Goal: Task Accomplishment & Management: Manage account settings

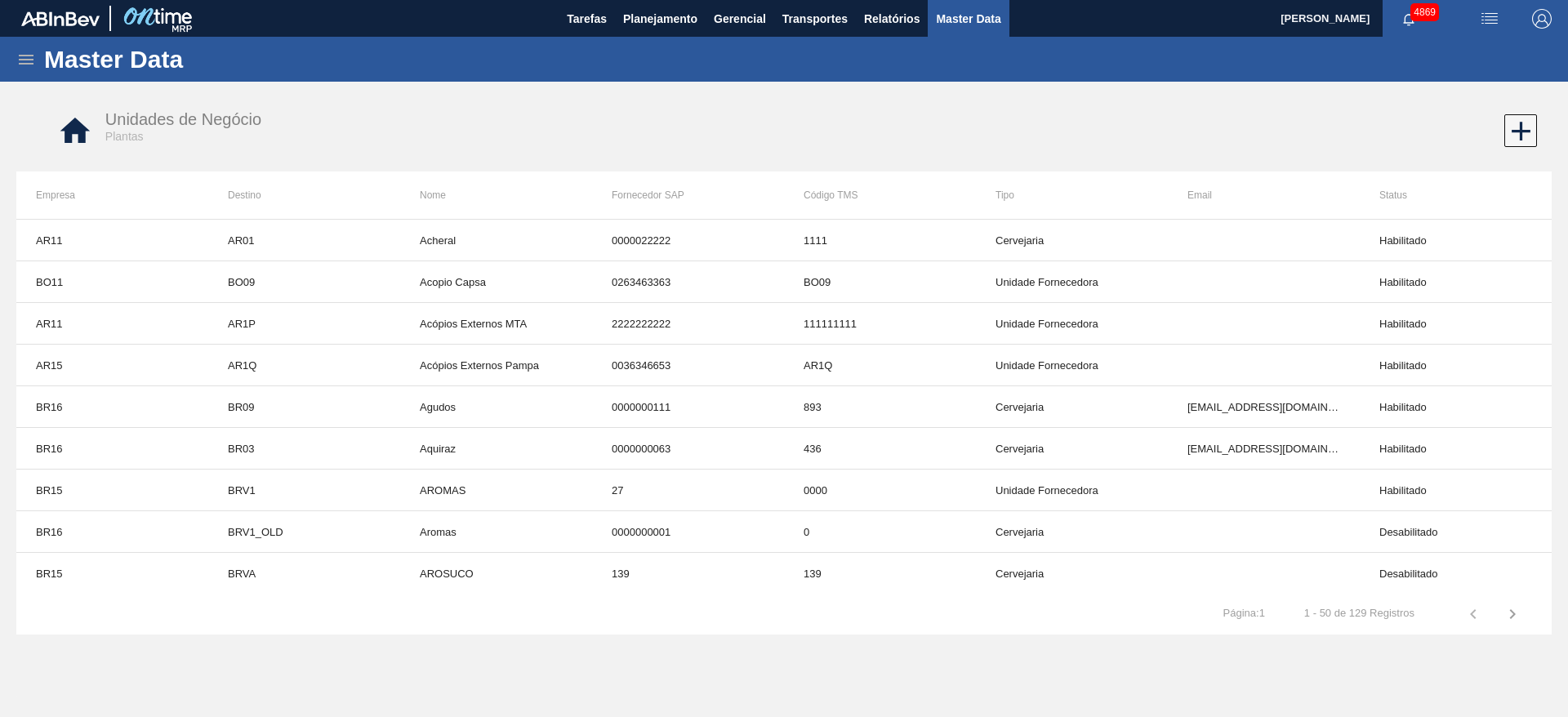
scroll to position [245, 0]
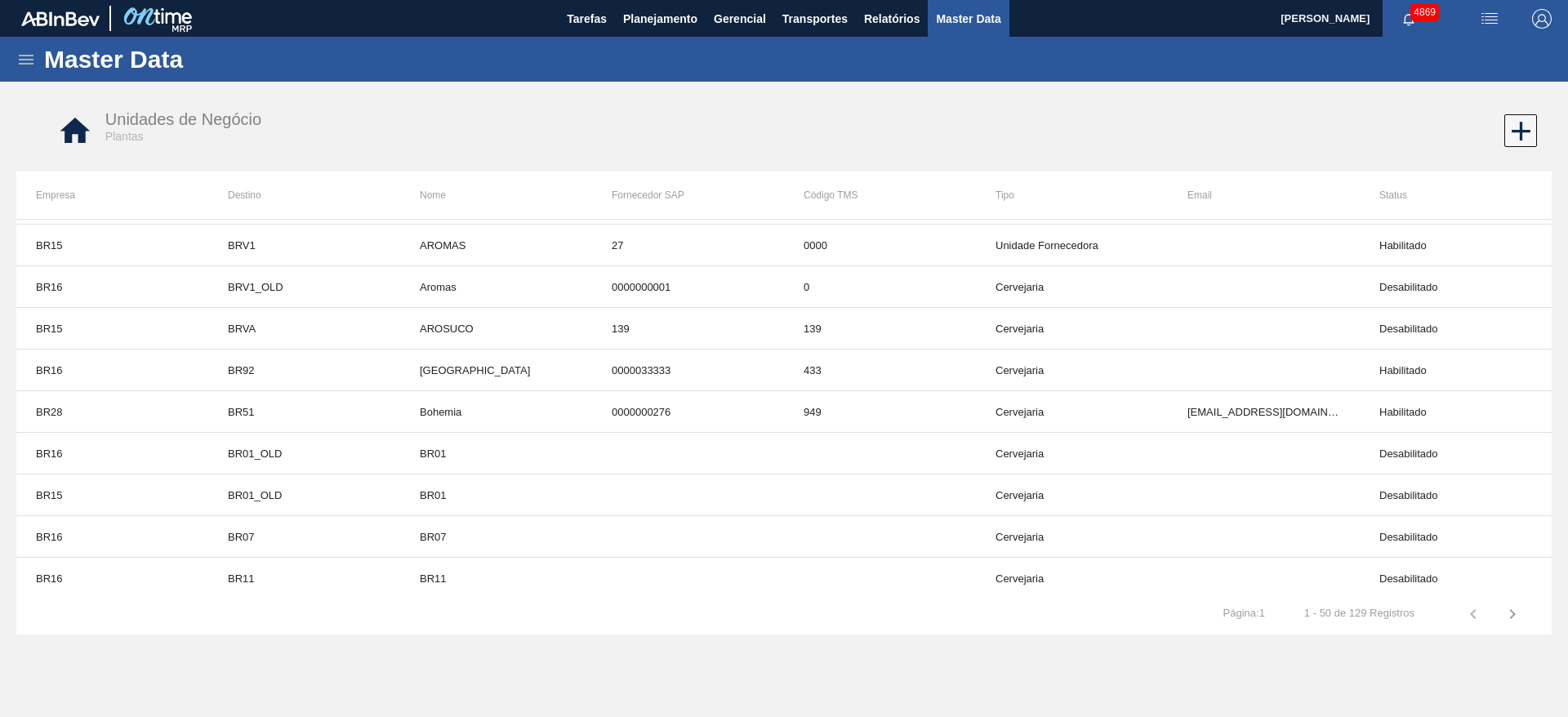
click at [19, 56] on icon at bounding box center [26, 60] width 20 height 20
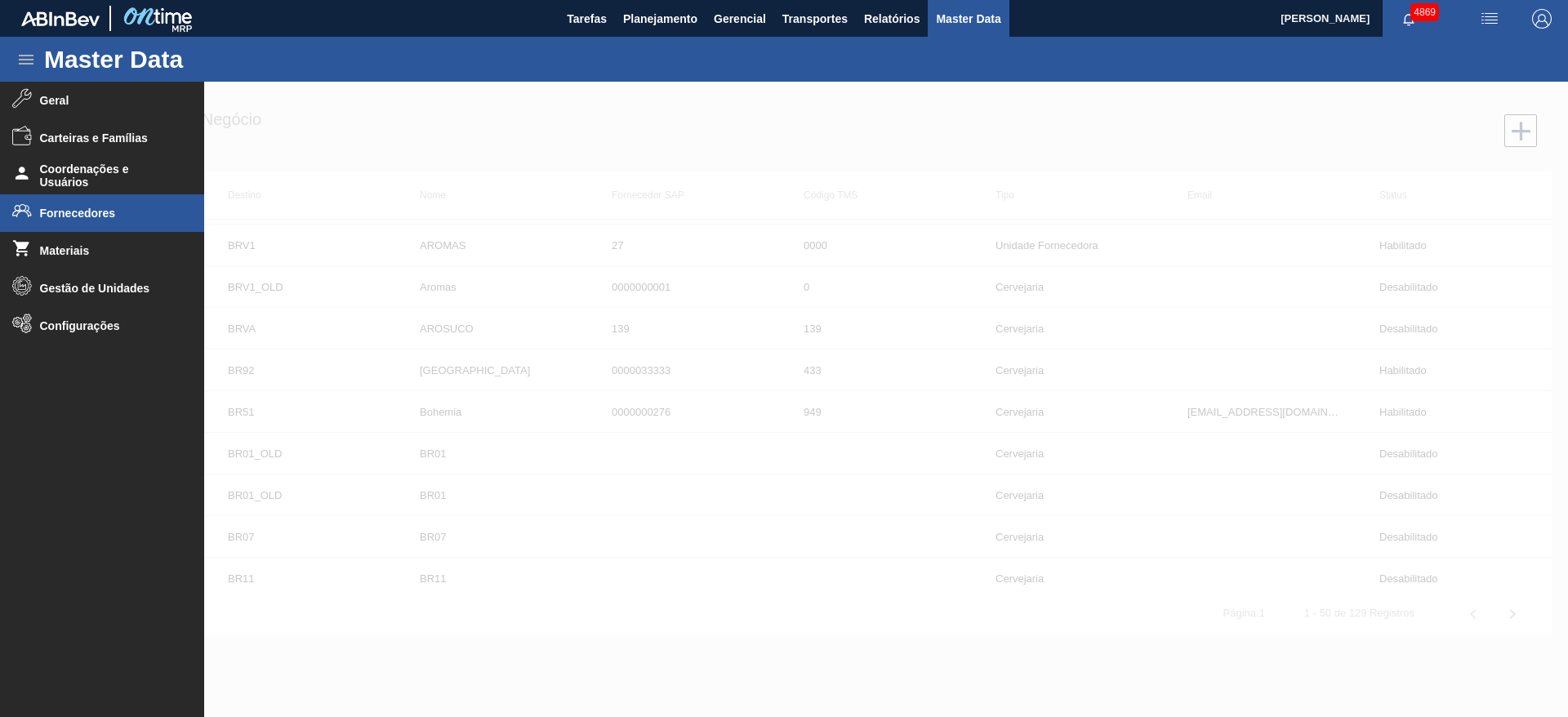
click at [91, 204] on li "Fornecedores" at bounding box center [102, 213] width 204 height 37
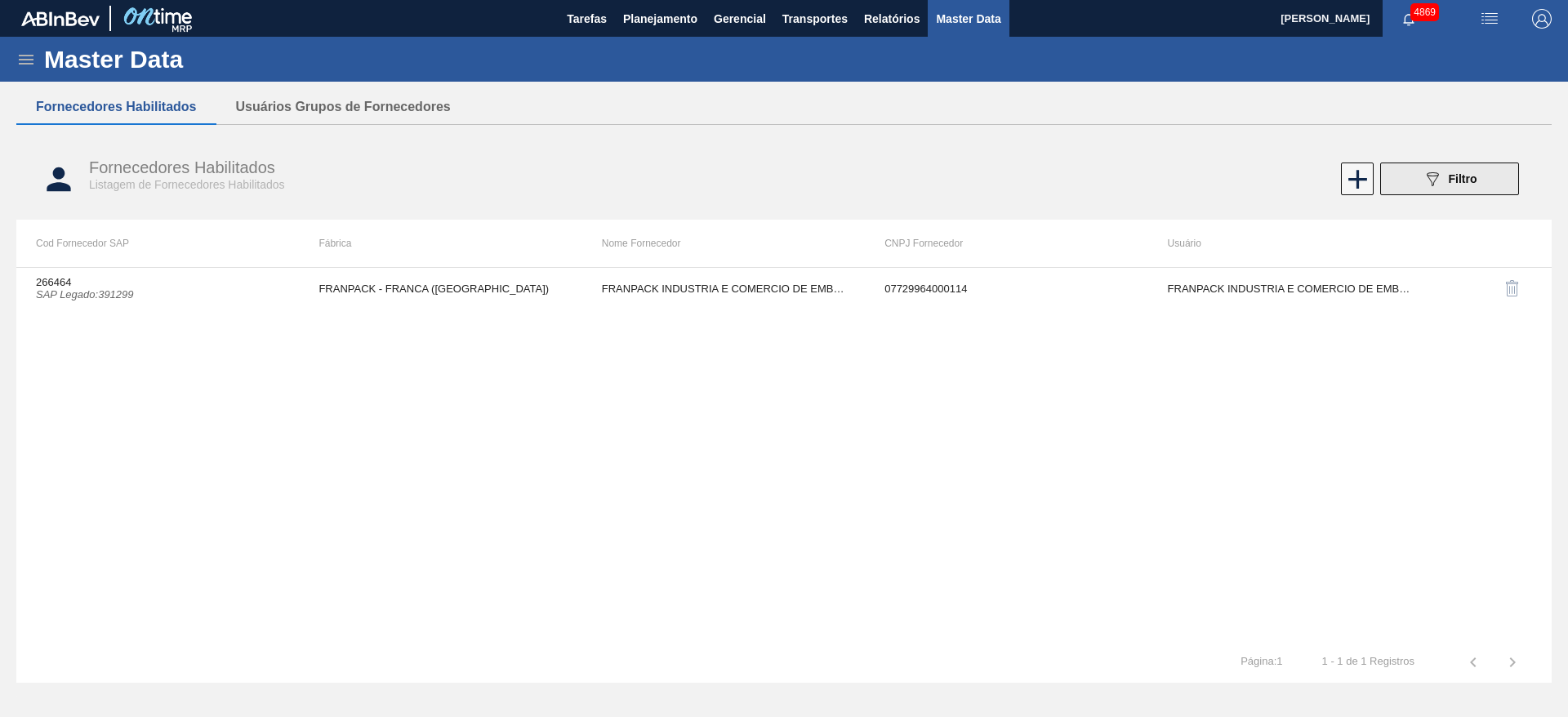
click at [1416, 175] on button "089F7B8B-B2A5-4AFE-B5C0-19BA573D28AC Filtro" at bounding box center [1449, 179] width 139 height 32
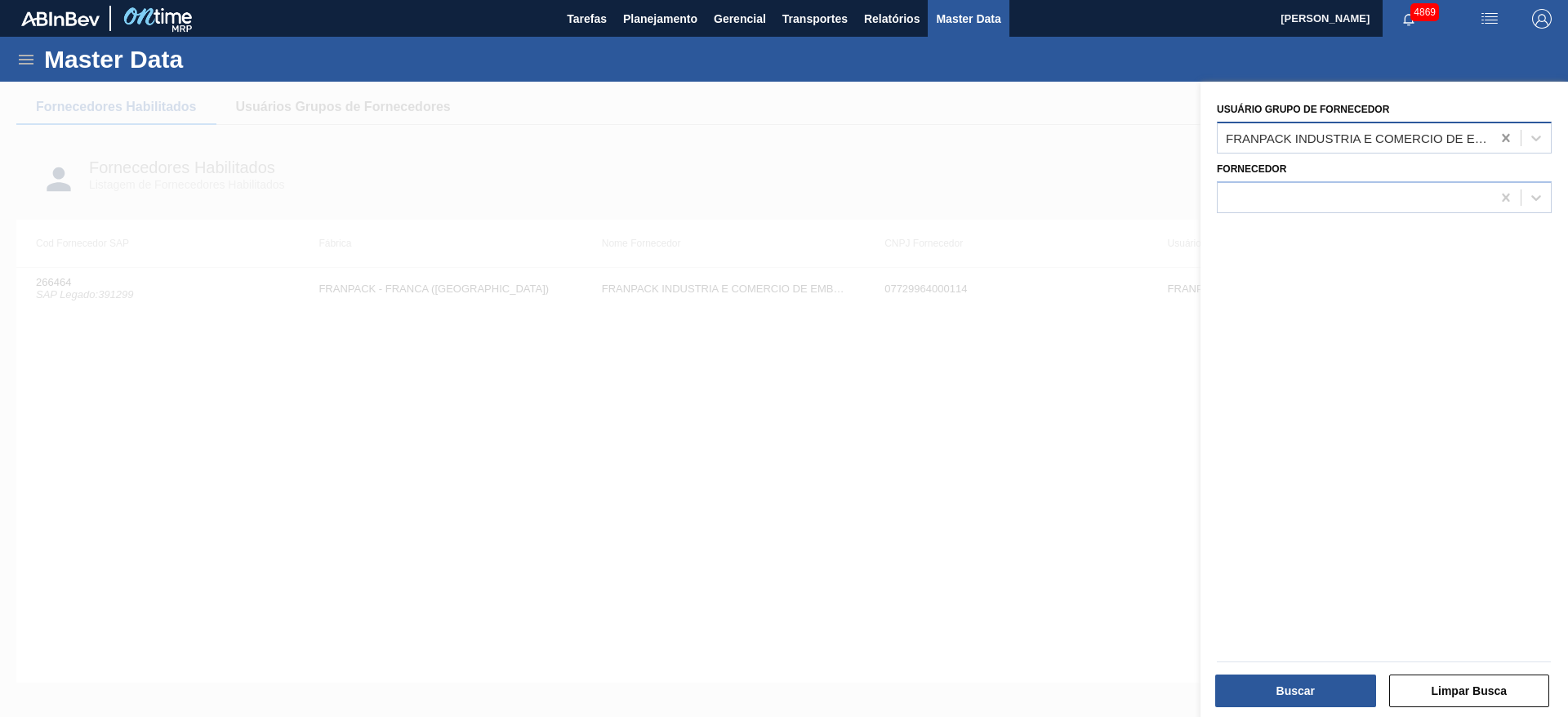
click at [1498, 137] on icon at bounding box center [1505, 138] width 16 height 16
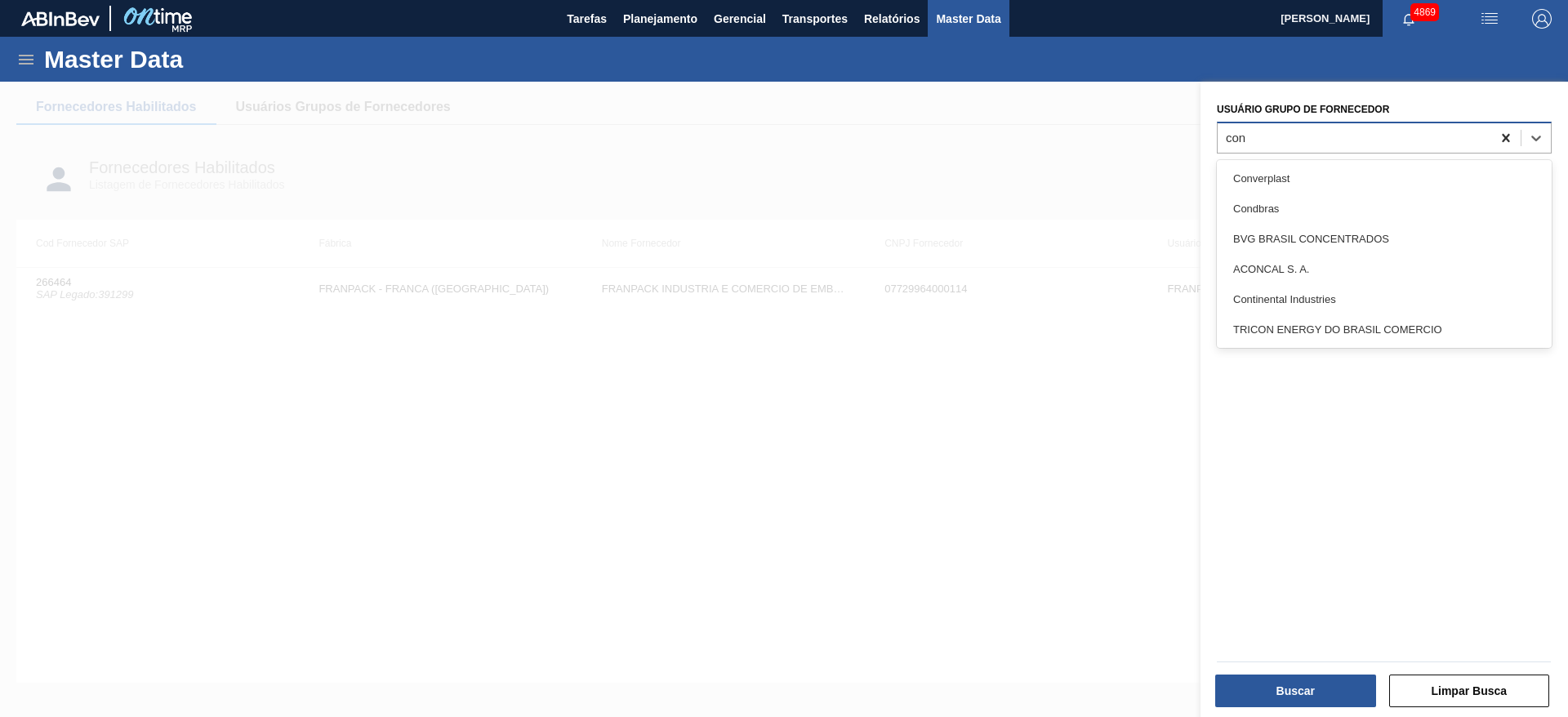
type Fornecedor "cond"
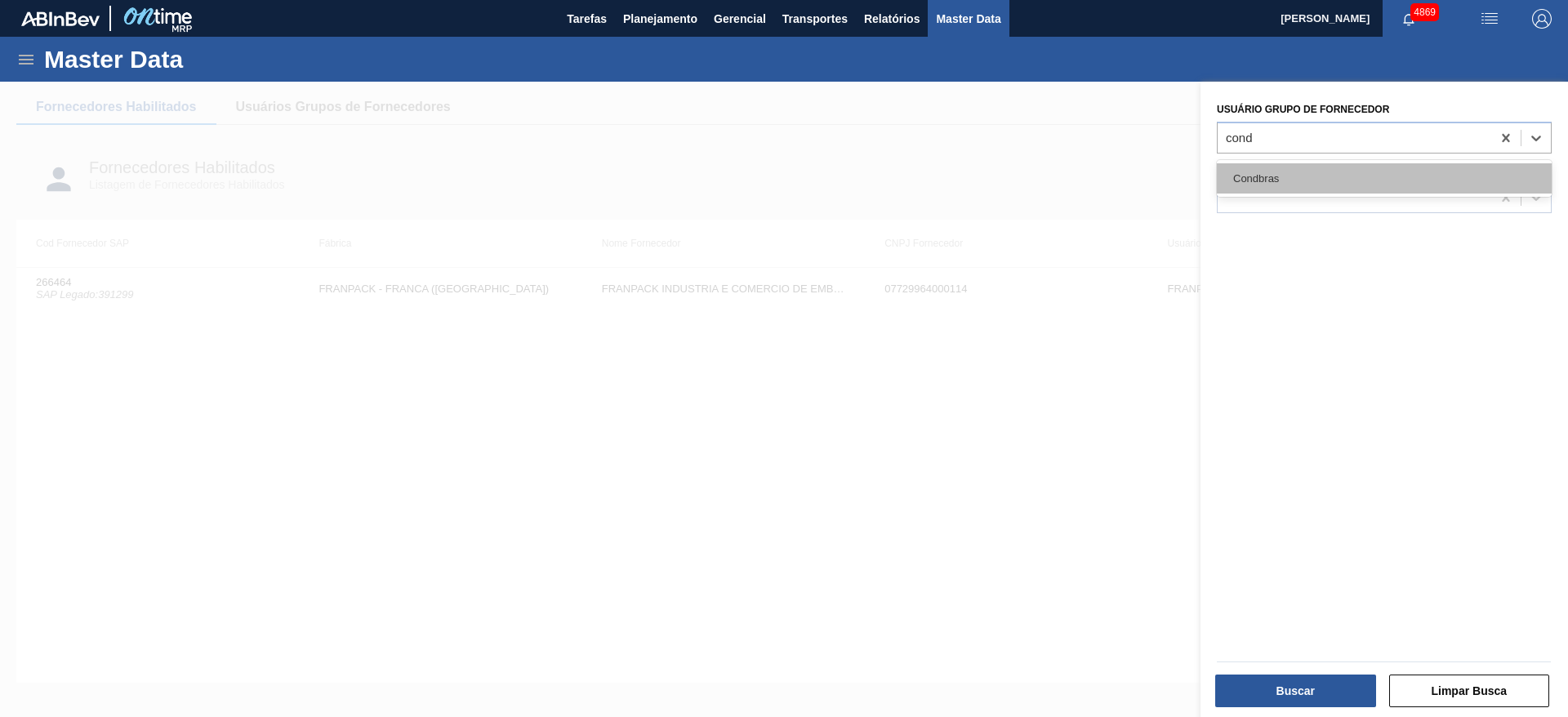
click at [1348, 168] on div "Condbras" at bounding box center [1383, 179] width 334 height 31
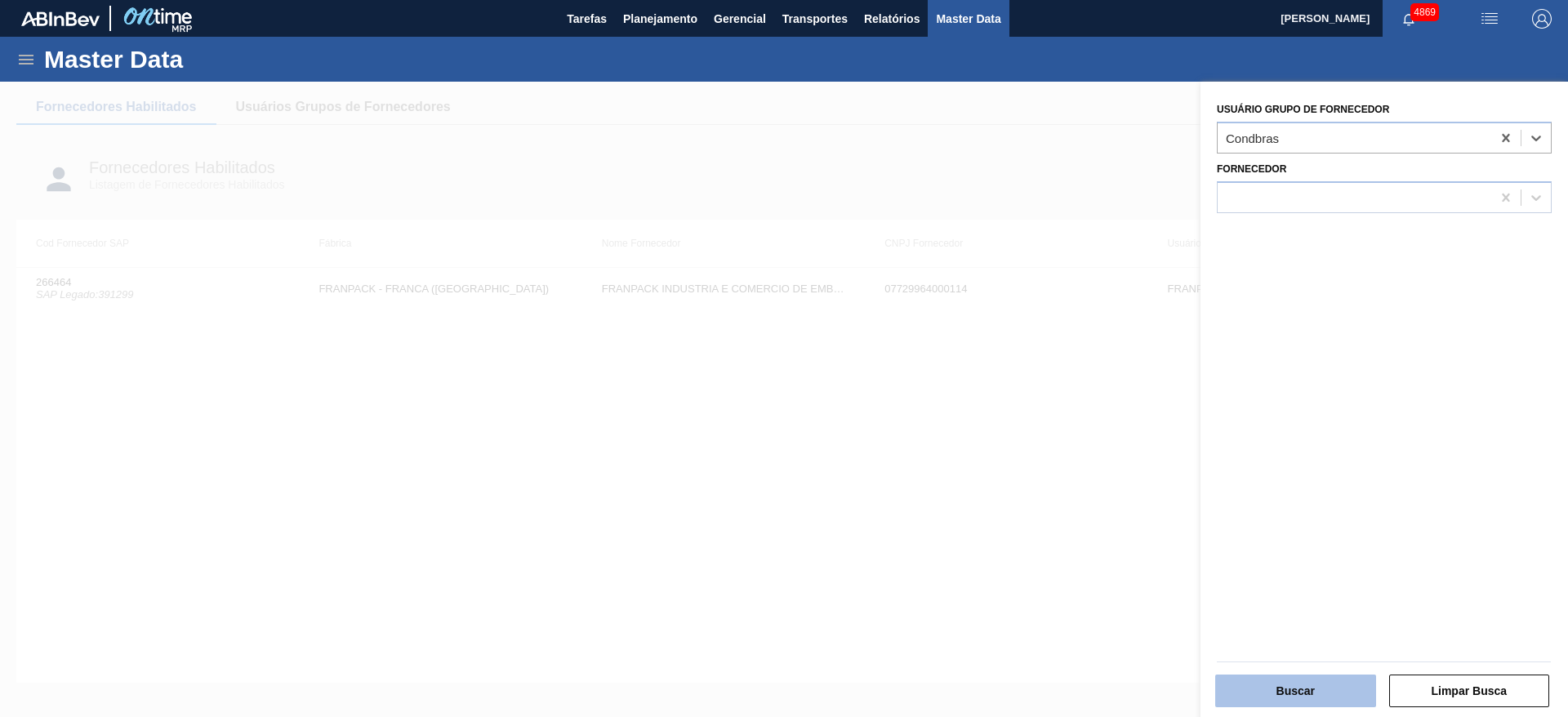
click at [1249, 681] on button "Buscar" at bounding box center [1295, 691] width 161 height 32
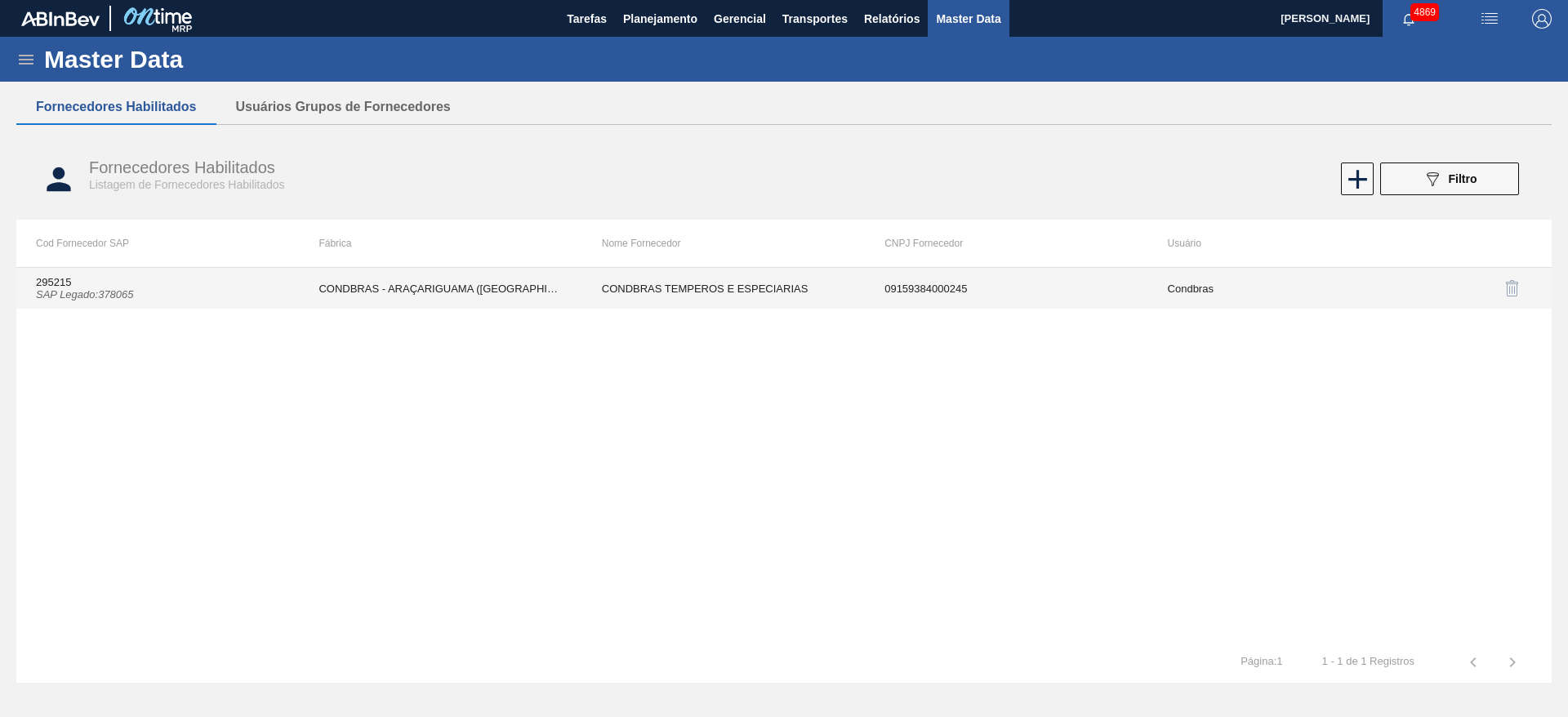
click at [899, 296] on td "09159384000245" at bounding box center [1006, 288] width 282 height 41
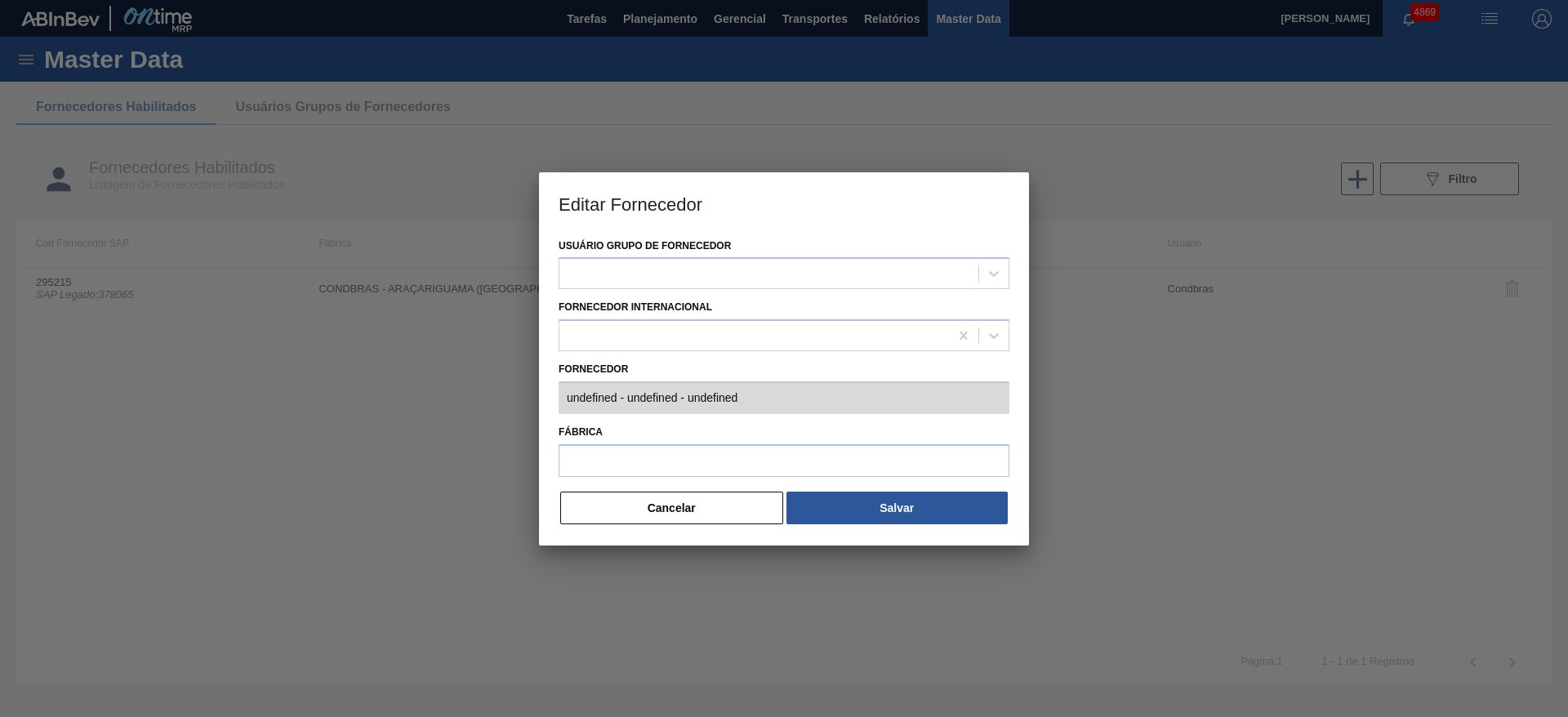
type input "295215 (SAP Legado: 378065) - CONDBRAS TEMPEROS E ESPECIARIAS - 09159384000245"
type input "CONDBRAS - ARAÇARIGUAMA (SP)"
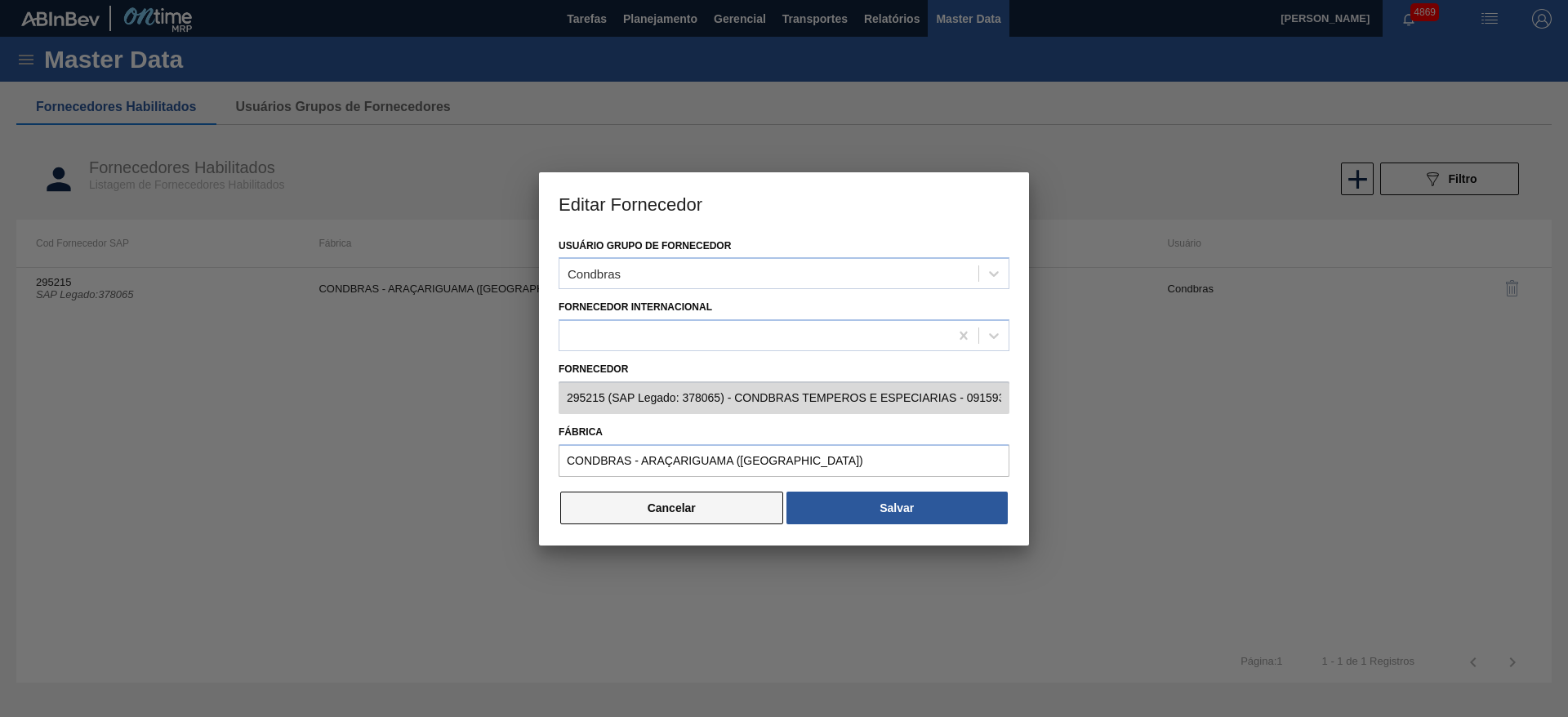
click at [695, 514] on button "Cancelar" at bounding box center [671, 508] width 223 height 32
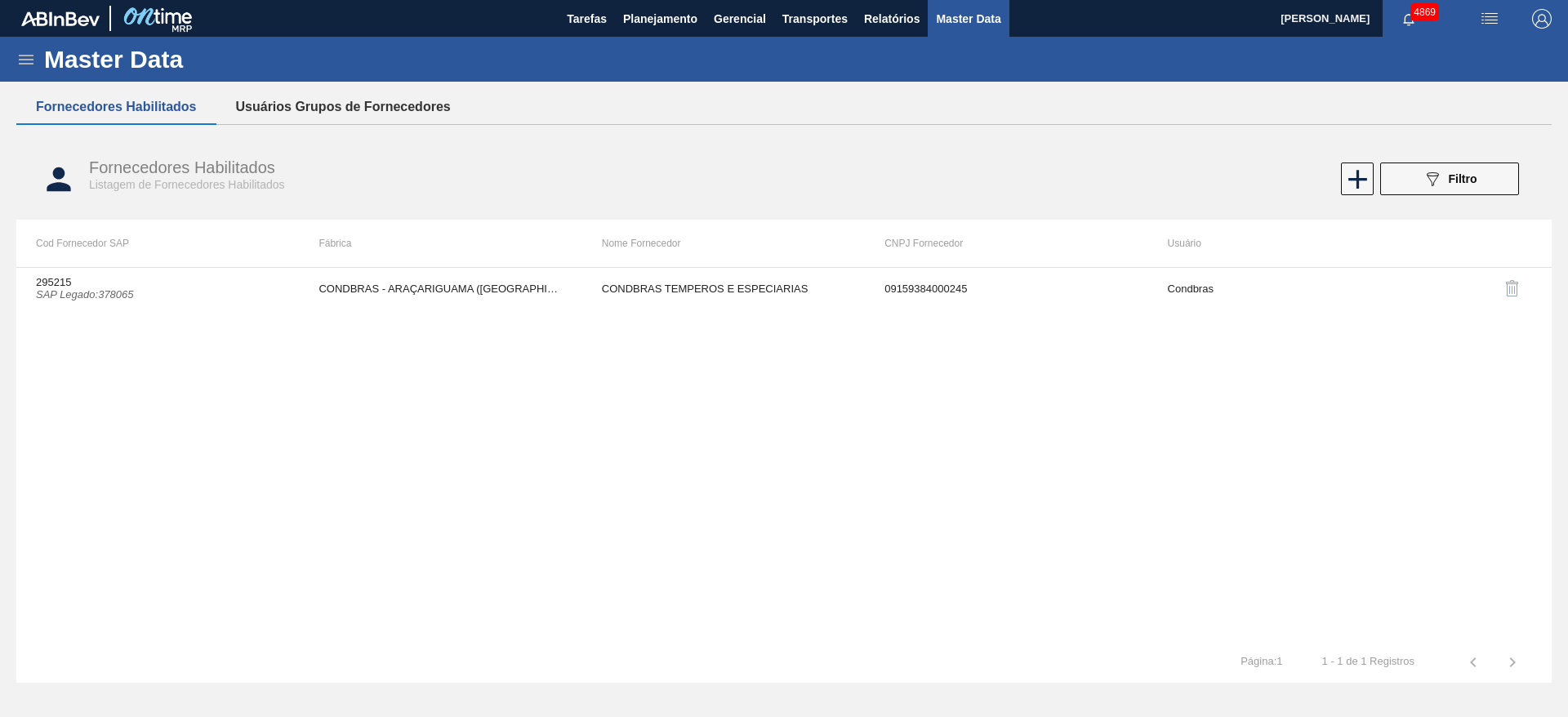
click at [416, 106] on button "Usuários Grupos de Fornecedores" at bounding box center [343, 107] width 254 height 34
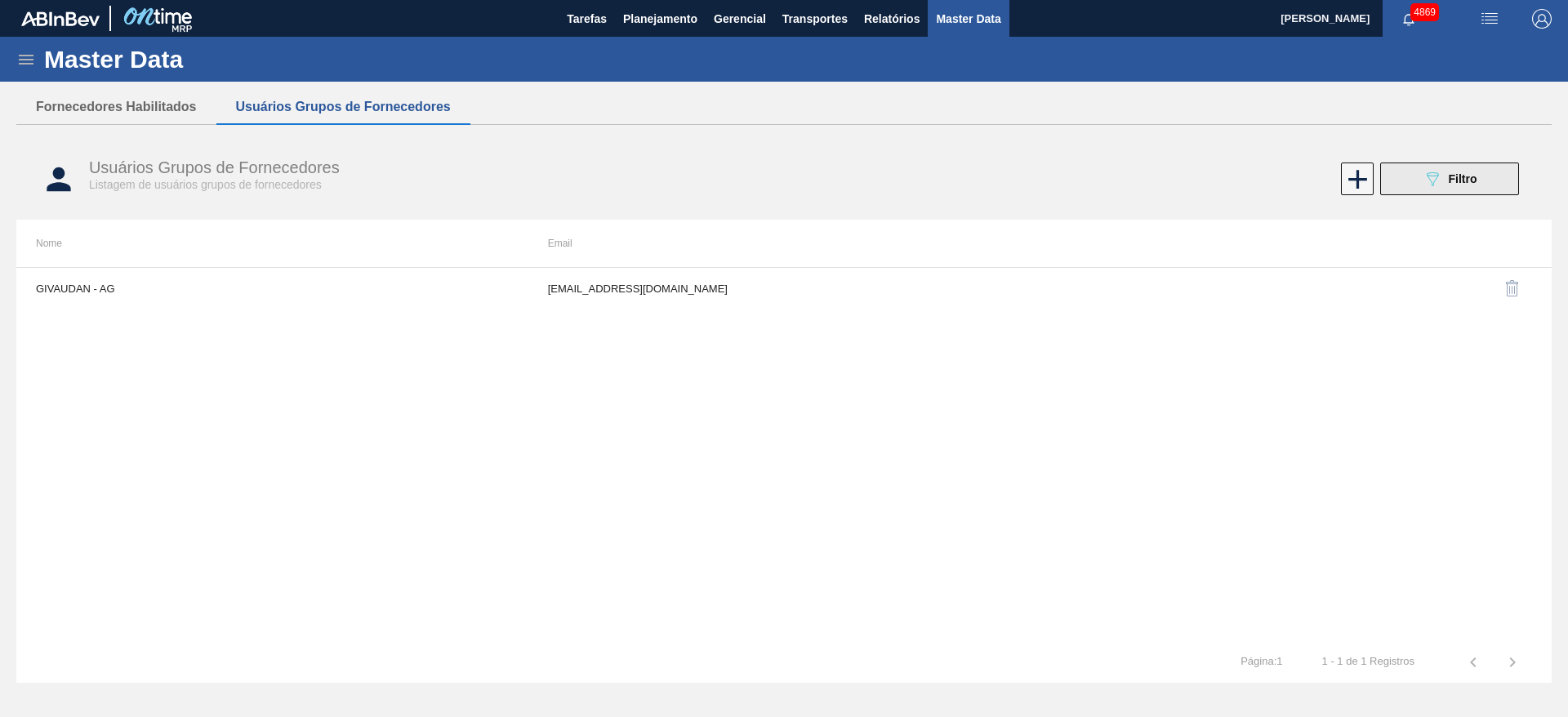
click at [1504, 165] on button "089F7B8B-B2A5-4AFE-B5C0-19BA573D28AC Filtro" at bounding box center [1449, 179] width 139 height 32
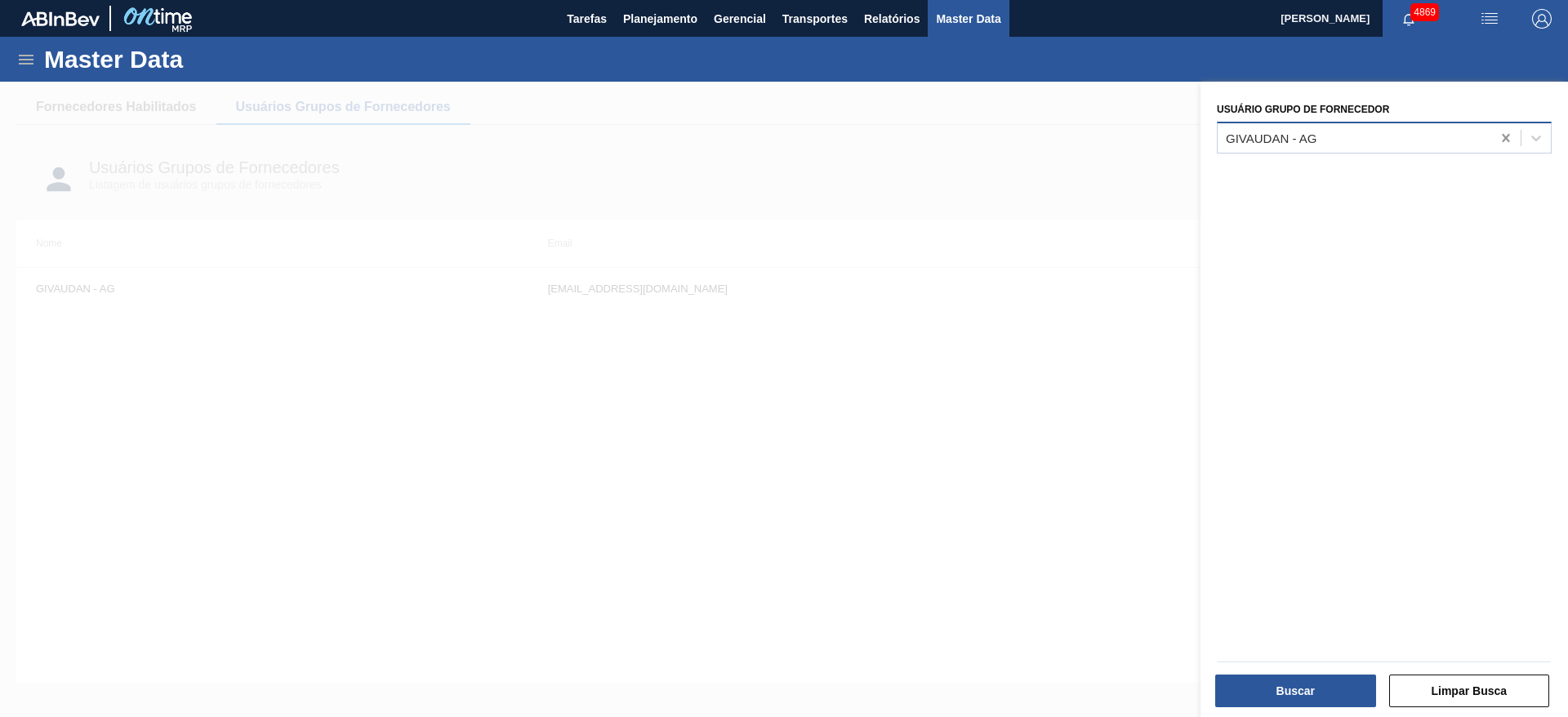
click at [1498, 130] on icon at bounding box center [1505, 138] width 16 height 16
type Fornecedor "con"
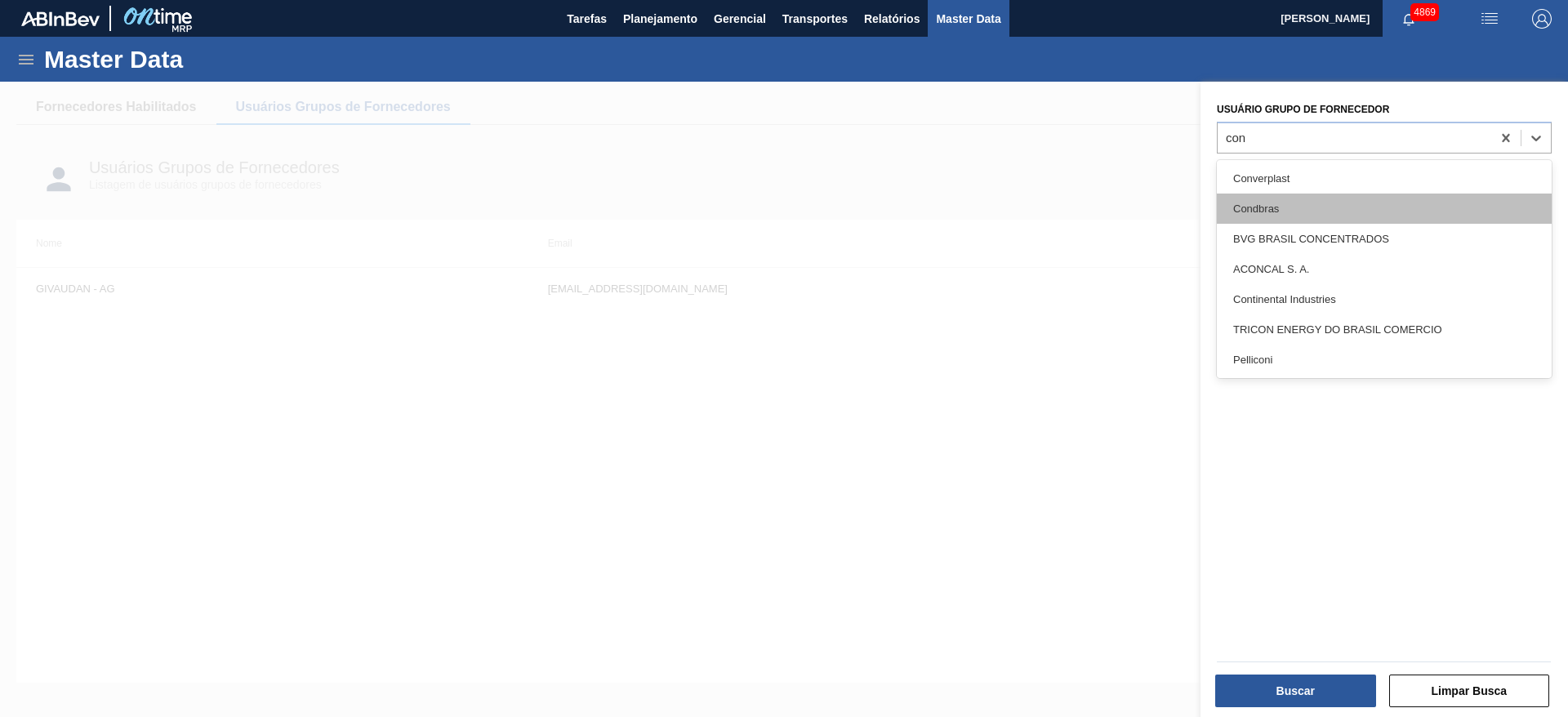
click at [1371, 206] on div "Condbras" at bounding box center [1383, 208] width 334 height 31
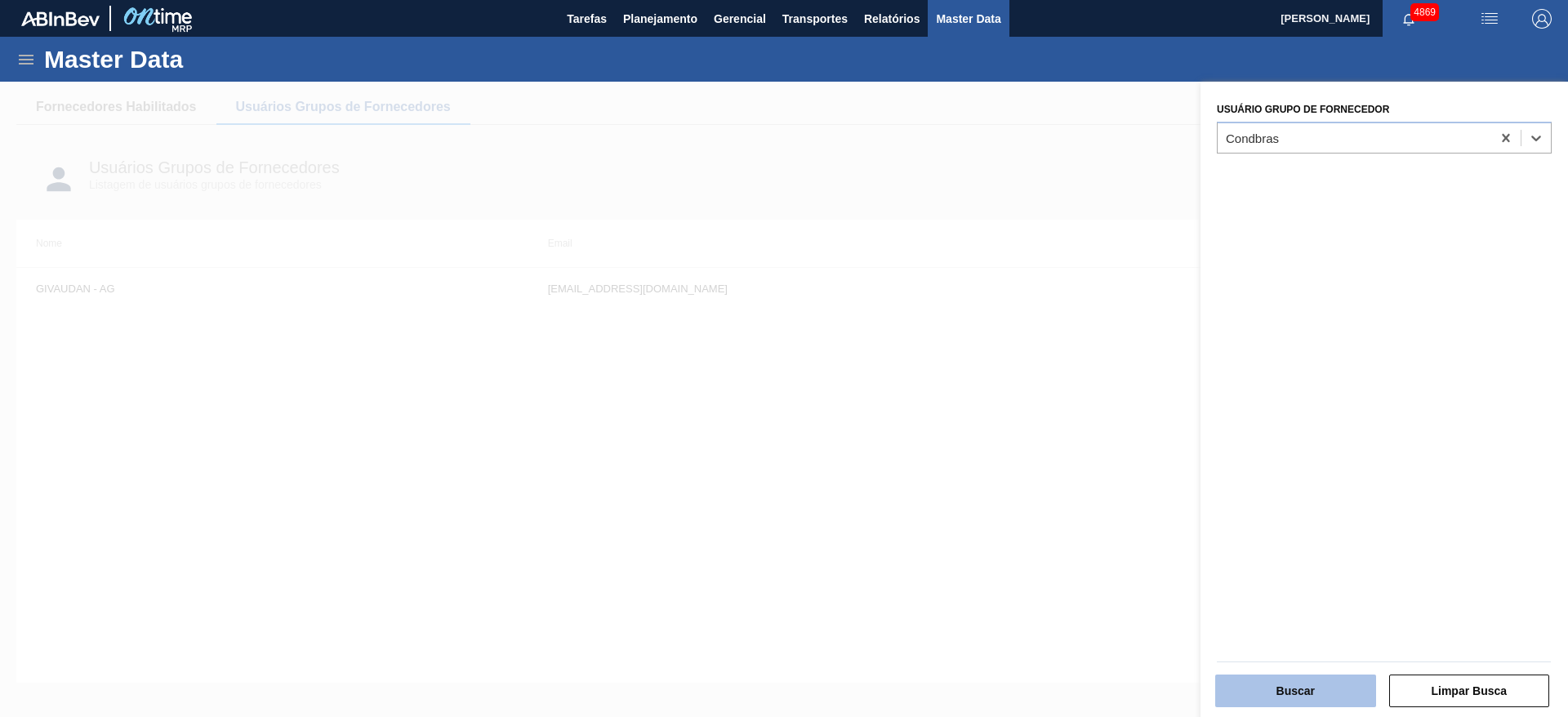
click at [1252, 685] on button "Buscar" at bounding box center [1295, 691] width 161 height 32
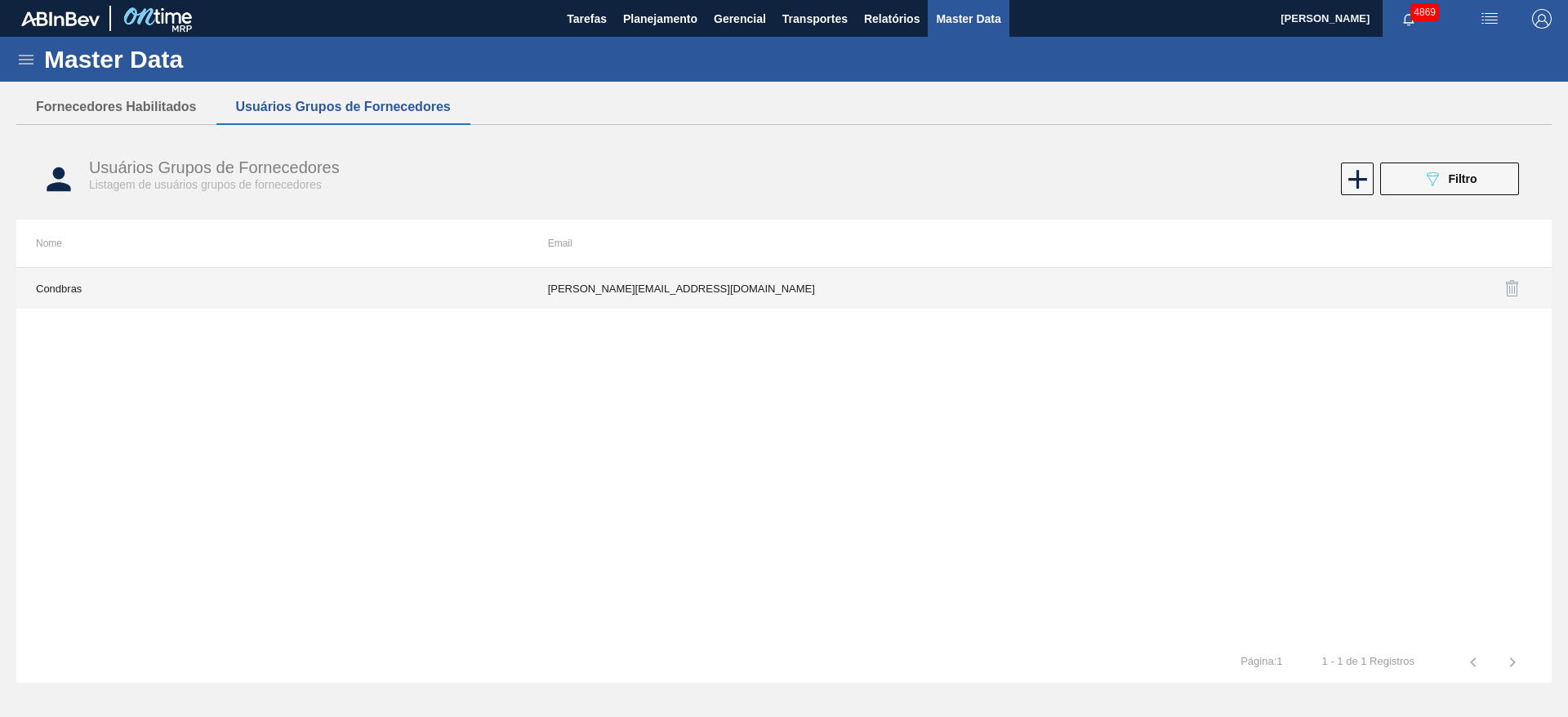
click at [761, 275] on td "maria@condbras.com.br" at bounding box center [784, 288] width 512 height 41
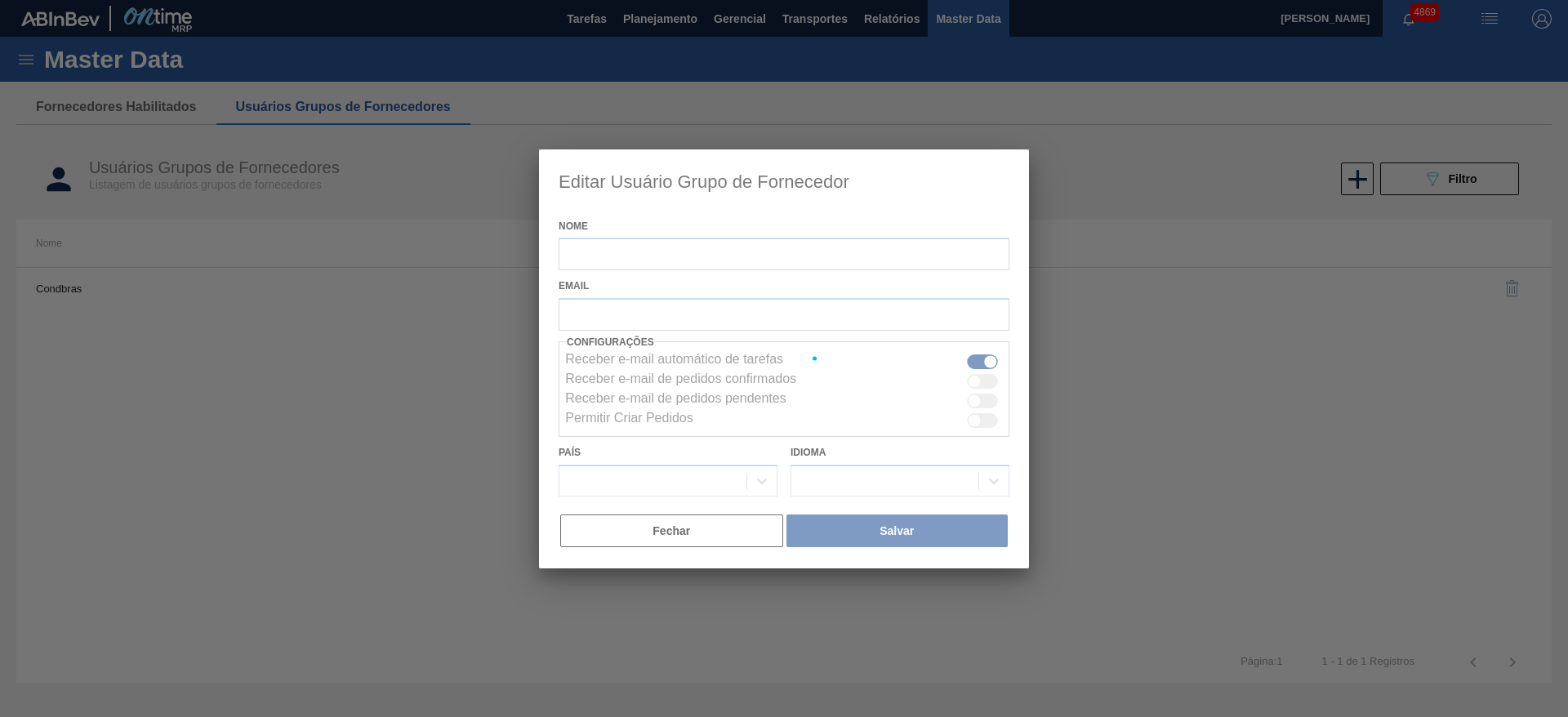
type input "Condbras"
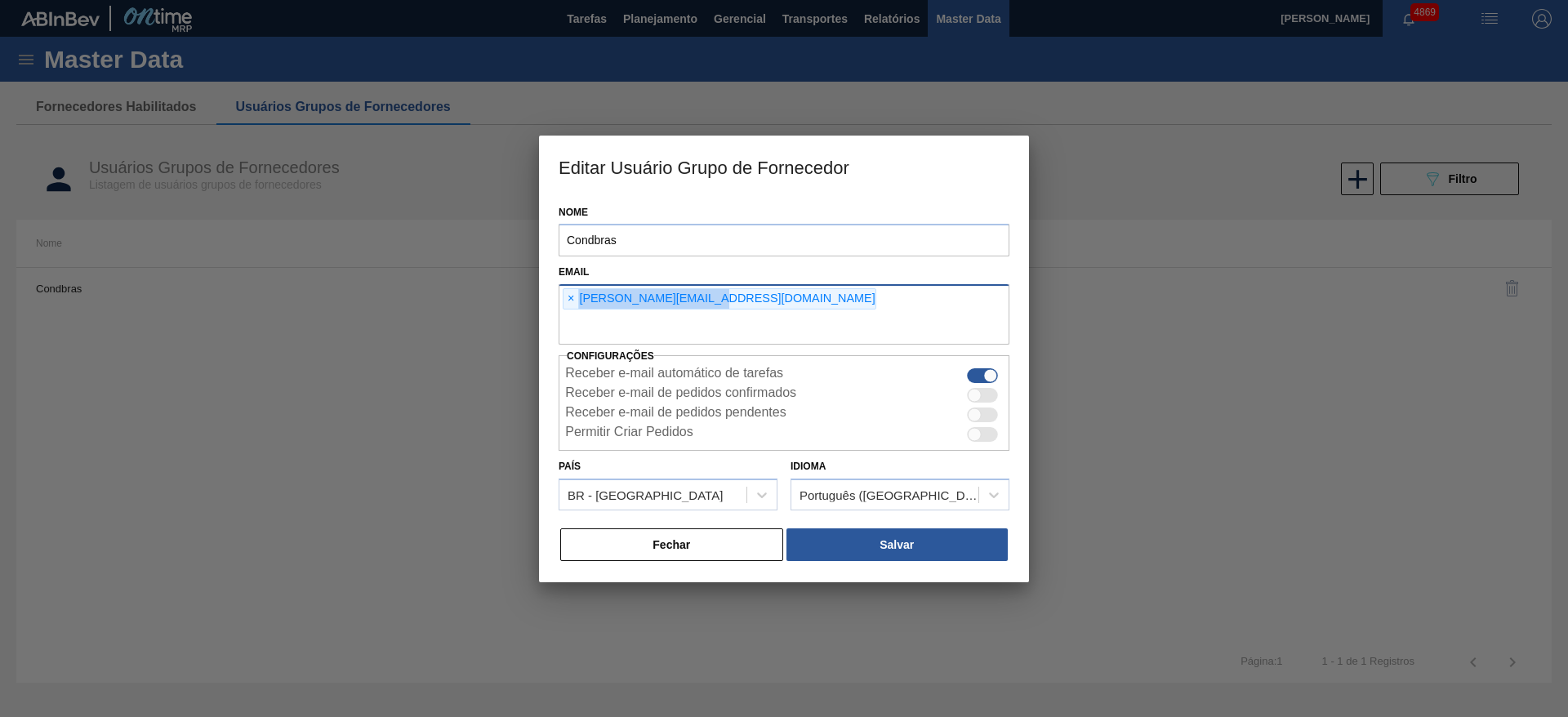
drag, startPoint x: 582, startPoint y: 300, endPoint x: 705, endPoint y: 291, distance: 123.3
click at [707, 291] on div "× maria@condbras.com.br" at bounding box center [719, 299] width 314 height 21
drag, startPoint x: 580, startPoint y: 297, endPoint x: 730, endPoint y: 299, distance: 150.0
click at [730, 299] on div "× maria@condbras.com.br" at bounding box center [784, 314] width 451 height 60
click at [708, 546] on button "Fechar" at bounding box center [671, 544] width 223 height 32
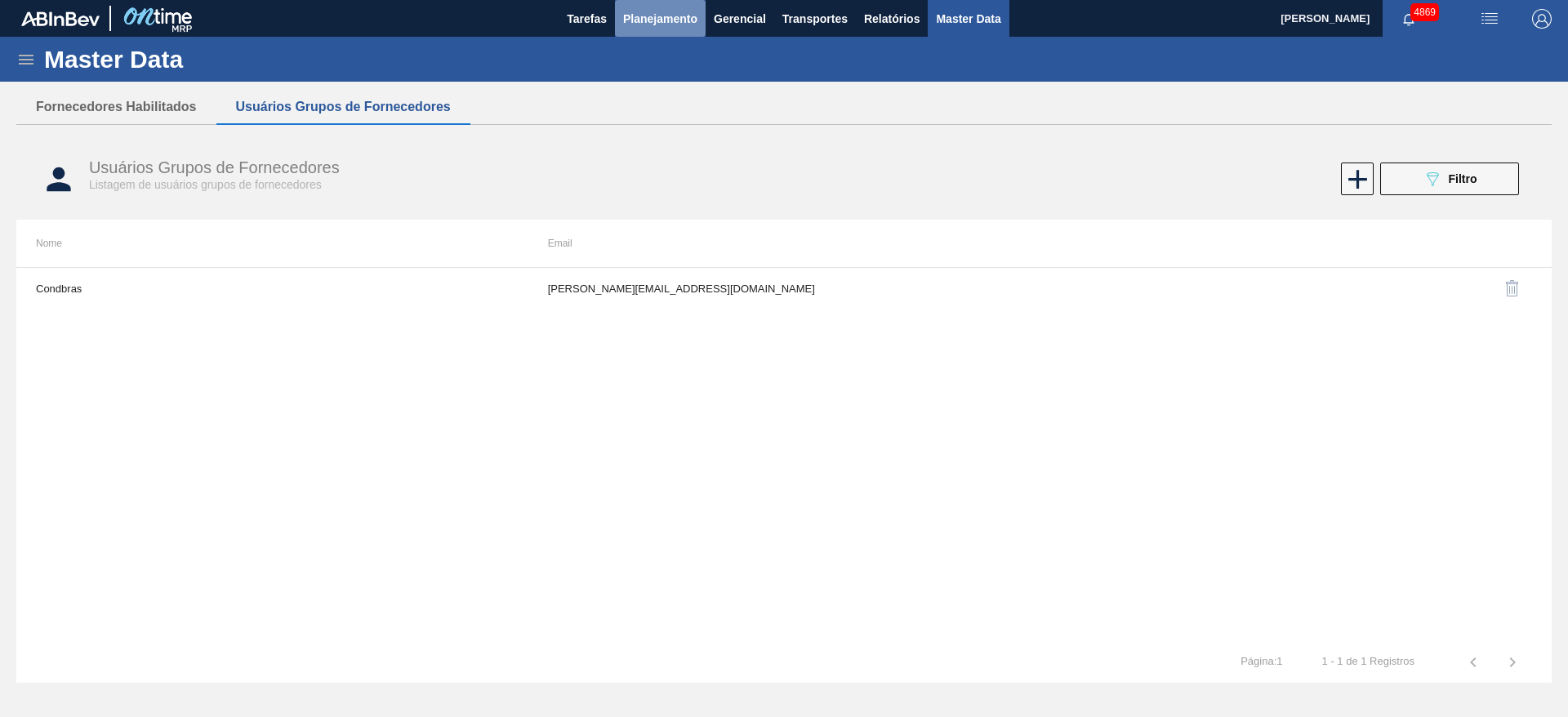
click at [660, 25] on span "Planejamento" at bounding box center [659, 19] width 74 height 20
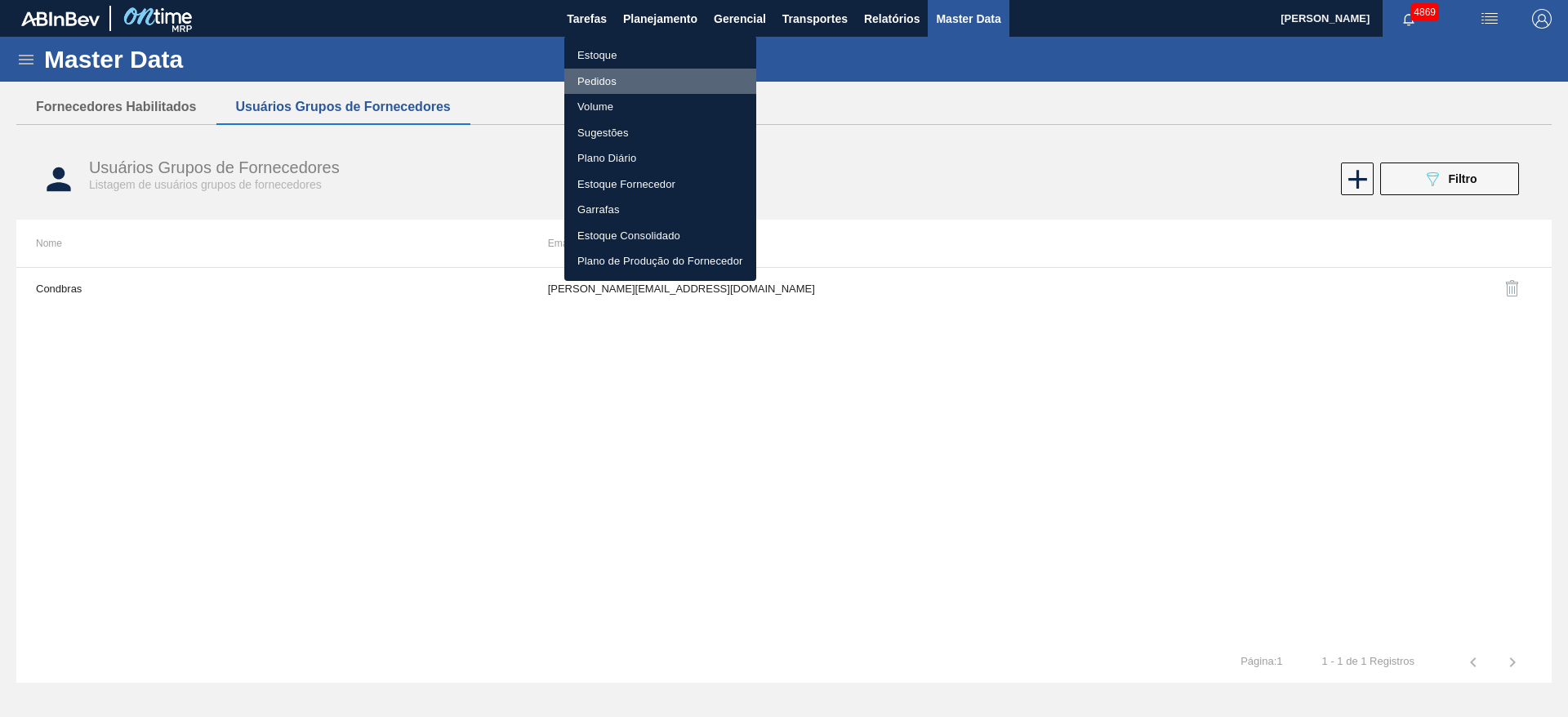
click at [590, 79] on li "Pedidos" at bounding box center [660, 82] width 192 height 26
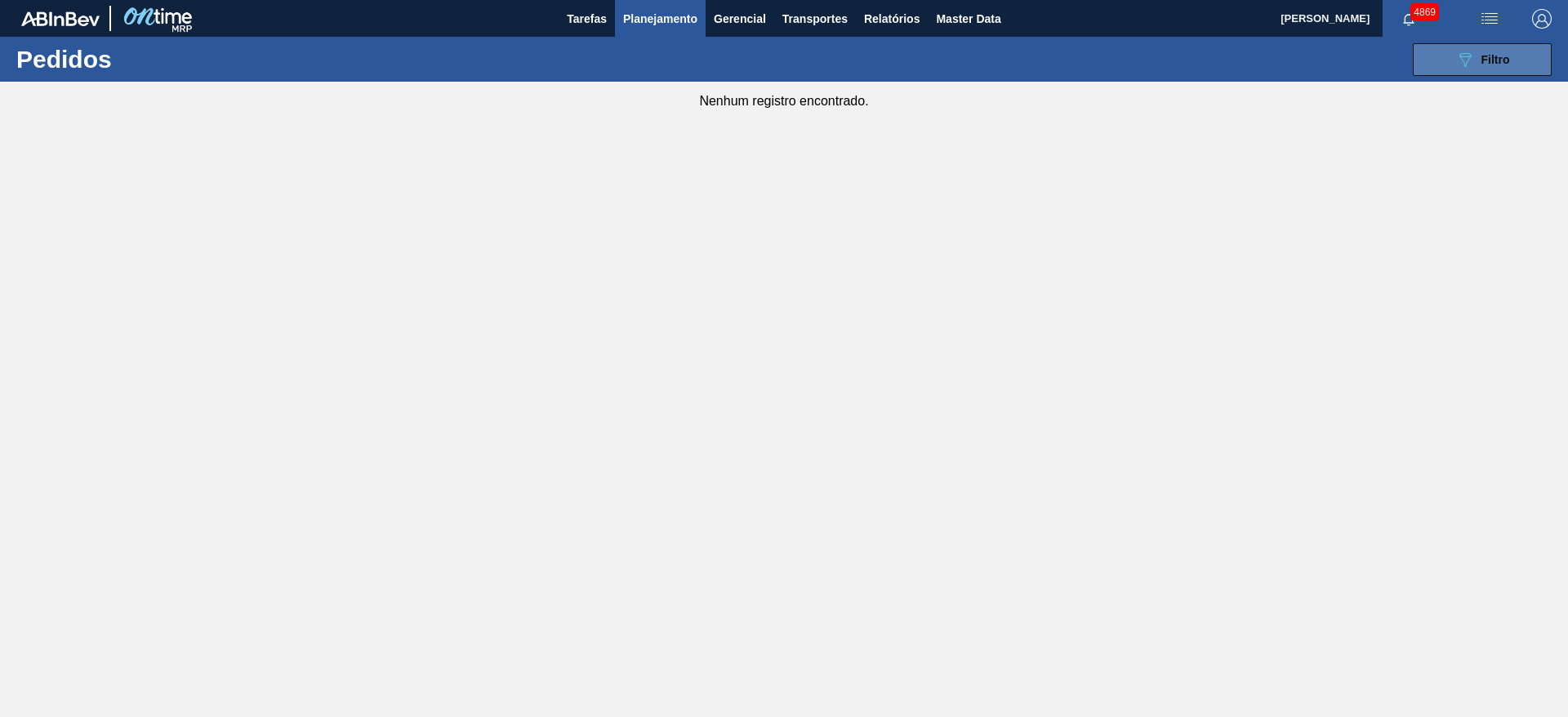
click at [1424, 60] on button "089F7B8B-B2A5-4AFE-B5C0-19BA573D28AC Filtro" at bounding box center [1481, 60] width 139 height 32
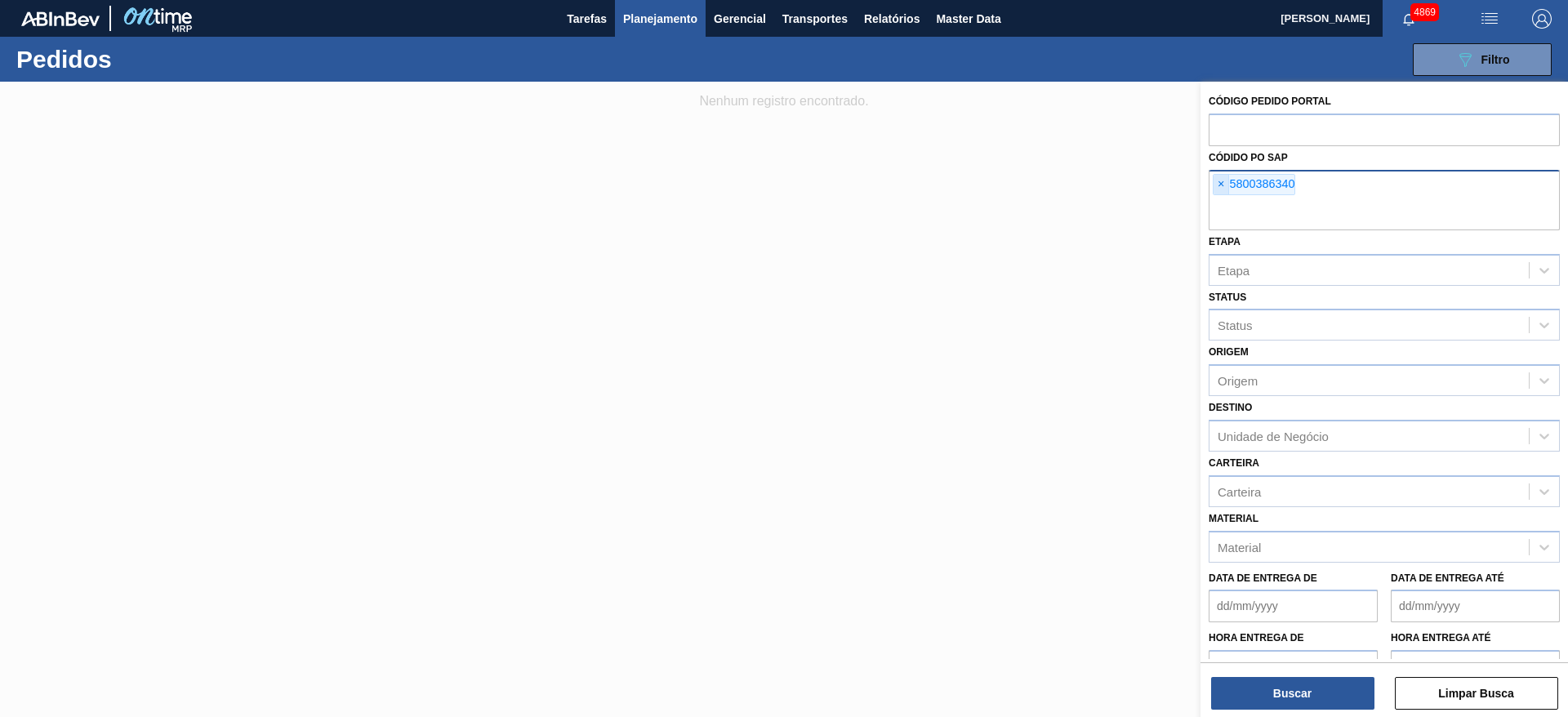
click at [1213, 183] on span "×" at bounding box center [1221, 184] width 15 height 20
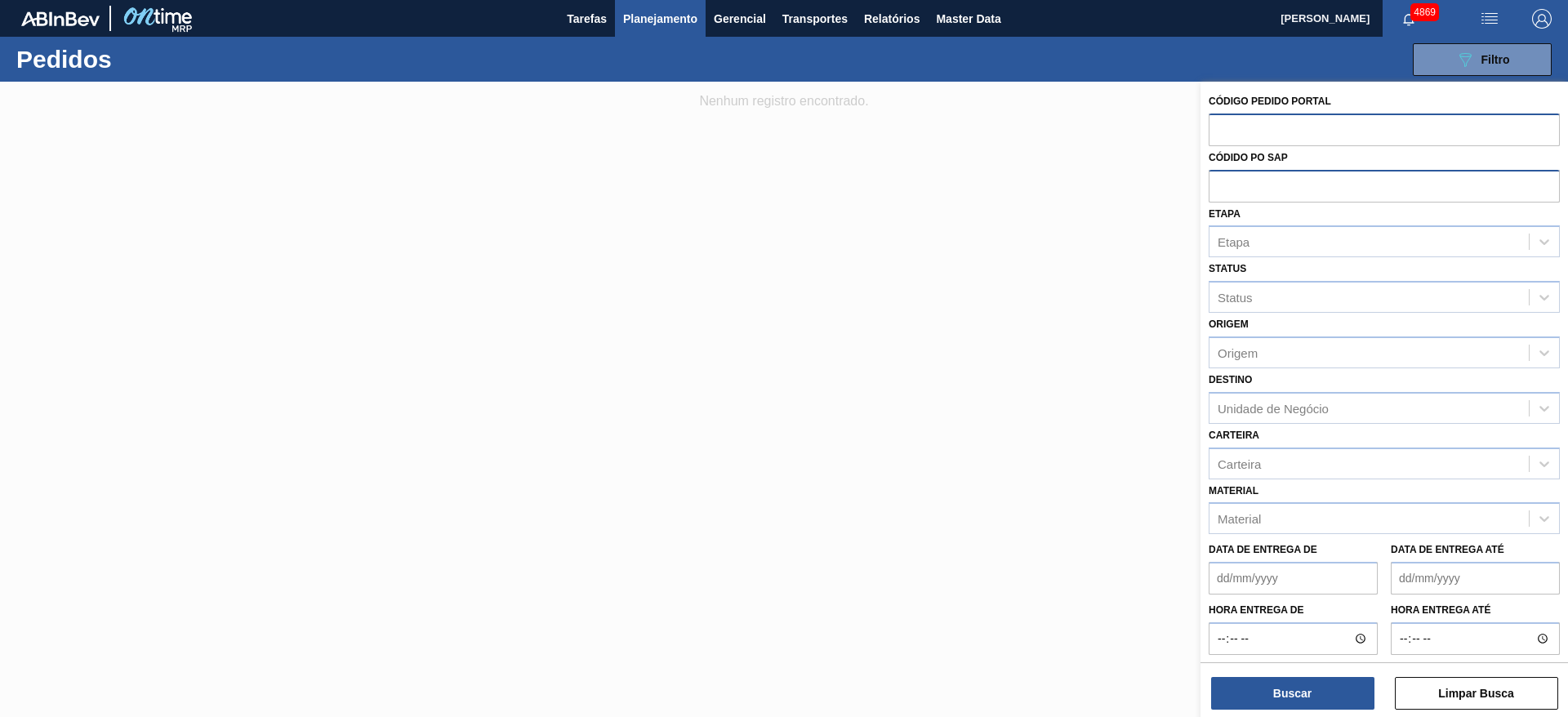
click at [1225, 134] on input "text" at bounding box center [1383, 128] width 351 height 31
paste input "2038691"
type input "2038691"
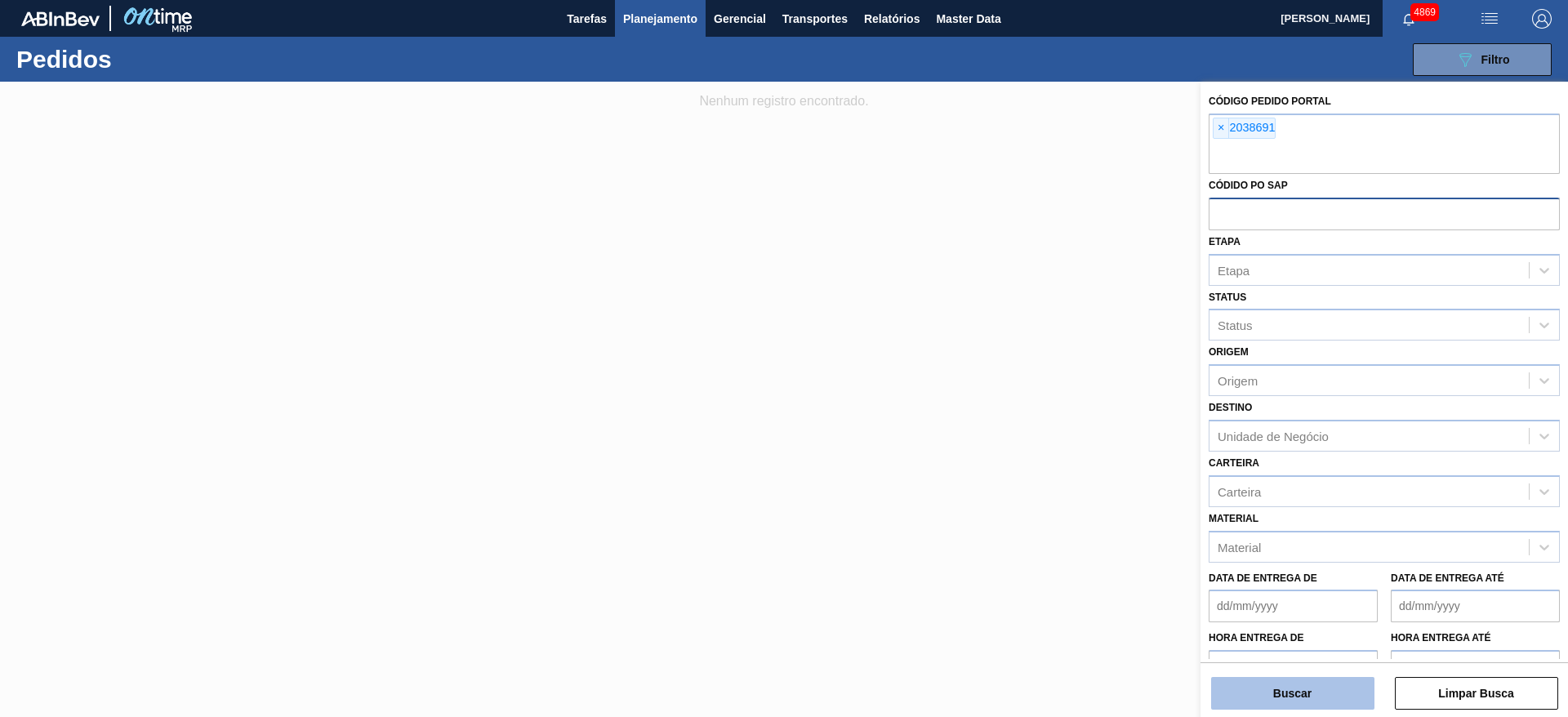
click at [1296, 703] on button "Buscar" at bounding box center [1292, 693] width 163 height 32
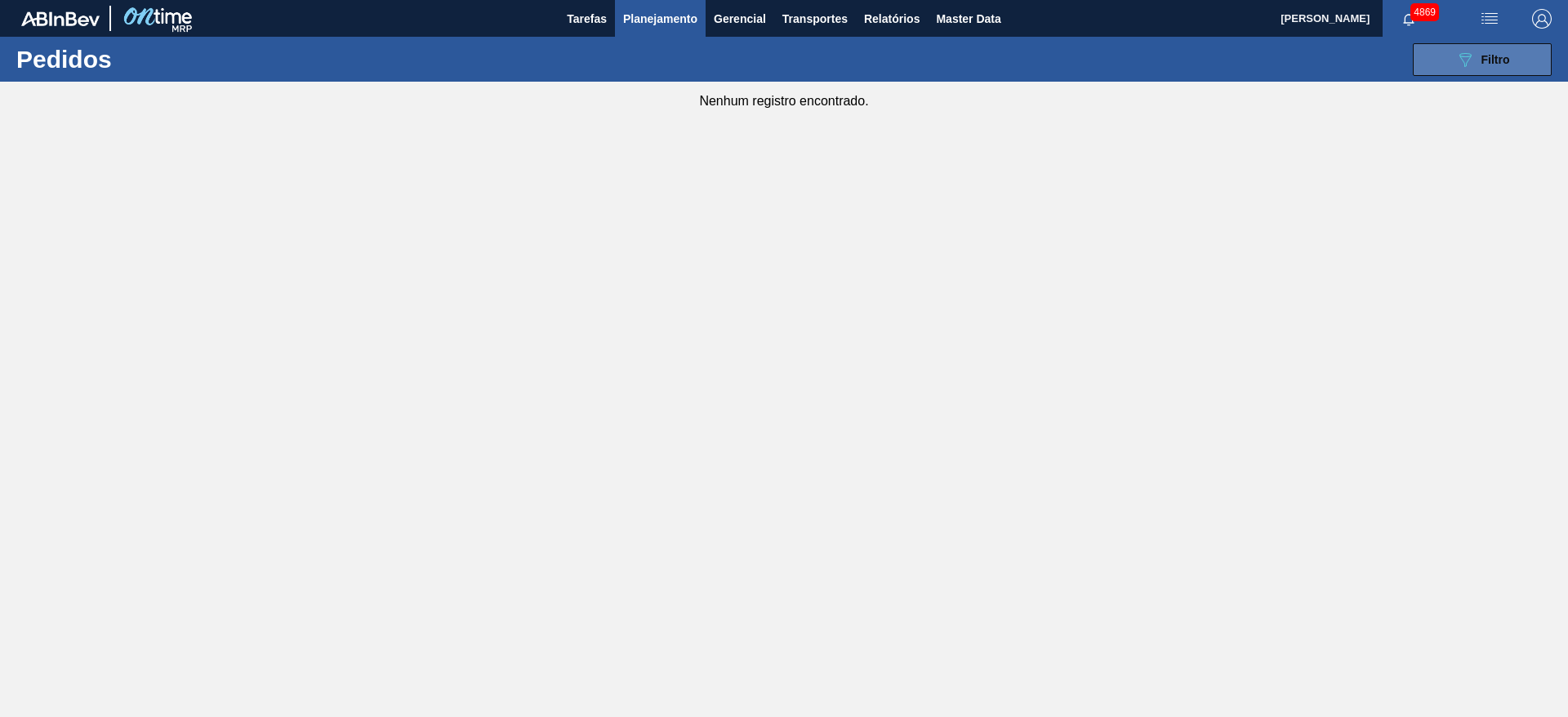
click at [1460, 54] on icon at bounding box center [1465, 60] width 12 height 14
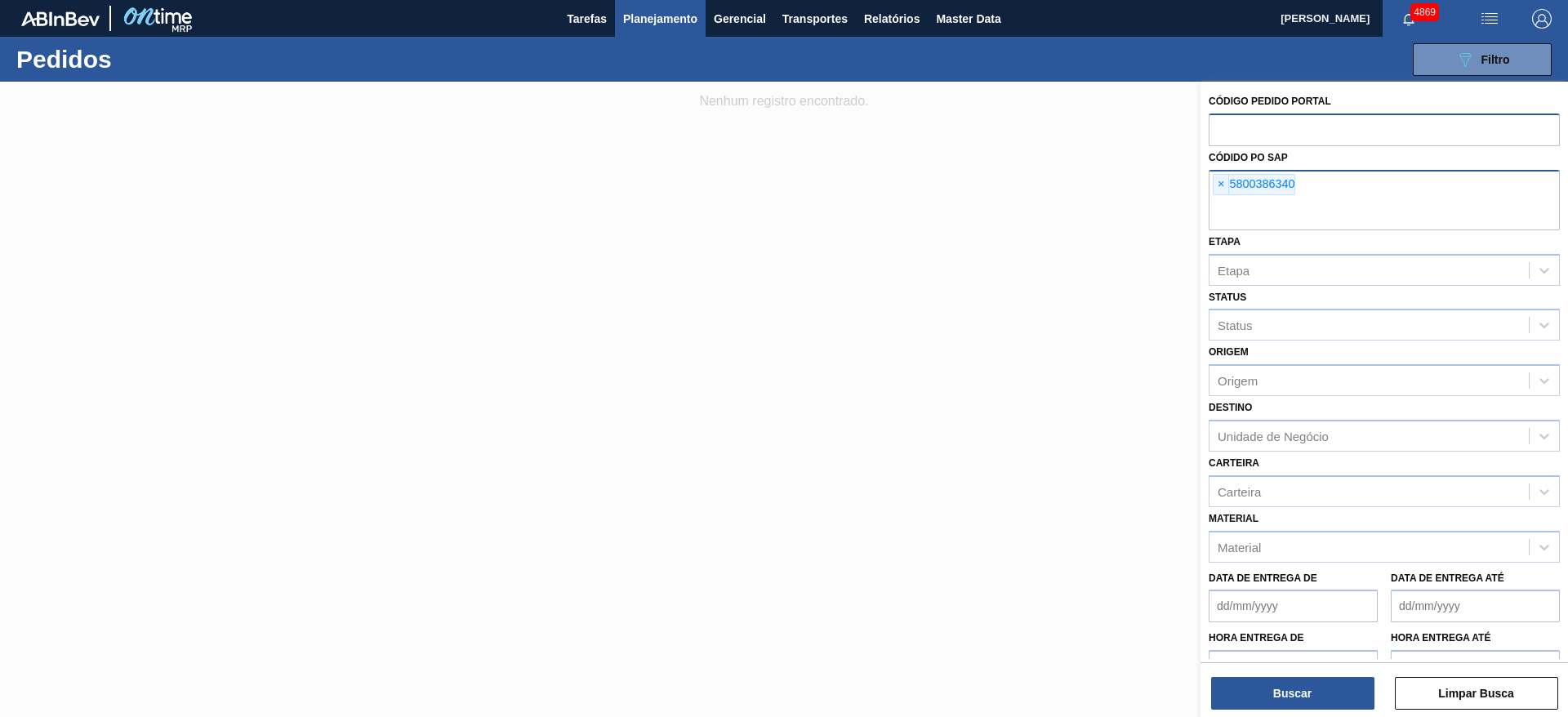
click at [1347, 121] on input "text" at bounding box center [1383, 128] width 351 height 31
paste input "2038691"
type input "2038691"
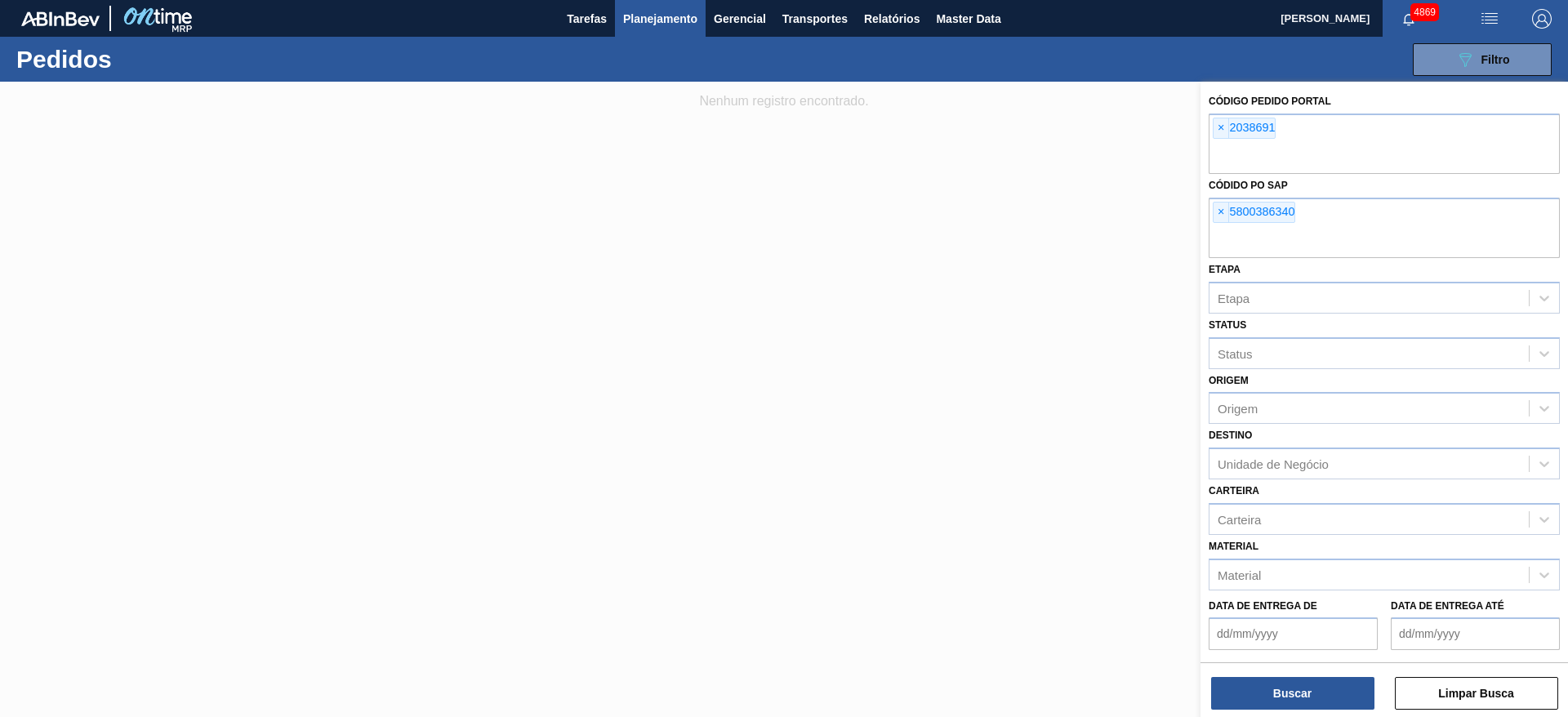
drag, startPoint x: 1214, startPoint y: 211, endPoint x: 1222, endPoint y: 235, distance: 25.3
click at [1217, 211] on span "×" at bounding box center [1221, 212] width 15 height 20
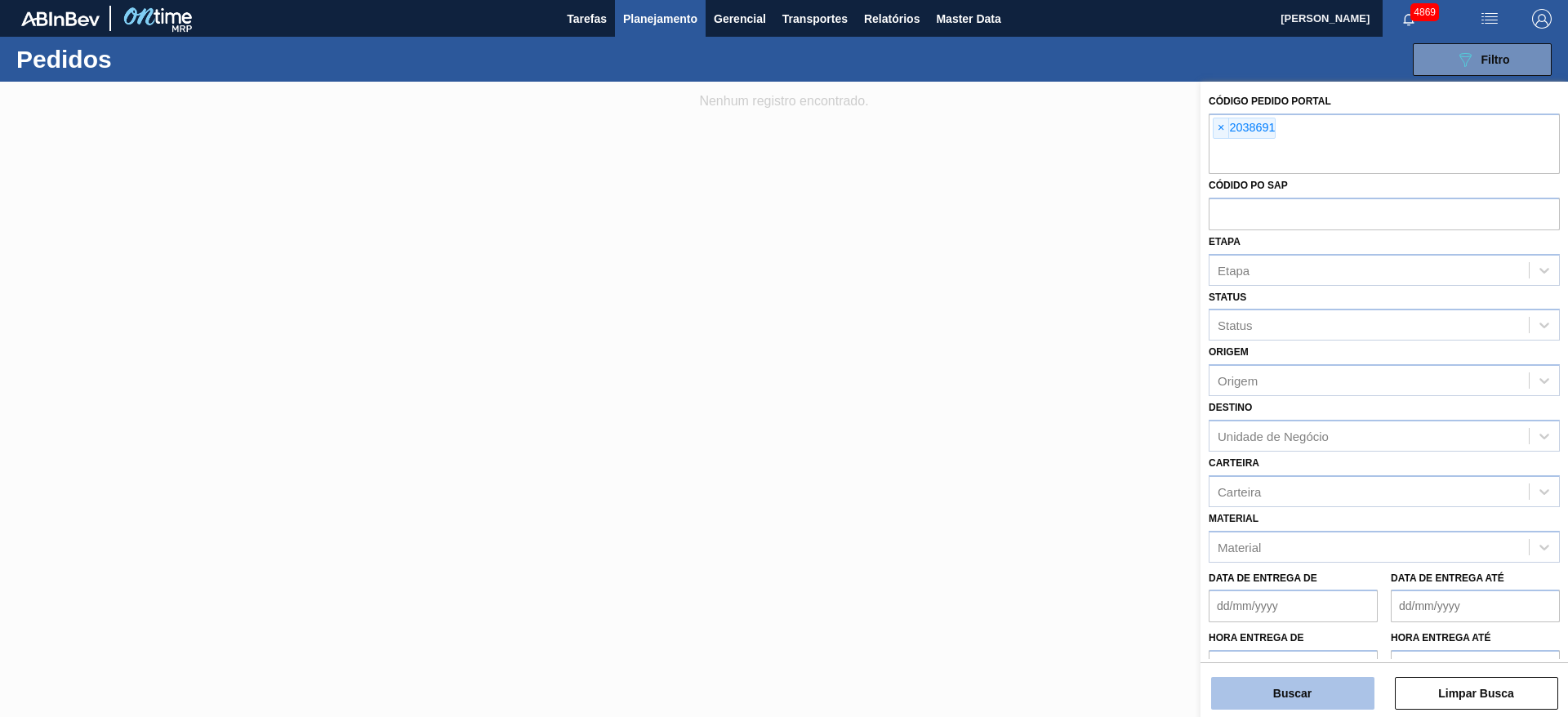
click at [1316, 687] on button "Buscar" at bounding box center [1292, 693] width 163 height 32
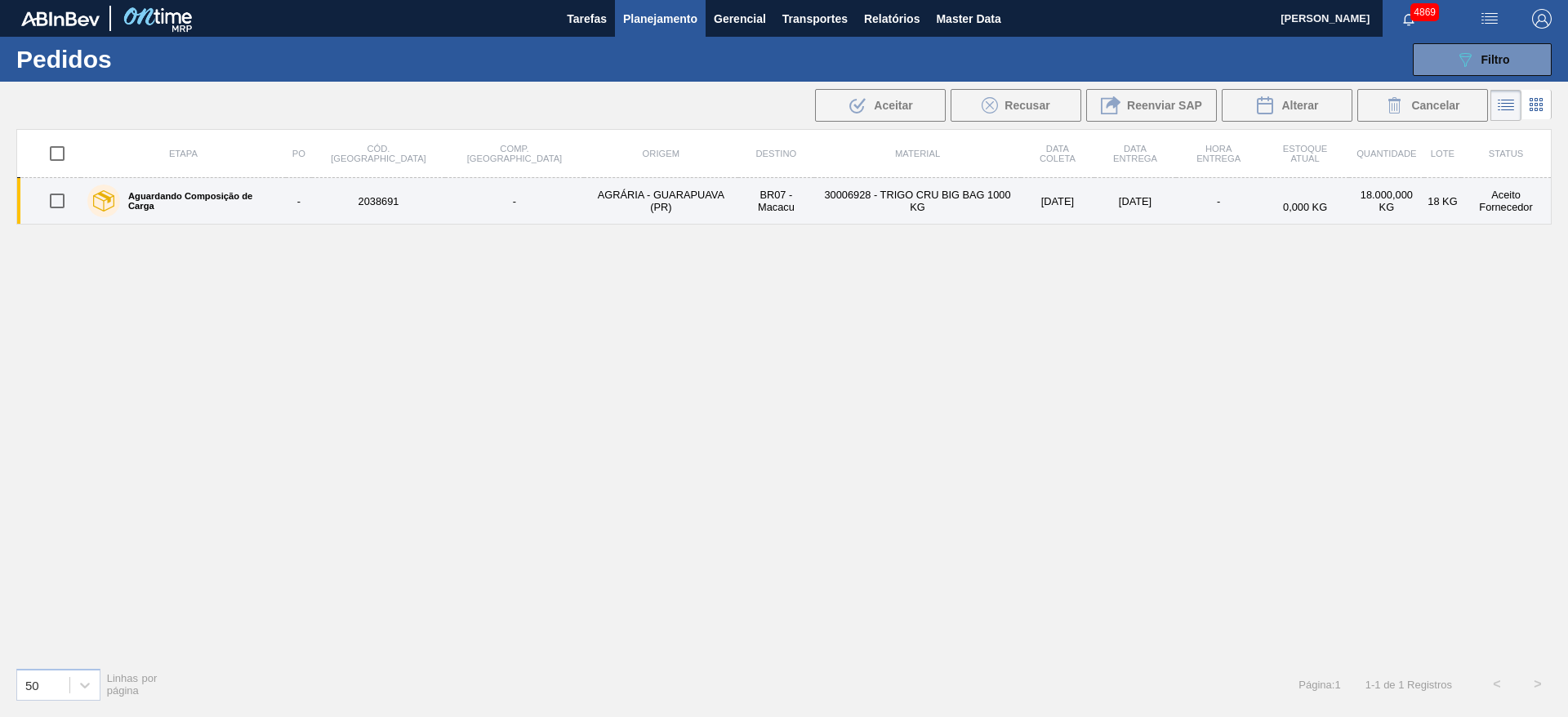
click at [60, 202] on input "checkbox" at bounding box center [57, 201] width 34 height 34
checkbox input "true"
click at [397, 207] on td "2038691" at bounding box center [379, 201] width 133 height 47
click at [61, 203] on input "checkbox" at bounding box center [57, 201] width 34 height 34
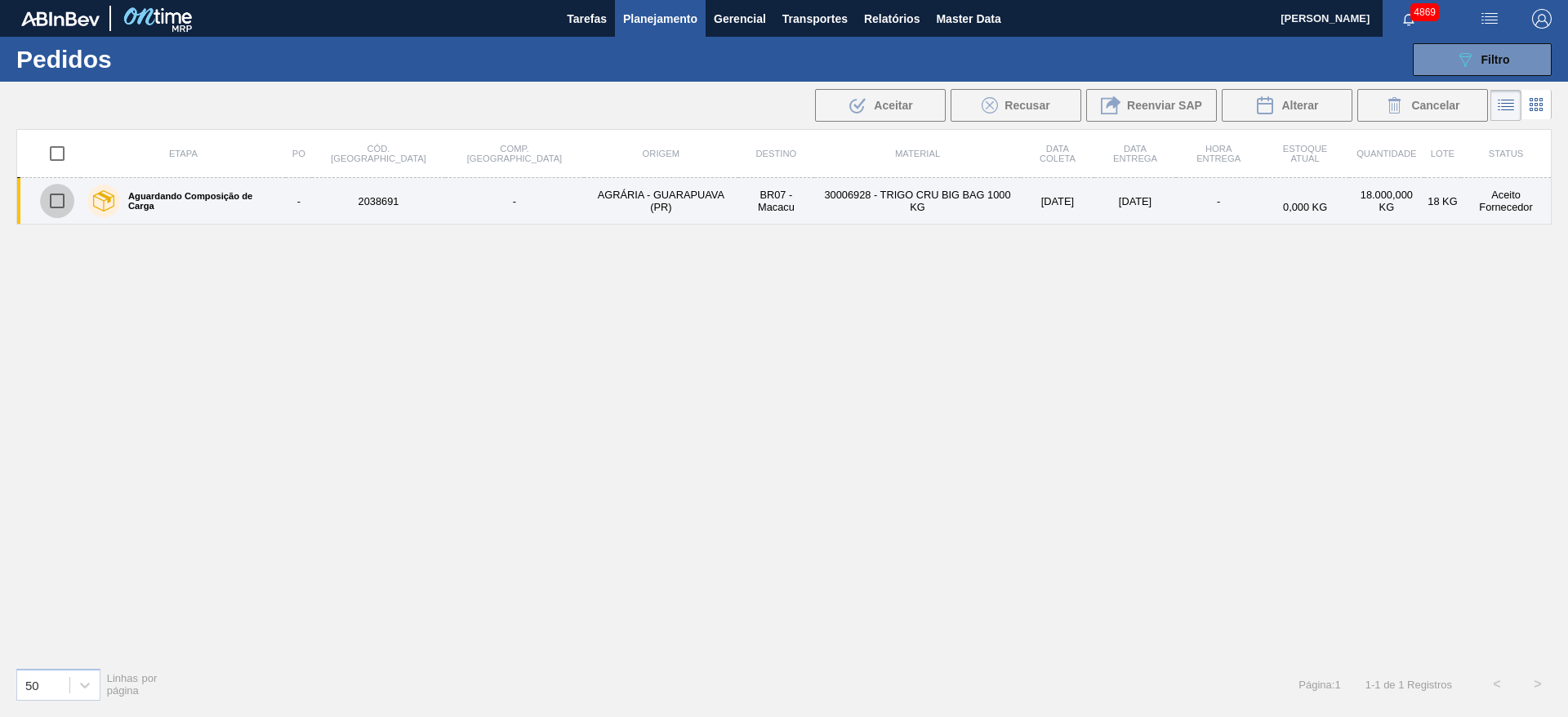
checkbox input "true"
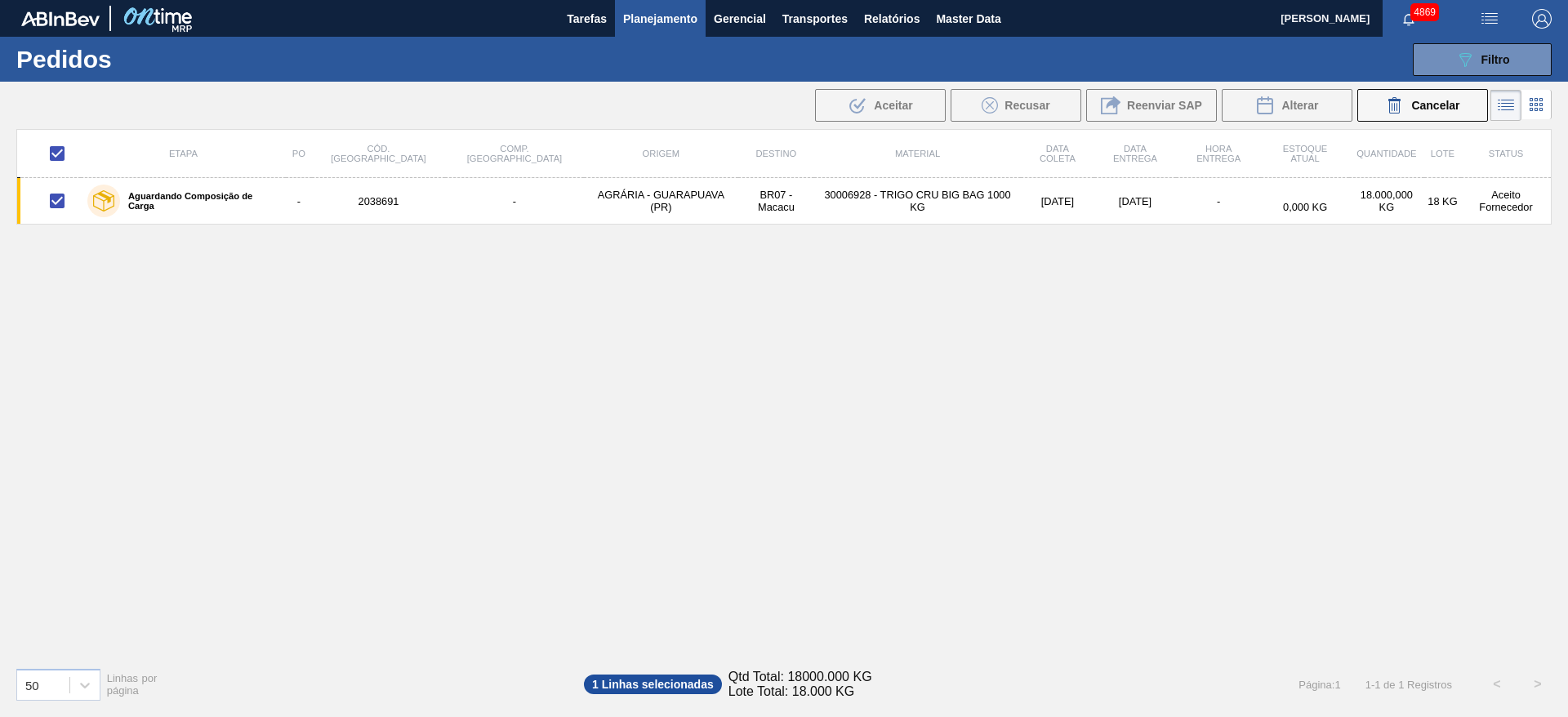
click at [704, 683] on span "1 Linhas selecionadas" at bounding box center [653, 684] width 138 height 20
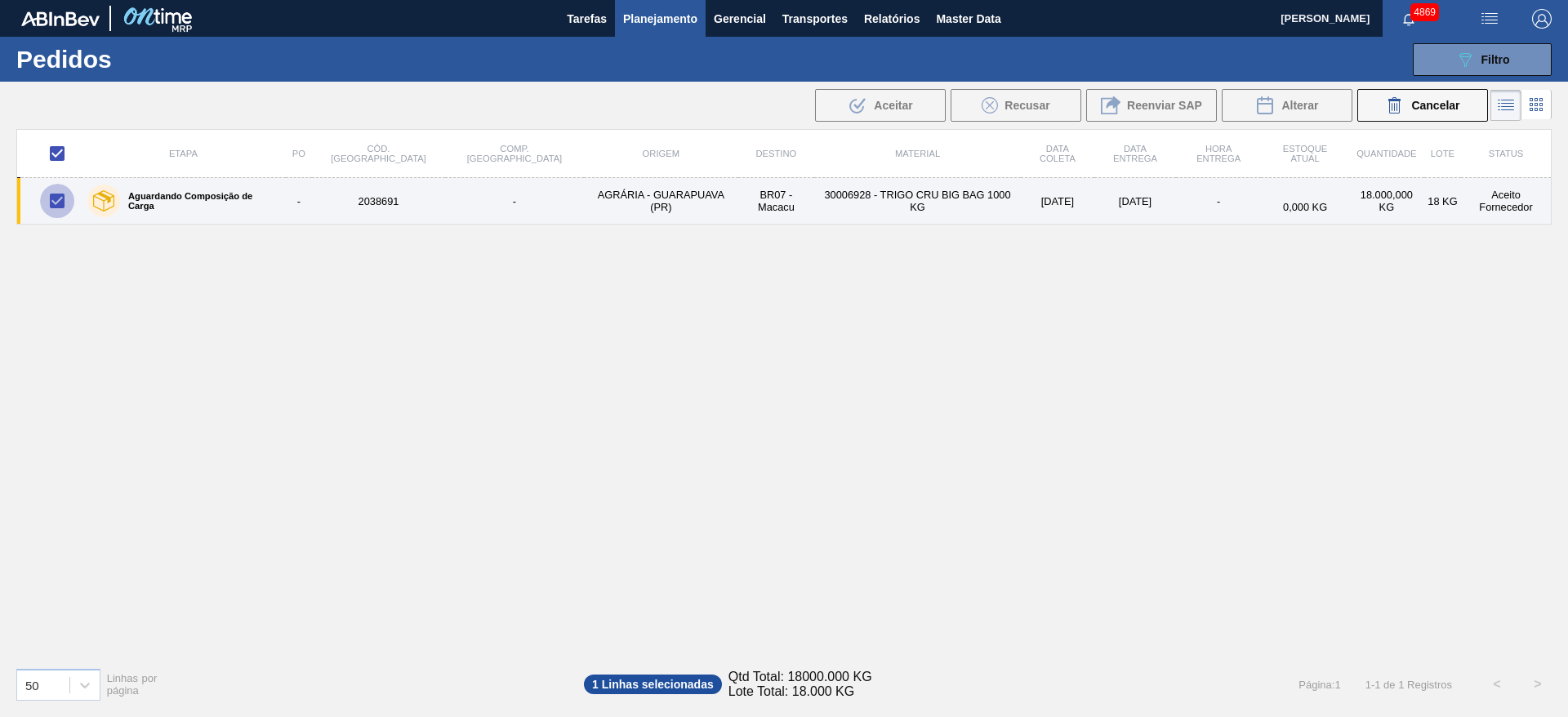
click at [56, 196] on input "checkbox" at bounding box center [57, 201] width 34 height 34
checkbox input "false"
click at [921, 203] on td "30006928 - TRIGO CRU BIG BAG 1000 KG" at bounding box center [917, 201] width 207 height 47
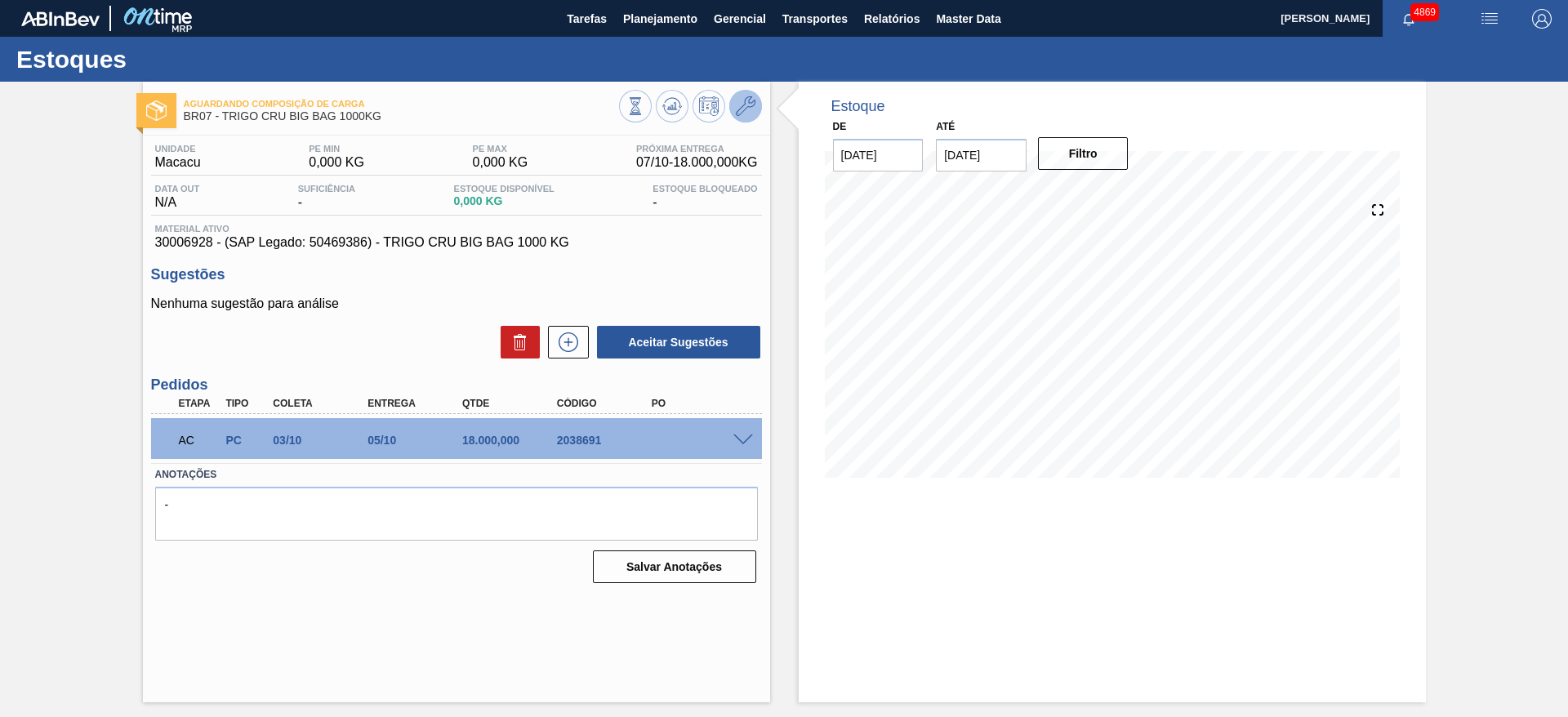
click at [737, 115] on icon at bounding box center [745, 105] width 20 height 20
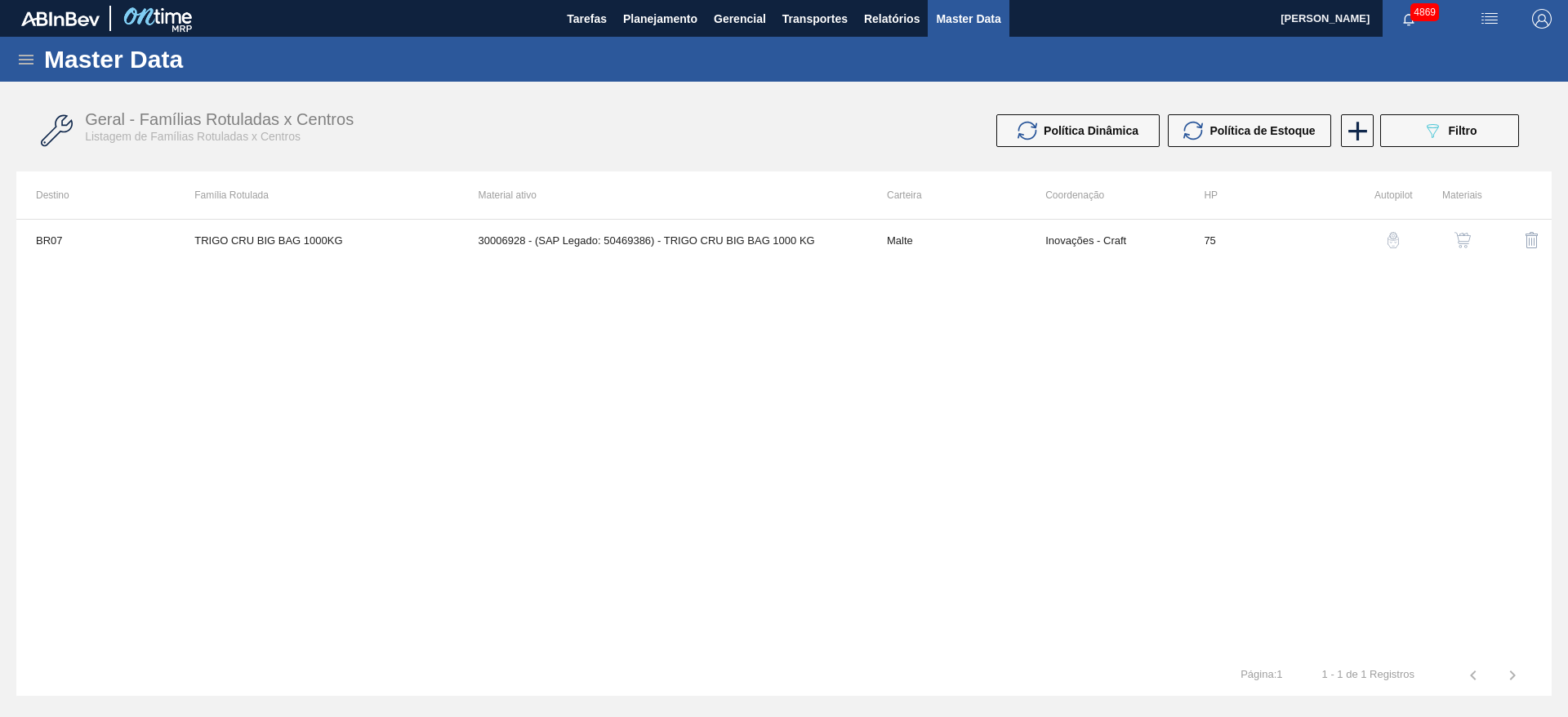
click at [1466, 237] on img "button" at bounding box center [1462, 240] width 16 height 16
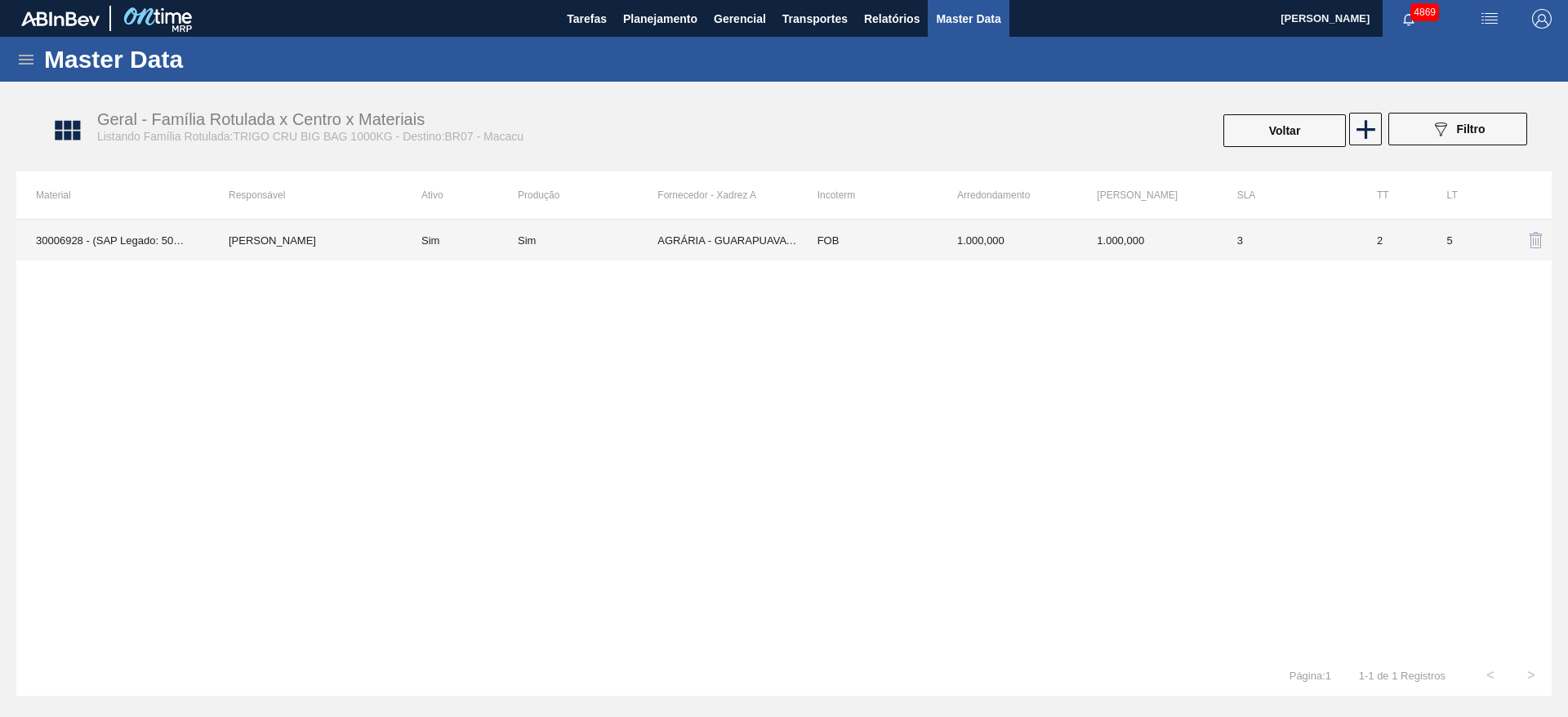
click at [1376, 233] on td "2" at bounding box center [1392, 240] width 71 height 41
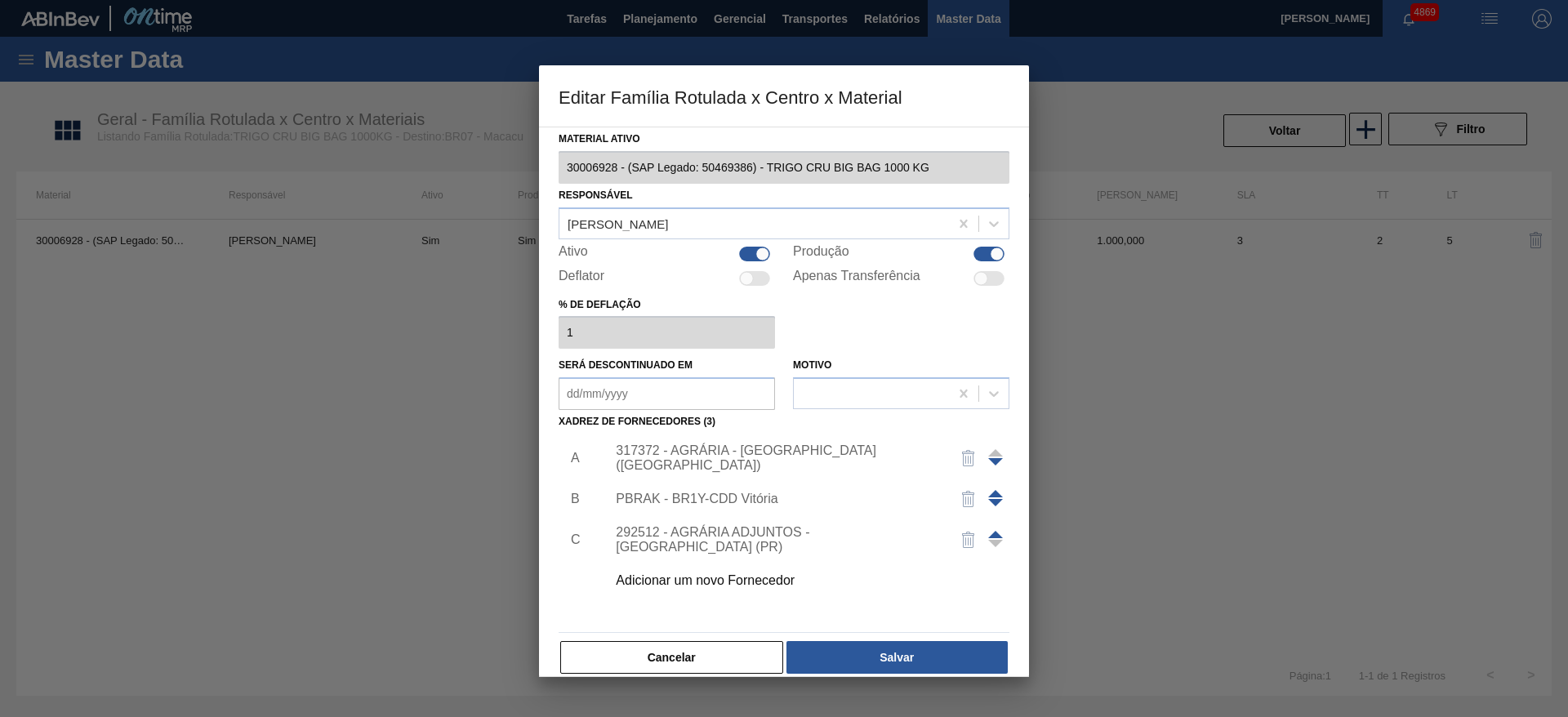
click at [767, 452] on div "317372 - AGRÁRIA - GUARAPUAVA (PR)" at bounding box center [776, 458] width 320 height 30
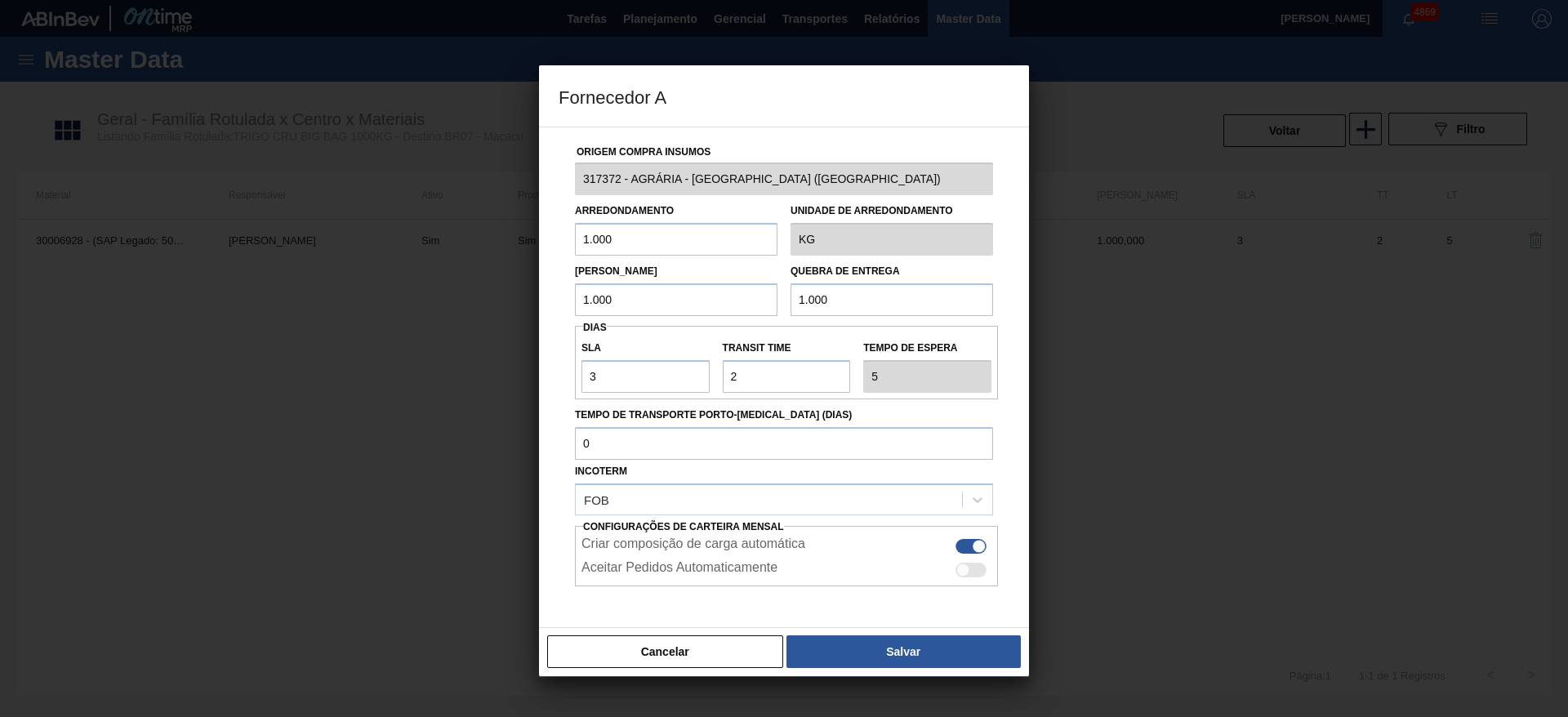
click at [972, 572] on div at bounding box center [971, 569] width 31 height 14
checkbox input "true"
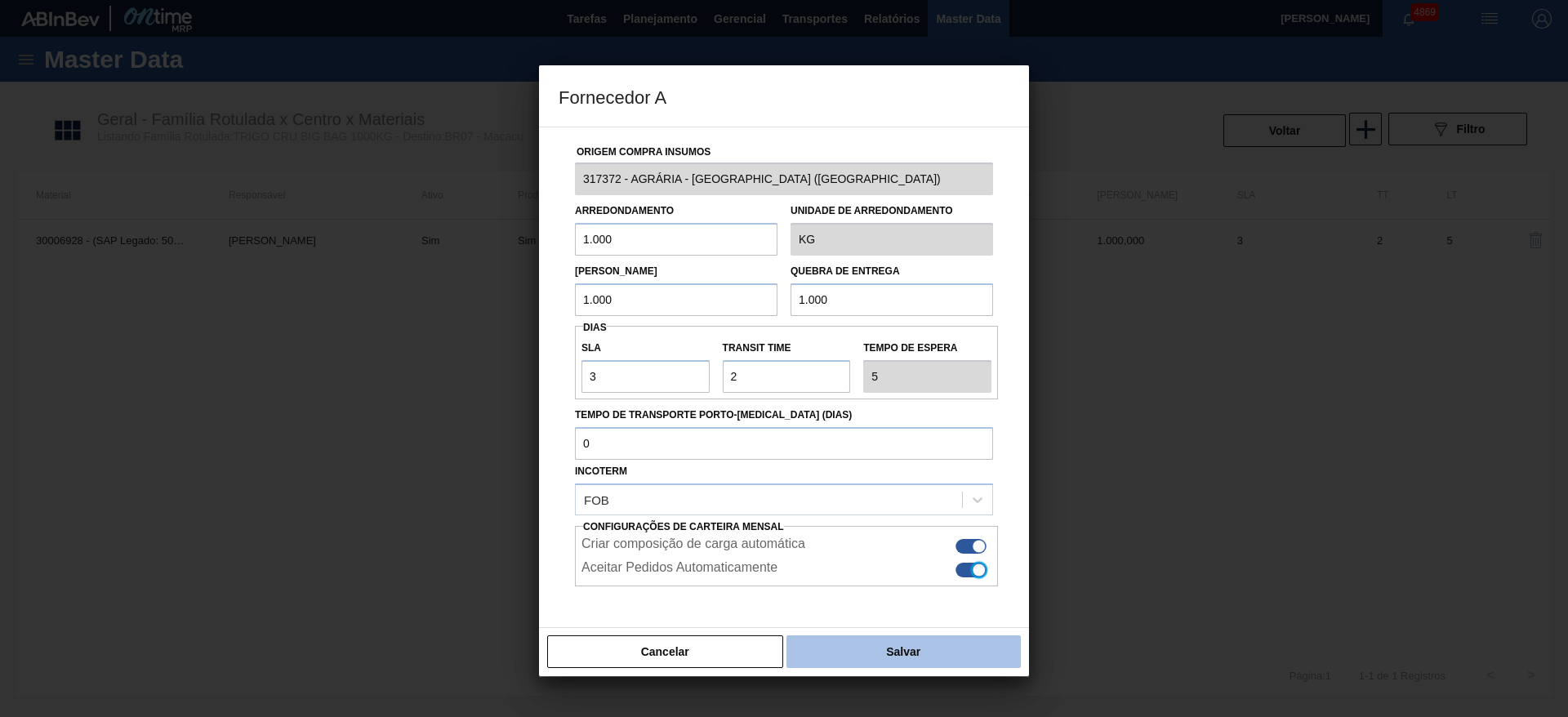
click at [922, 648] on button "Salvar" at bounding box center [903, 652] width 234 height 32
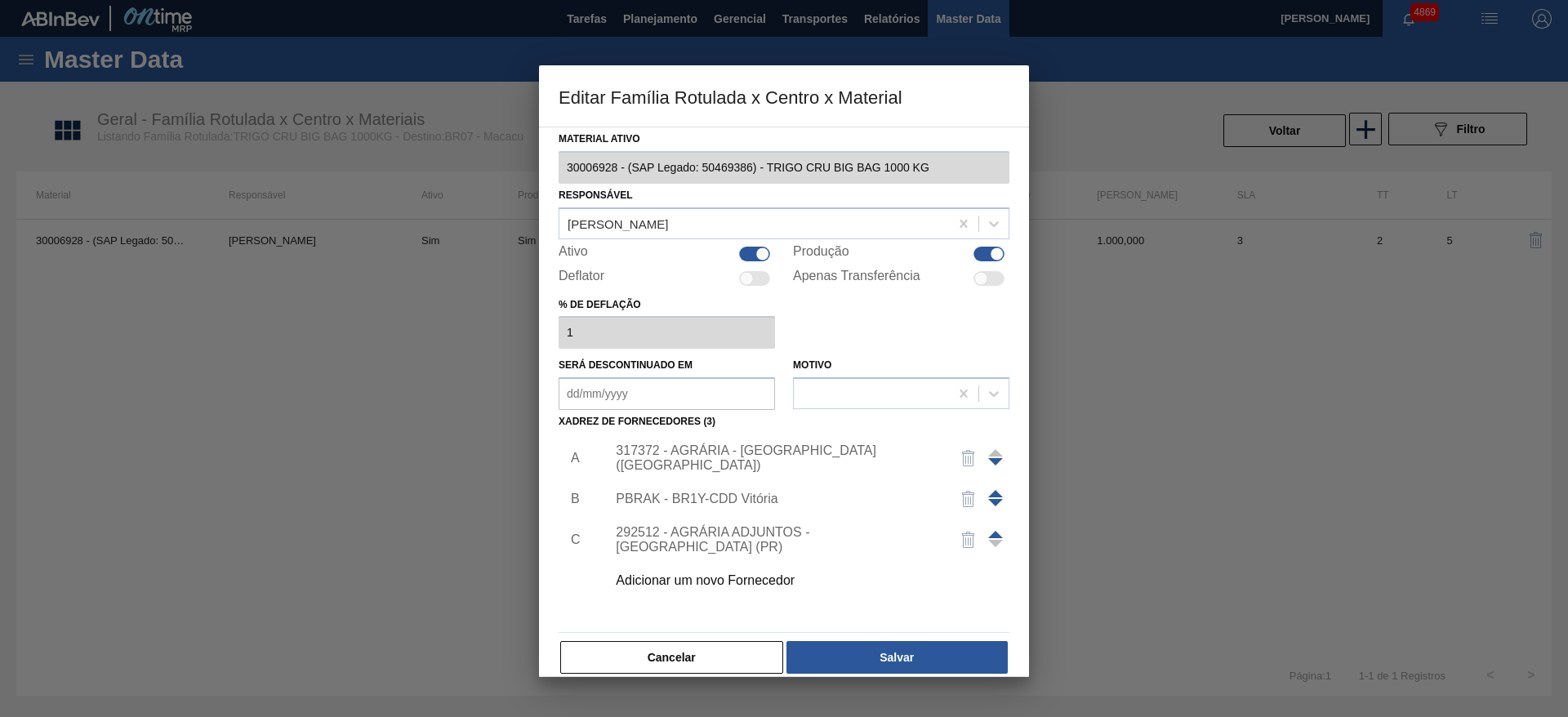
click at [922, 648] on button "Salvar" at bounding box center [897, 657] width 221 height 32
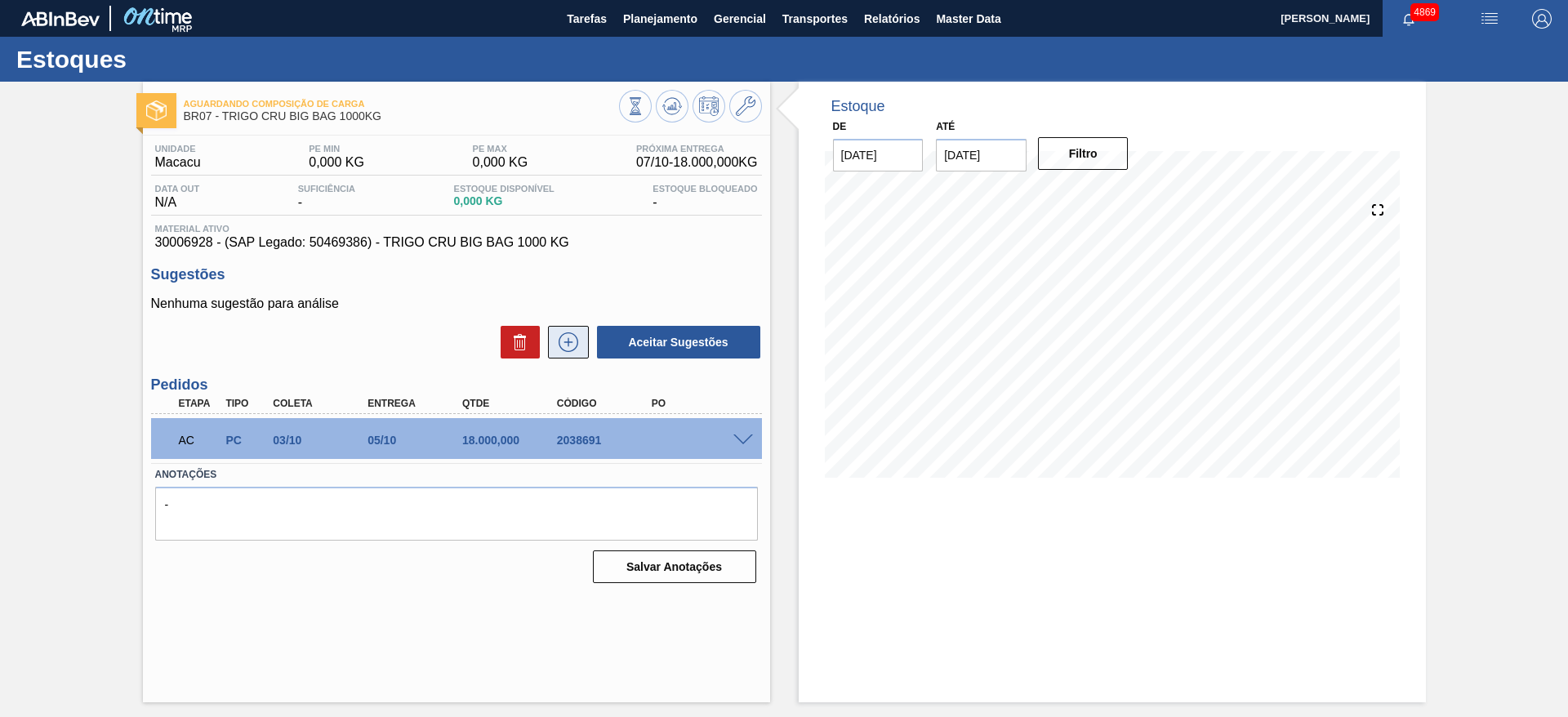
click at [579, 339] on icon at bounding box center [568, 342] width 26 height 20
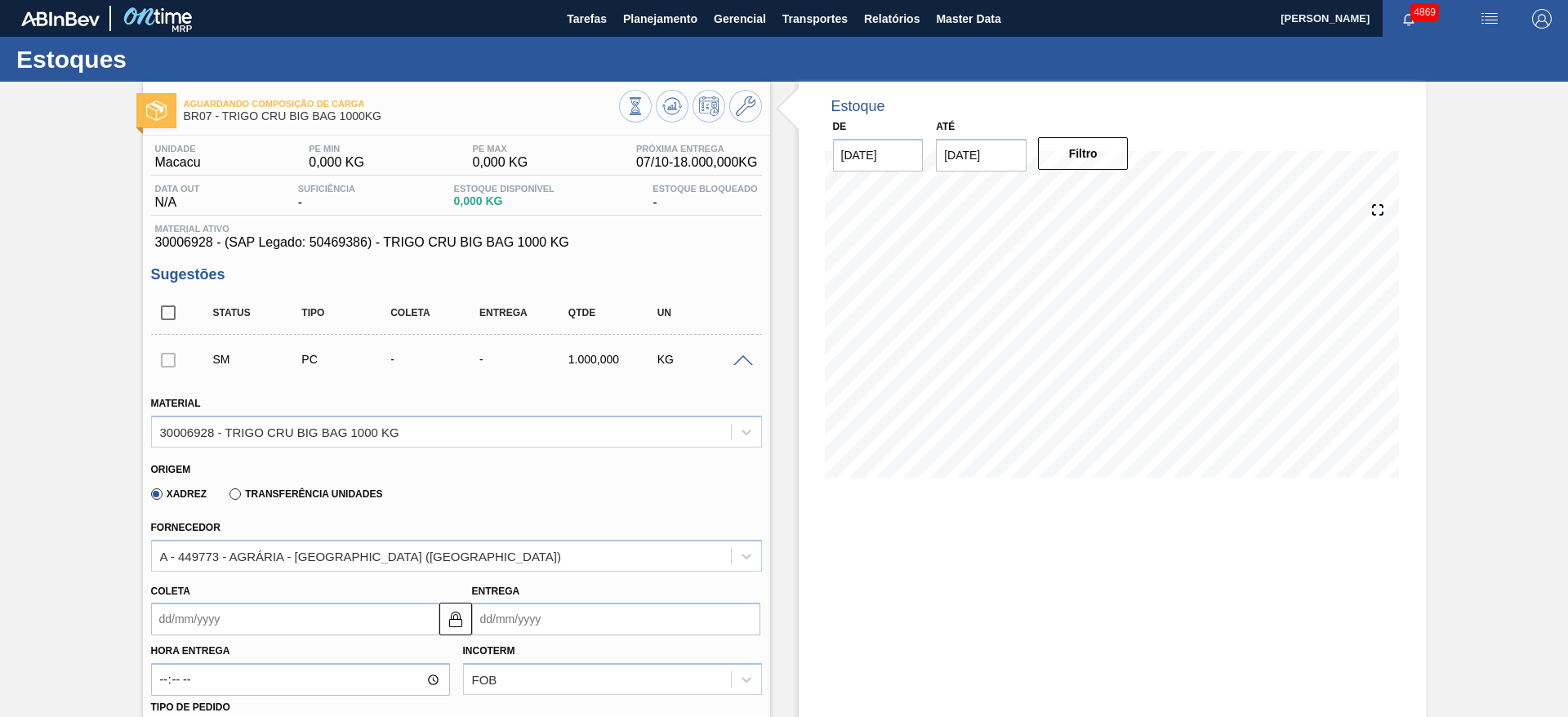
scroll to position [122, 0]
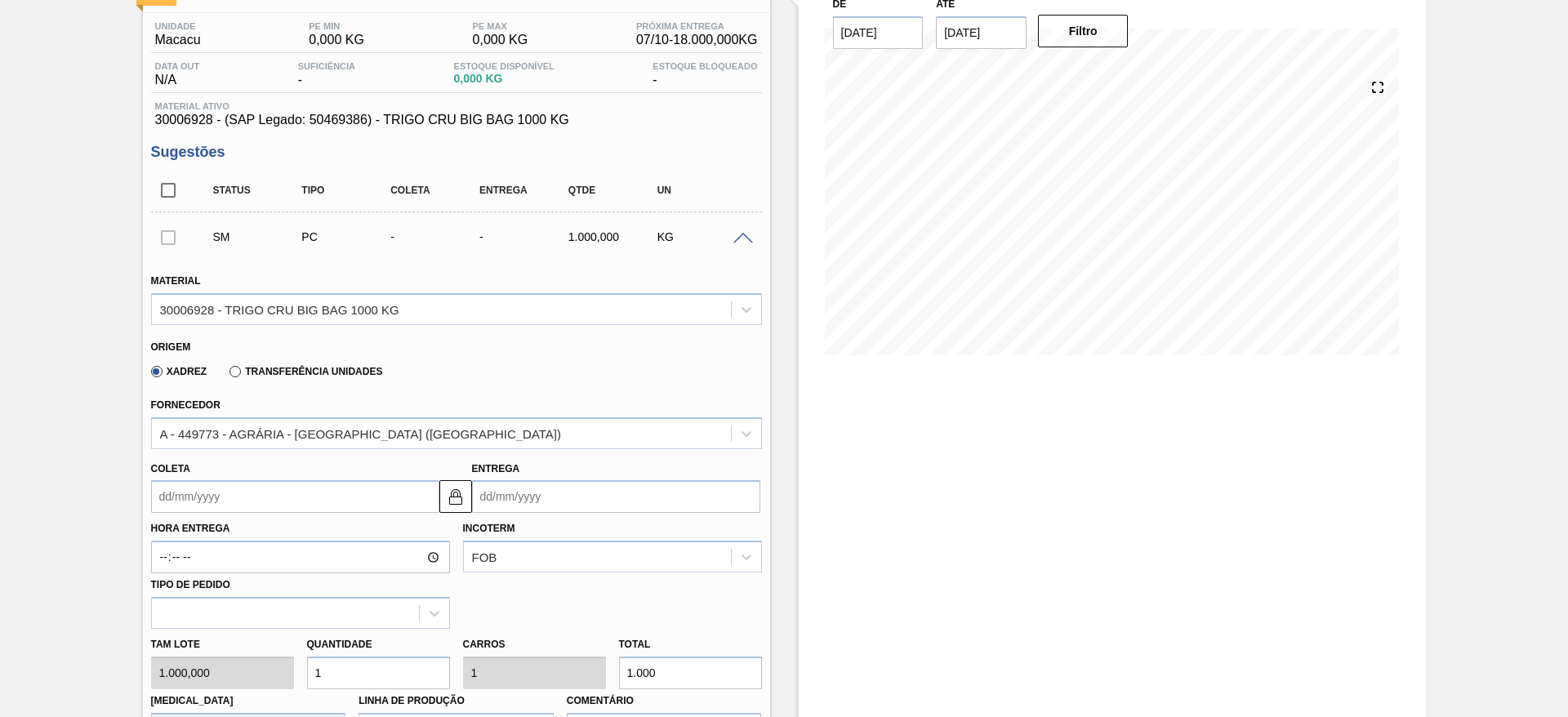
click at [351, 492] on input "Coleta" at bounding box center [295, 496] width 288 height 32
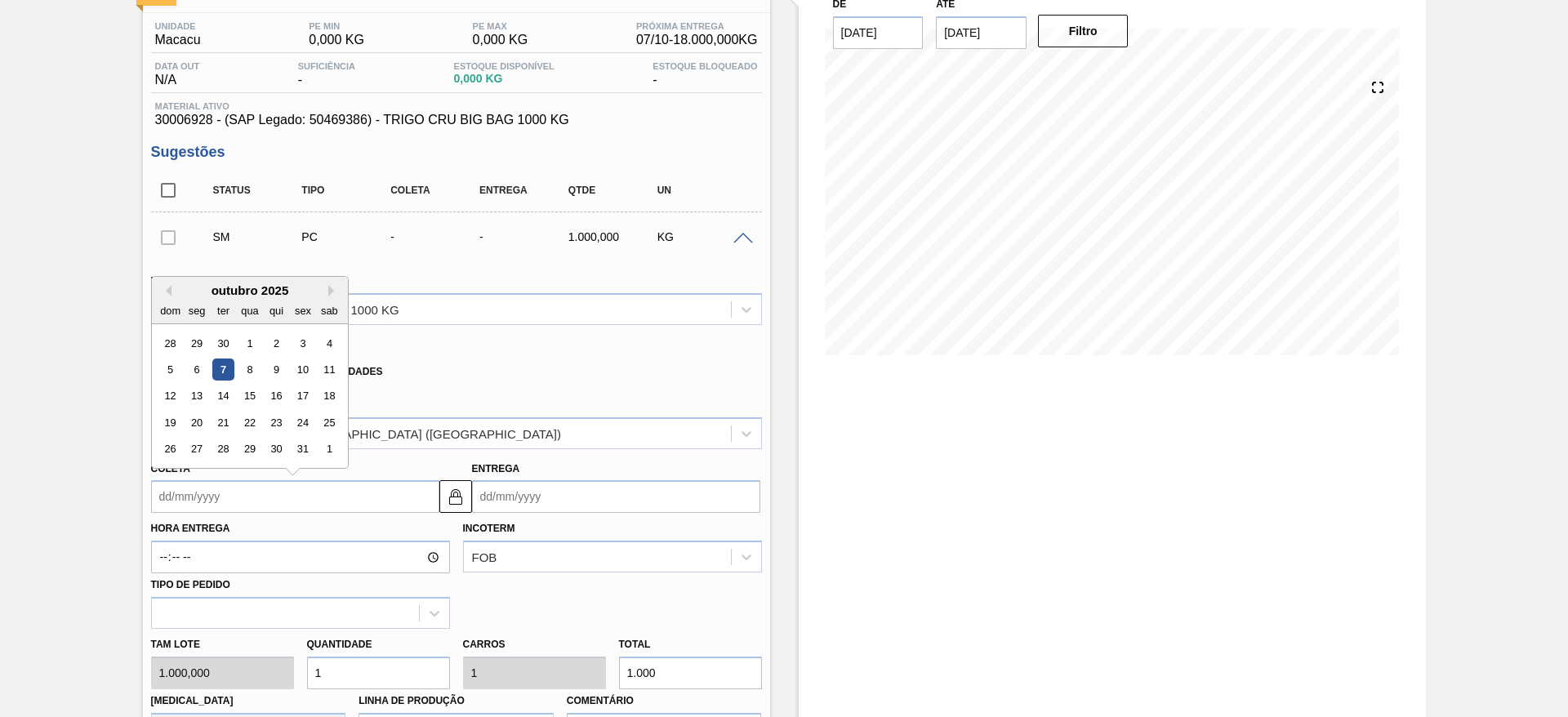
click at [220, 365] on div "7" at bounding box center [223, 369] width 22 height 22
type input "[DATE]"
type input "09/10/2025"
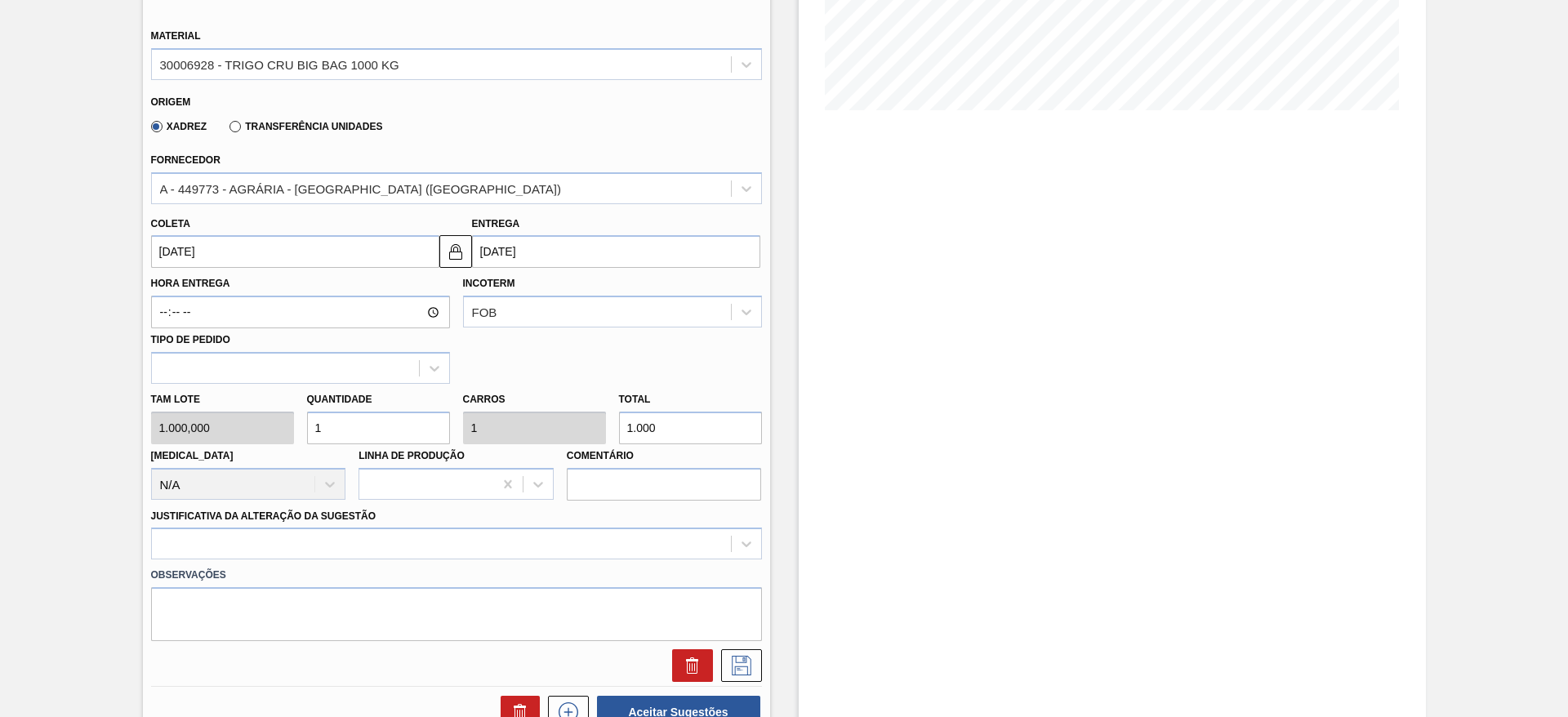
scroll to position [612, 0]
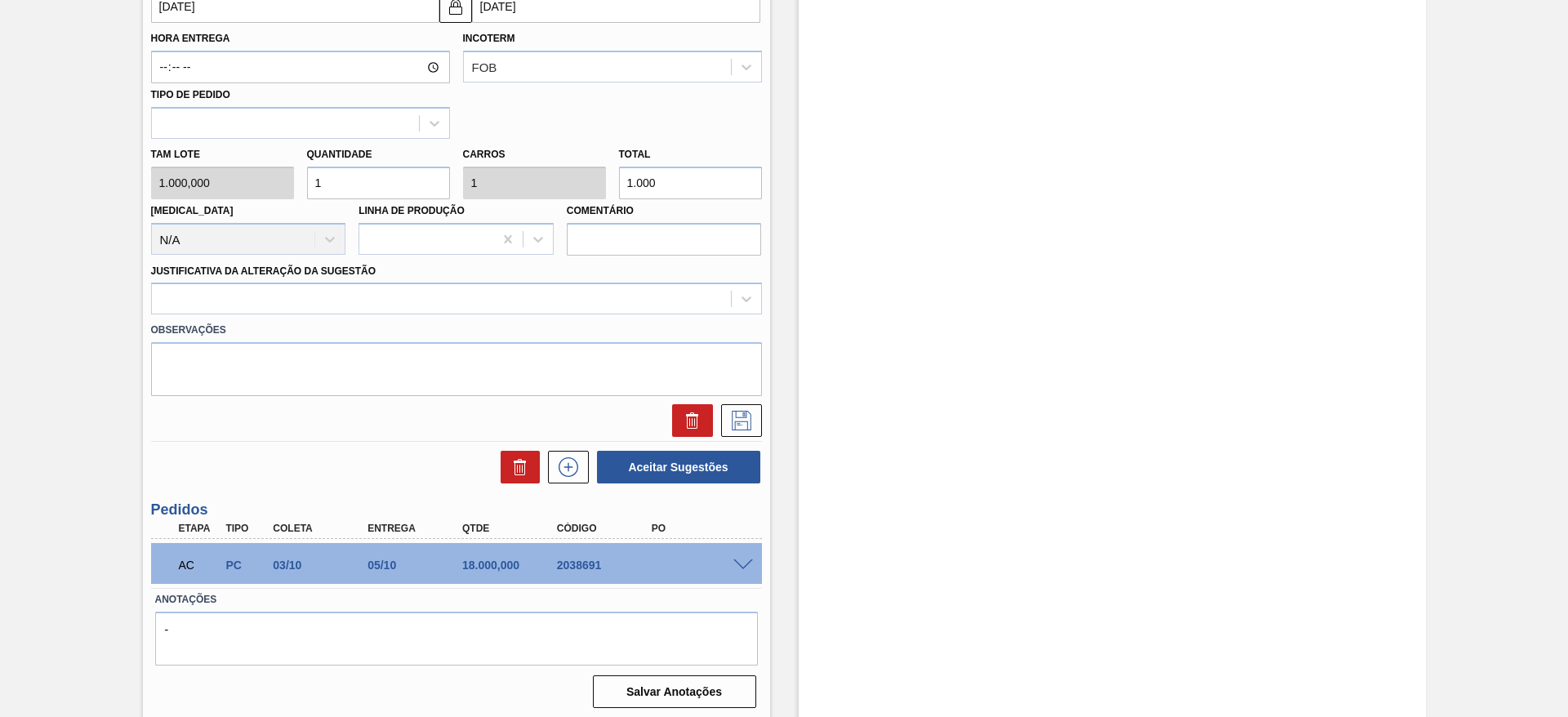
click at [373, 174] on input "1" at bounding box center [379, 183] width 143 height 32
type input "18"
type input "18.000"
type input "18"
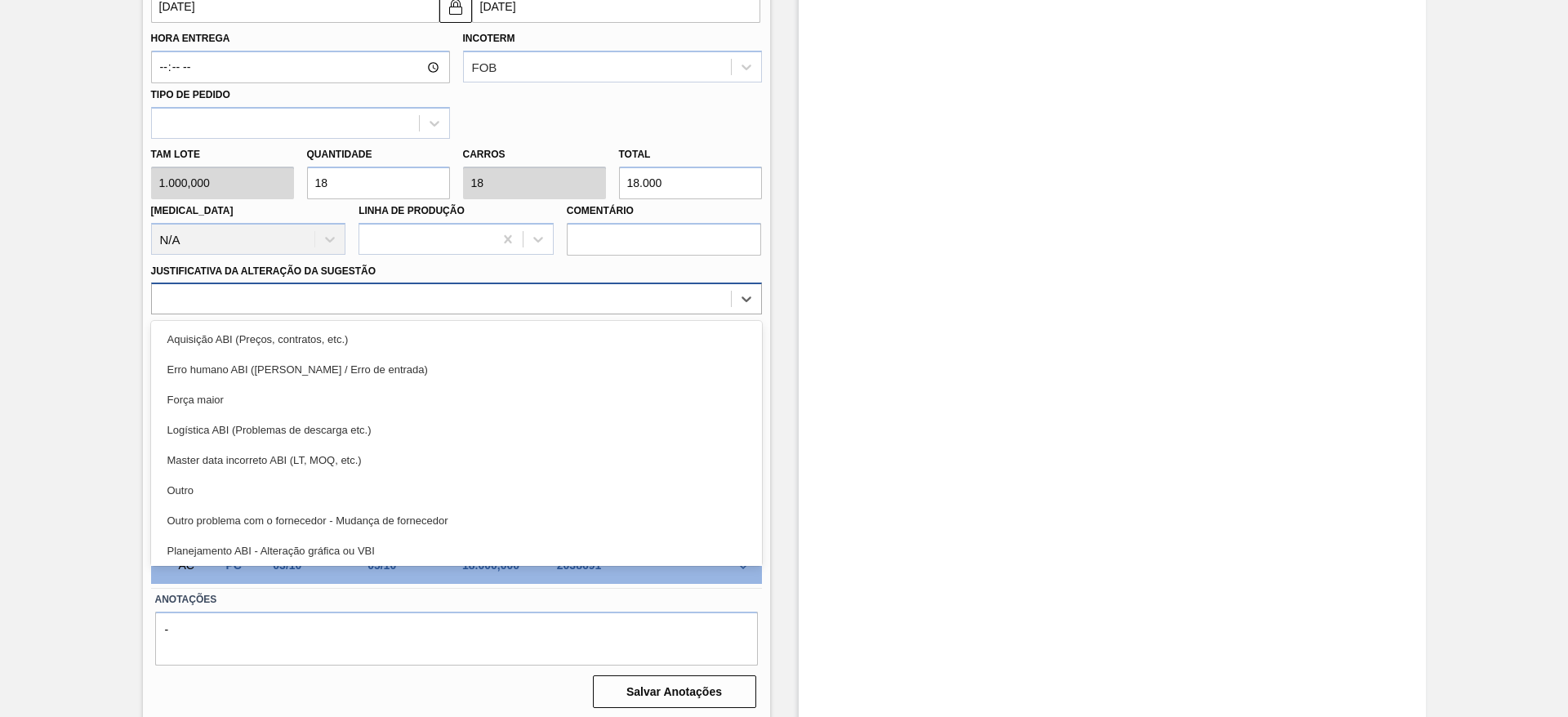
click at [532, 288] on div at bounding box center [442, 299] width 579 height 24
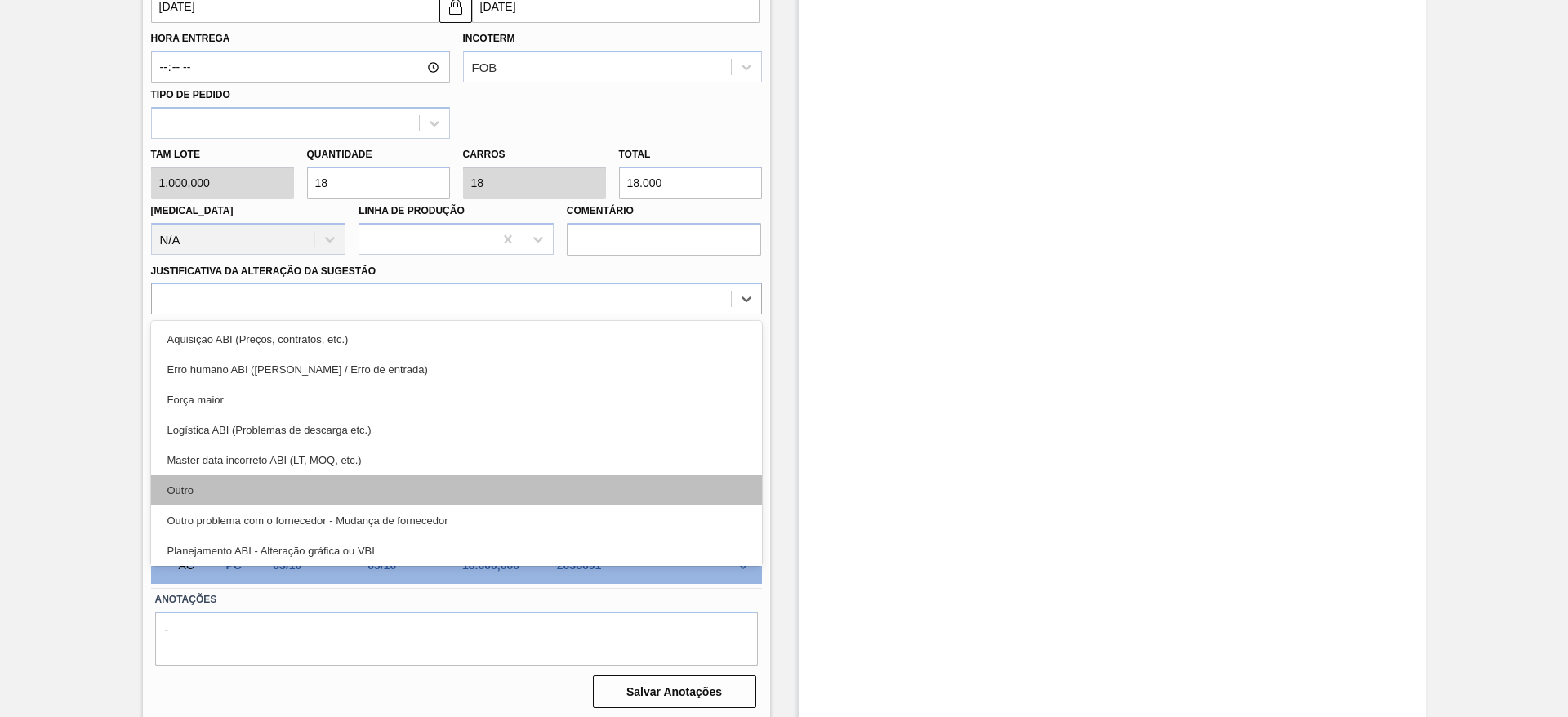
click at [458, 481] on div "Outro" at bounding box center [457, 491] width 611 height 31
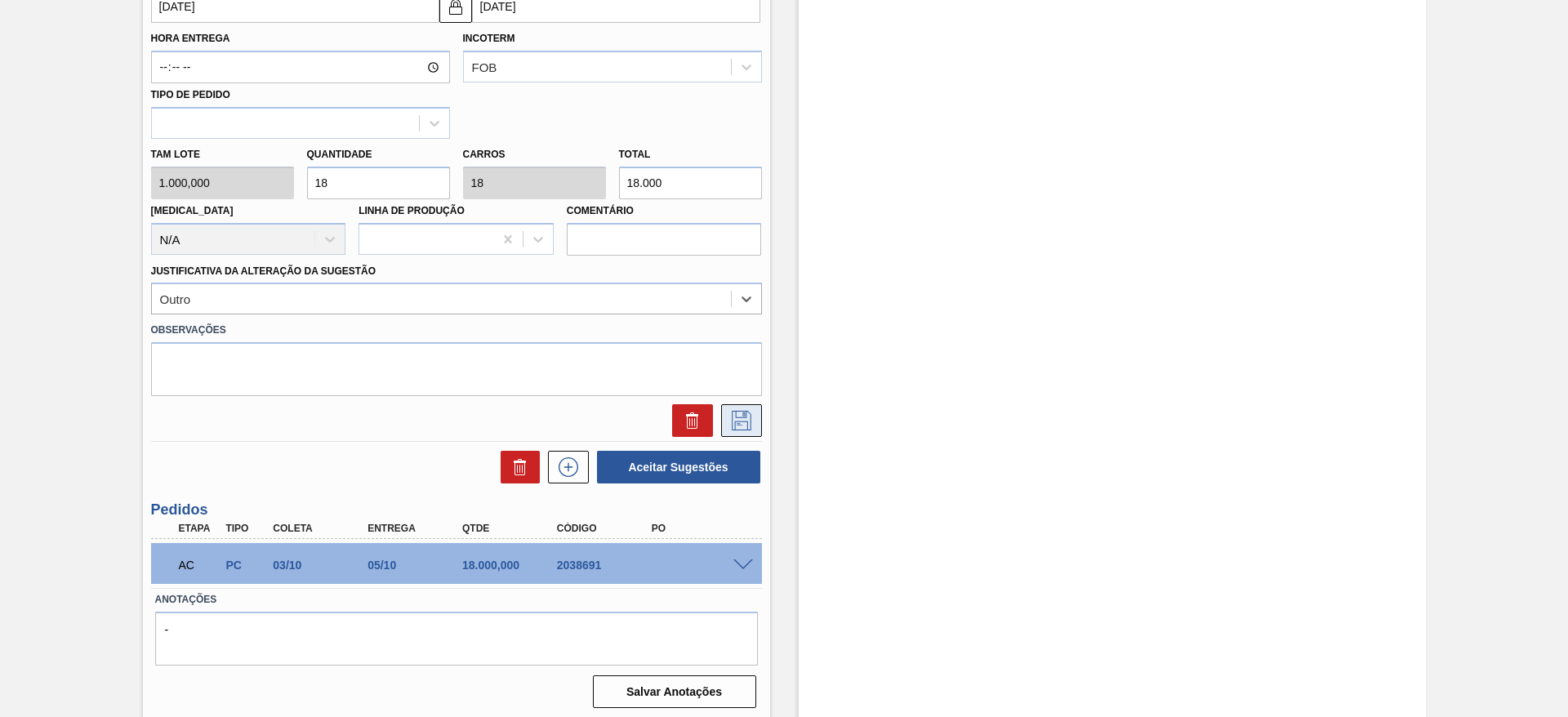
click at [726, 412] on button at bounding box center [741, 420] width 41 height 32
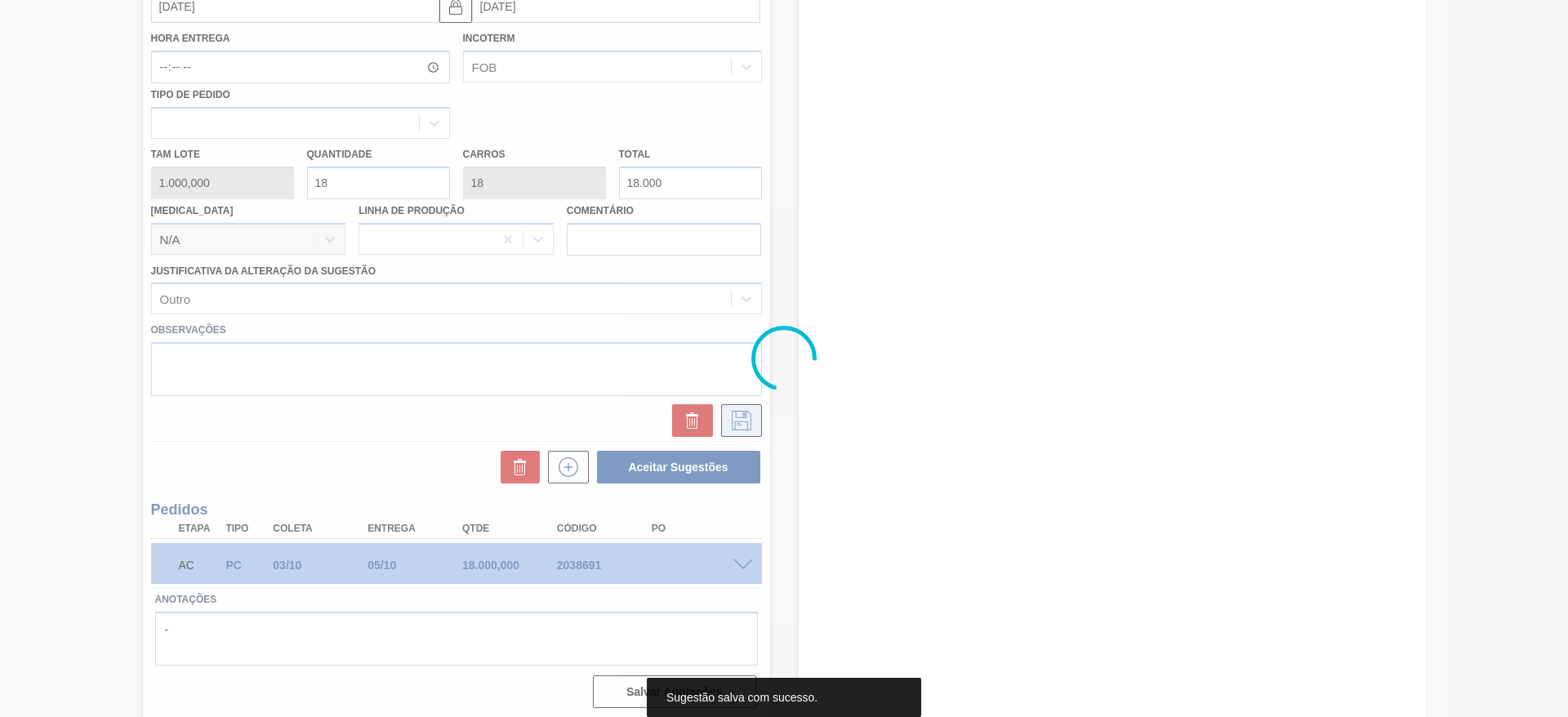
scroll to position [0, 0]
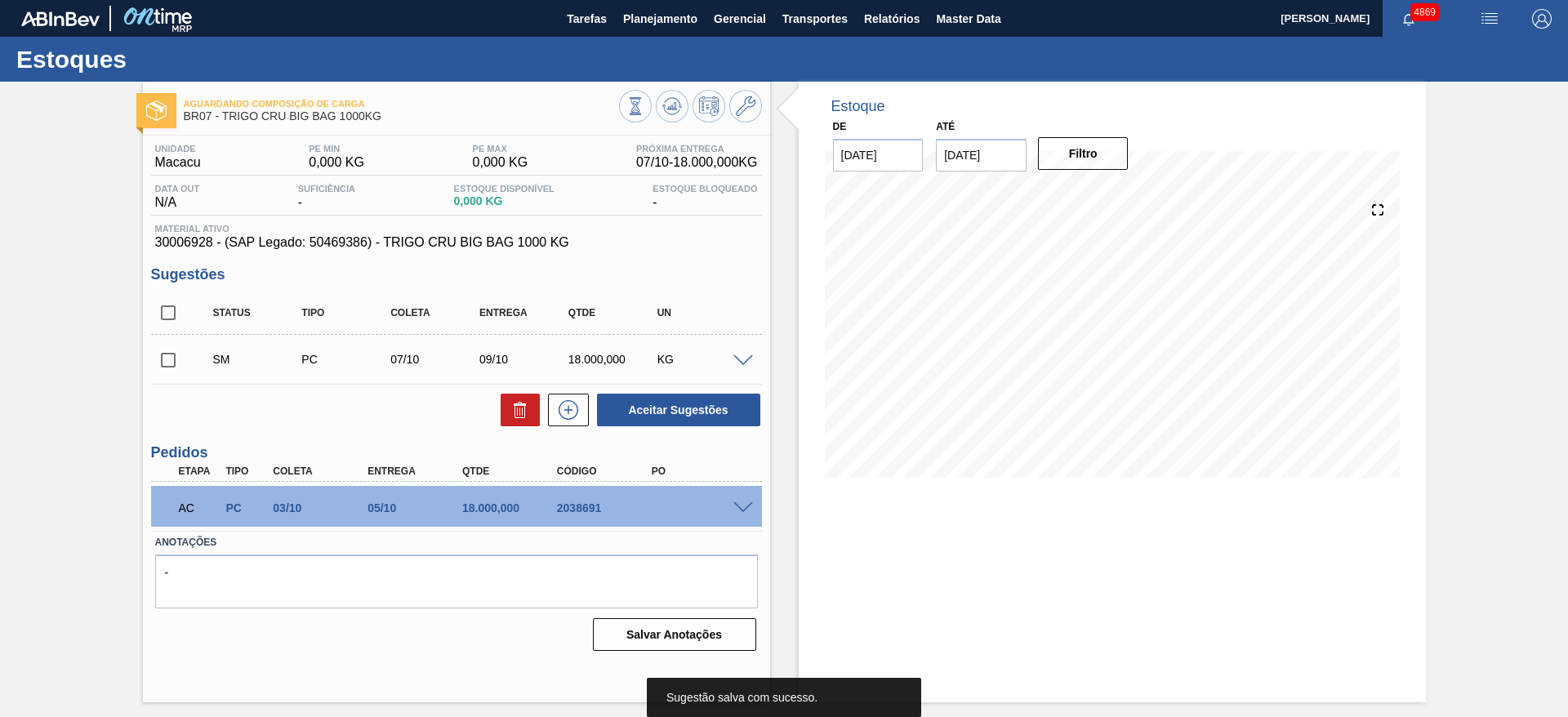
click at [163, 357] on input "checkbox" at bounding box center [168, 360] width 34 height 34
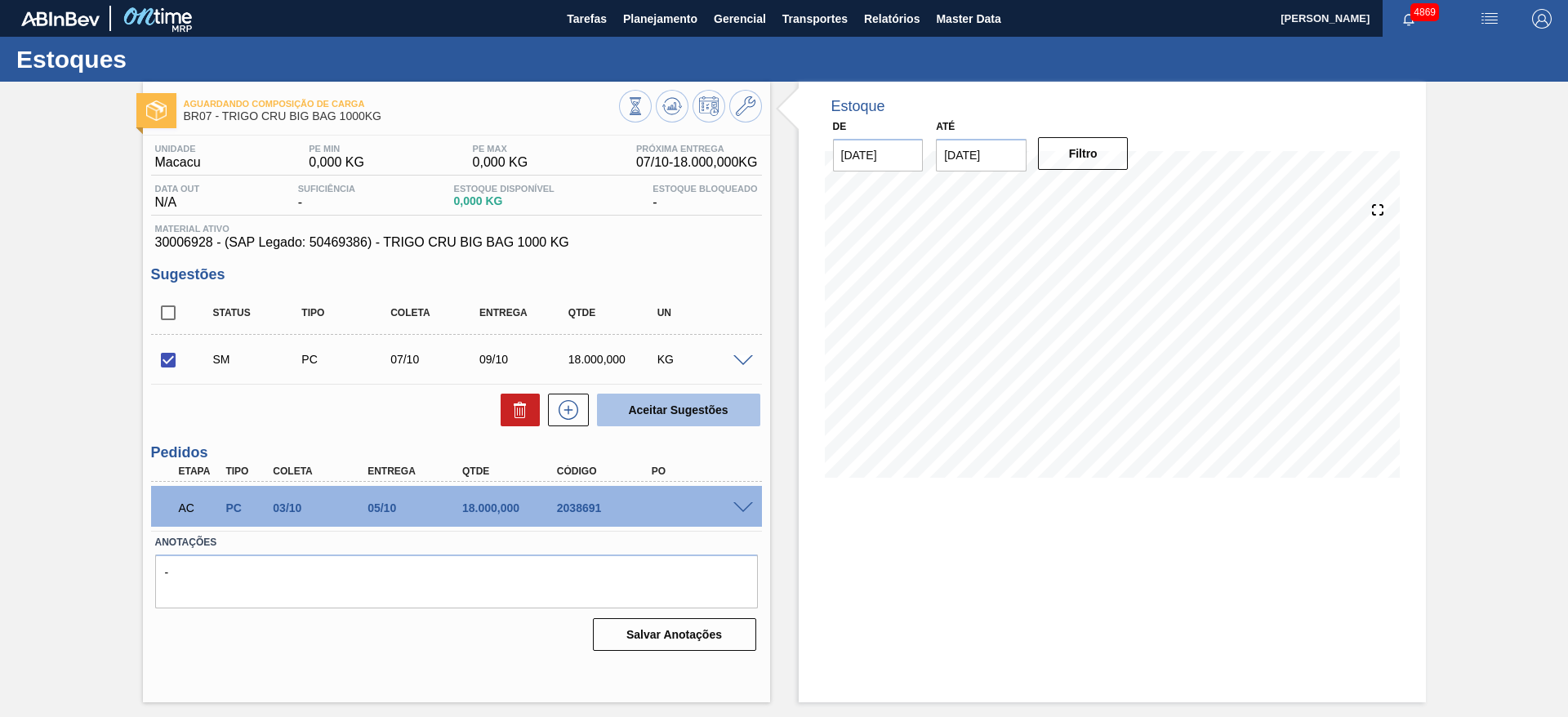
click at [685, 418] on button "Aceitar Sugestões" at bounding box center [679, 410] width 163 height 32
checkbox input "false"
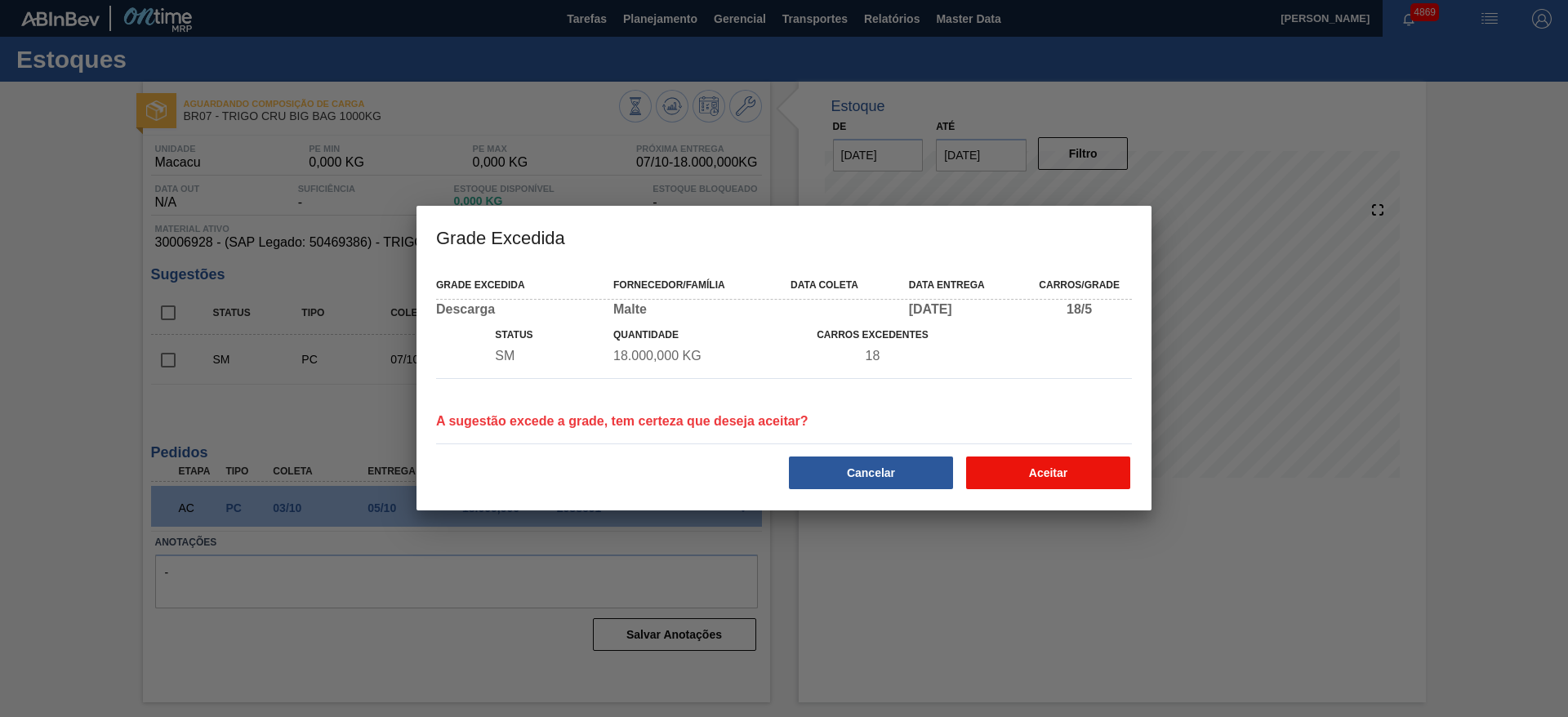
click at [1064, 468] on button "Aceitar" at bounding box center [1047, 472] width 164 height 32
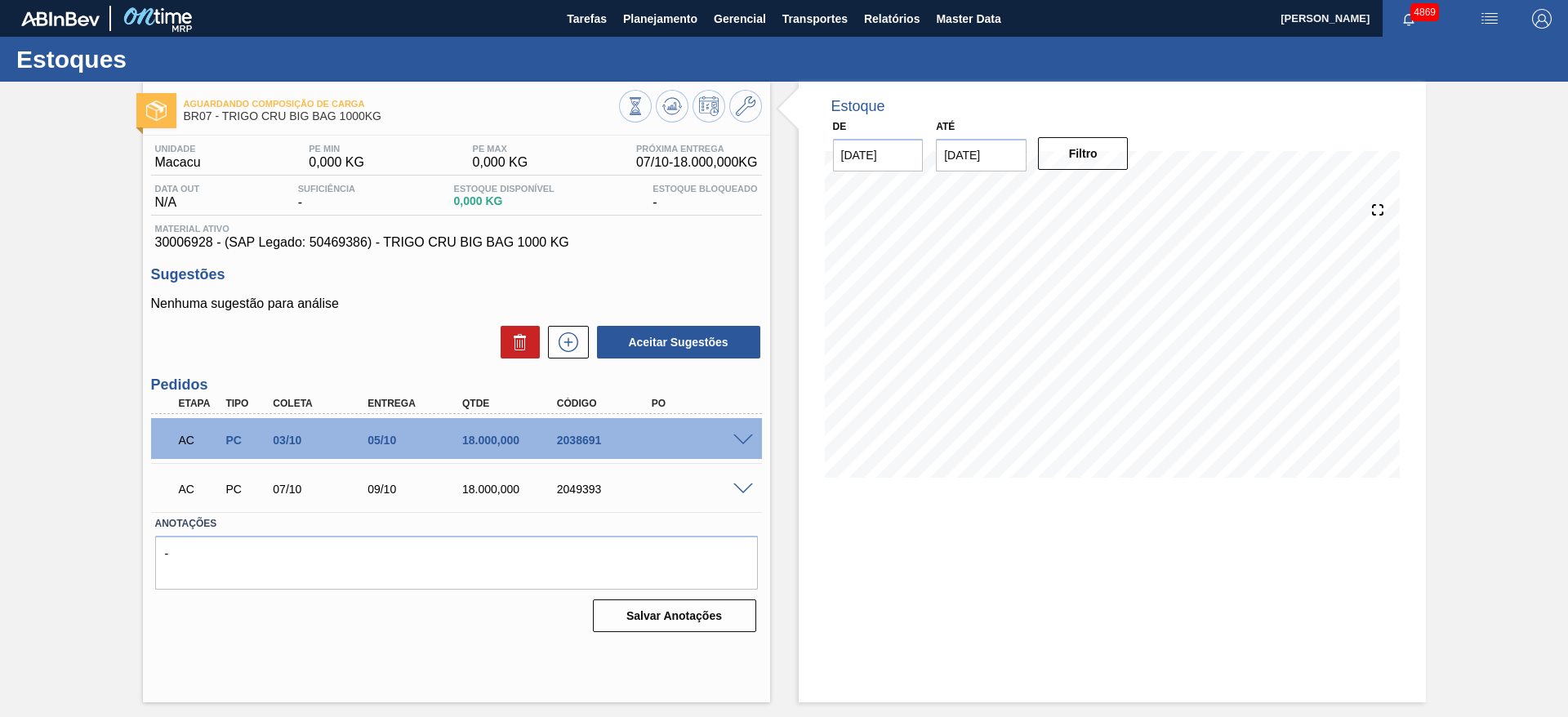
click at [744, 484] on span at bounding box center [743, 489] width 20 height 12
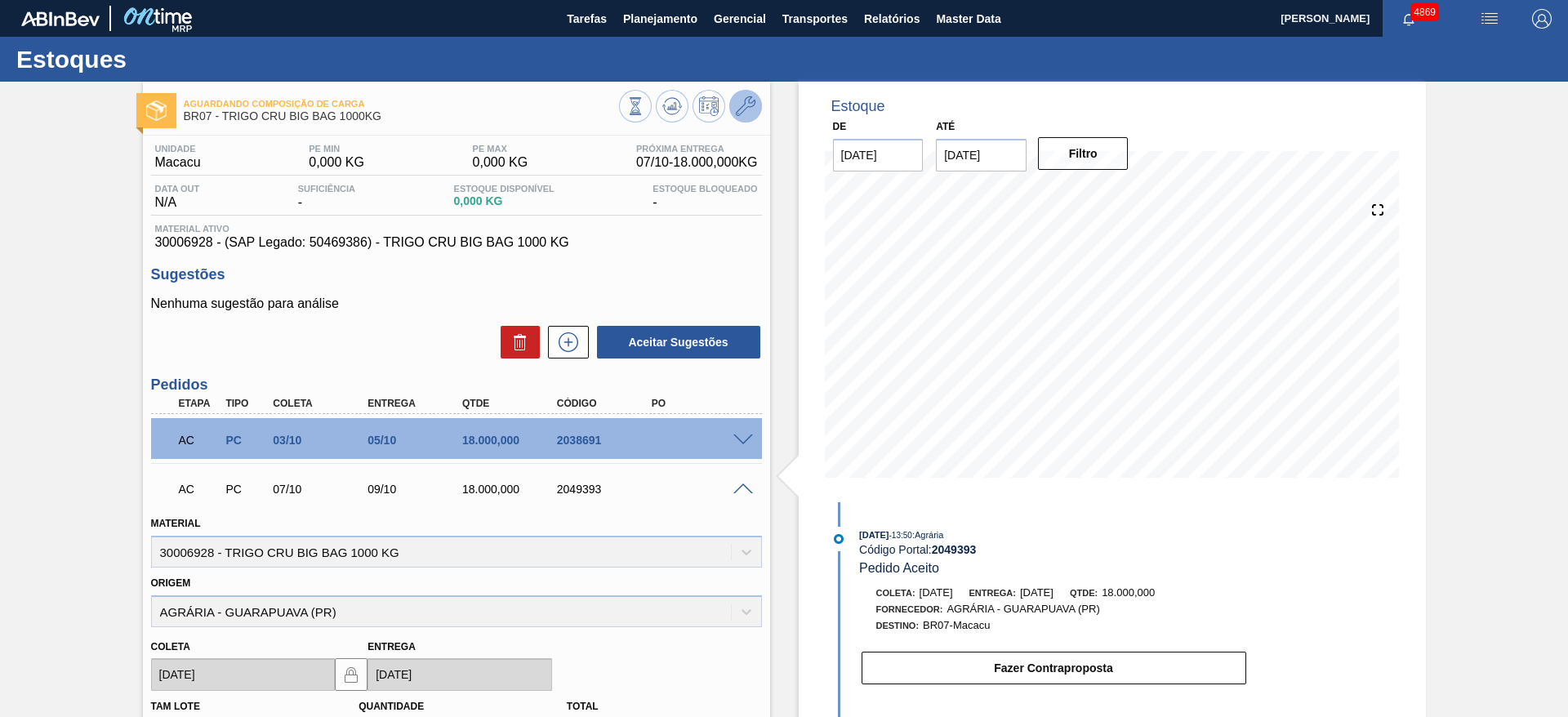
click at [746, 100] on icon at bounding box center [745, 105] width 20 height 20
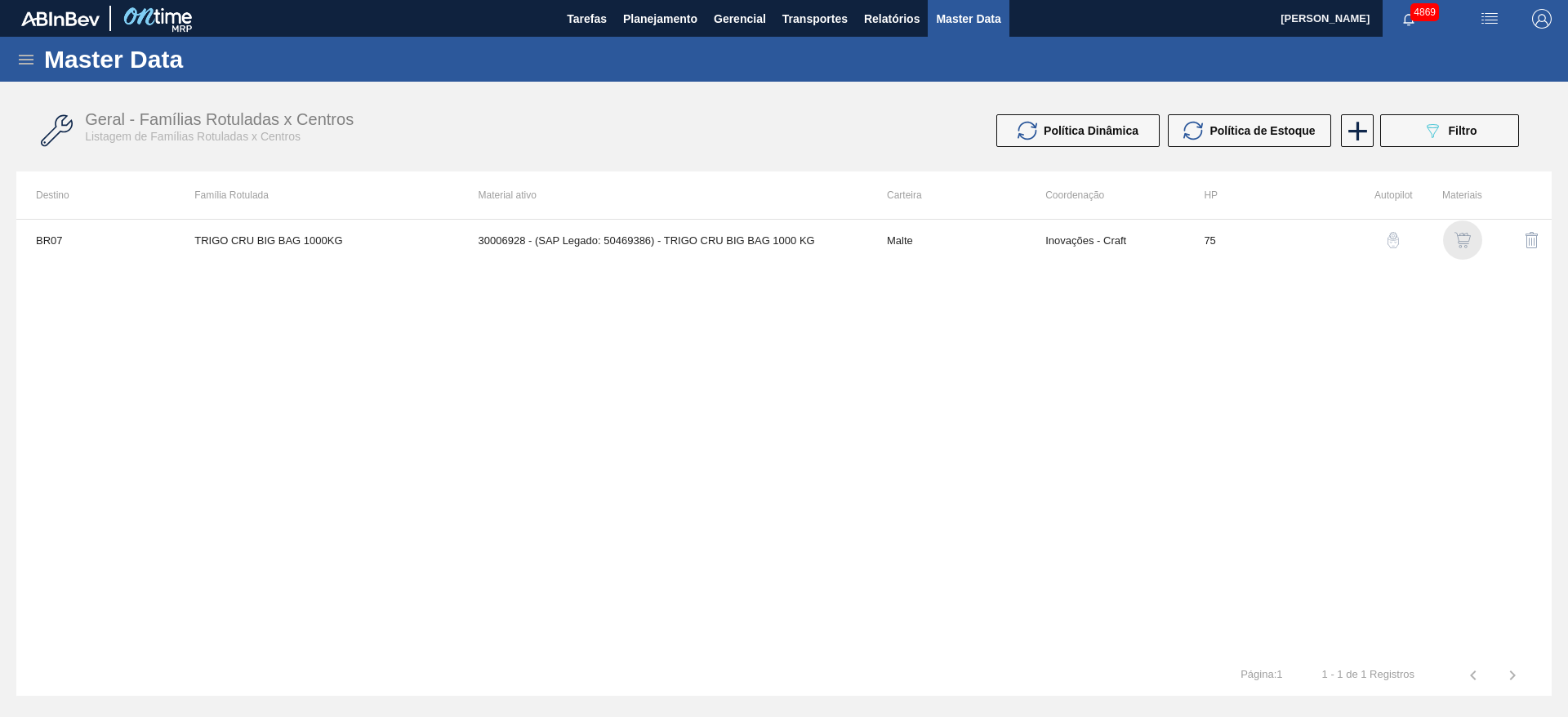
click at [1458, 237] on img "button" at bounding box center [1462, 240] width 16 height 16
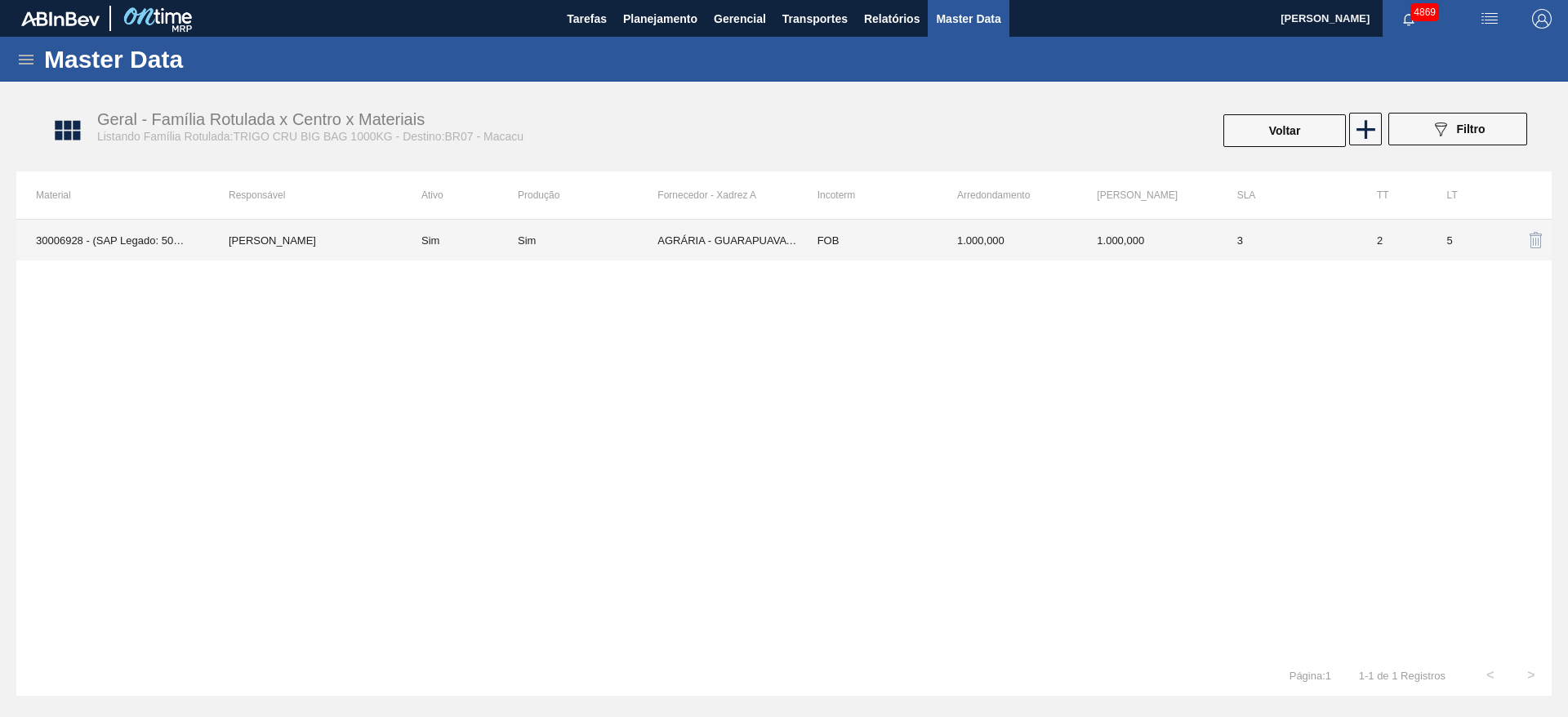
click at [1297, 242] on td "3" at bounding box center [1287, 240] width 140 height 41
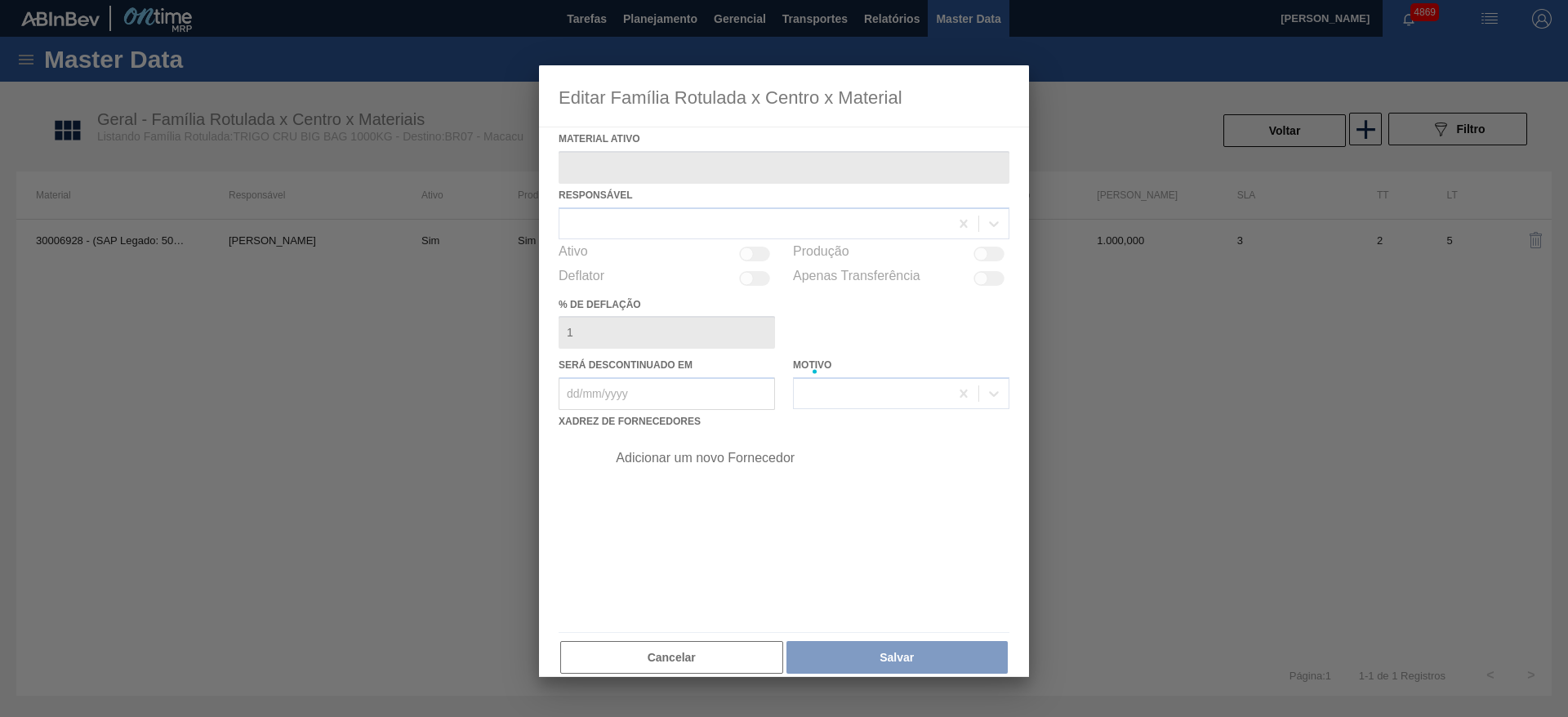
type ativo "30006928 - (SAP Legado: 50469386) - TRIGO CRU BIG BAG 1000 KG"
checkbox input "true"
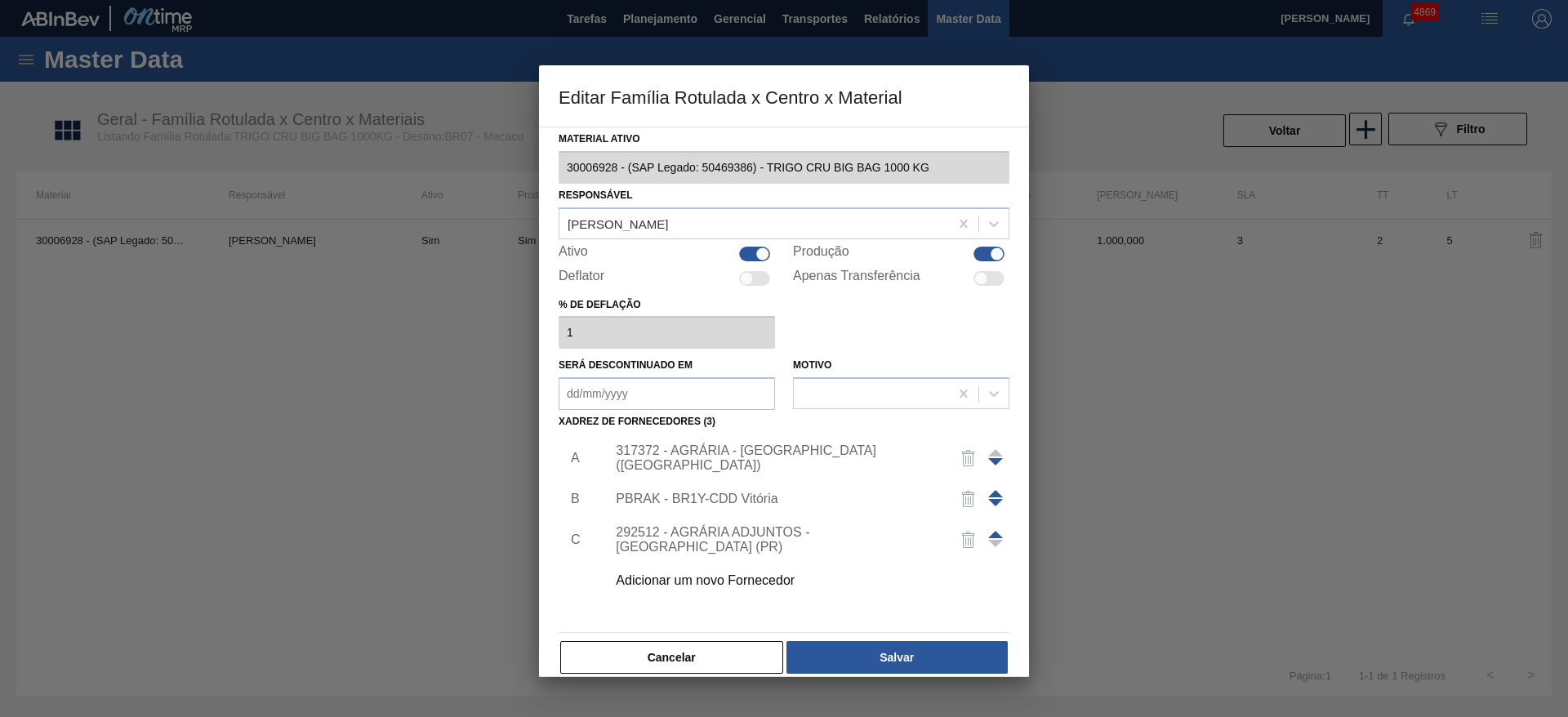
click at [744, 448] on div "317372 - AGRÁRIA - GUARAPUAVA (PR)" at bounding box center [803, 458] width 413 height 41
click at [759, 457] on div "317372 - AGRÁRIA - GUARAPUAVA (PR)" at bounding box center [776, 458] width 320 height 30
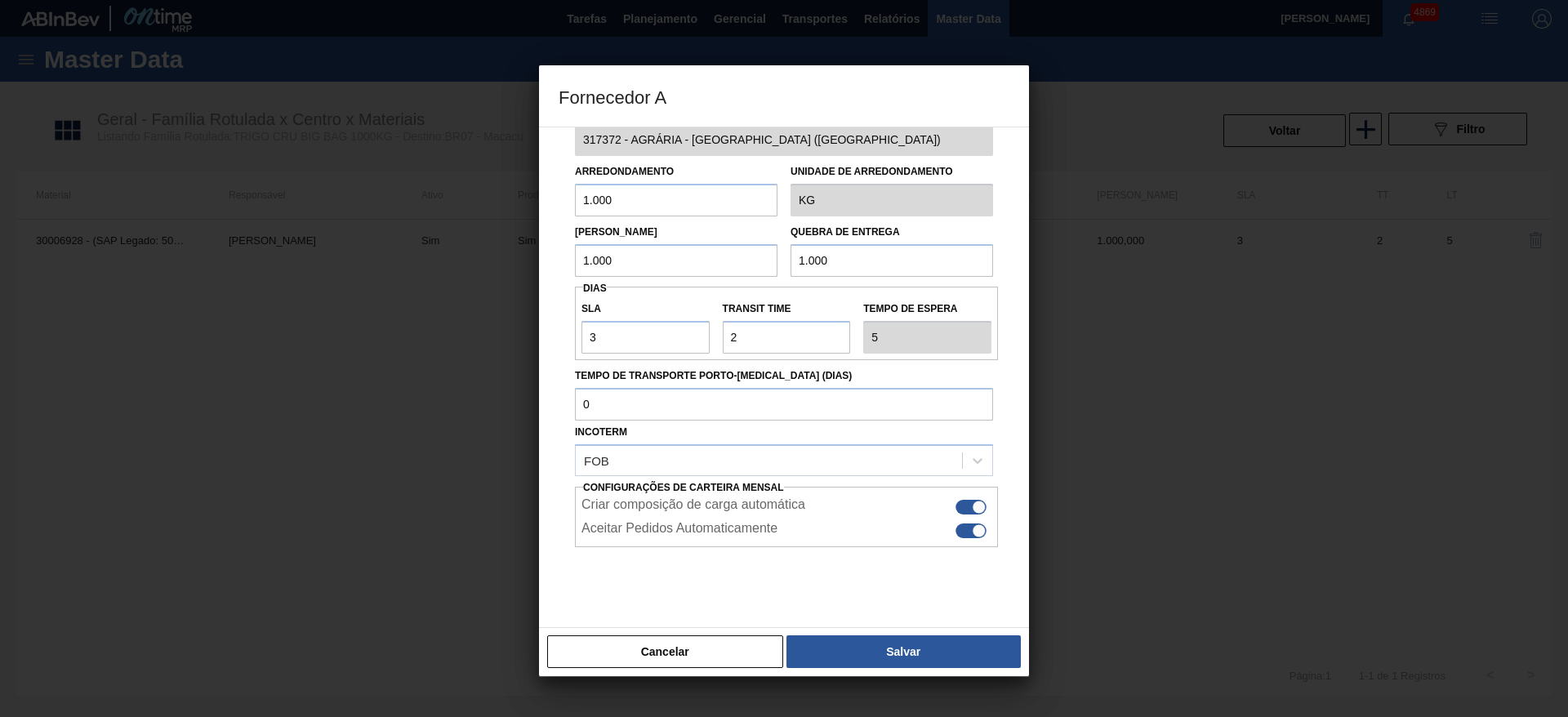
scroll to position [60, 0]
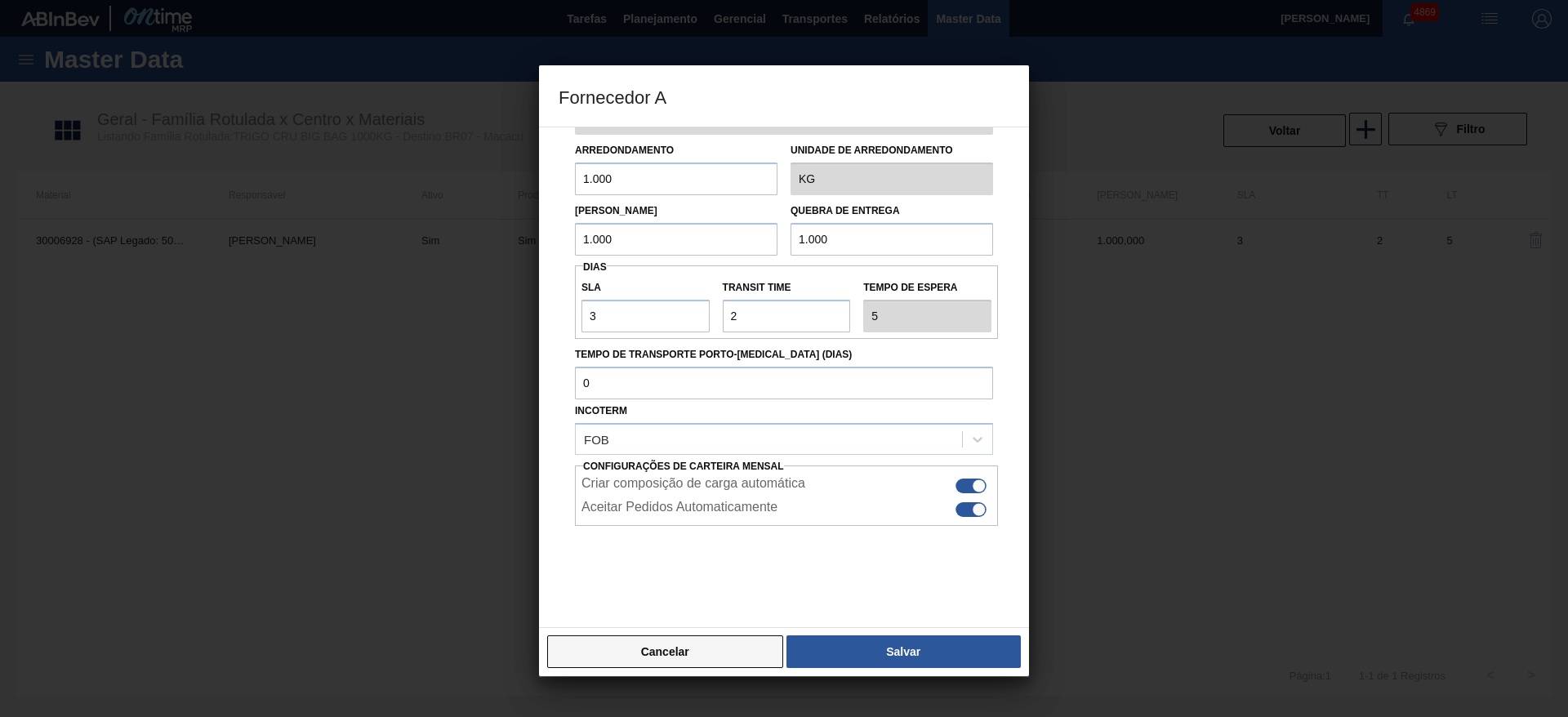
click at [655, 653] on button "Cancelar" at bounding box center [664, 652] width 236 height 32
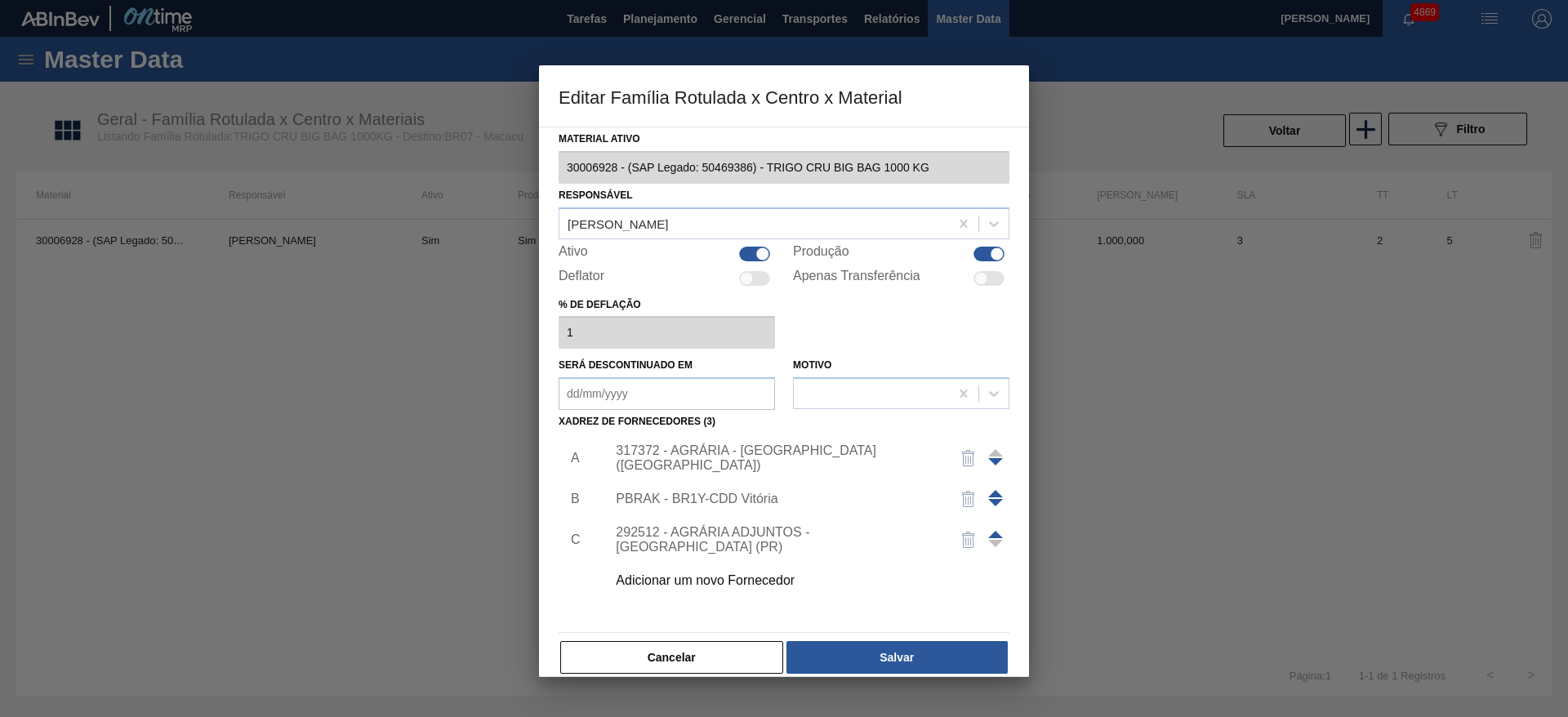
click at [655, 653] on button "Cancelar" at bounding box center [671, 657] width 223 height 32
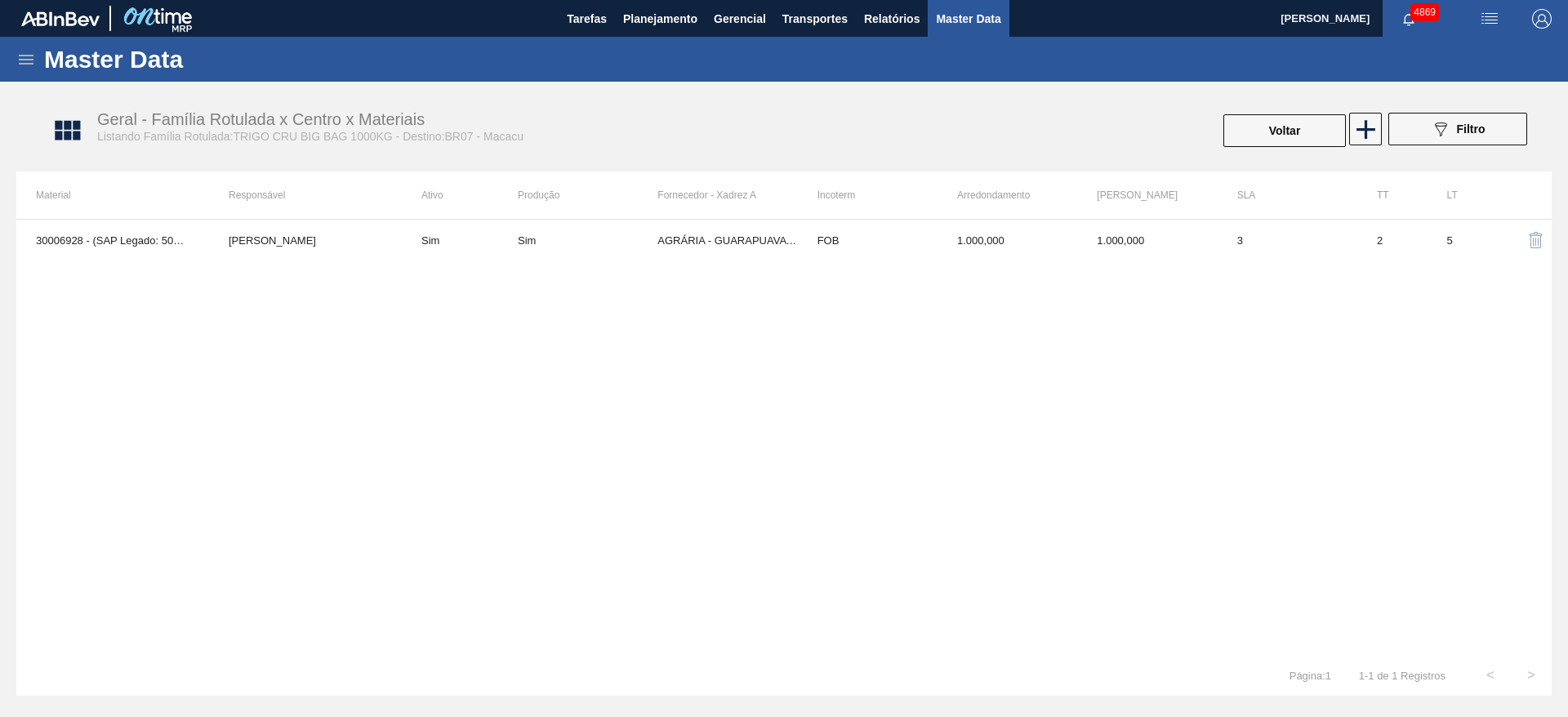
click at [978, 18] on span "Master Data" at bounding box center [968, 19] width 65 height 20
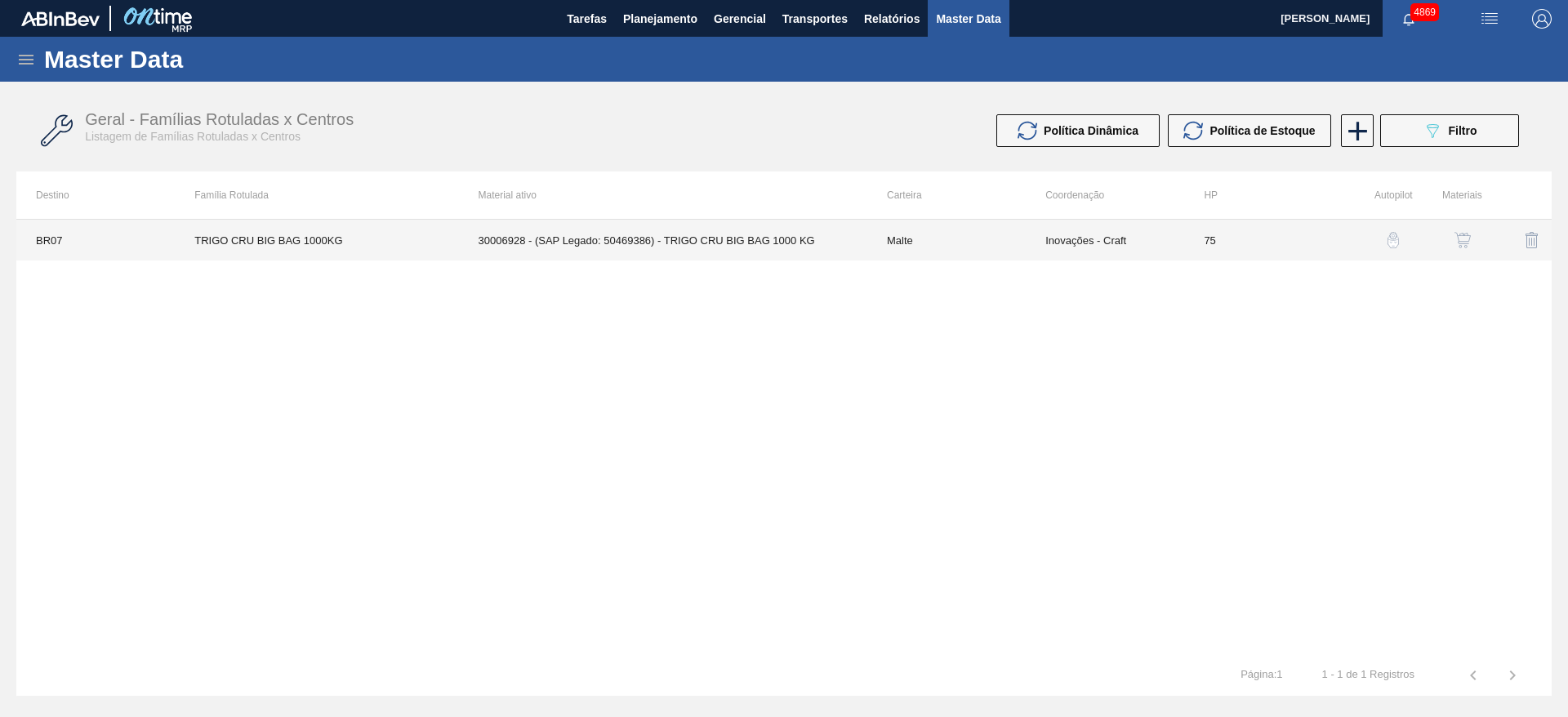
click at [1286, 241] on td "75" at bounding box center [1263, 240] width 158 height 41
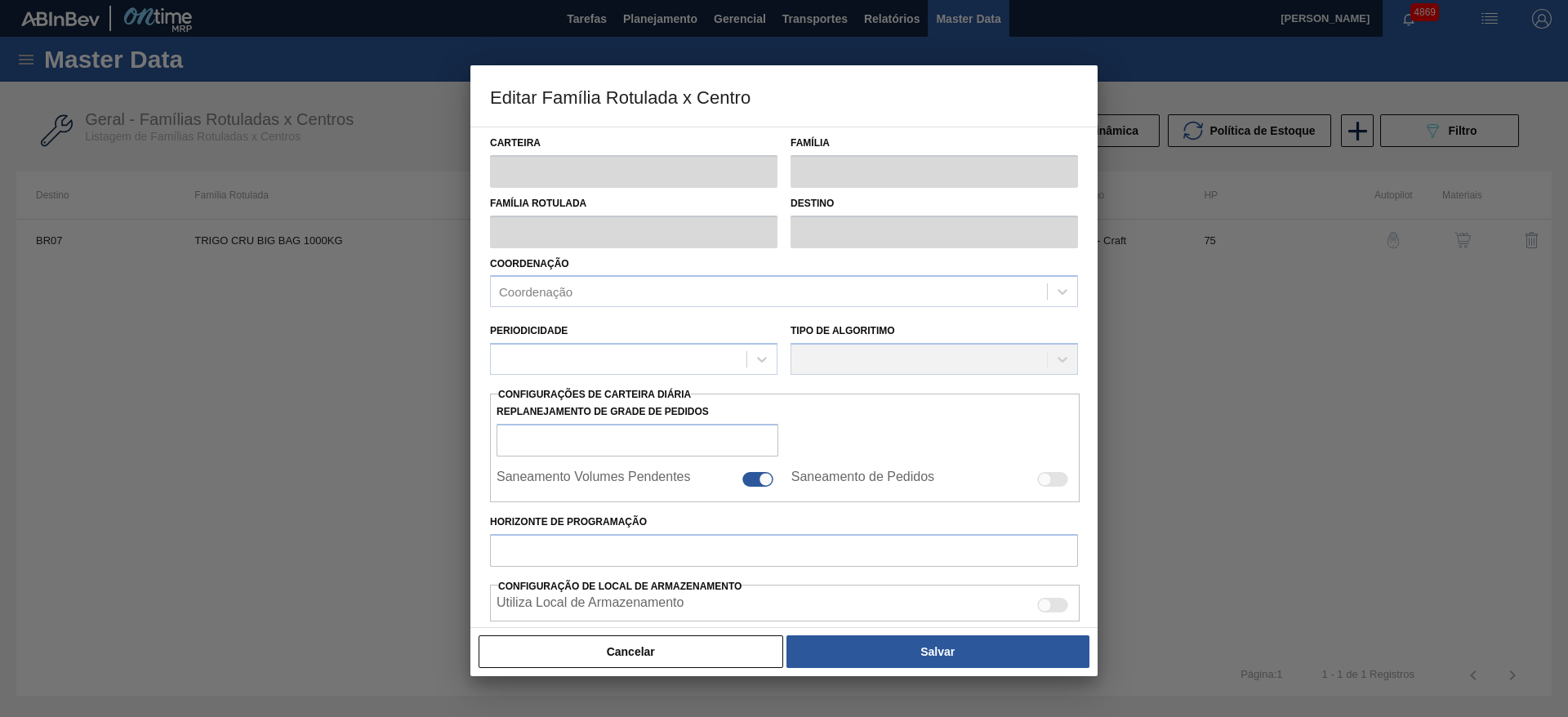
type input "Malte"
type input "TRIGO CRU BIG BAG 1000KG"
type input "BR07 - Macacu"
type input "75"
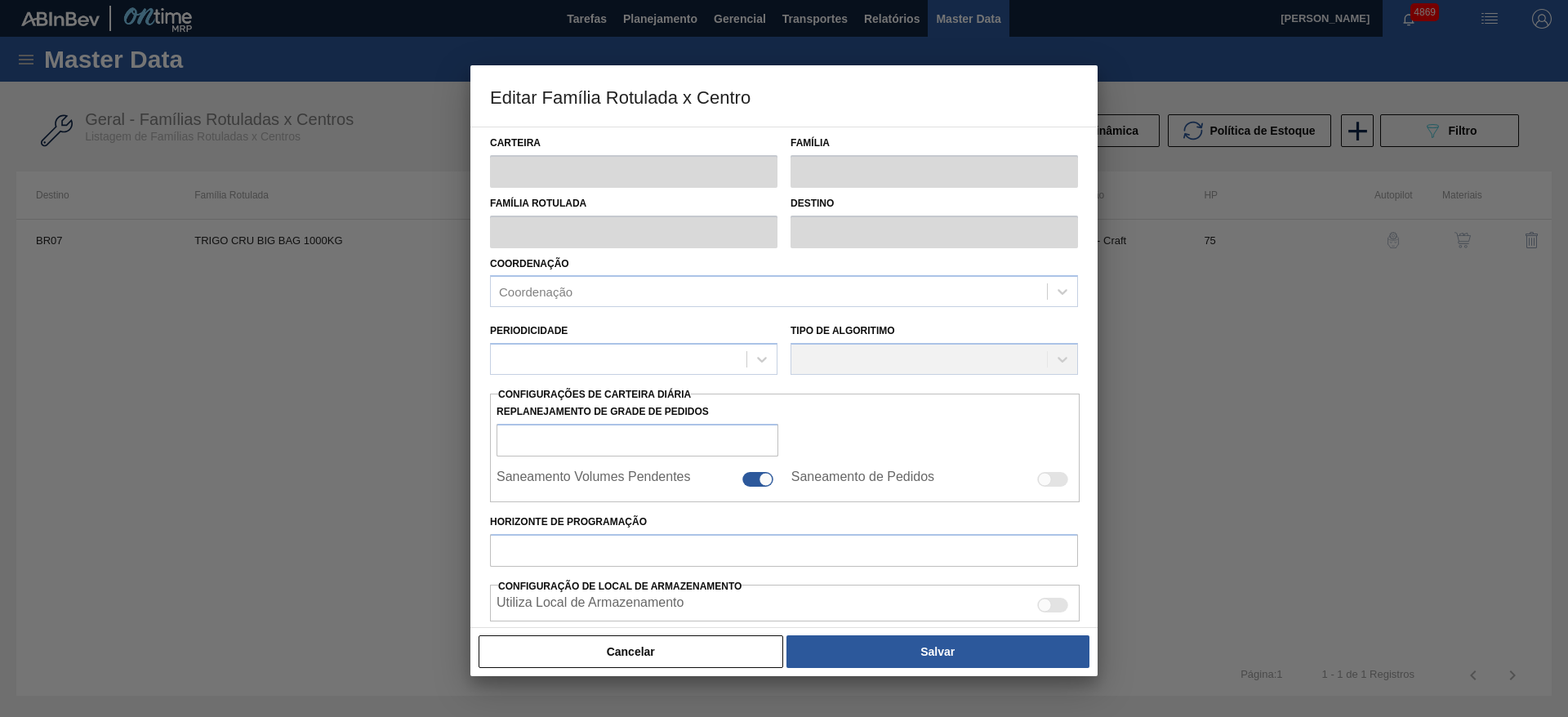
type input "0"
type input "100"
type input "0,000"
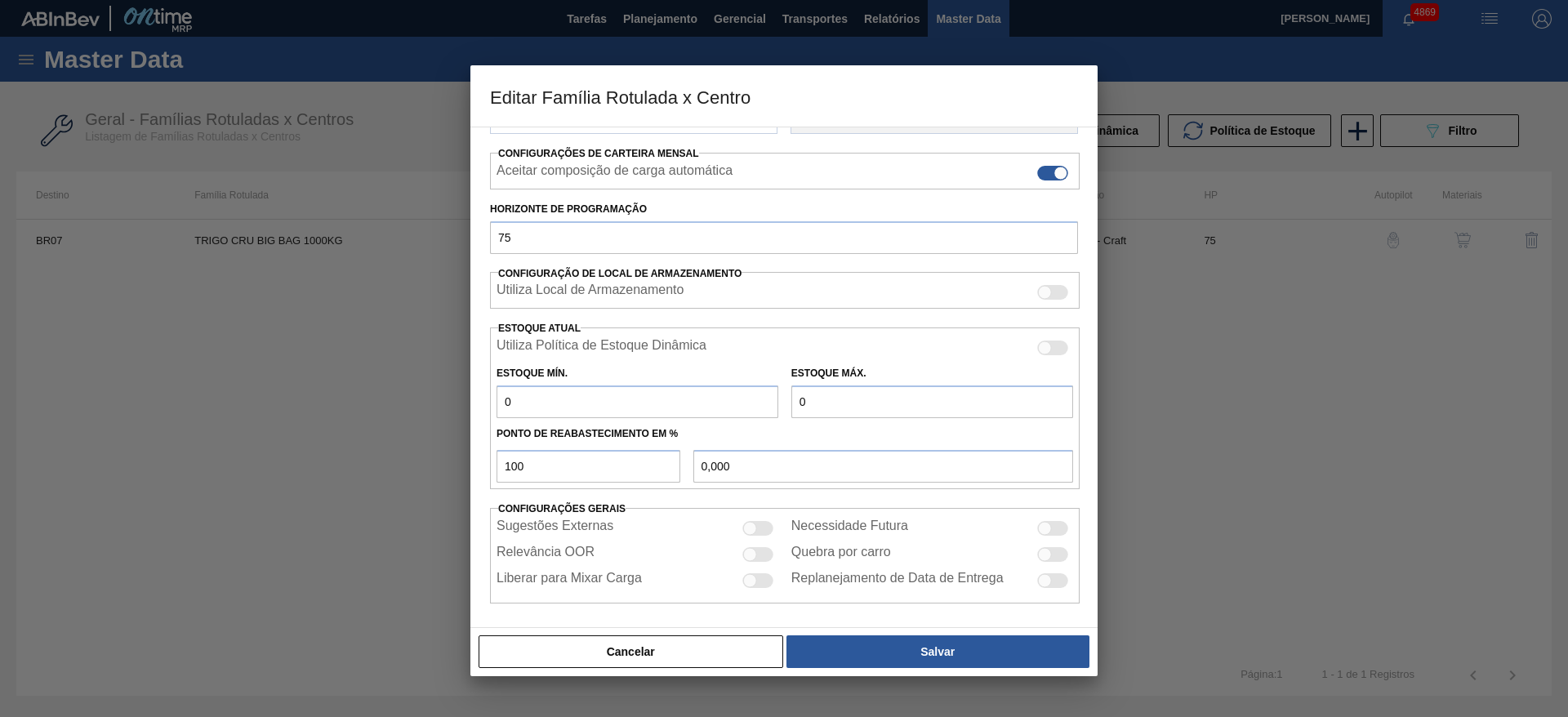
scroll to position [249, 0]
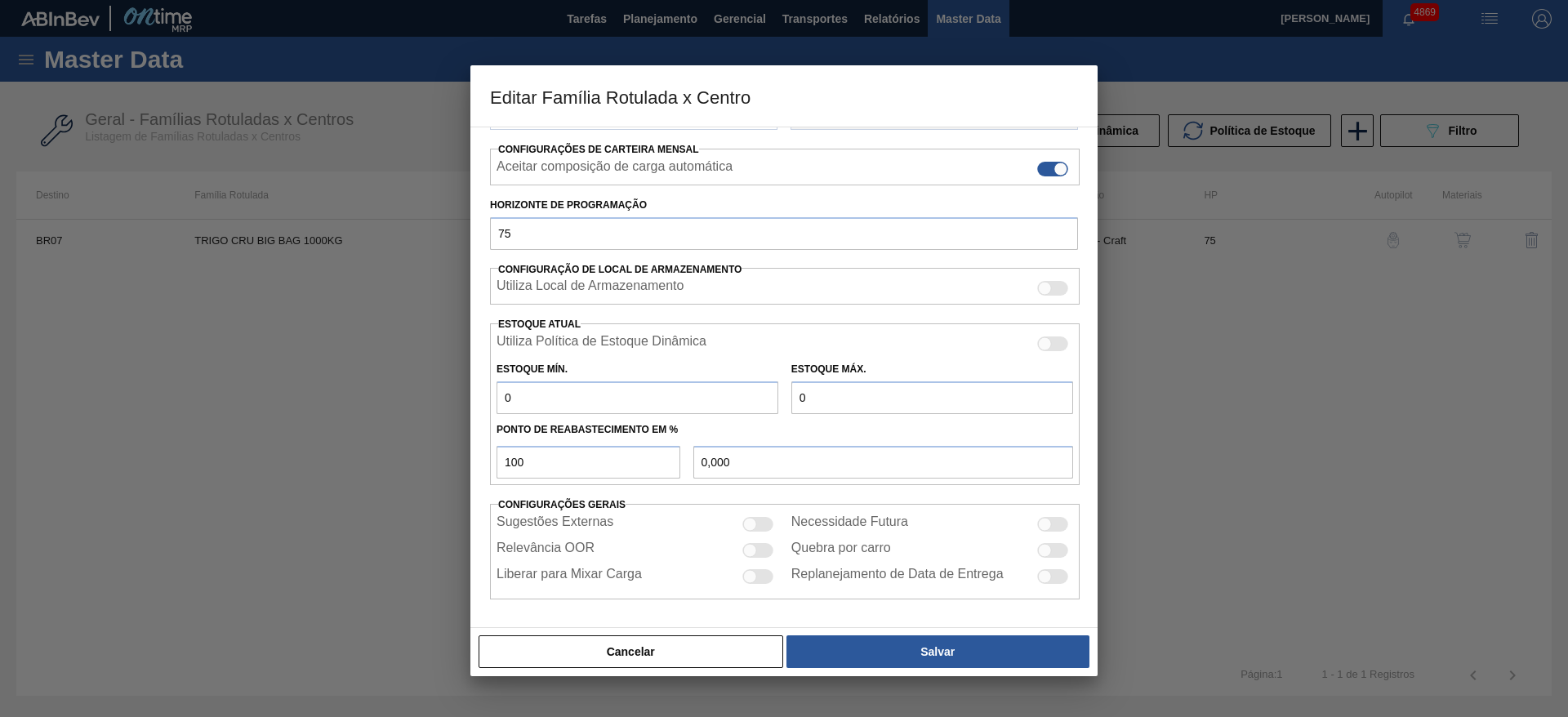
click at [1058, 523] on div at bounding box center [1052, 524] width 31 height 14
checkbox input "true"
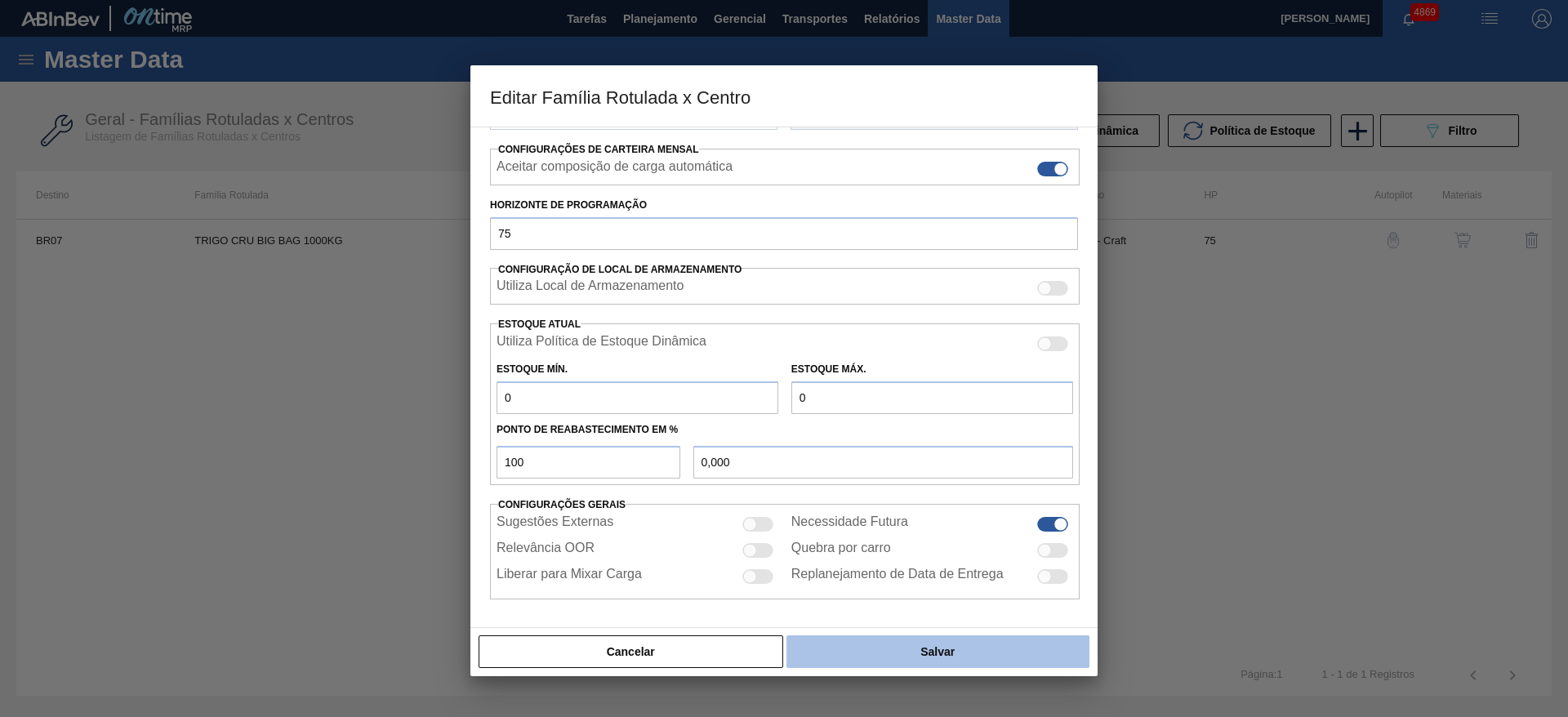
click at [1058, 657] on button "Salvar" at bounding box center [938, 652] width 303 height 32
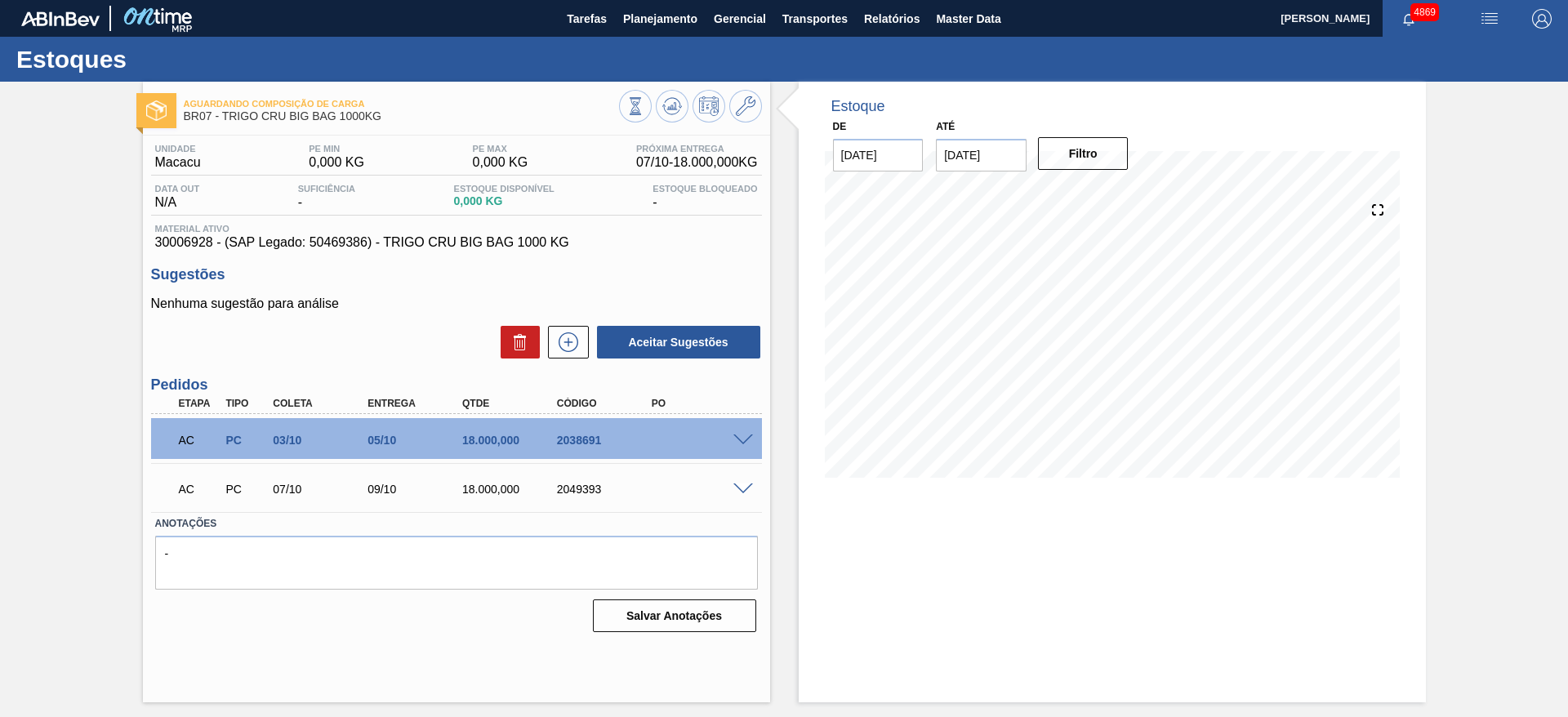
click at [752, 492] on span at bounding box center [743, 489] width 20 height 12
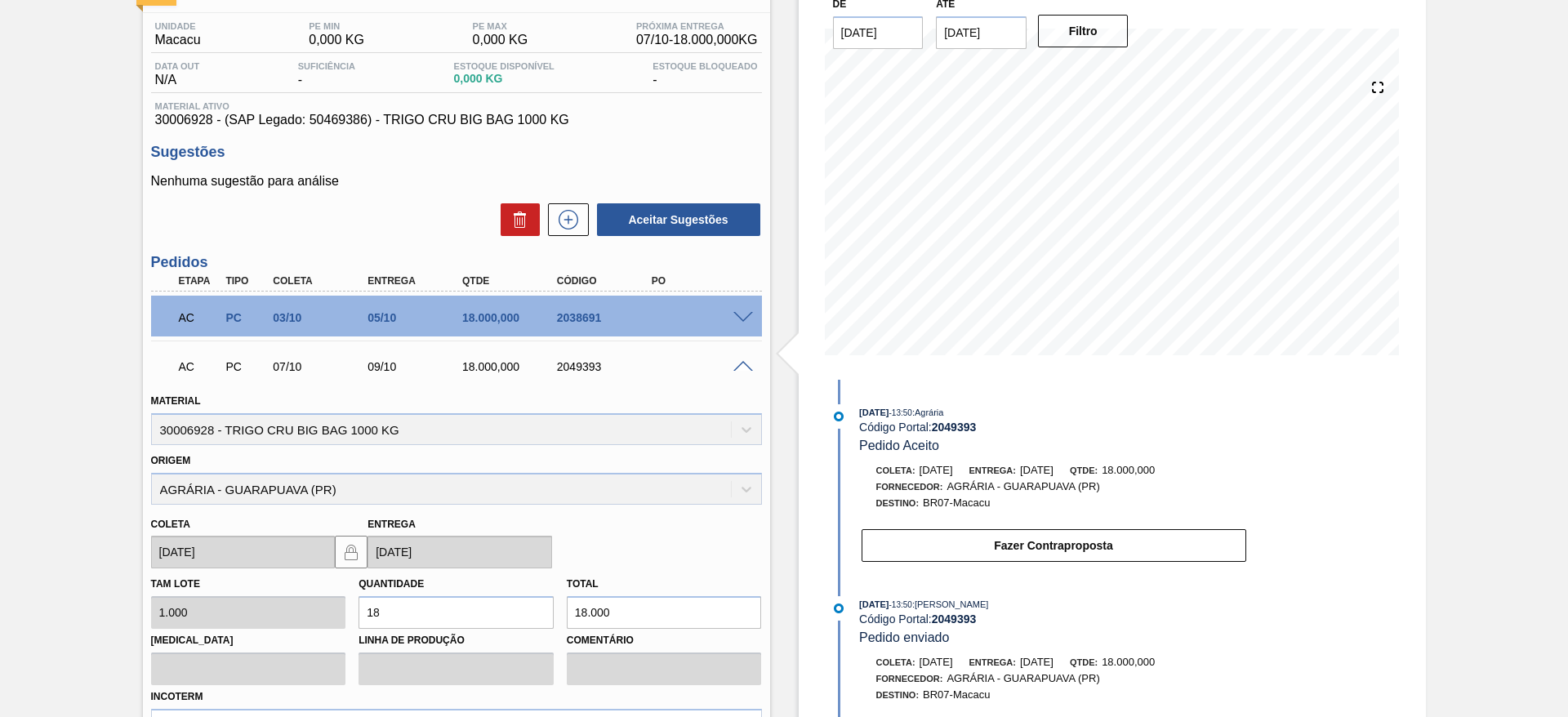
scroll to position [325, 0]
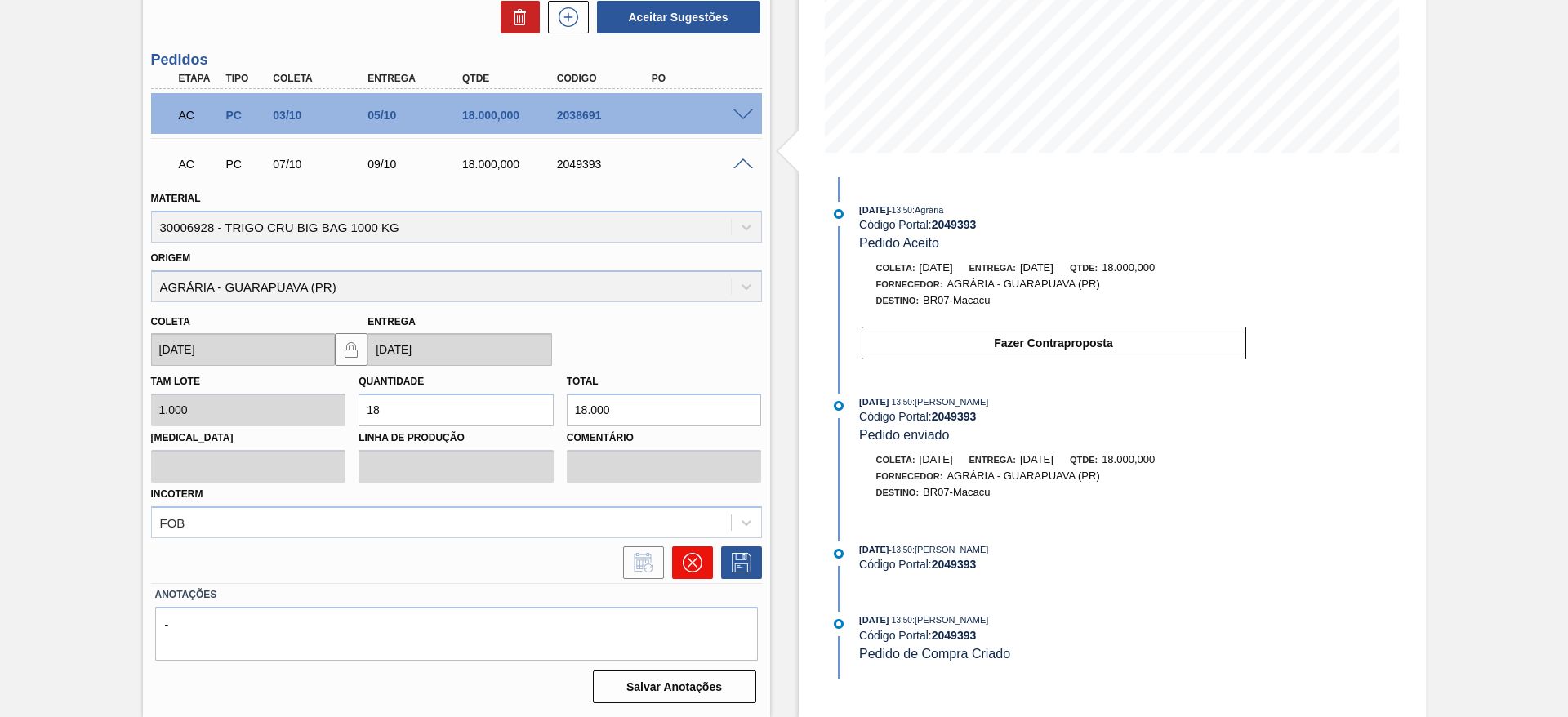
click at [687, 553] on icon at bounding box center [692, 562] width 20 height 20
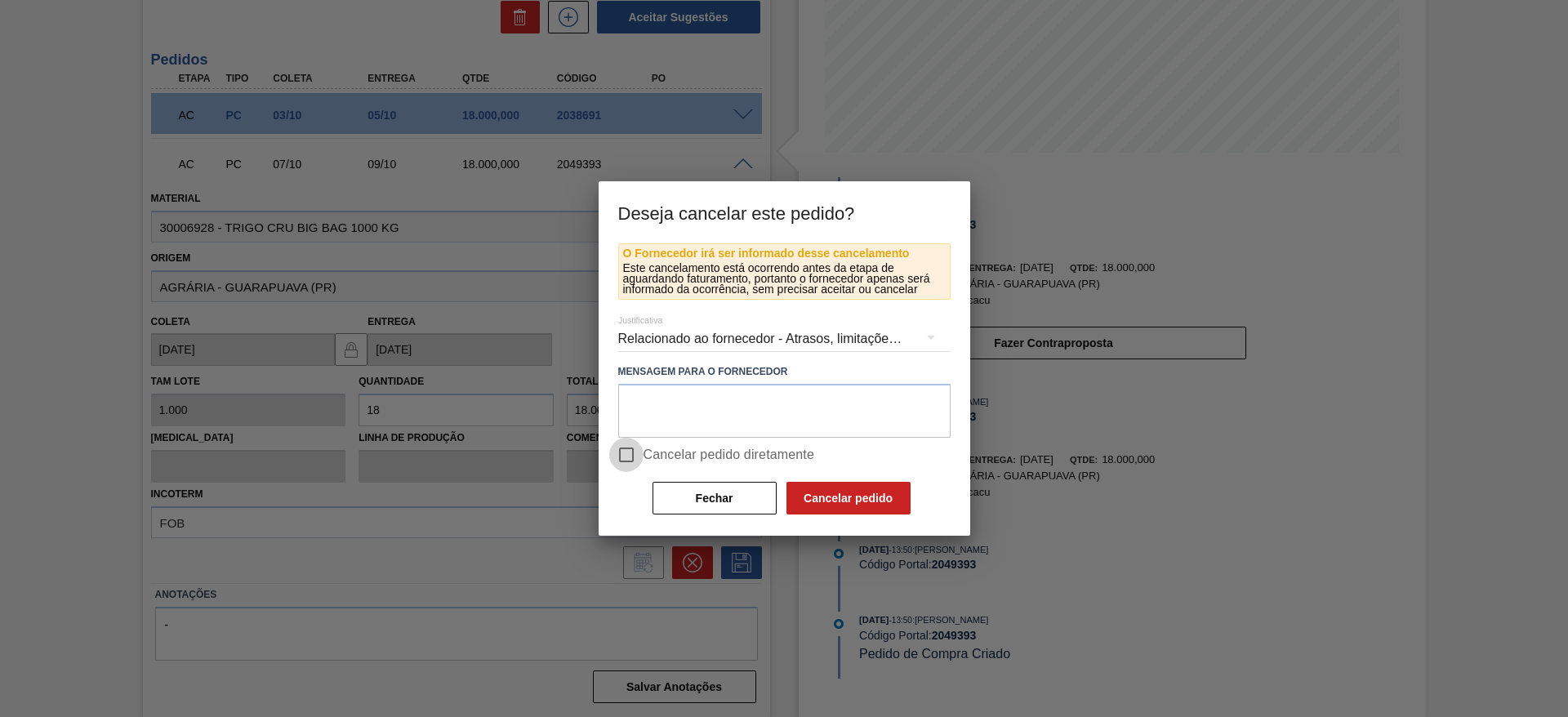
click at [625, 459] on input "Cancelar pedido diretamente" at bounding box center [626, 454] width 34 height 34
checkbox input "true"
click at [827, 516] on div "O Fornecedor irá ser informado desse cancelamento Este cancelamento está ocorre…" at bounding box center [784, 390] width 372 height 293
click at [830, 498] on button "Cancelar pedido" at bounding box center [848, 498] width 124 height 32
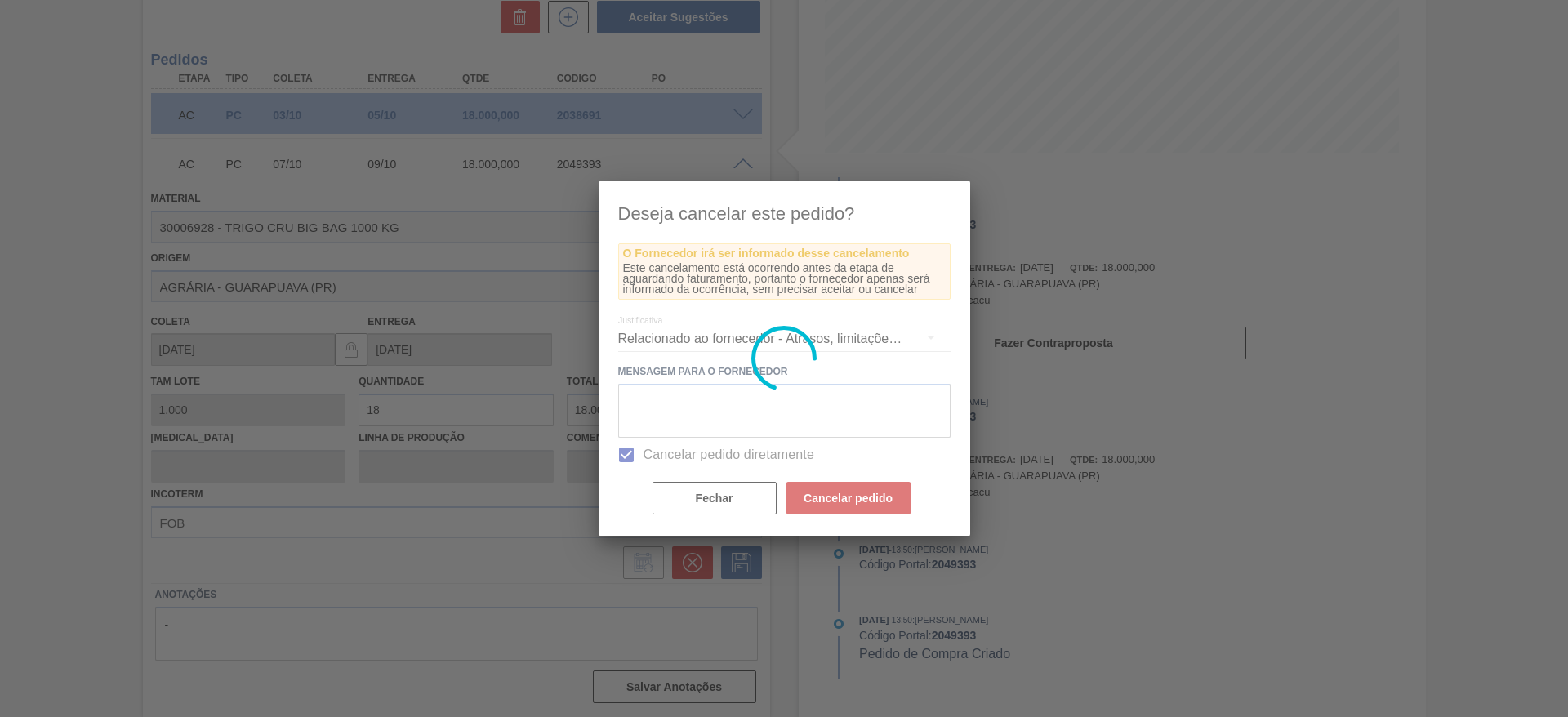
scroll to position [0, 0]
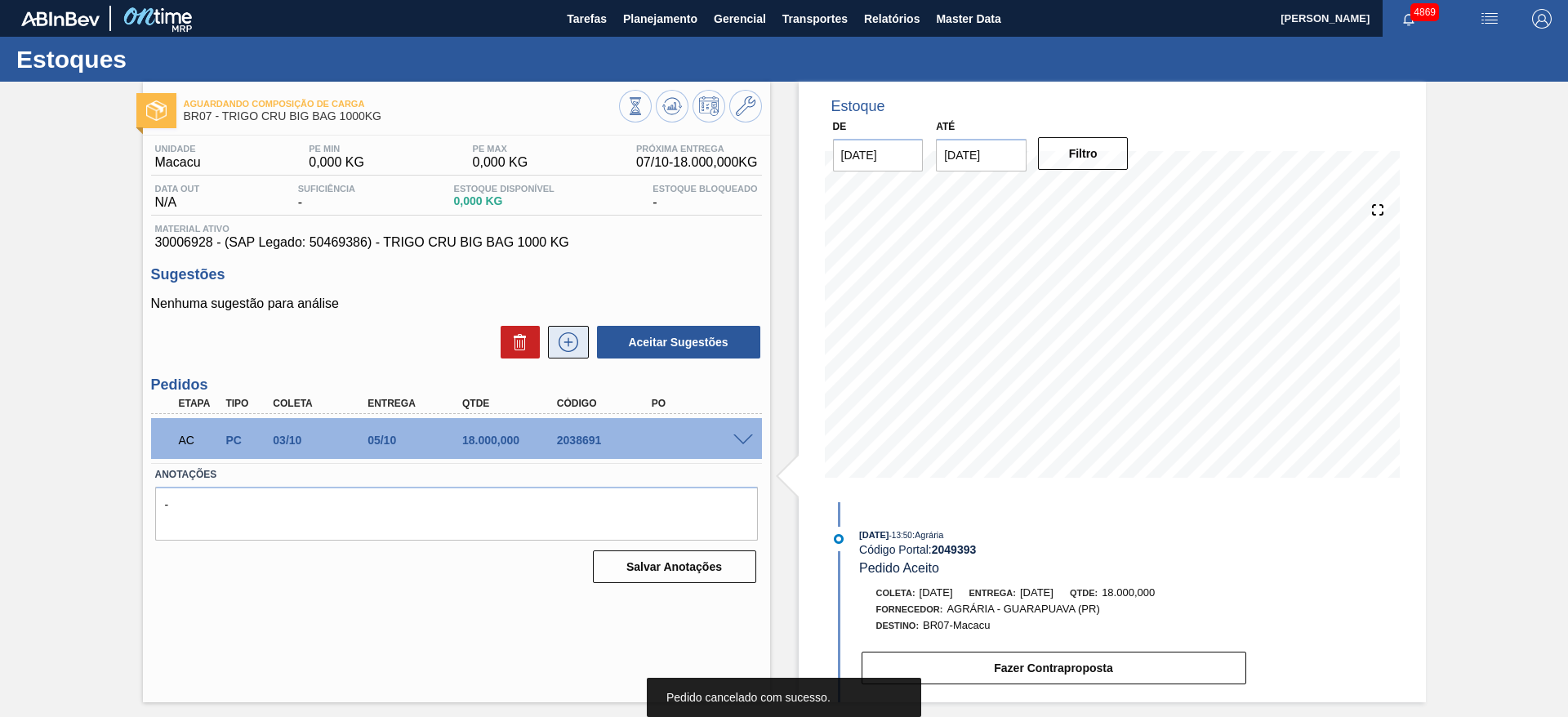
click at [573, 333] on icon at bounding box center [568, 342] width 26 height 20
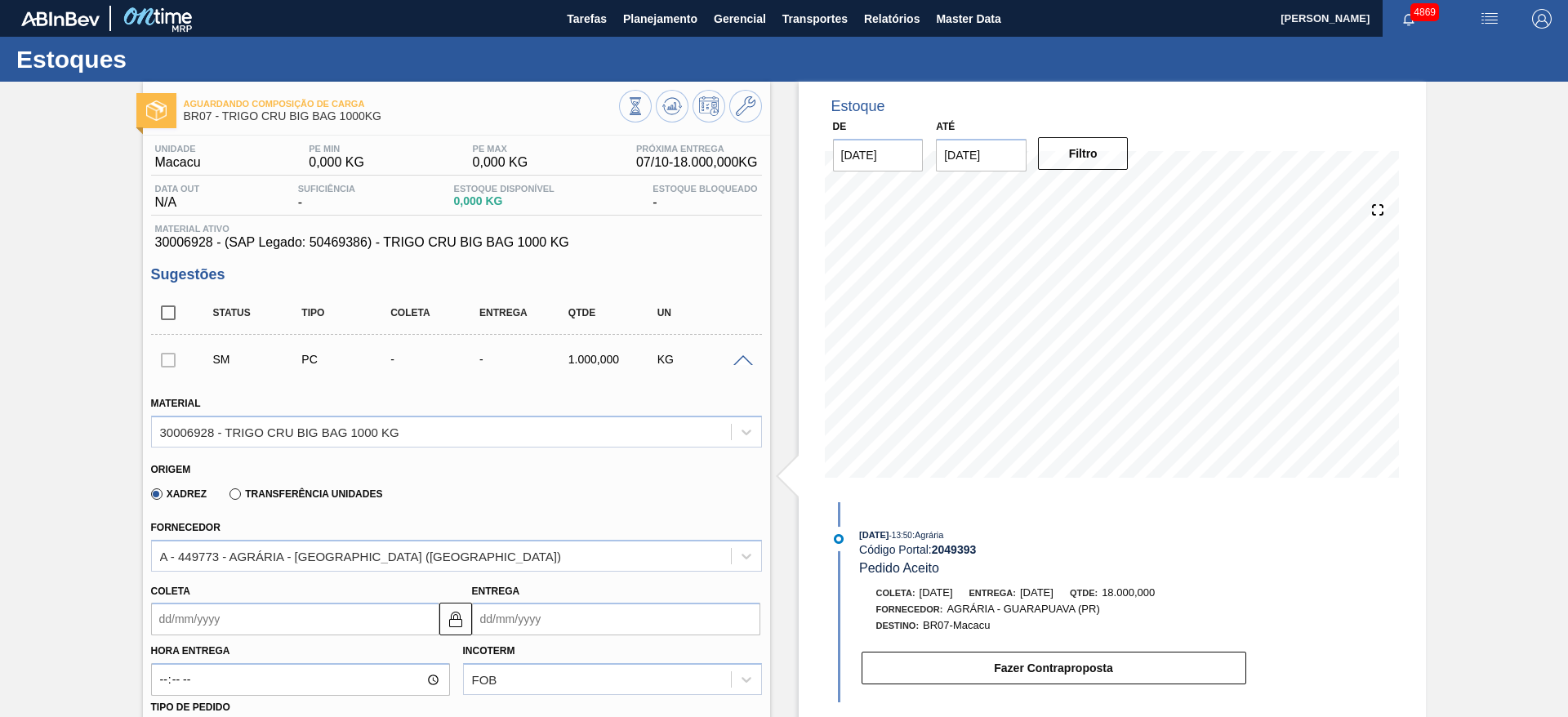
scroll to position [245, 0]
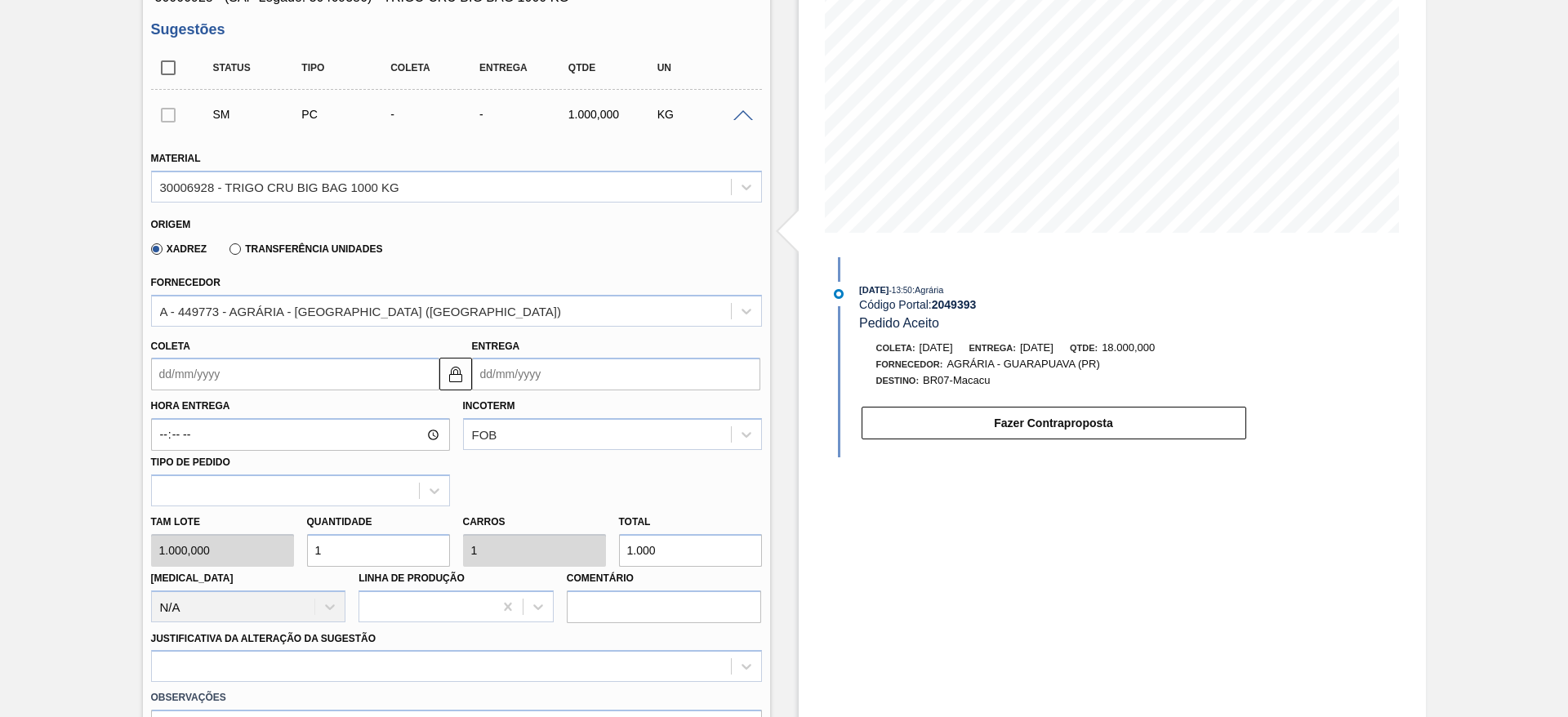
click at [405, 369] on input "Coleta" at bounding box center [295, 373] width 288 height 32
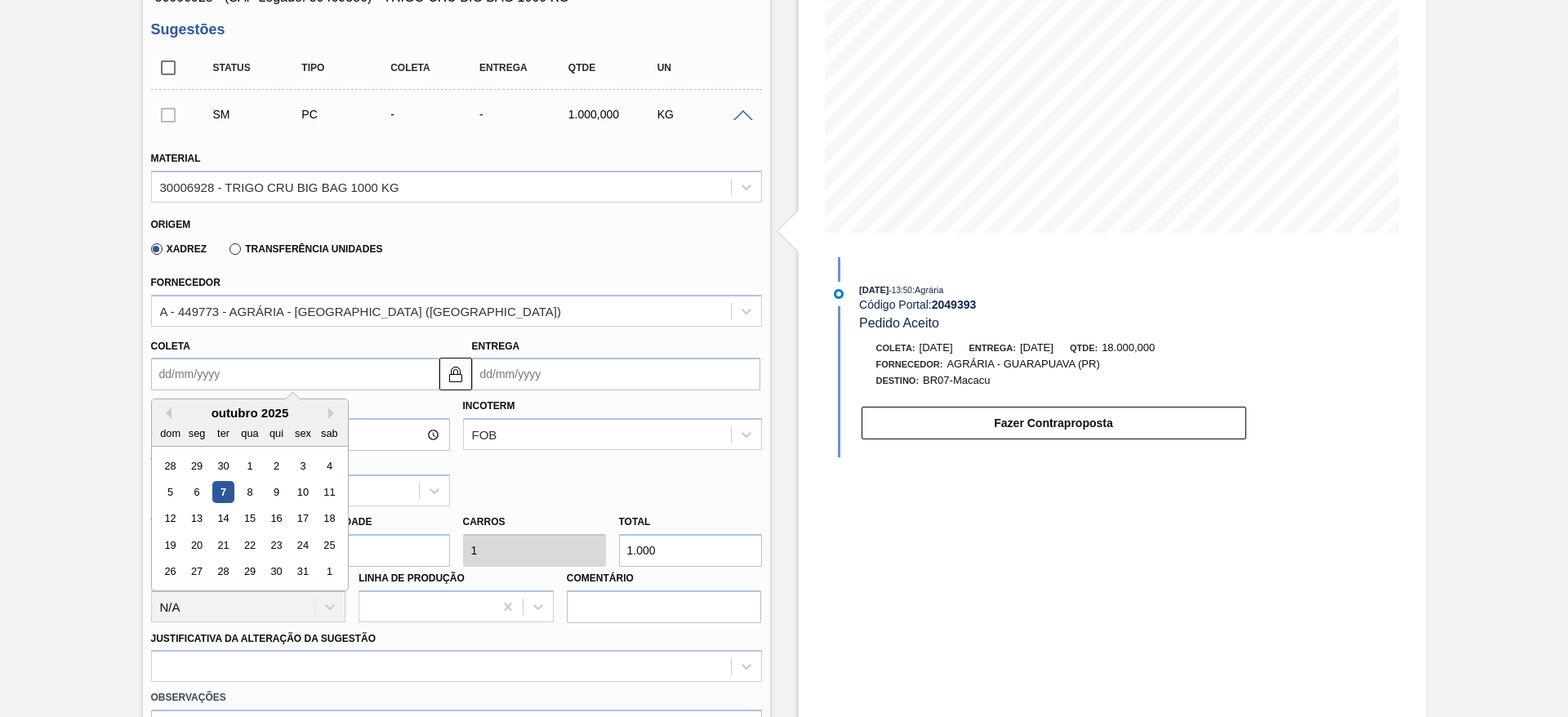
click at [228, 485] on div "7" at bounding box center [223, 492] width 22 height 22
type input "[DATE]"
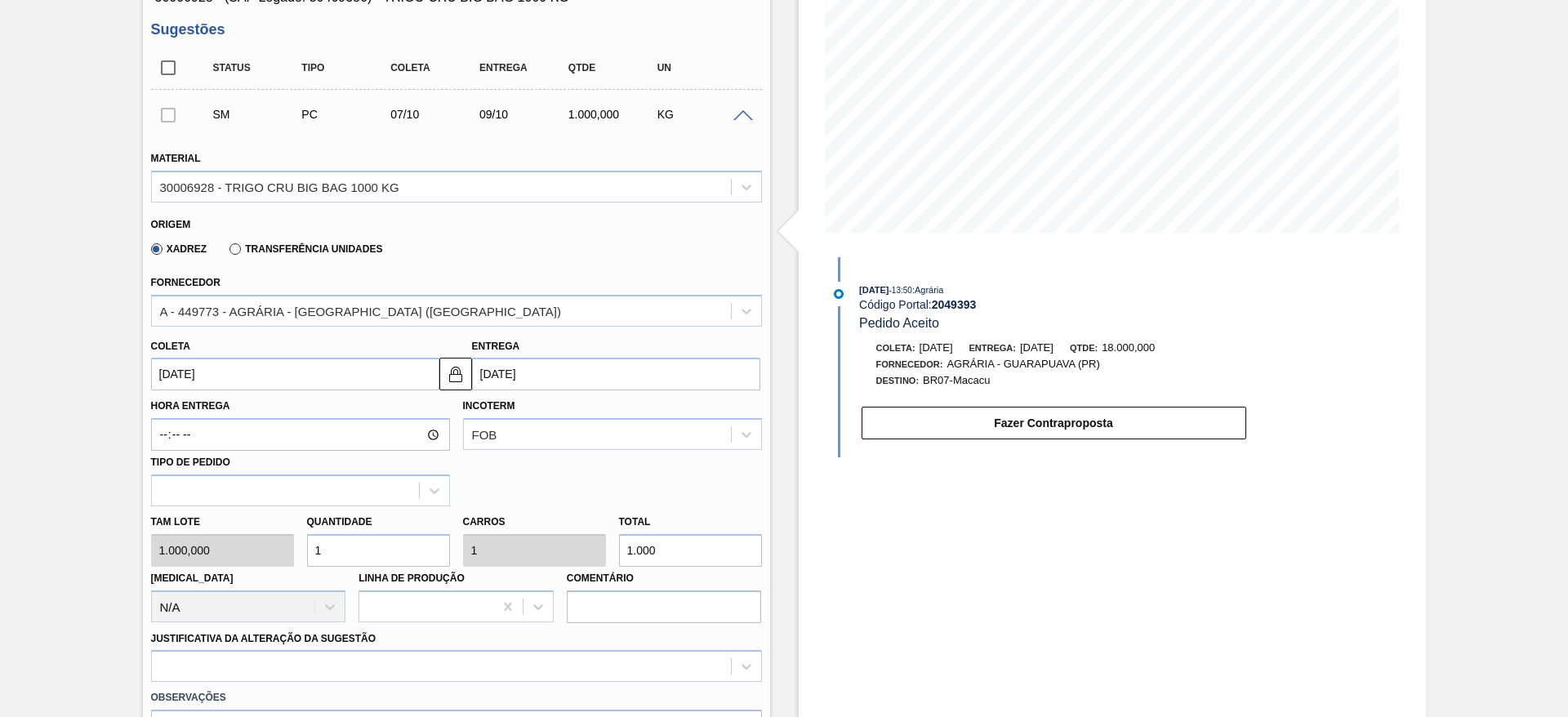
click at [333, 557] on input "1" at bounding box center [379, 550] width 143 height 32
type input "18"
type input "18.000"
type input "18"
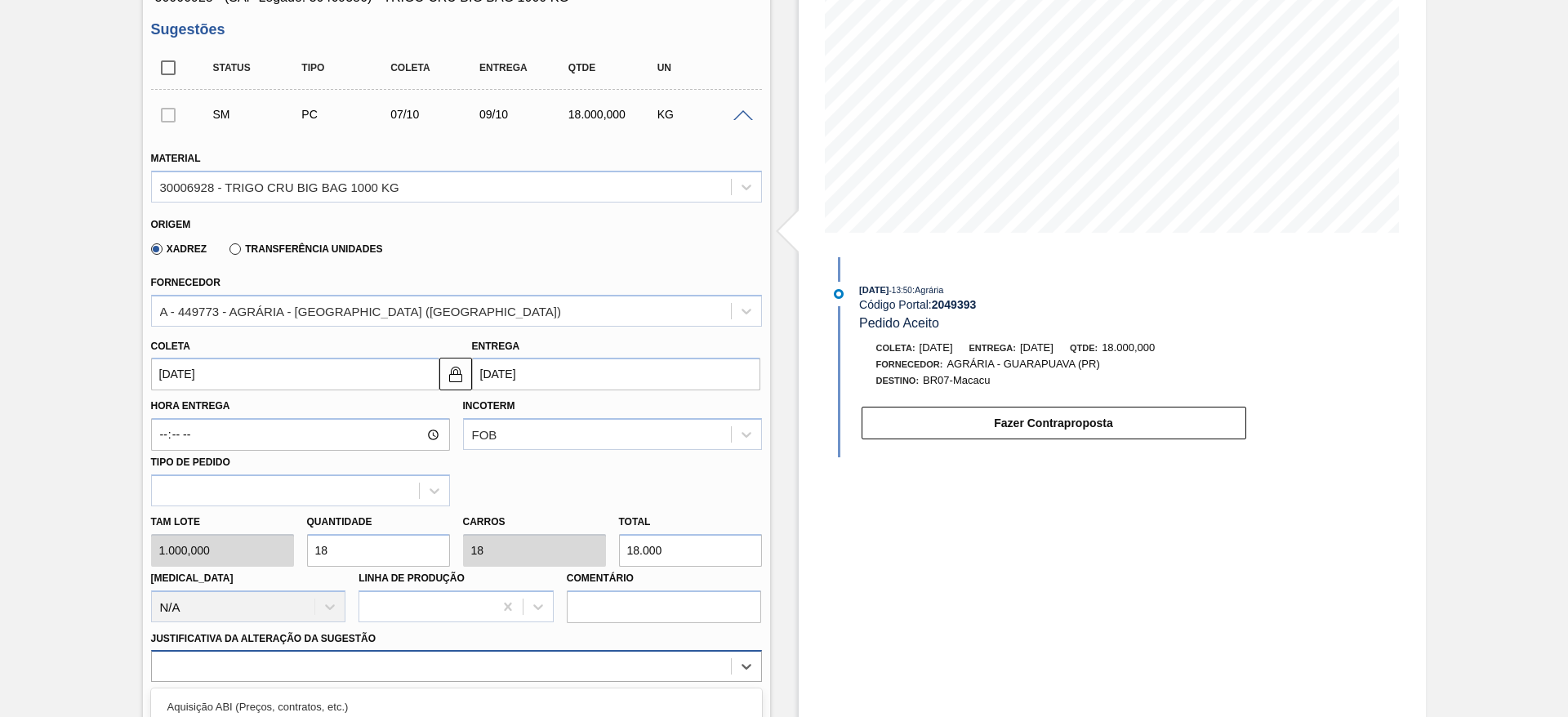
click at [362, 668] on div "option Outro problema com o fornecedor - Mudança de fornecedor focused, 7 of 18…" at bounding box center [457, 665] width 611 height 31
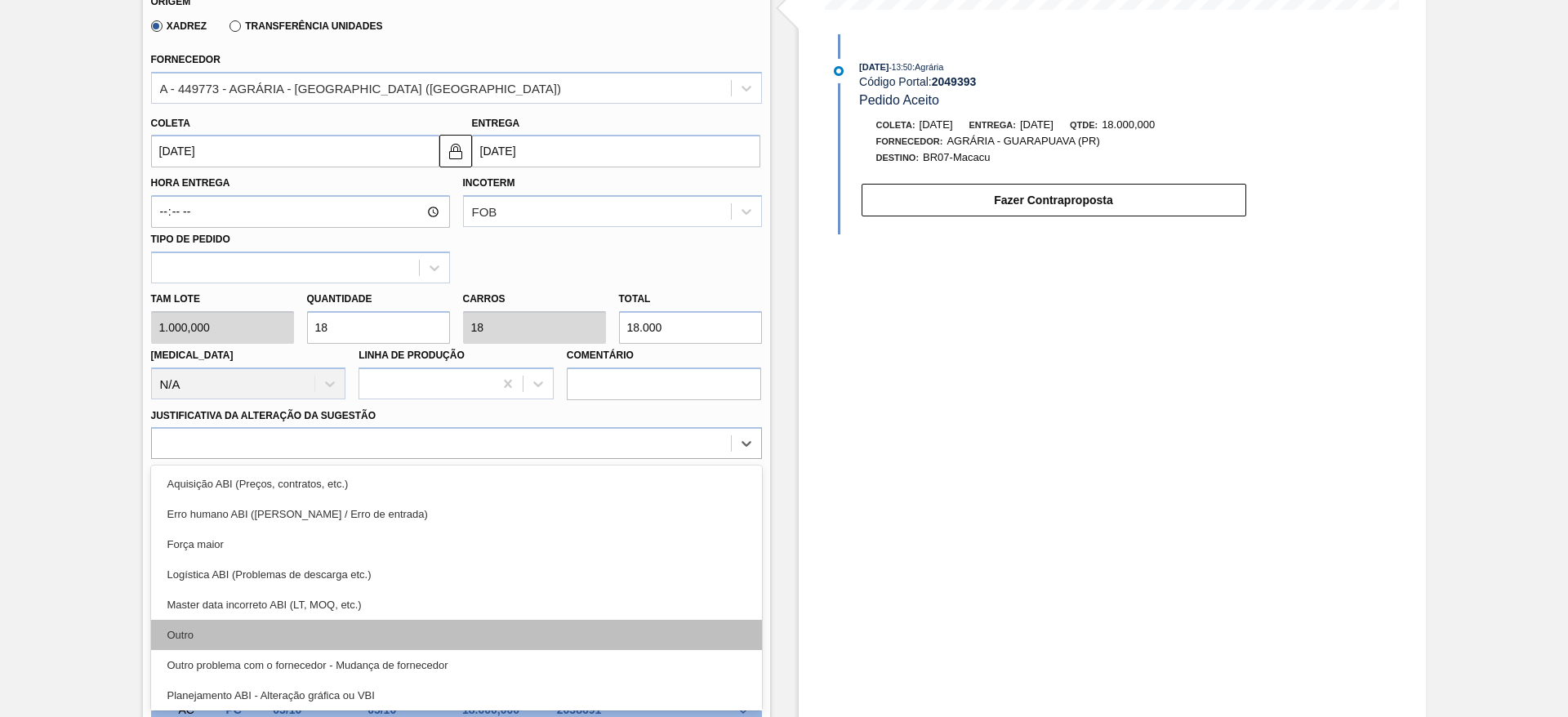
click at [373, 640] on div "Outro" at bounding box center [457, 634] width 611 height 31
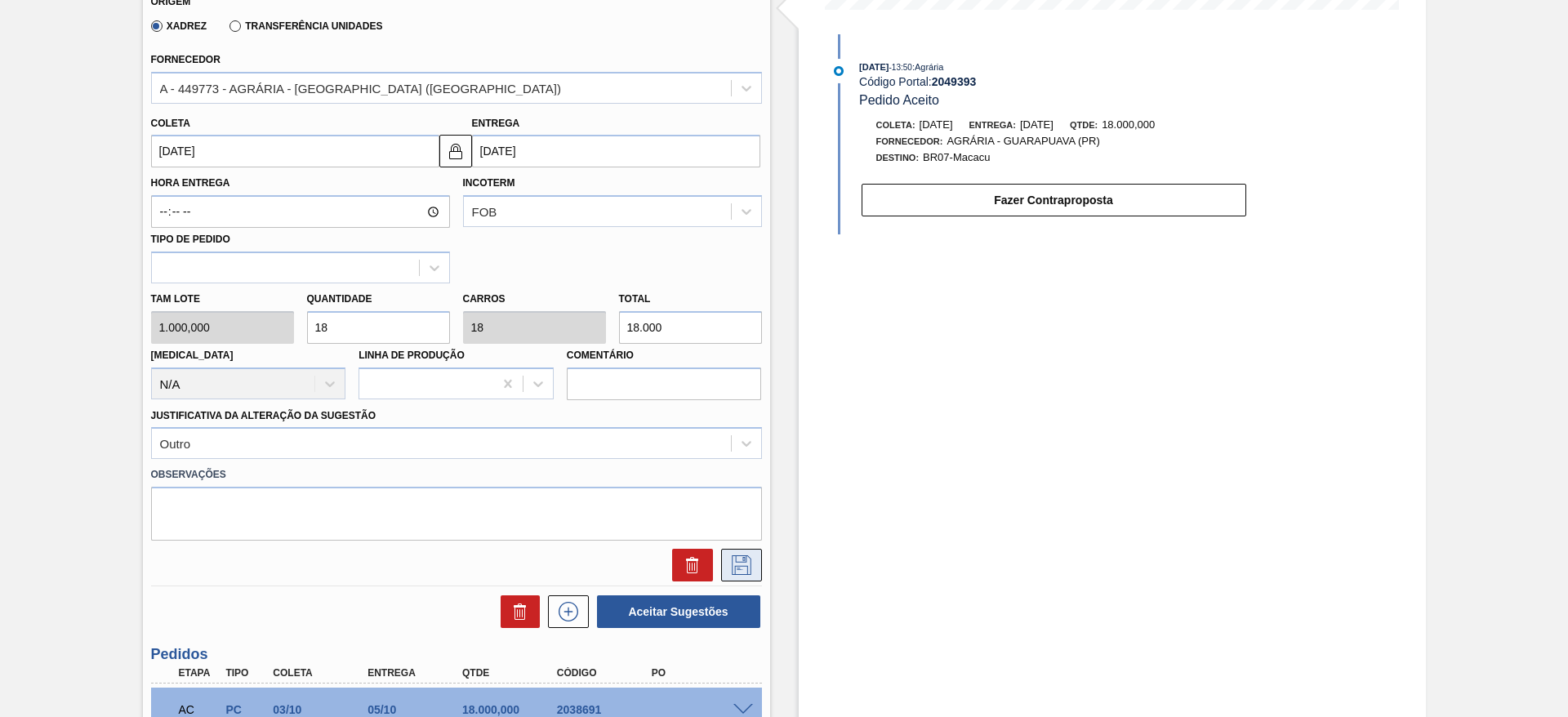
click at [746, 552] on button at bounding box center [741, 565] width 41 height 32
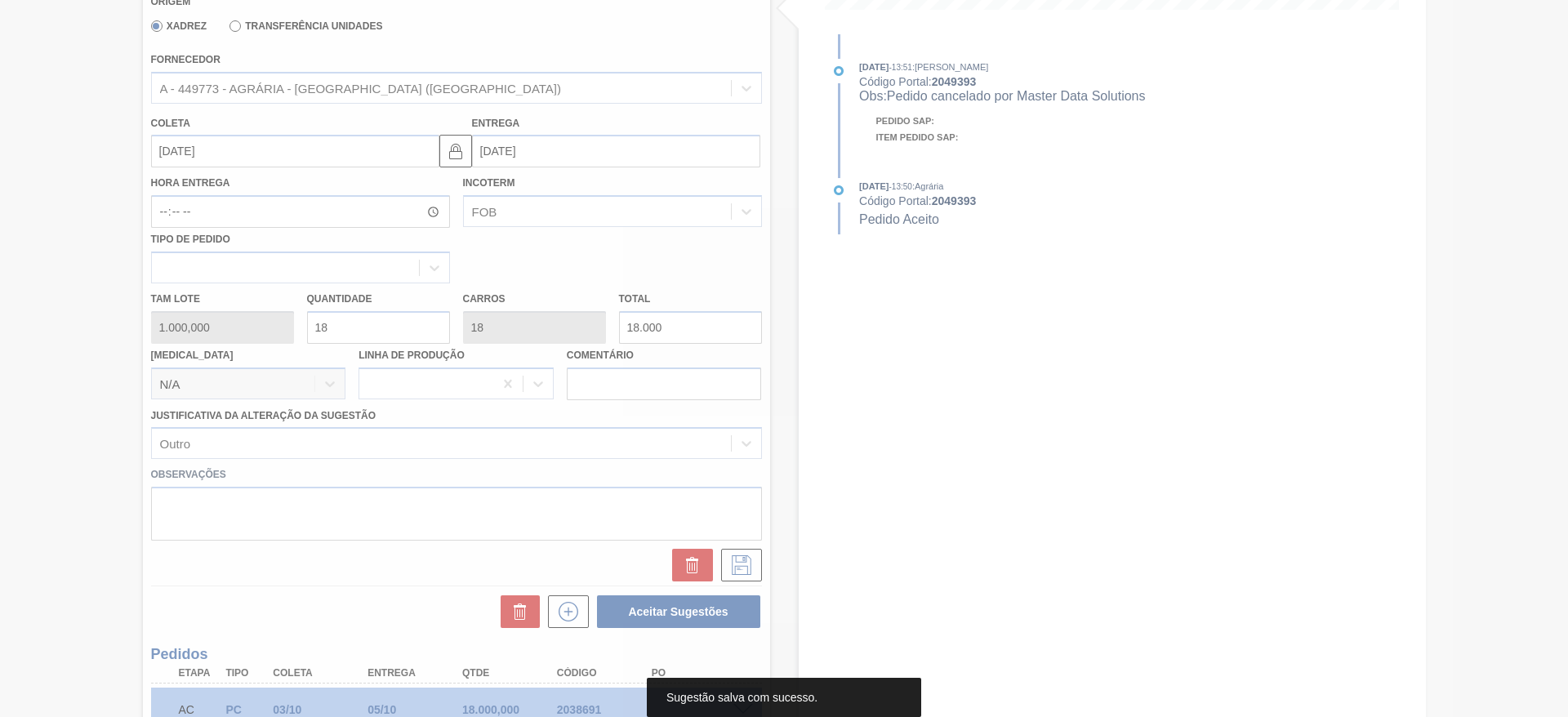
scroll to position [0, 0]
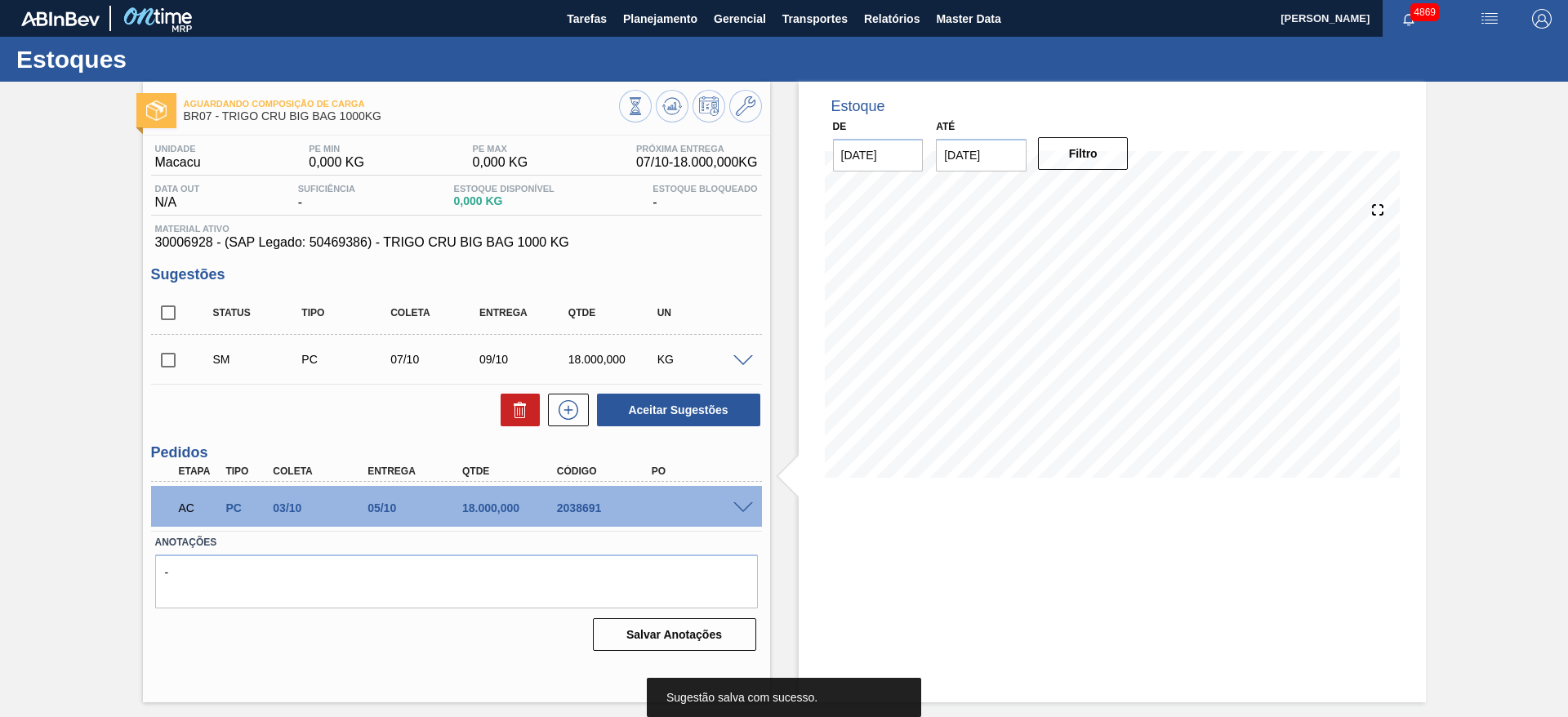
click at [168, 356] on input "checkbox" at bounding box center [168, 360] width 34 height 34
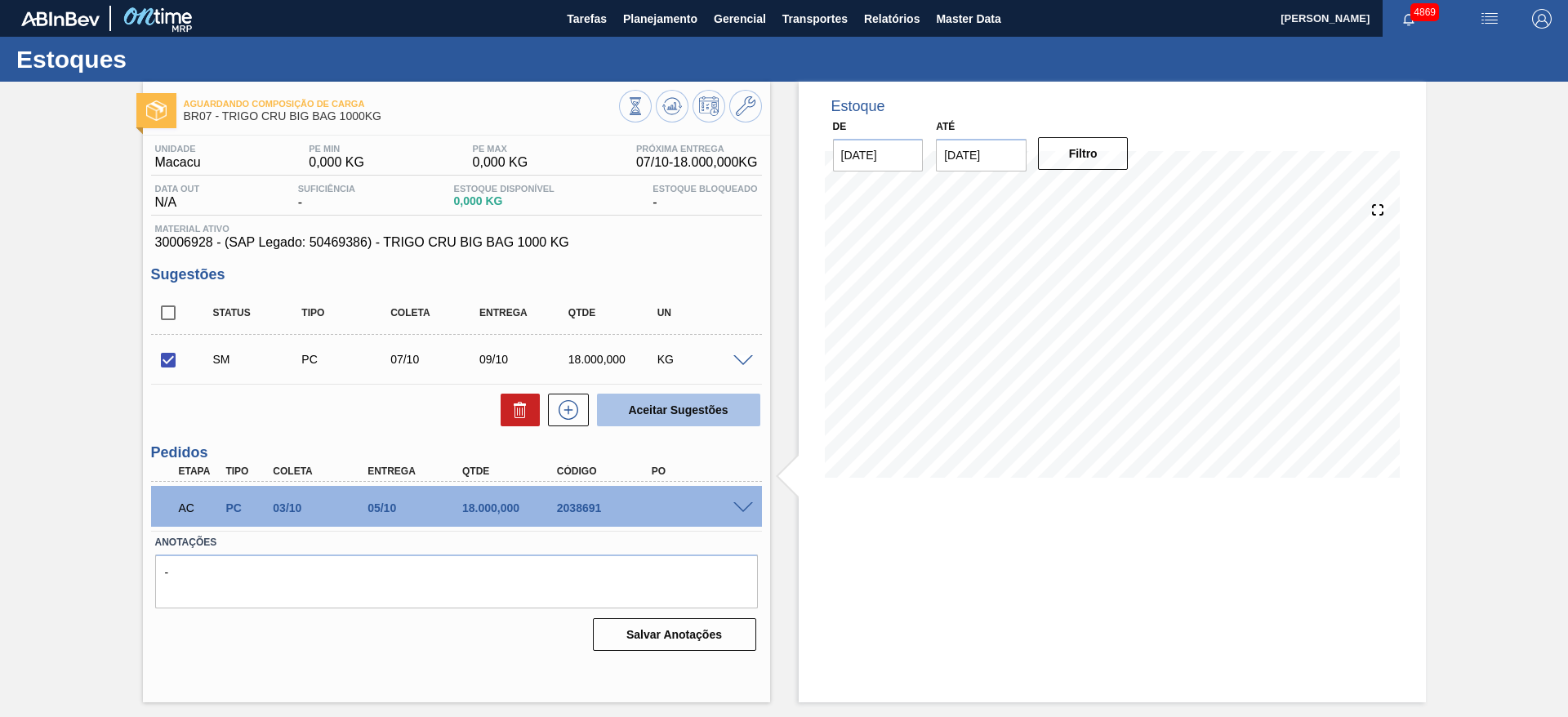
click at [693, 397] on button "Aceitar Sugestões" at bounding box center [679, 410] width 163 height 32
checkbox input "false"
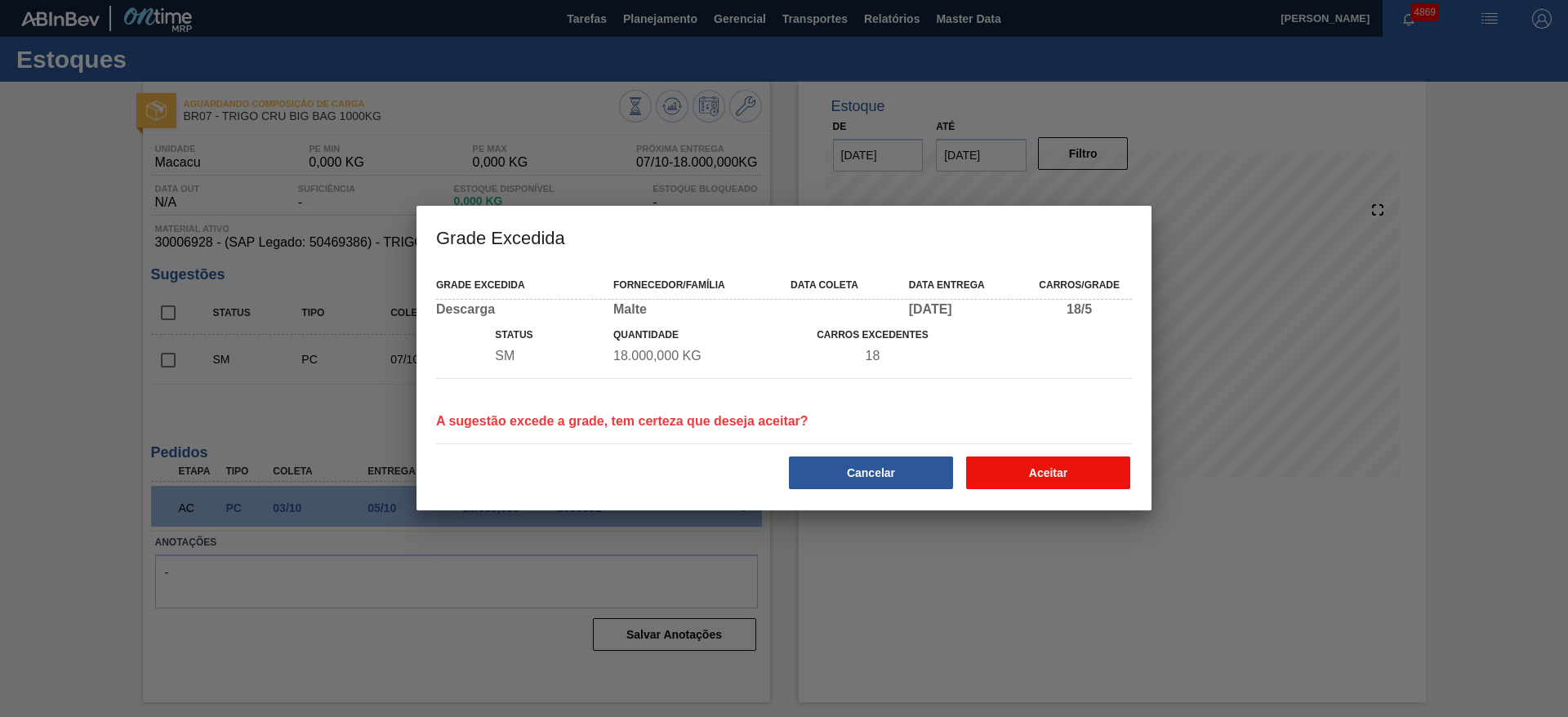
click at [1098, 461] on button "Aceitar" at bounding box center [1047, 472] width 164 height 32
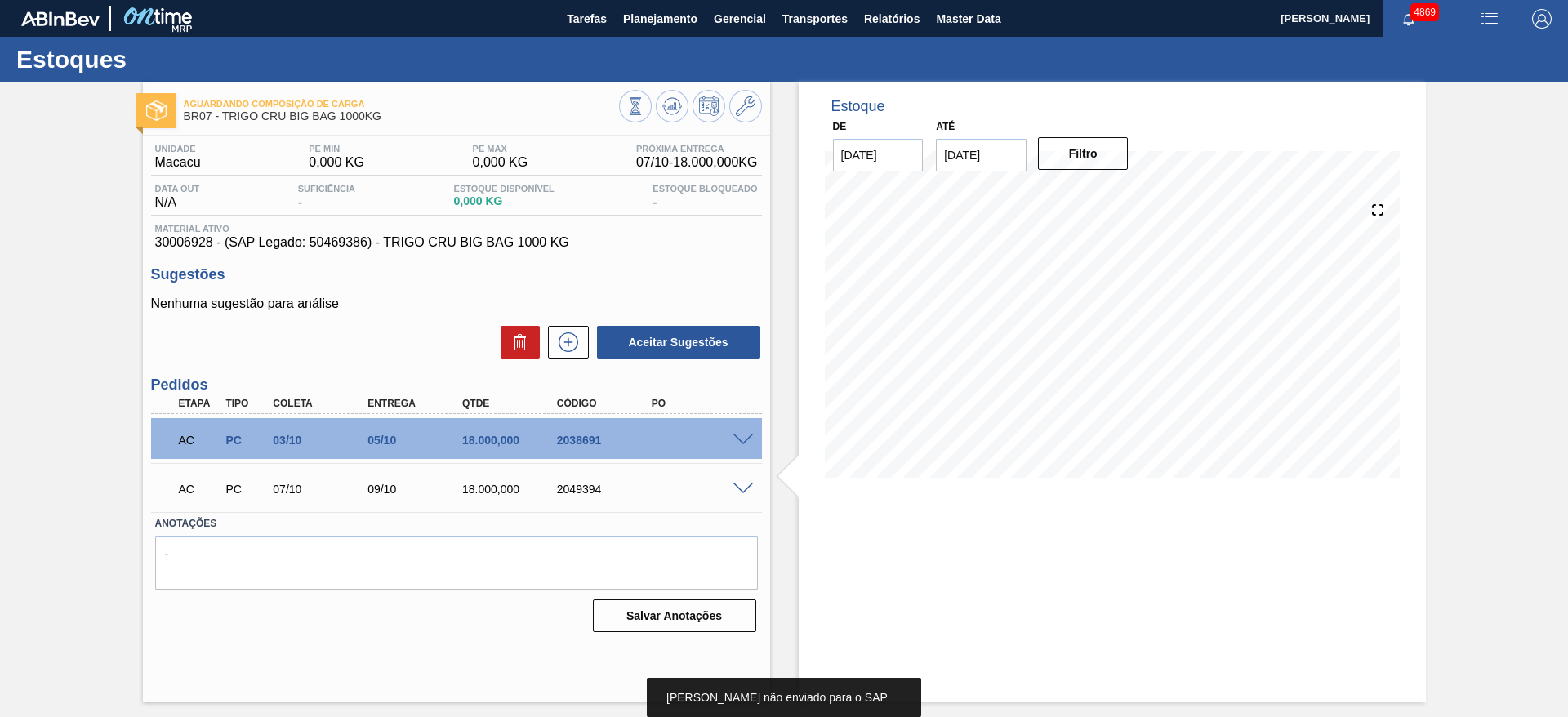
click at [733, 436] on span at bounding box center [743, 441] width 20 height 12
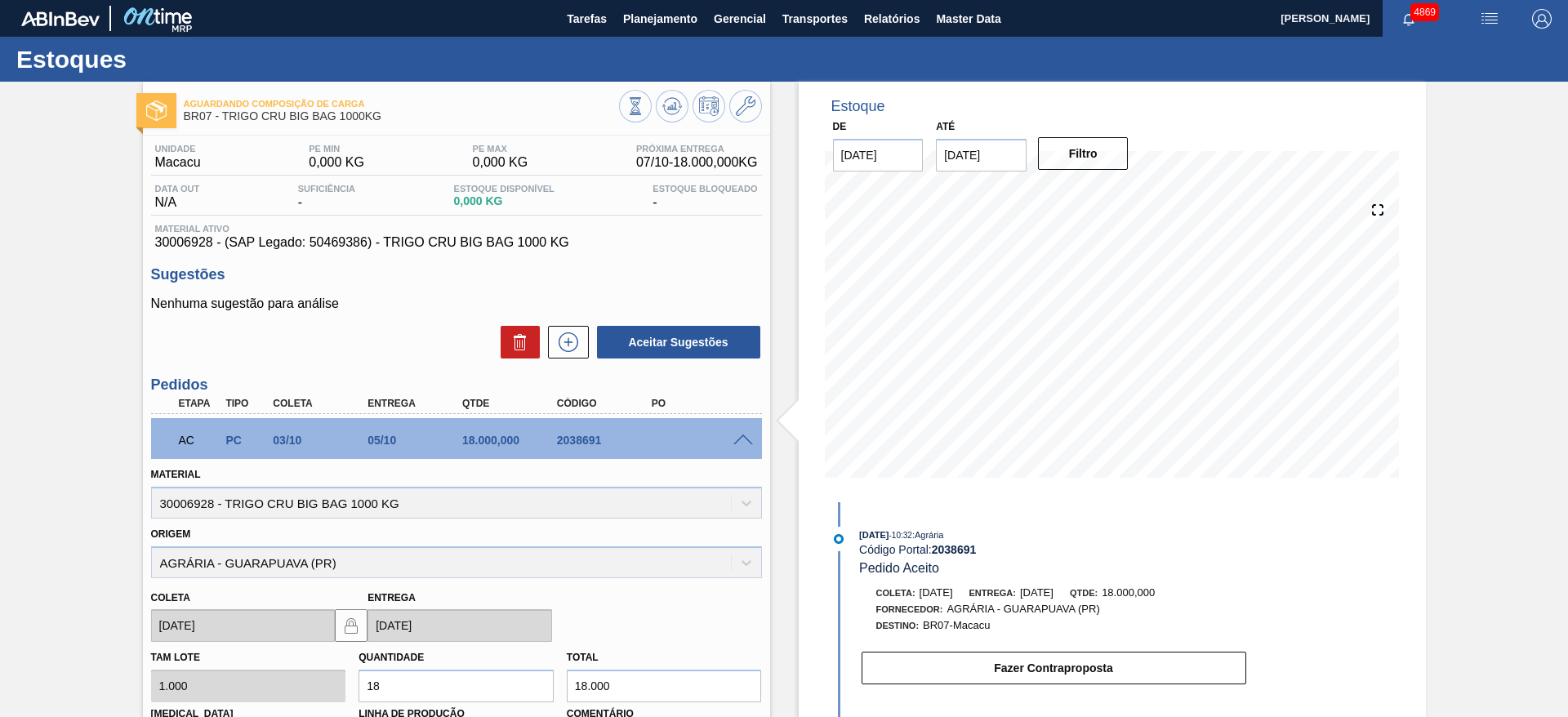
click at [733, 436] on span at bounding box center [743, 441] width 20 height 12
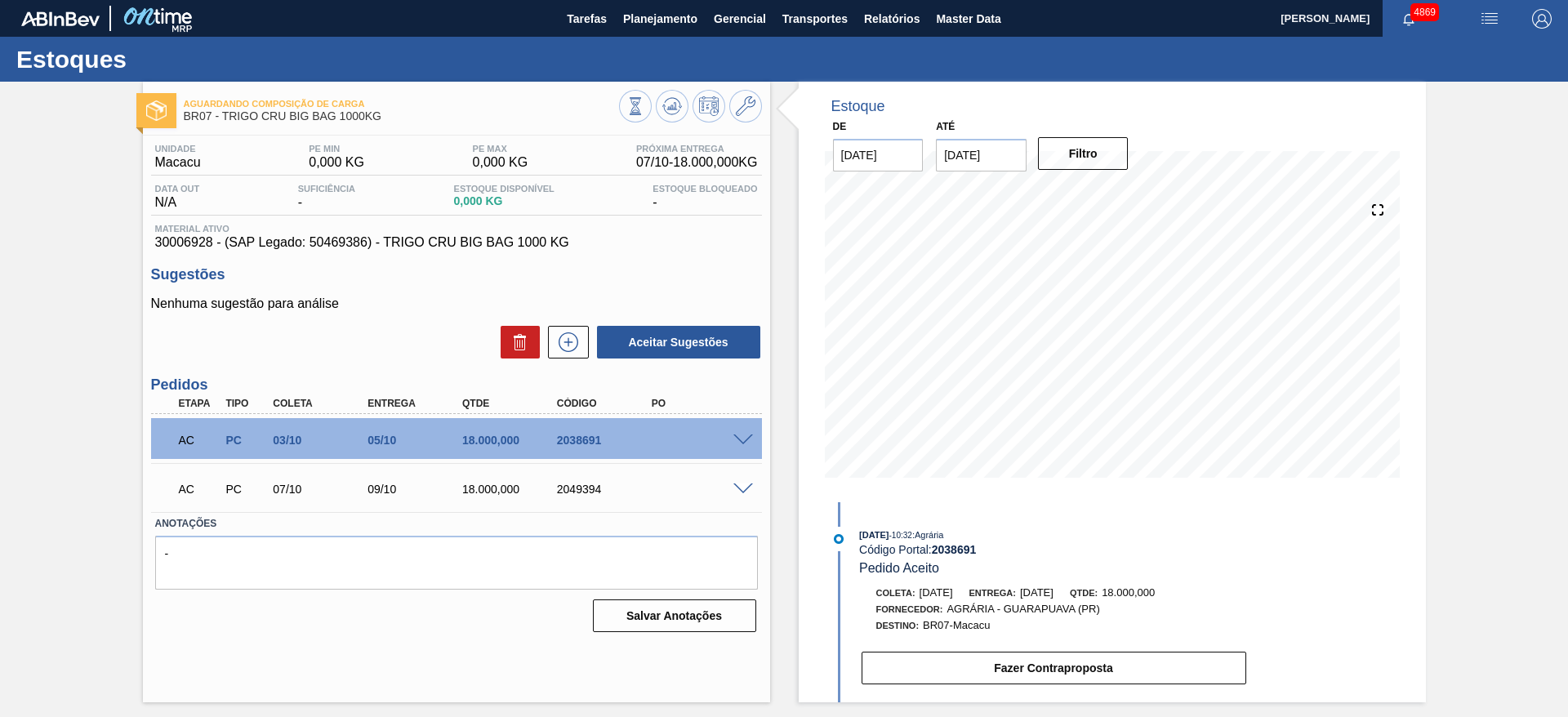
click at [740, 492] on span at bounding box center [743, 489] width 20 height 12
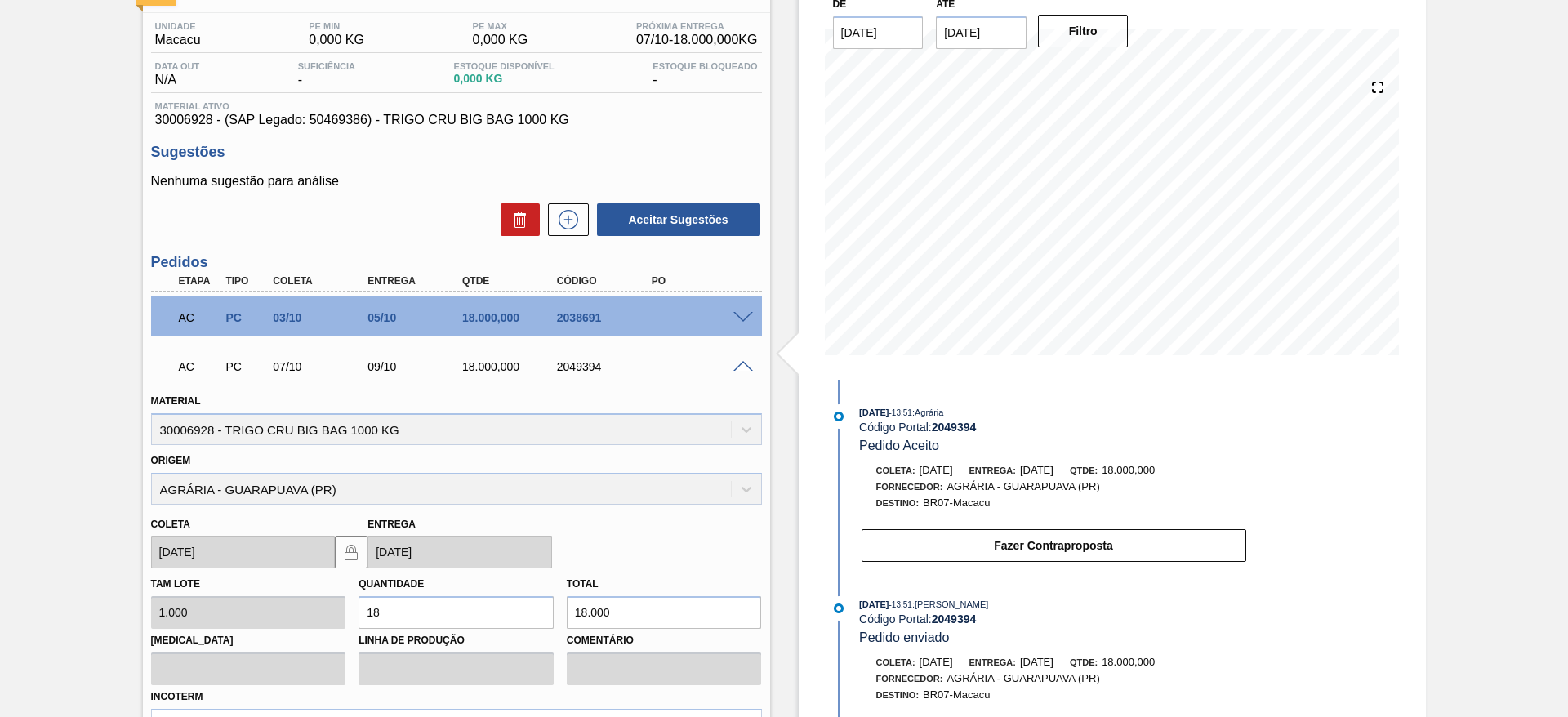
scroll to position [325, 0]
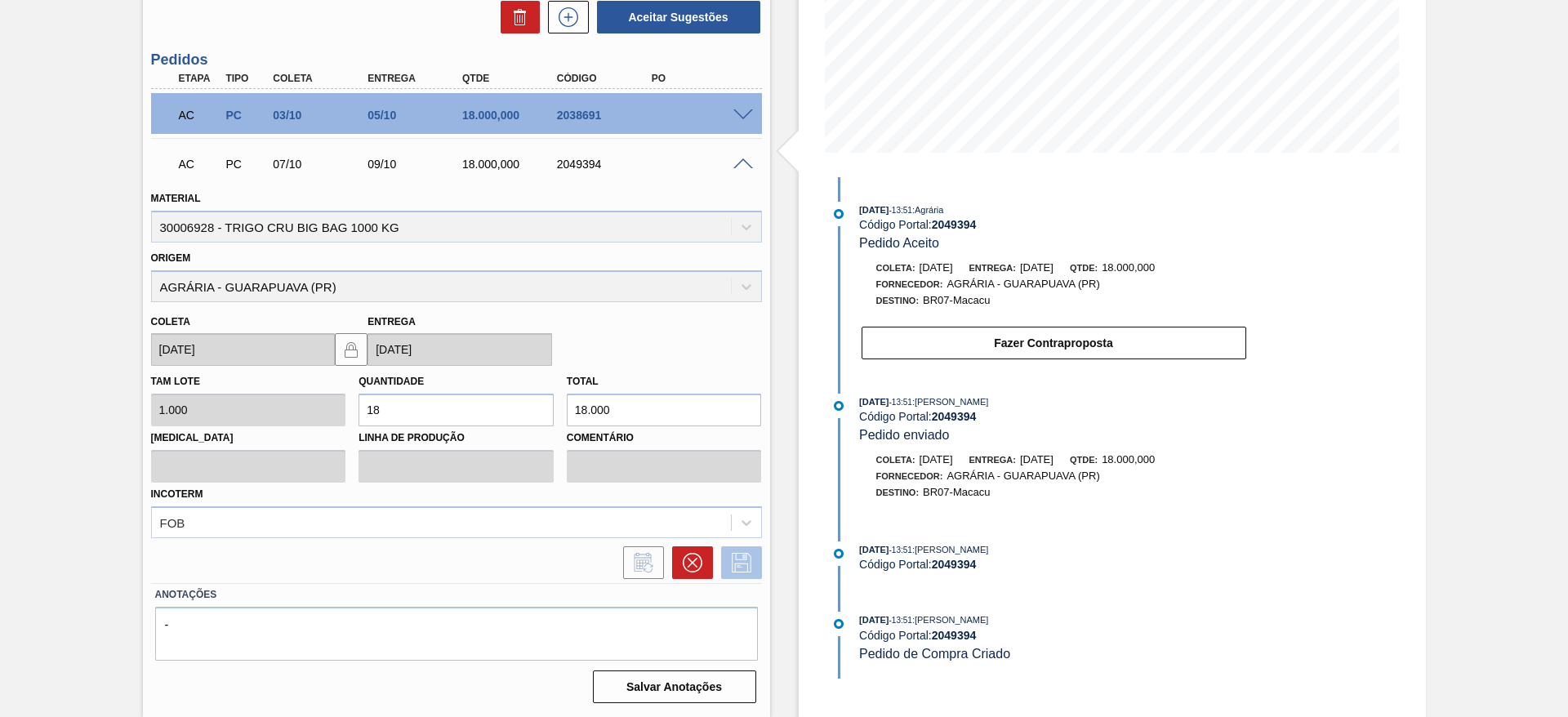
click at [756, 569] on button at bounding box center [741, 562] width 41 height 32
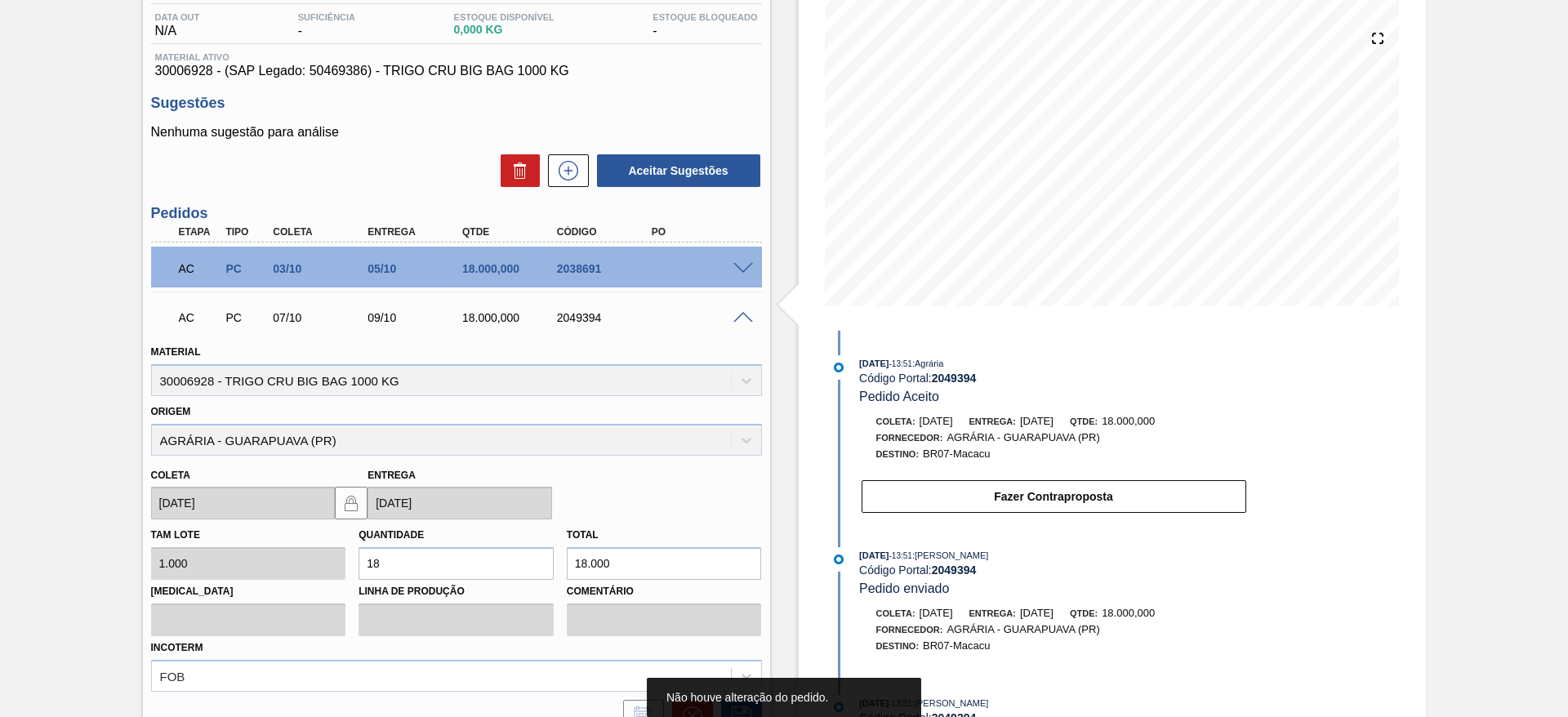
scroll to position [0, 0]
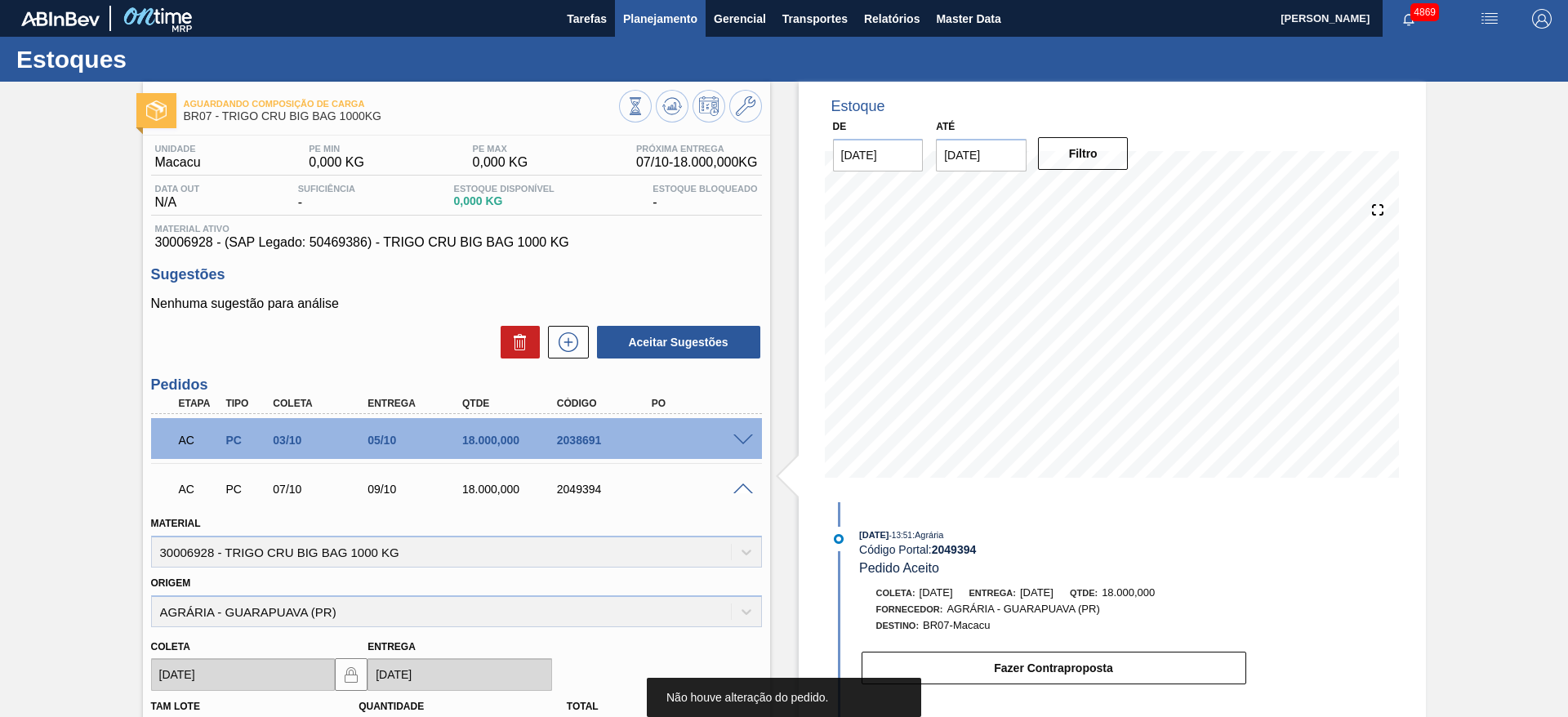
click at [681, 30] on button "Planejamento" at bounding box center [660, 18] width 91 height 37
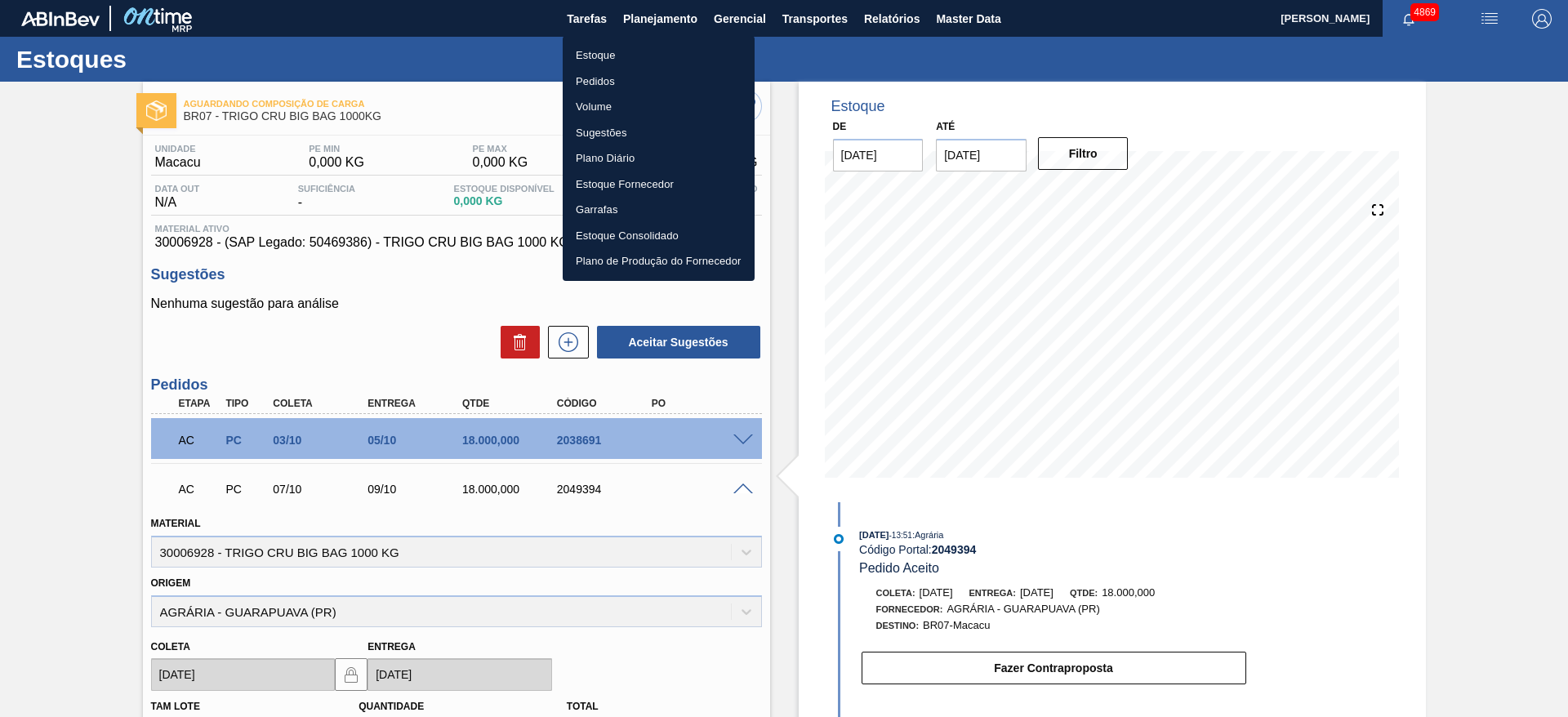
click at [645, 482] on div at bounding box center [784, 358] width 1568 height 717
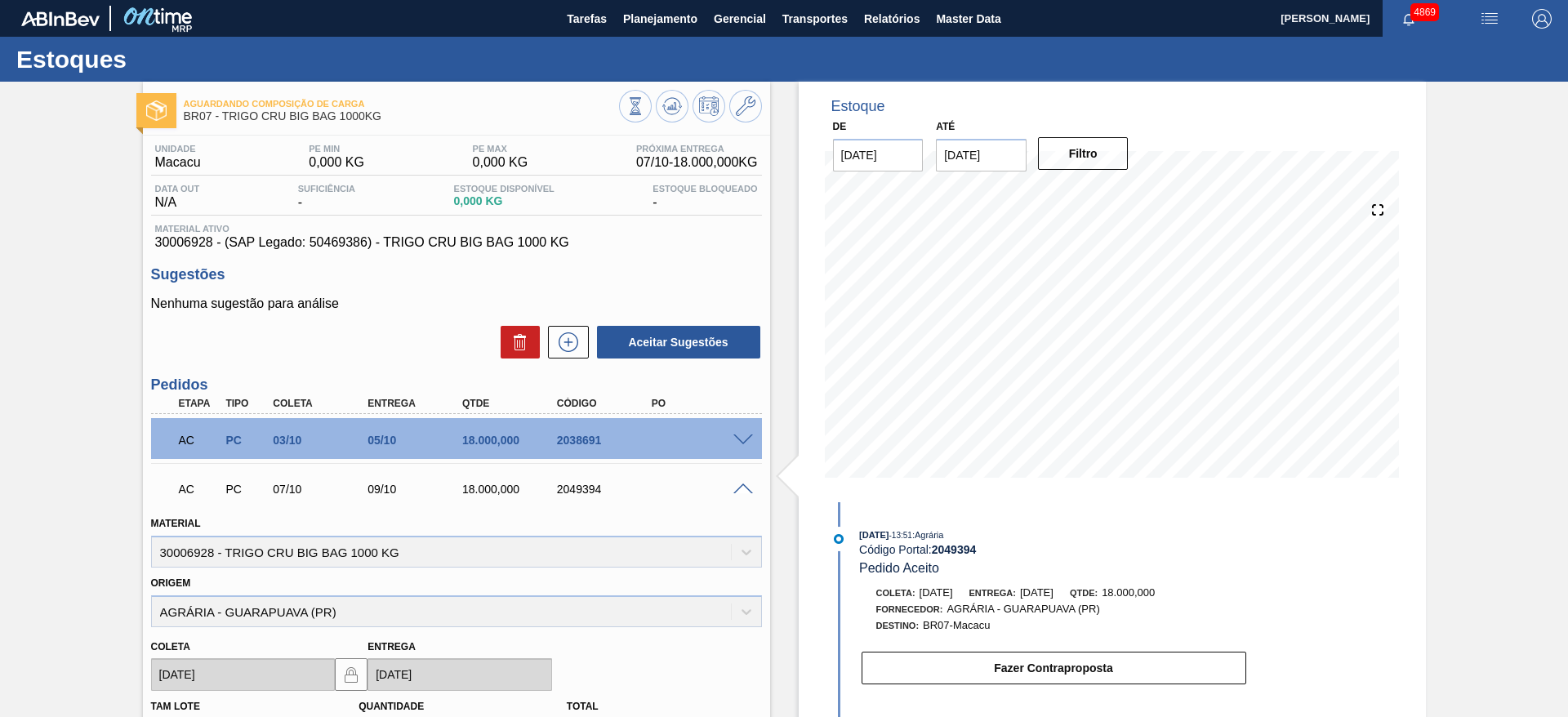
click at [569, 485] on div "2049394" at bounding box center [606, 488] width 106 height 13
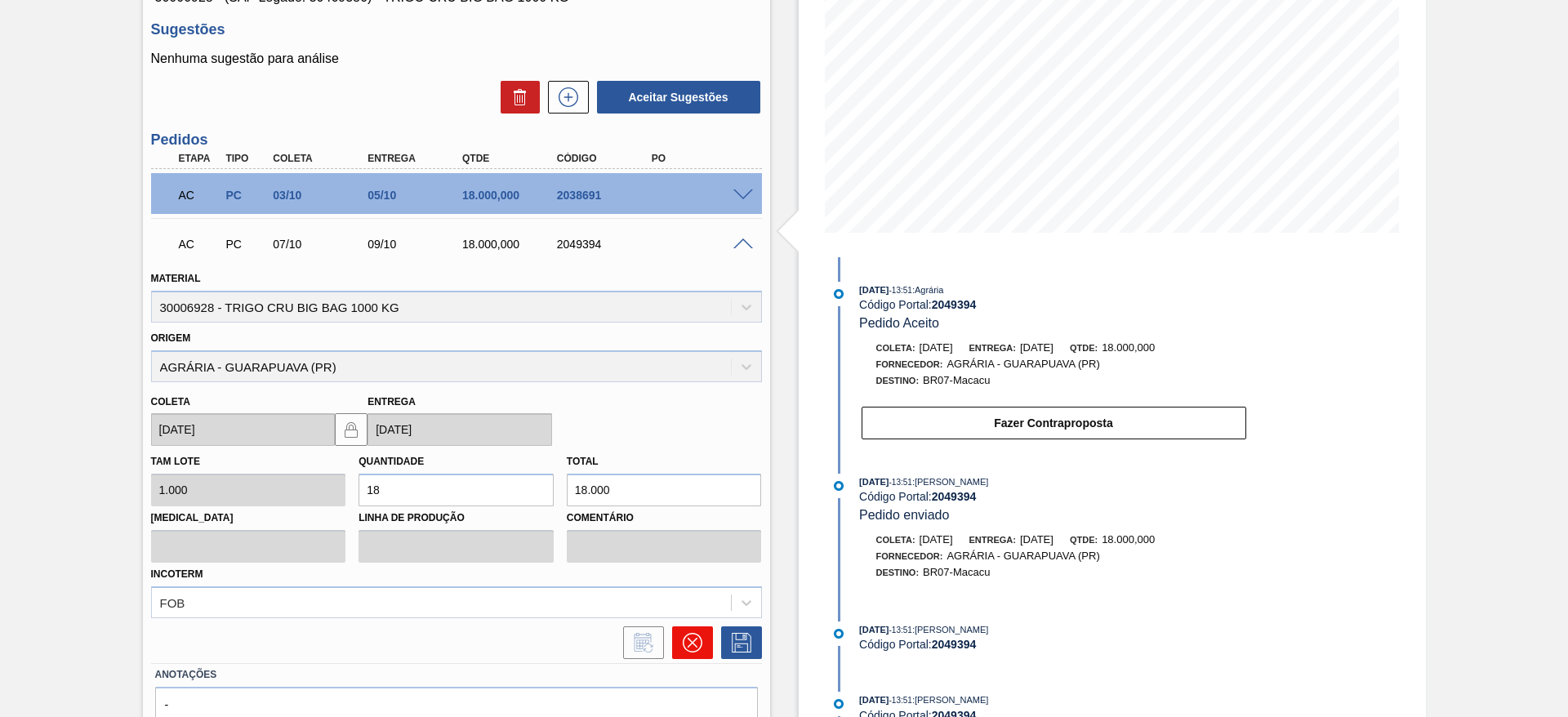
click at [689, 649] on icon at bounding box center [692, 642] width 20 height 20
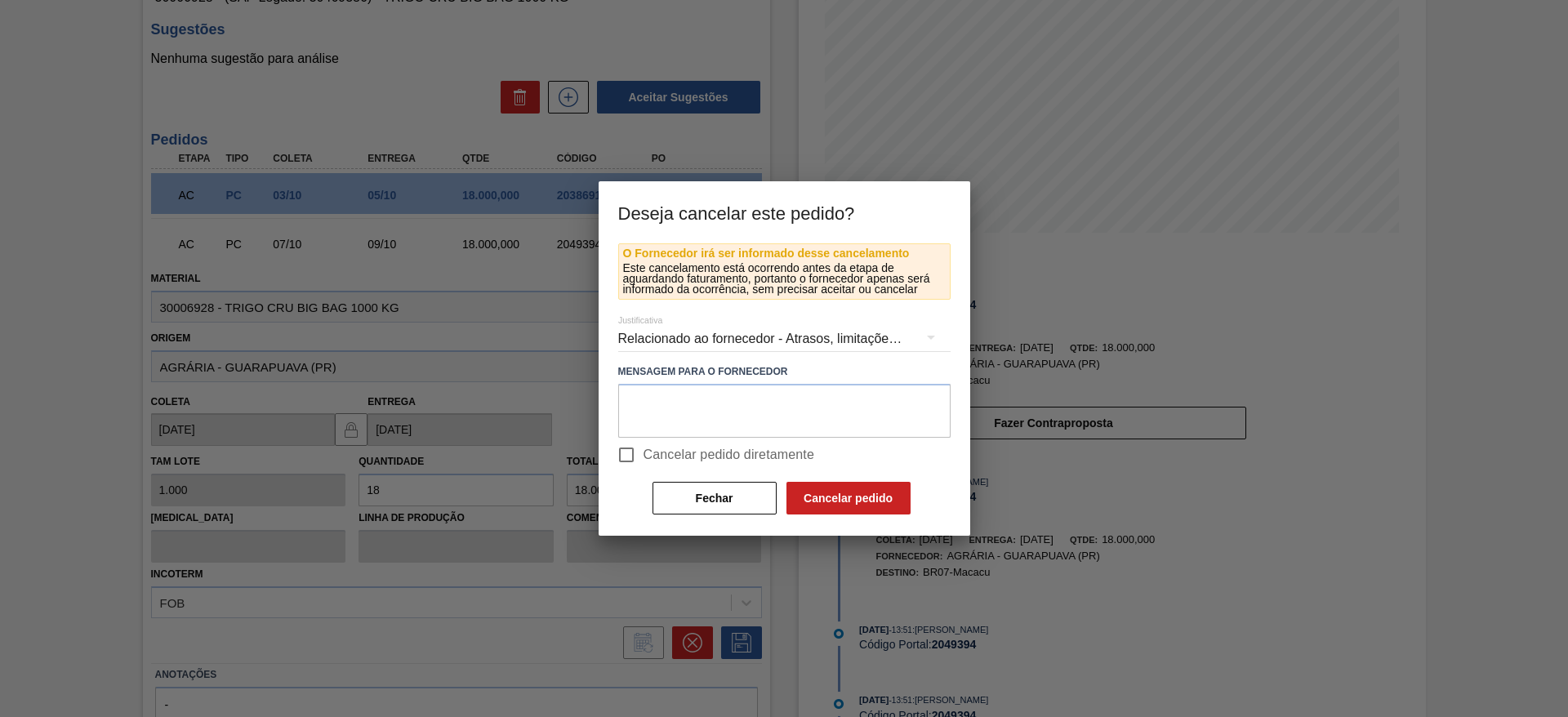
click at [768, 328] on div "Relacionado ao fornecedor - Atrasos, limitações de capacidade, etc." at bounding box center [784, 339] width 333 height 46
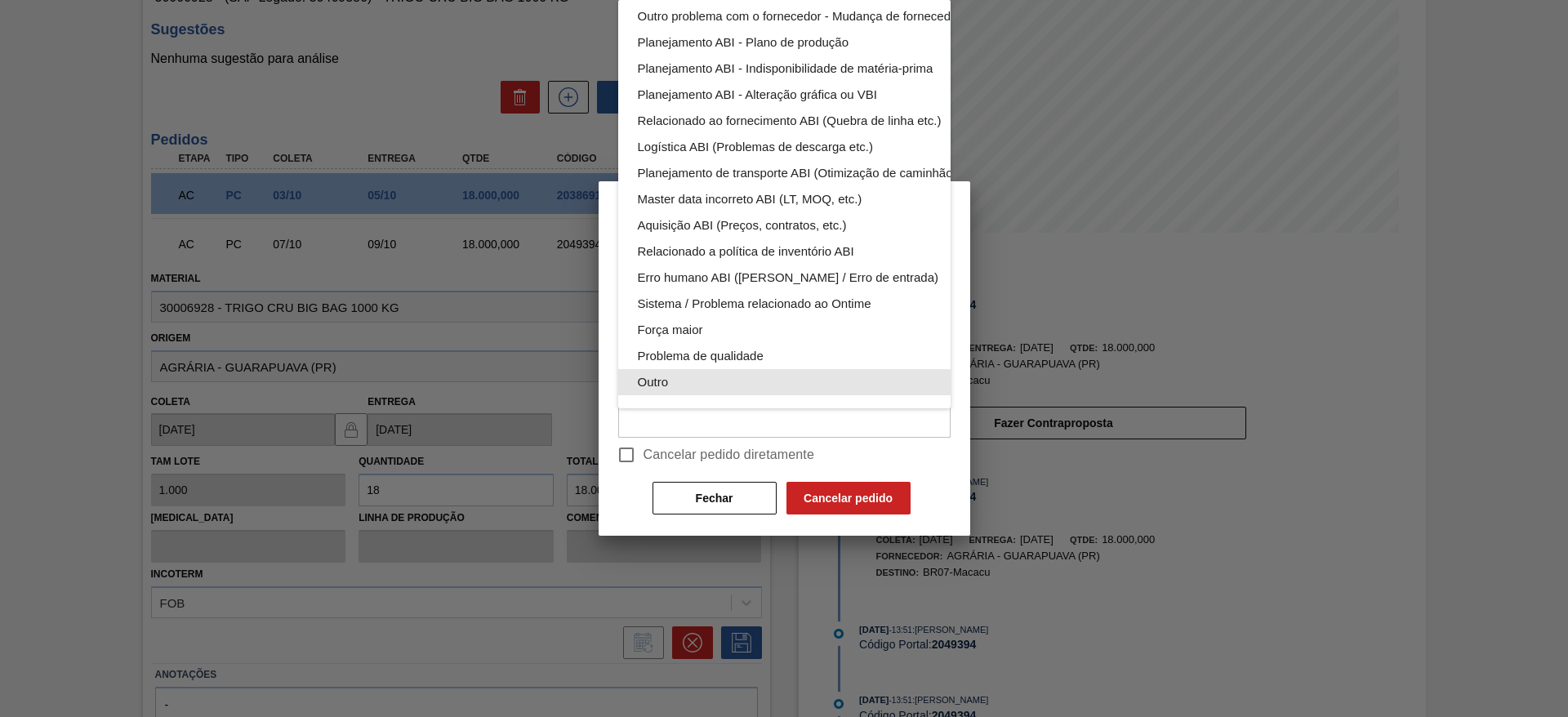
click at [720, 375] on div "Outro" at bounding box center [823, 382] width 370 height 26
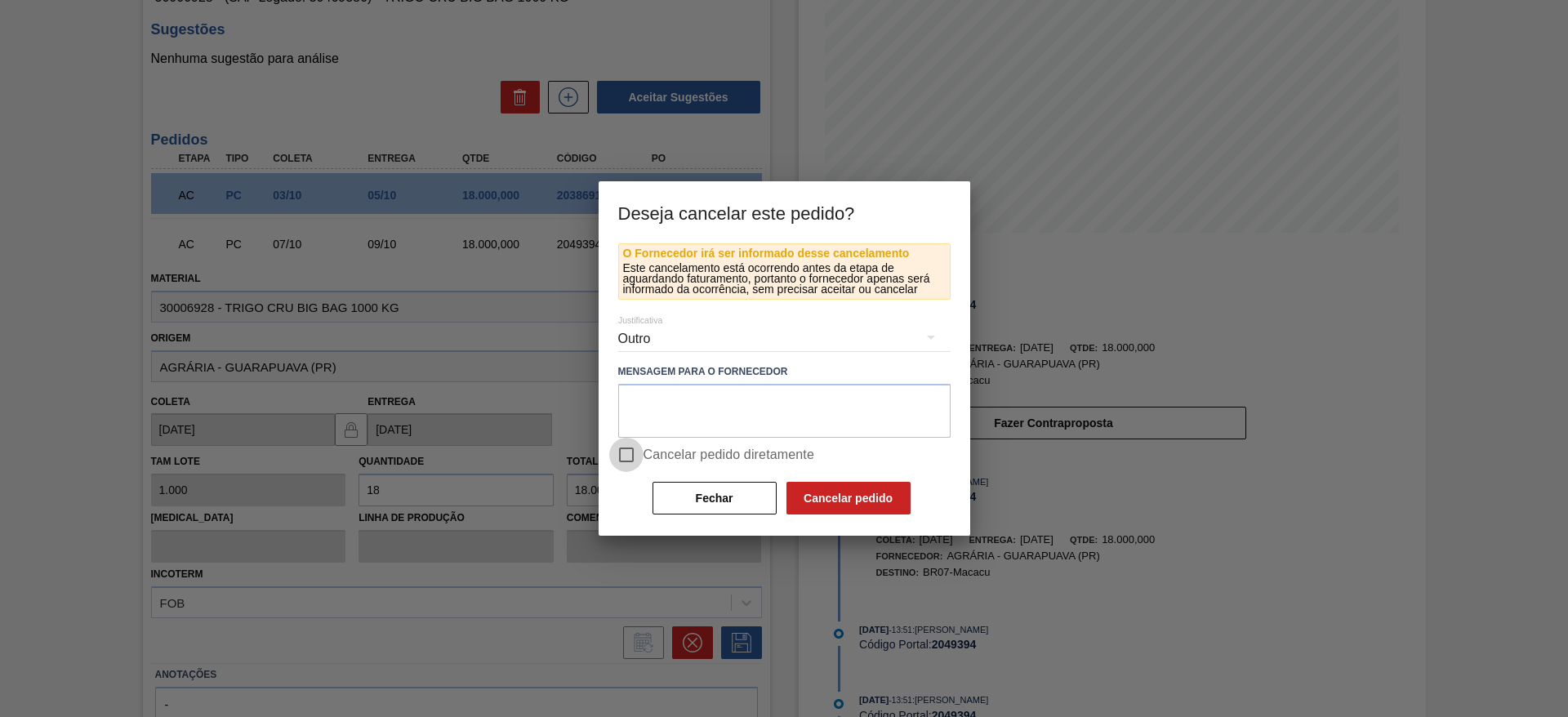
click at [633, 452] on input "Cancelar pedido diretamente" at bounding box center [626, 454] width 34 height 34
checkbox input "true"
click at [861, 497] on button "Cancelar pedido" at bounding box center [848, 498] width 124 height 32
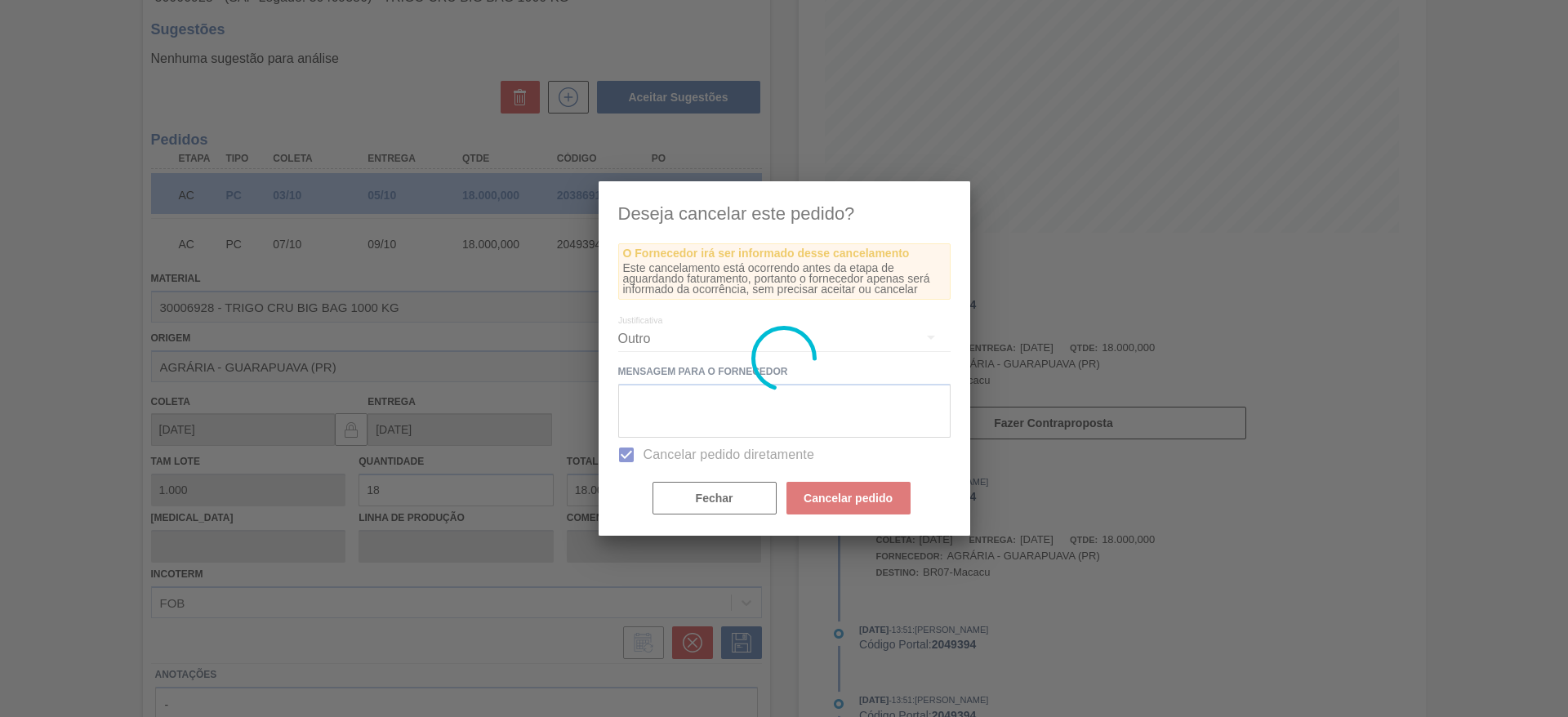
scroll to position [0, 0]
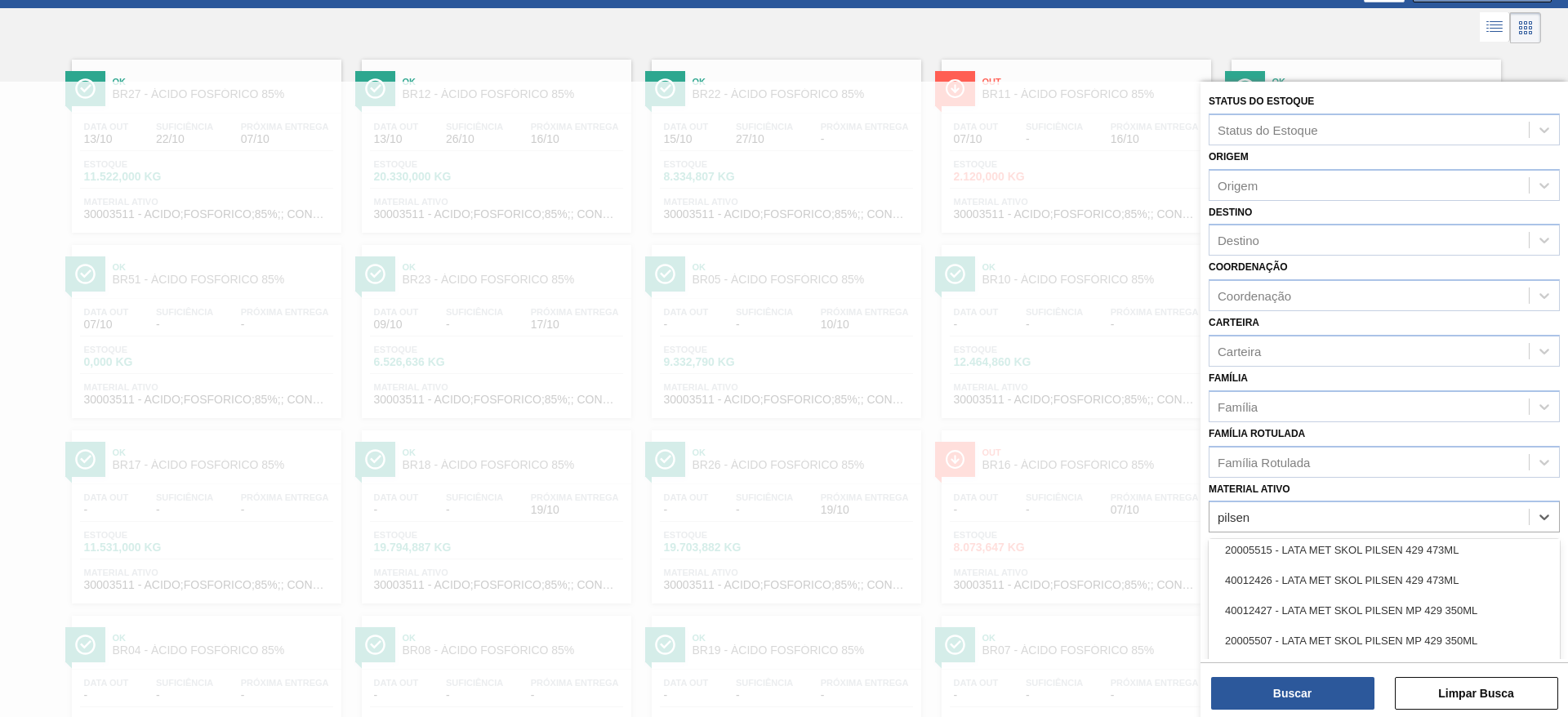
scroll to position [2855, 0]
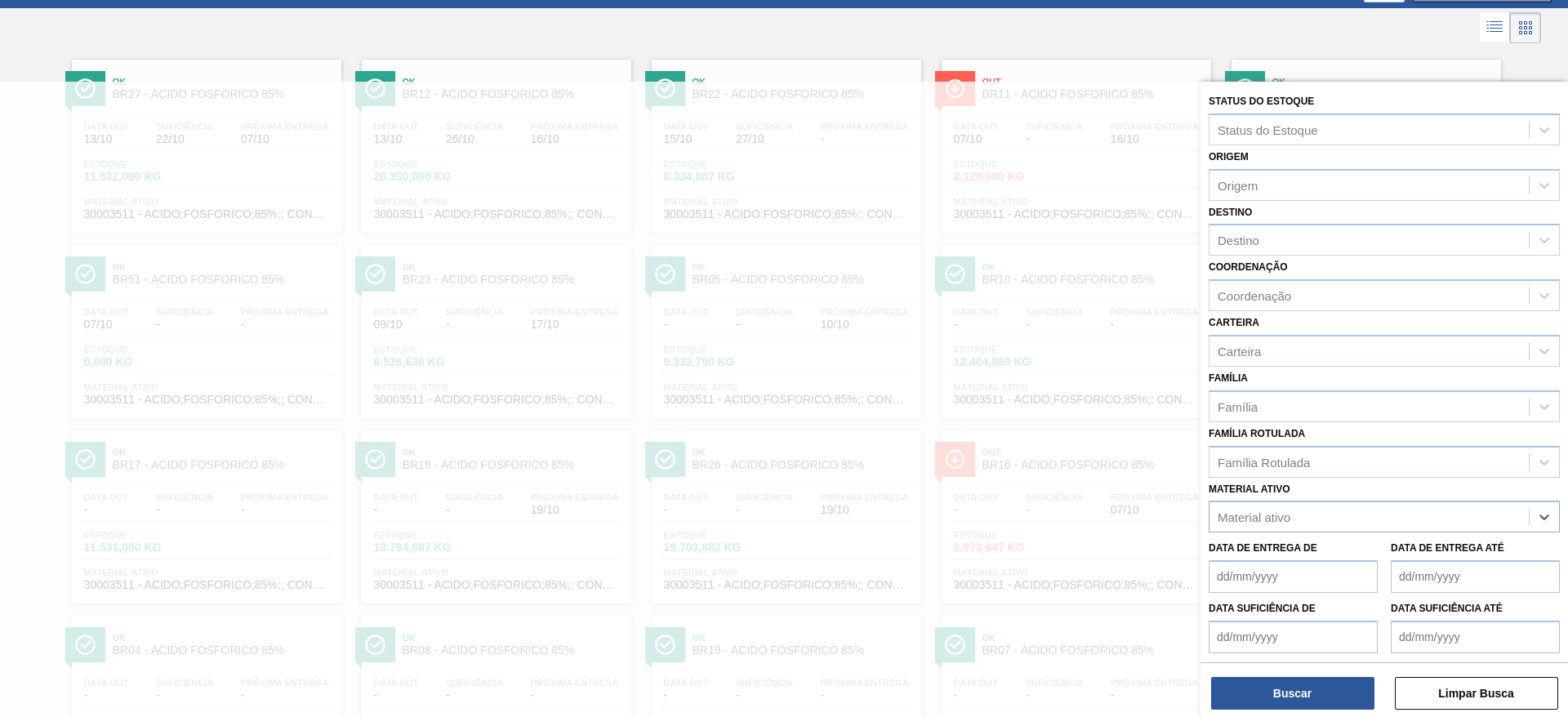
drag, startPoint x: 1292, startPoint y: 515, endPoint x: 1162, endPoint y: 515, distance: 130.0
click at [1200, 515] on div "Status do Estoque Status do Estoque Origem Origem Destino Destino Coordenação C…" at bounding box center [1384, 440] width 368 height 717
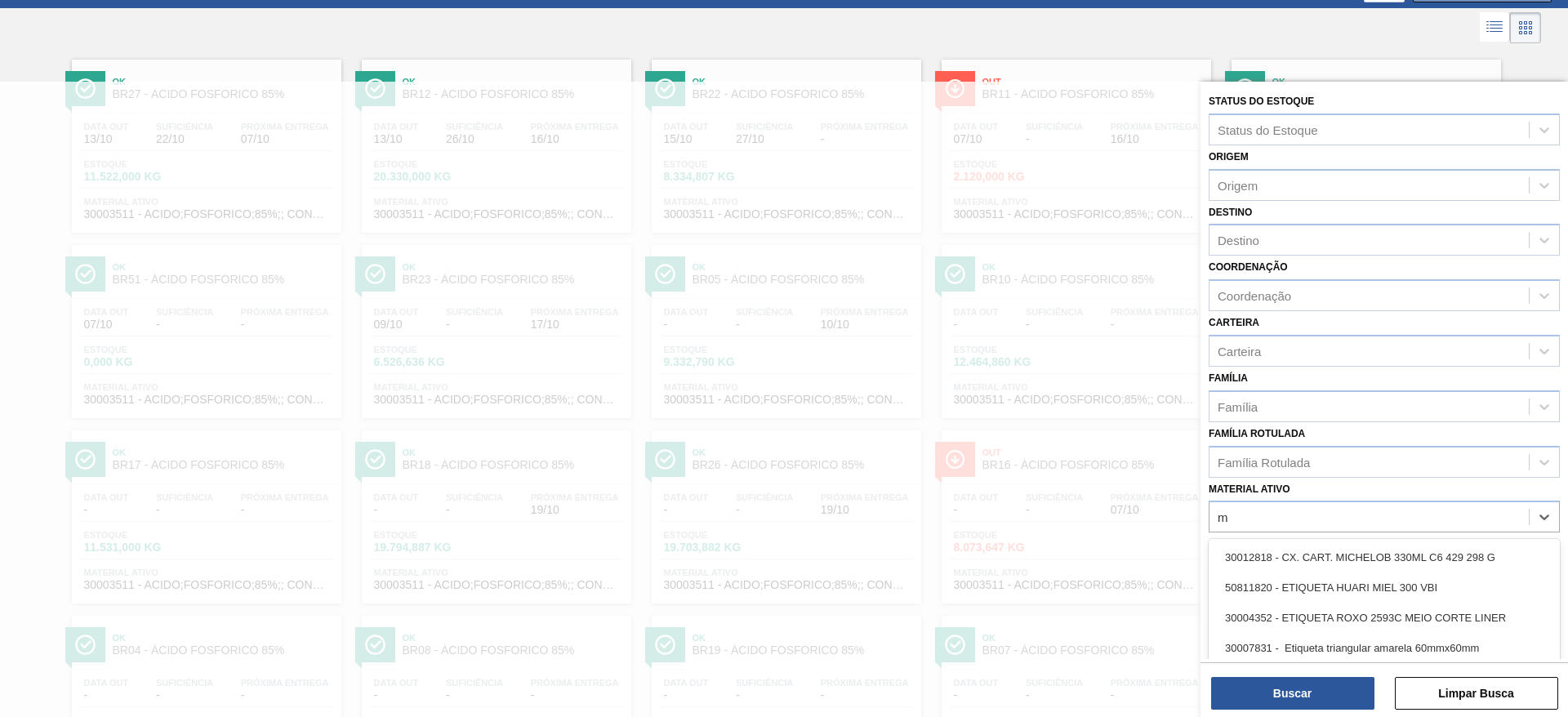
scroll to position [147, 0]
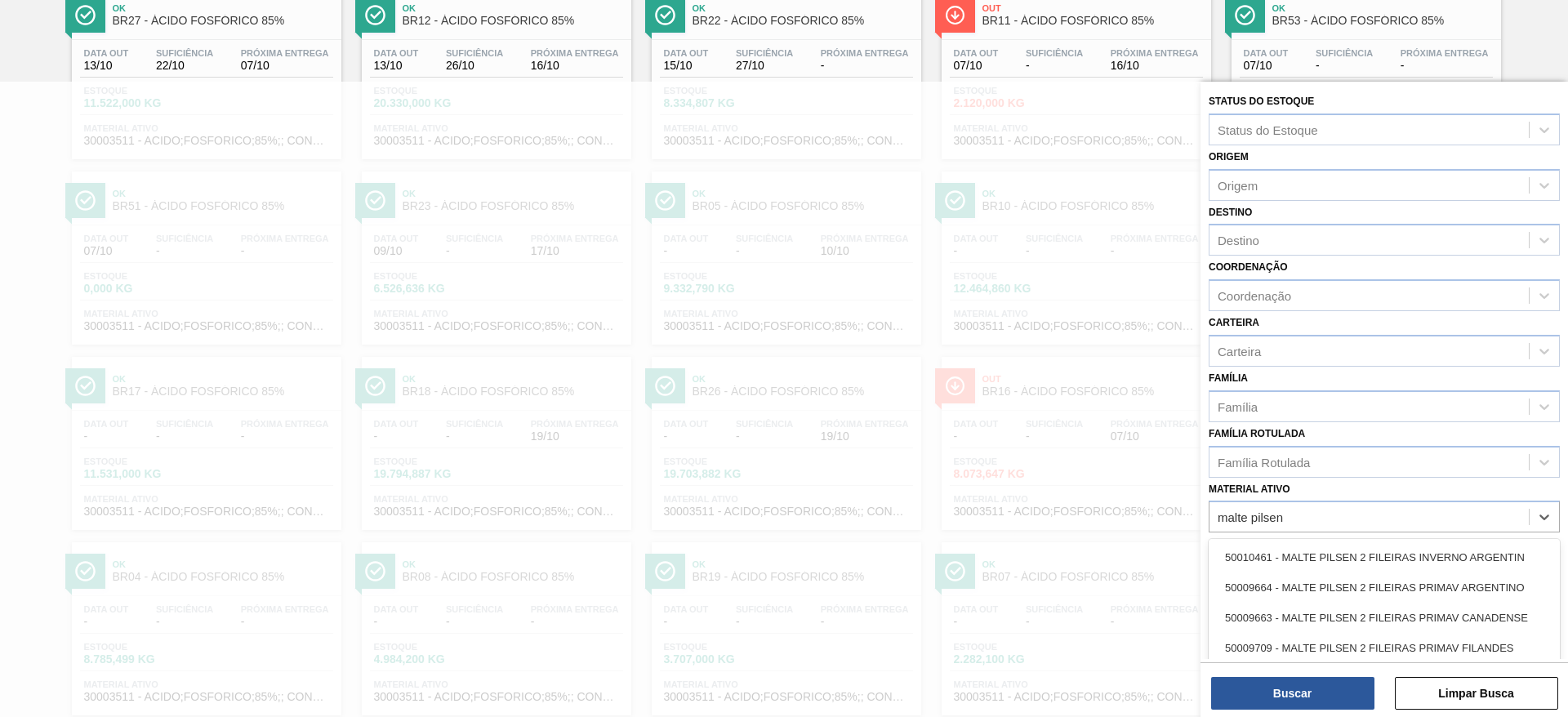
type ativo "malte pilsen s"
click at [1287, 578] on div "30009295 - MALTE PILSEN SACO 25 KG" at bounding box center [1383, 588] width 351 height 31
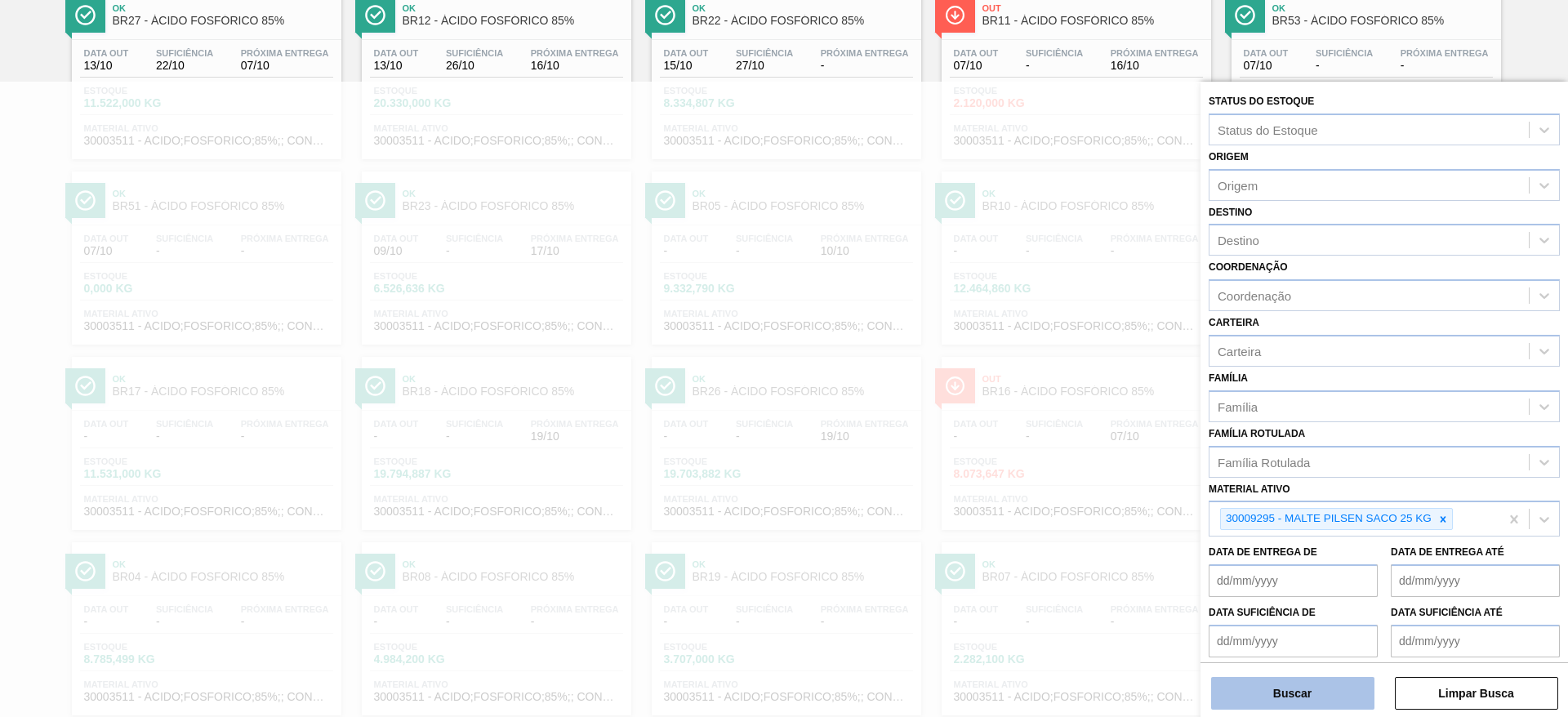
click at [1300, 692] on button "Buscar" at bounding box center [1292, 693] width 163 height 32
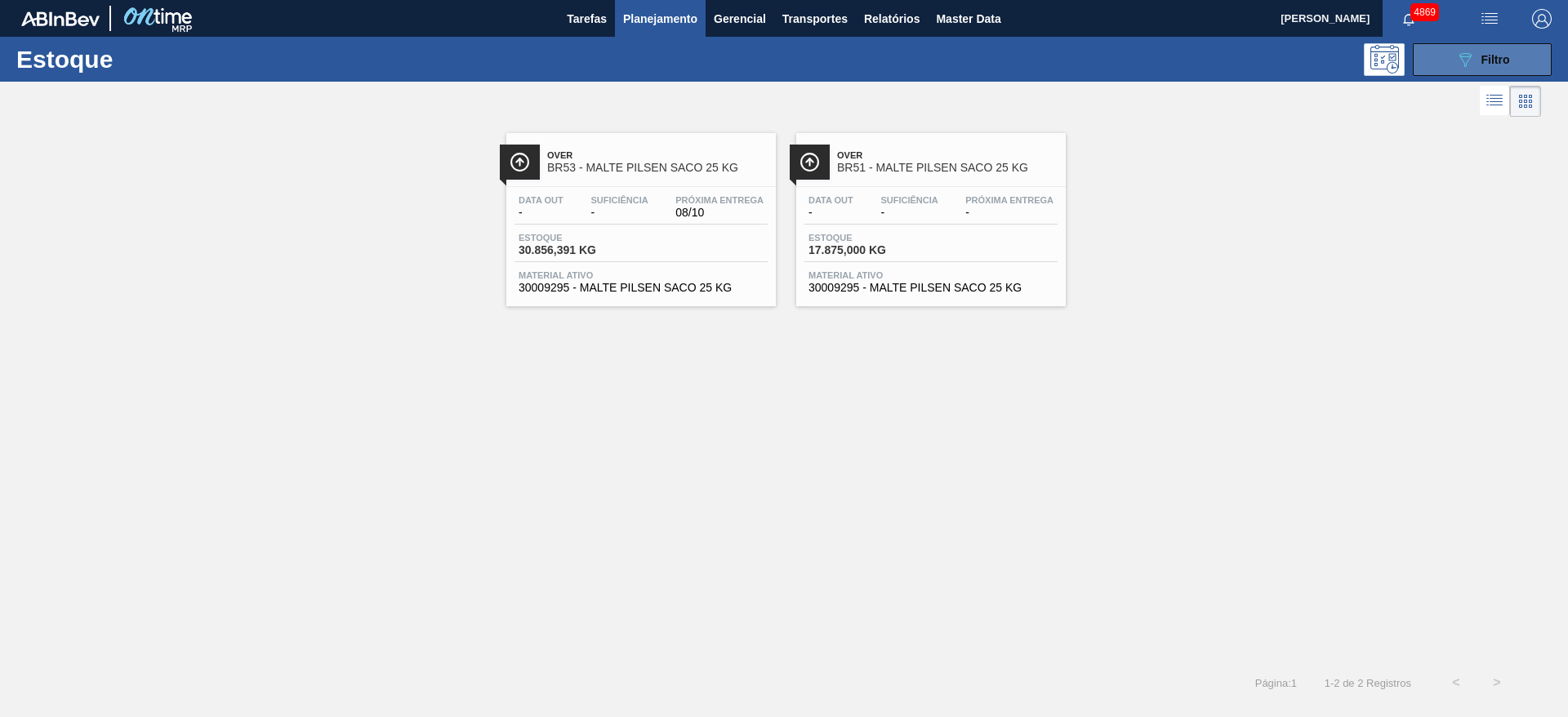
drag, startPoint x: 1471, startPoint y: 54, endPoint x: 1468, endPoint y: 63, distance: 9.5
click at [1469, 56] on icon "089F7B8B-B2A5-4AFE-B5C0-19BA573D28AC" at bounding box center [1464, 60] width 20 height 20
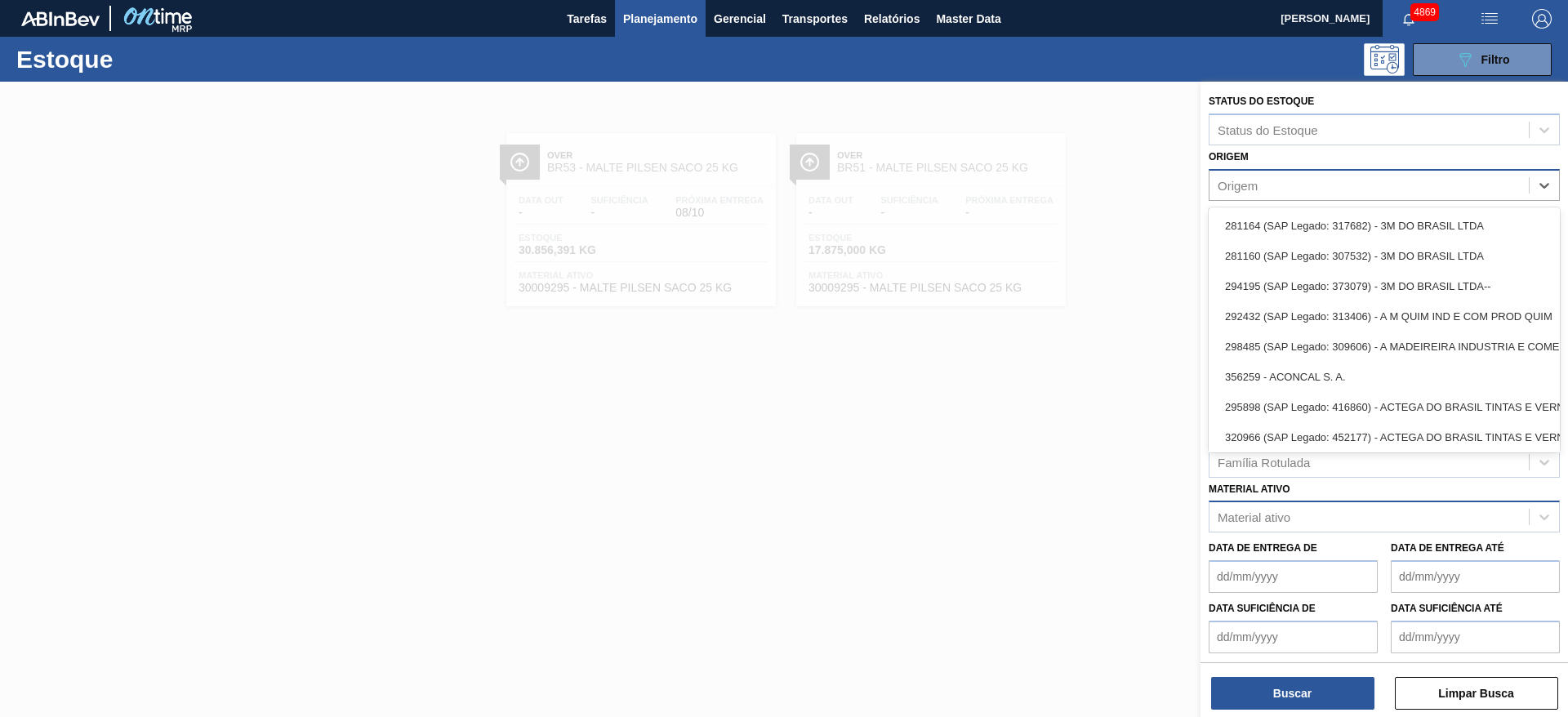
click at [1279, 182] on div "Origem" at bounding box center [1368, 185] width 319 height 24
type input "cond"
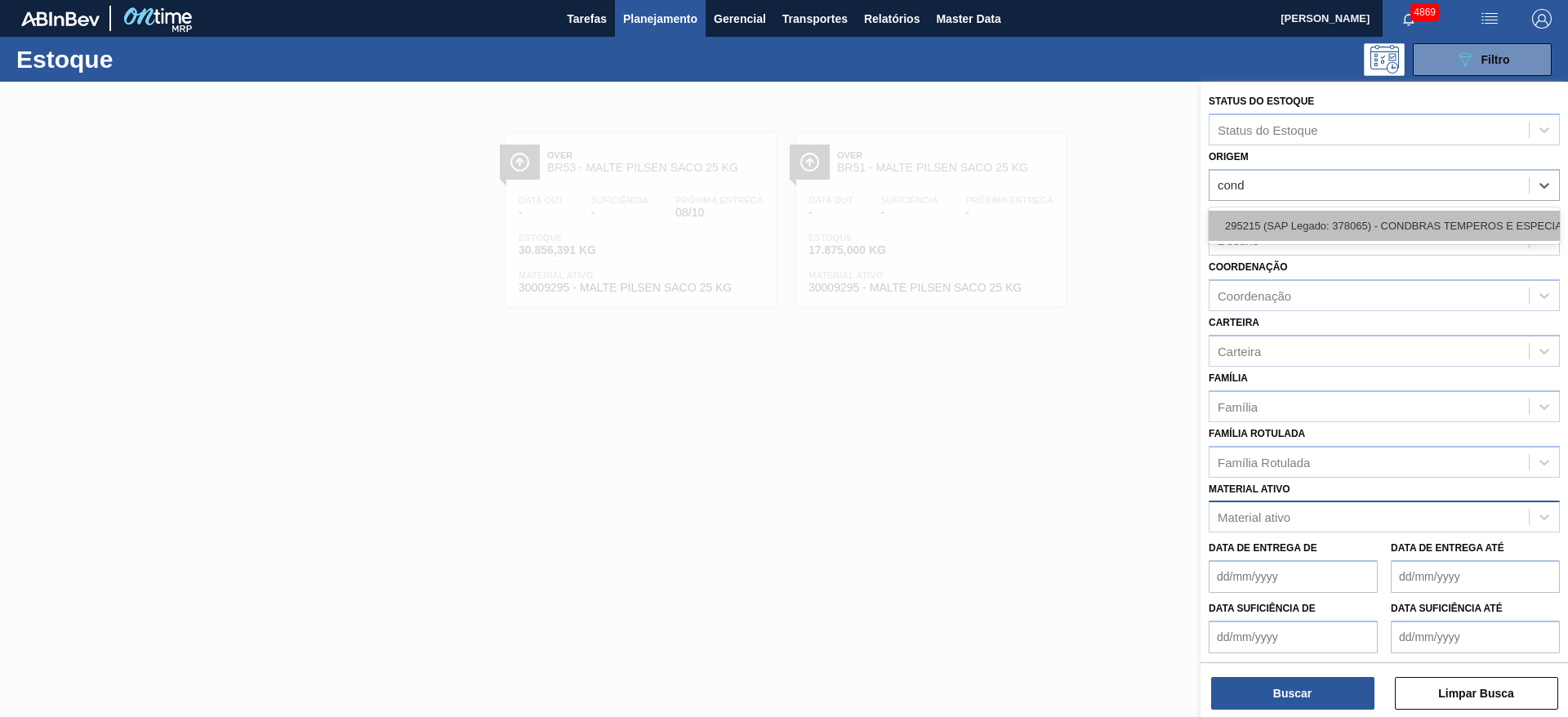
click at [1256, 225] on div "295215 (SAP Legado: 378065) - CONDBRAS TEMPEROS E ESPECIARIAS" at bounding box center [1383, 226] width 351 height 31
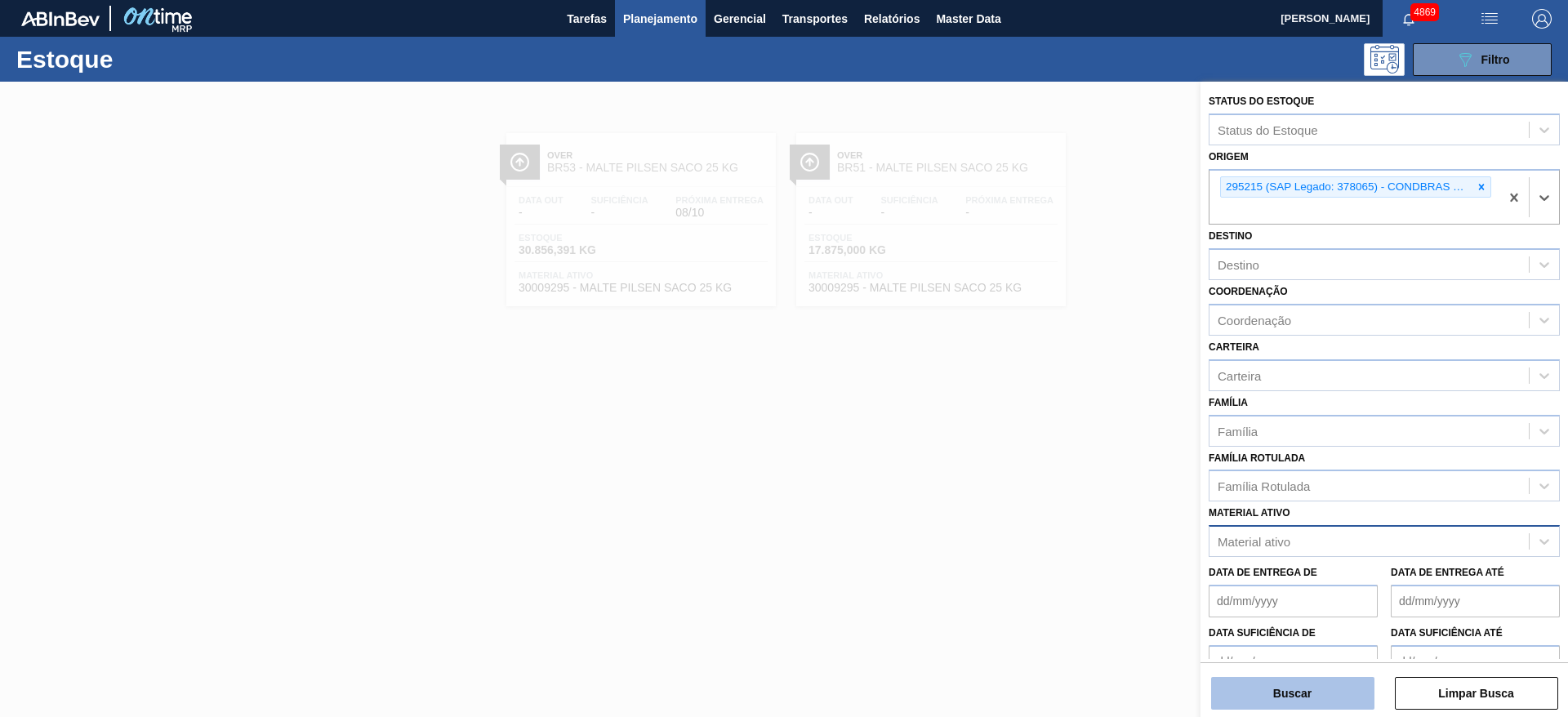
click at [1354, 688] on button "Buscar" at bounding box center [1292, 693] width 163 height 32
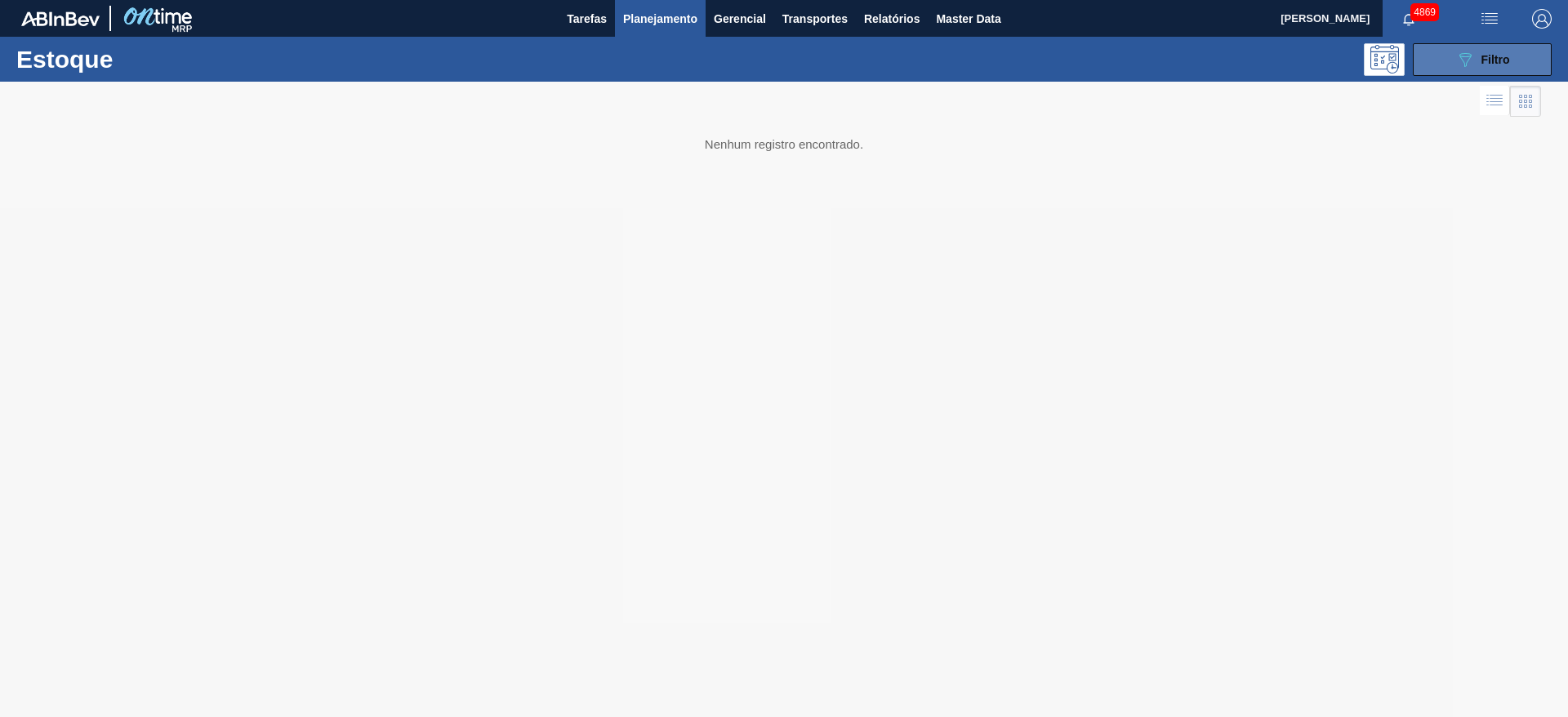
click at [1440, 64] on button "089F7B8B-B2A5-4AFE-B5C0-19BA573D28AC Filtro" at bounding box center [1481, 60] width 139 height 32
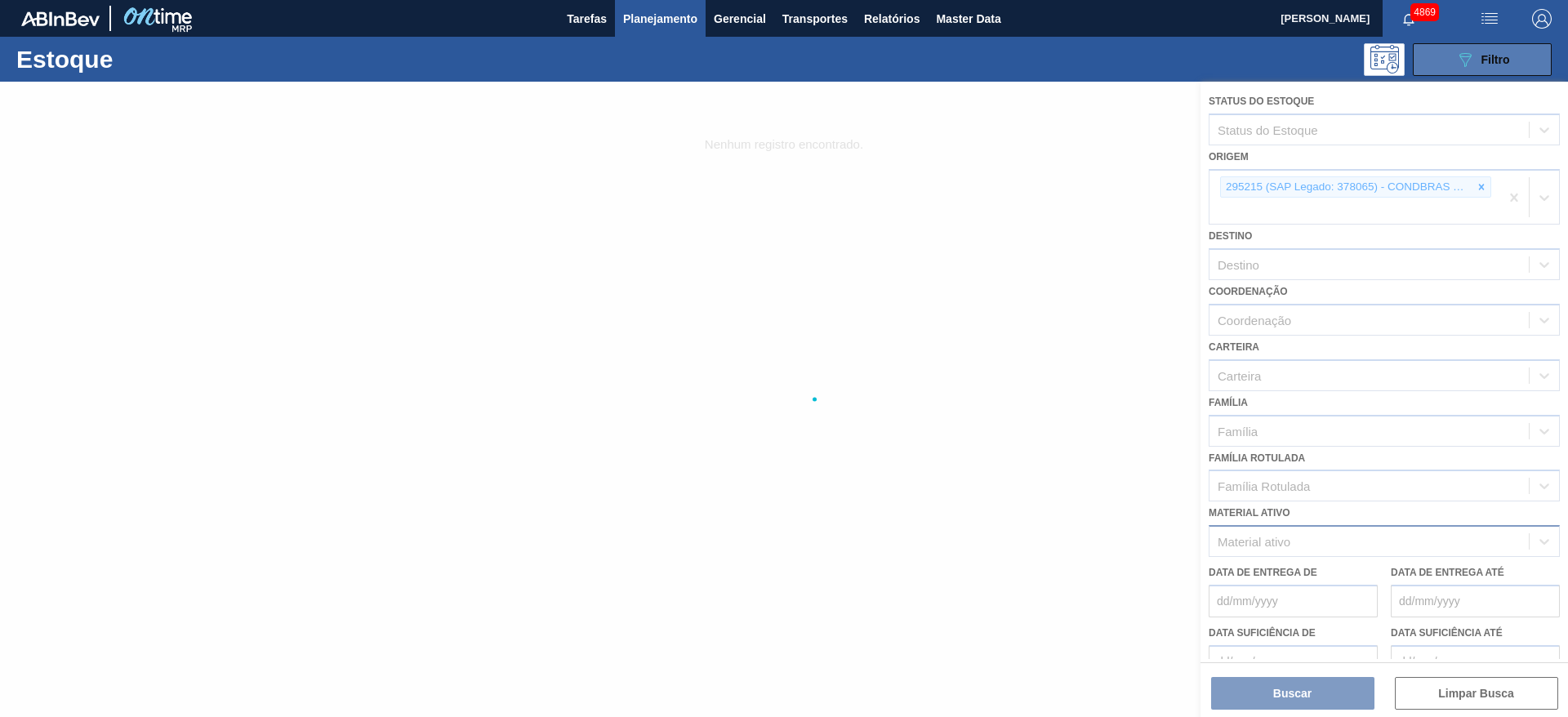
click at [1440, 64] on button "089F7B8B-B2A5-4AFE-B5C0-19BA573D28AC Filtro" at bounding box center [1481, 60] width 139 height 32
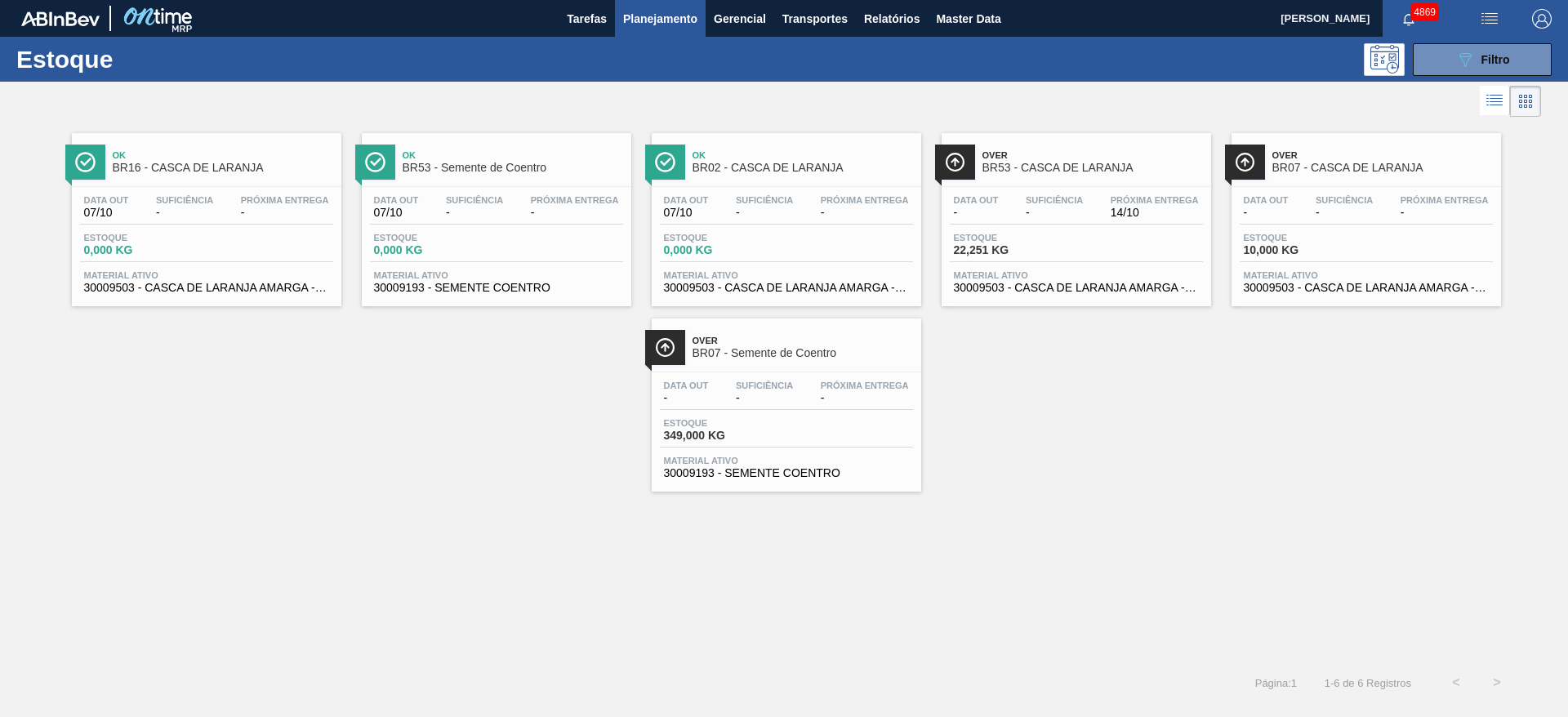
click at [1141, 188] on div "Data out - Suficiência - Próxima Entrega 14/10 Estoque 22,251 KG Material ativo…" at bounding box center [1076, 242] width 270 height 111
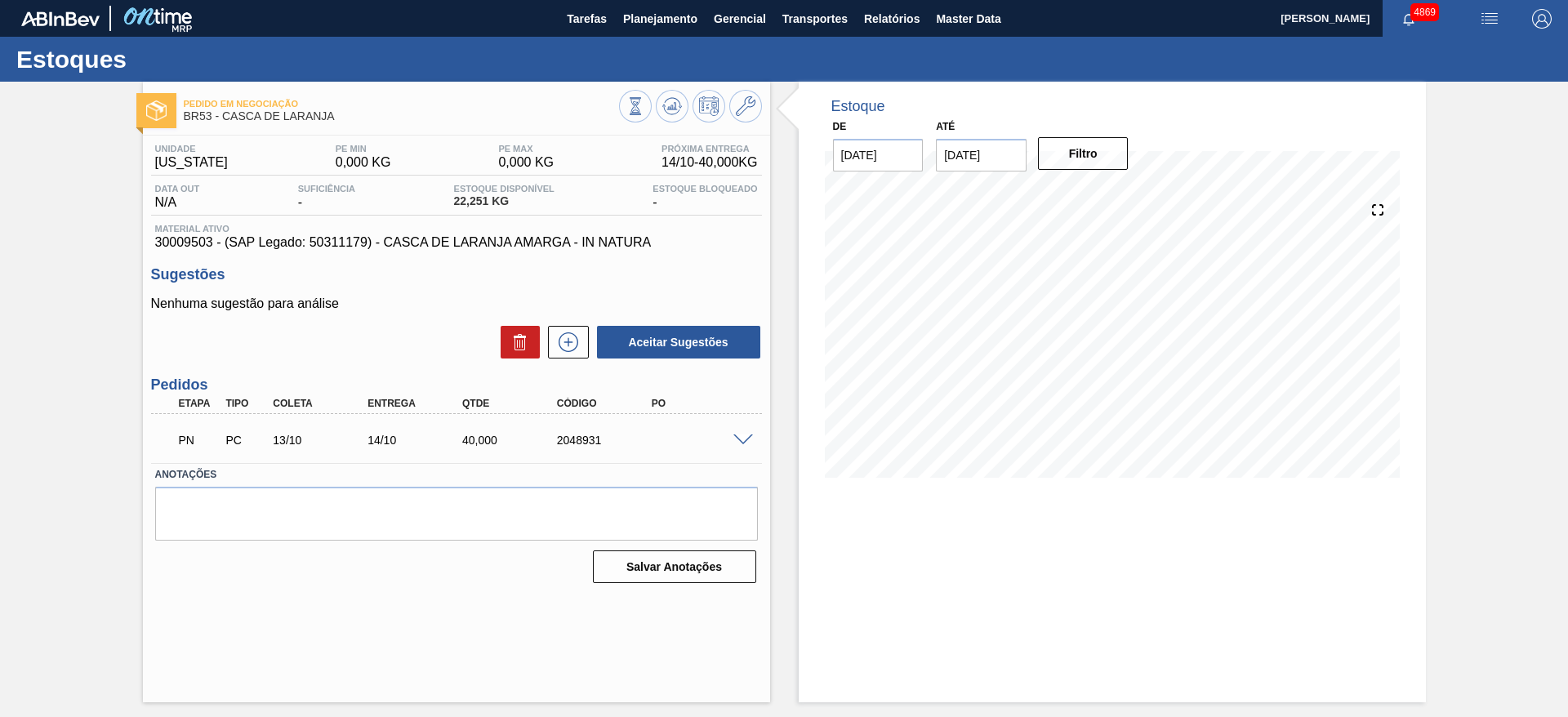
click at [737, 440] on span at bounding box center [743, 441] width 20 height 12
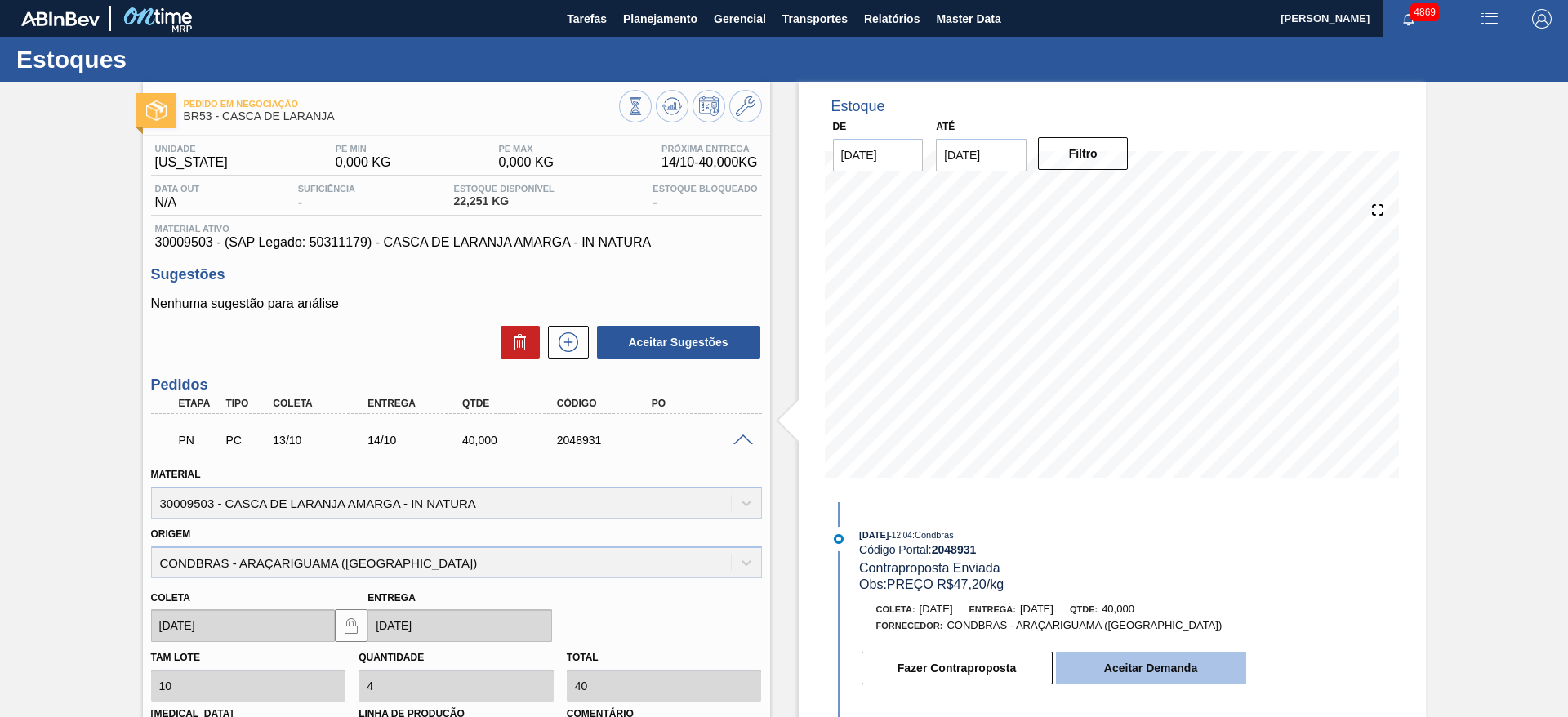
click at [1155, 675] on button "Aceitar Demanda" at bounding box center [1151, 668] width 191 height 32
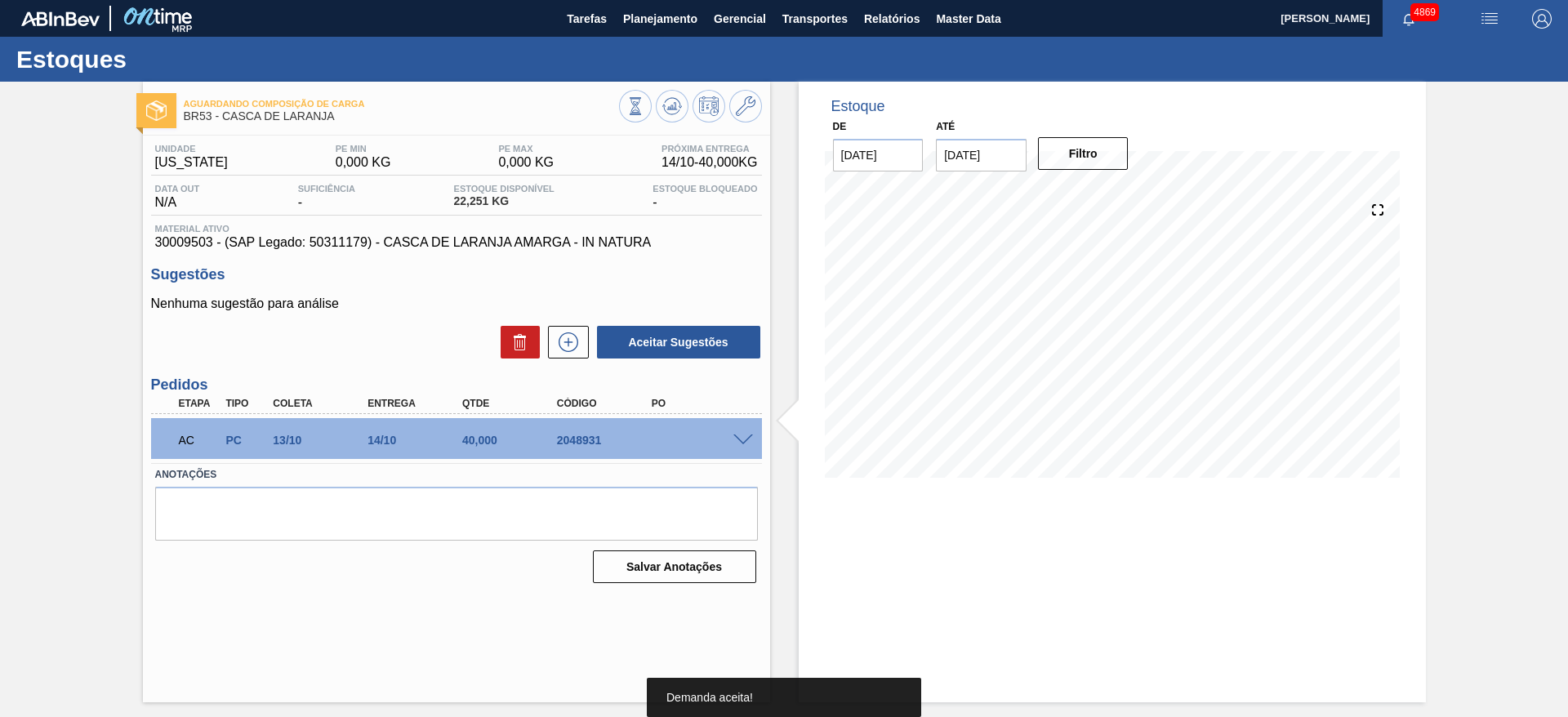
click at [748, 435] on span at bounding box center [743, 441] width 20 height 12
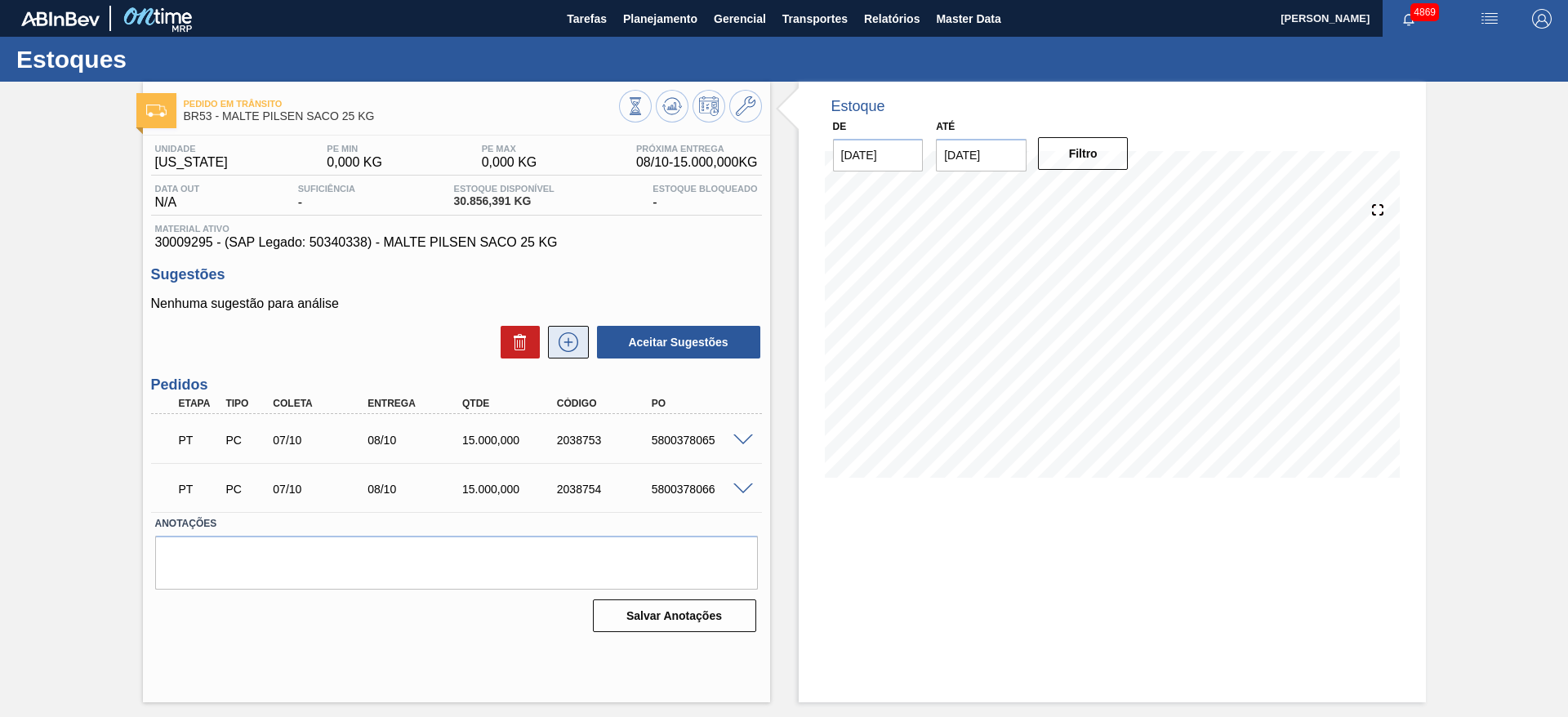
click at [572, 338] on icon at bounding box center [568, 342] width 26 height 20
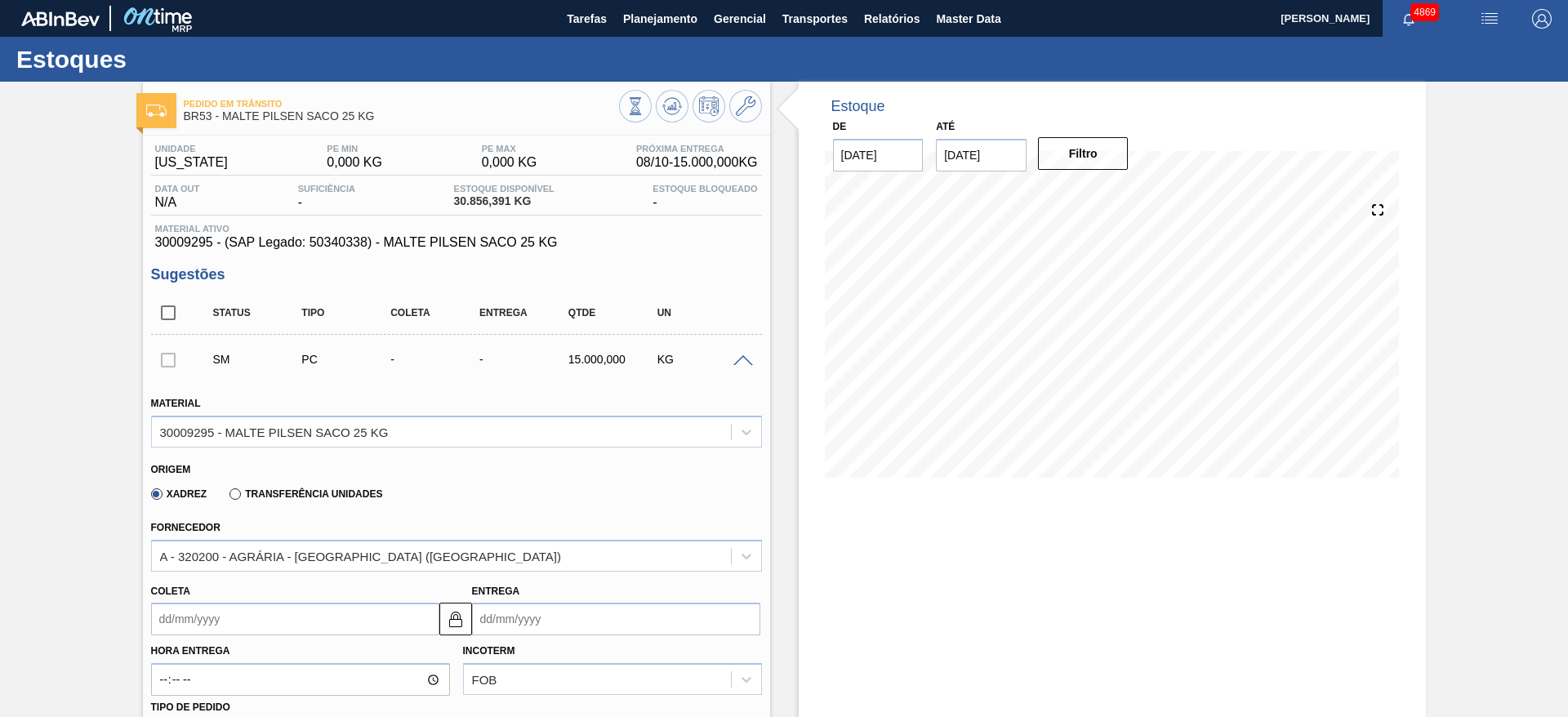
click at [357, 621] on input "Coleta" at bounding box center [295, 618] width 288 height 32
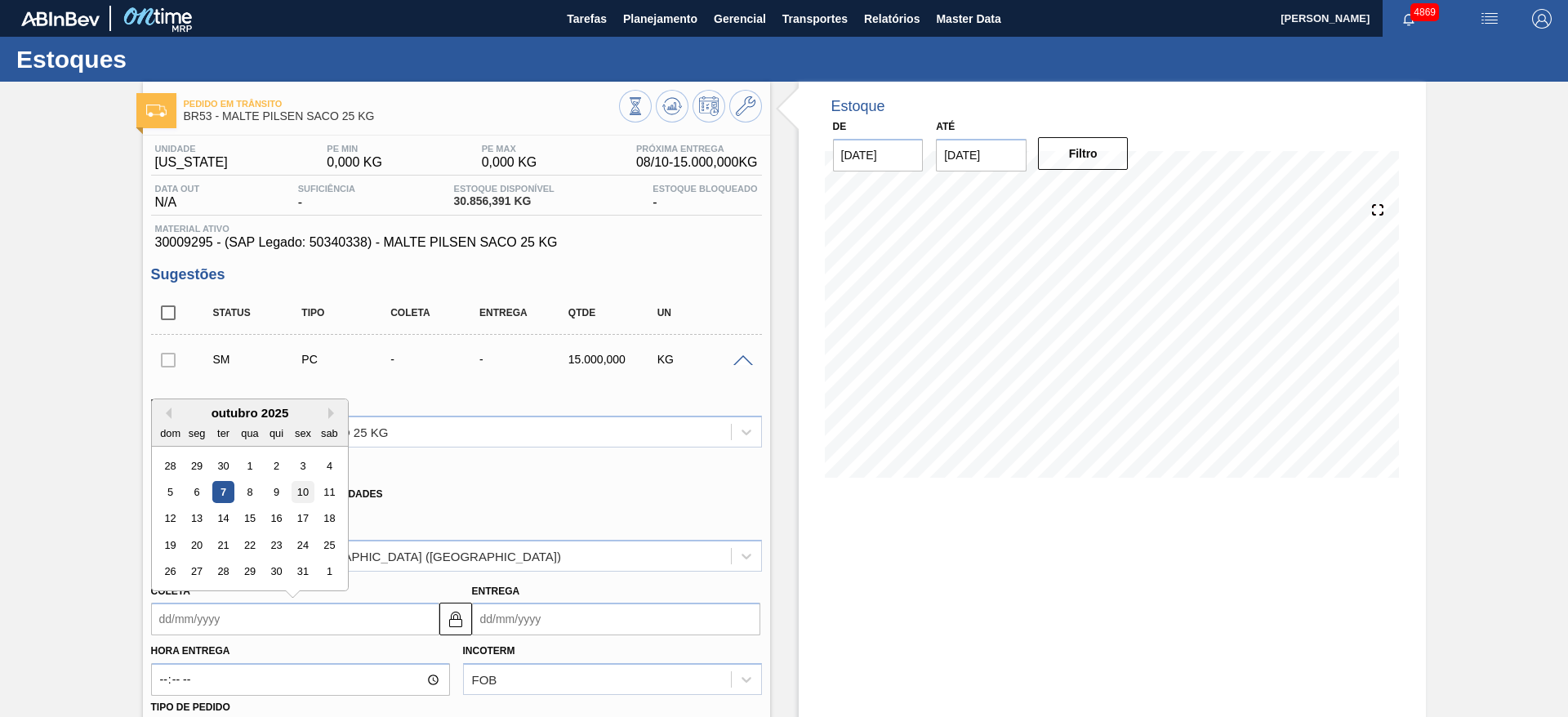
click at [303, 492] on div "10" at bounding box center [303, 492] width 22 height 22
type input "[DATE]"
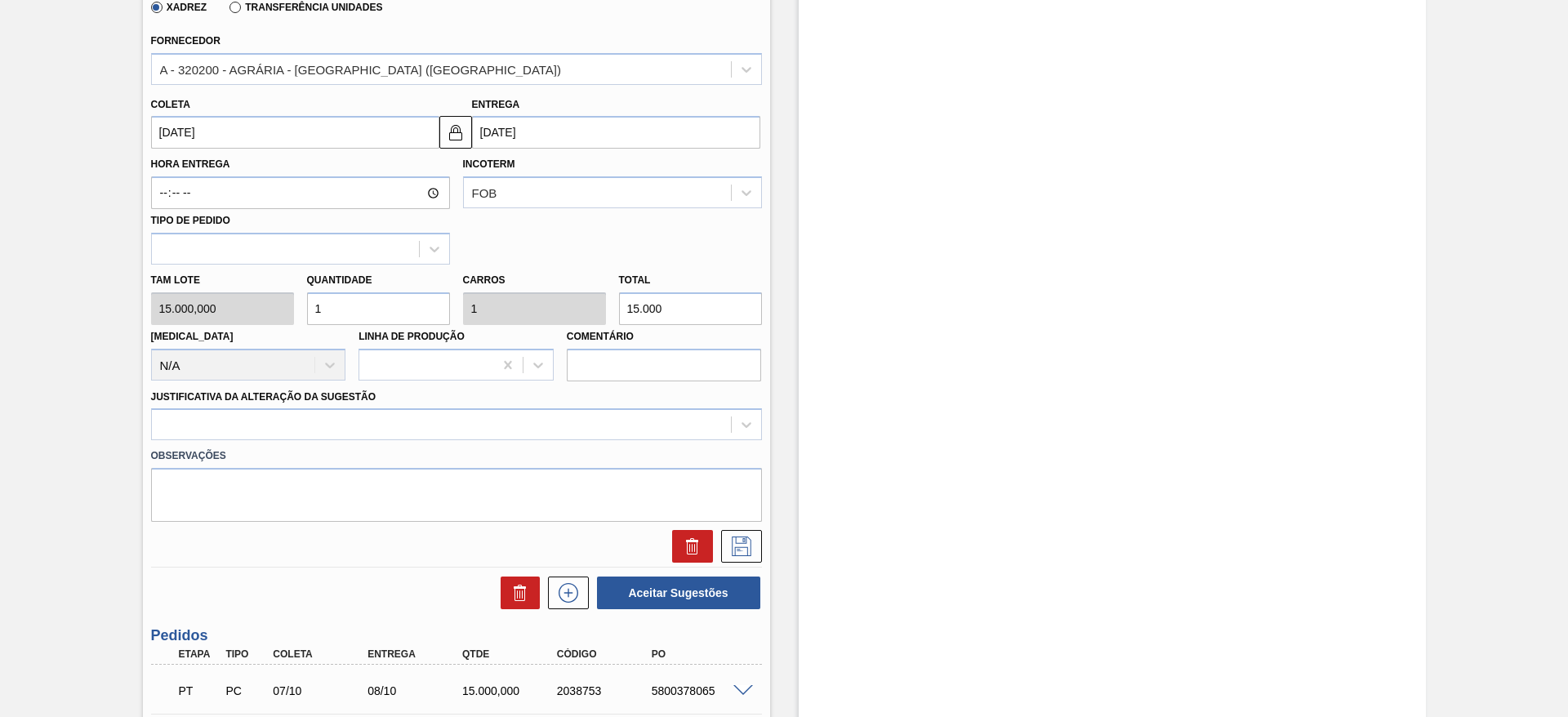
scroll to position [490, 0]
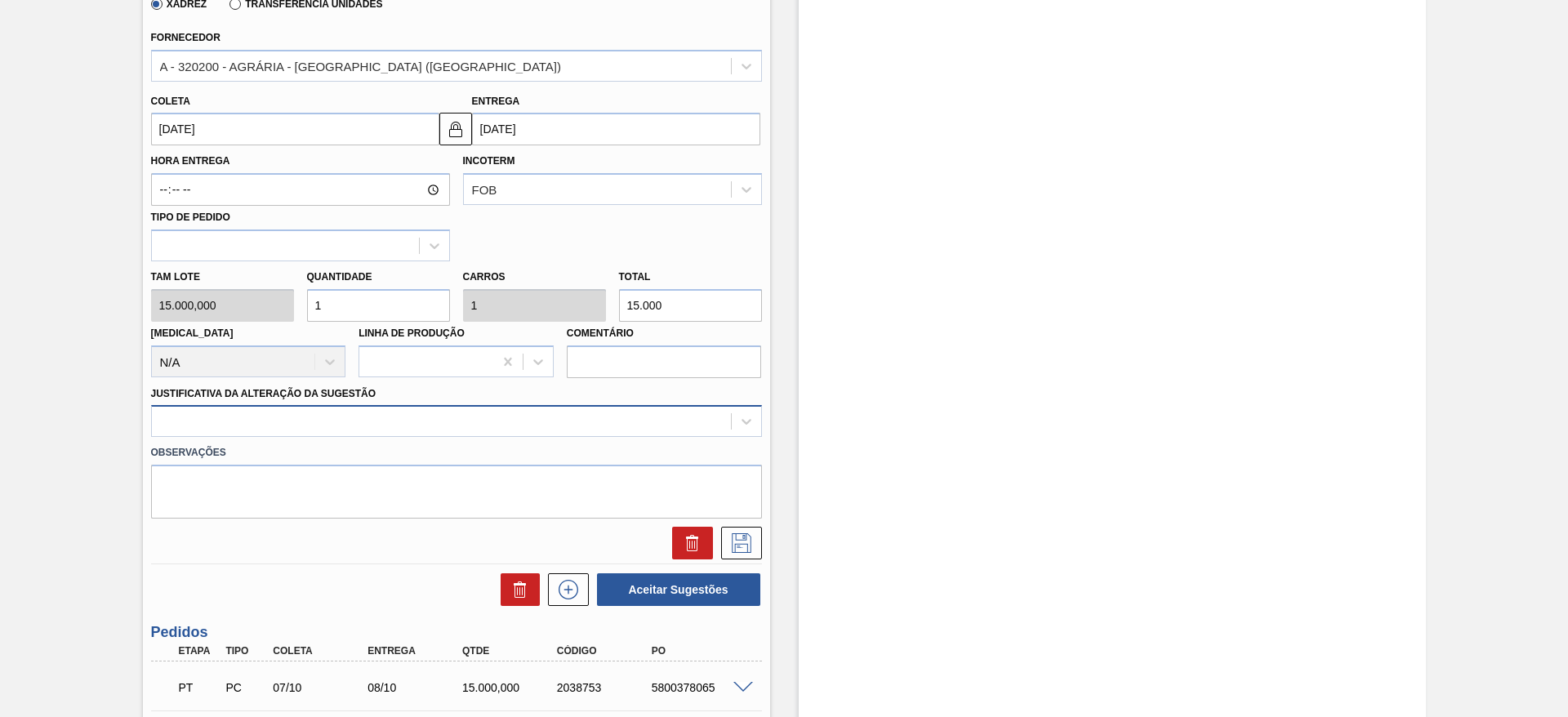
click at [363, 416] on div at bounding box center [442, 422] width 579 height 24
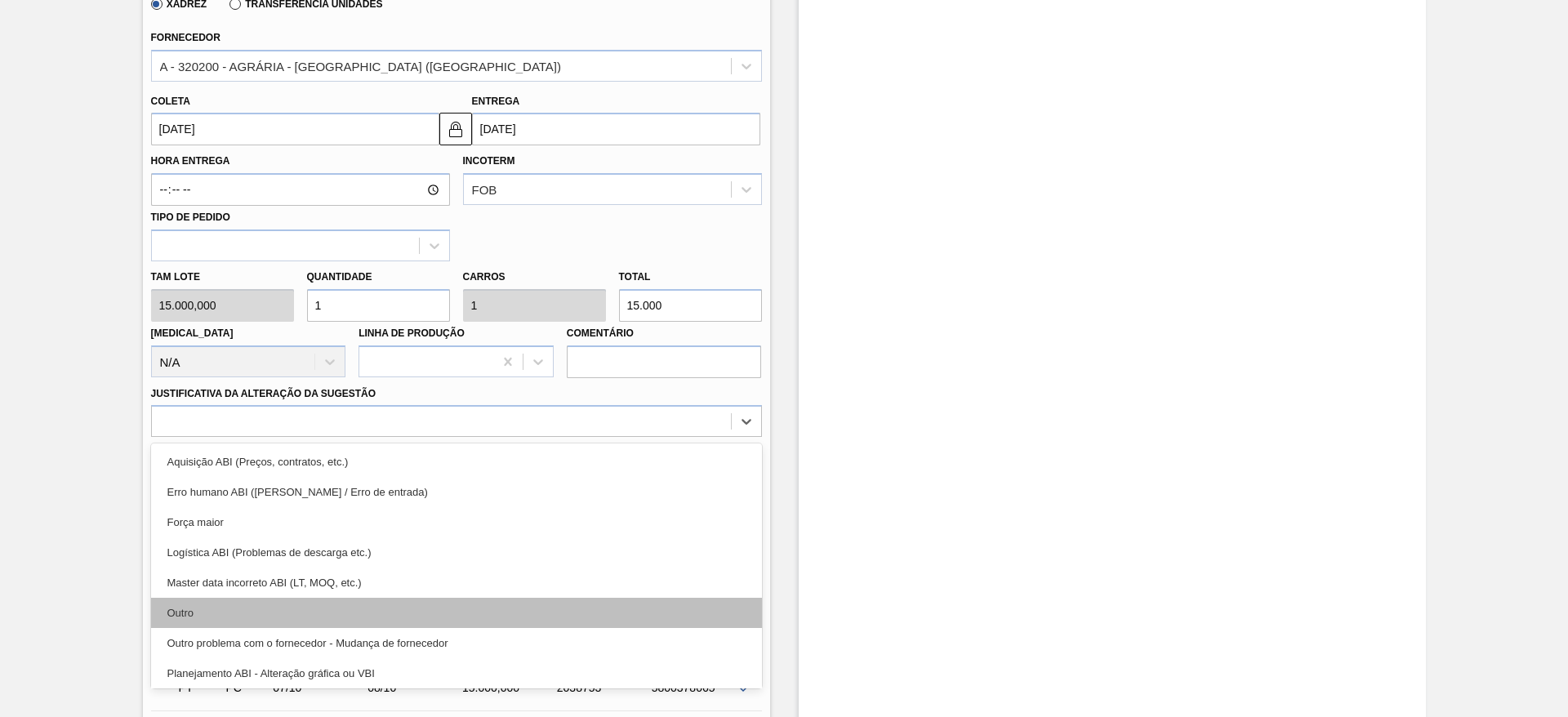
click at [356, 615] on div "Outro" at bounding box center [457, 613] width 611 height 31
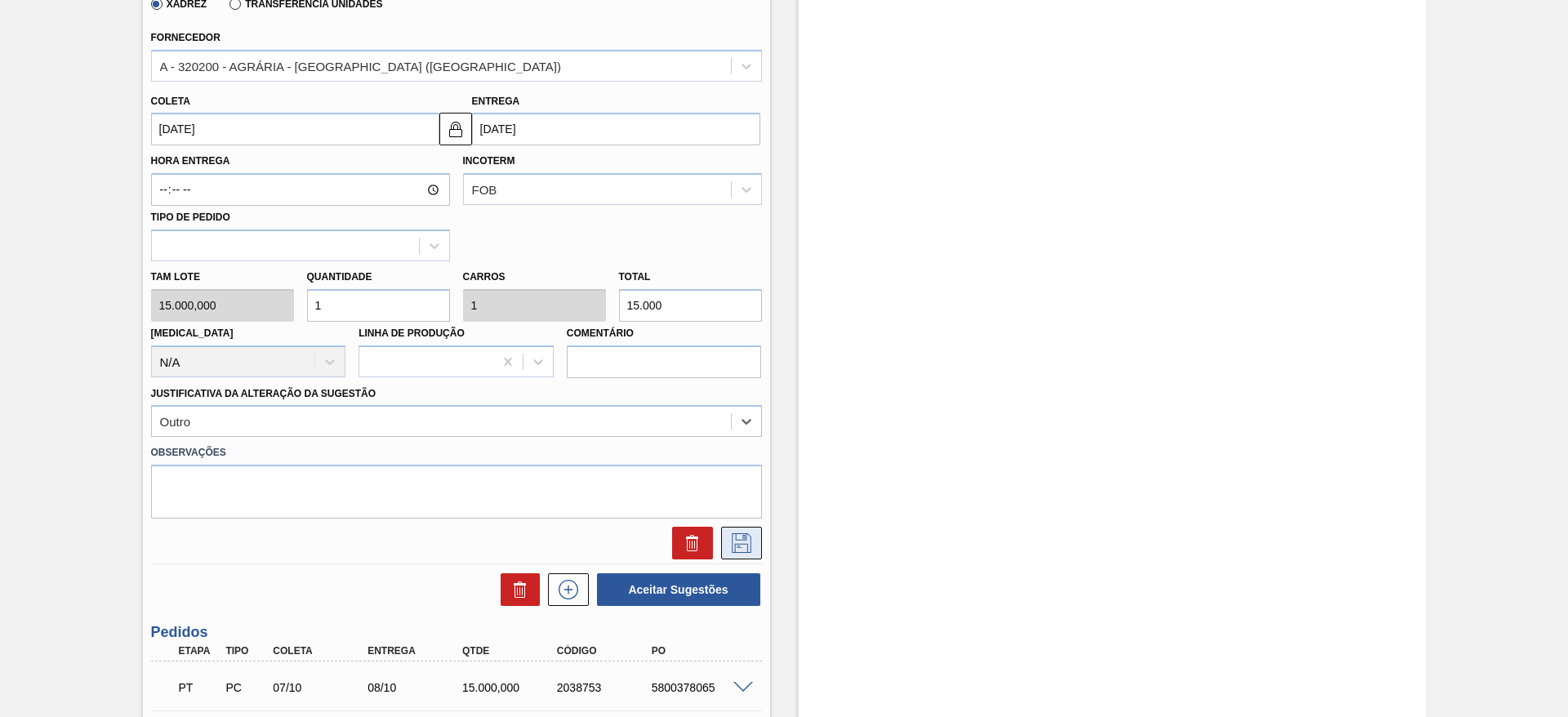
click at [748, 536] on icon at bounding box center [741, 543] width 20 height 20
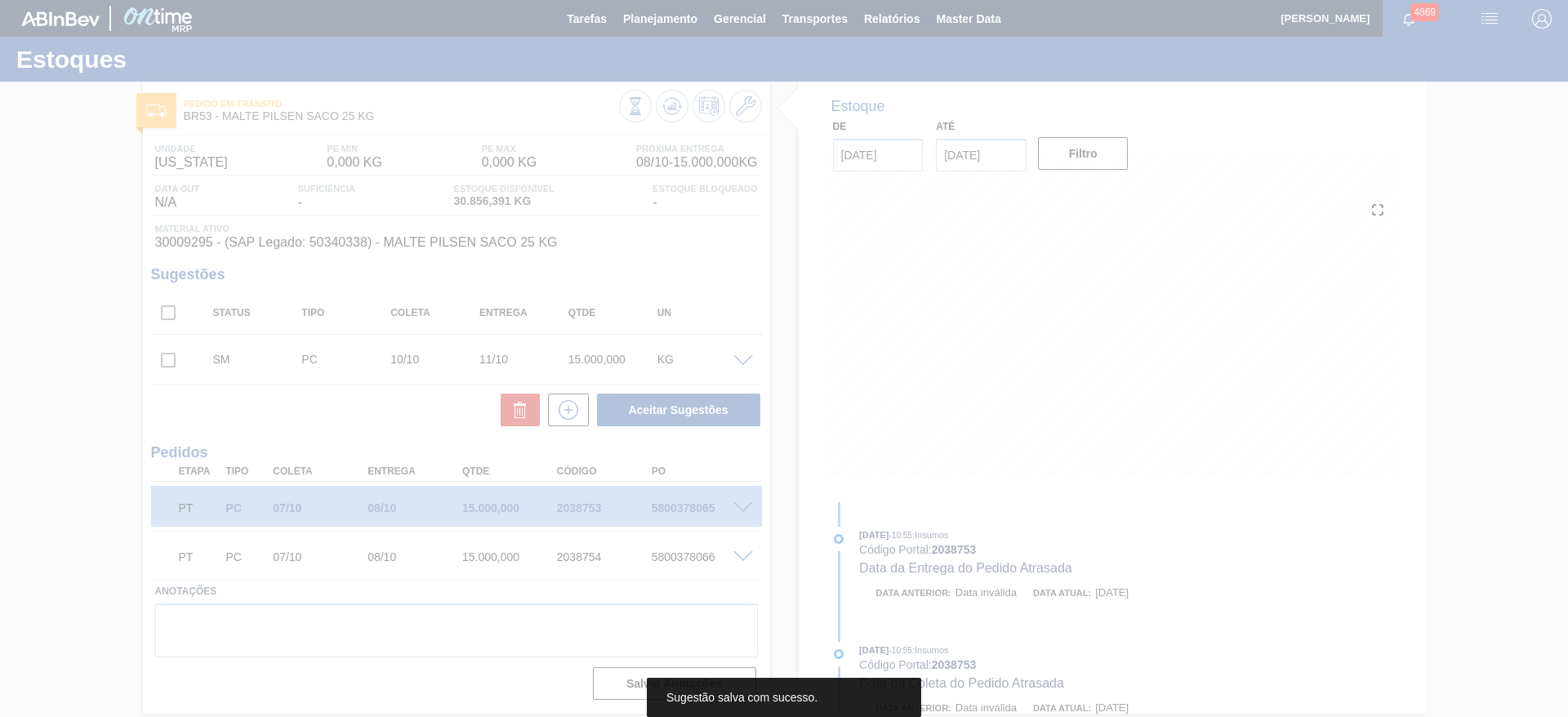
scroll to position [0, 0]
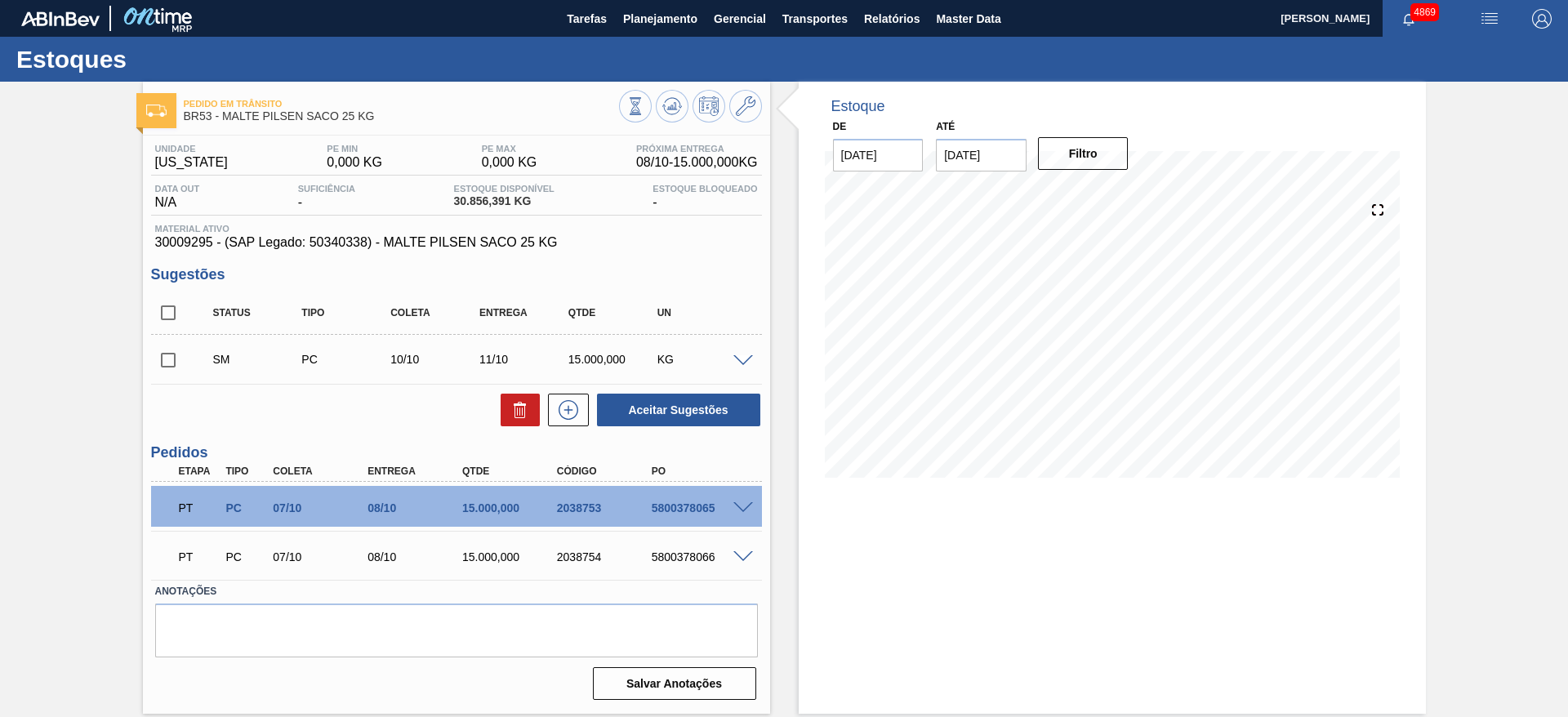
click at [167, 365] on input "checkbox" at bounding box center [168, 360] width 34 height 34
checkbox input "true"
click at [564, 410] on icon at bounding box center [567, 409] width 9 height 1
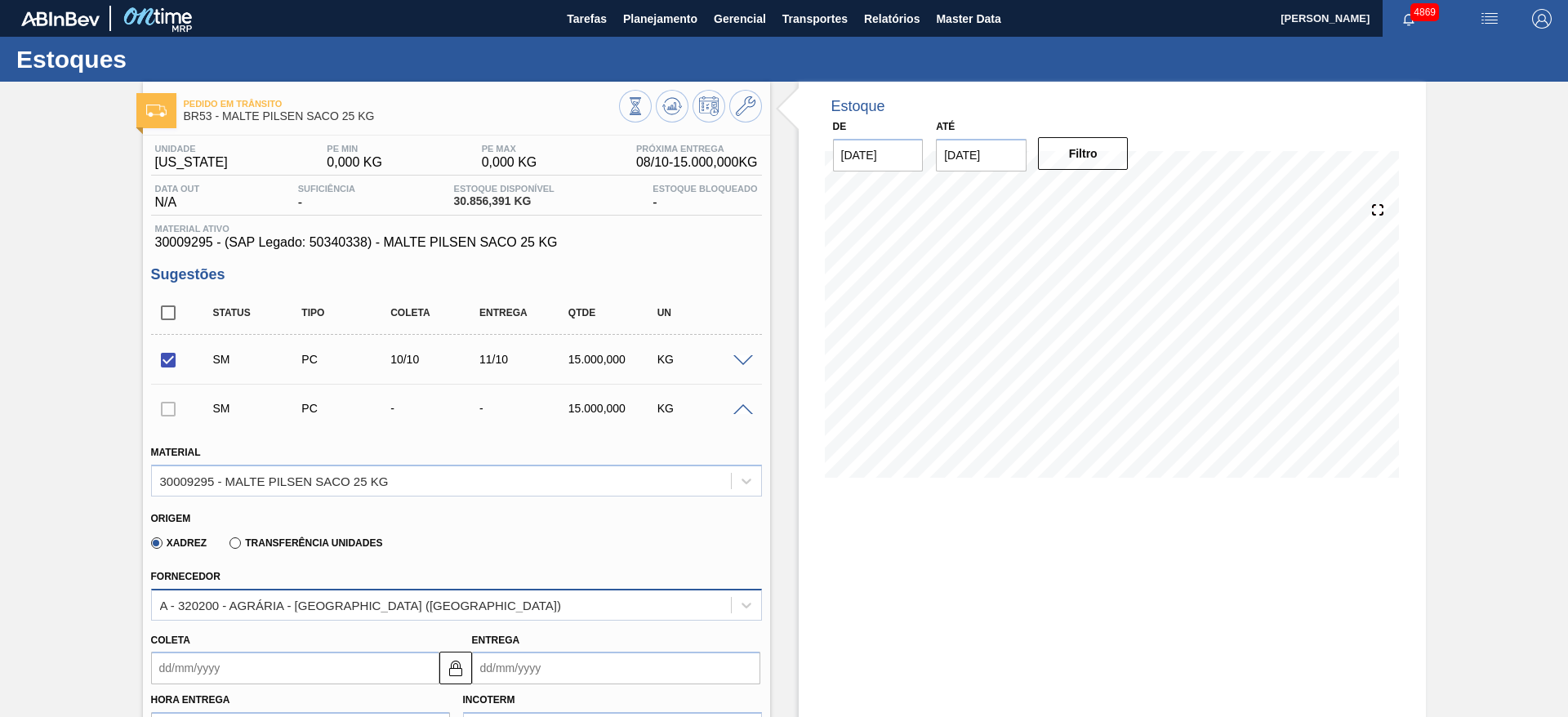
scroll to position [245, 0]
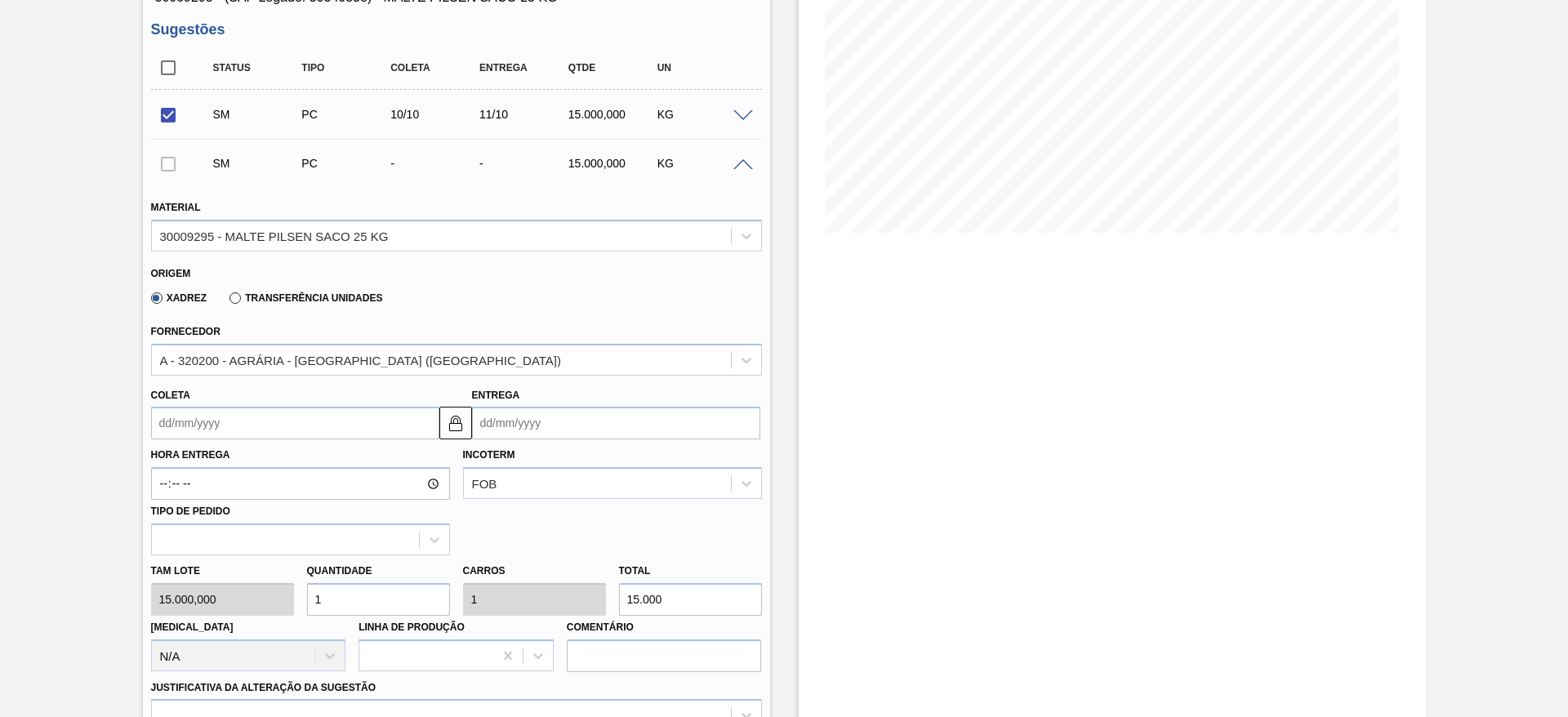
click at [304, 431] on input "Coleta" at bounding box center [295, 423] width 288 height 32
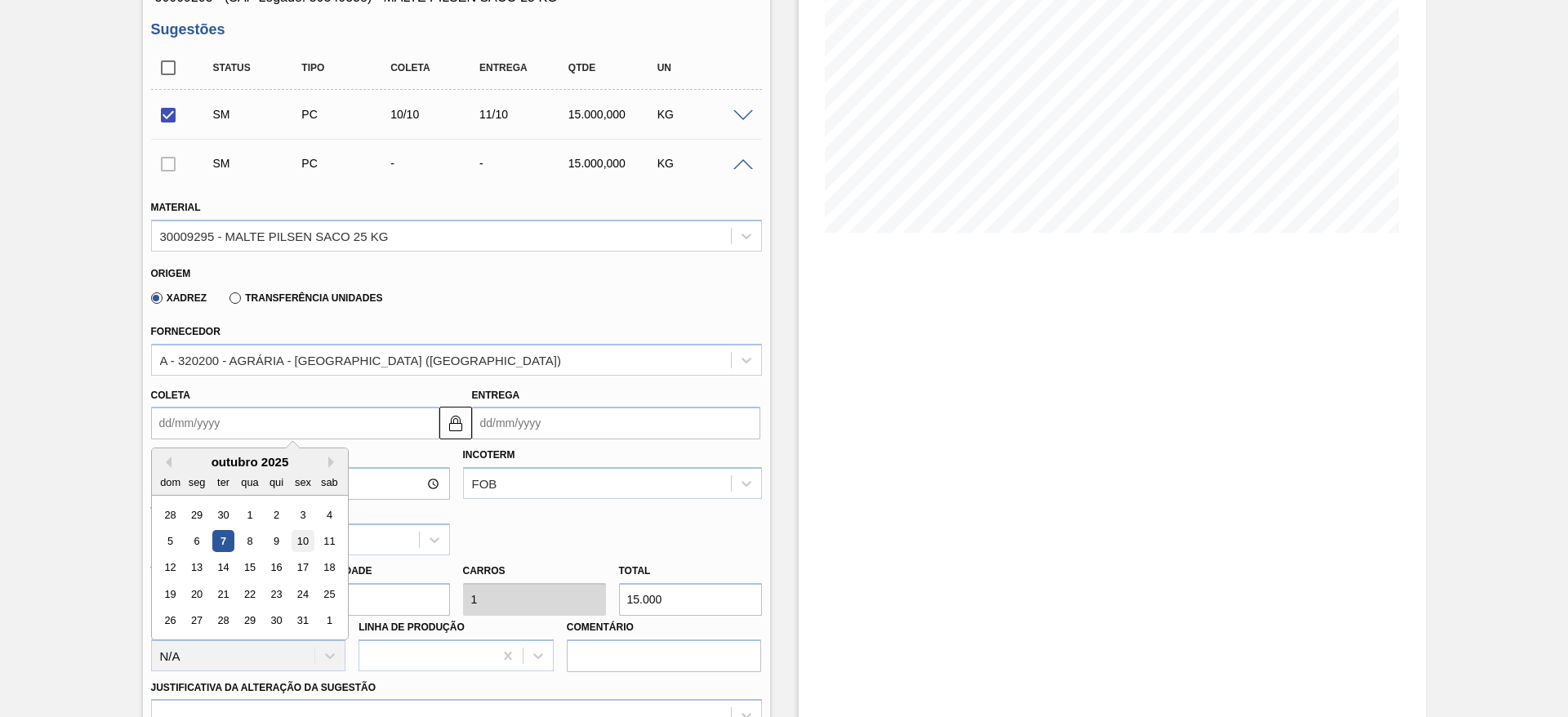
click at [308, 546] on div "10" at bounding box center [303, 541] width 22 height 22
type input "[DATE]"
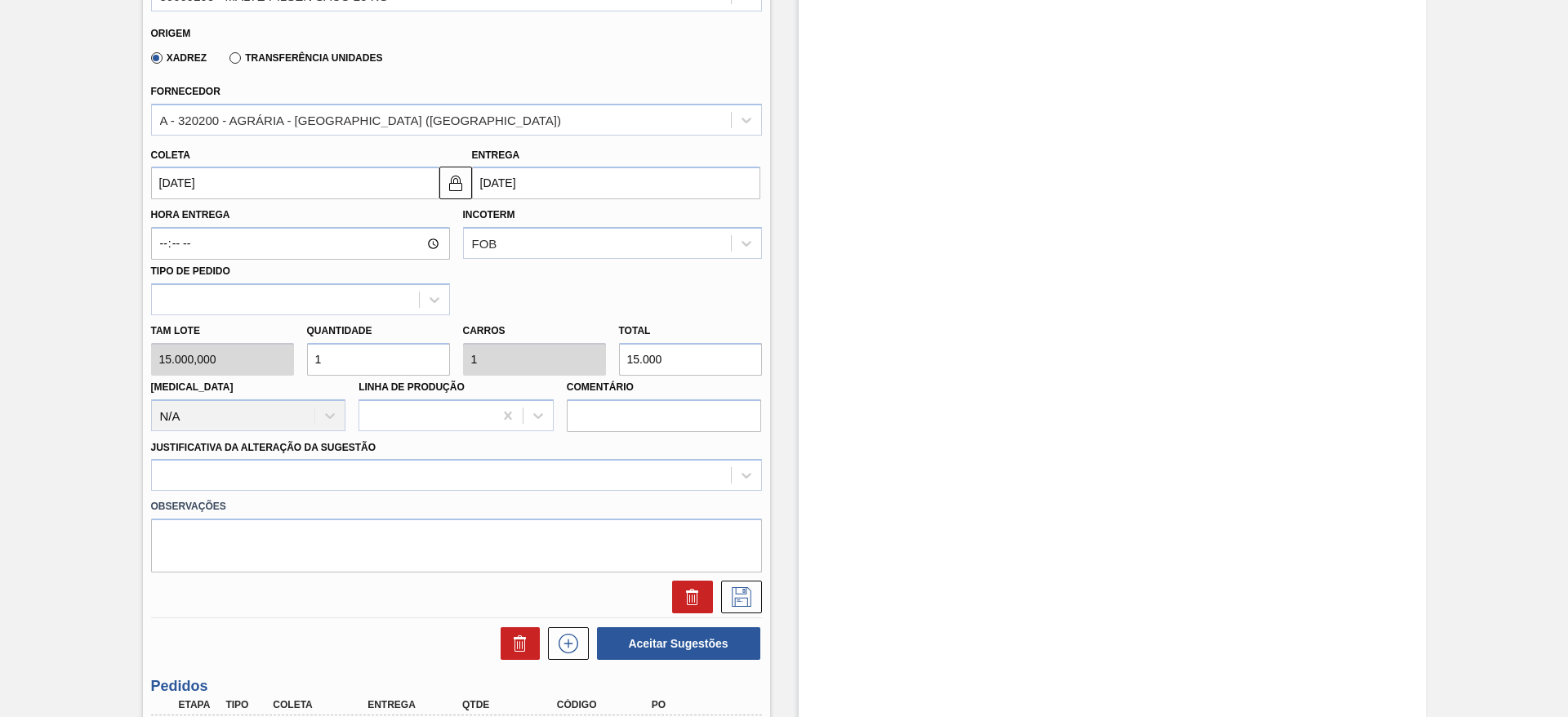
scroll to position [490, 0]
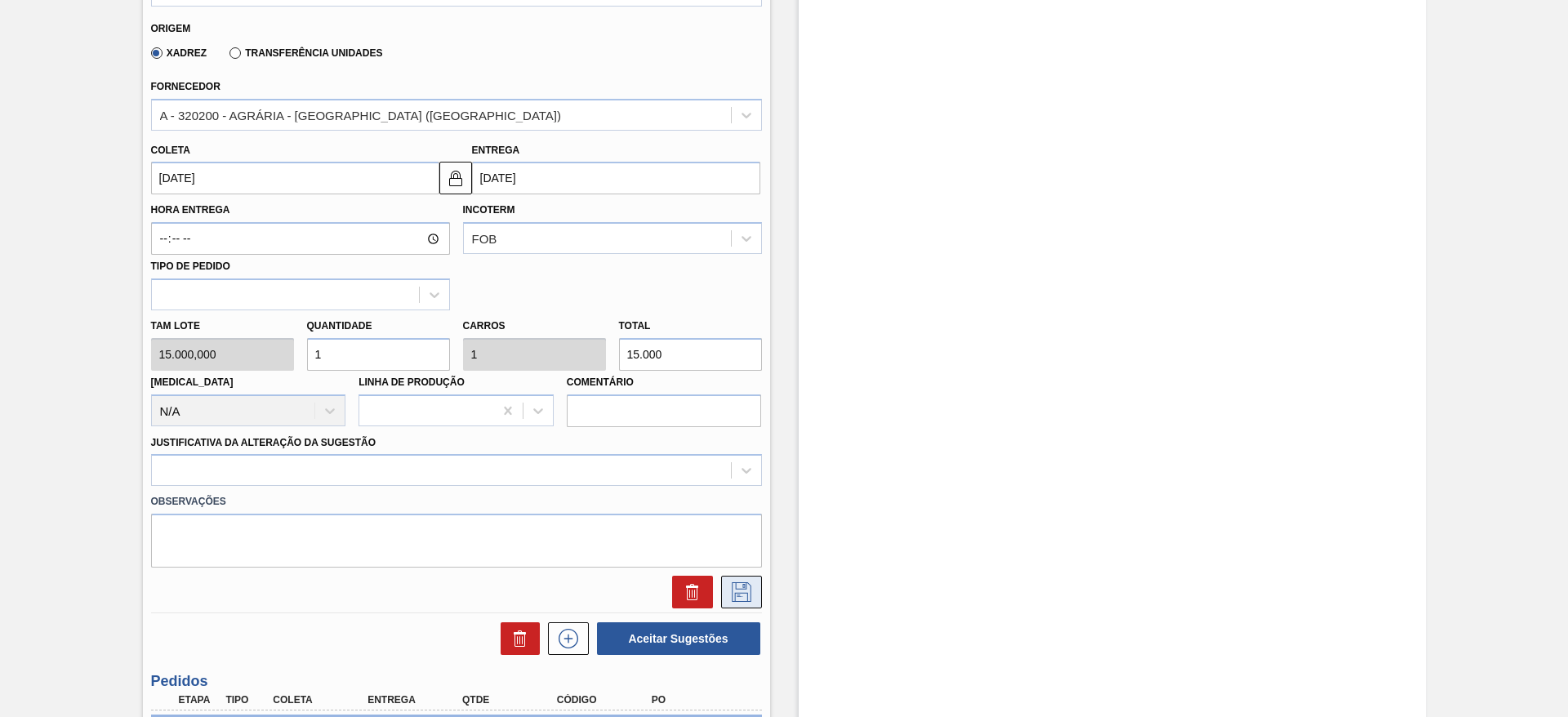
click at [751, 582] on icon at bounding box center [741, 591] width 26 height 20
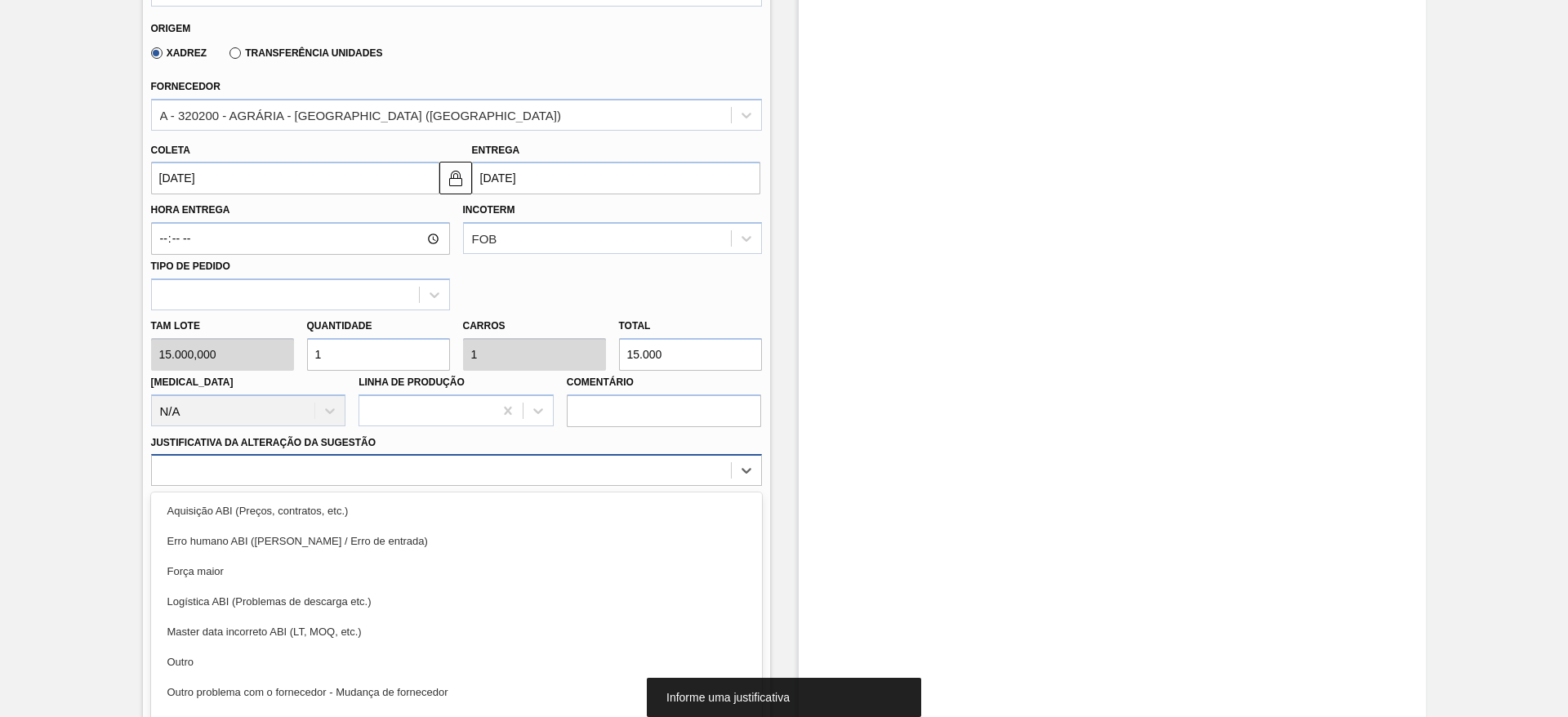
scroll to position [517, 0]
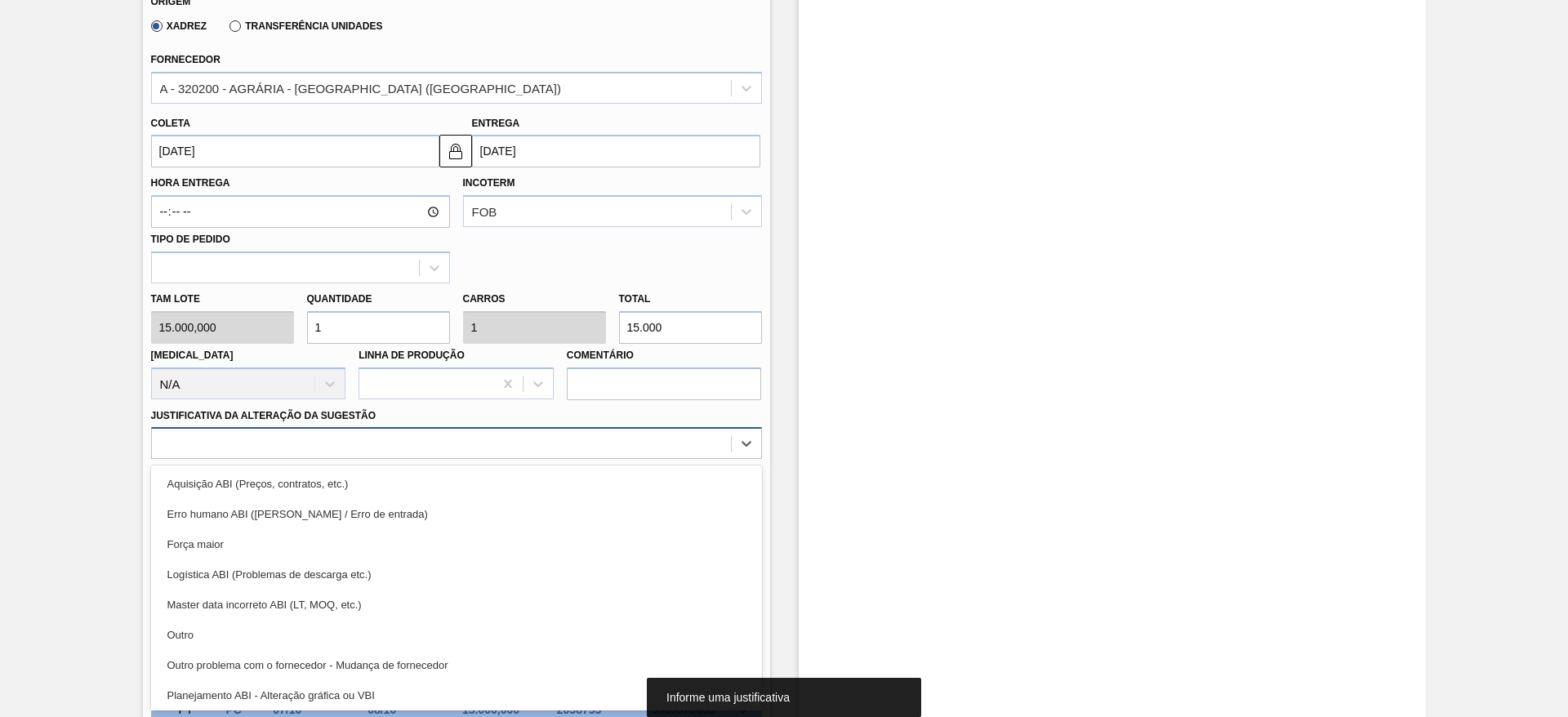
click at [640, 458] on div "option Aquisição ABI (Preços, contratos, etc.) focused, 1 of 18. 18 results ava…" at bounding box center [457, 442] width 611 height 31
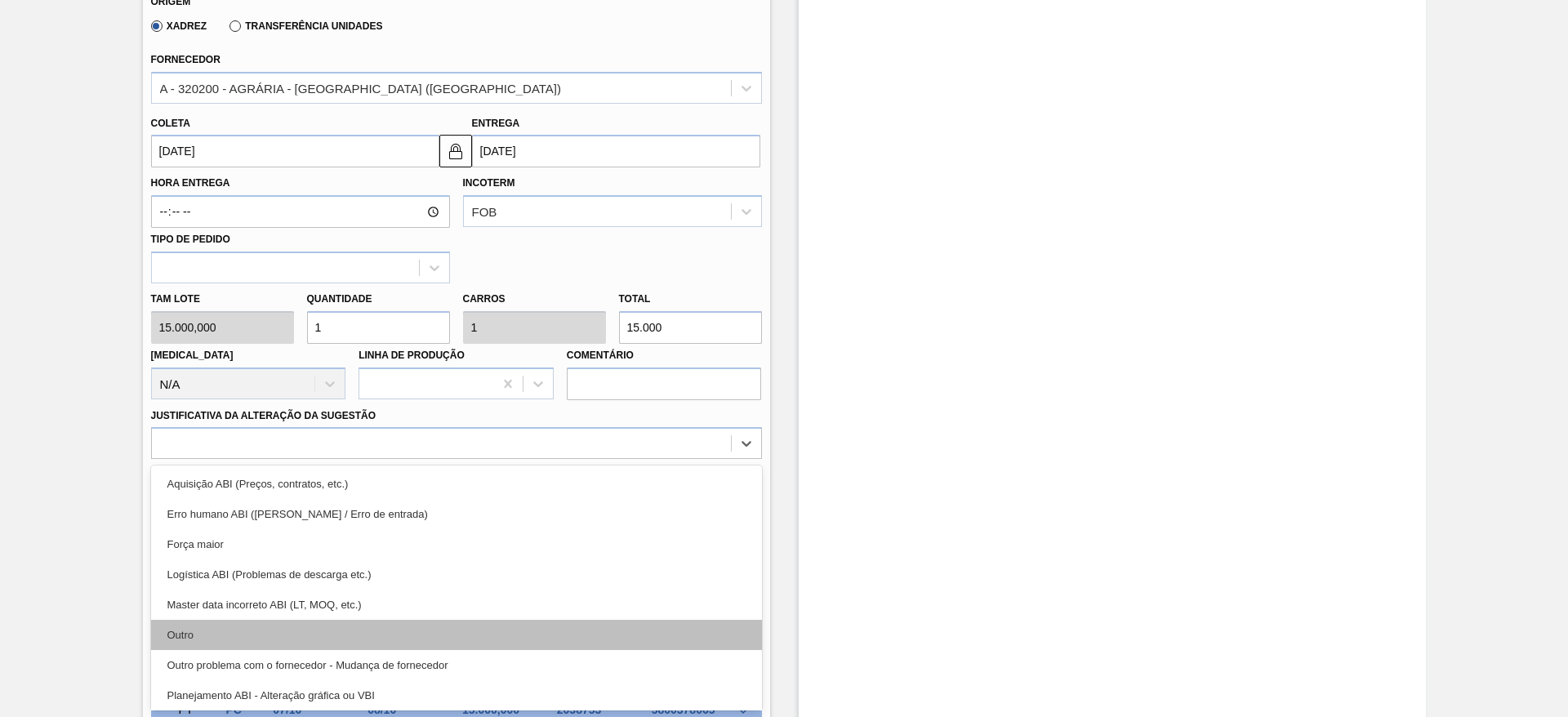
click at [549, 629] on div "Outro" at bounding box center [457, 634] width 611 height 31
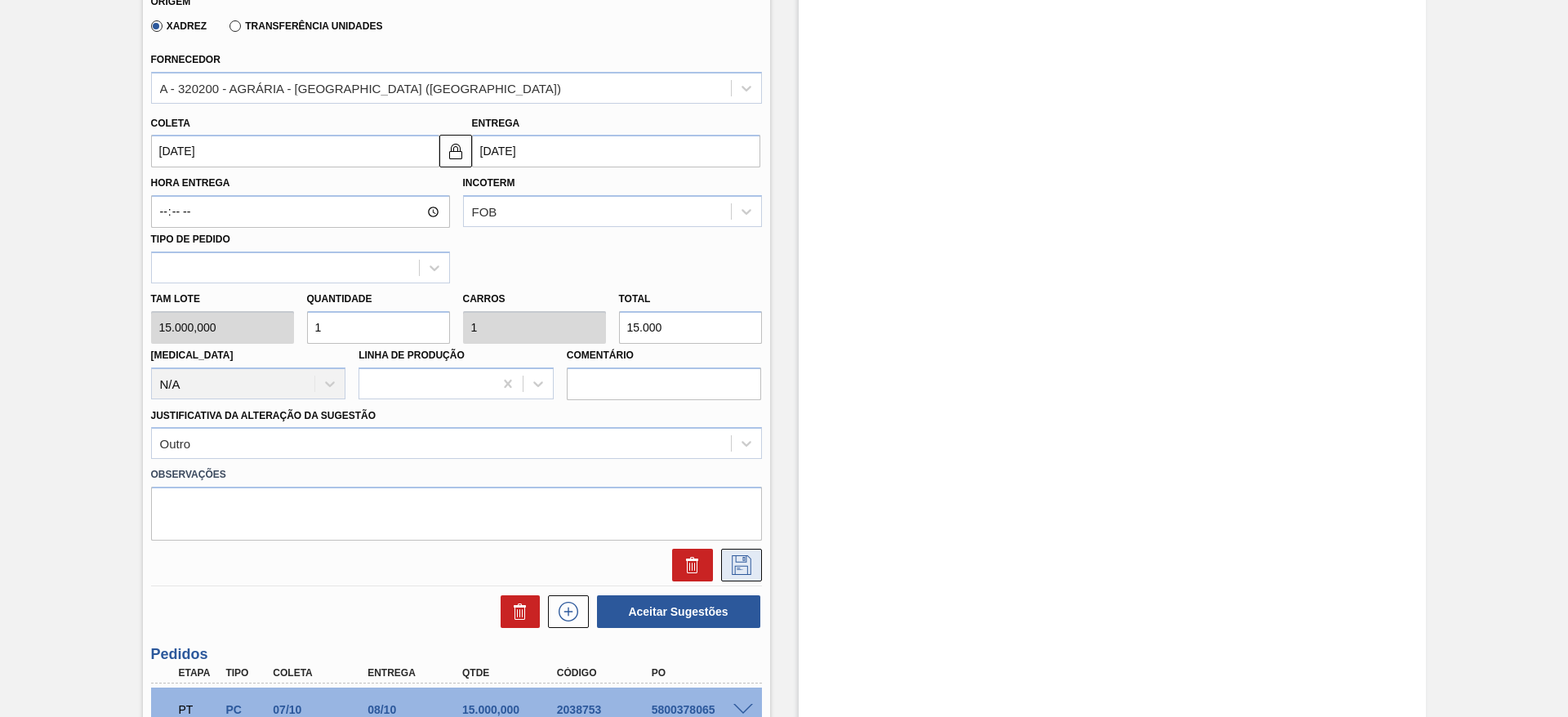
click at [729, 566] on icon at bounding box center [741, 565] width 26 height 20
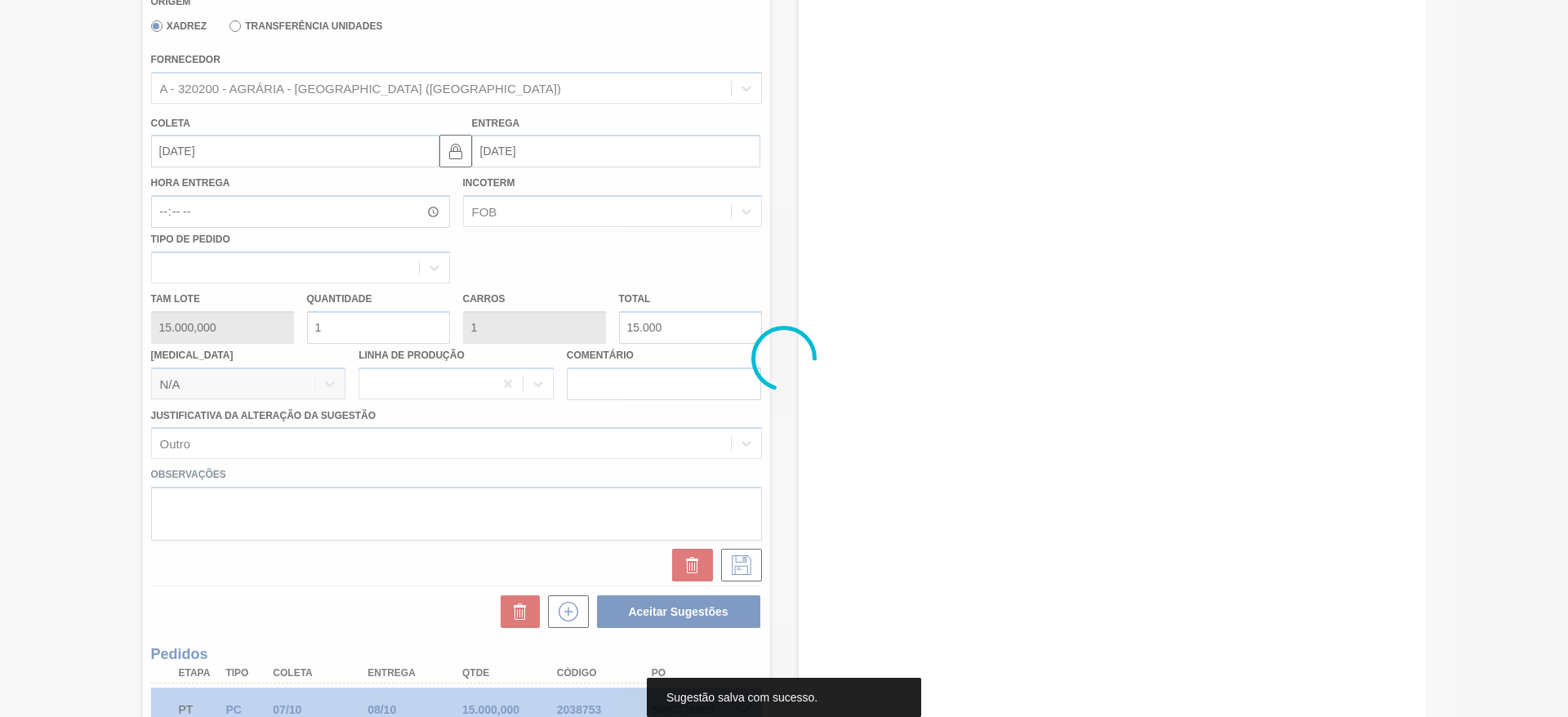
scroll to position [46, 0]
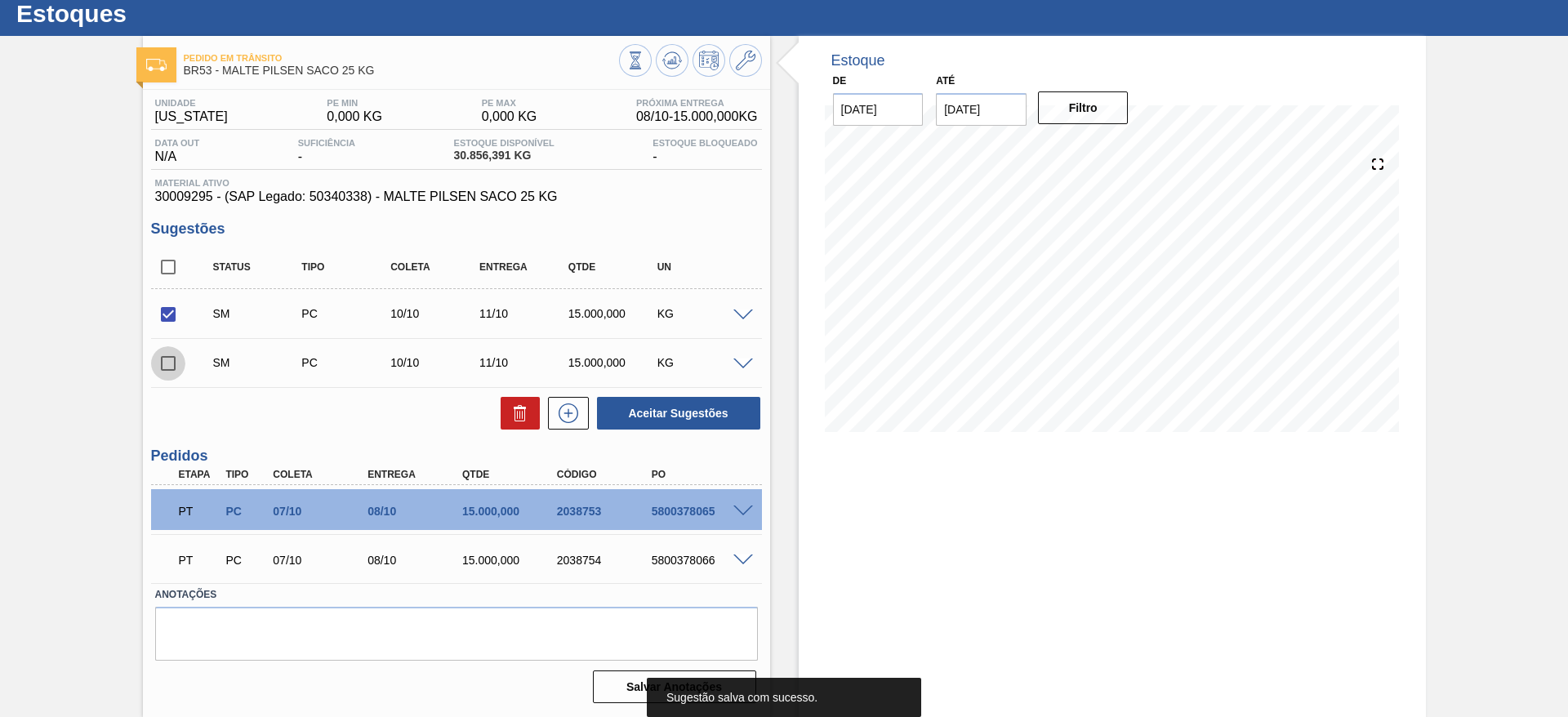
click at [164, 364] on input "checkbox" at bounding box center [168, 363] width 34 height 34
checkbox input "true"
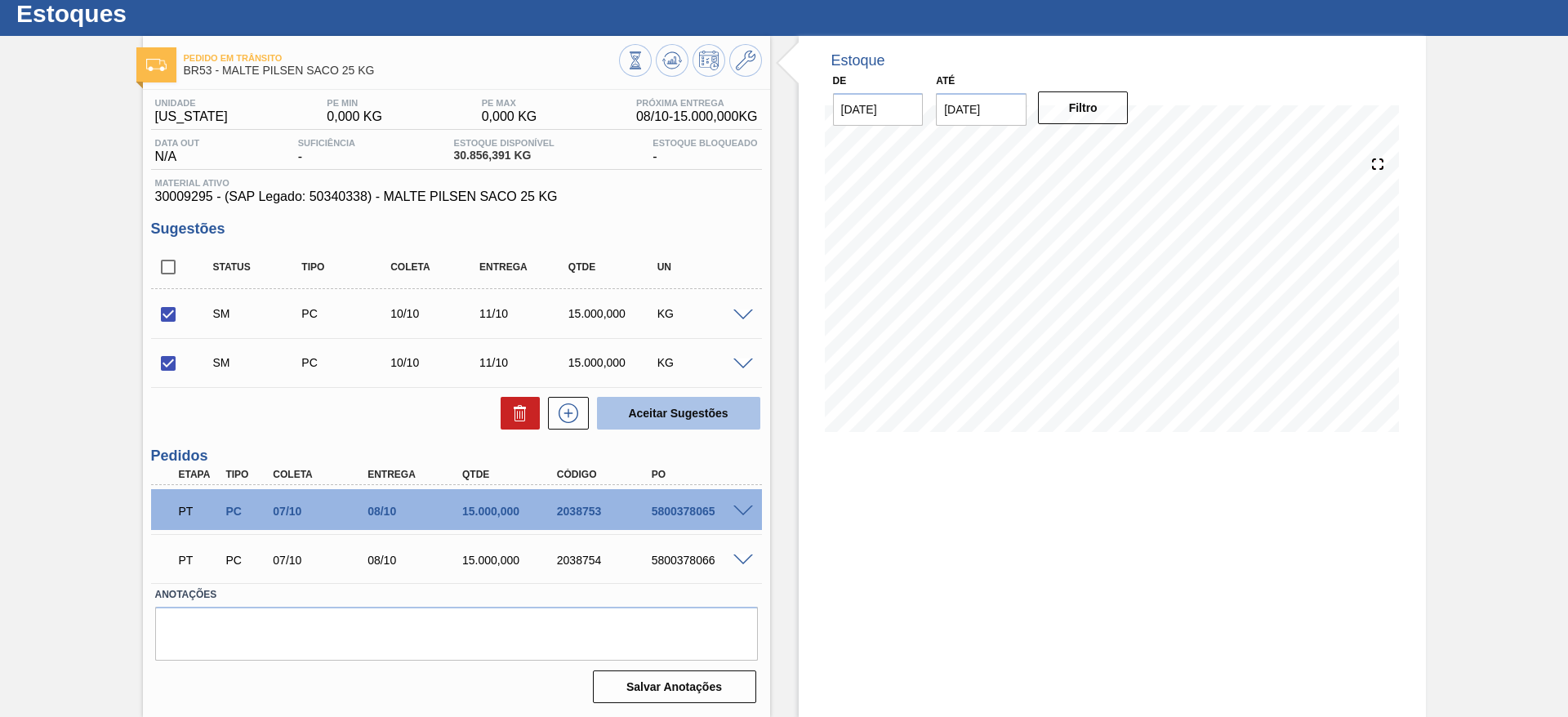
click at [620, 420] on button "Aceitar Sugestões" at bounding box center [679, 413] width 163 height 32
checkbox input "false"
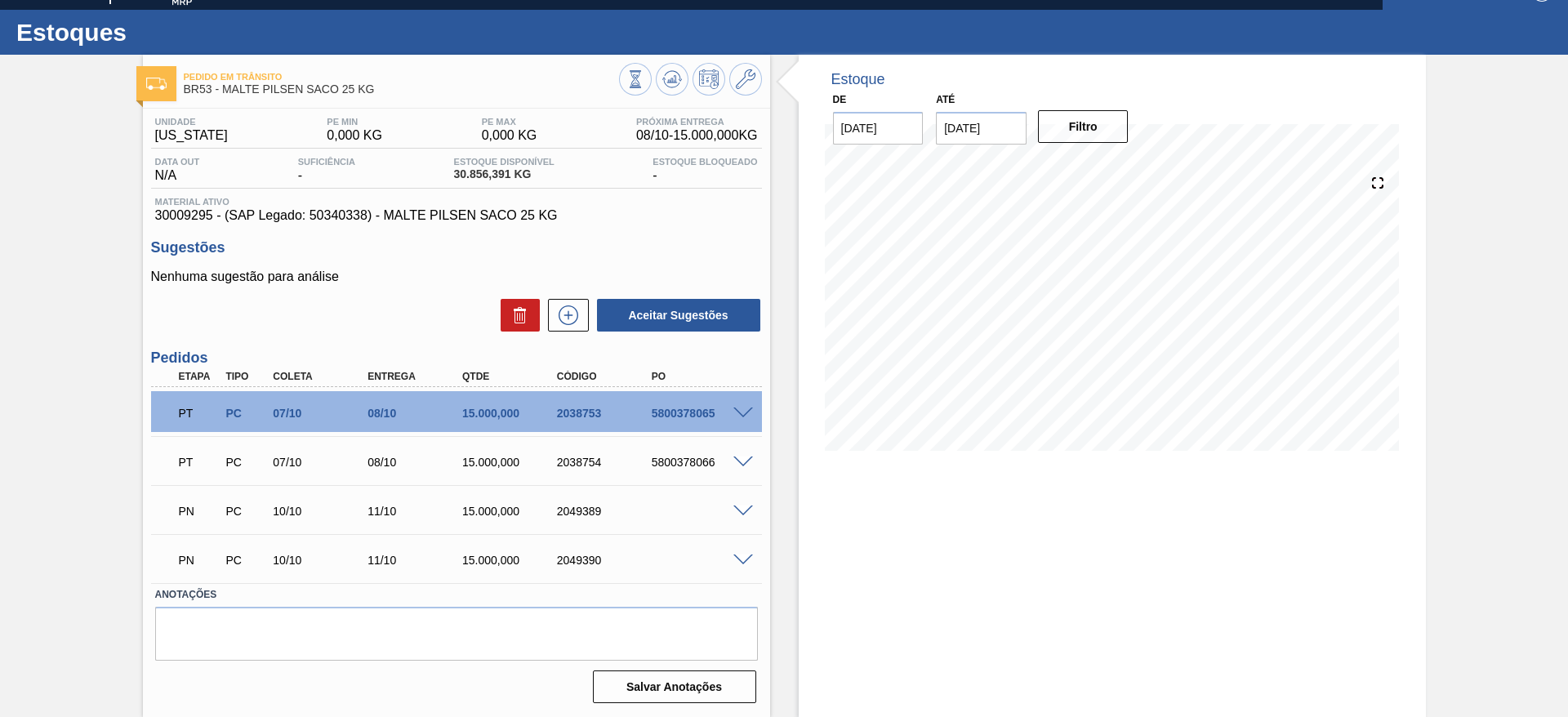
scroll to position [27, 0]
click at [563, 318] on icon at bounding box center [568, 315] width 26 height 20
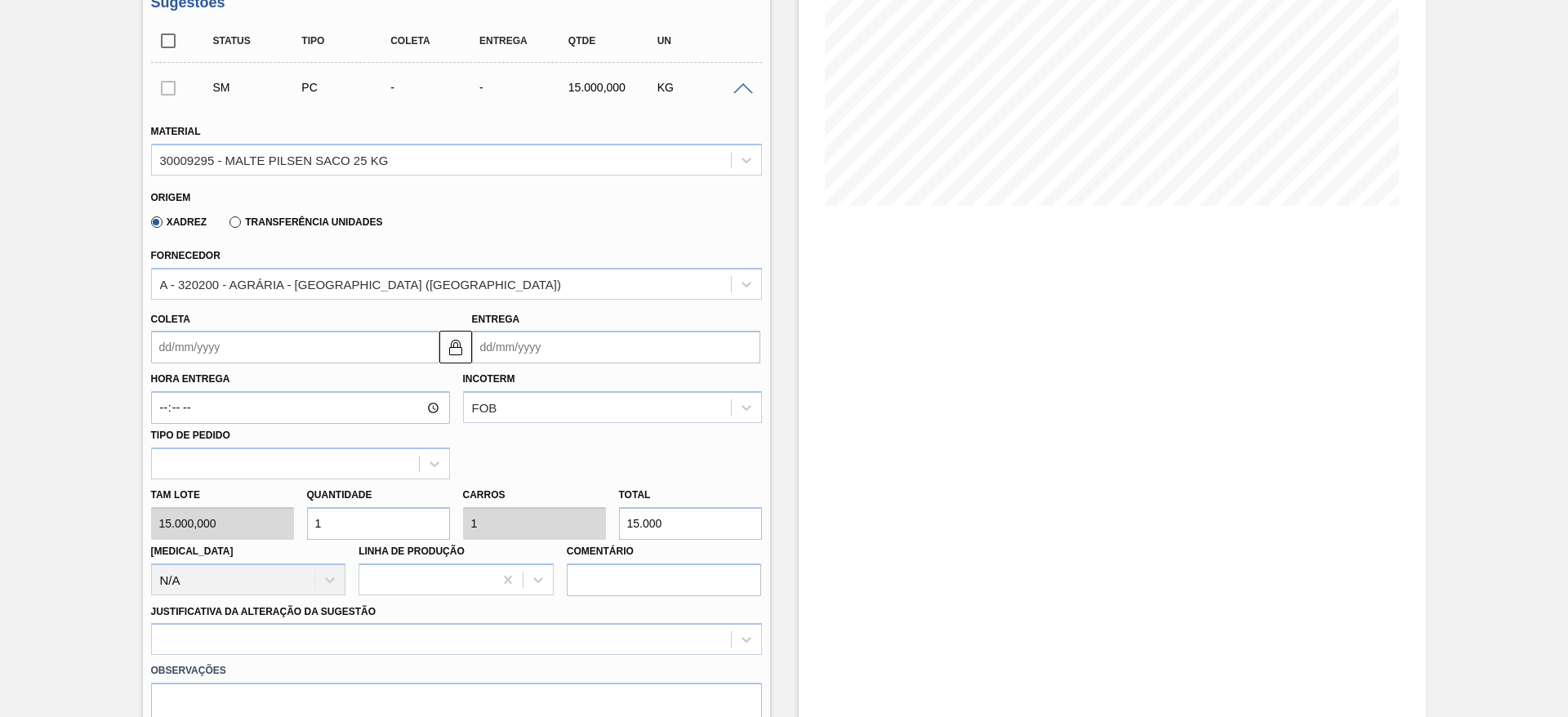
scroll to position [0, 0]
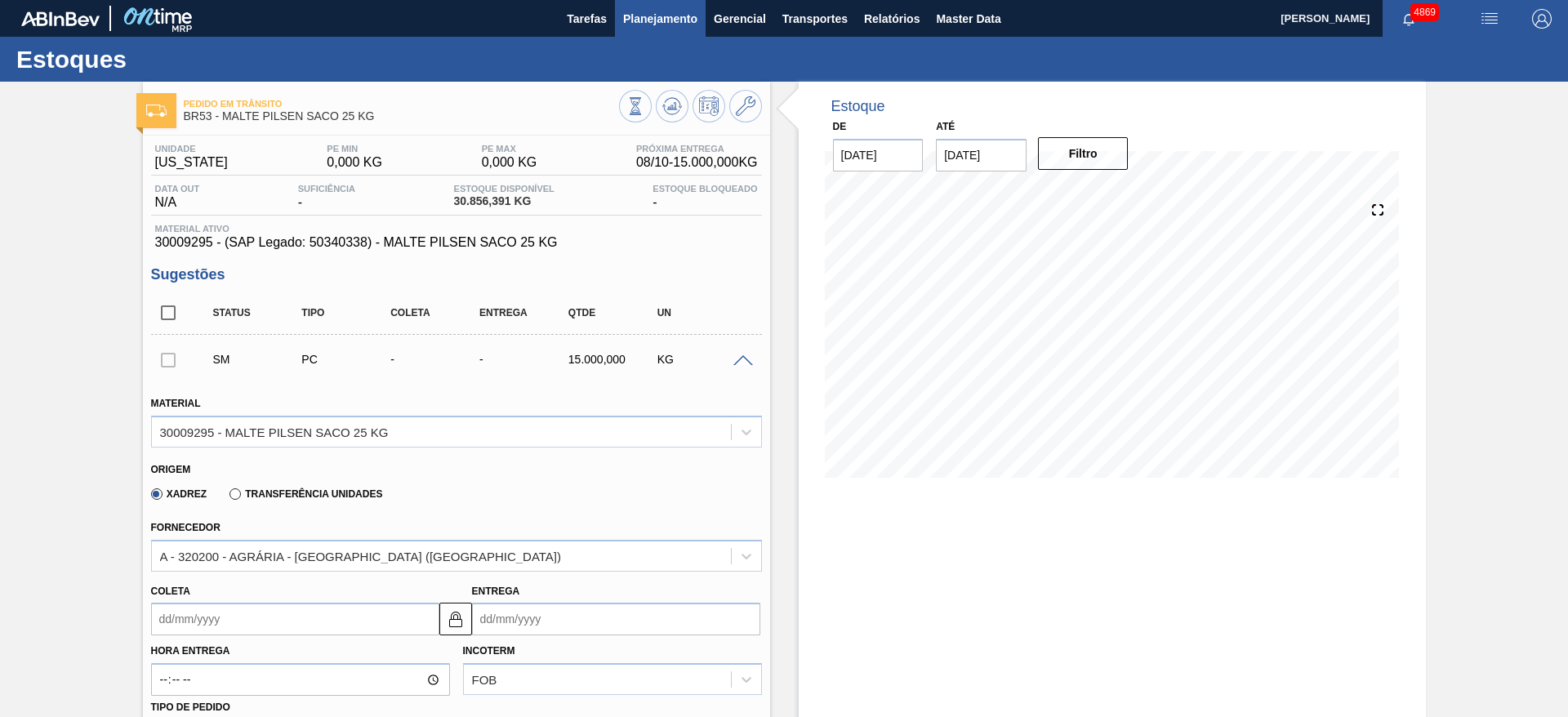
click at [668, 13] on span "Planejamento" at bounding box center [659, 19] width 74 height 20
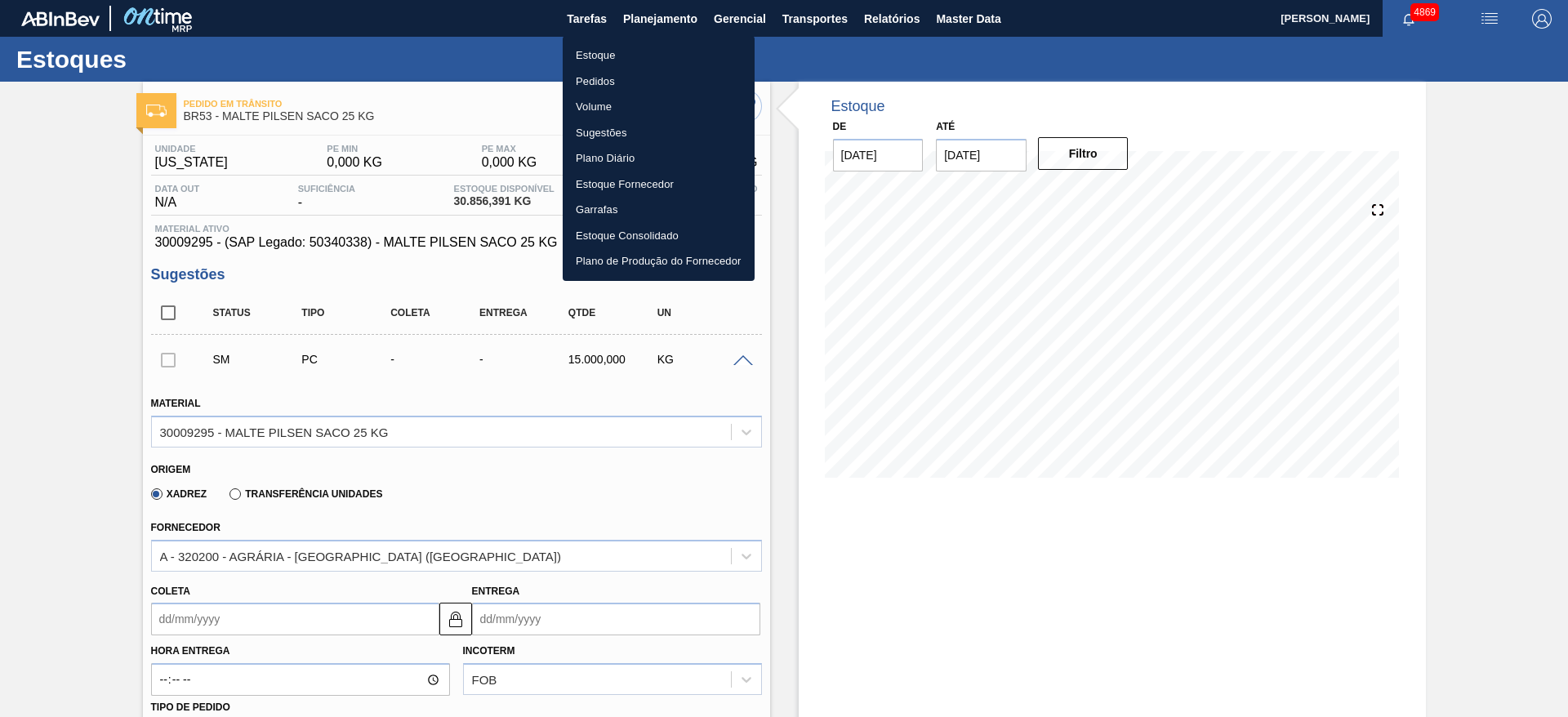
click at [640, 50] on li "Estoque" at bounding box center [659, 55] width 192 height 26
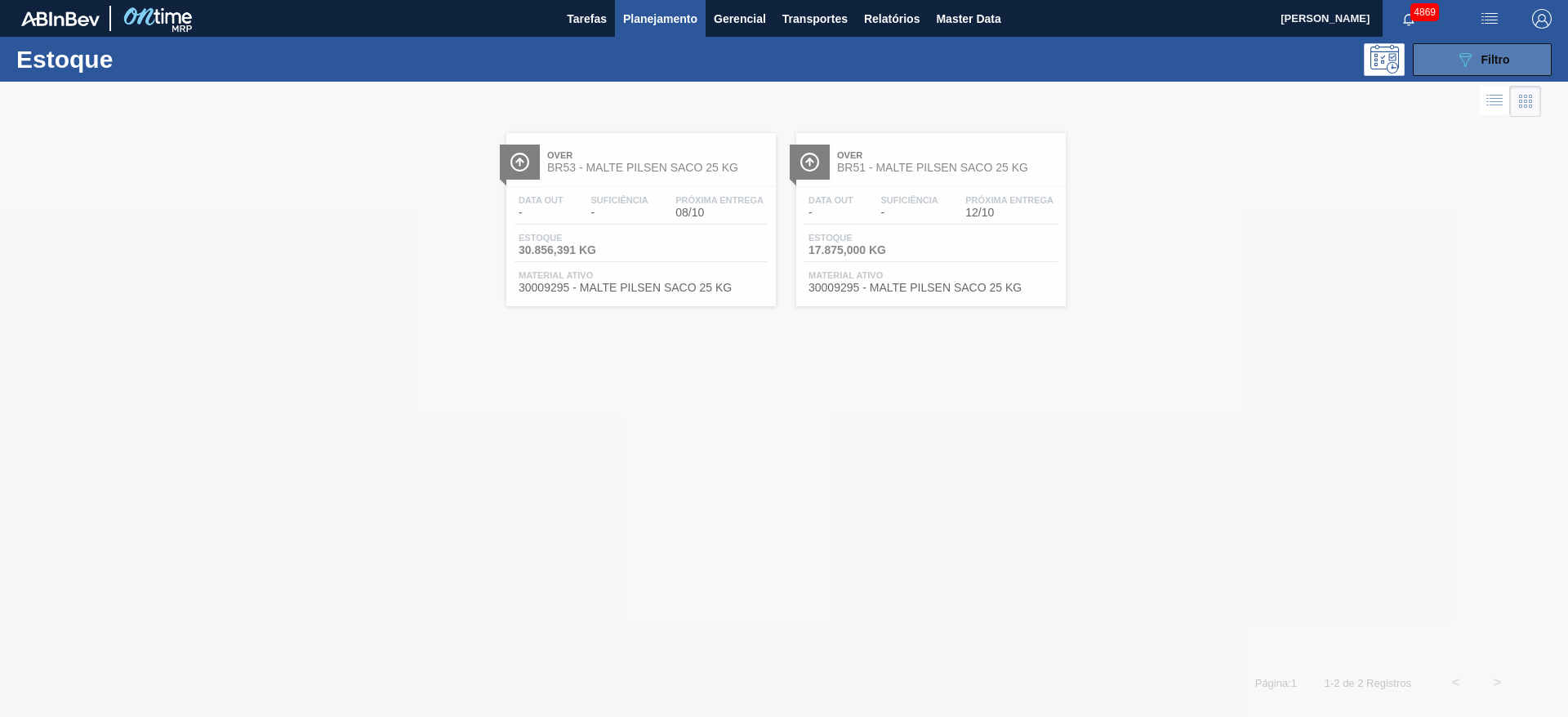
click at [1515, 54] on button "089F7B8B-B2A5-4AFE-B5C0-19BA573D28AC Filtro" at bounding box center [1481, 60] width 139 height 32
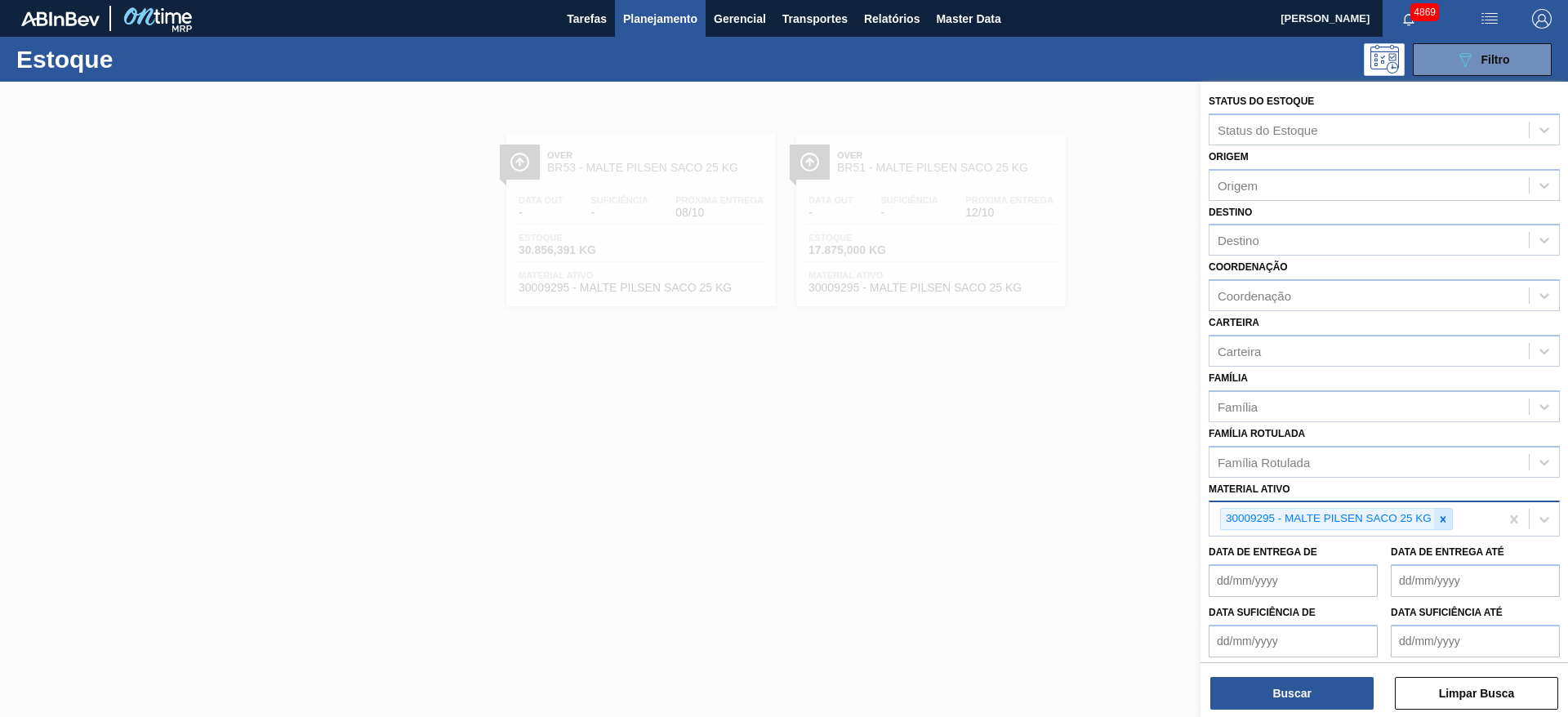
click at [1441, 517] on icon at bounding box center [1443, 519] width 6 height 6
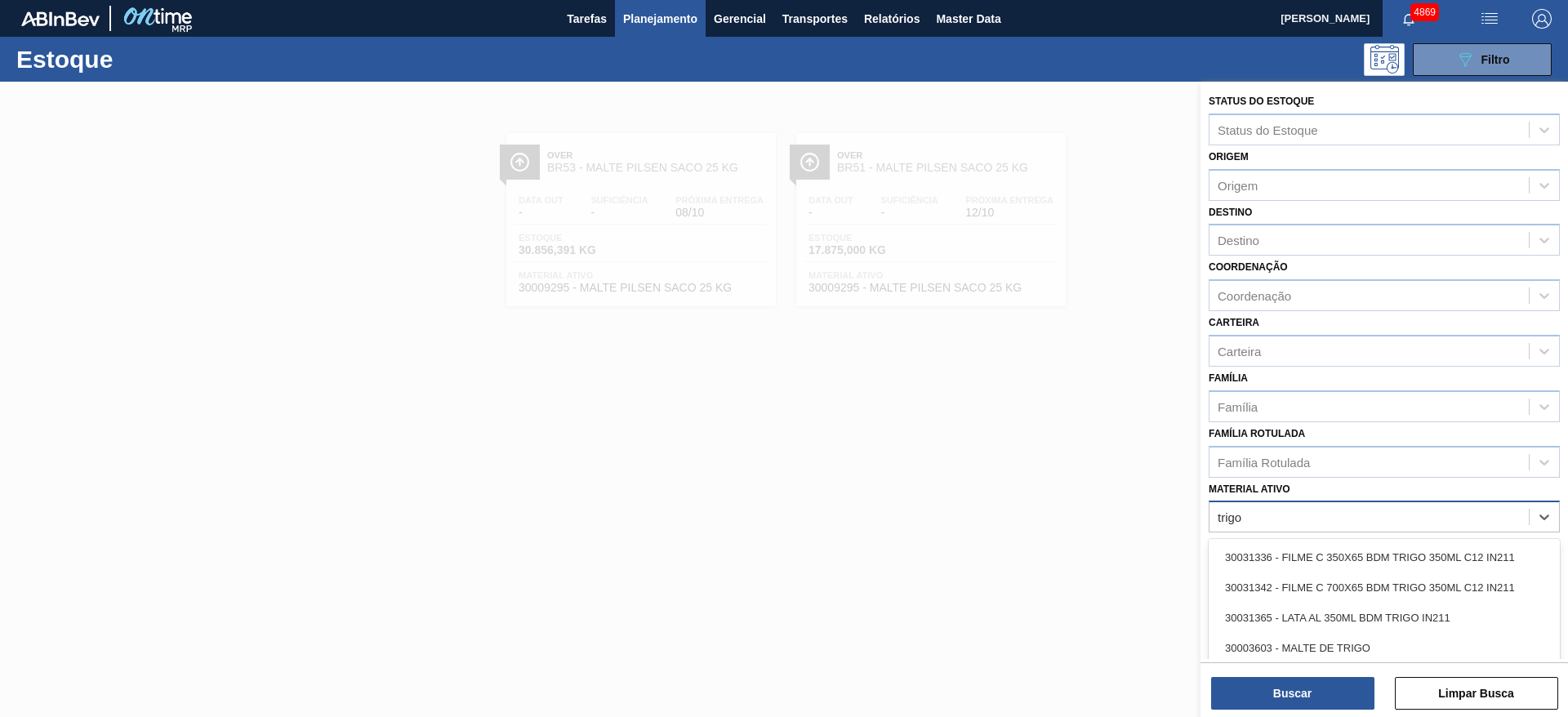
type ativo "trigo c"
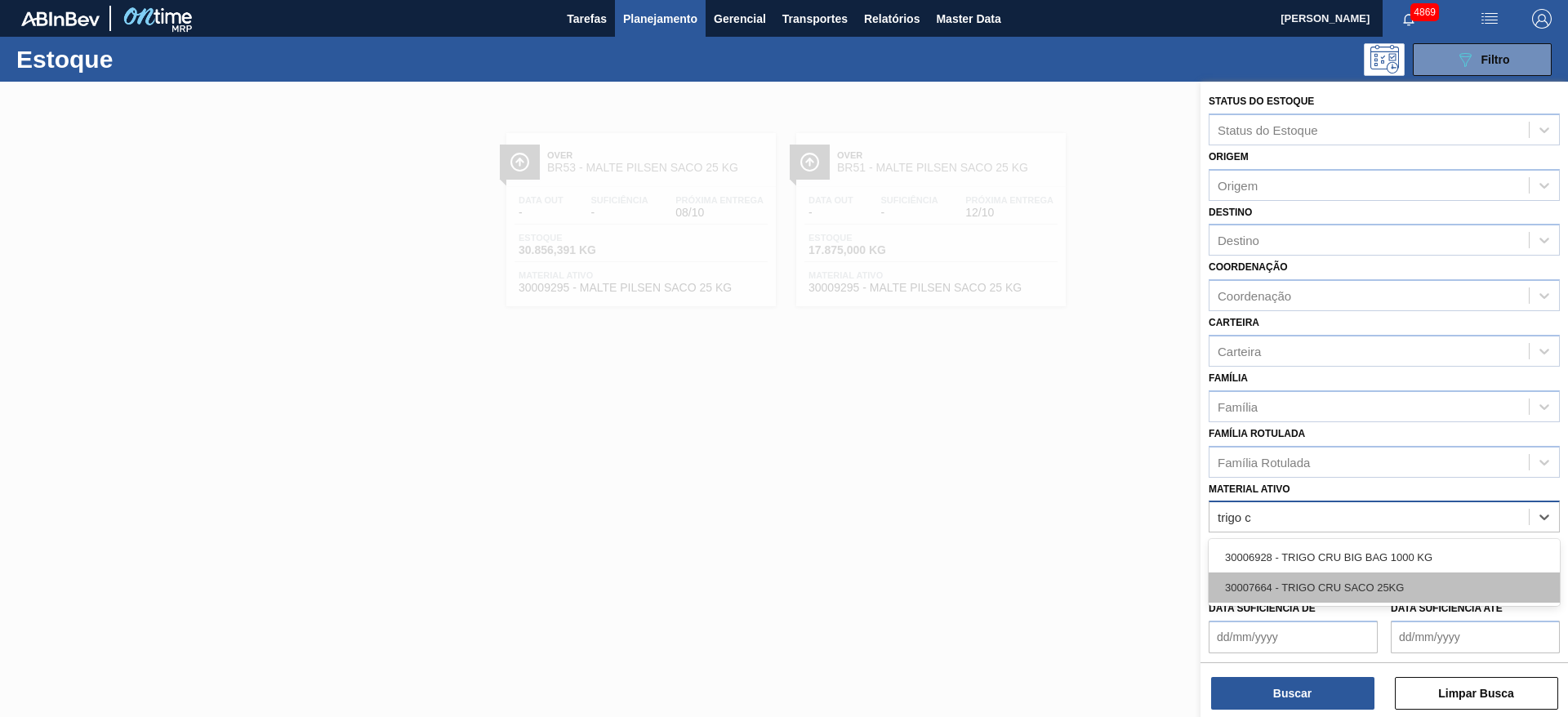
click at [1412, 586] on div "30007664 - TRIGO CRU SACO 25KG" at bounding box center [1383, 588] width 351 height 31
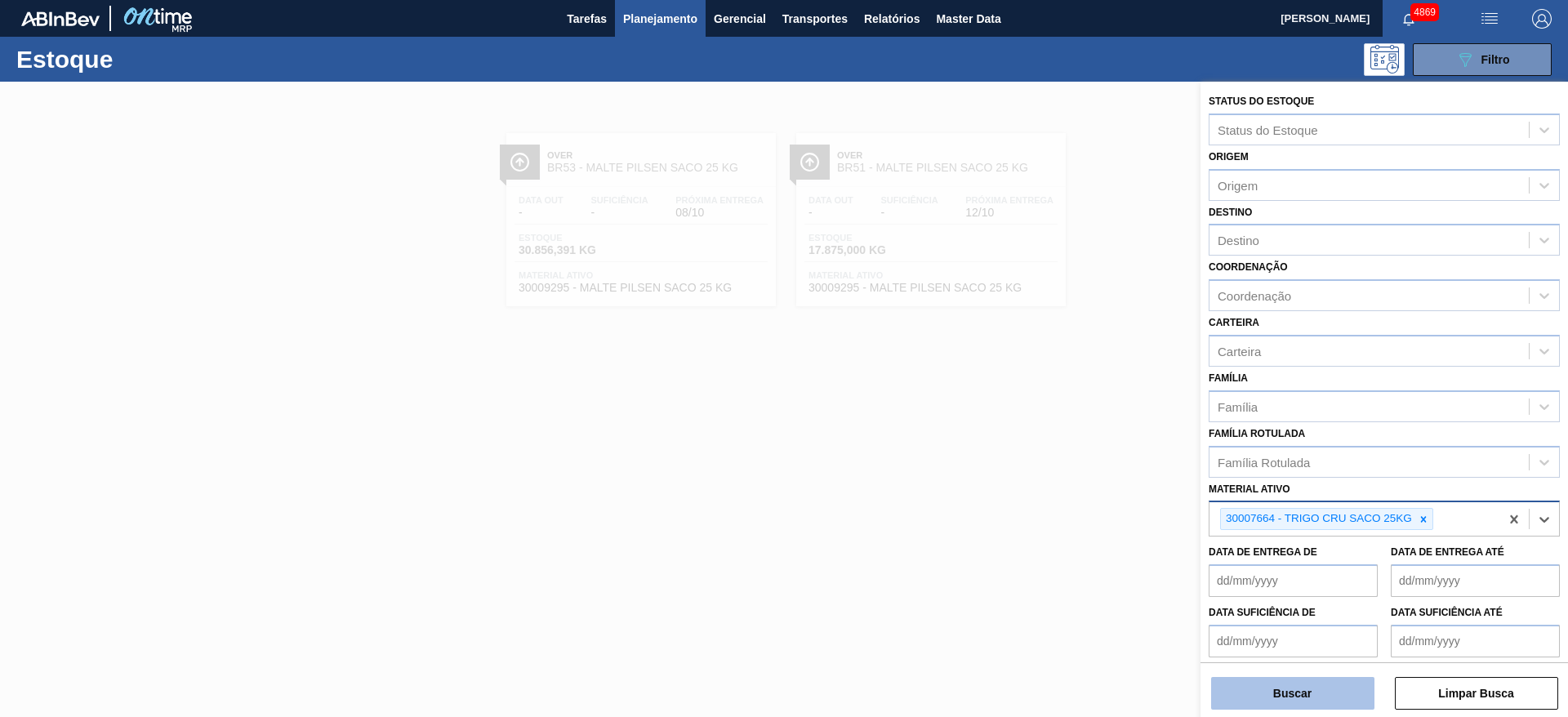
click at [1354, 692] on button "Buscar" at bounding box center [1292, 693] width 163 height 32
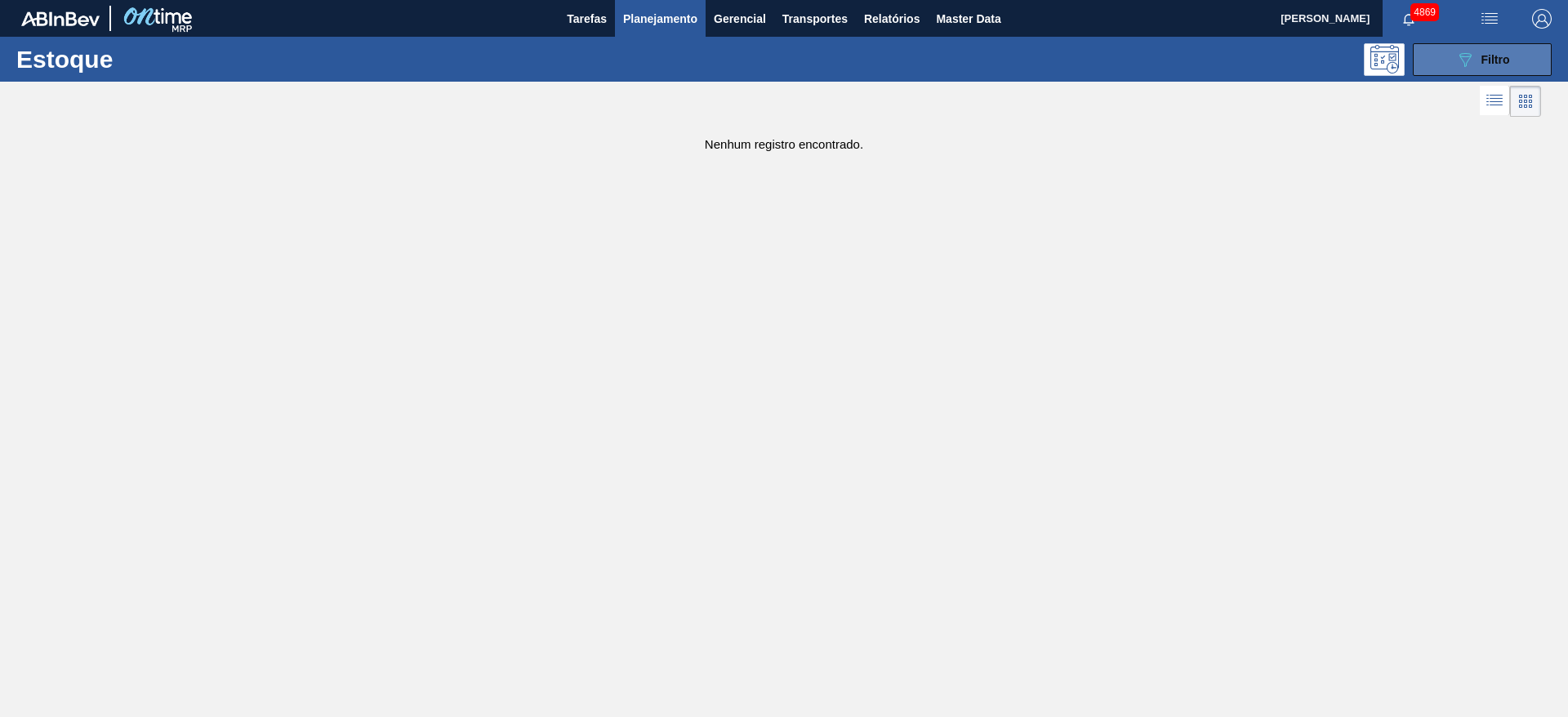
click at [1473, 55] on icon "089F7B8B-B2A5-4AFE-B5C0-19BA573D28AC" at bounding box center [1464, 60] width 20 height 20
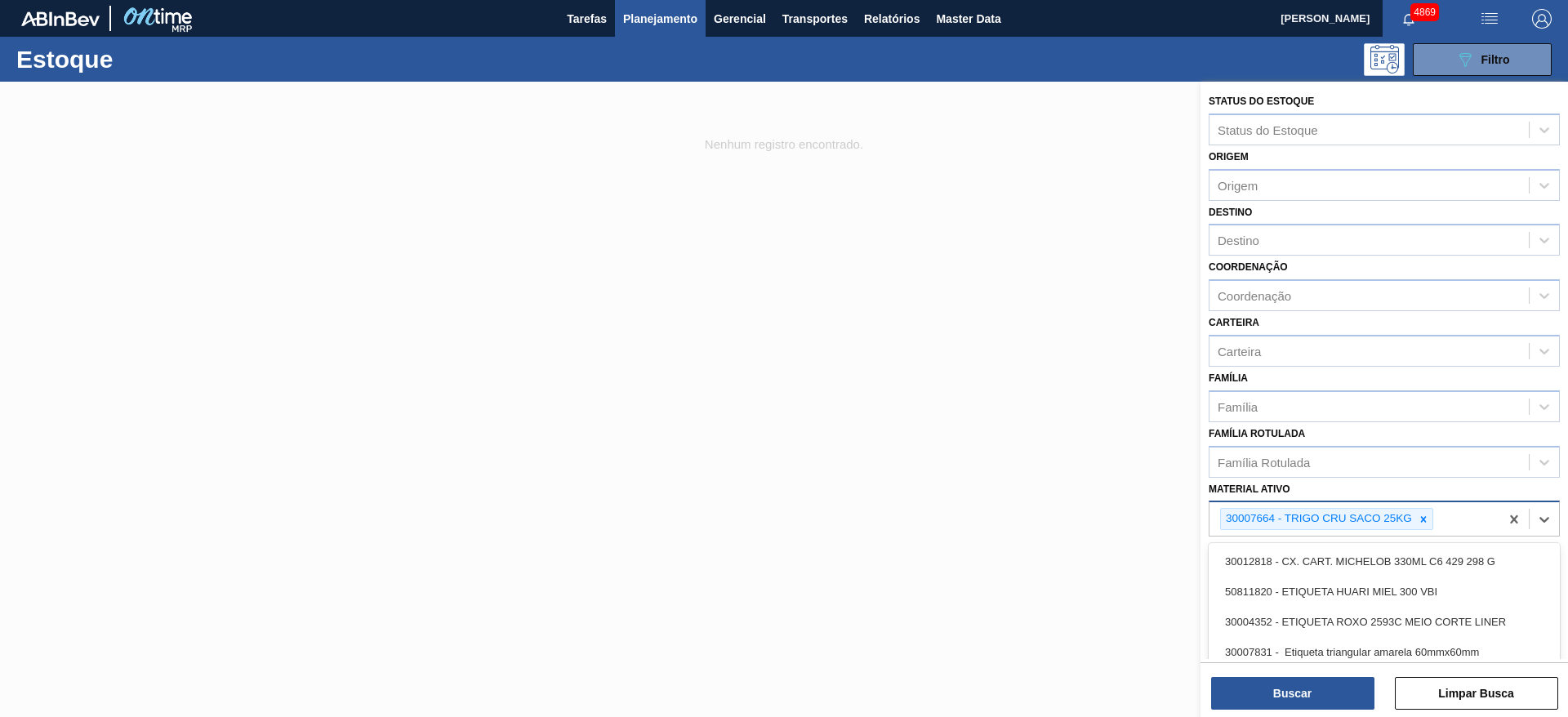
click at [1461, 517] on div "30007664 - TRIGO CRU SACO 25KG" at bounding box center [1354, 518] width 290 height 33
type ativo "trigo c"
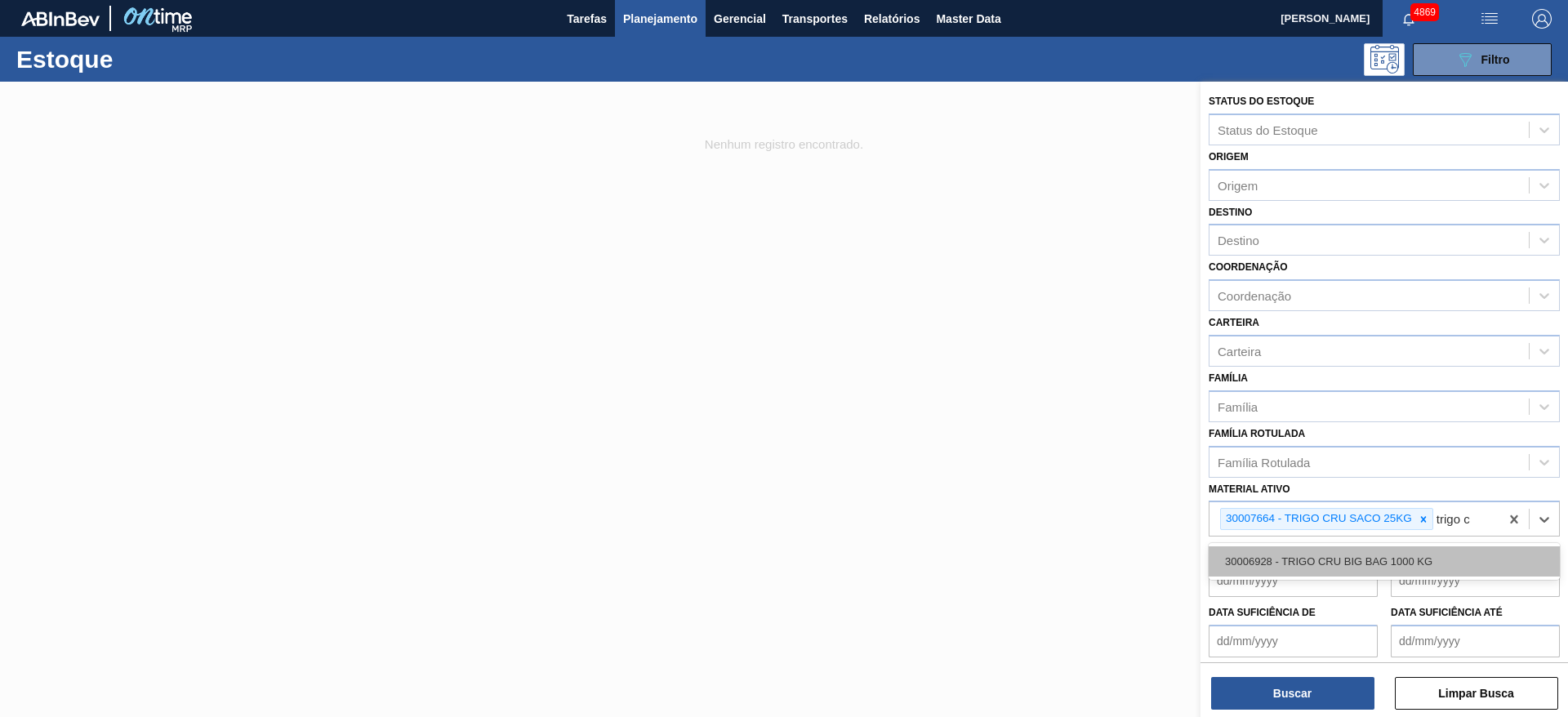
click at [1428, 561] on div "30006928 - TRIGO CRU BIG BAG 1000 KG" at bounding box center [1383, 561] width 351 height 31
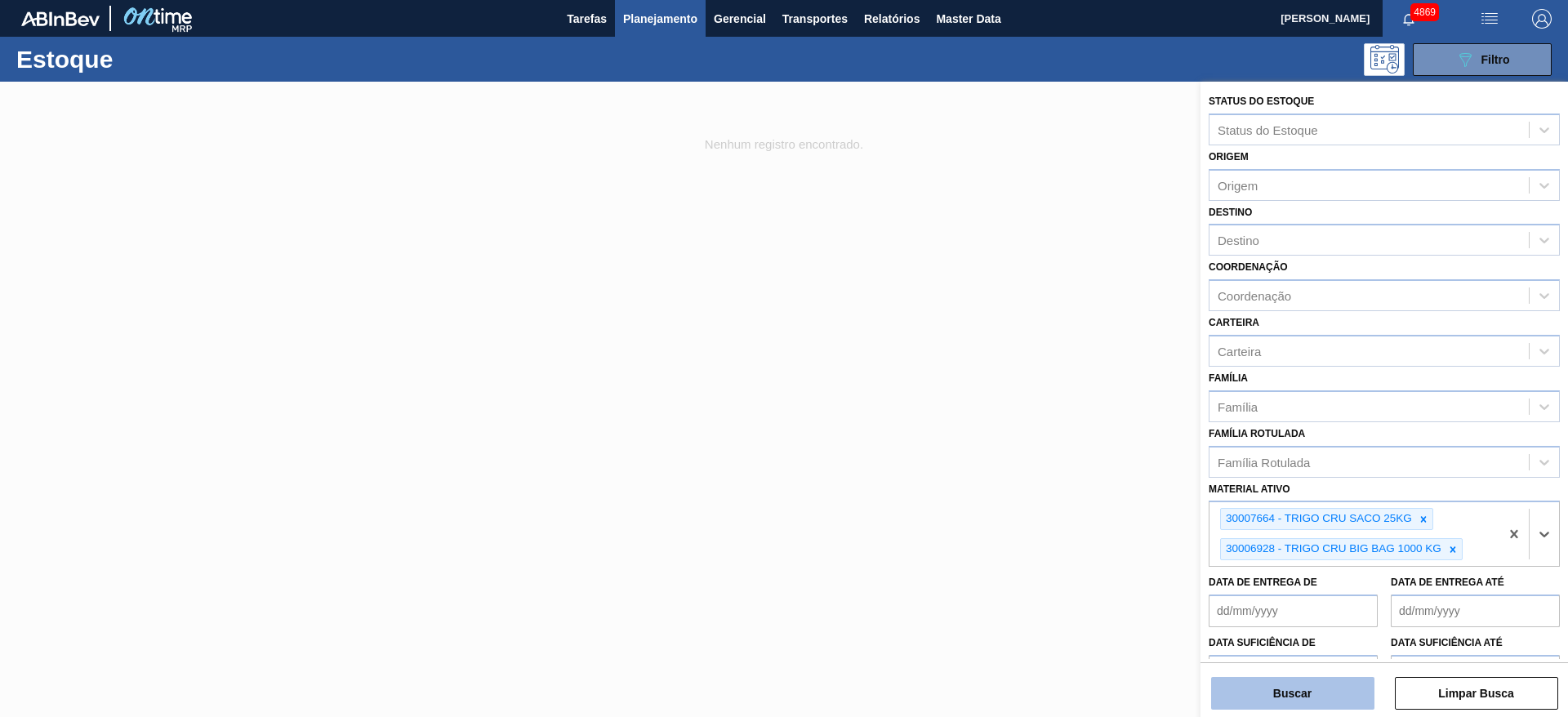
click at [1309, 699] on button "Buscar" at bounding box center [1292, 693] width 163 height 32
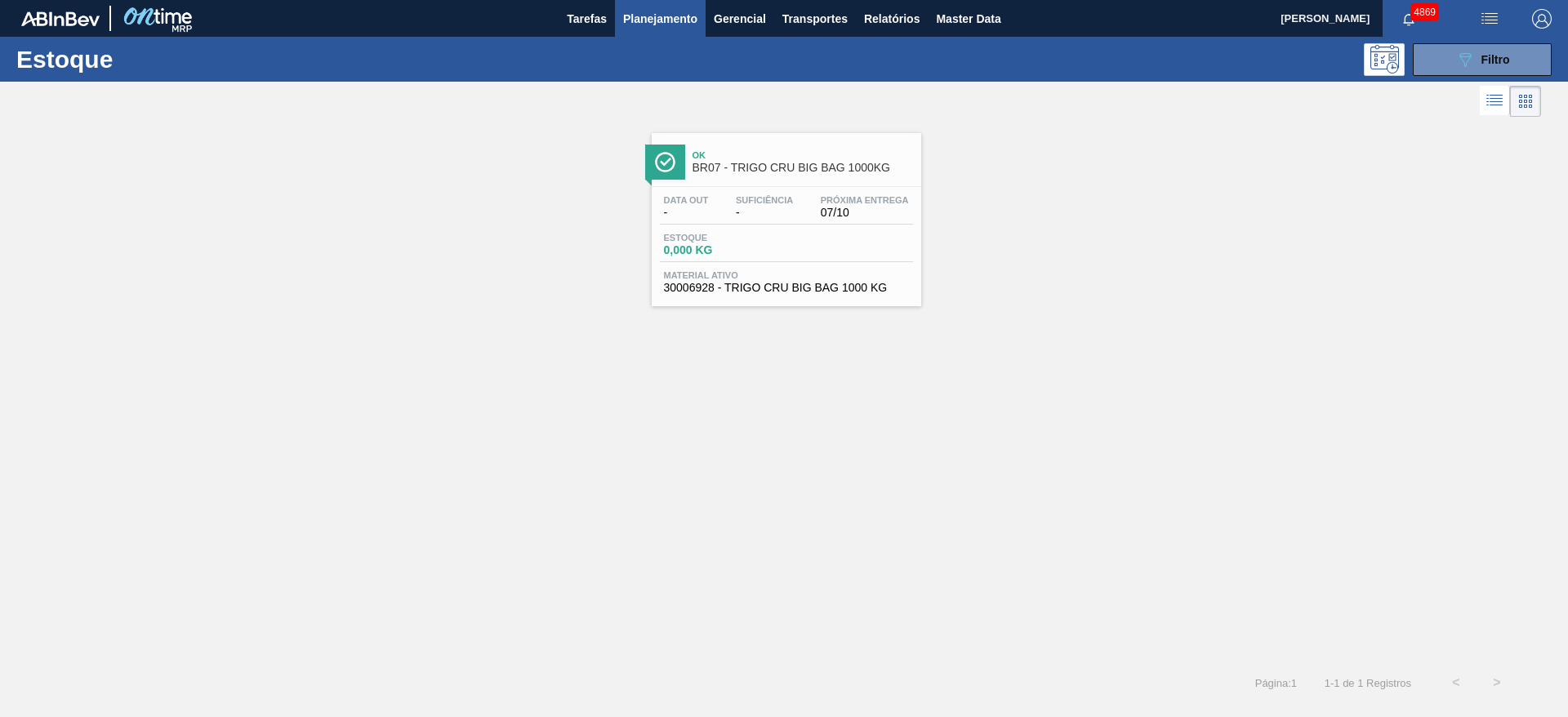
click at [772, 247] on span "0,000 KG" at bounding box center [721, 250] width 114 height 12
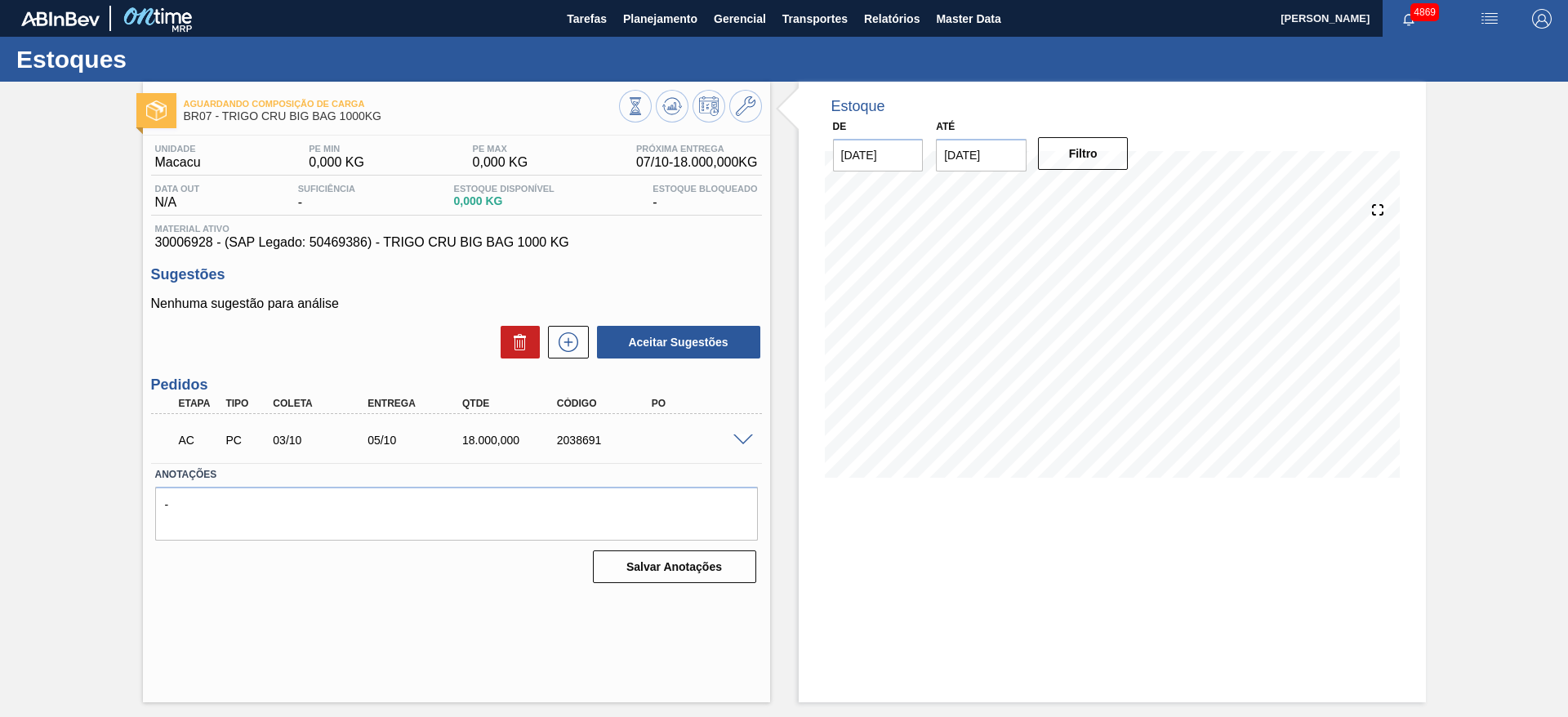
click at [741, 435] on span at bounding box center [743, 441] width 20 height 12
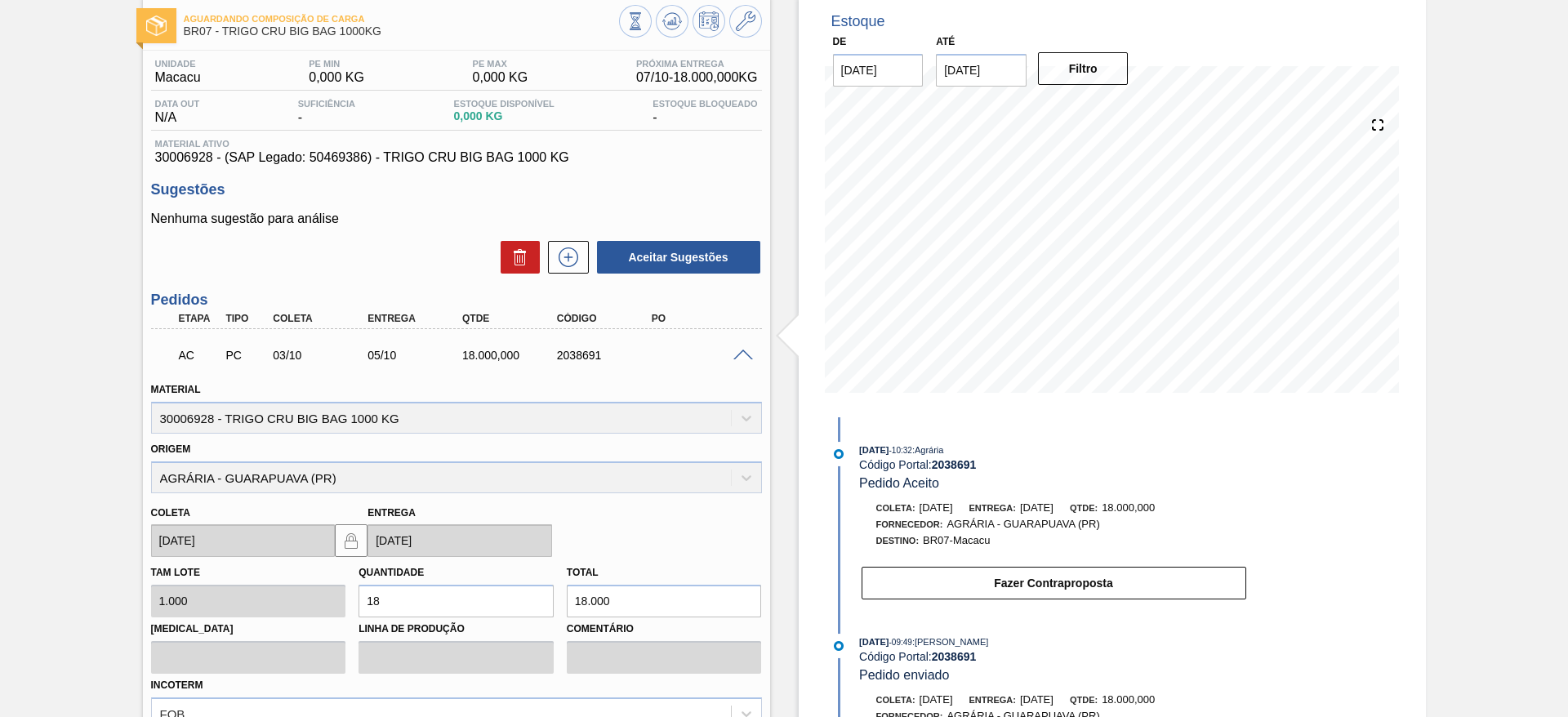
scroll to position [122, 0]
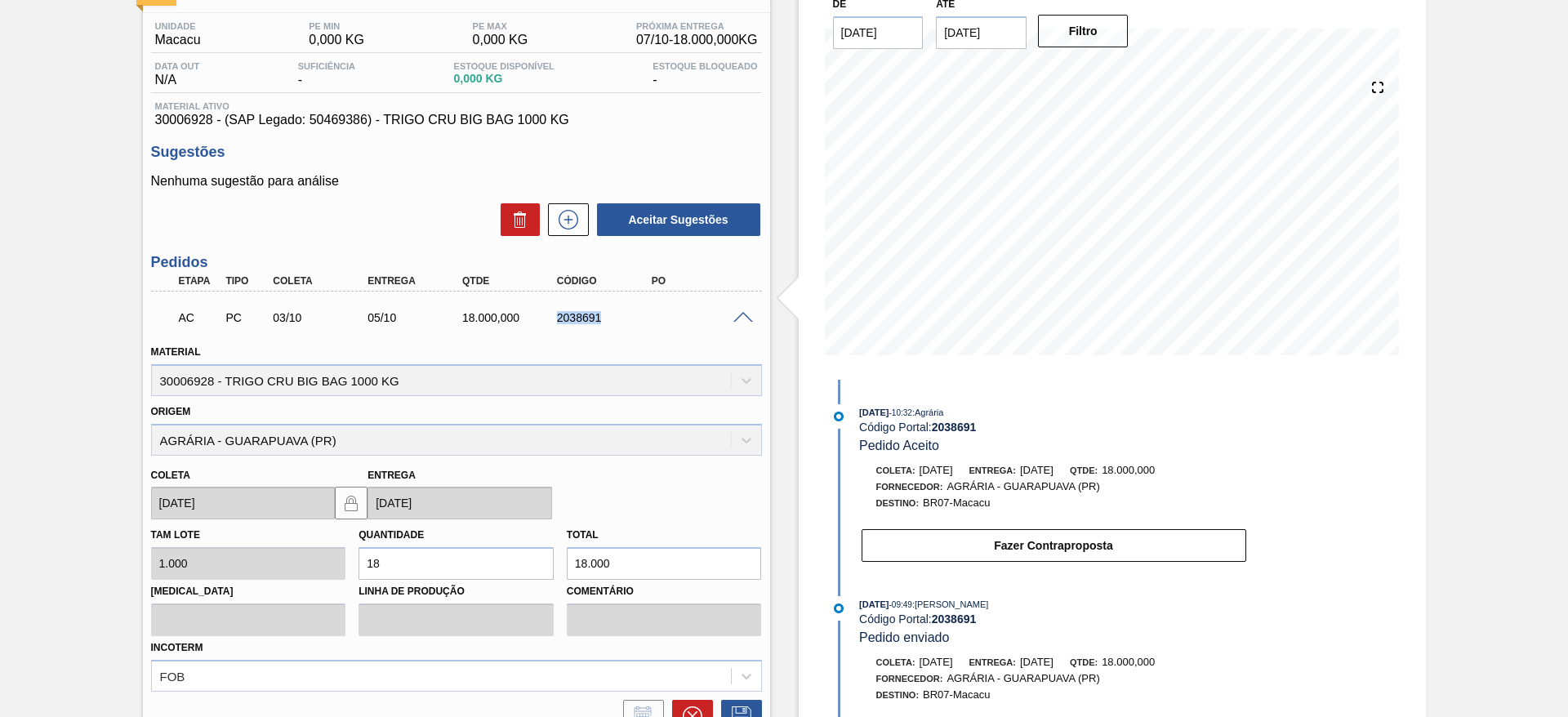
drag, startPoint x: 570, startPoint y: 321, endPoint x: 664, endPoint y: 322, distance: 94.0
click at [664, 322] on div "AC PC 03/10 05/10 18.000,000 2038691" at bounding box center [452, 316] width 567 height 32
copy div "2038691"
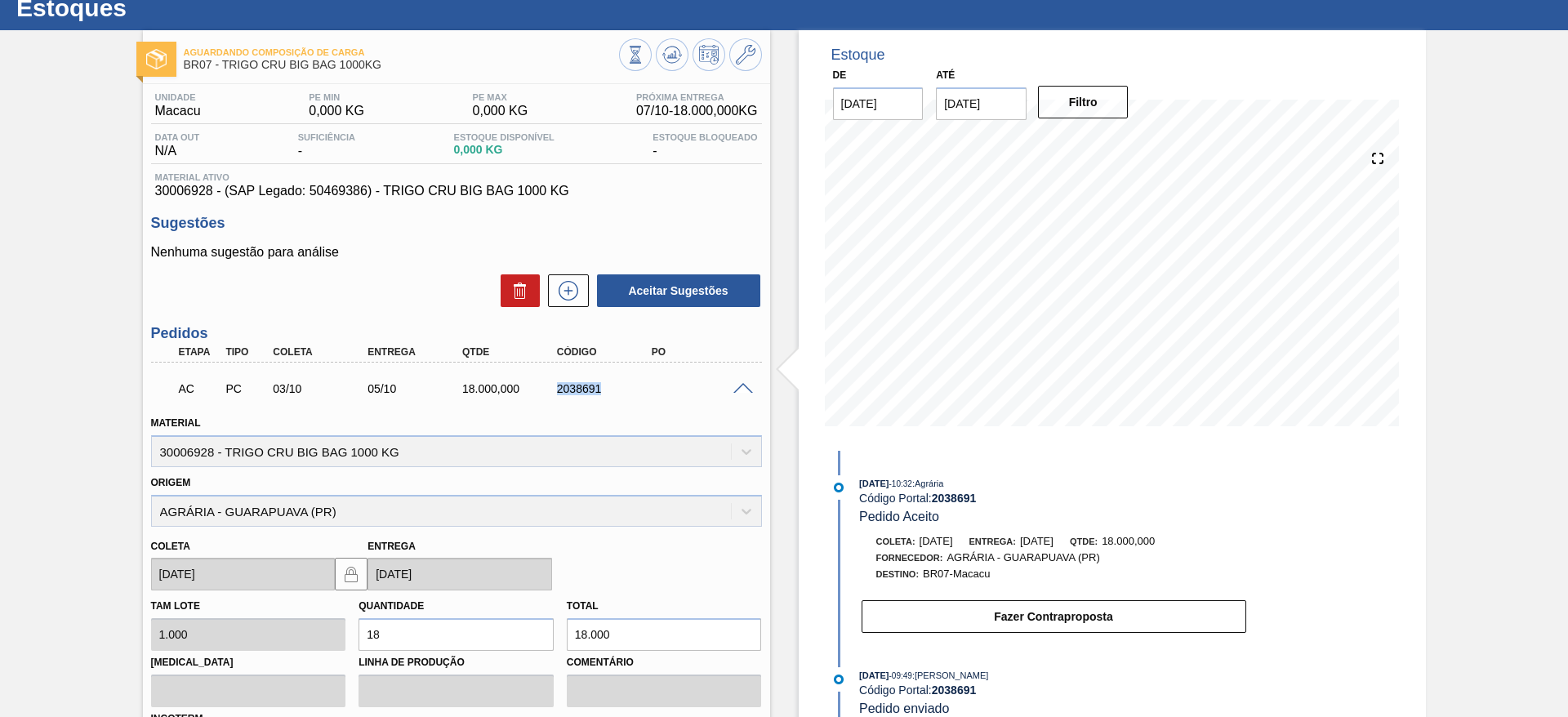
scroll to position [0, 0]
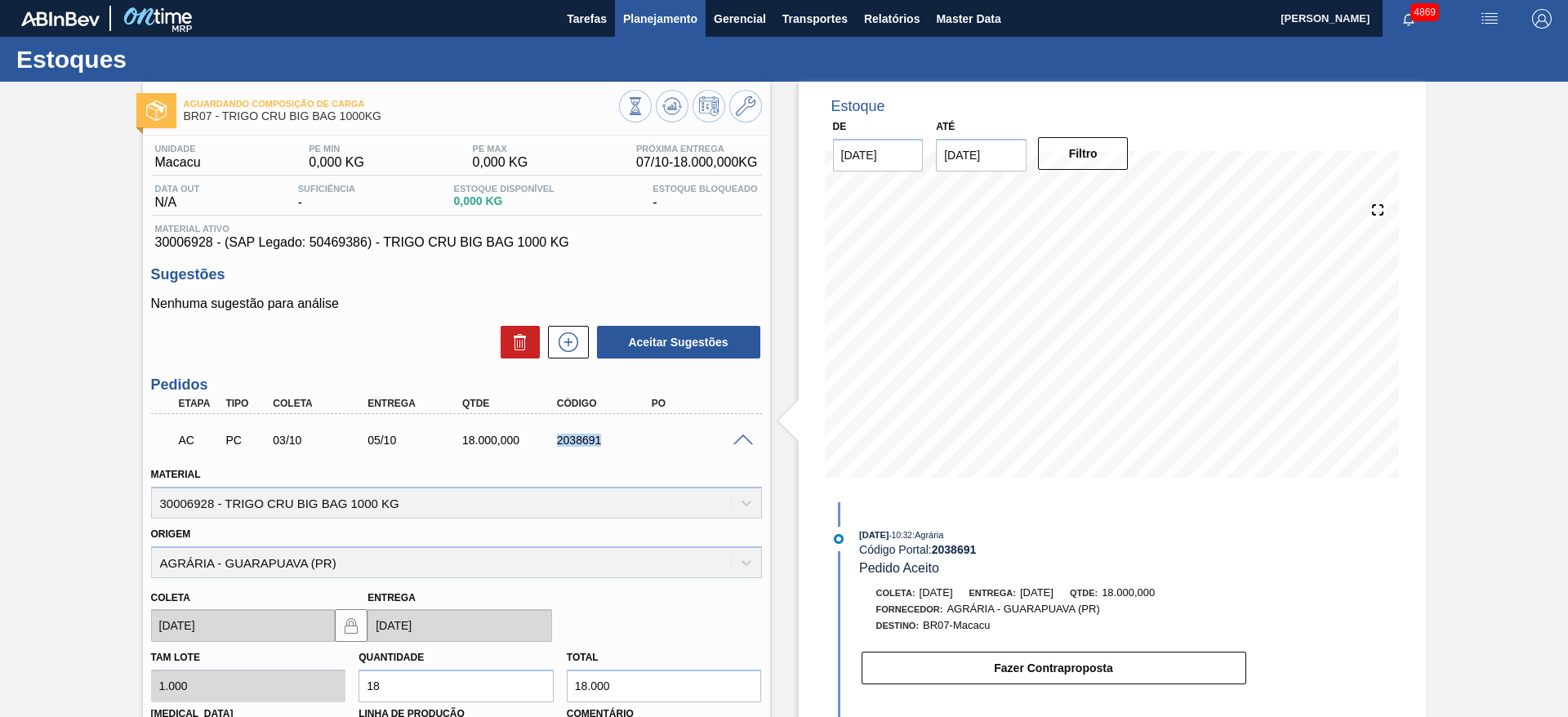
click at [664, 19] on span "Planejamento" at bounding box center [659, 19] width 74 height 20
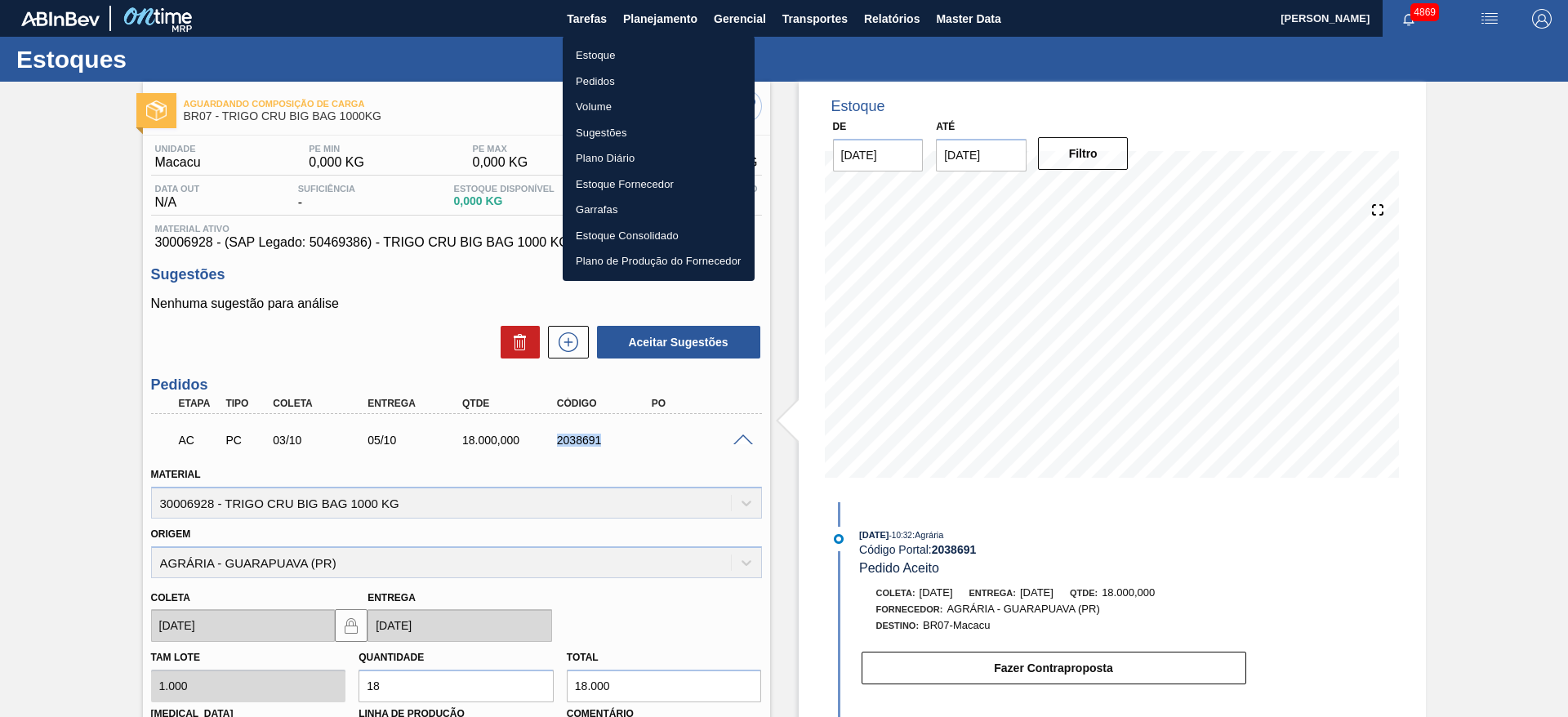
click at [611, 79] on li "Pedidos" at bounding box center [659, 82] width 192 height 26
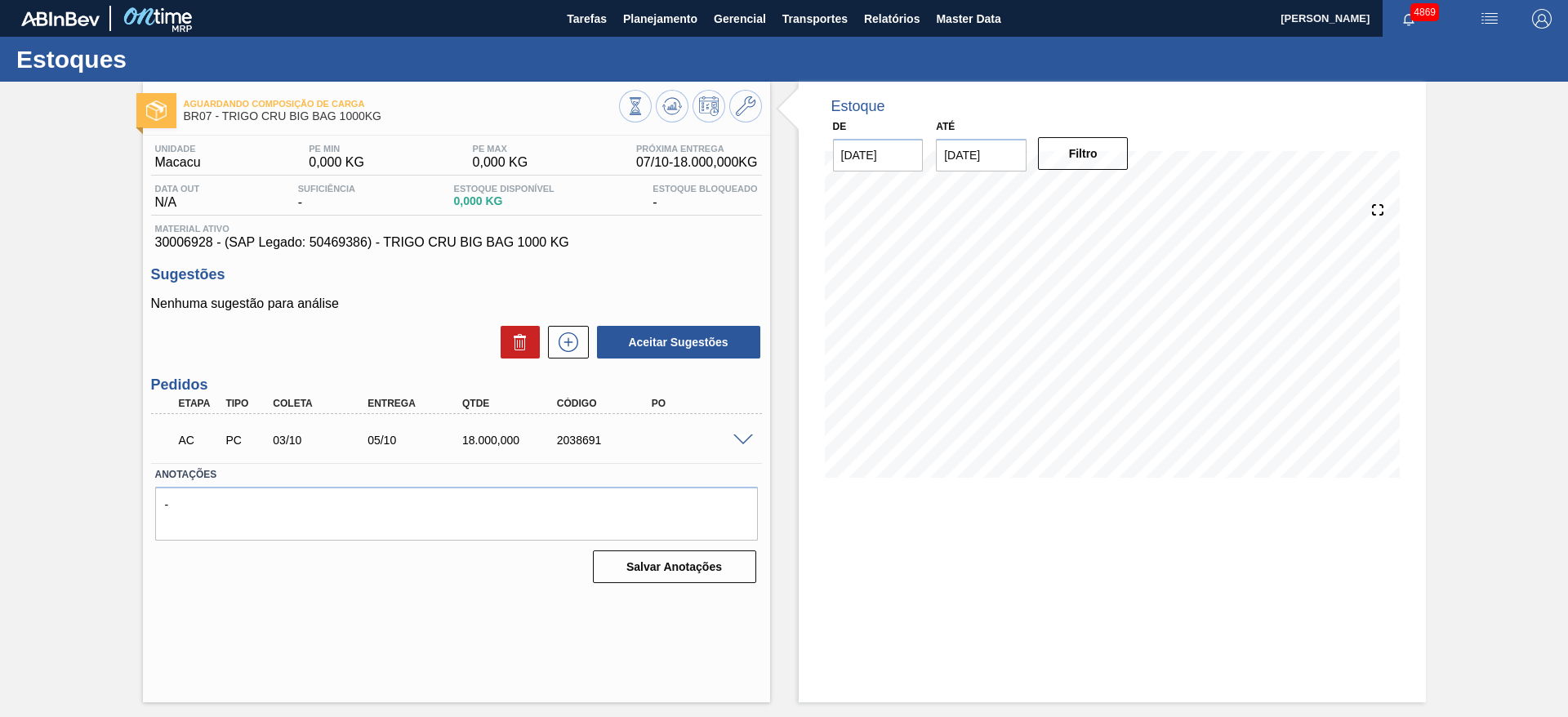
click at [745, 441] on span at bounding box center [743, 441] width 20 height 12
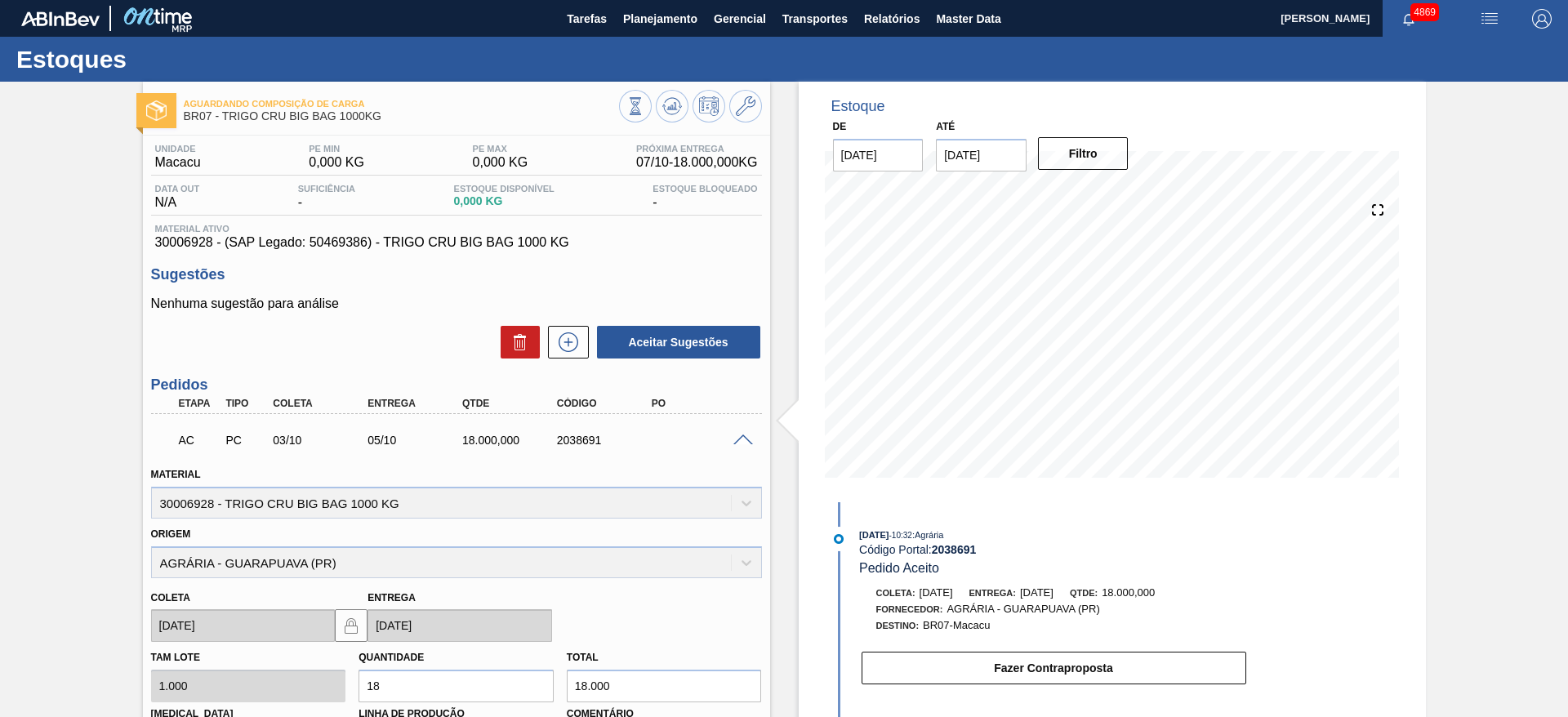
click at [649, 255] on div "Unidade Macacu PE MIN 0,000 KG PE MAX 0,000 KG Próxima Entrega 07/10 - 18.000,0…" at bounding box center [456, 560] width 627 height 849
click at [757, 106] on button at bounding box center [745, 106] width 32 height 32
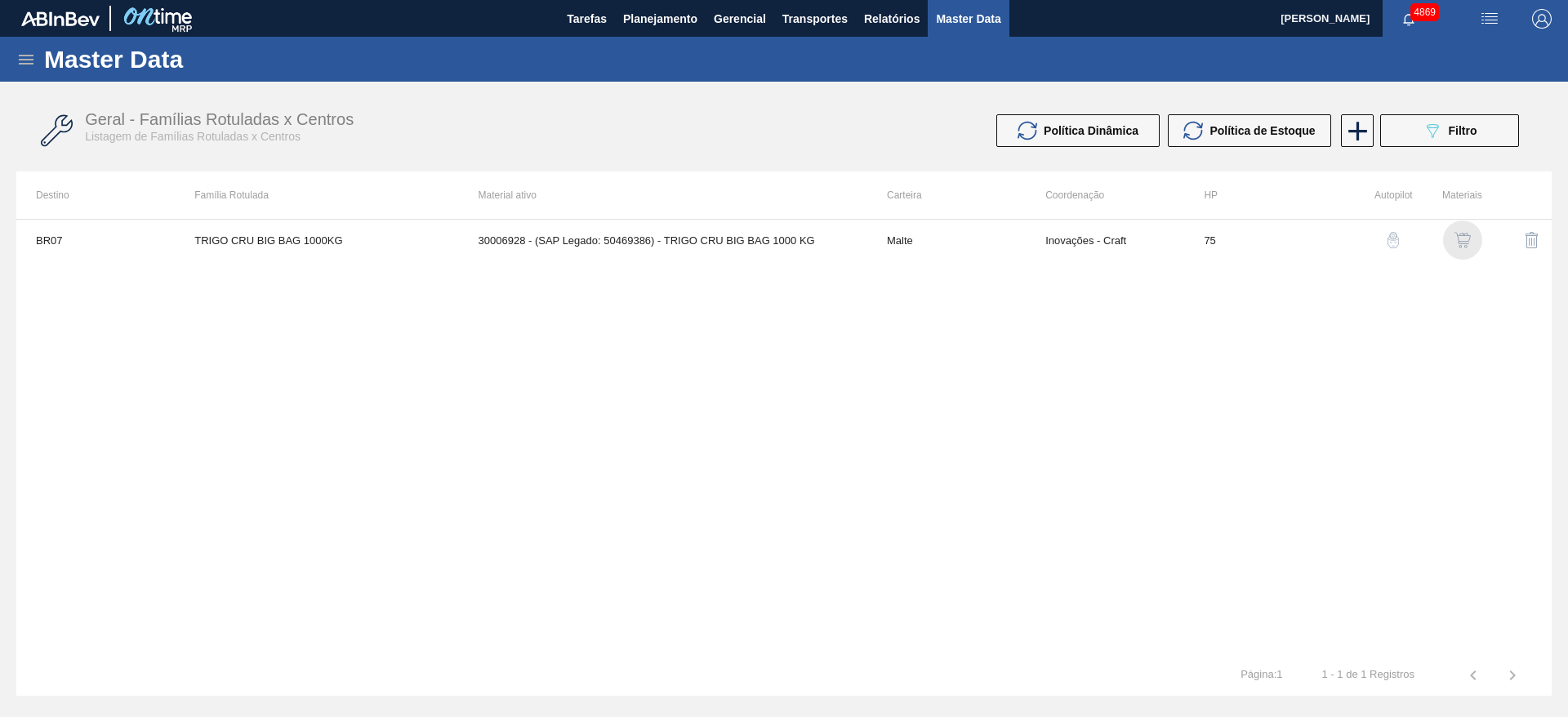
click at [1457, 232] on img "button" at bounding box center [1462, 240] width 16 height 16
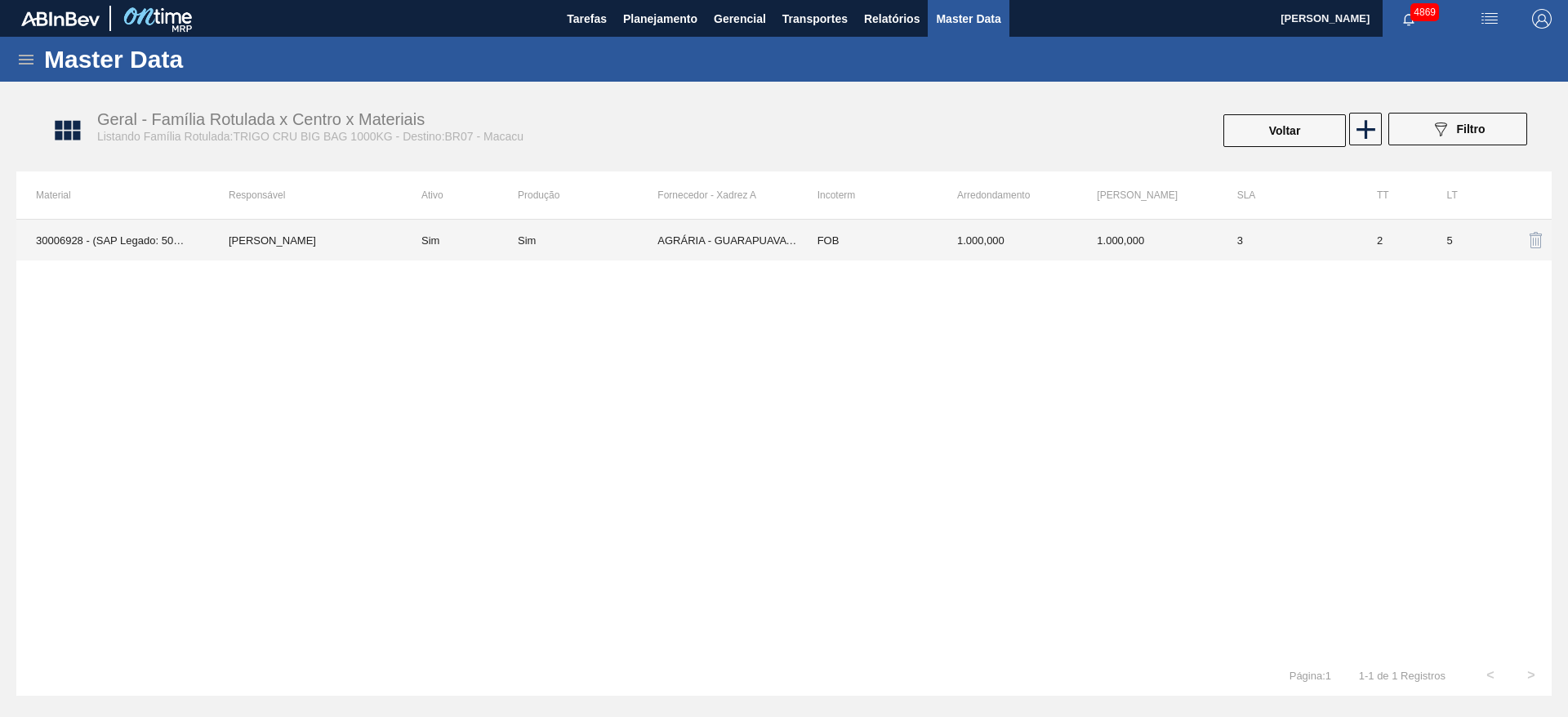
click at [543, 234] on div "Sim" at bounding box center [587, 240] width 140 height 12
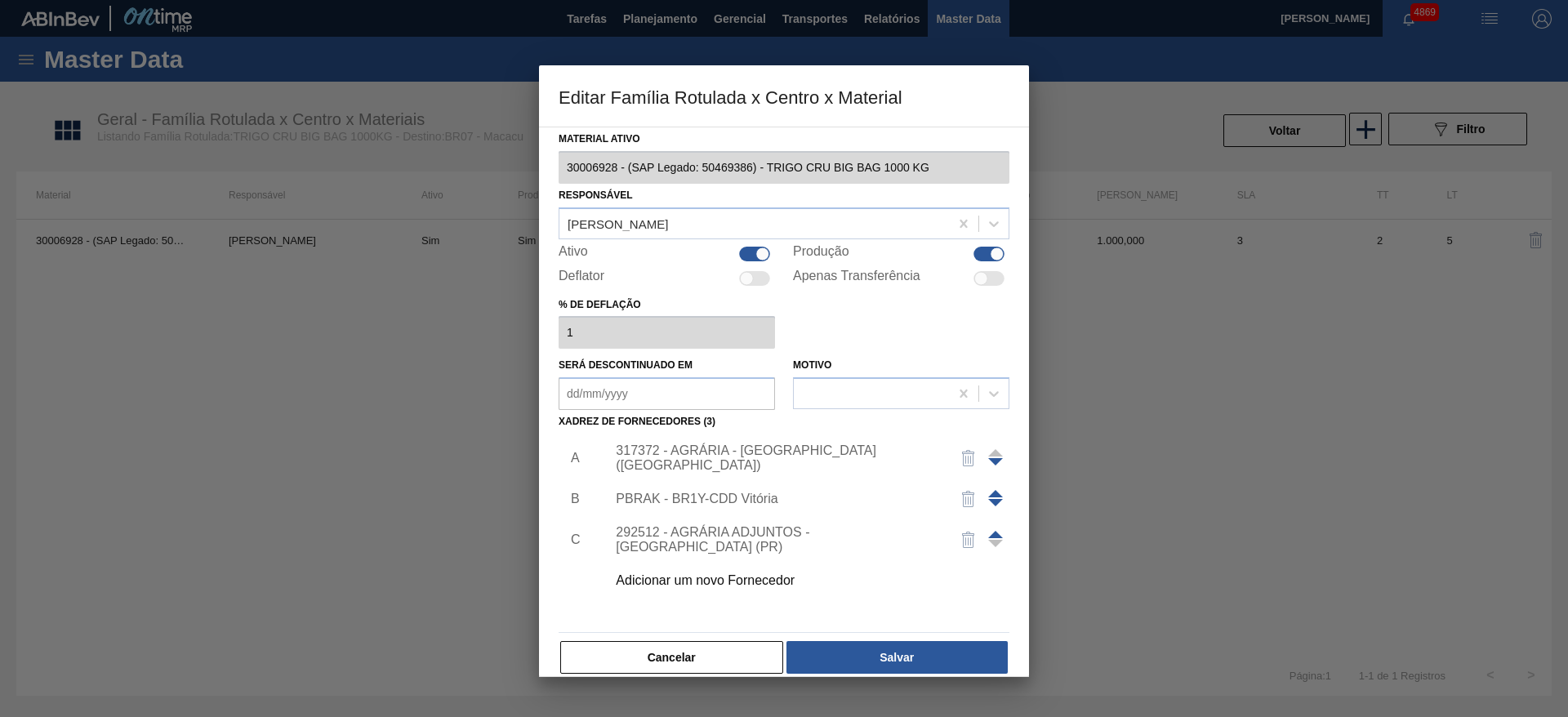
click at [547, 164] on div "Material ativo 30006928 - (SAP Legado: 50469386) - TRIGO CRU BIG BAG 1000 KG Re…" at bounding box center [784, 401] width 490 height 550
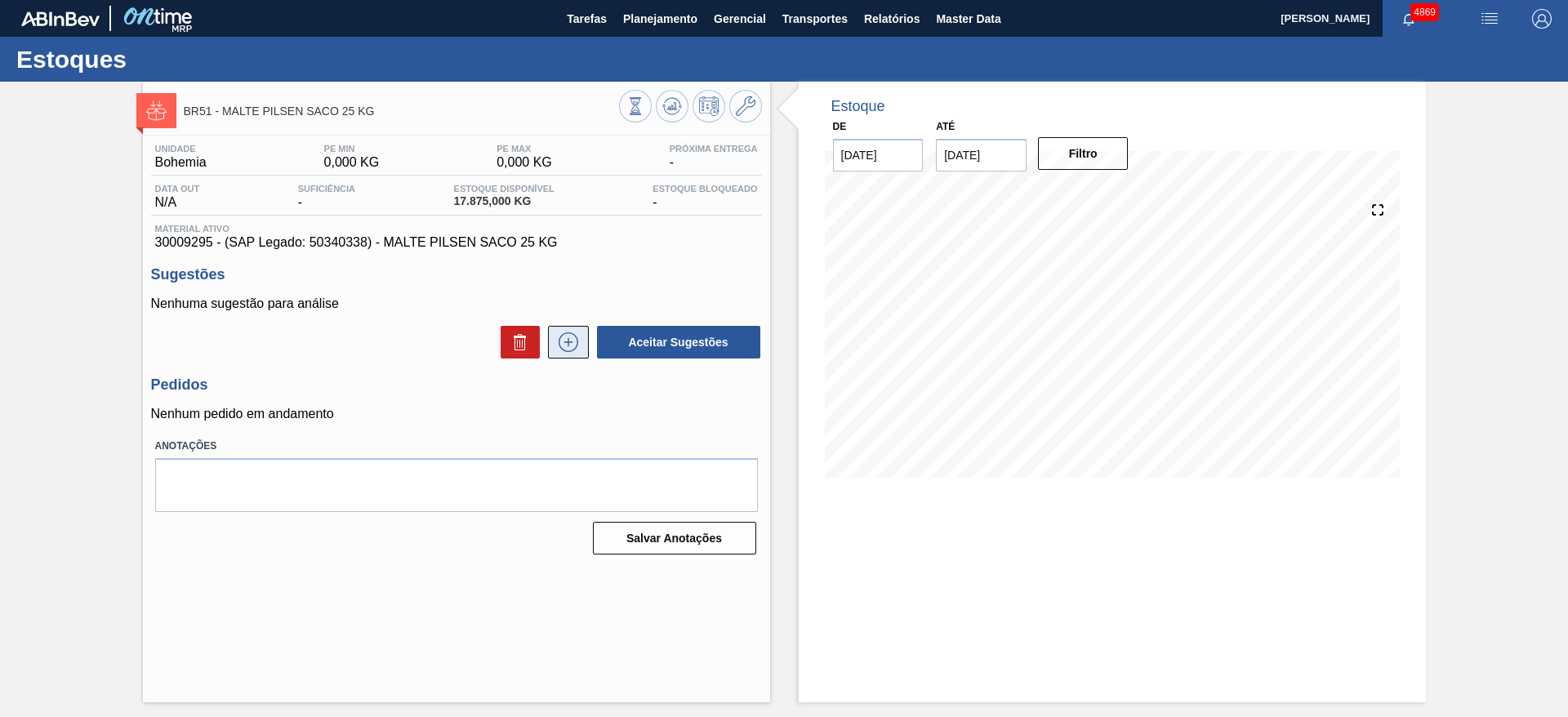
click at [567, 344] on icon at bounding box center [568, 342] width 26 height 20
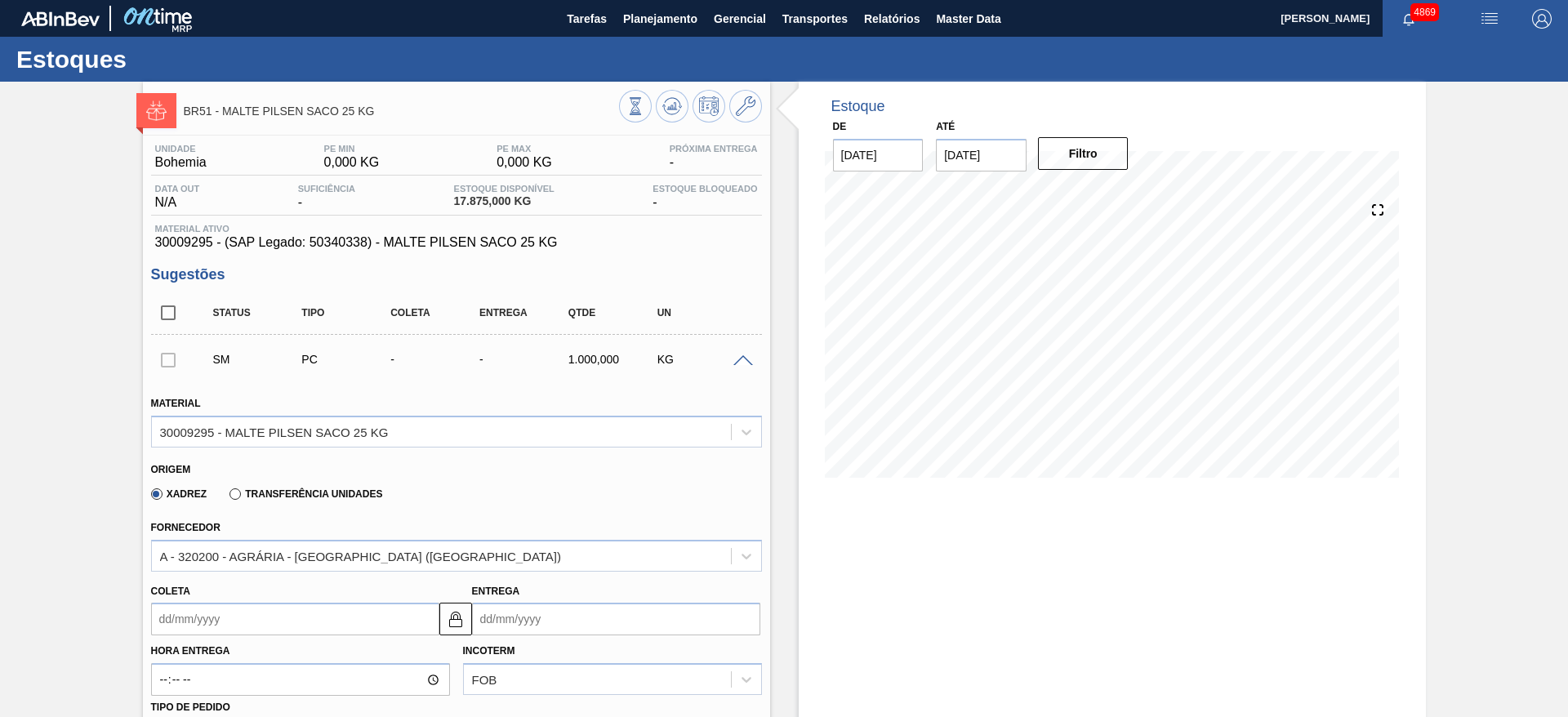
click at [341, 623] on input "Coleta" at bounding box center [295, 618] width 288 height 32
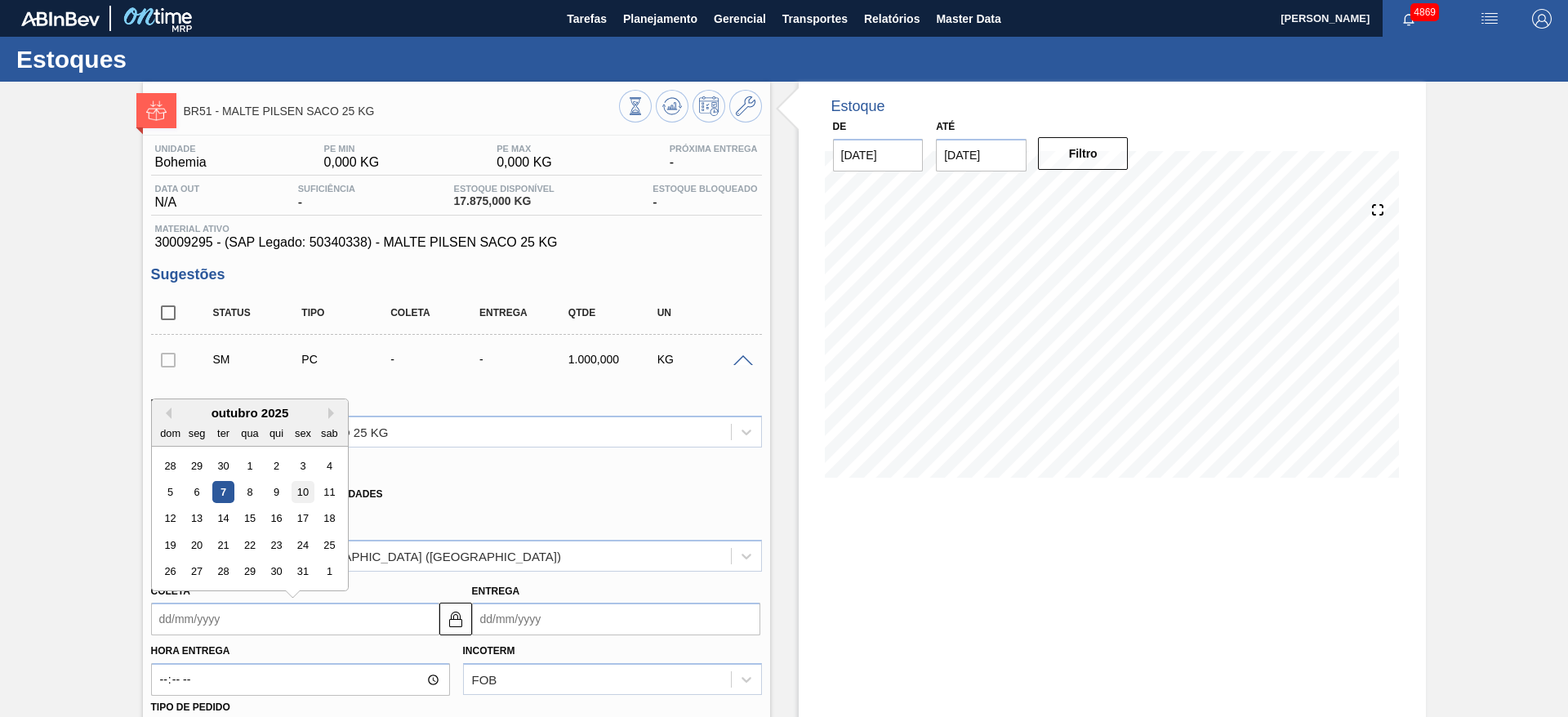
click at [301, 484] on div "10" at bounding box center [303, 492] width 22 height 22
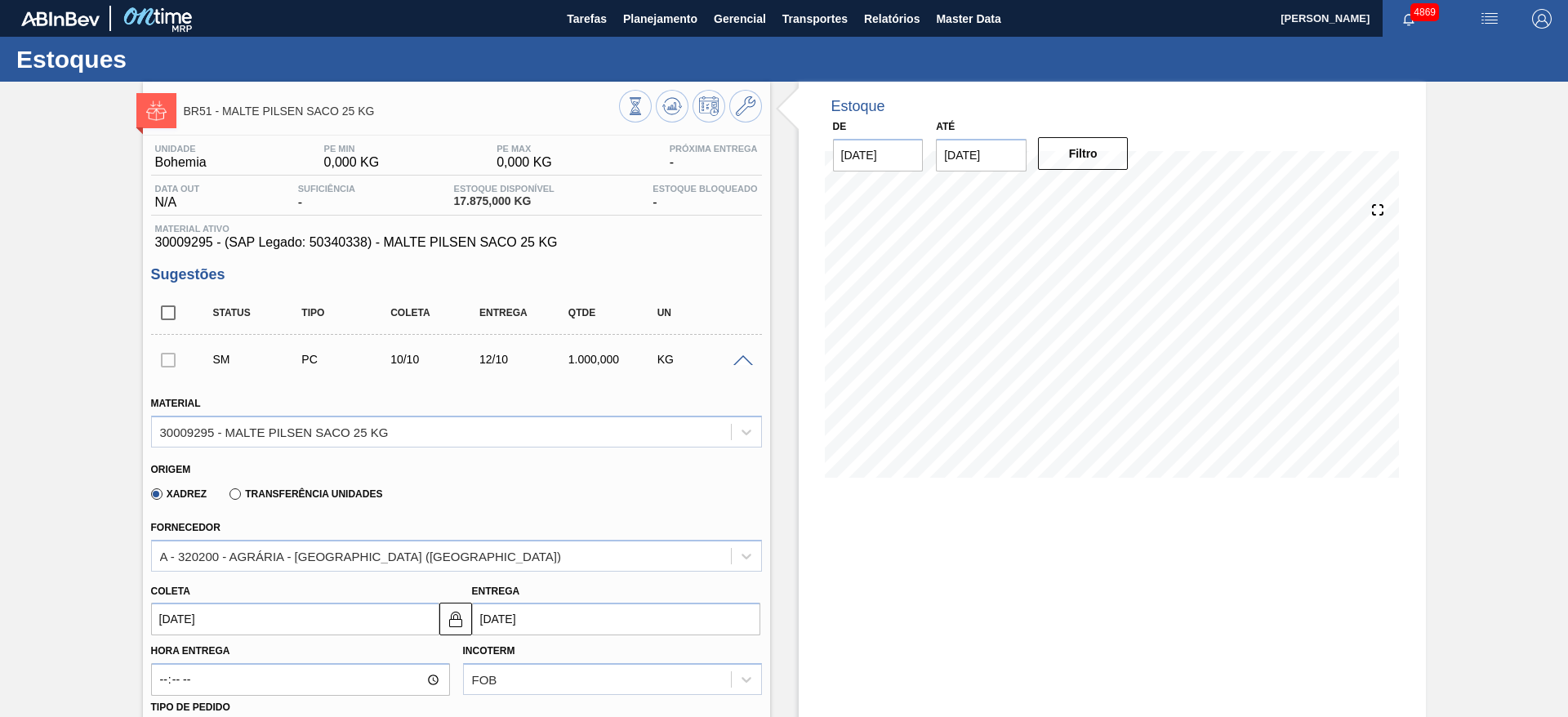
type input "[DATE]"
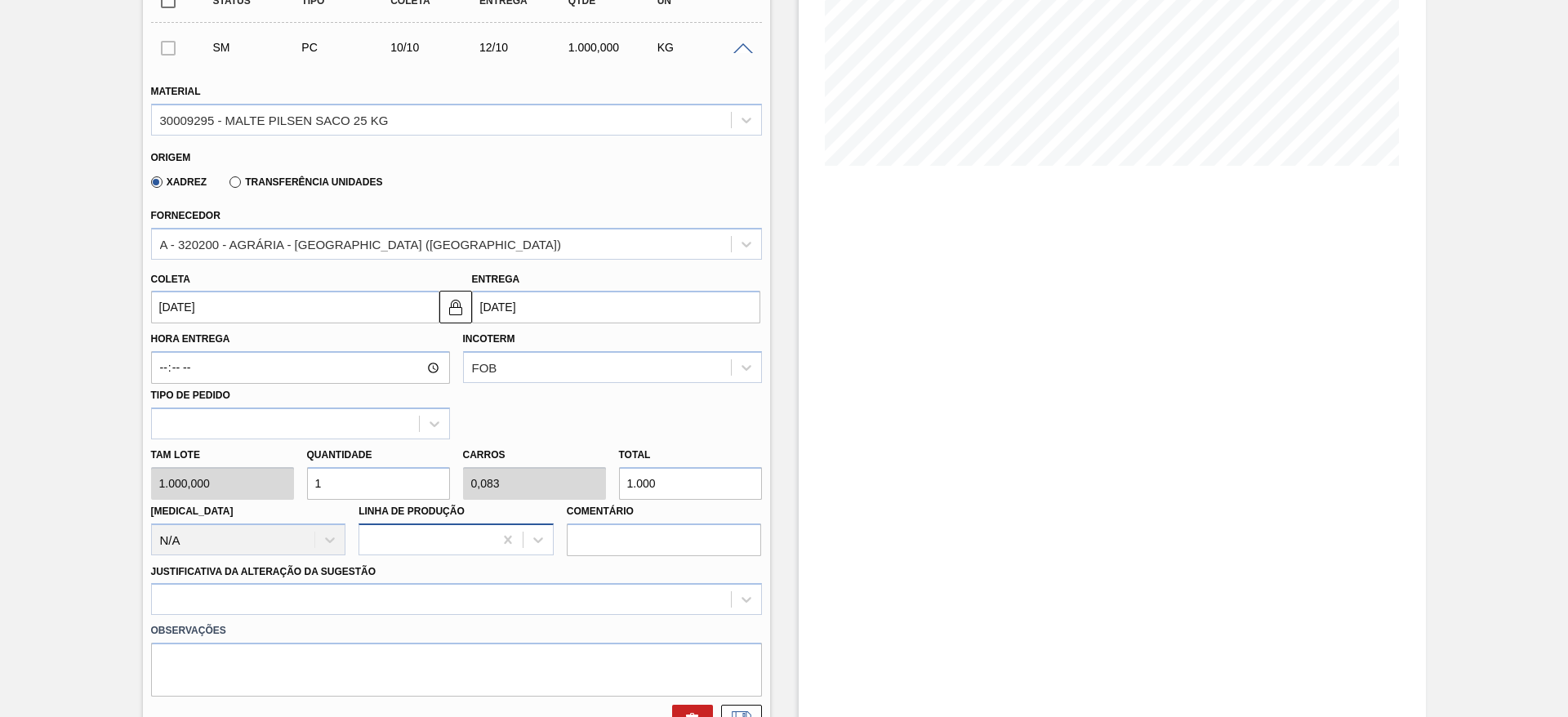
scroll to position [367, 0]
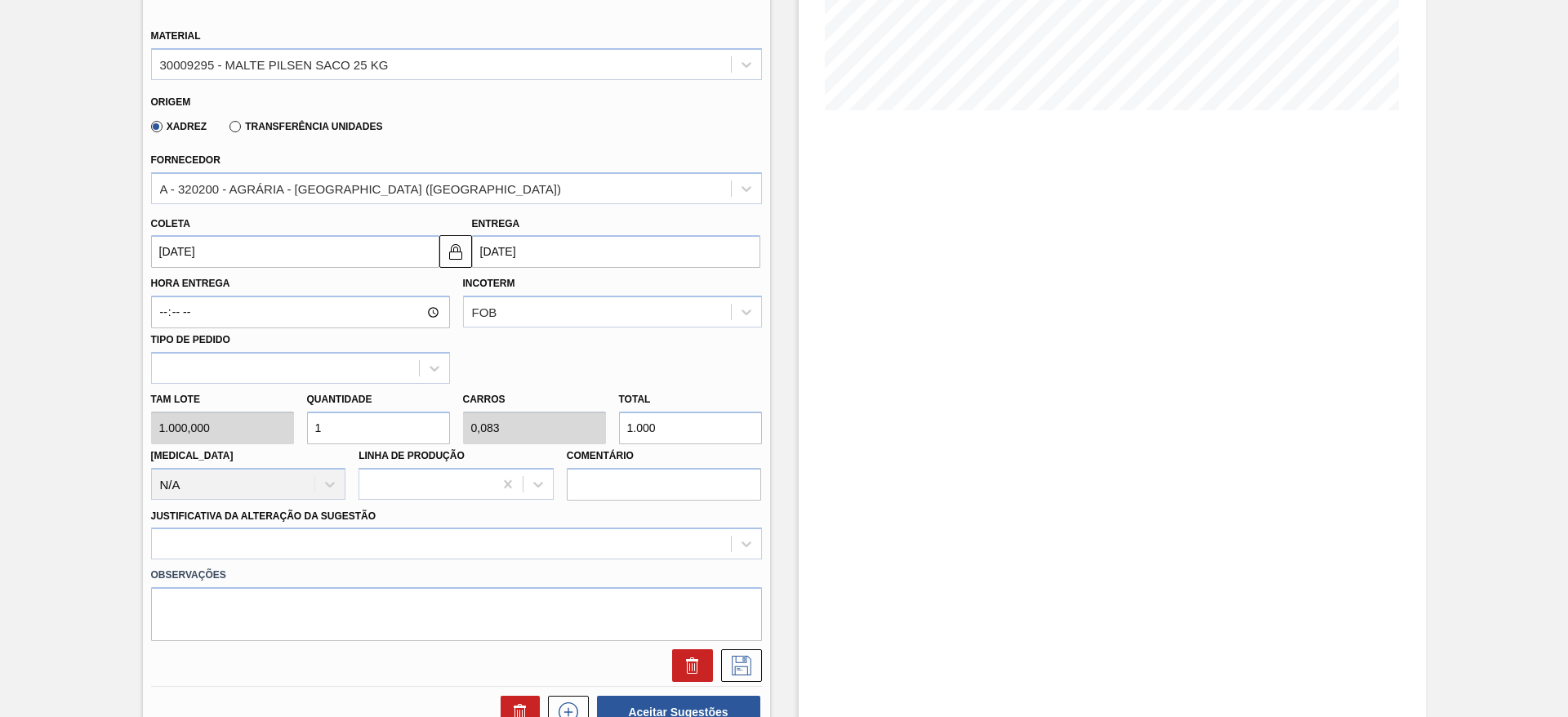
click at [284, 435] on div "Tam lote 1.000,000 Quantidade 1 Carros 0,083 Total 1.000 Doca N/A Linha de Prod…" at bounding box center [456, 441] width 624 height 117
type input "2"
type input "0,167"
type input "2.000"
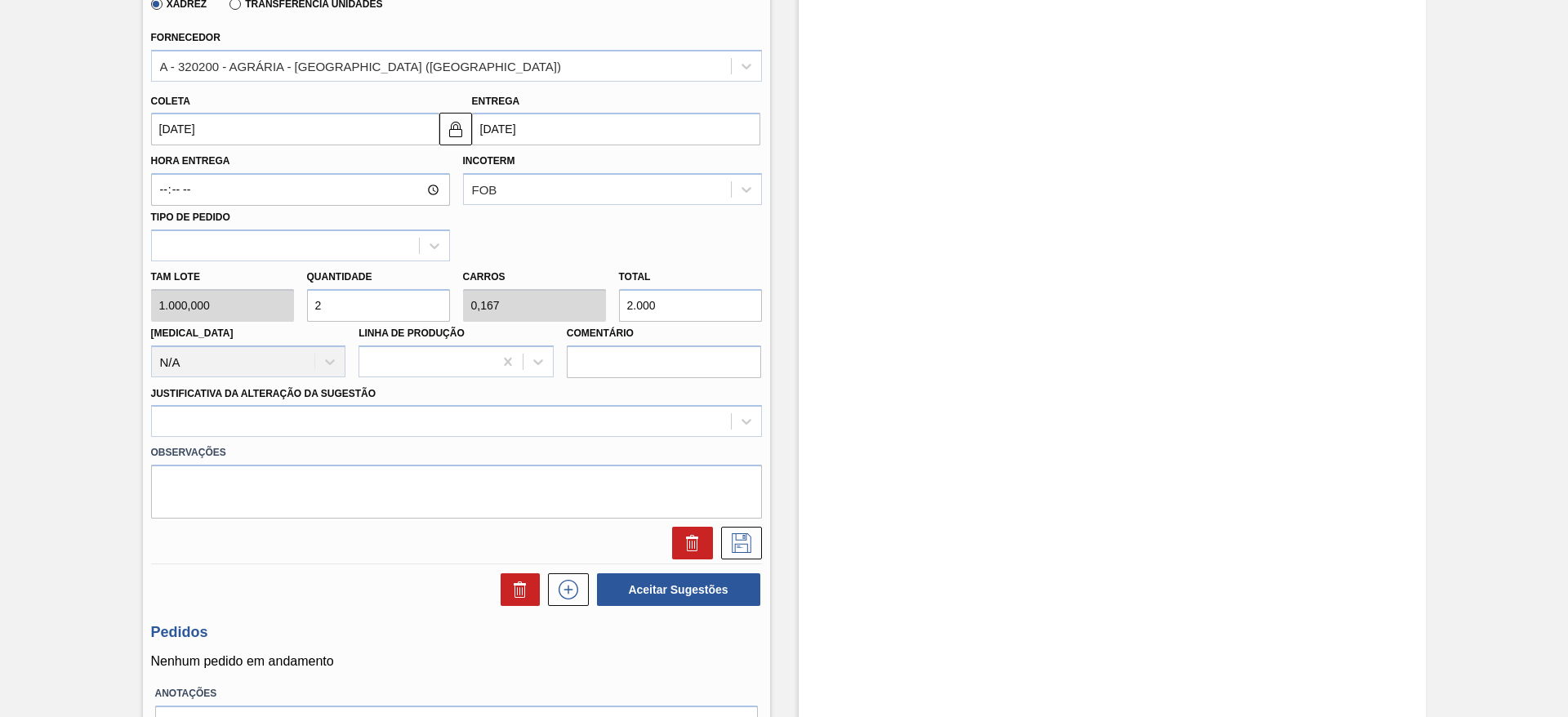
drag, startPoint x: 335, startPoint y: 296, endPoint x: 299, endPoint y: 293, distance: 36.1
click at [300, 293] on div "Quantidade 2" at bounding box center [378, 293] width 156 height 56
type input "1"
type input "0,083"
type input "1.000"
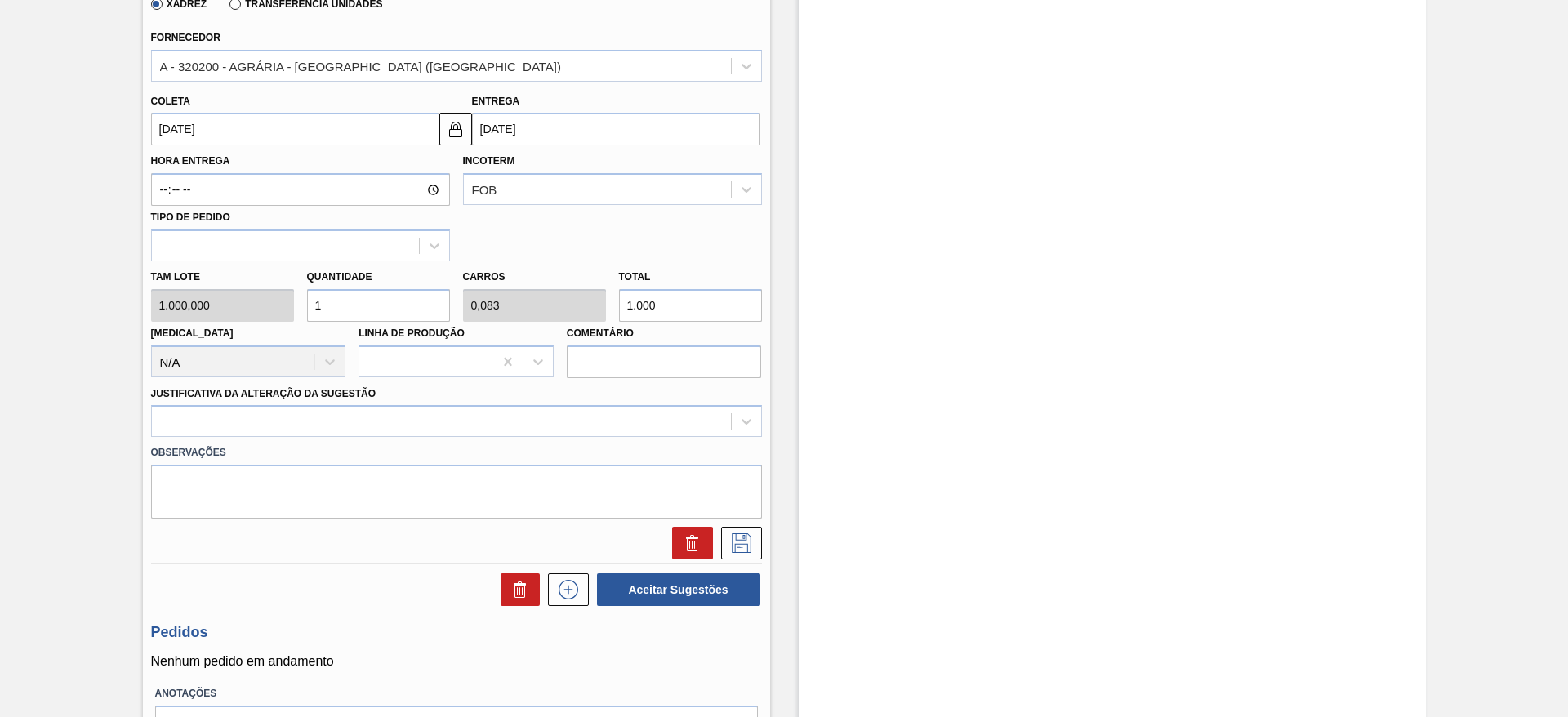
type input "12"
type input "1"
type input "12.000"
type input "12"
click at [491, 422] on div at bounding box center [442, 422] width 579 height 24
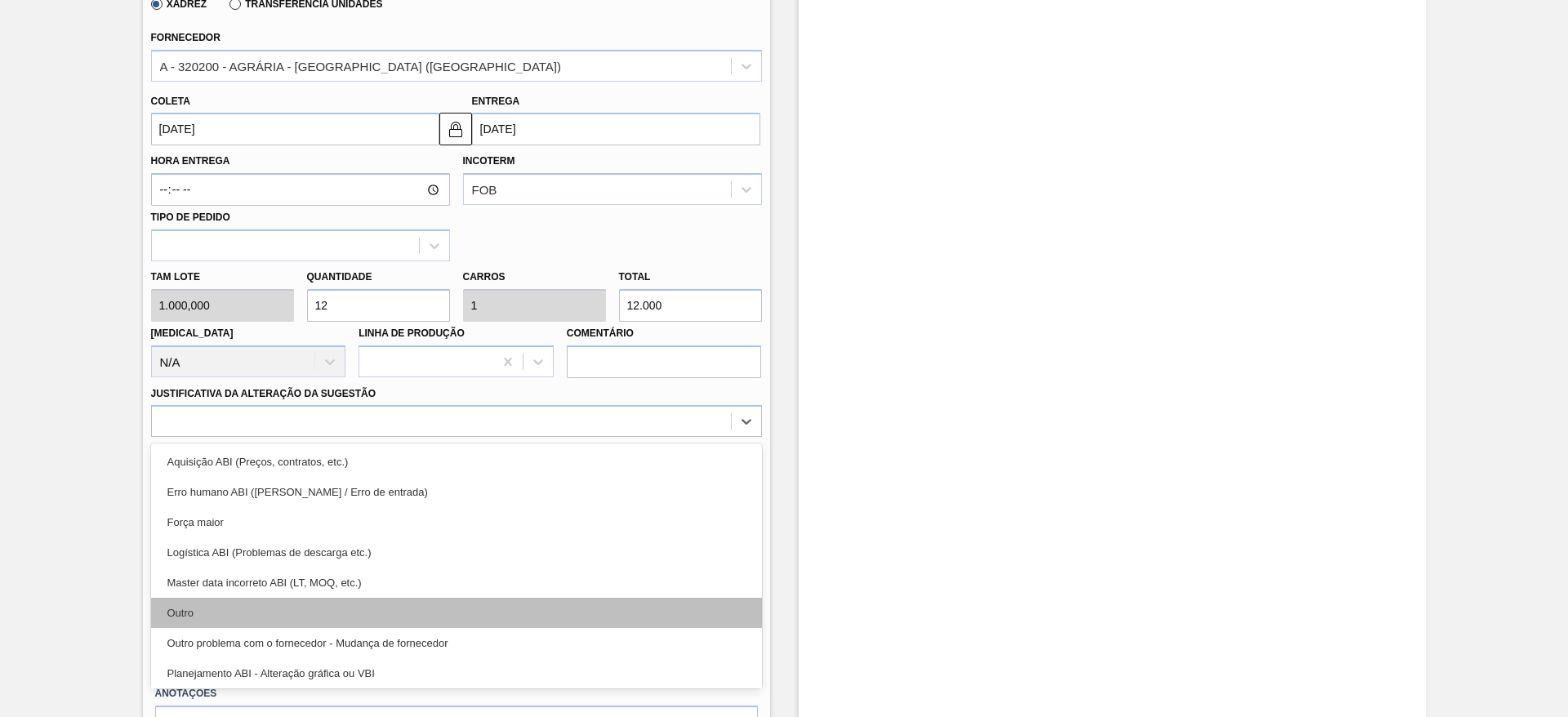
click at [476, 607] on div "Outro" at bounding box center [457, 613] width 611 height 31
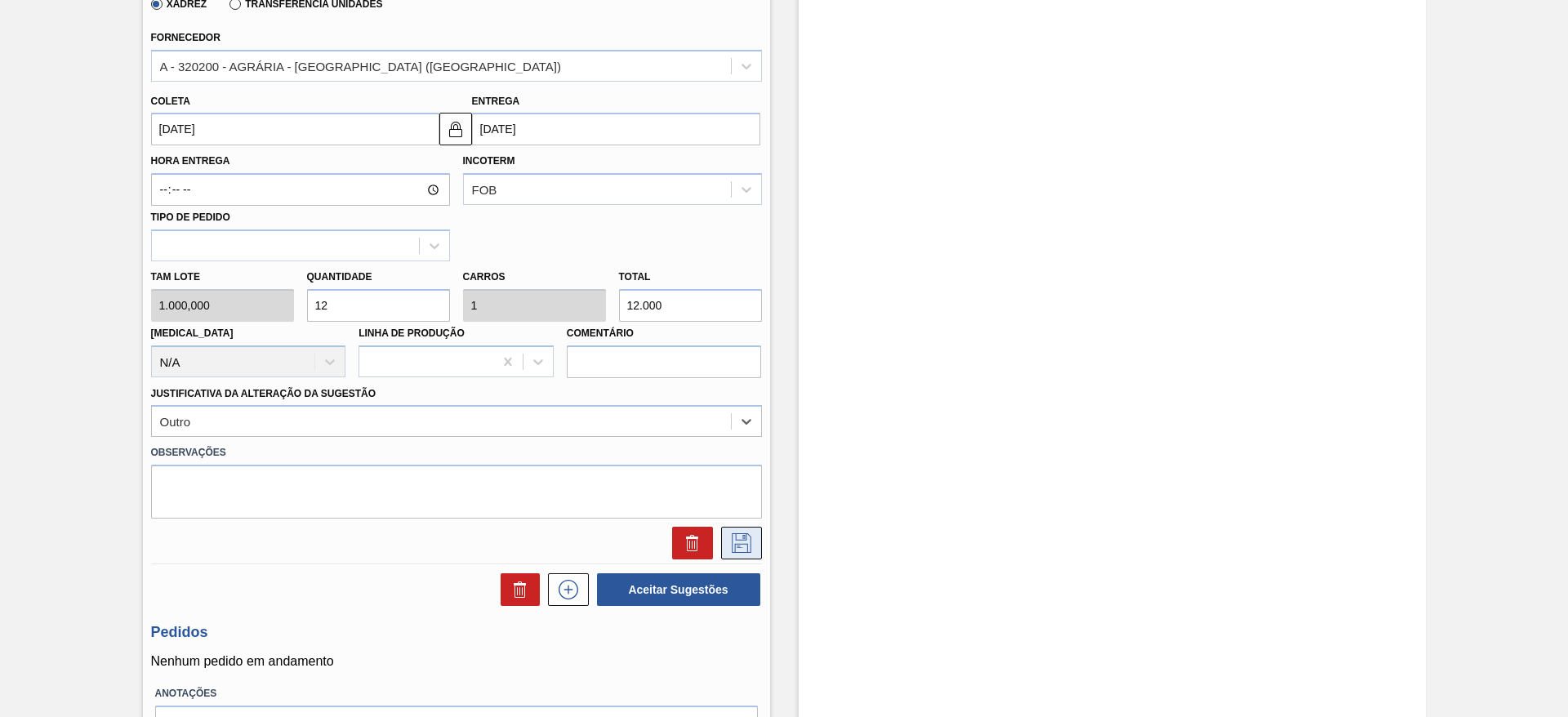
click at [754, 554] on button at bounding box center [741, 543] width 41 height 32
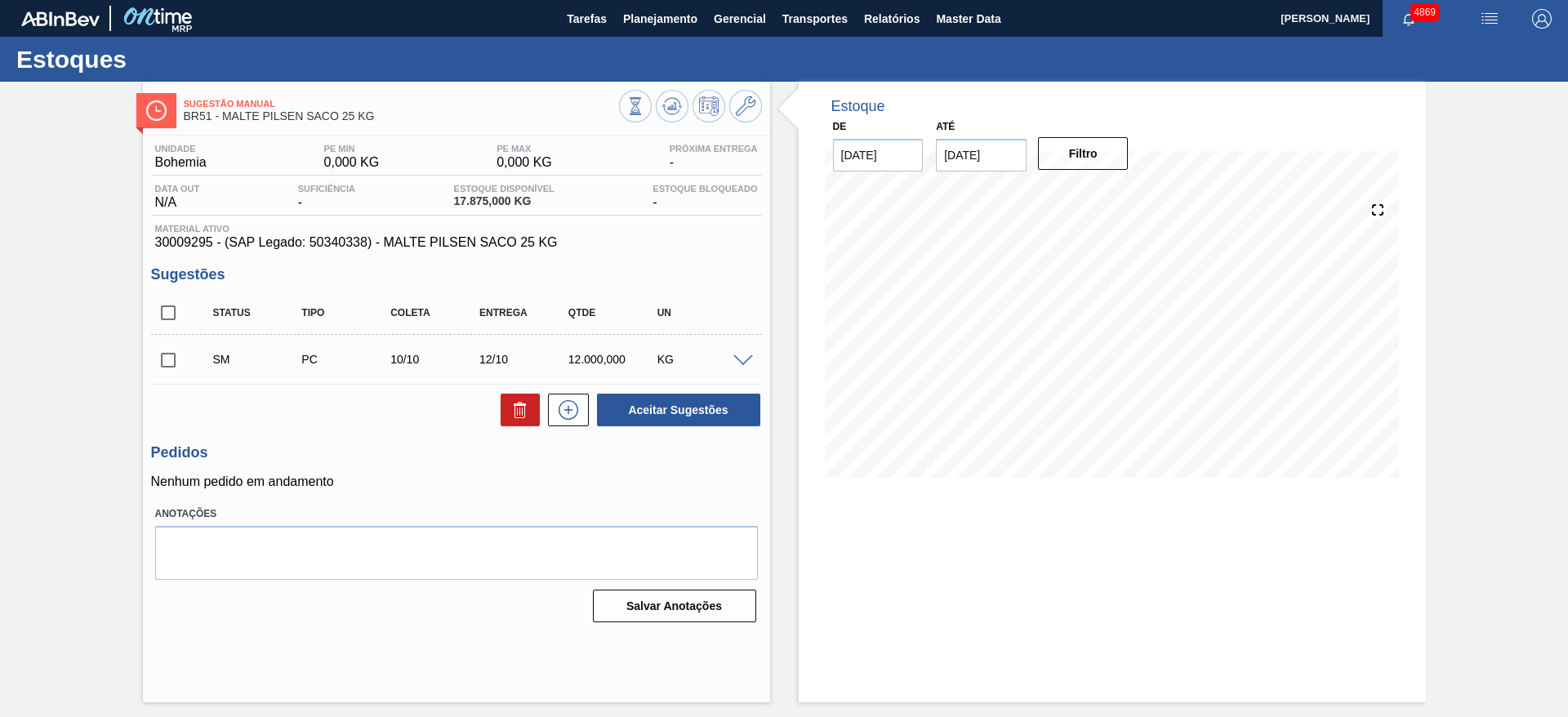
scroll to position [0, 0]
click at [168, 367] on input "checkbox" at bounding box center [168, 360] width 34 height 34
click at [634, 410] on button "Aceitar Sugestões" at bounding box center [679, 410] width 163 height 32
checkbox input "false"
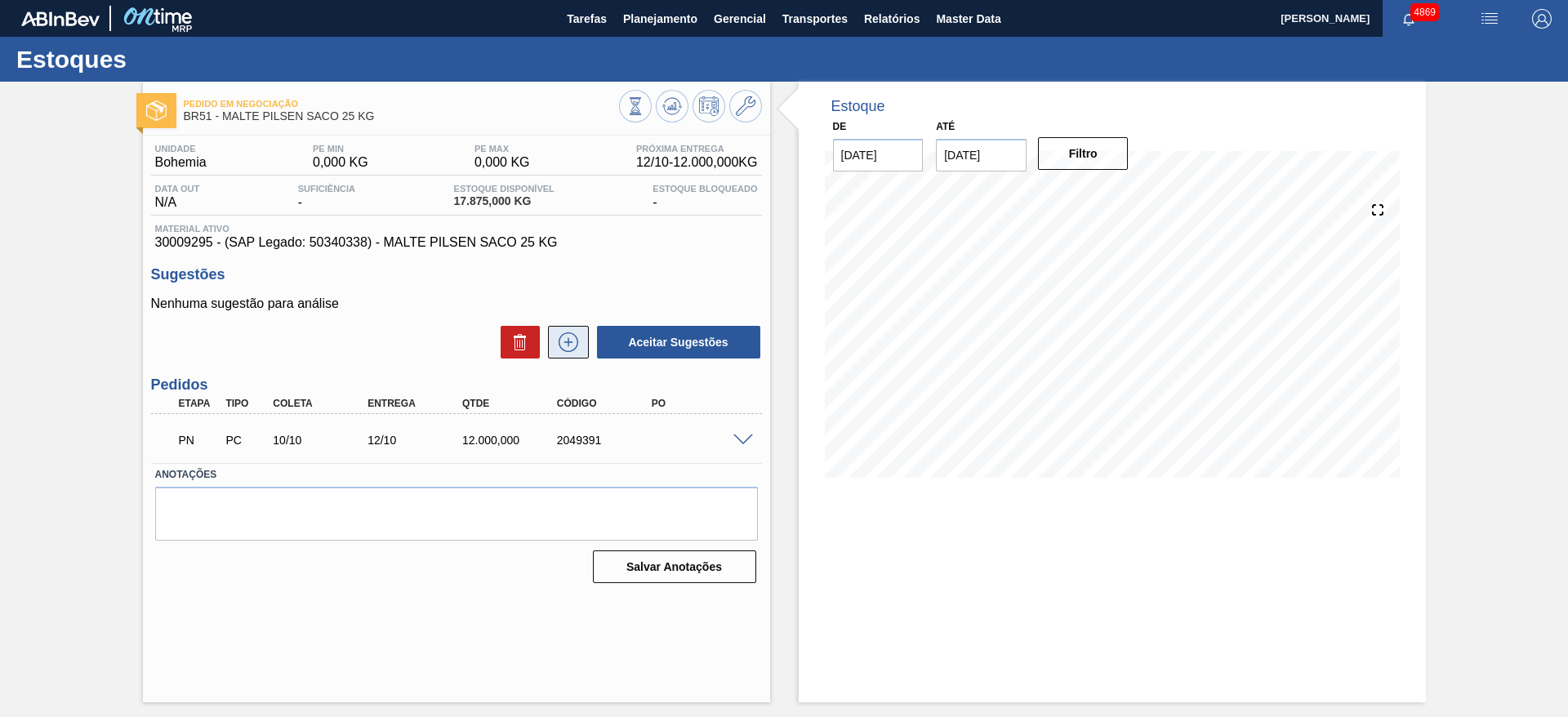
click at [573, 344] on icon at bounding box center [568, 342] width 26 height 20
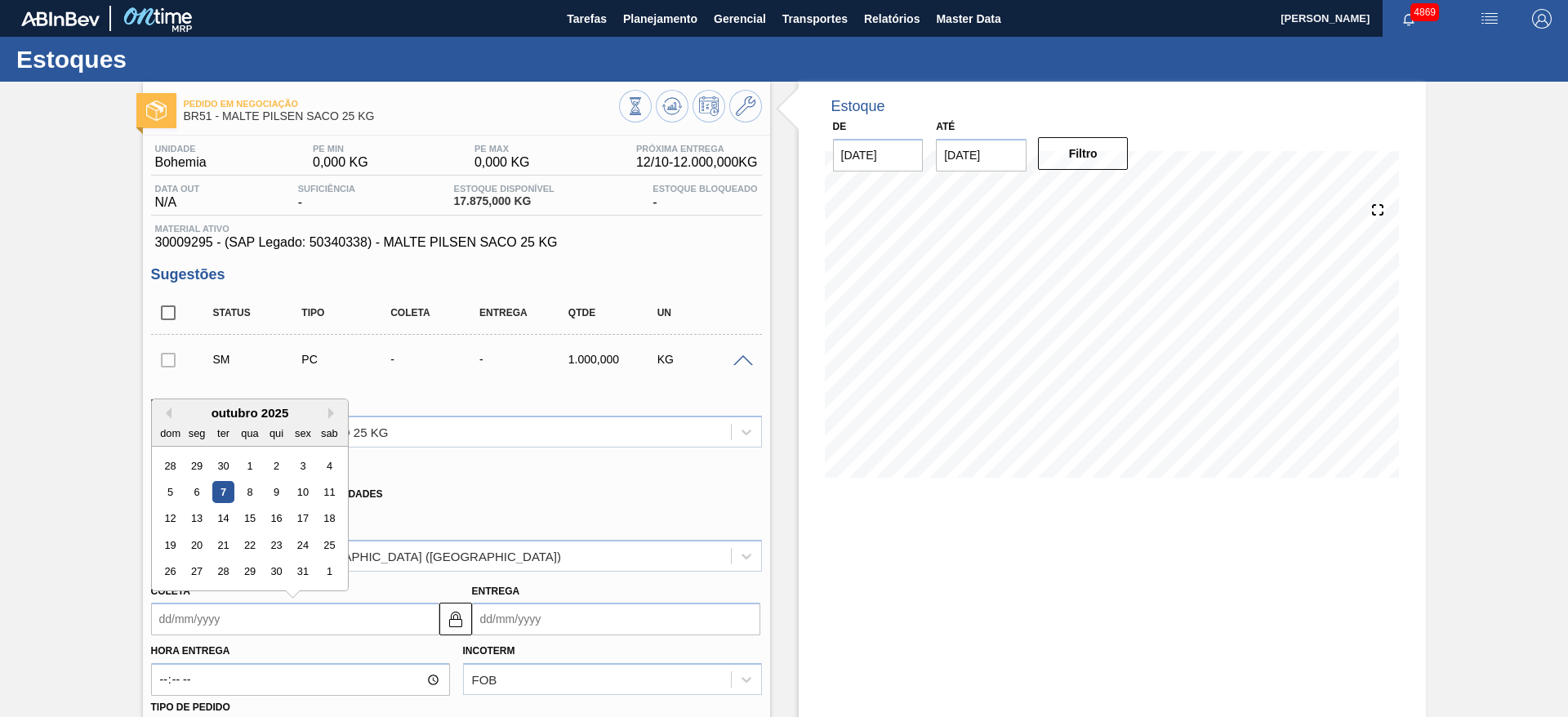
click at [287, 617] on input "Coleta" at bounding box center [295, 618] width 288 height 32
click at [295, 549] on div "24" at bounding box center [303, 545] width 22 height 22
type input "24/10/2025"
type input "26/10/2025"
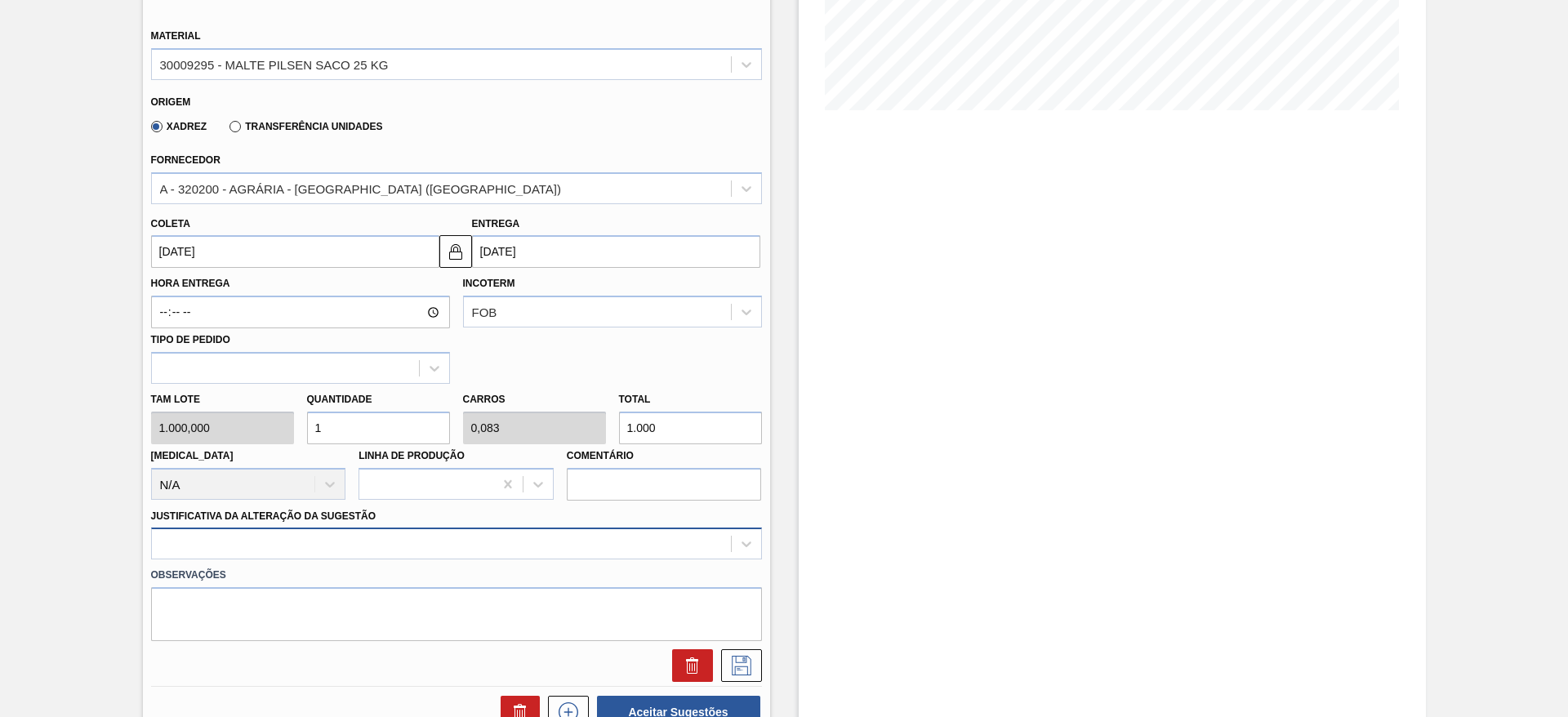
click at [345, 538] on div at bounding box center [457, 543] width 611 height 31
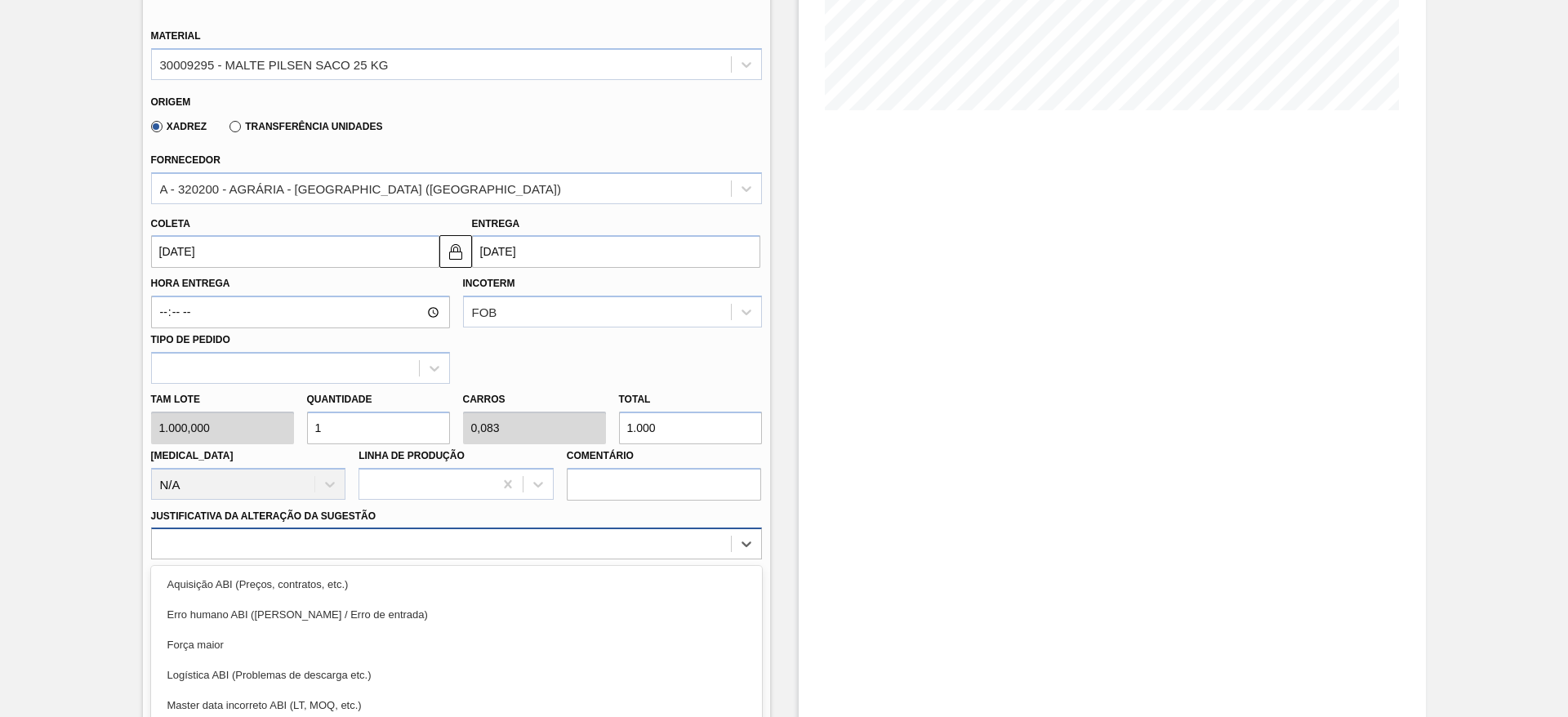
scroll to position [468, 0]
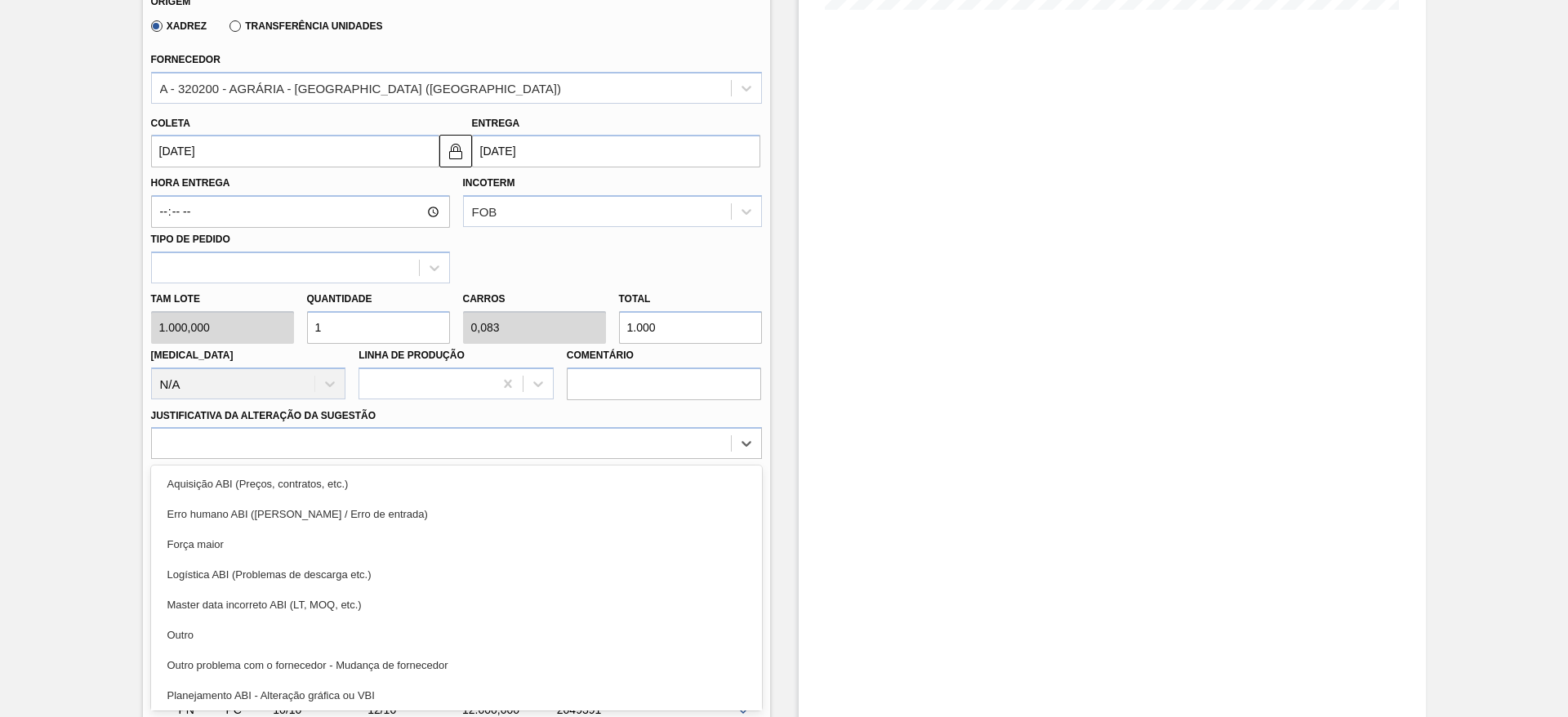
drag, startPoint x: 339, startPoint y: 644, endPoint x: 400, endPoint y: 542, distance: 118.8
click at [342, 643] on div "Outro" at bounding box center [457, 634] width 611 height 31
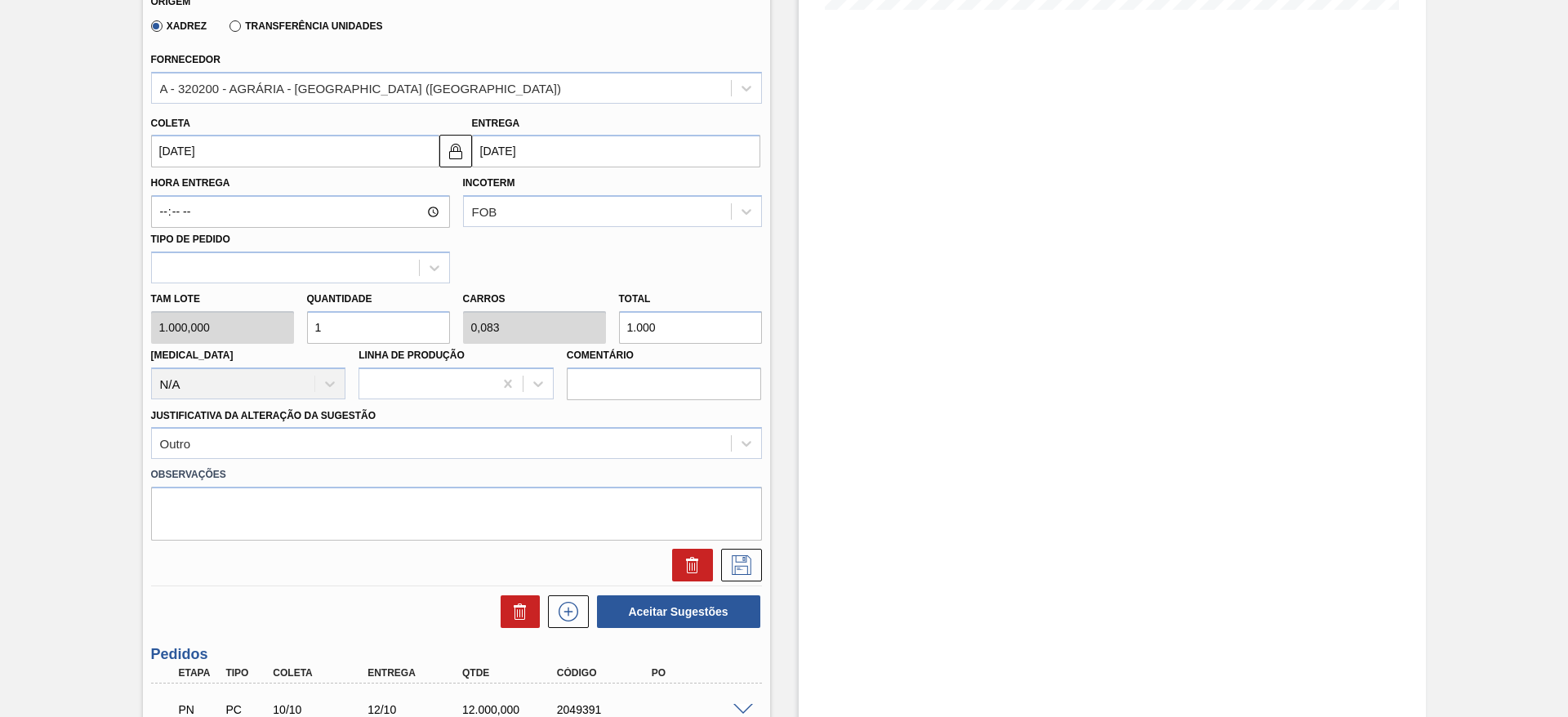
click at [339, 318] on input "1" at bounding box center [379, 327] width 143 height 32
type input "12"
type input "1"
type input "12.000"
type input "12"
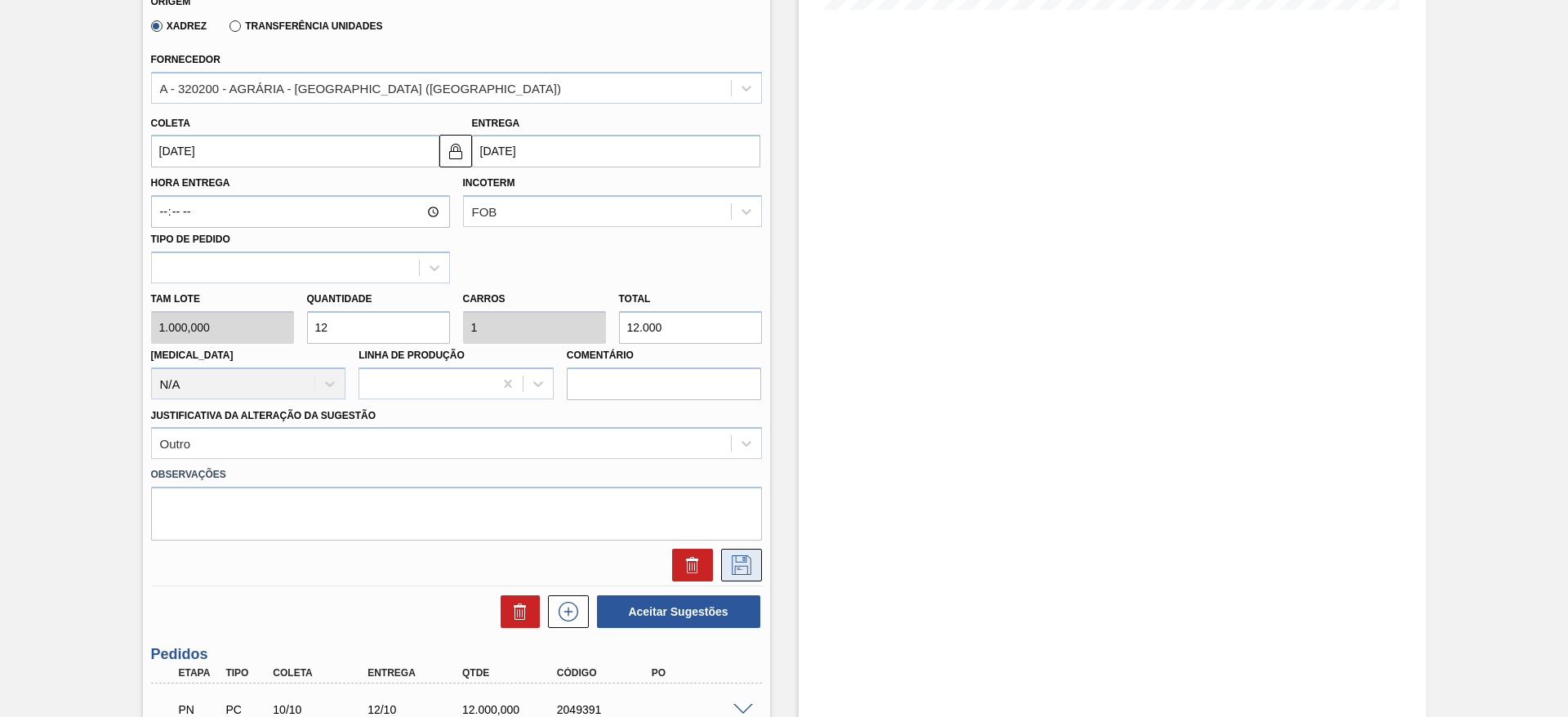
click at [741, 572] on icon at bounding box center [741, 565] width 26 height 20
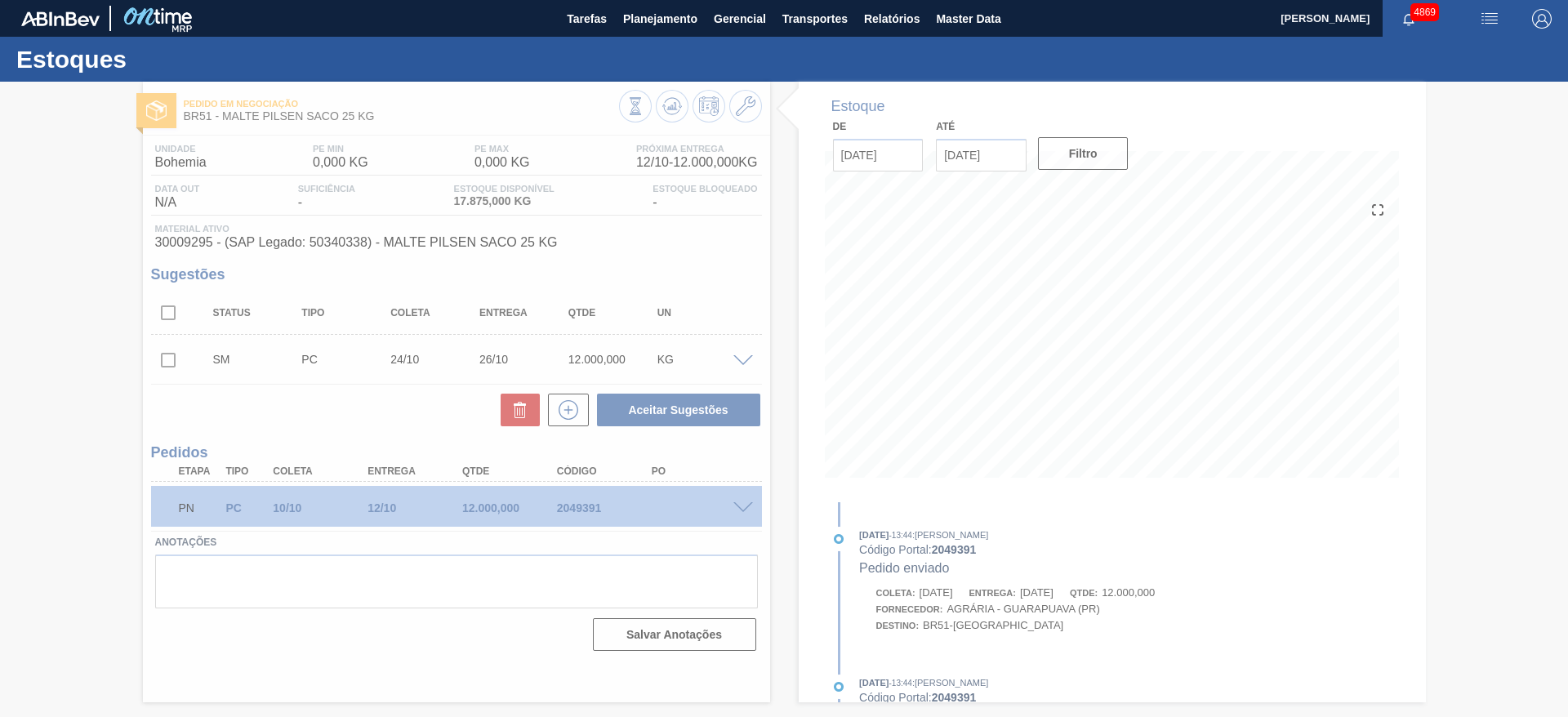
scroll to position [0, 0]
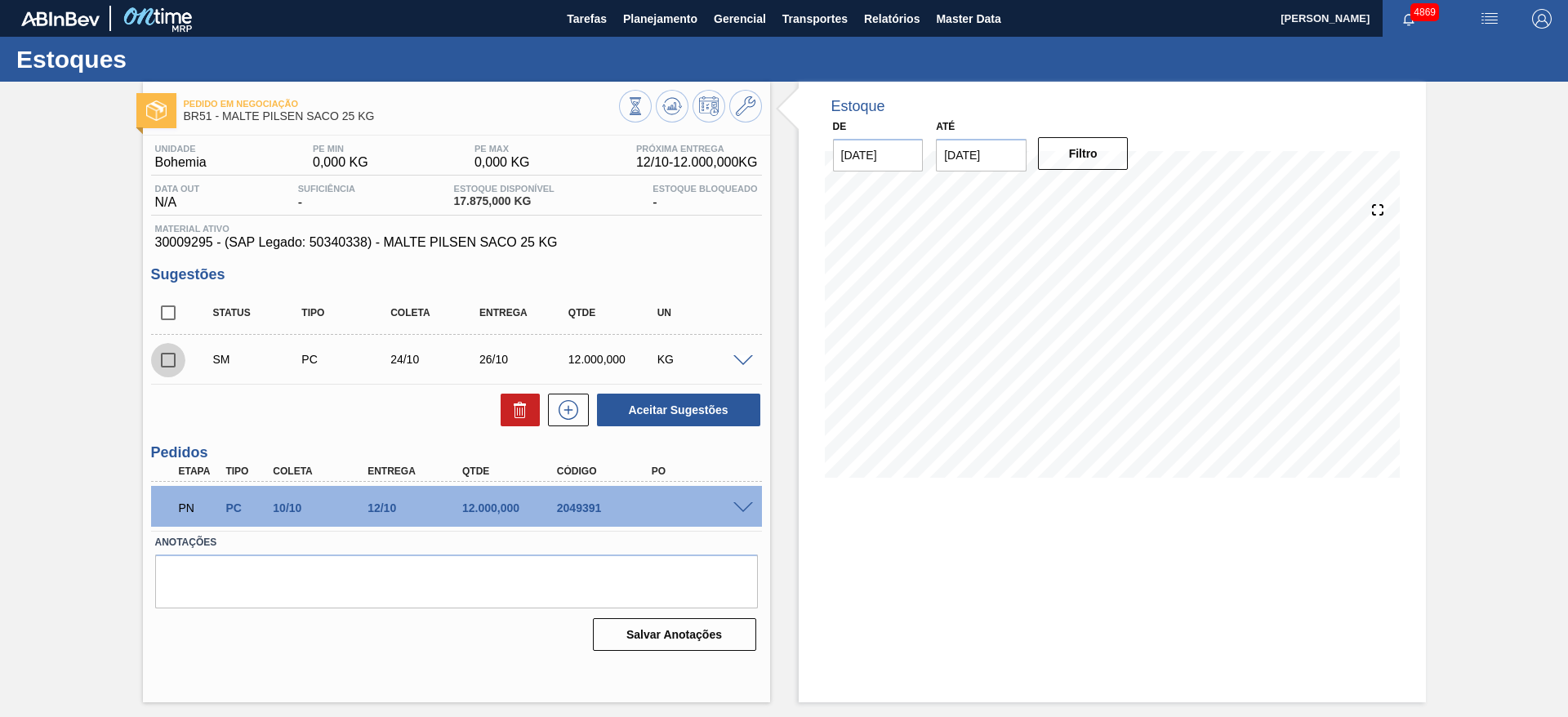
click at [173, 360] on input "checkbox" at bounding box center [168, 360] width 34 height 34
click at [613, 416] on button "Aceitar Sugestões" at bounding box center [679, 410] width 163 height 32
checkbox input "false"
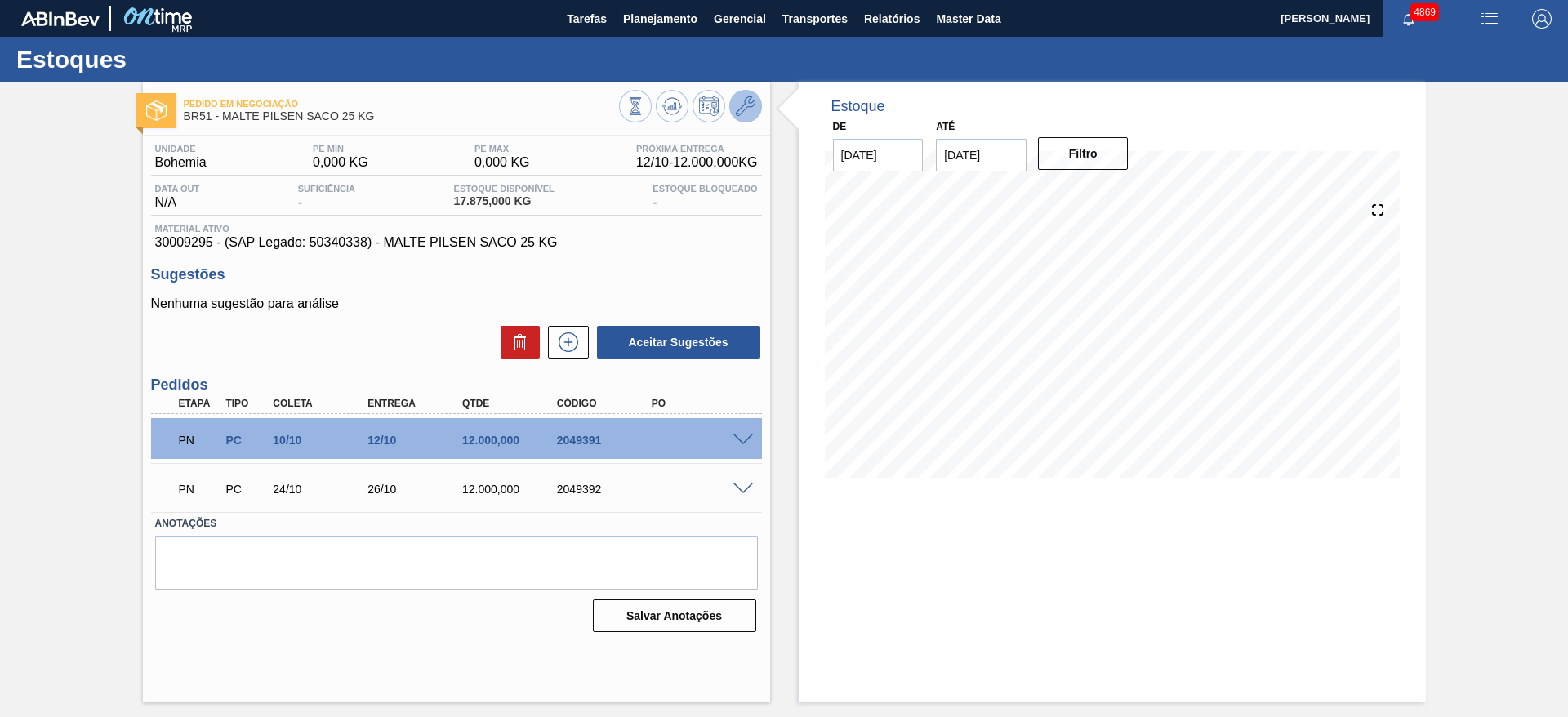
click at [741, 105] on icon at bounding box center [745, 105] width 20 height 20
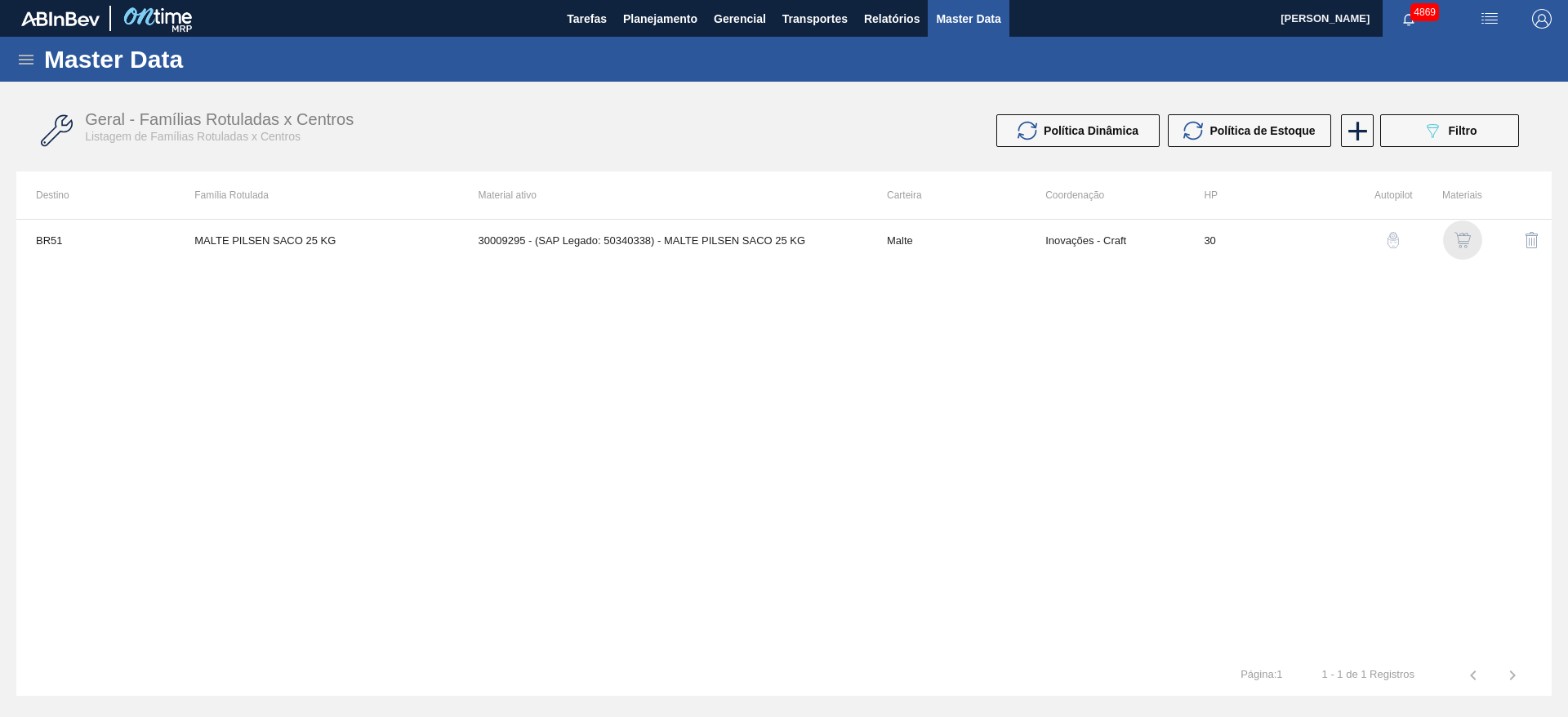
click at [1463, 240] on img "button" at bounding box center [1462, 240] width 16 height 16
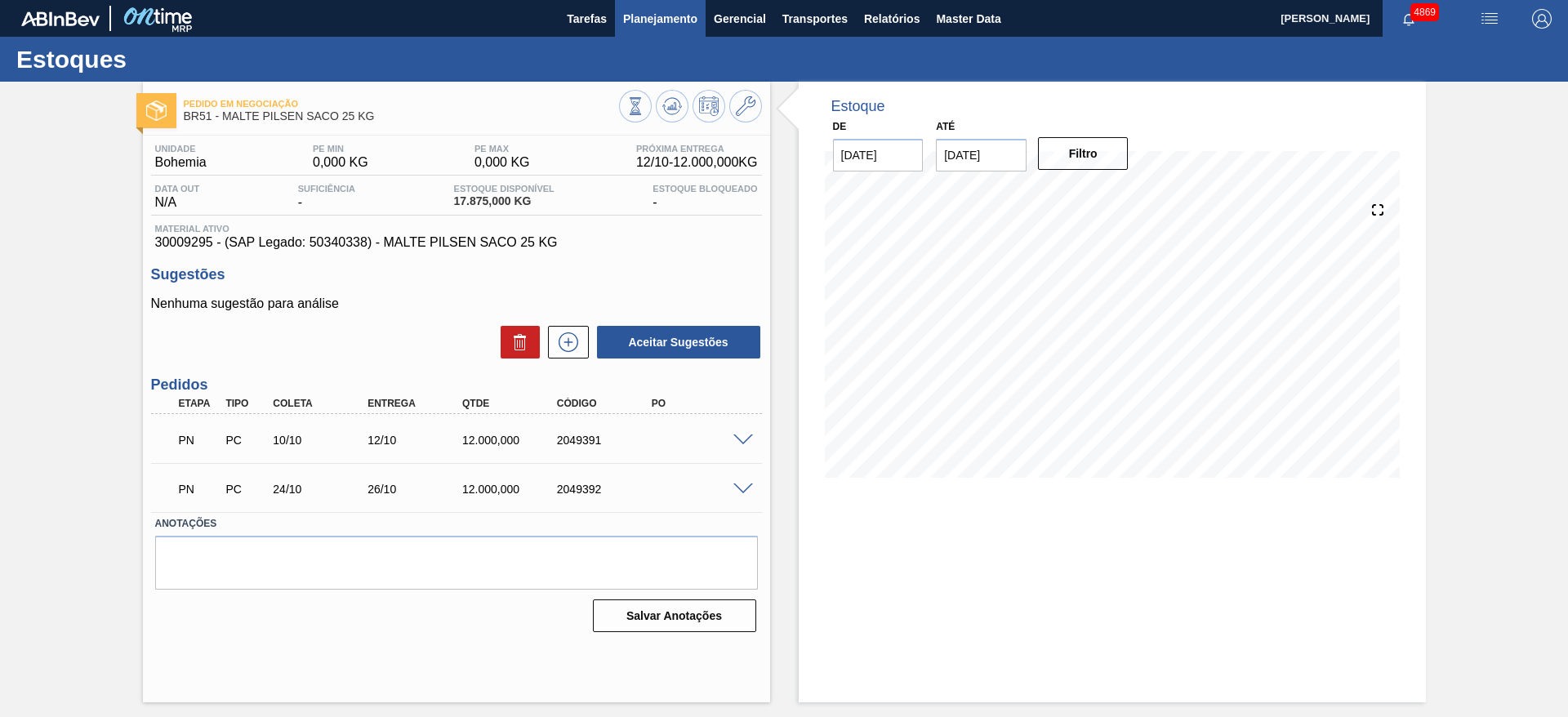
click at [679, 6] on button "Planejamento" at bounding box center [660, 18] width 91 height 37
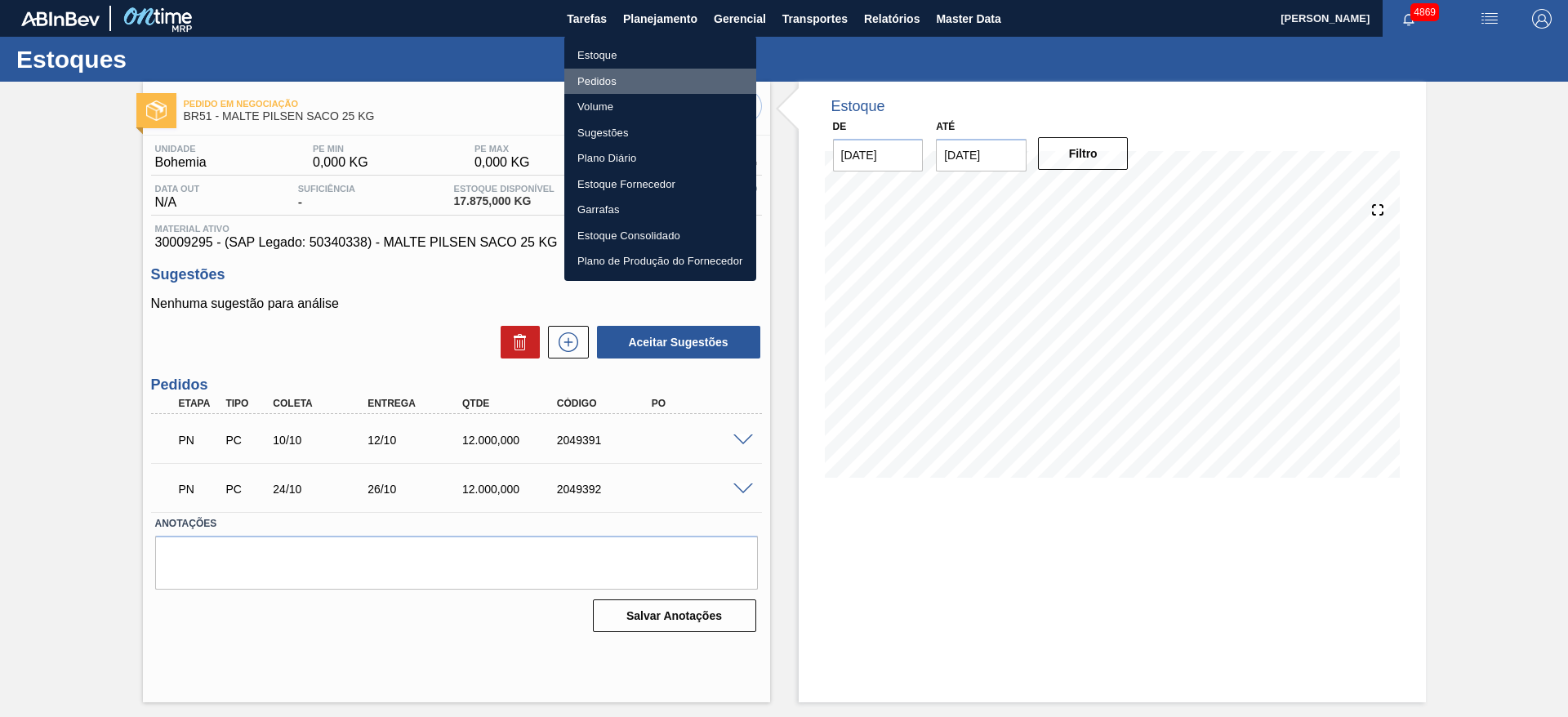
click at [642, 75] on li "Pedidos" at bounding box center [660, 82] width 192 height 26
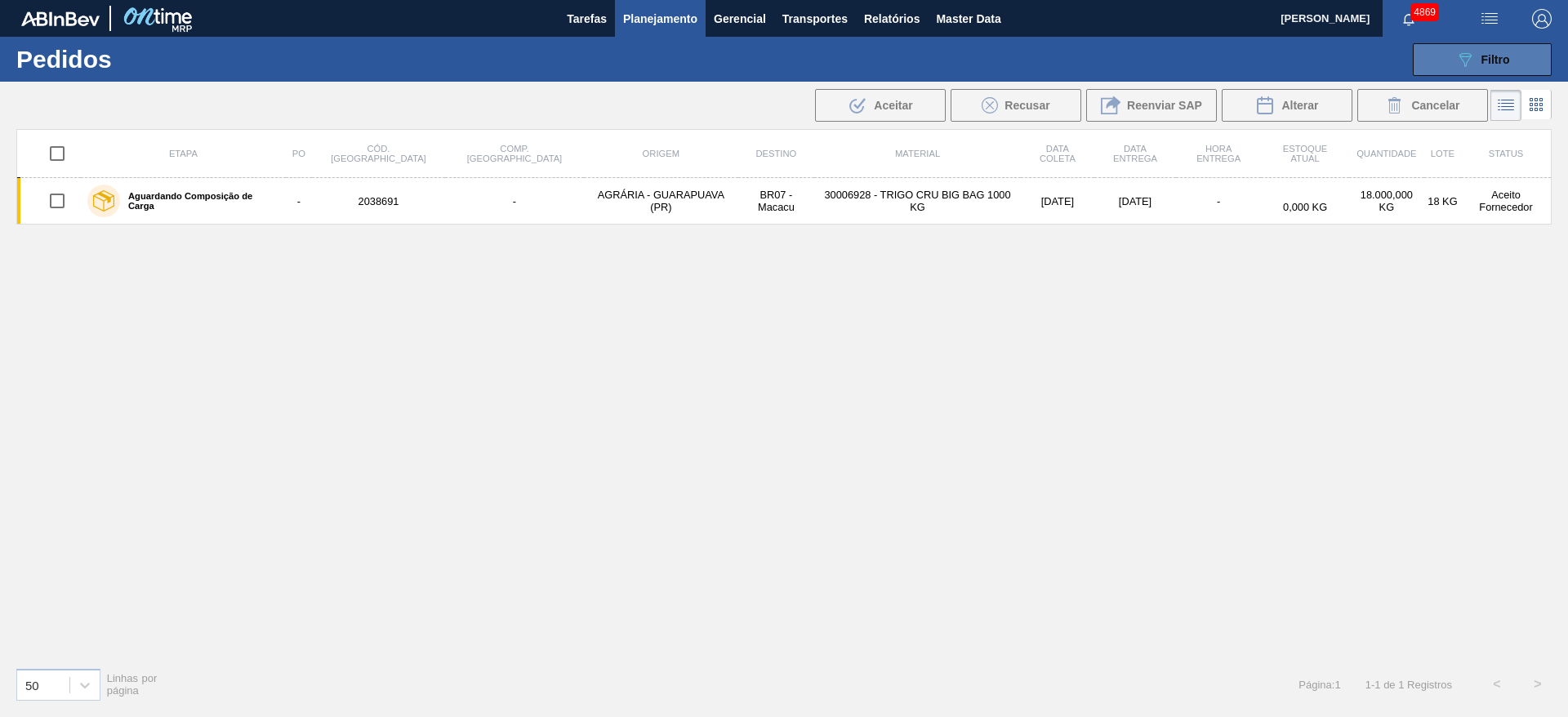
click at [1477, 54] on div "089F7B8B-B2A5-4AFE-B5C0-19BA573D28AC Filtro" at bounding box center [1482, 60] width 54 height 20
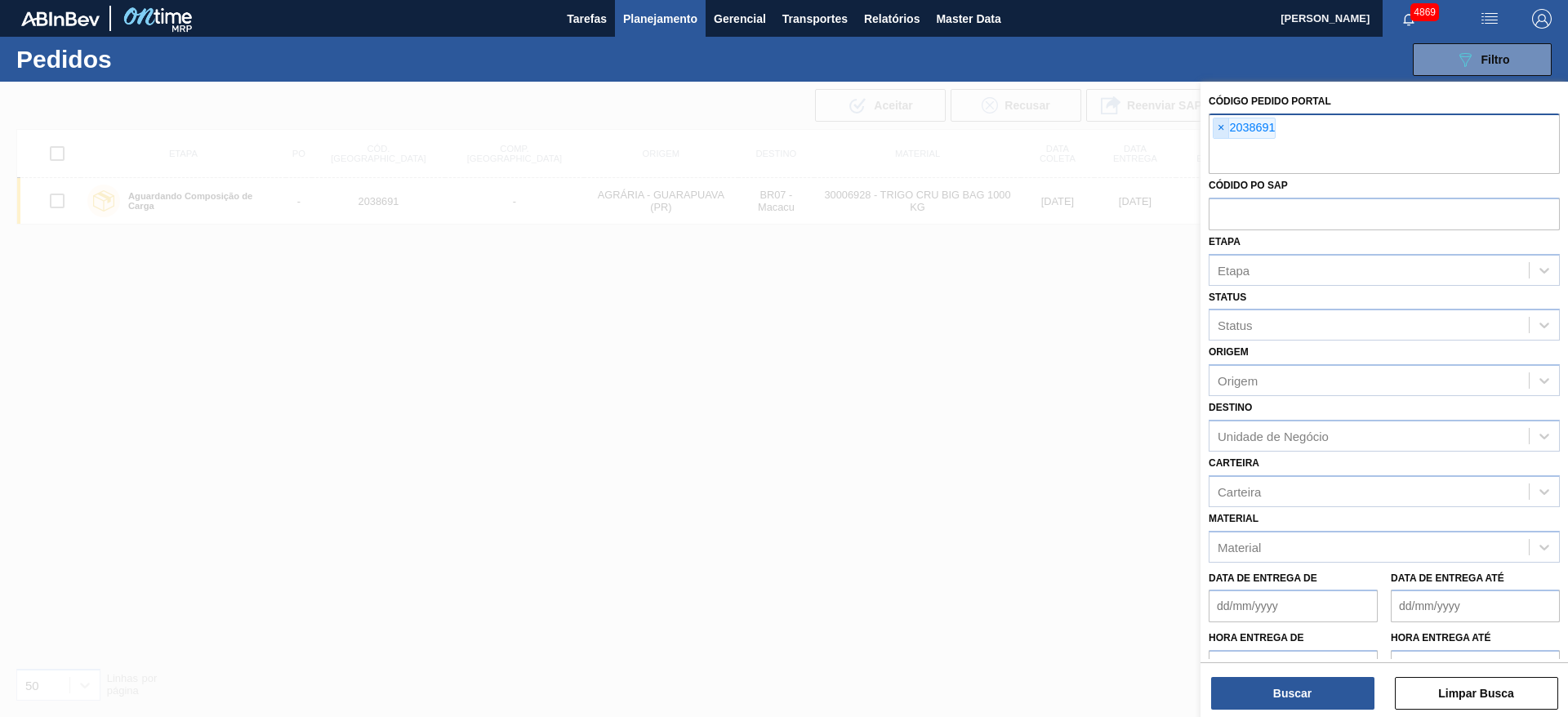
click at [1220, 133] on span "×" at bounding box center [1221, 128] width 15 height 20
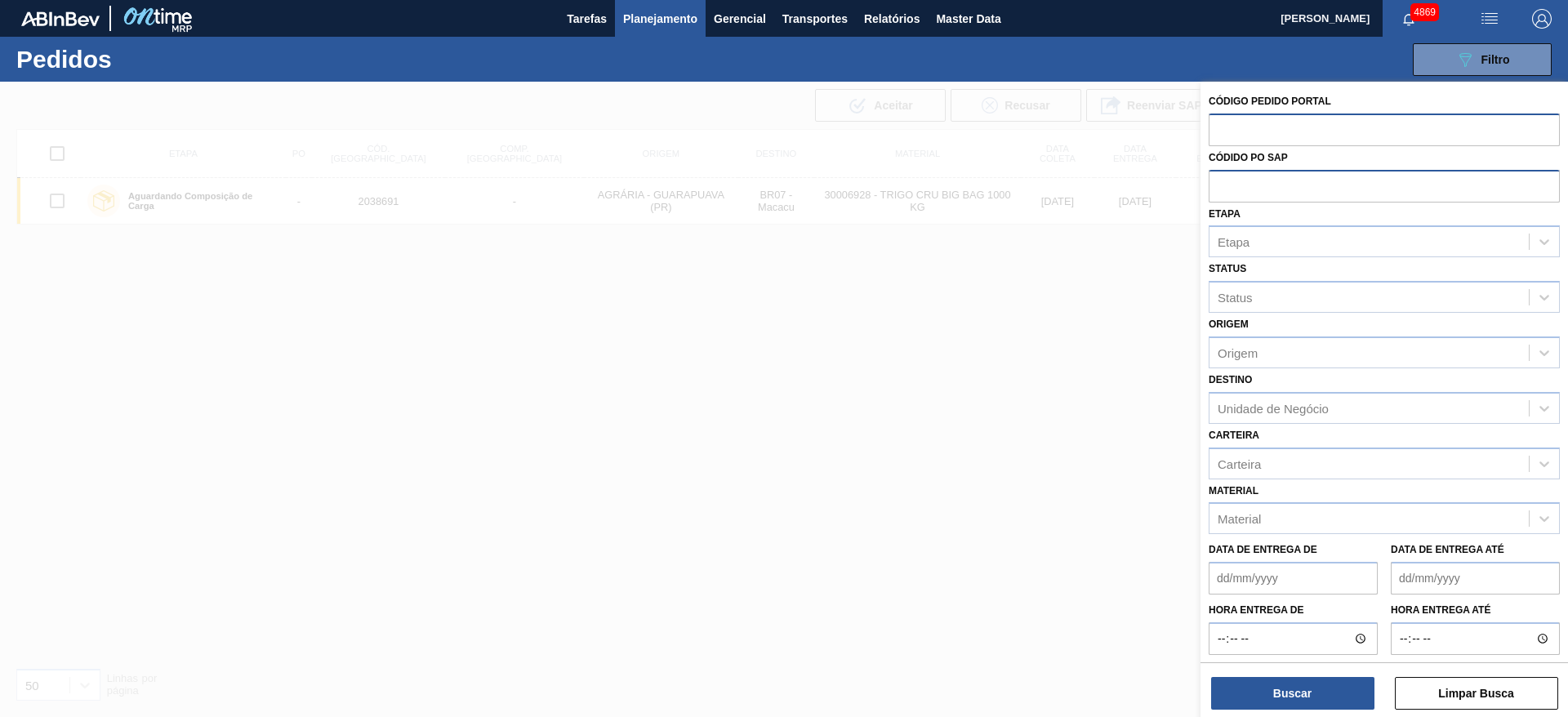
click at [1257, 185] on input "text" at bounding box center [1383, 185] width 351 height 31
paste input "text"
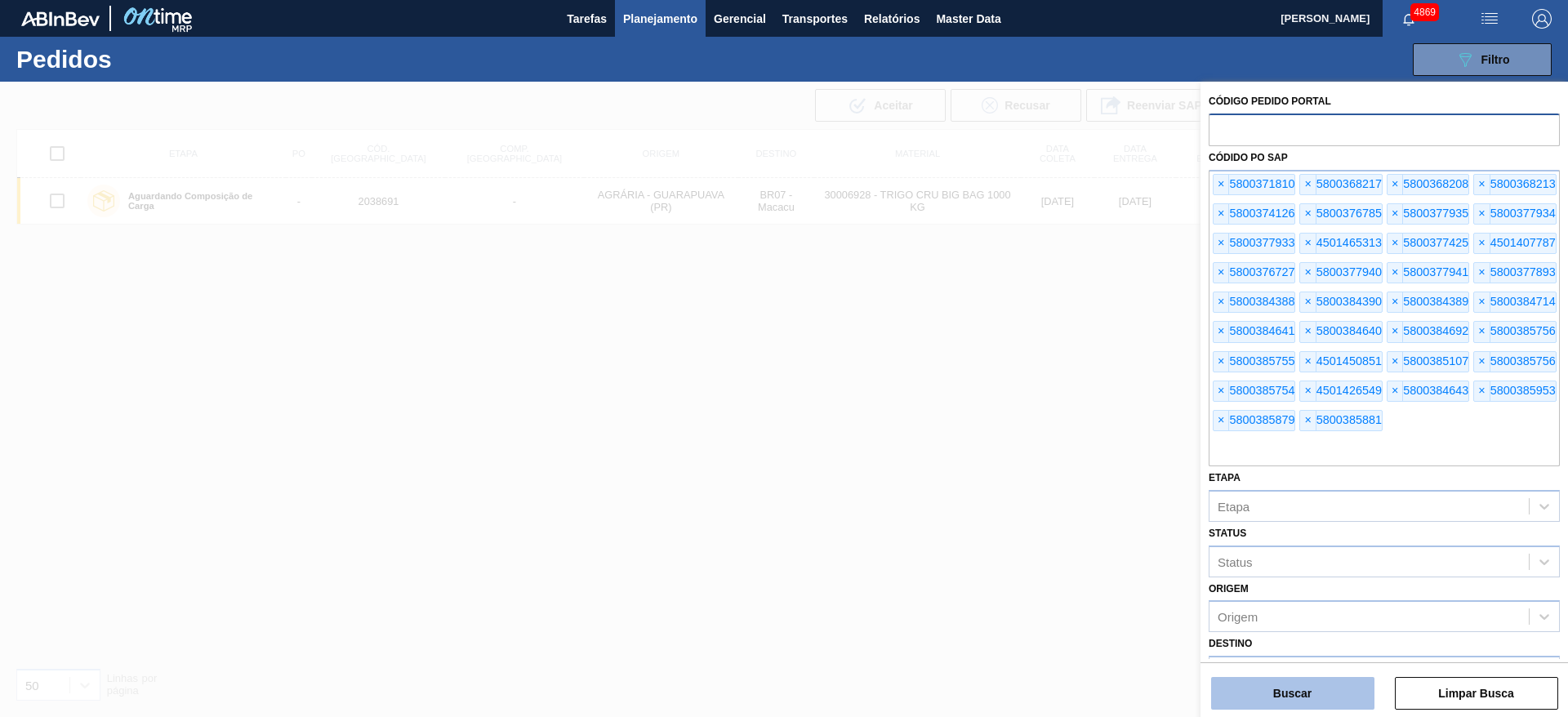
click at [1308, 687] on button "Buscar" at bounding box center [1292, 693] width 163 height 32
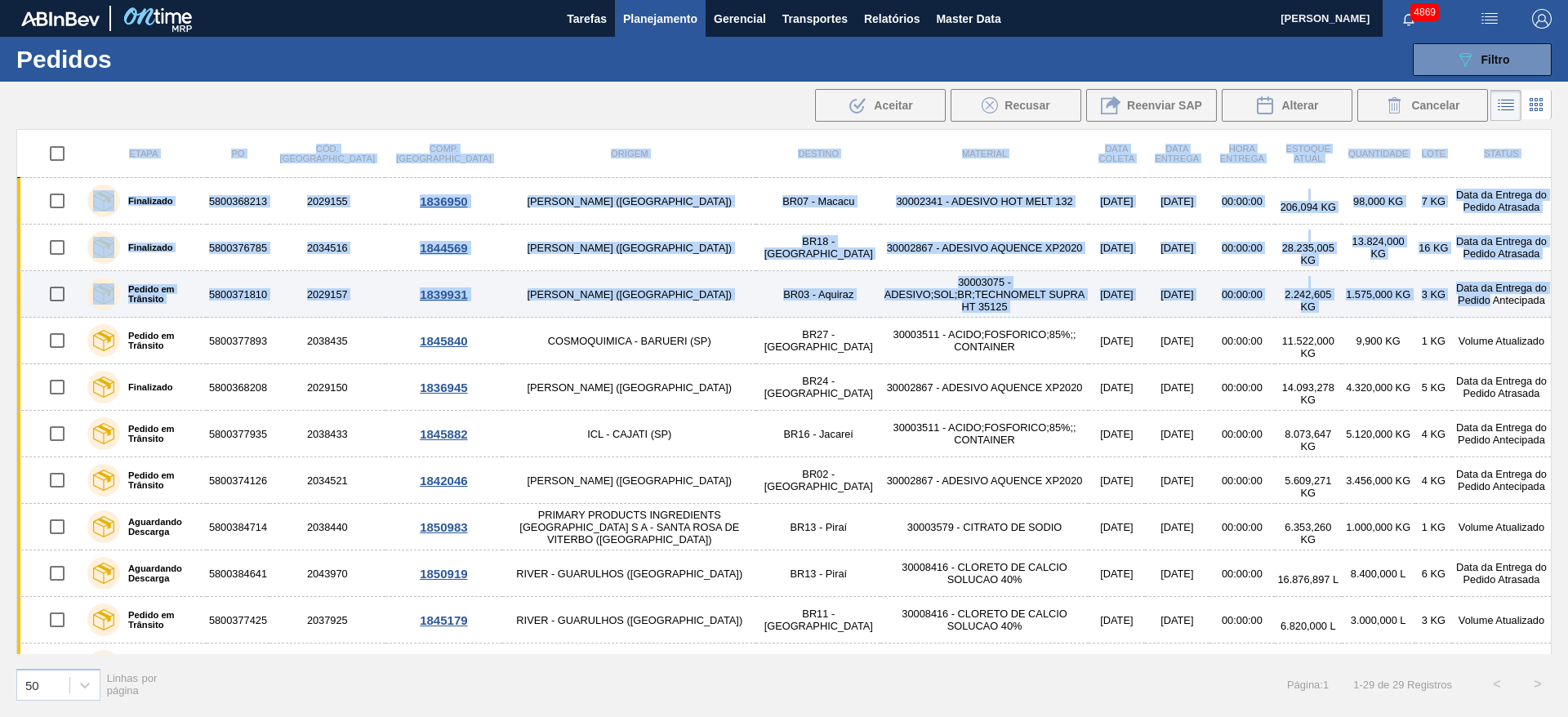
drag, startPoint x: 1551, startPoint y: 213, endPoint x: 1548, endPoint y: 273, distance: 60.1
click at [1548, 273] on div "Etapa PO Cód. Pedido Comp. Carga Origem Destino Material Data coleta Data Entre…" at bounding box center [784, 422] width 1568 height 585
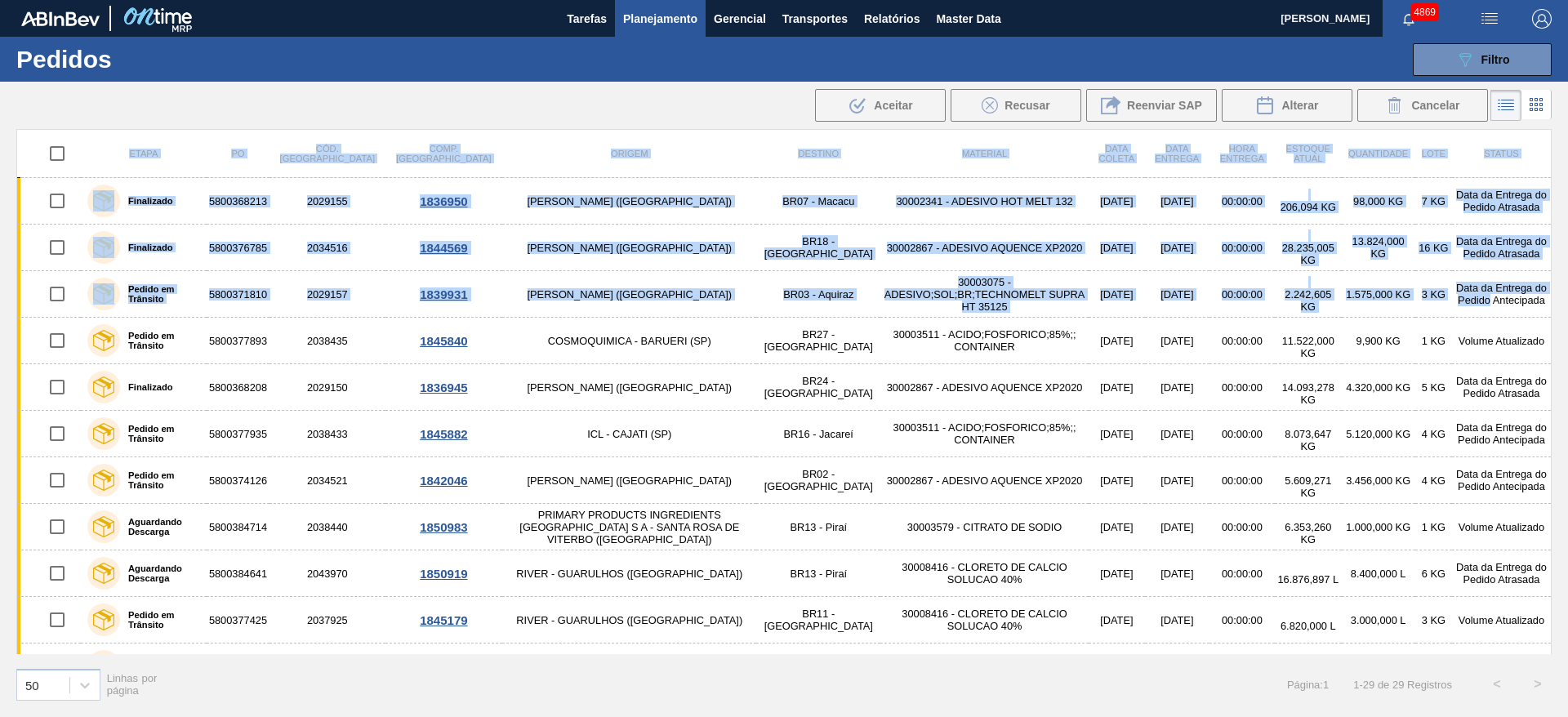
click at [1567, 327] on div "Etapa PO Cód. Pedido Comp. Carga Origem Destino Material Data coleta Data Entre…" at bounding box center [784, 422] width 1568 height 585
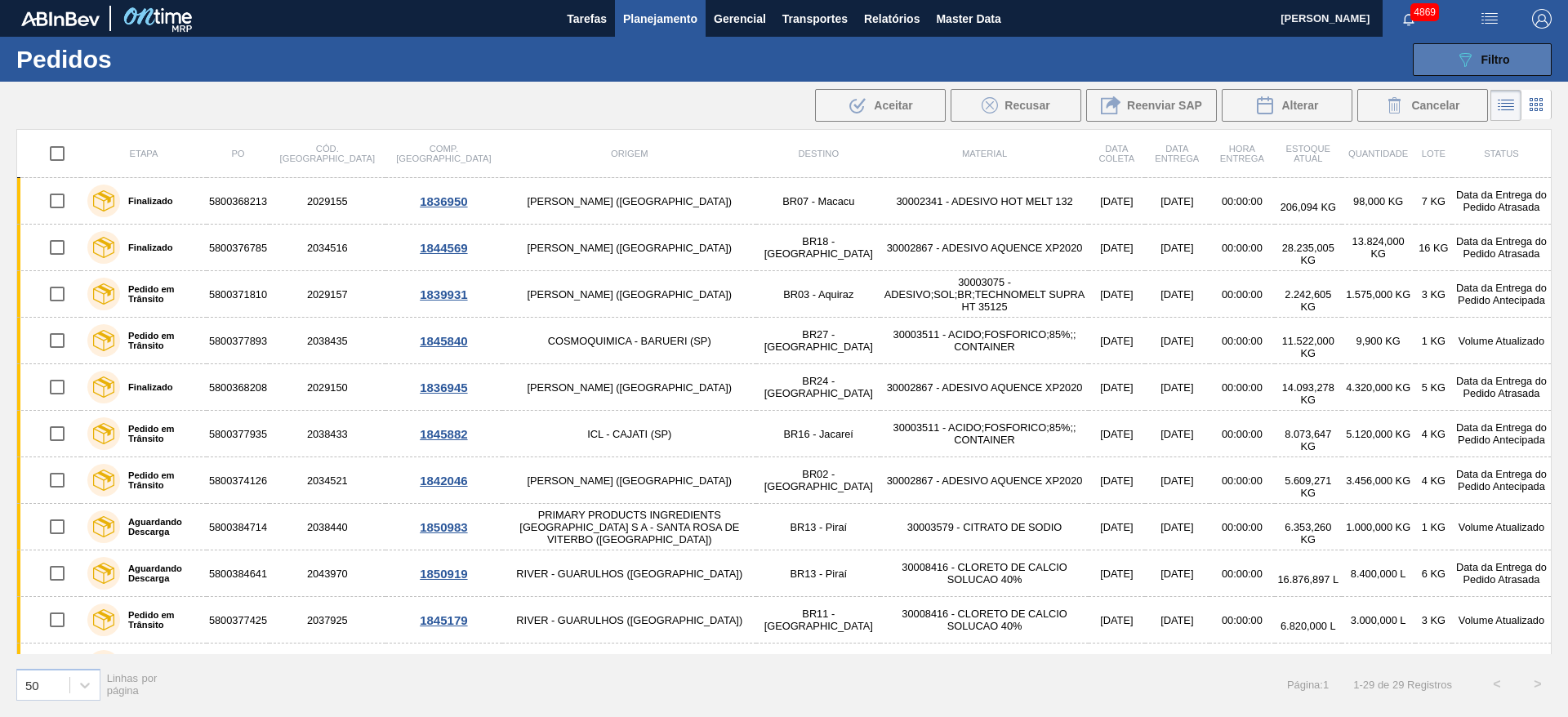
click at [1448, 47] on button "089F7B8B-B2A5-4AFE-B5C0-19BA573D28AC Filtro" at bounding box center [1481, 60] width 139 height 32
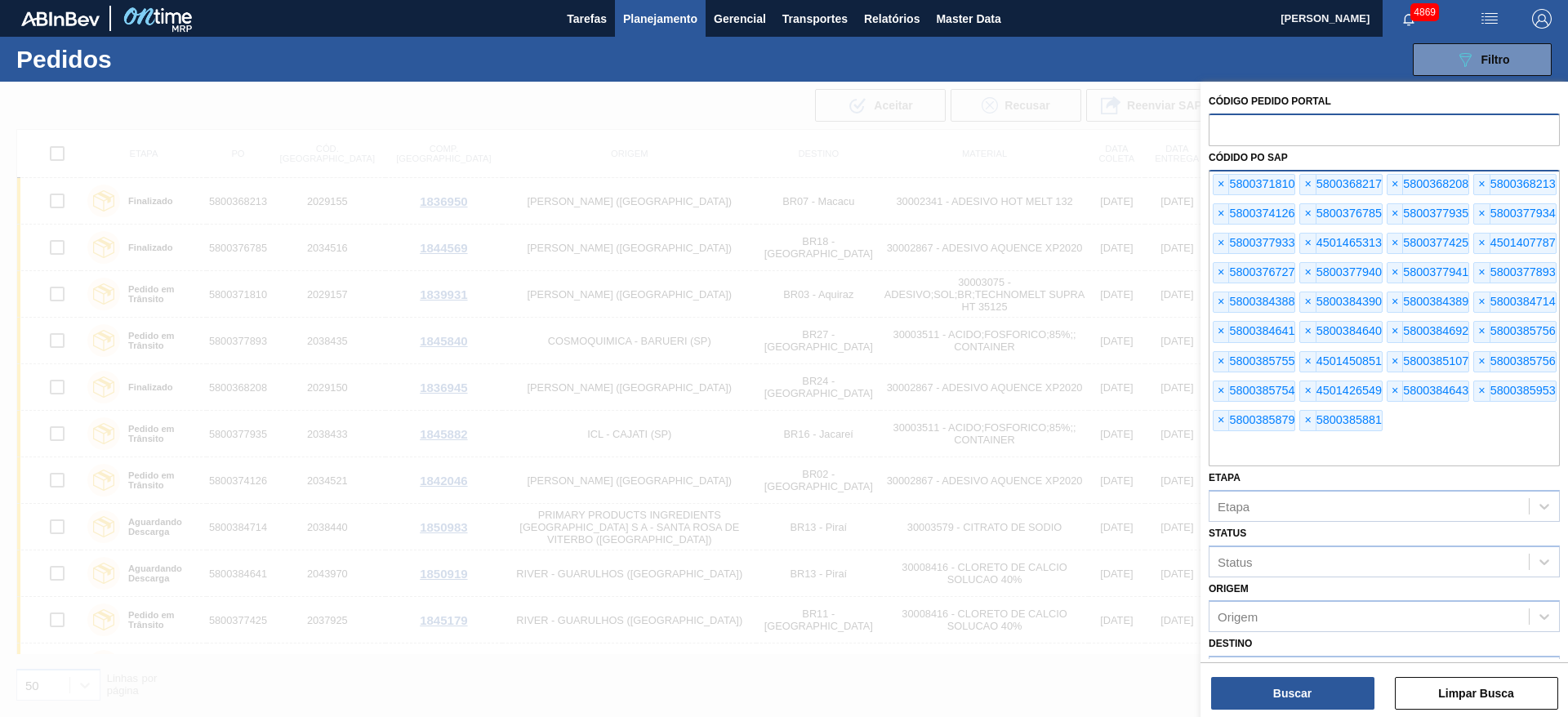
click at [1419, 426] on div "× 5800371810 × 5800368217 × 5800368208 × 5800368213 × 5800374126 × 5800376785 ×…" at bounding box center [1383, 318] width 351 height 296
paste input "5800377940"
type input "5800377940"
click at [1054, 464] on div at bounding box center [784, 440] width 1568 height 717
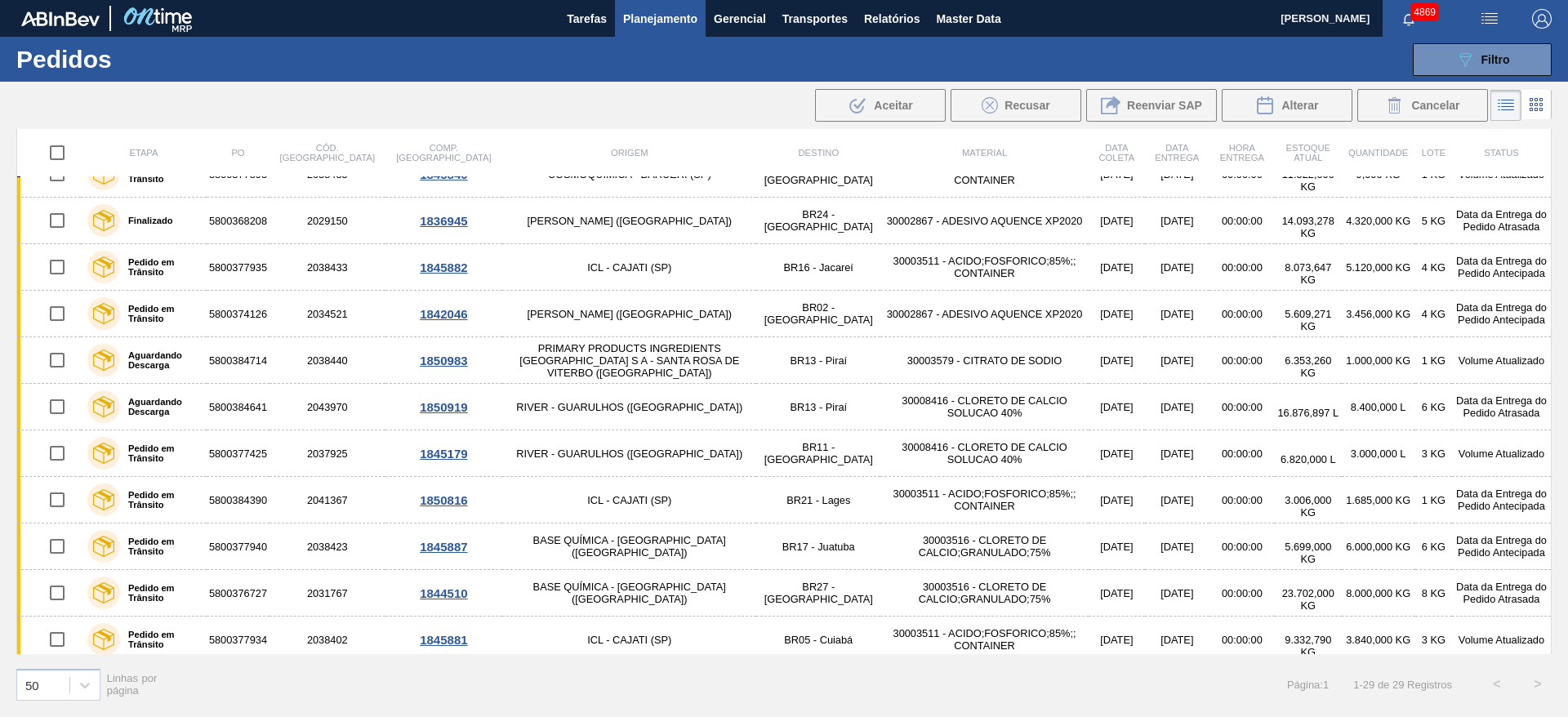
scroll to position [176, 0]
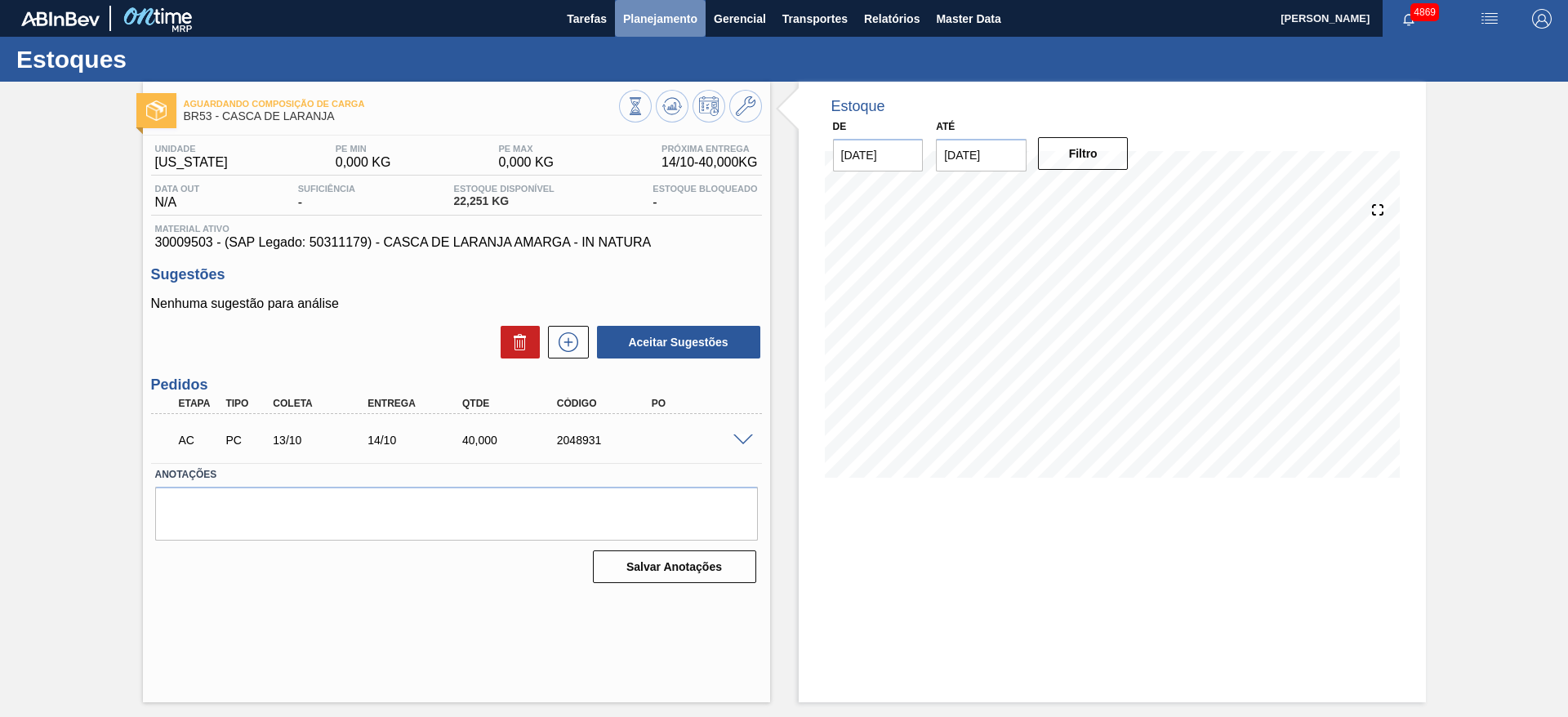
click at [651, 14] on span "Planejamento" at bounding box center [659, 19] width 74 height 20
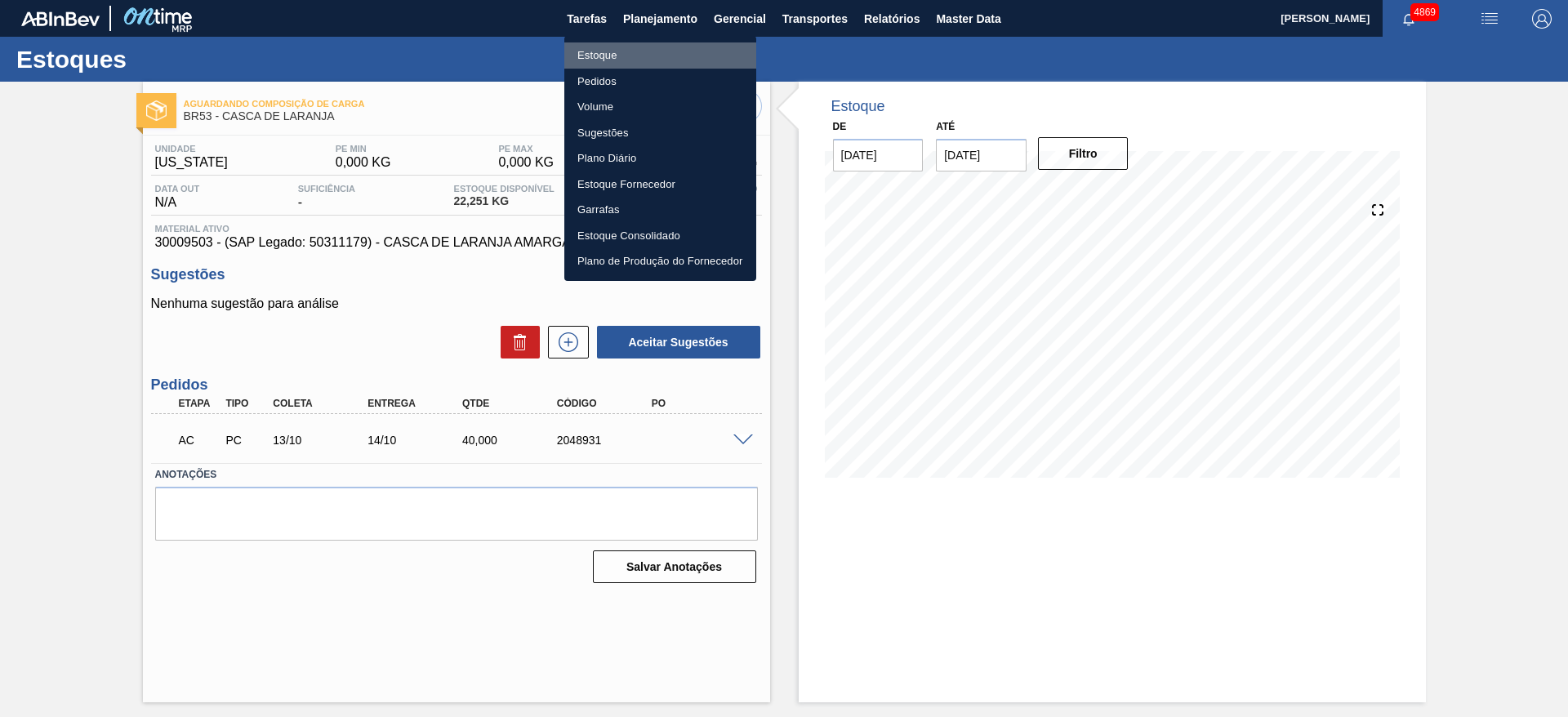
click at [638, 53] on li "Estoque" at bounding box center [660, 55] width 192 height 26
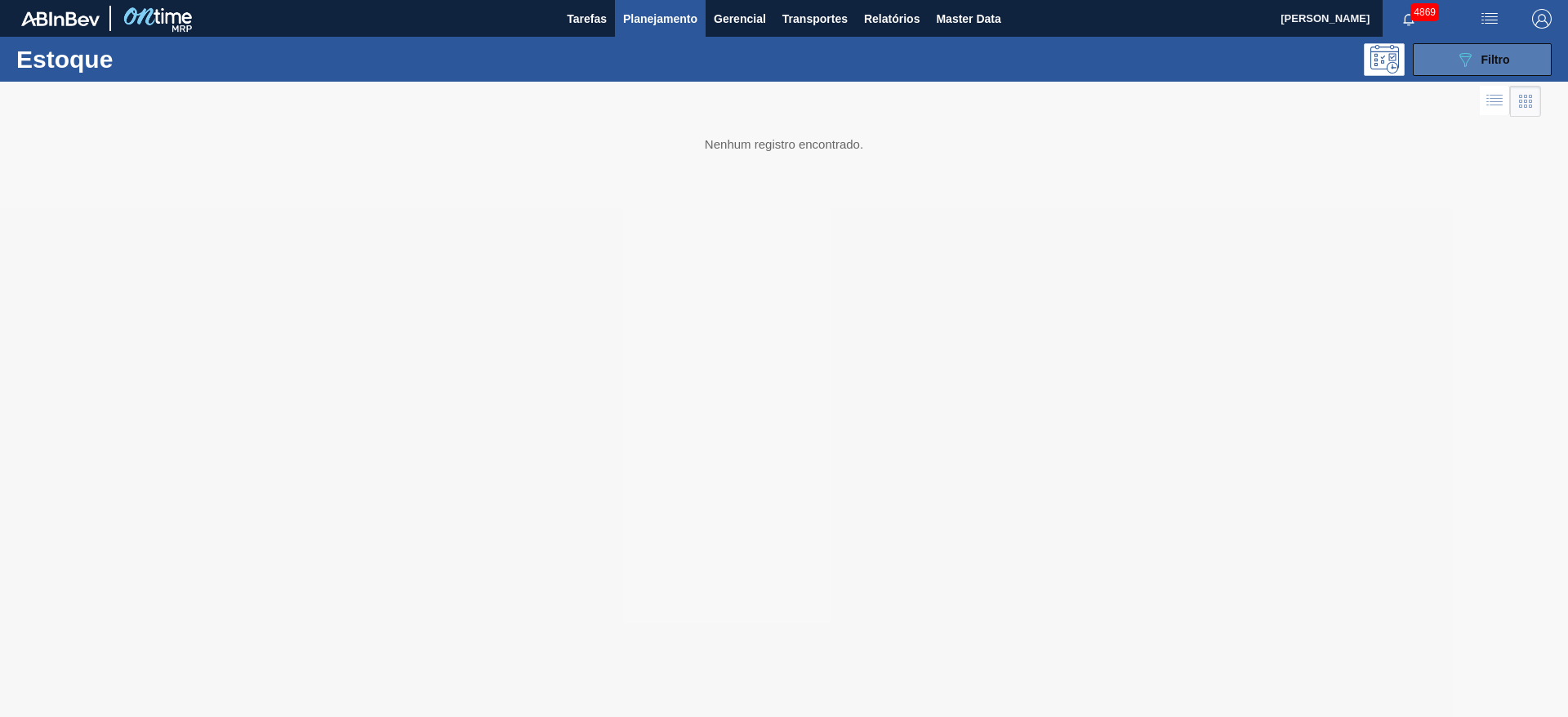
click at [1524, 54] on button "089F7B8B-B2A5-4AFE-B5C0-19BA573D28AC Filtro" at bounding box center [1481, 60] width 139 height 32
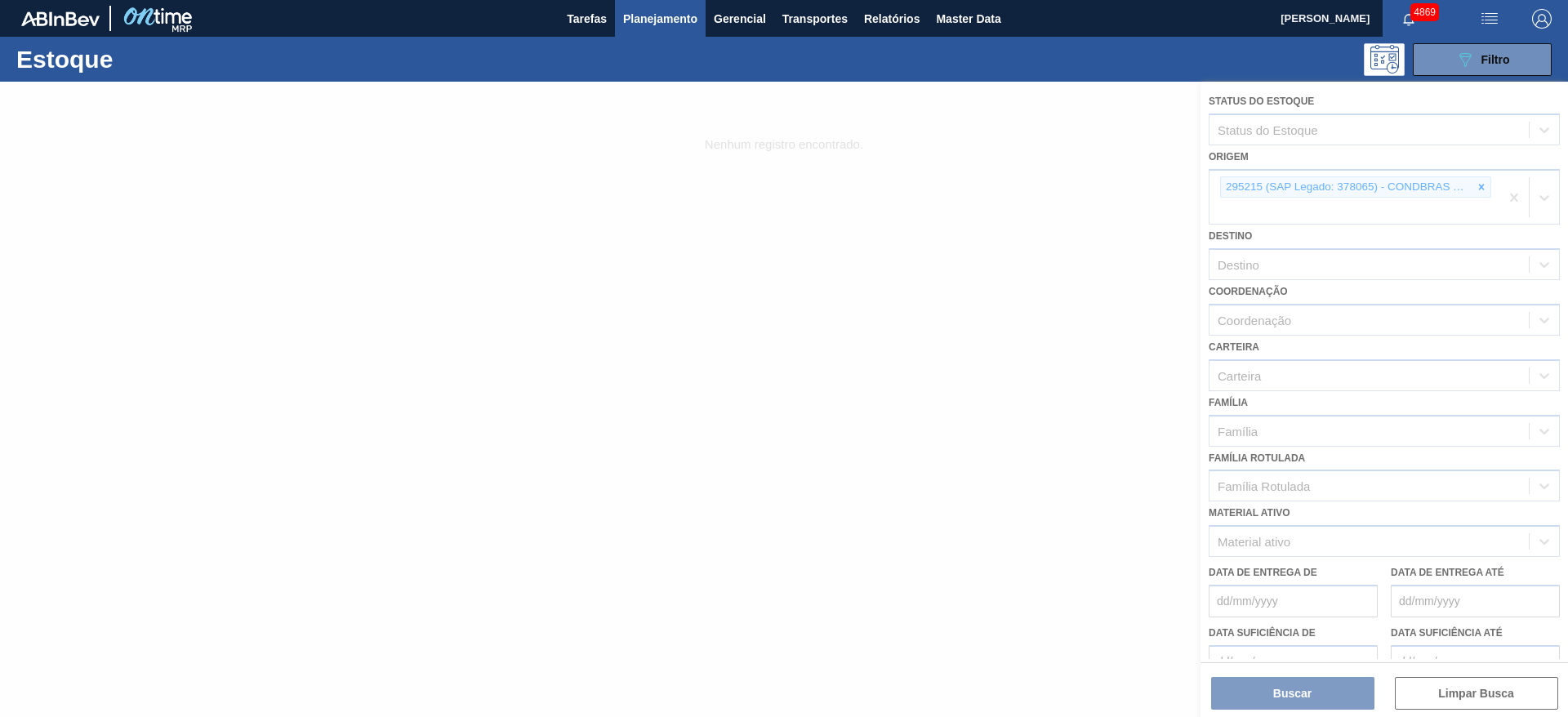
click at [1479, 181] on div at bounding box center [784, 399] width 1568 height 635
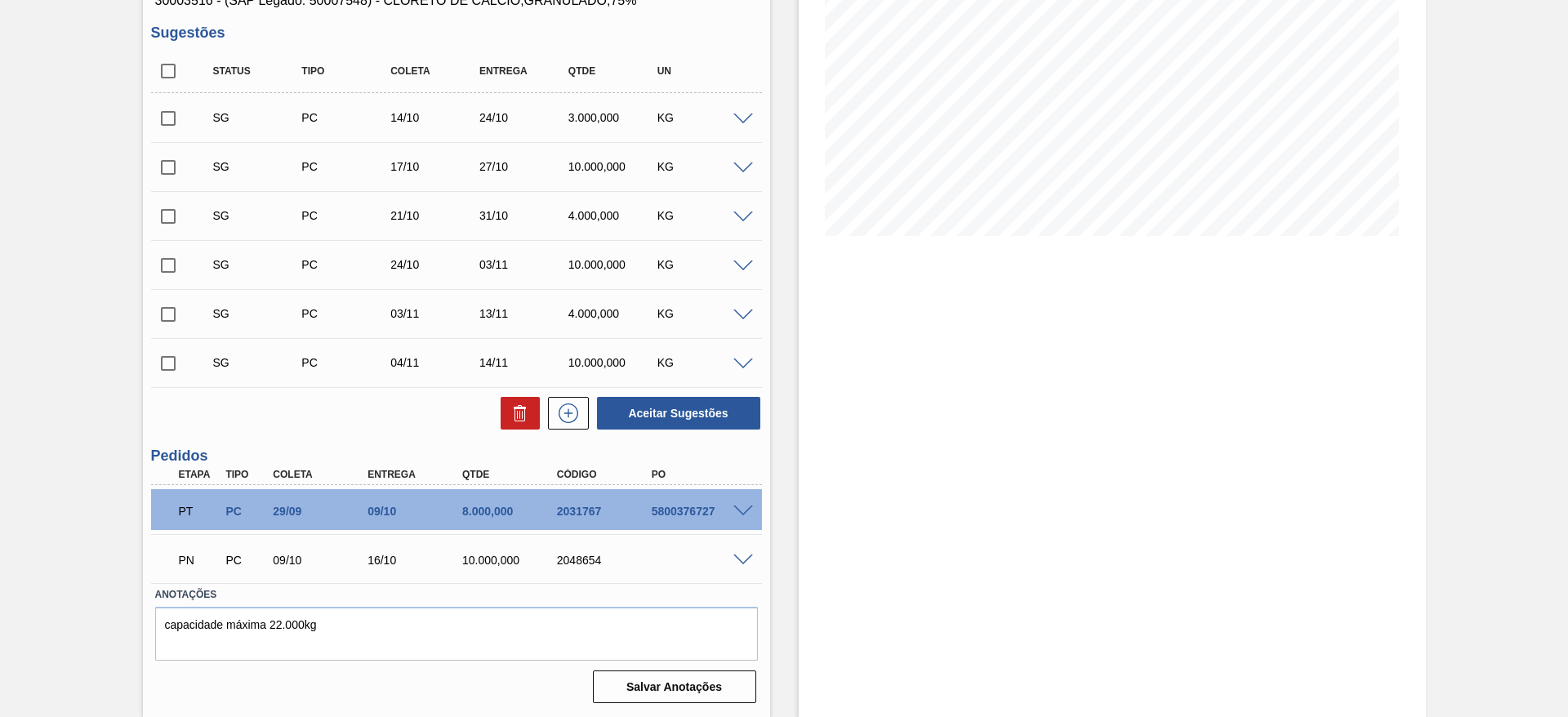
scroll to position [119, 0]
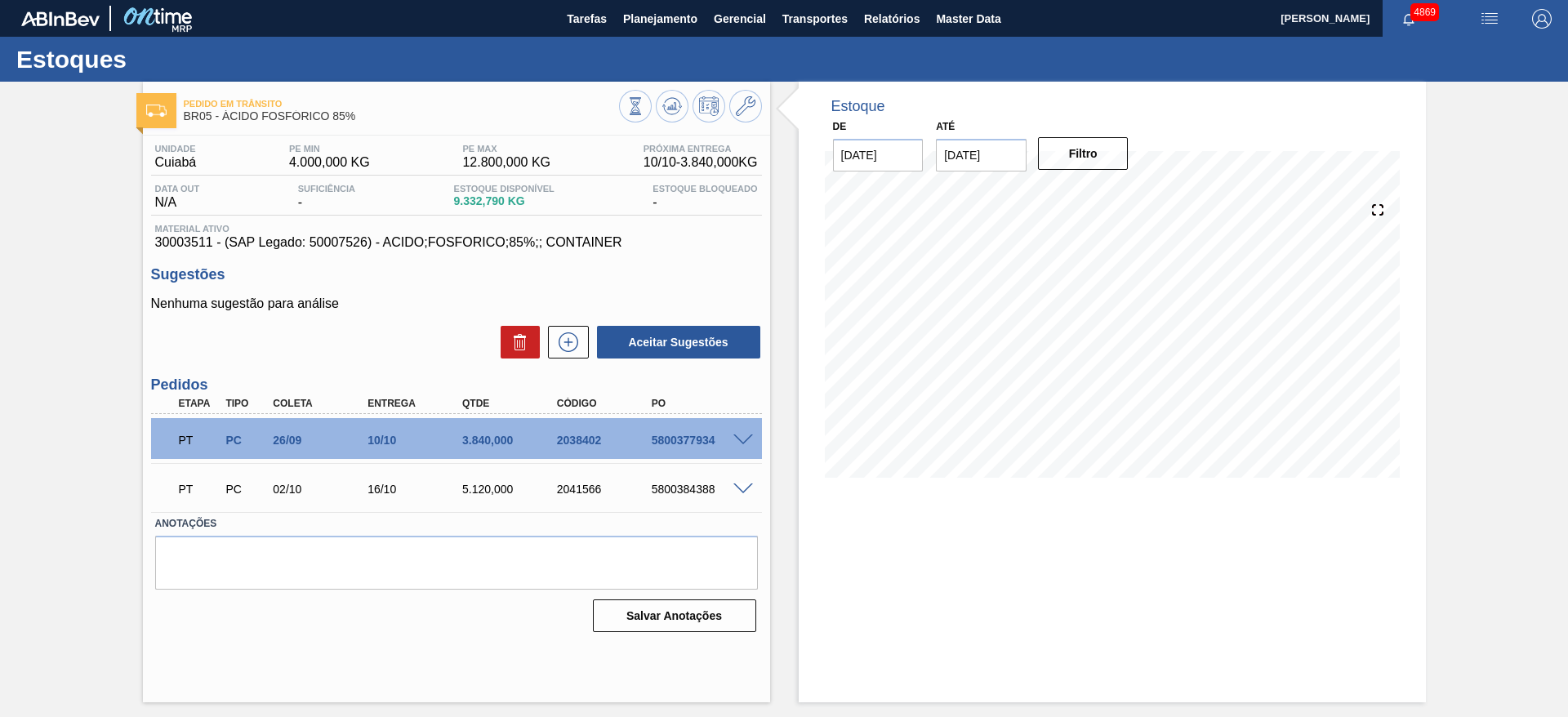
click at [967, 171] on input "[DATE]" at bounding box center [981, 155] width 91 height 32
click at [1064, 353] on div "30" at bounding box center [1061, 352] width 22 height 22
type input "30/10/2025"
click at [1063, 155] on button "Filtro" at bounding box center [1083, 153] width 91 height 32
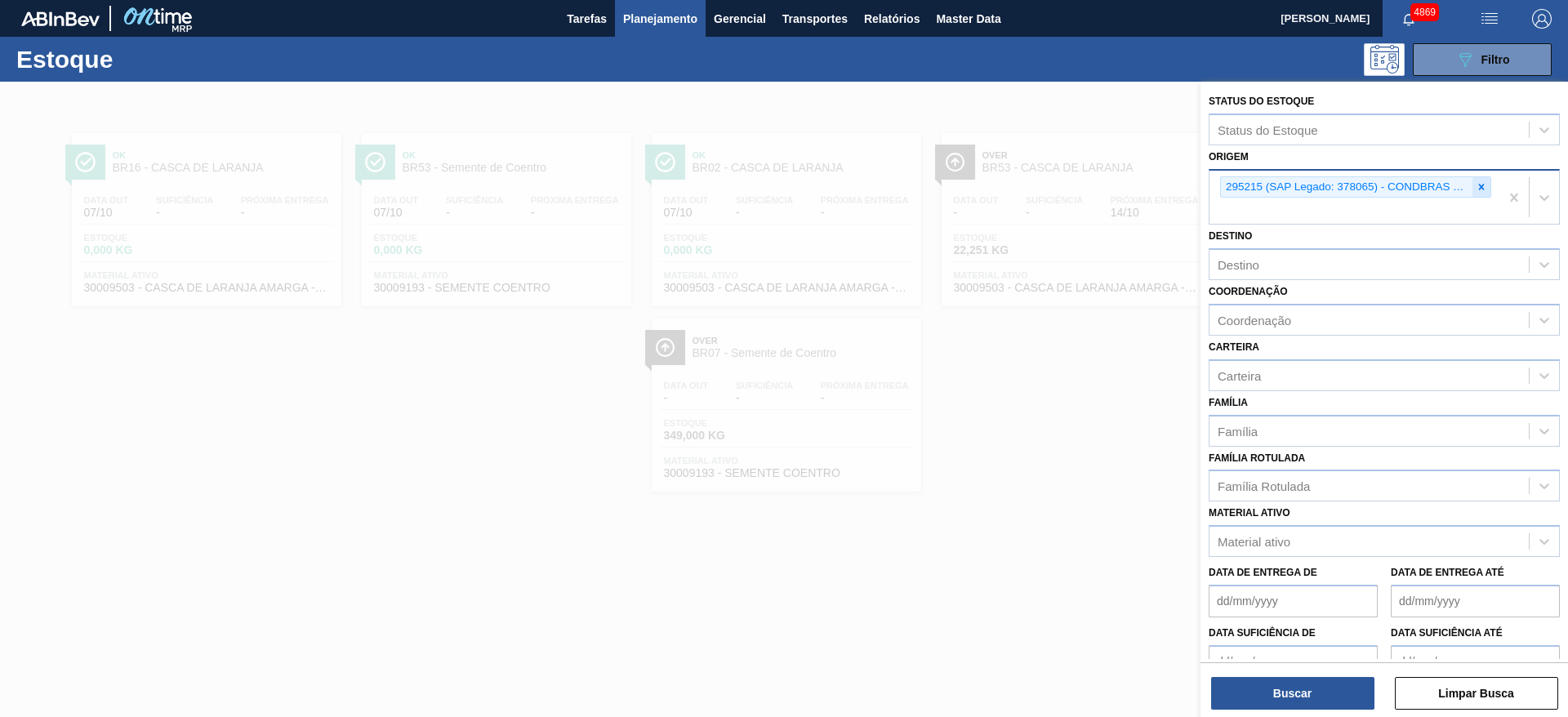
click at [1480, 184] on icon at bounding box center [1480, 186] width 11 height 11
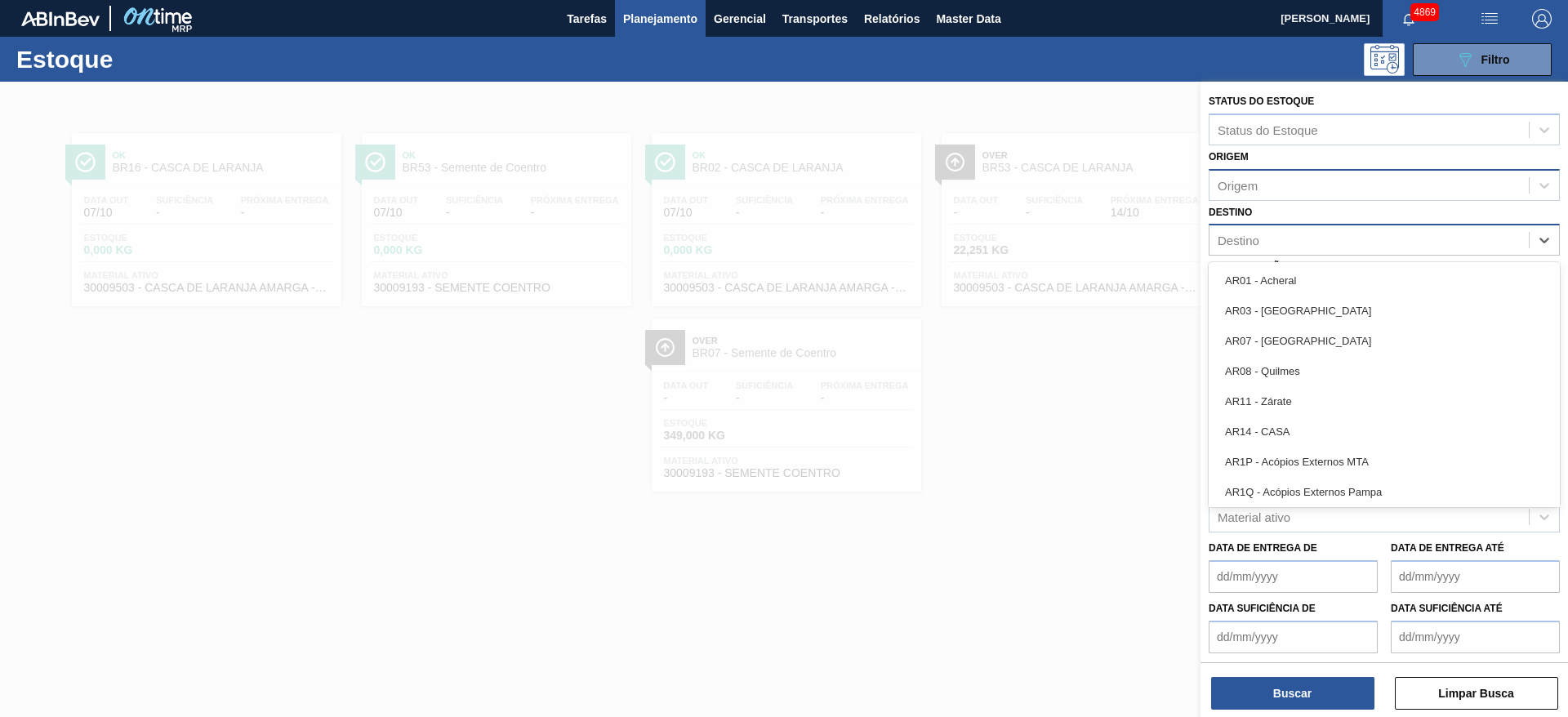
click at [1300, 248] on div "Destino" at bounding box center [1368, 241] width 319 height 24
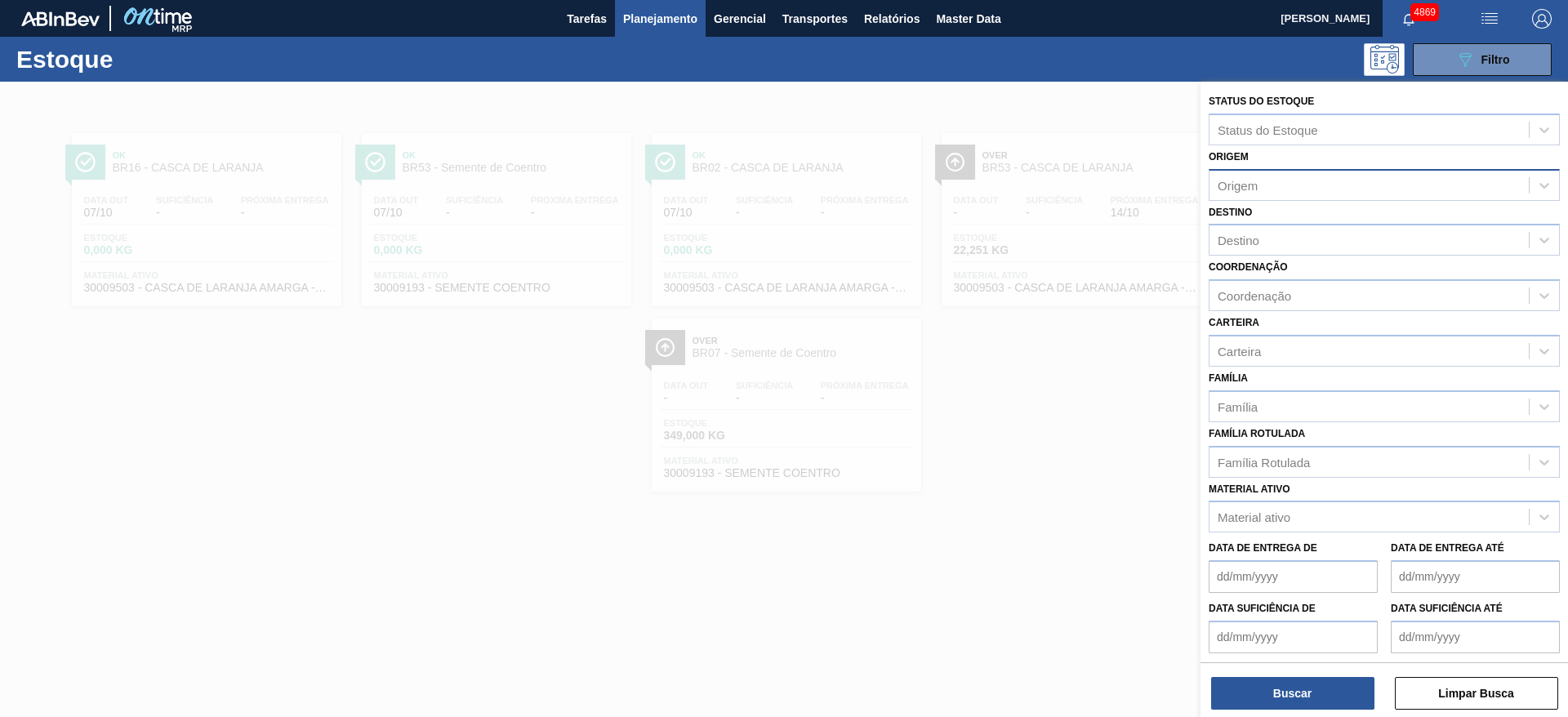
click at [1105, 395] on div at bounding box center [784, 440] width 1568 height 717
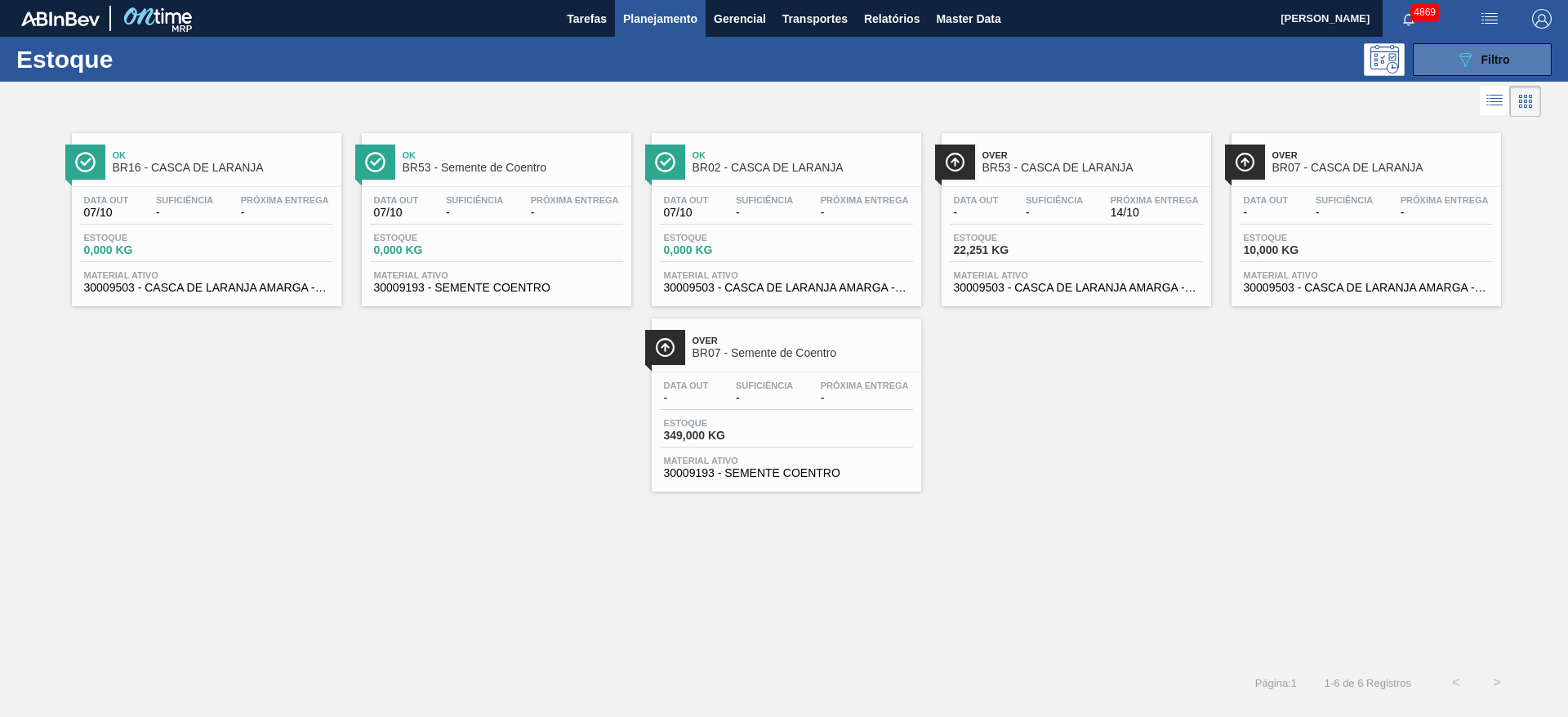
click at [1448, 66] on button "089F7B8B-B2A5-4AFE-B5C0-19BA573D28AC Filtro" at bounding box center [1481, 60] width 139 height 32
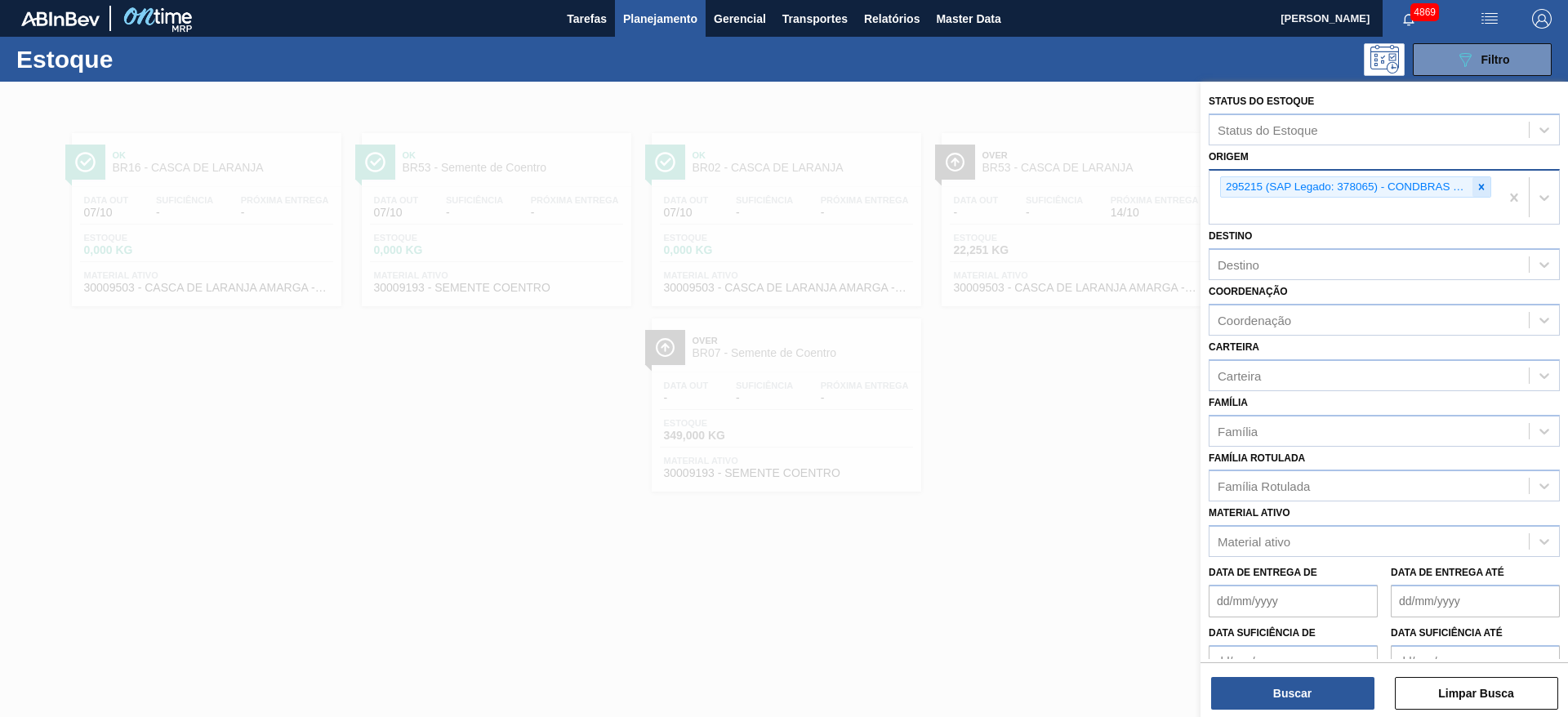
click at [1475, 189] on icon at bounding box center [1480, 186] width 11 height 11
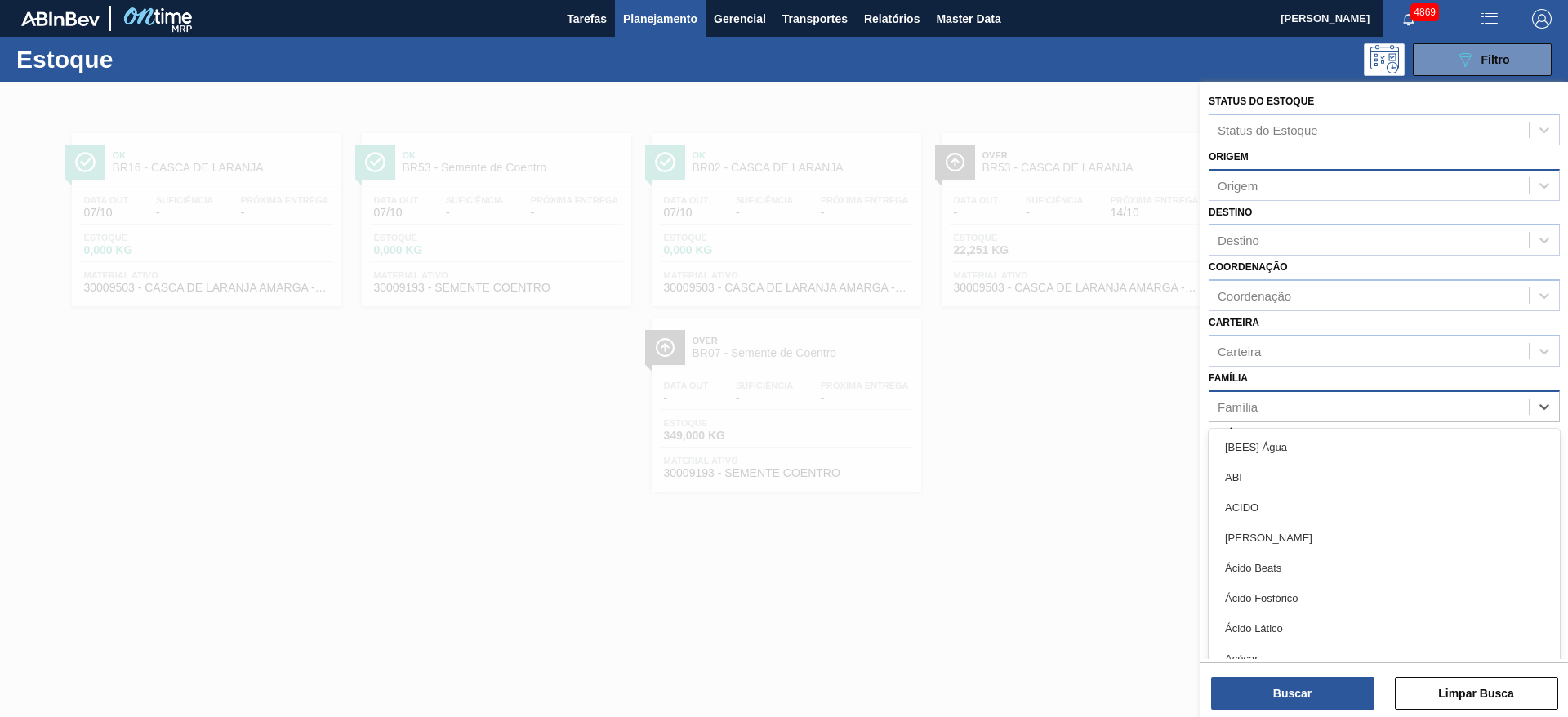
click at [1322, 408] on div "Família" at bounding box center [1368, 407] width 319 height 24
type input "malt"
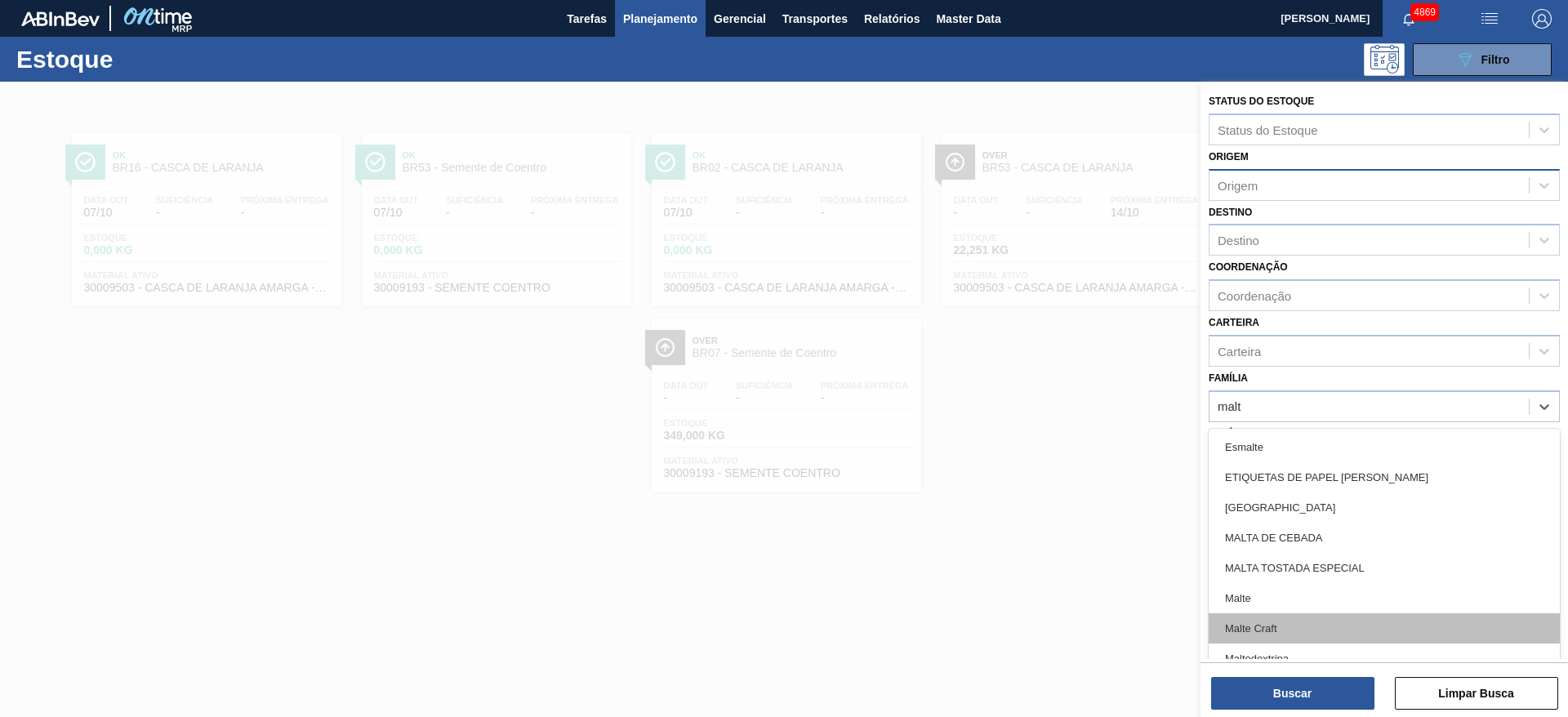
click at [1283, 623] on div "Malte Craft" at bounding box center [1383, 629] width 351 height 31
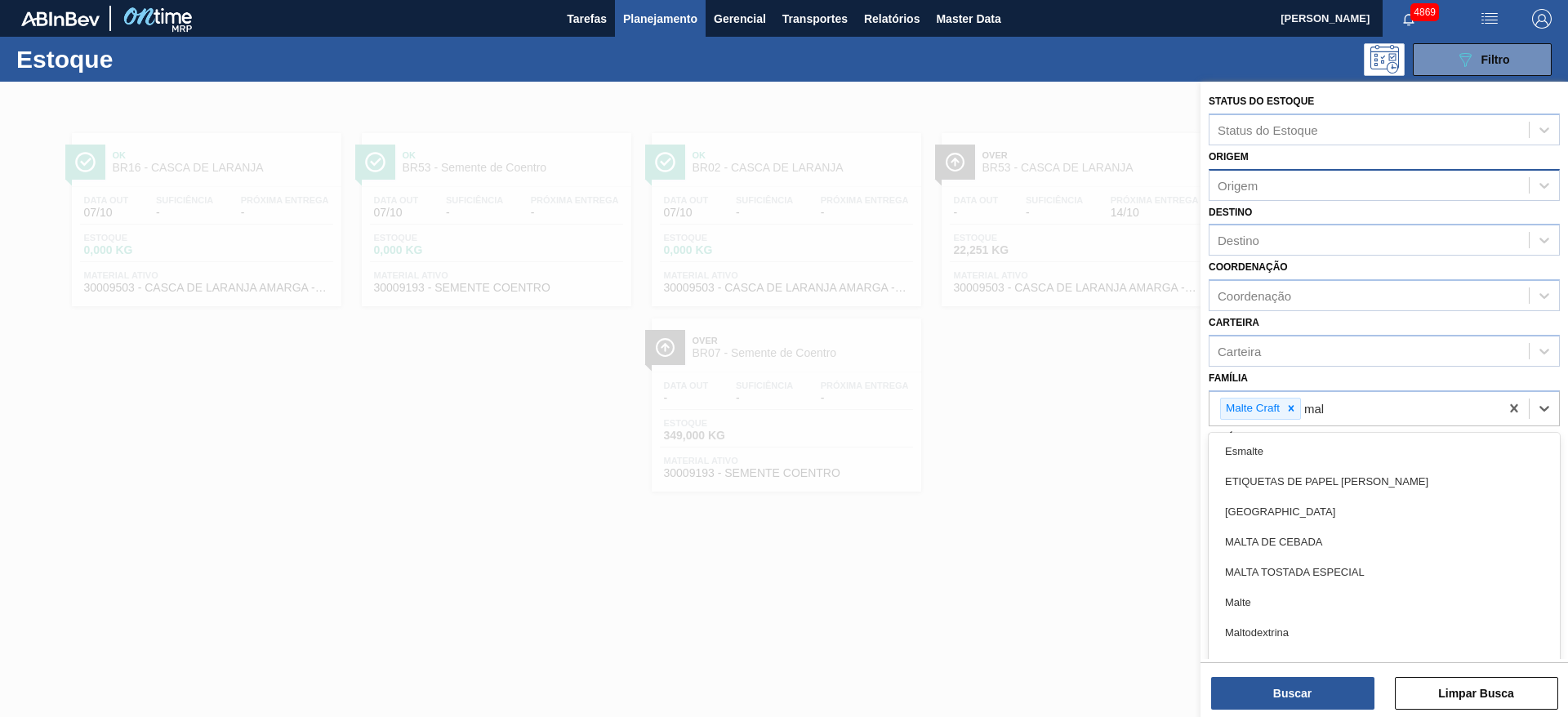
type input "malt"
click at [1292, 596] on div "Malte" at bounding box center [1383, 602] width 351 height 31
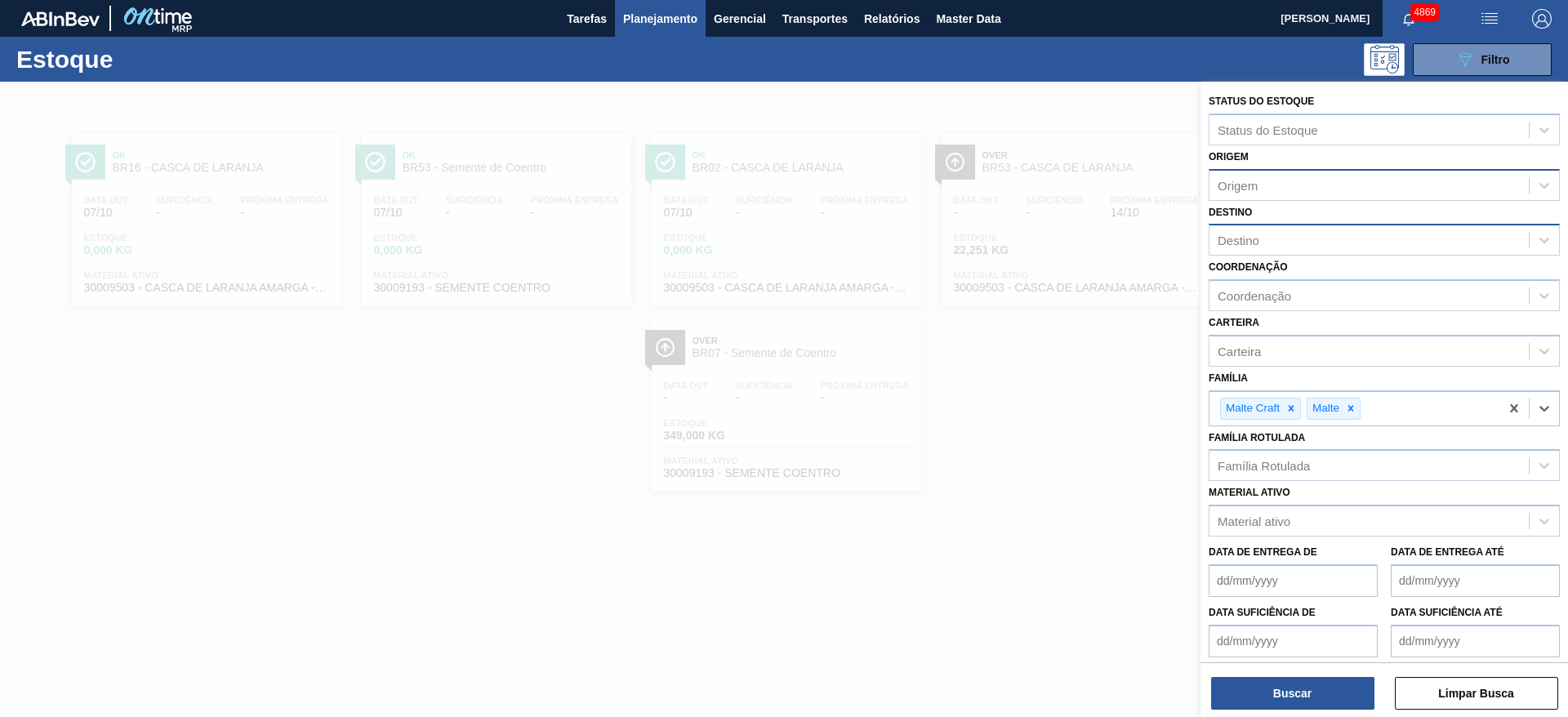
click at [1290, 237] on div "Destino" at bounding box center [1368, 241] width 319 height 24
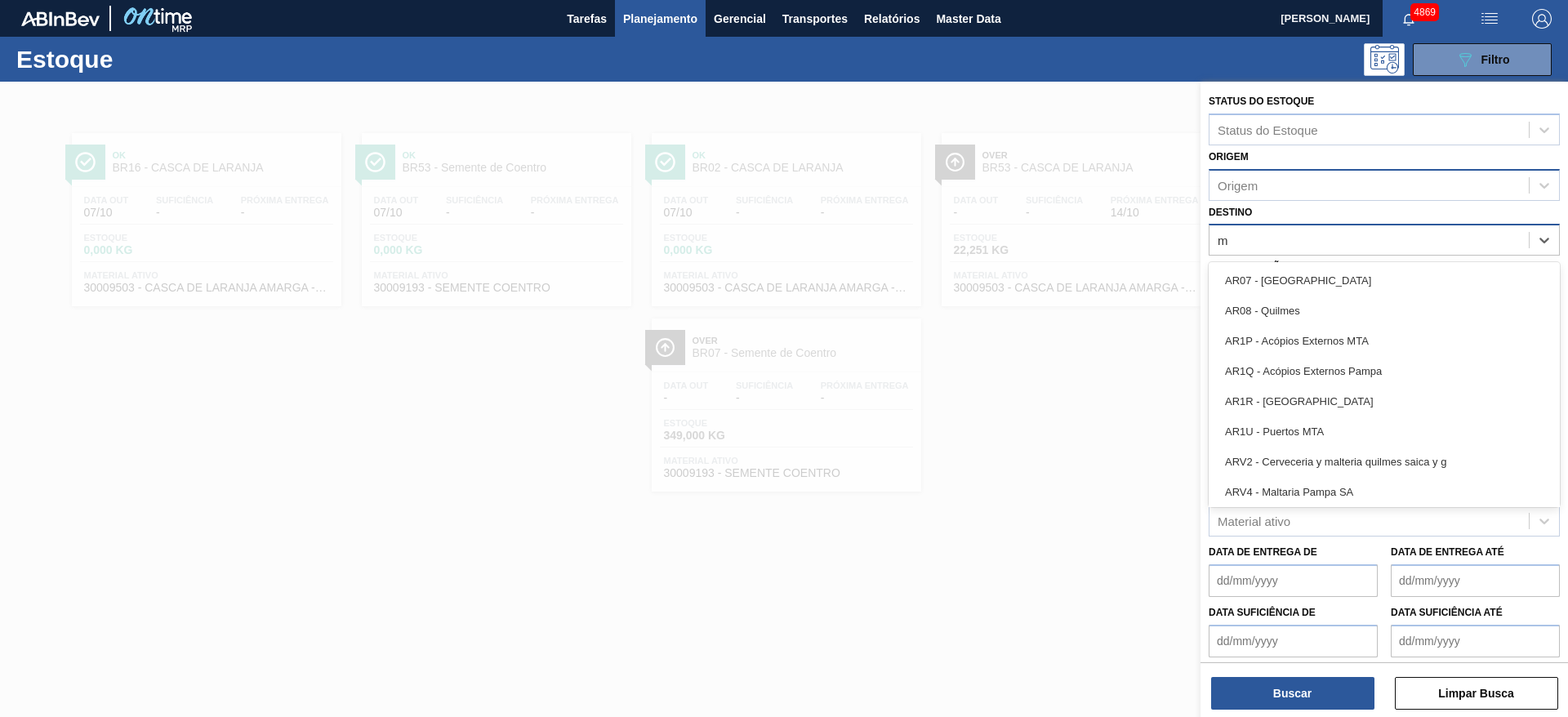
type input "ma"
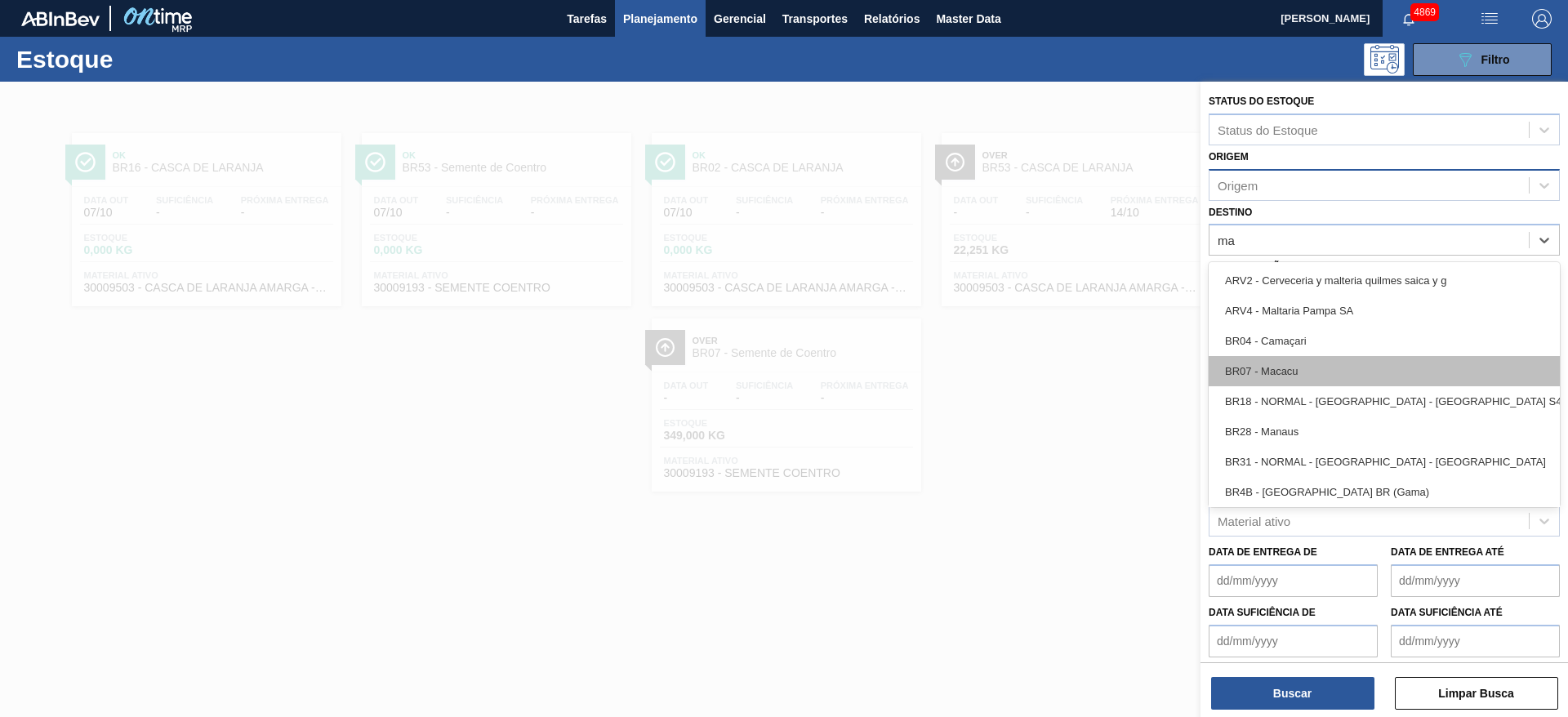
click at [1299, 373] on div "BR07 - Macacu" at bounding box center [1383, 371] width 351 height 31
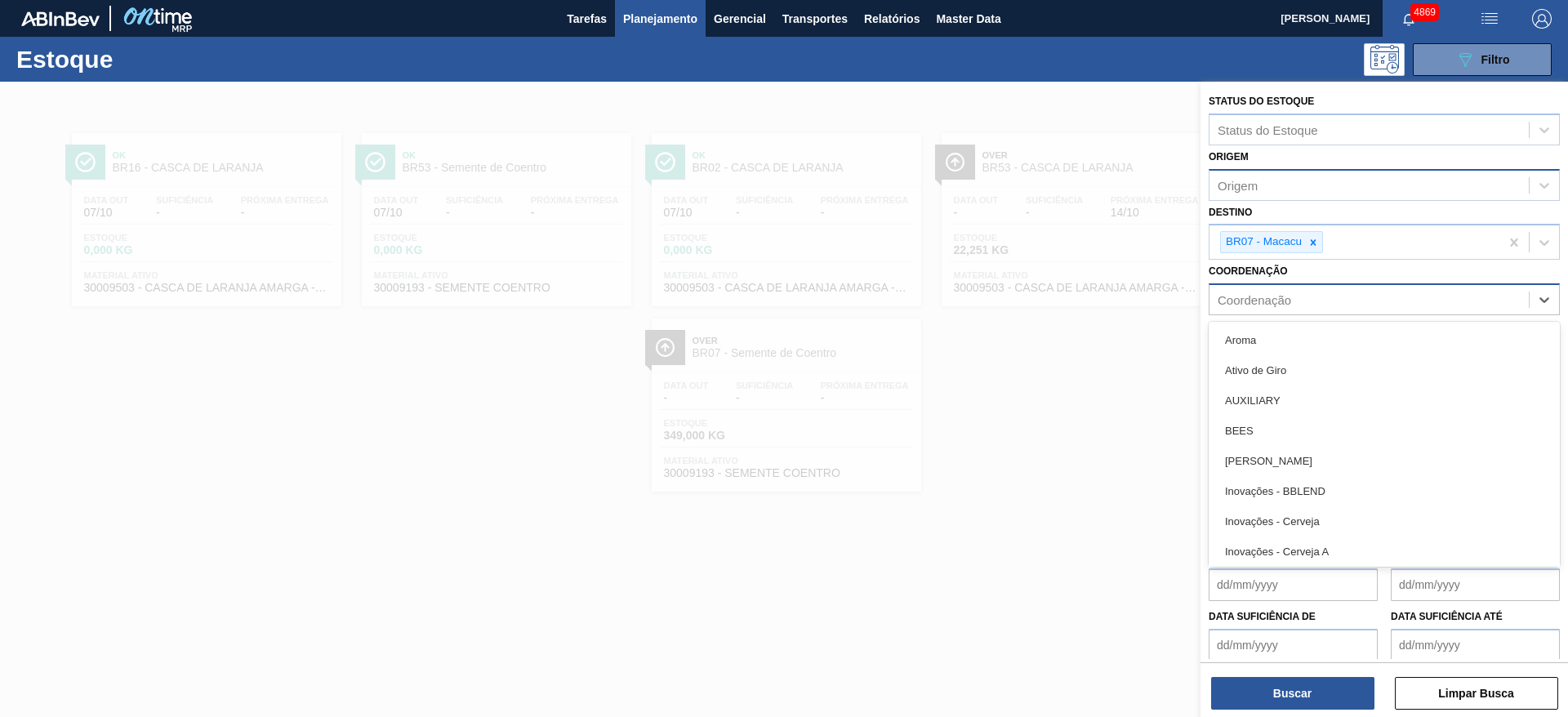
click at [1253, 300] on div "Coordenação" at bounding box center [1254, 300] width 73 height 14
type input "cr"
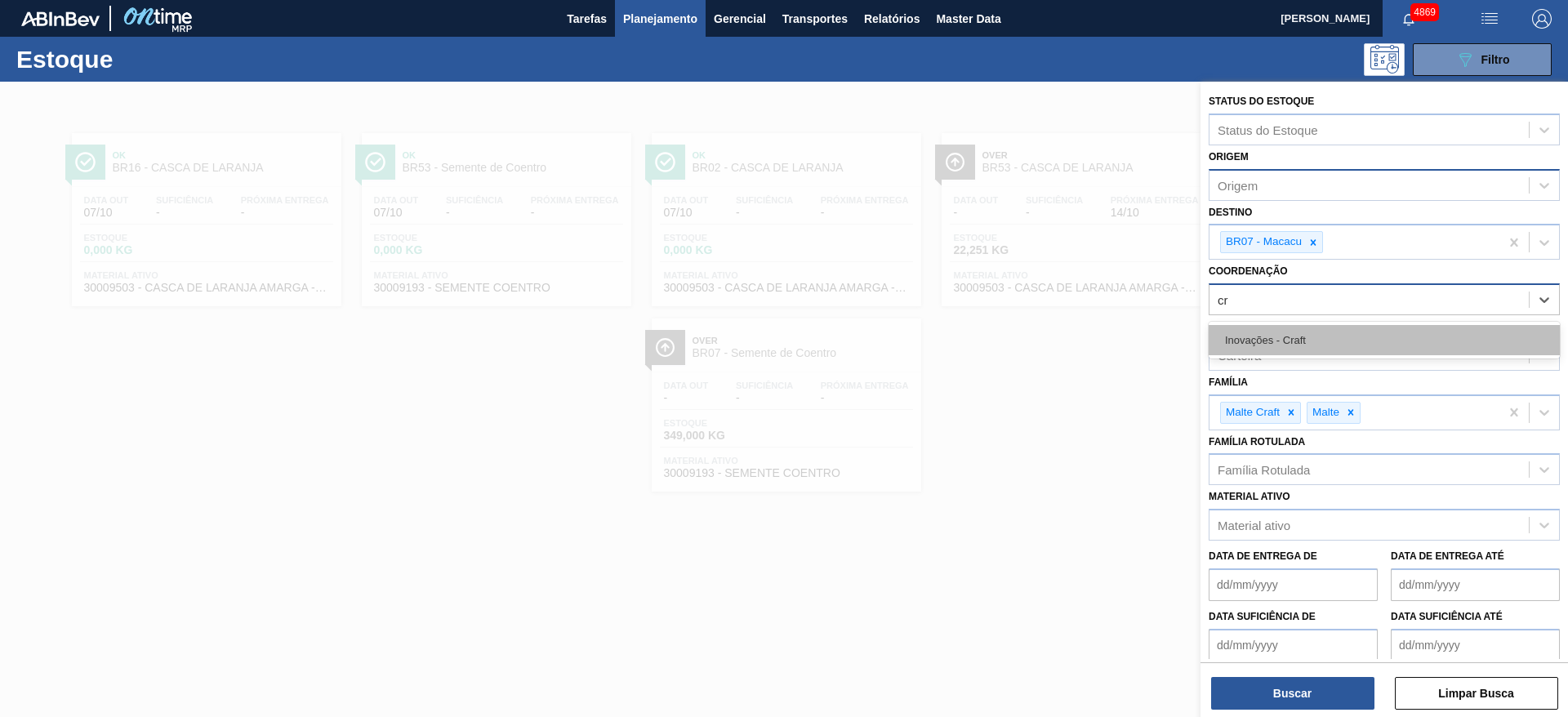
click at [1274, 333] on div "Inovações - Craft" at bounding box center [1383, 340] width 351 height 31
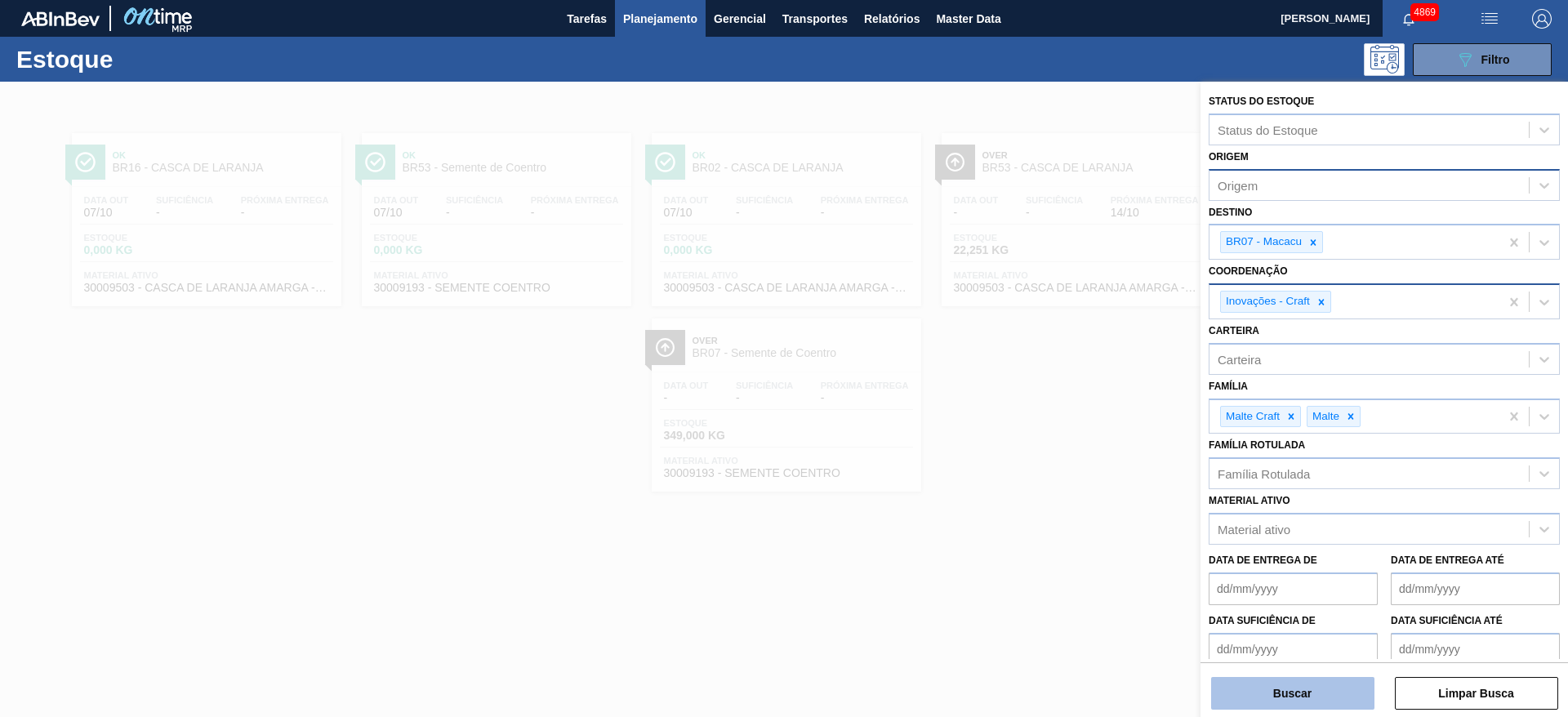
click at [1290, 686] on button "Buscar" at bounding box center [1292, 693] width 163 height 32
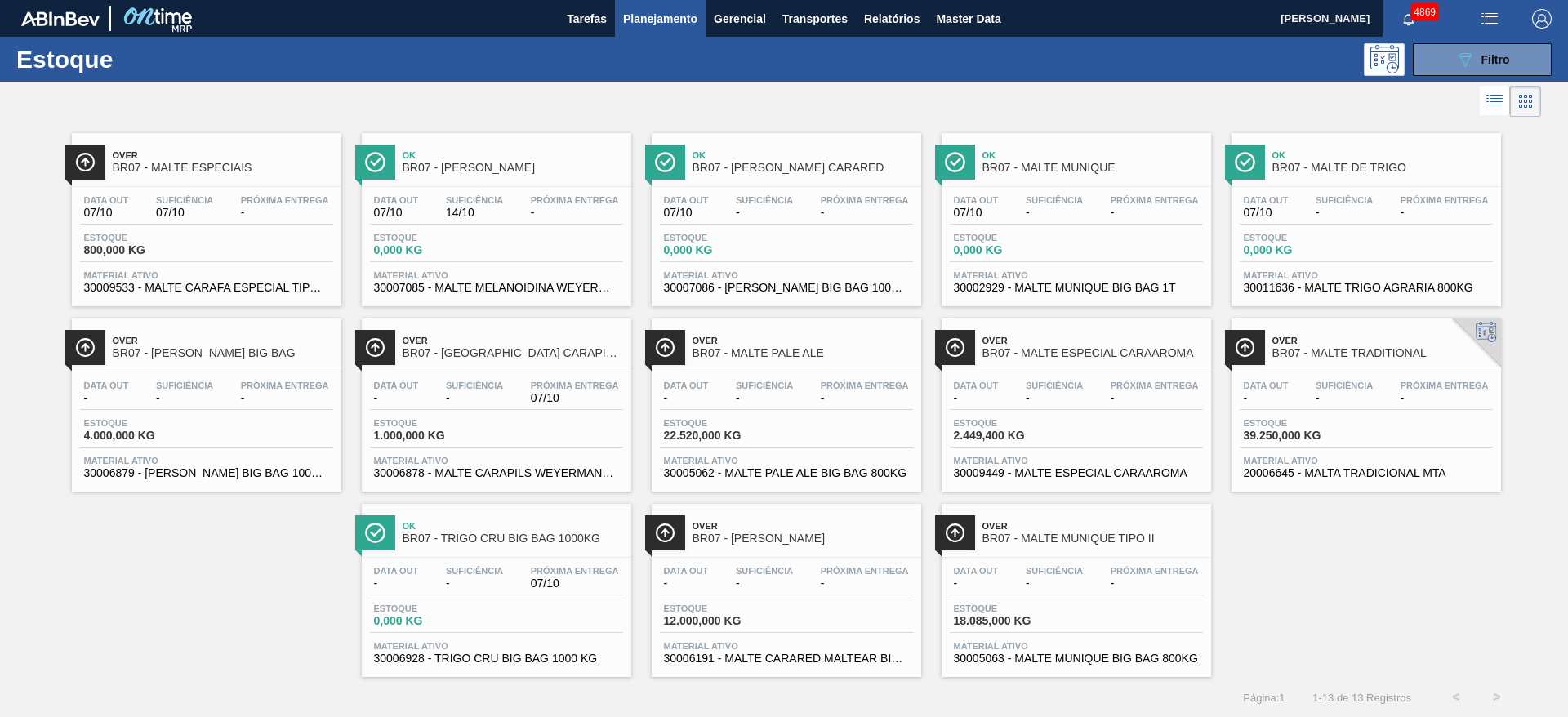
drag, startPoint x: 268, startPoint y: 243, endPoint x: 1457, endPoint y: 635, distance: 1252.0
click at [1457, 635] on div "Over BR07 - MALTE ESPECIAIS Data out 07/10 Suficiência 07/10 Próxima Entrega - …" at bounding box center [784, 399] width 1568 height 556
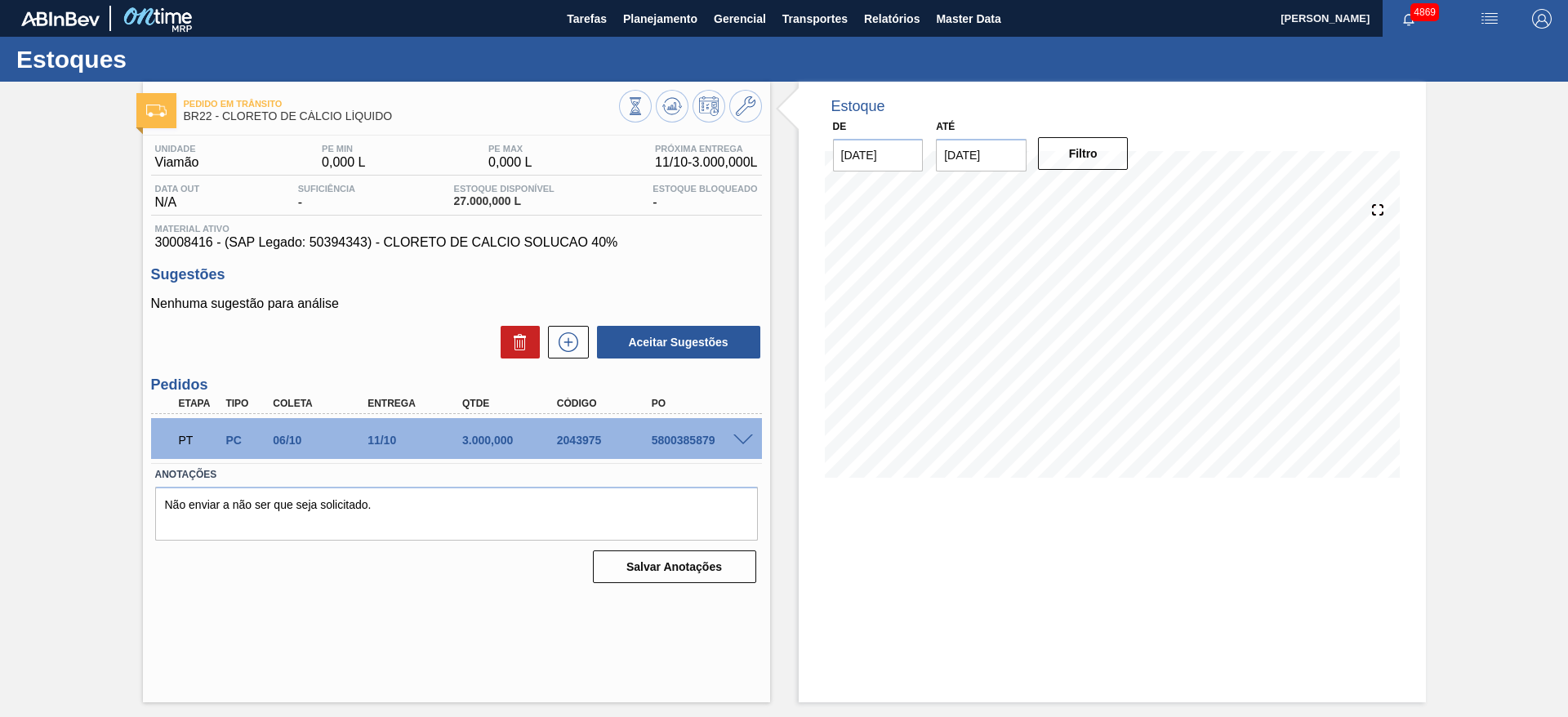
click at [744, 441] on span at bounding box center [743, 441] width 20 height 12
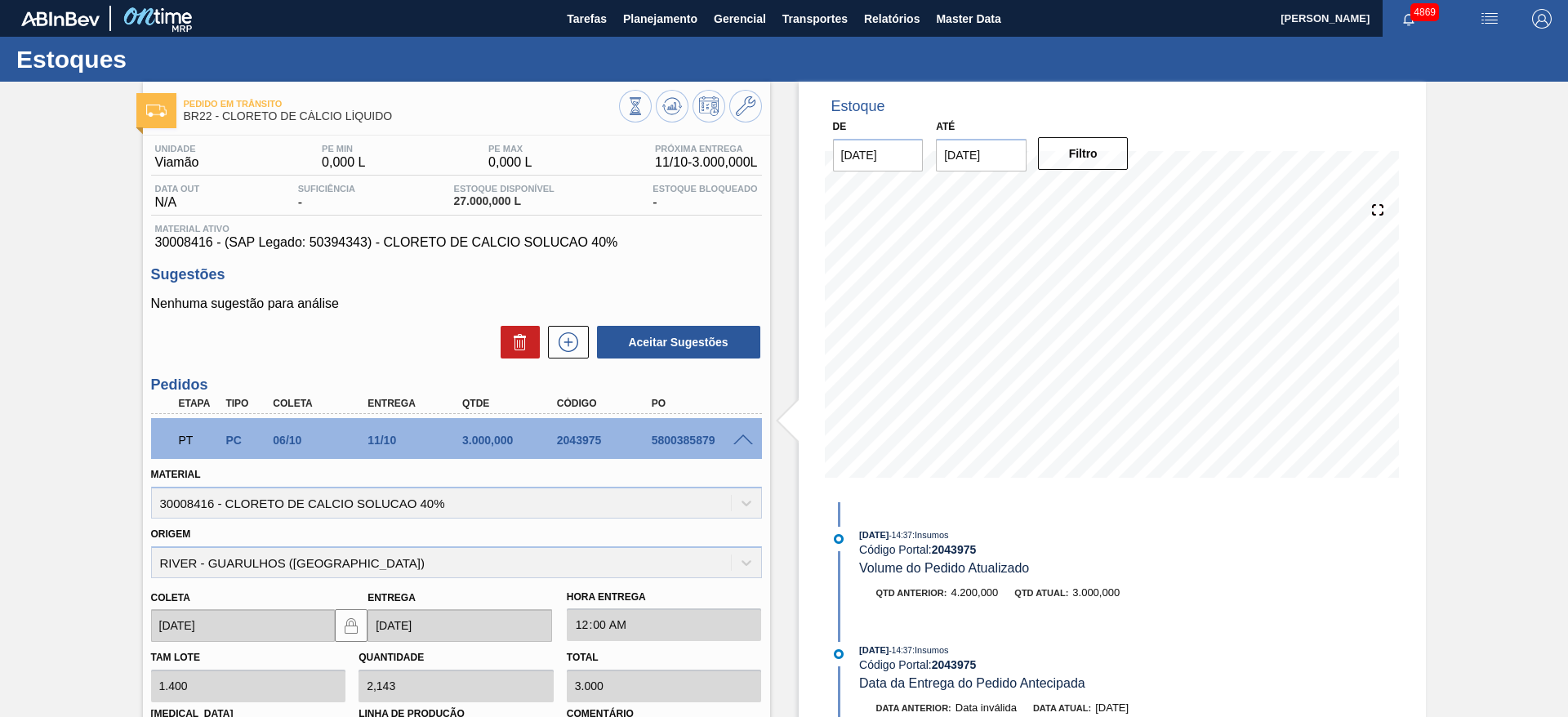
scroll to position [276, 0]
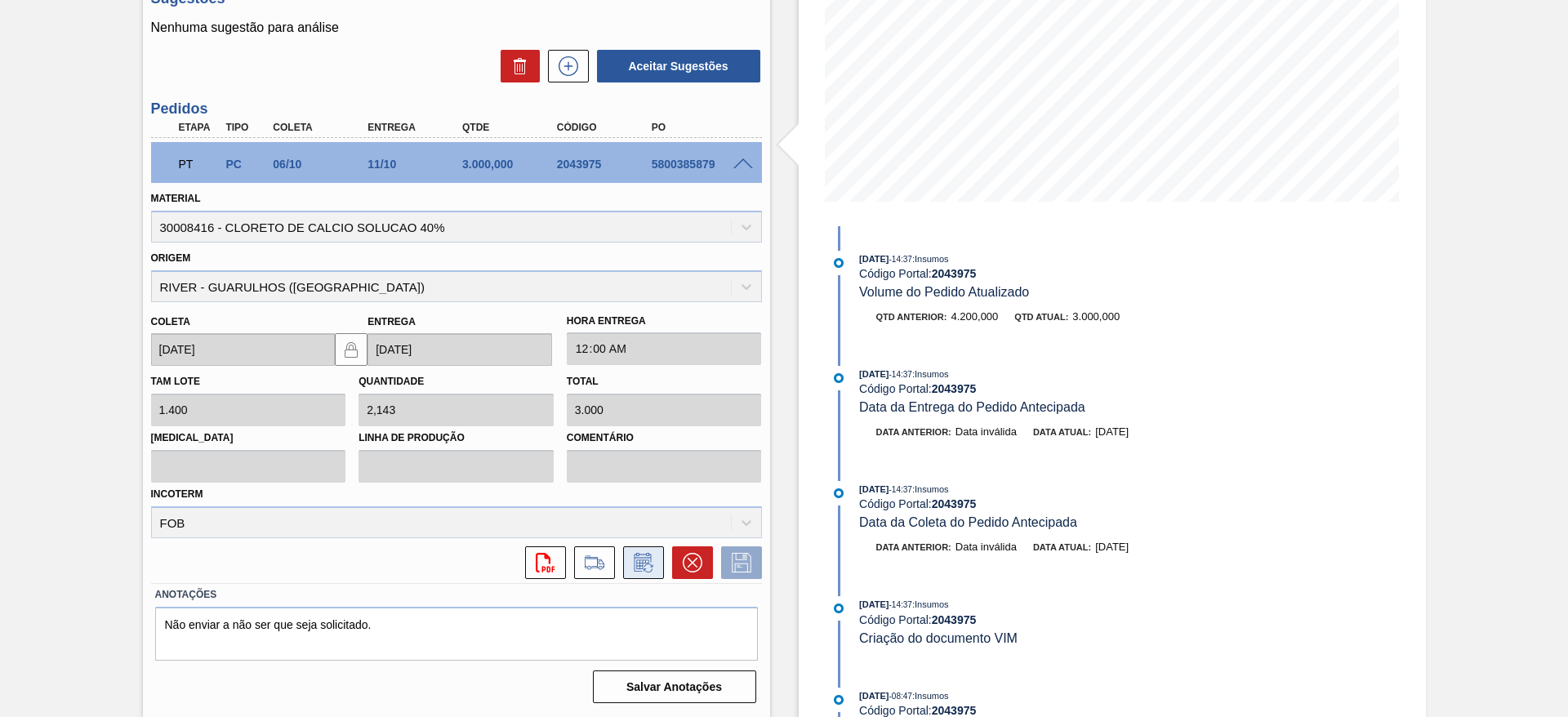
click at [634, 561] on icon at bounding box center [643, 562] width 26 height 20
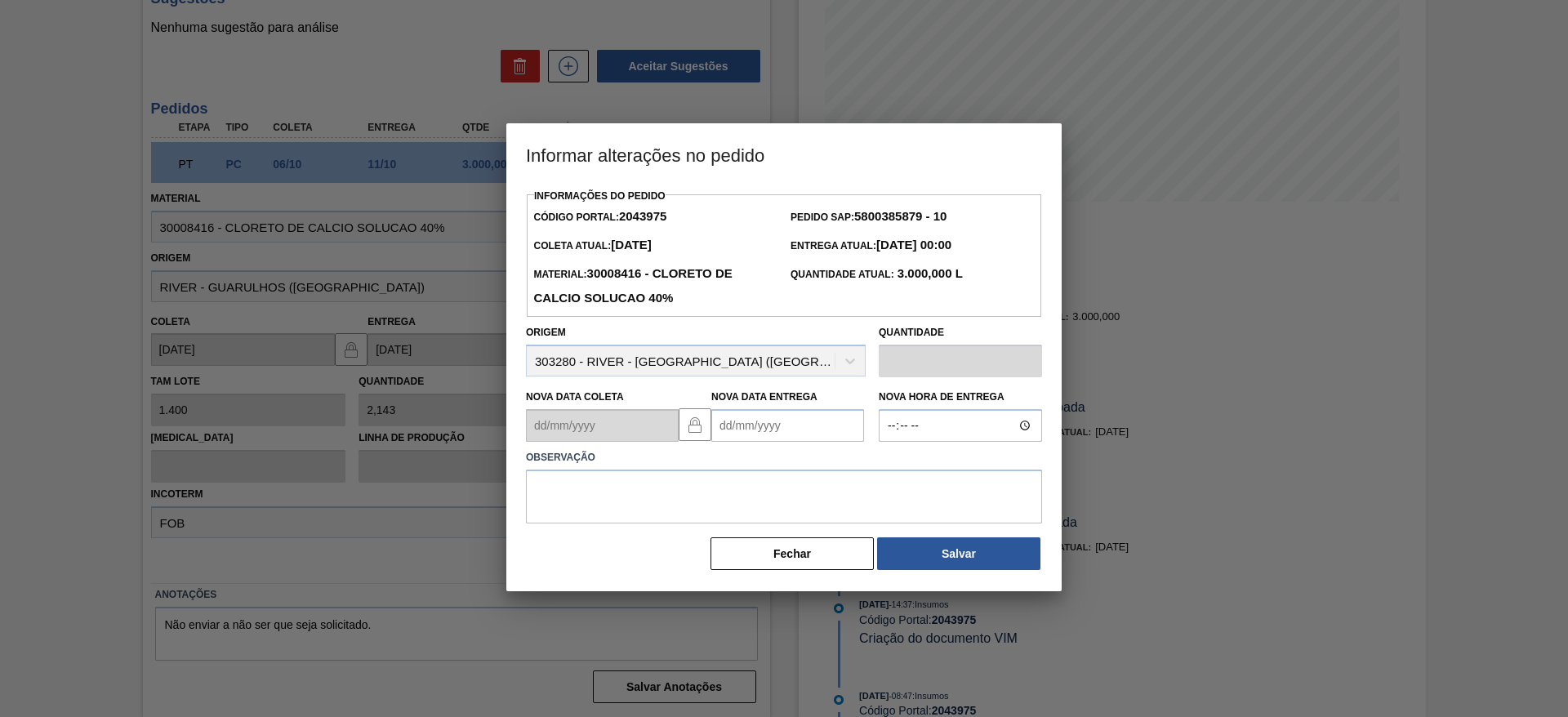
click at [775, 425] on Entrega2043975 "Nova Data Entrega" at bounding box center [787, 425] width 152 height 32
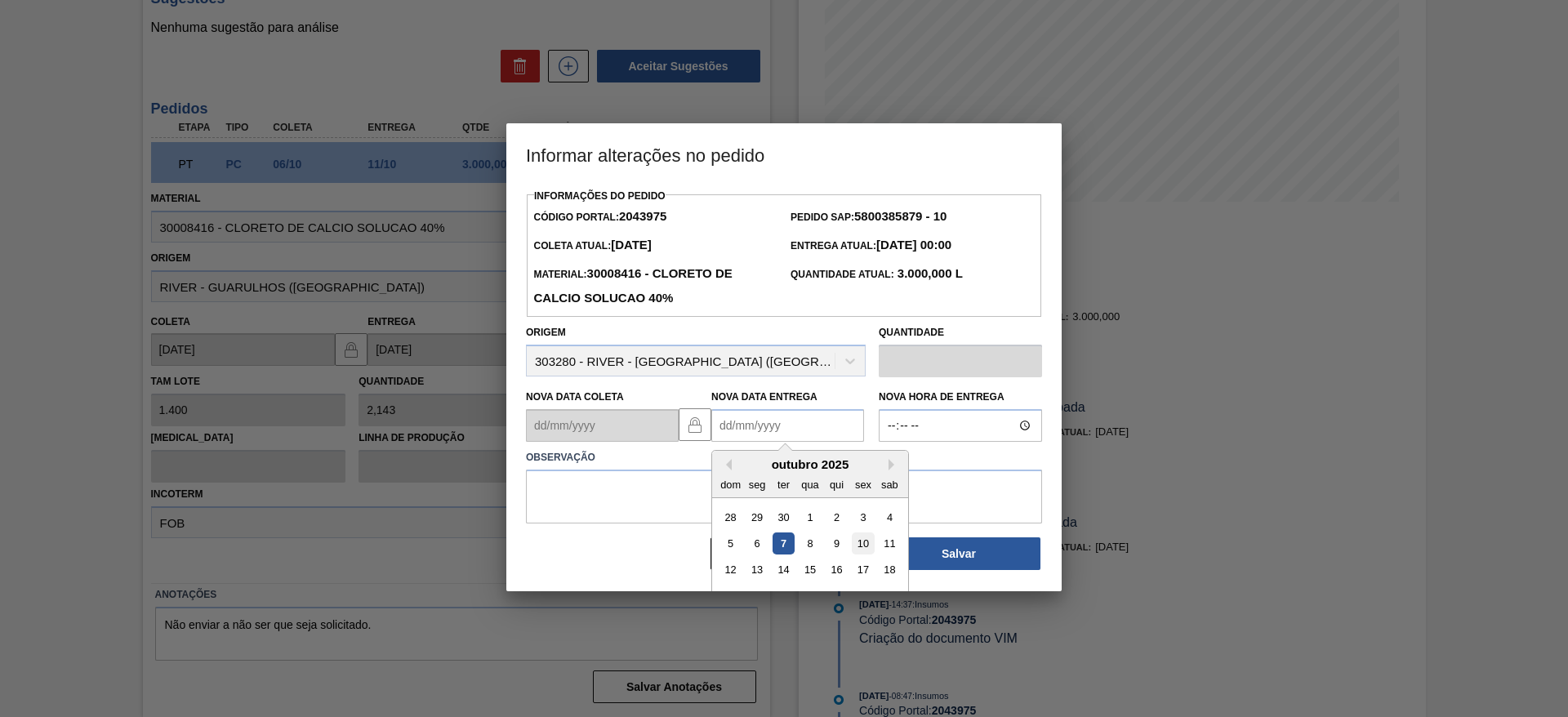
click at [864, 555] on div "10" at bounding box center [863, 543] width 22 height 22
type Entrega2043975 "[DATE]"
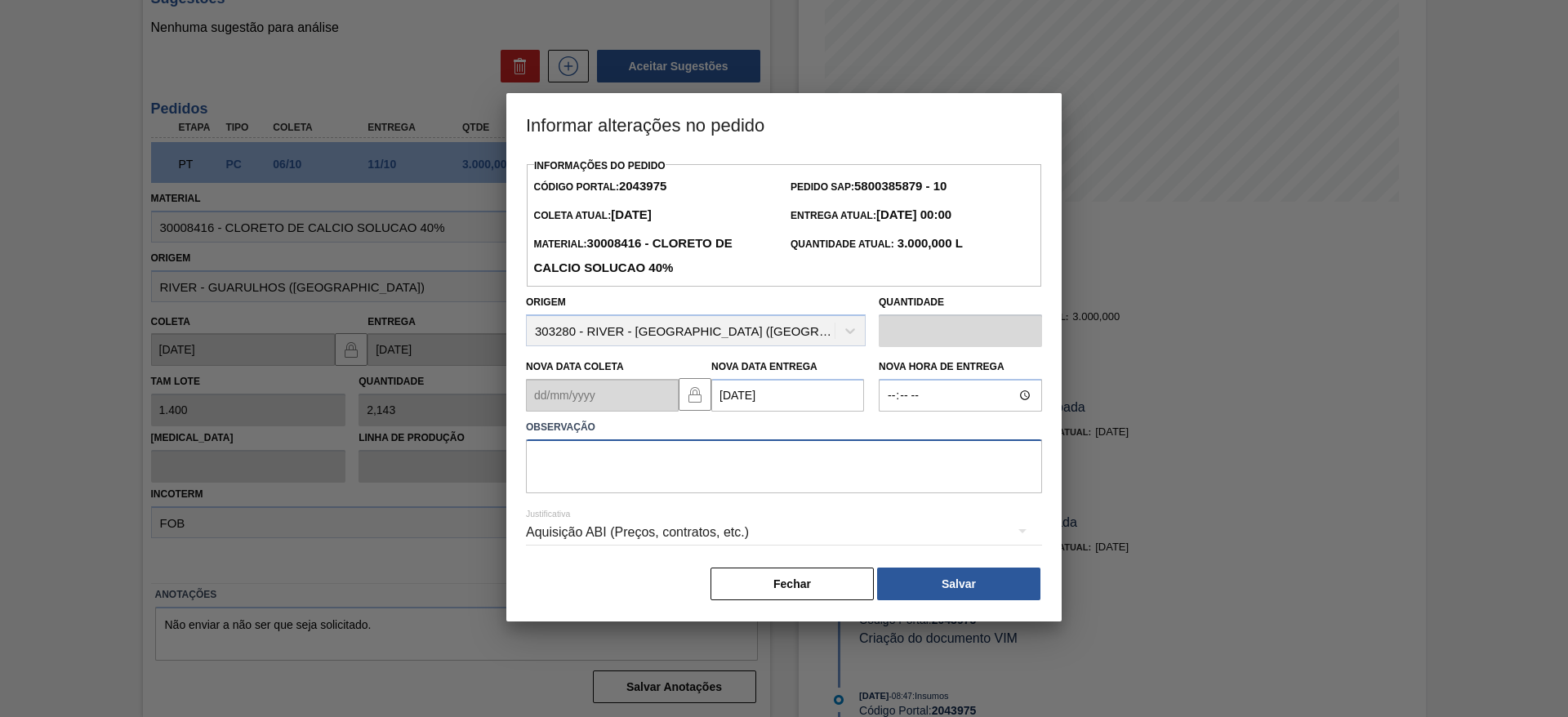
click at [854, 477] on textarea at bounding box center [784, 465] width 516 height 54
type textarea "data"
click at [1015, 596] on button "Salvar" at bounding box center [959, 583] width 163 height 32
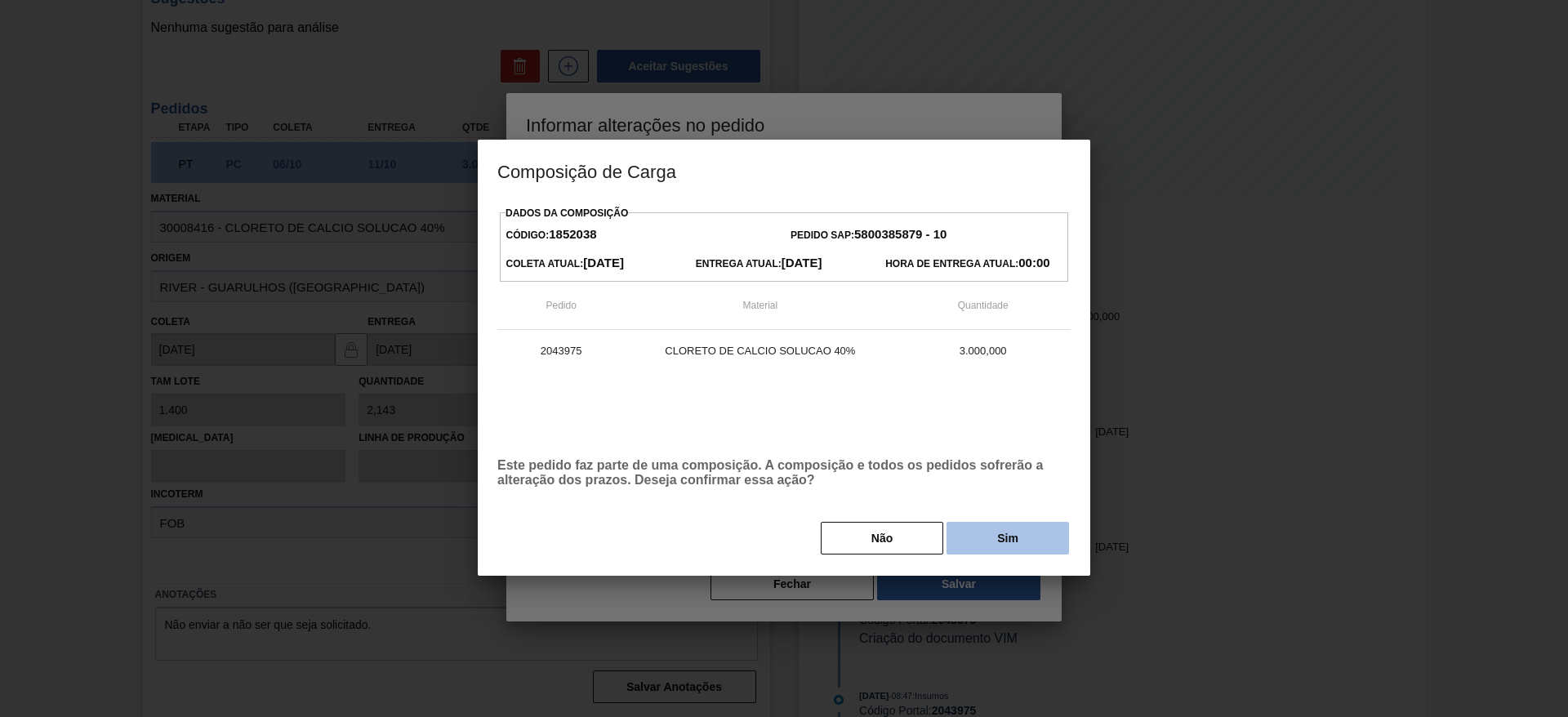
click at [999, 536] on button "Sim" at bounding box center [1007, 538] width 123 height 32
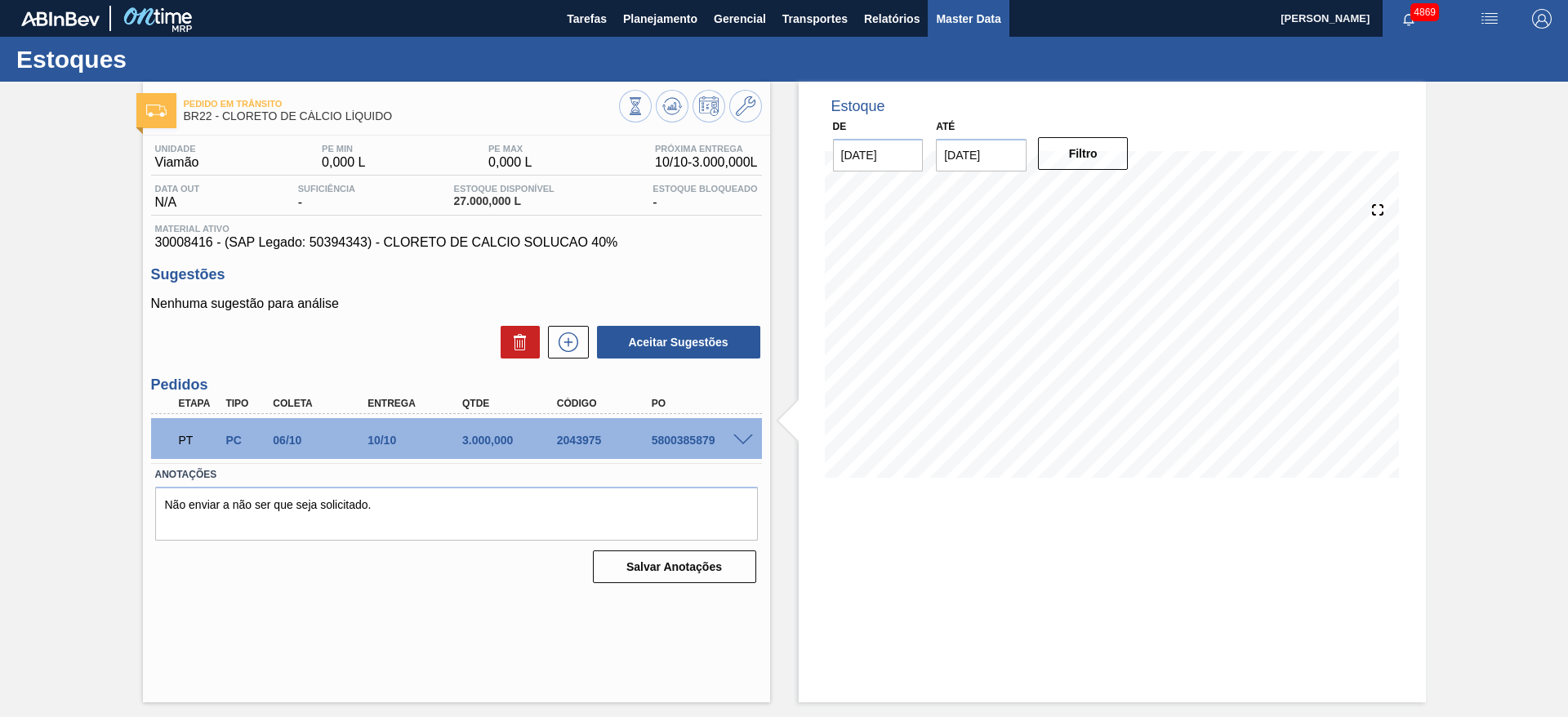
scroll to position [0, 0]
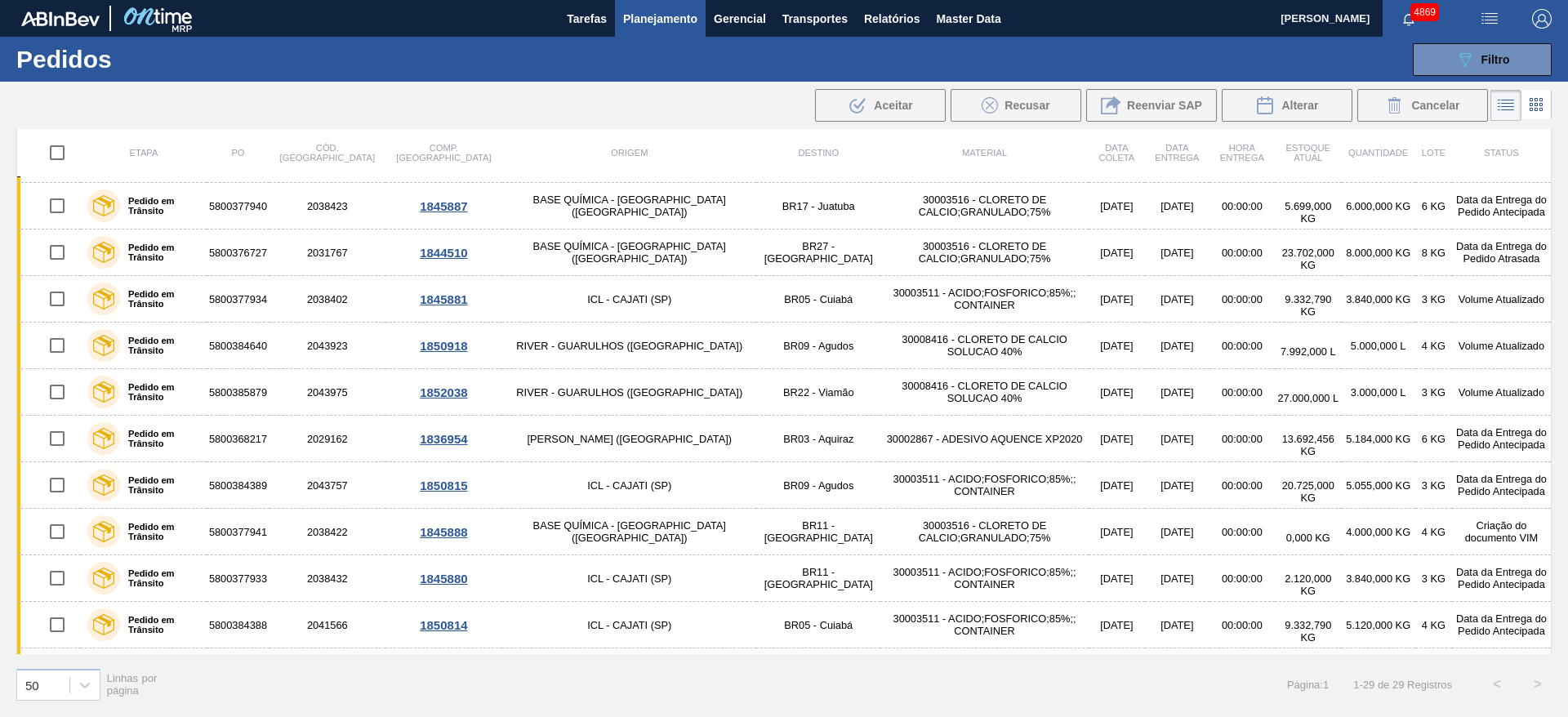
scroll to position [735, 0]
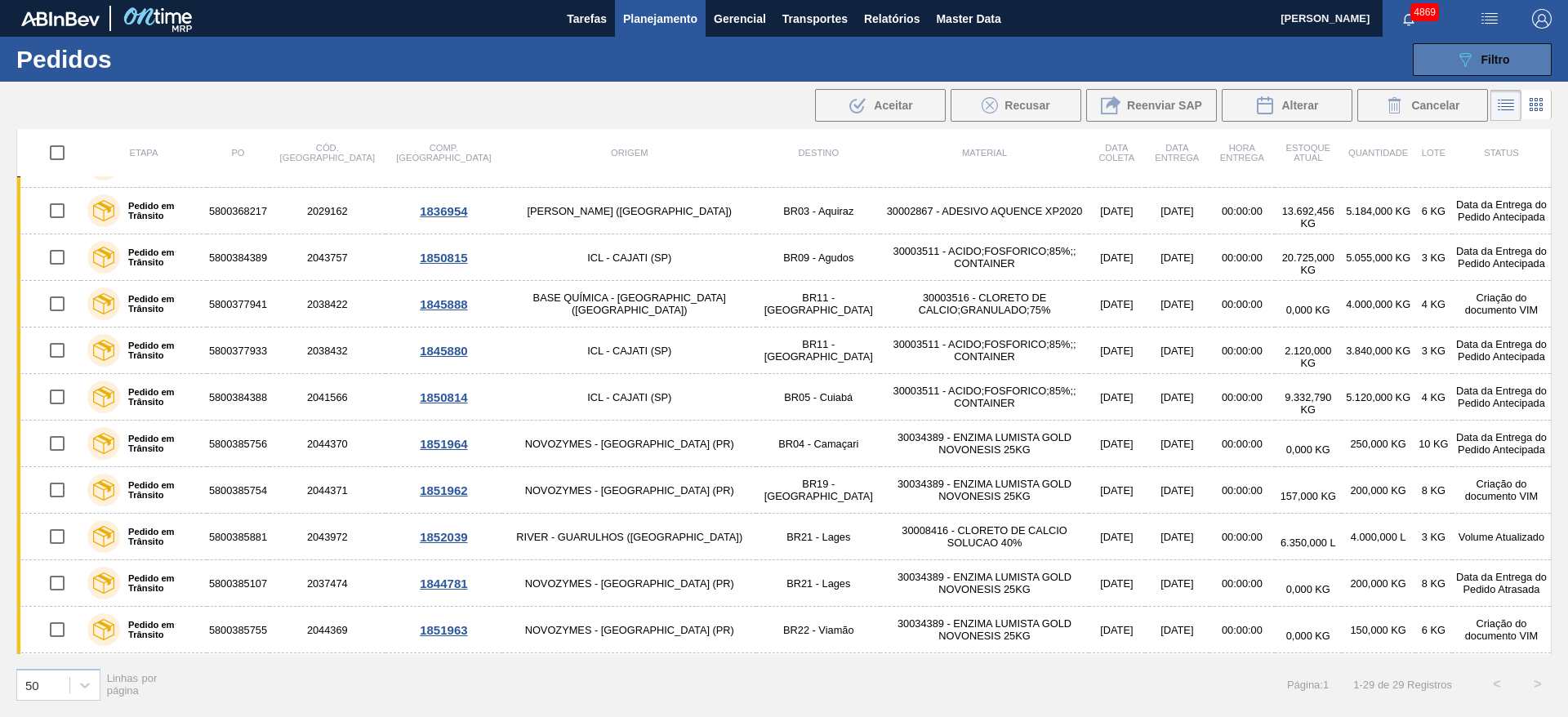
click at [1491, 45] on button "089F7B8B-B2A5-4AFE-B5C0-19BA573D28AC Filtro" at bounding box center [1481, 60] width 139 height 32
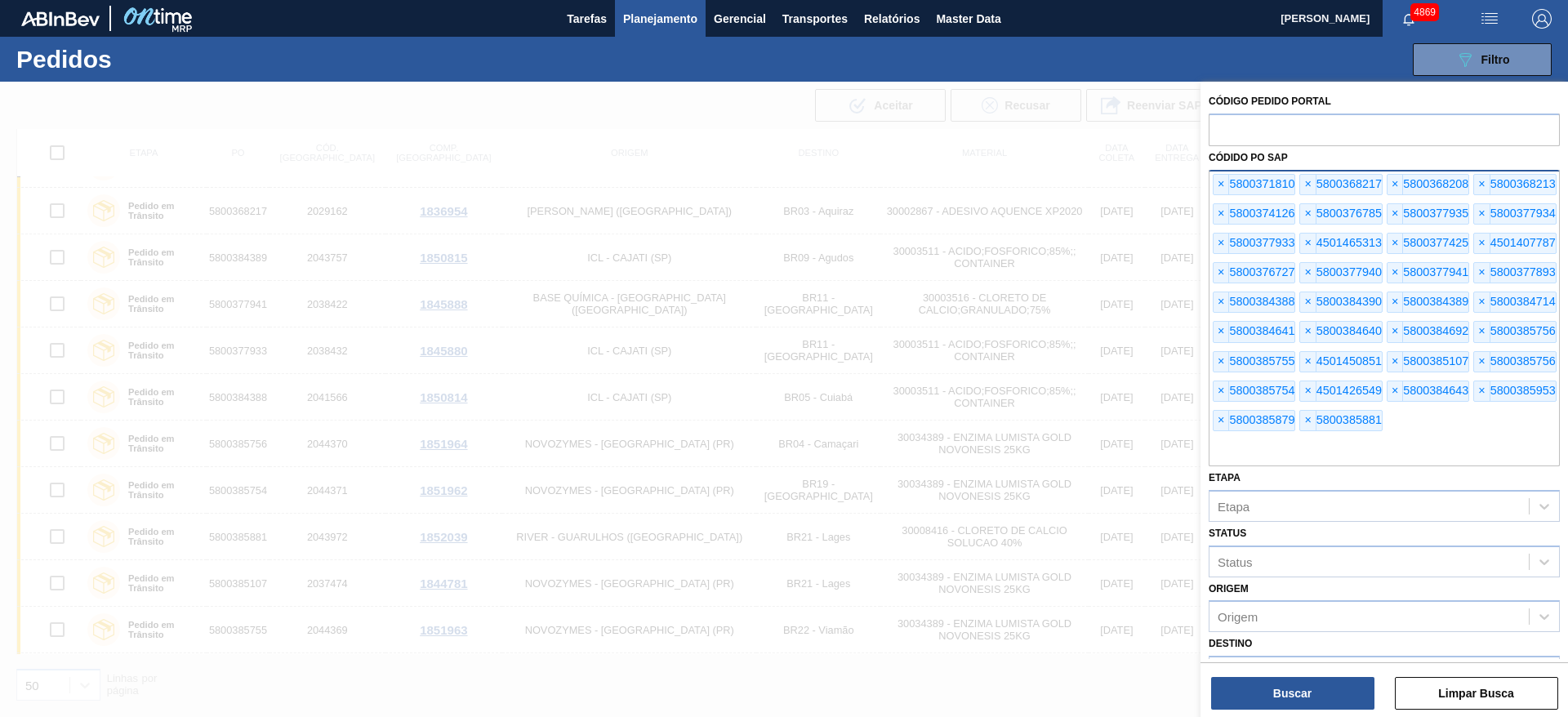
click at [1413, 428] on div "× 5800371810 × 5800368217 × 5800368208 × 5800368213 × 5800374126 × 5800376785 ×…" at bounding box center [1383, 318] width 351 height 296
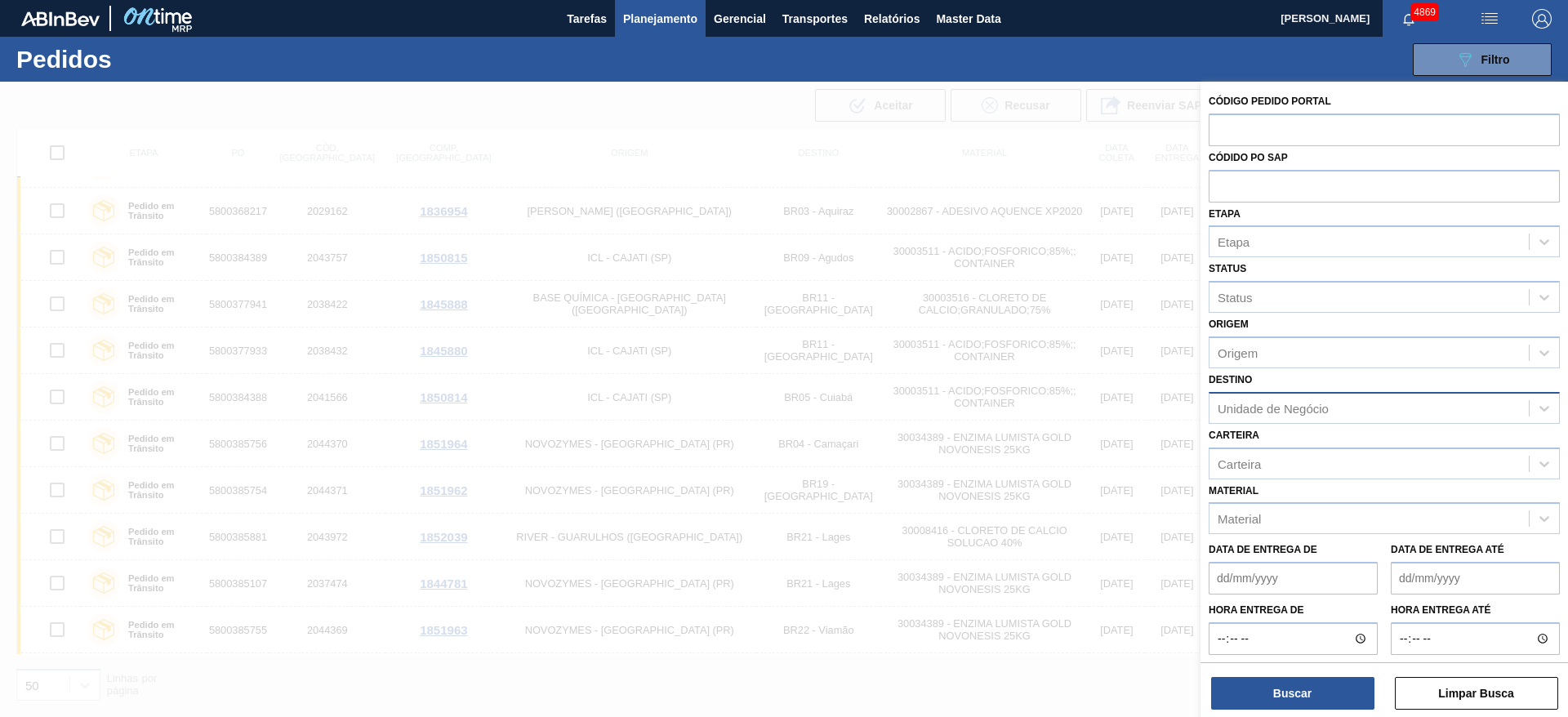
paste input "5800385756"
type input "5800385756"
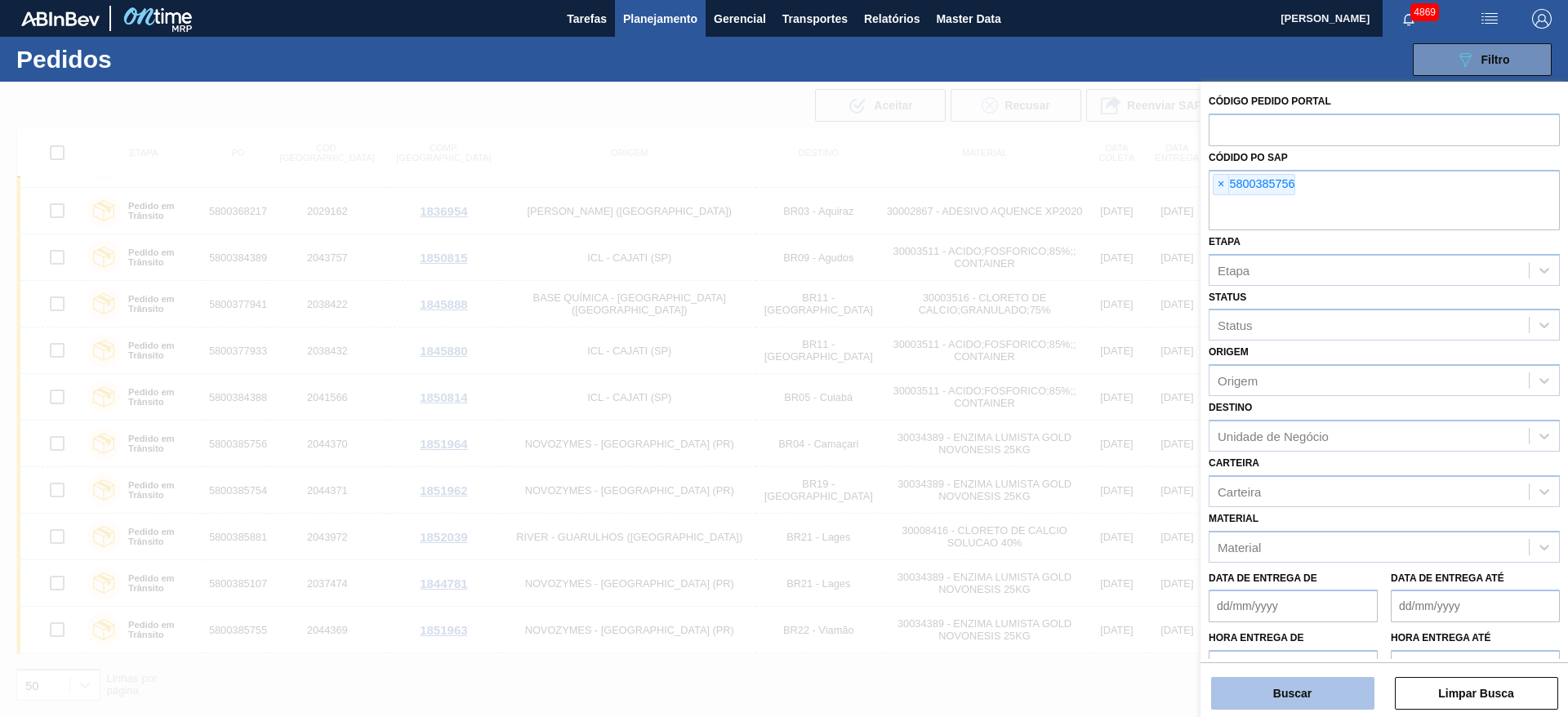
click at [1308, 700] on button "Buscar" at bounding box center [1292, 693] width 163 height 32
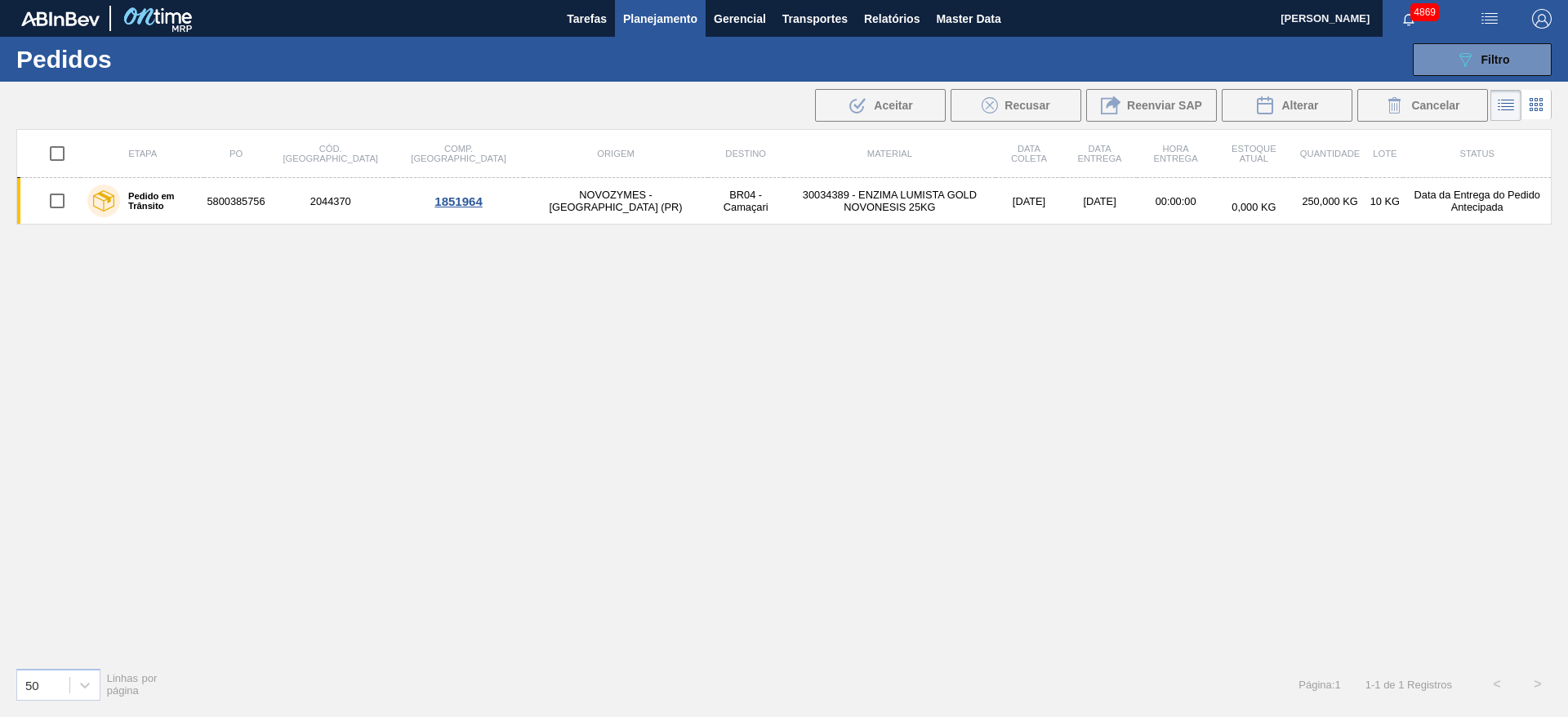
scroll to position [0, 0]
click at [682, 13] on span "Planejamento" at bounding box center [659, 19] width 74 height 20
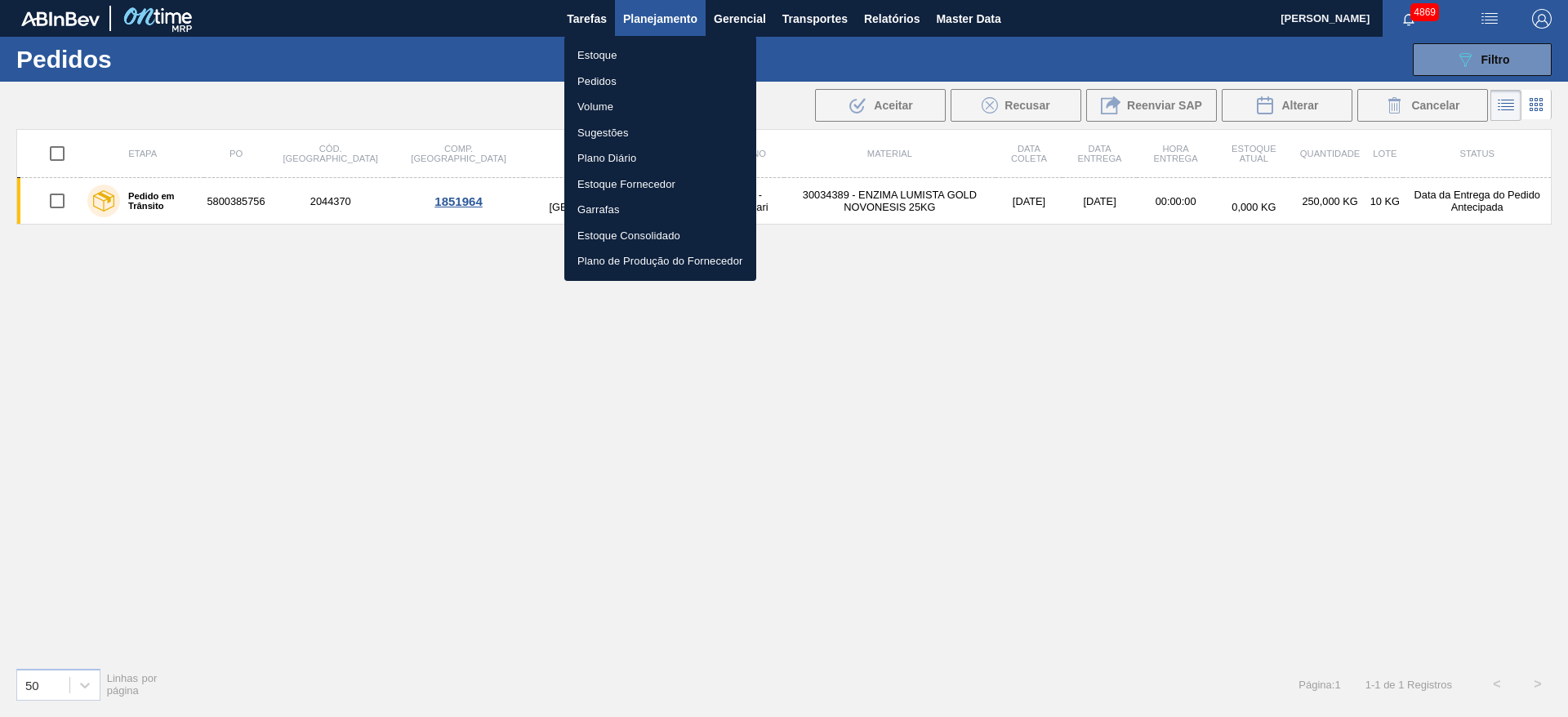
click at [650, 58] on li "Estoque" at bounding box center [660, 55] width 192 height 26
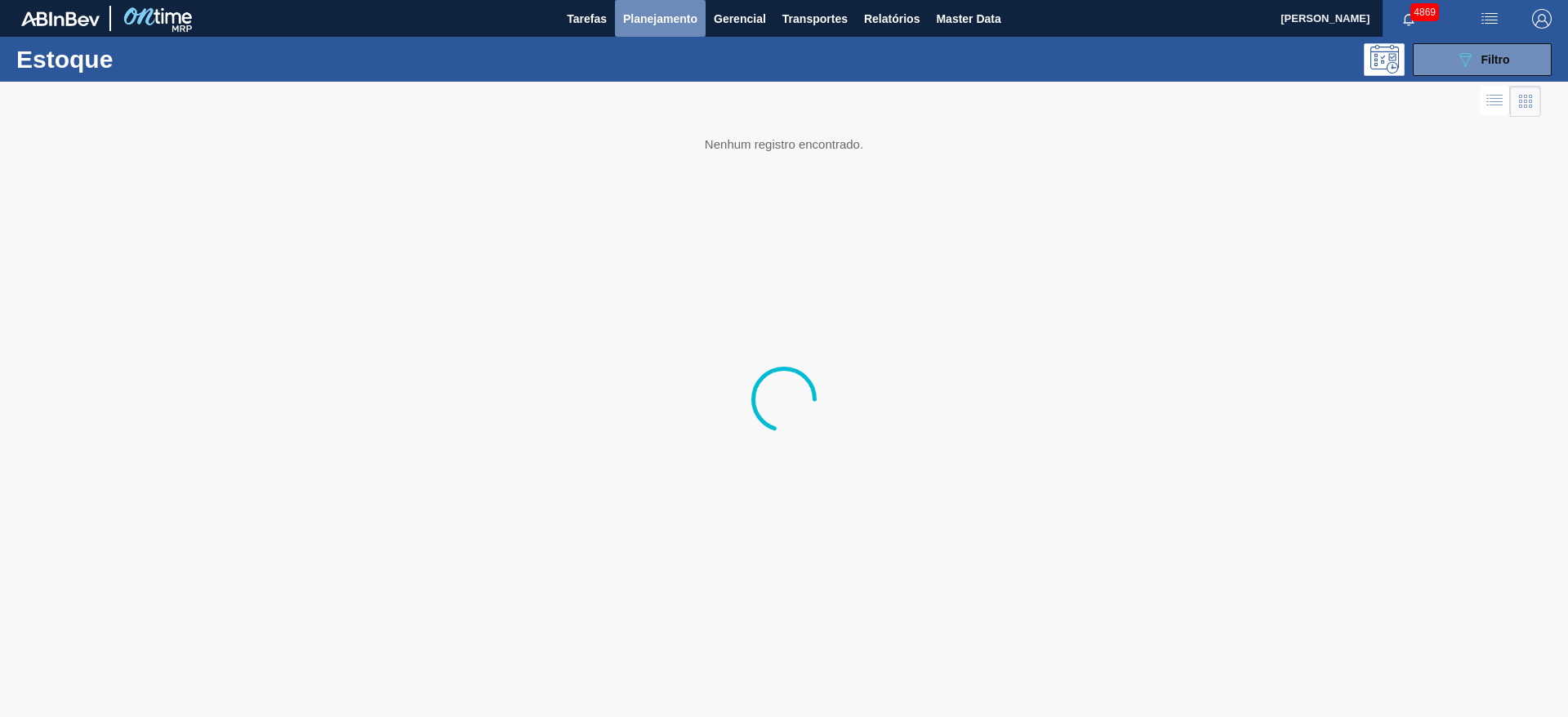
click at [658, 10] on span "Planejamento" at bounding box center [659, 19] width 74 height 20
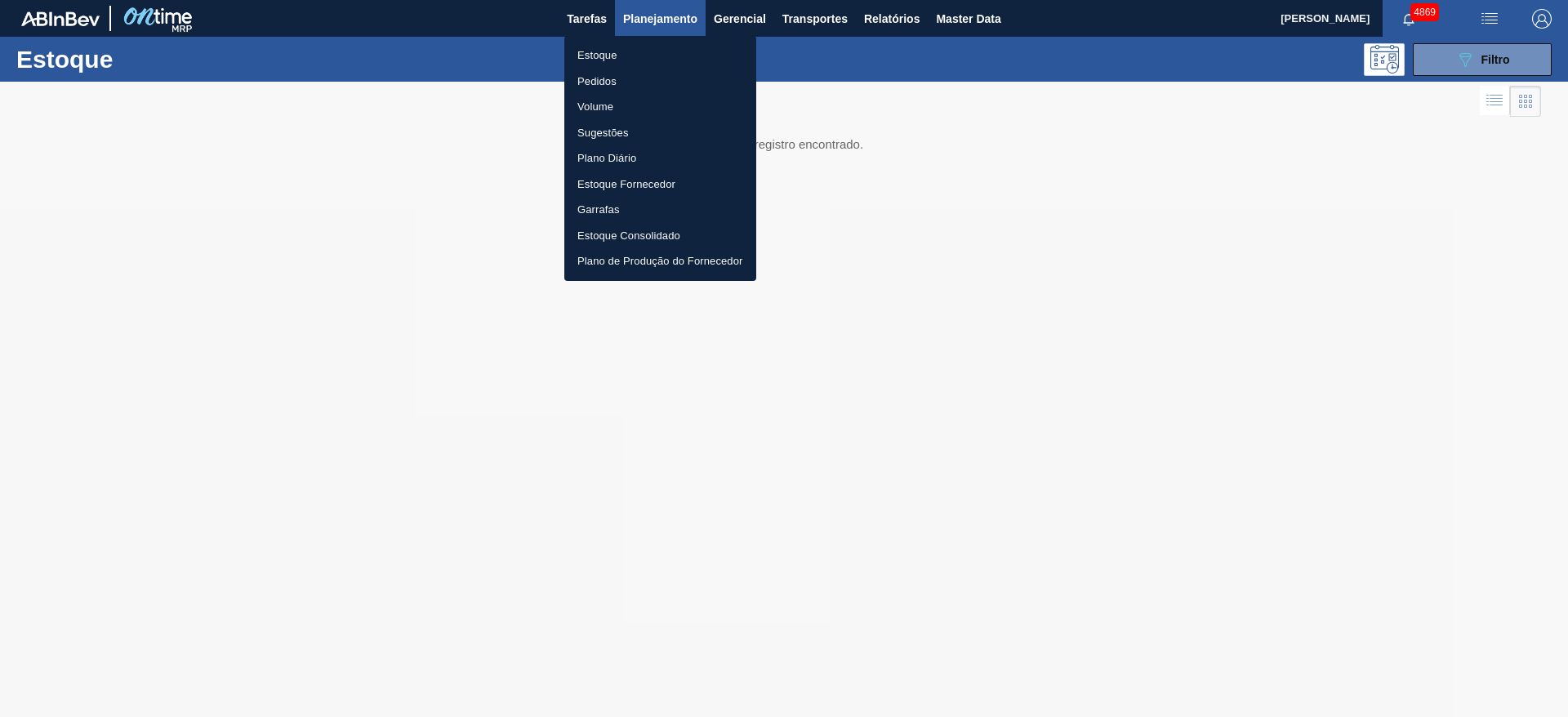
click at [628, 77] on li "Pedidos" at bounding box center [660, 82] width 192 height 26
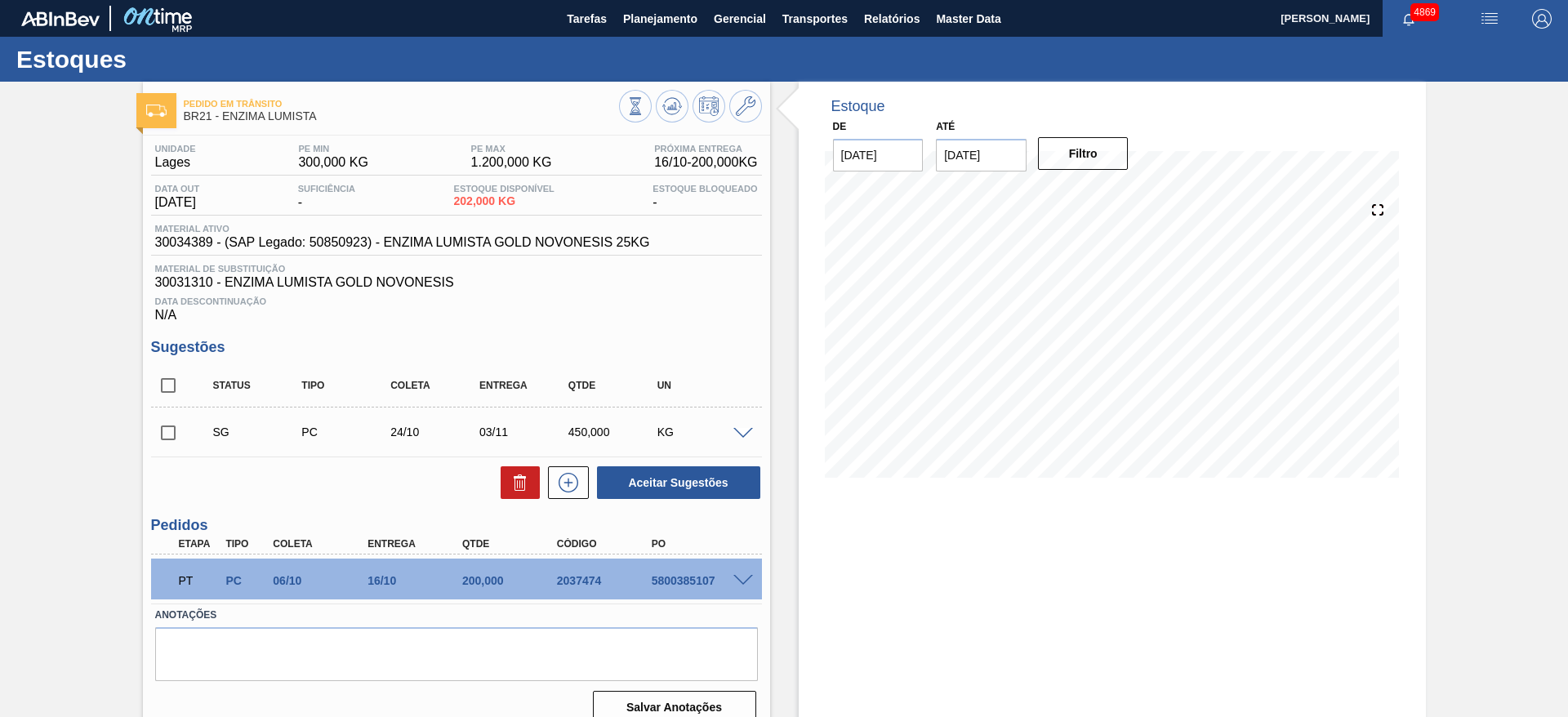
click at [747, 429] on span at bounding box center [743, 434] width 20 height 12
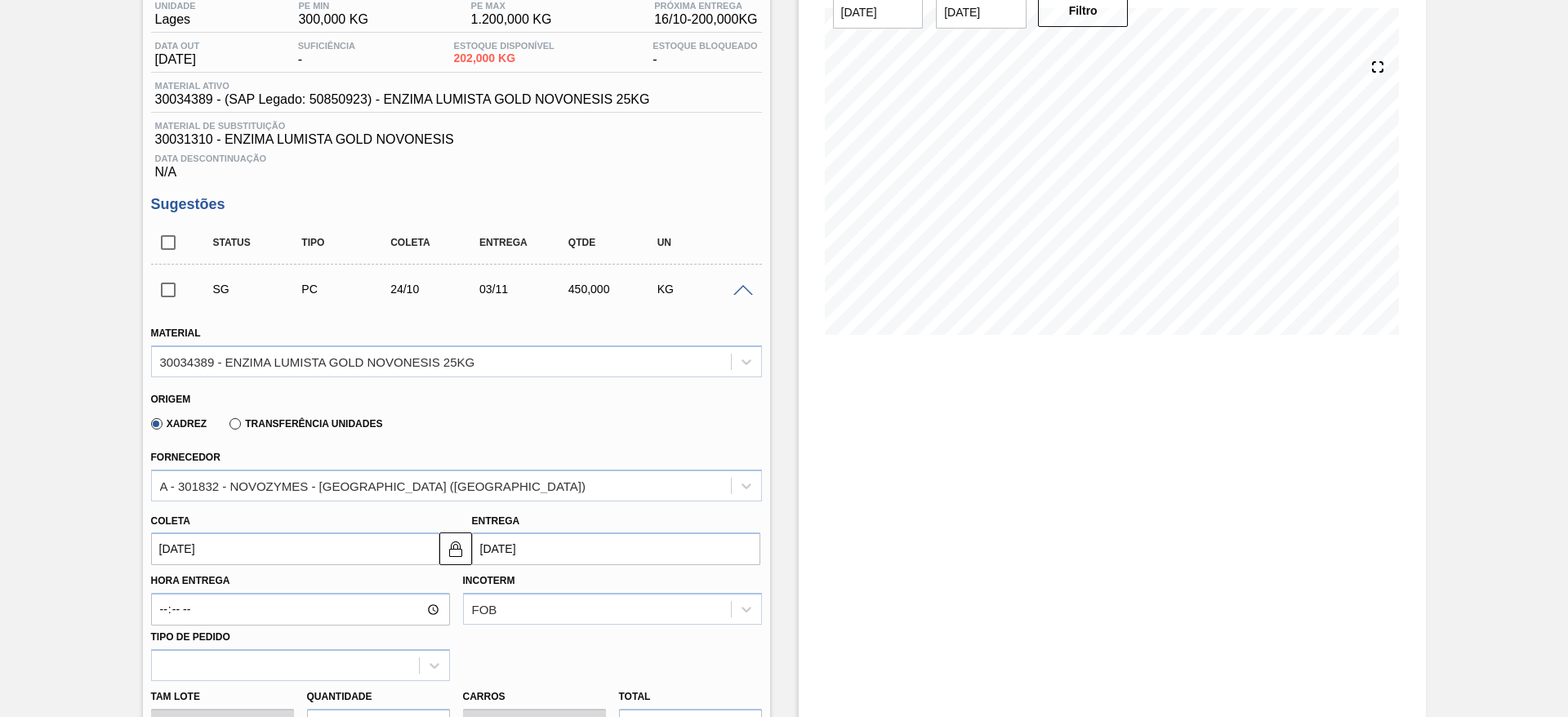
scroll to position [245, 0]
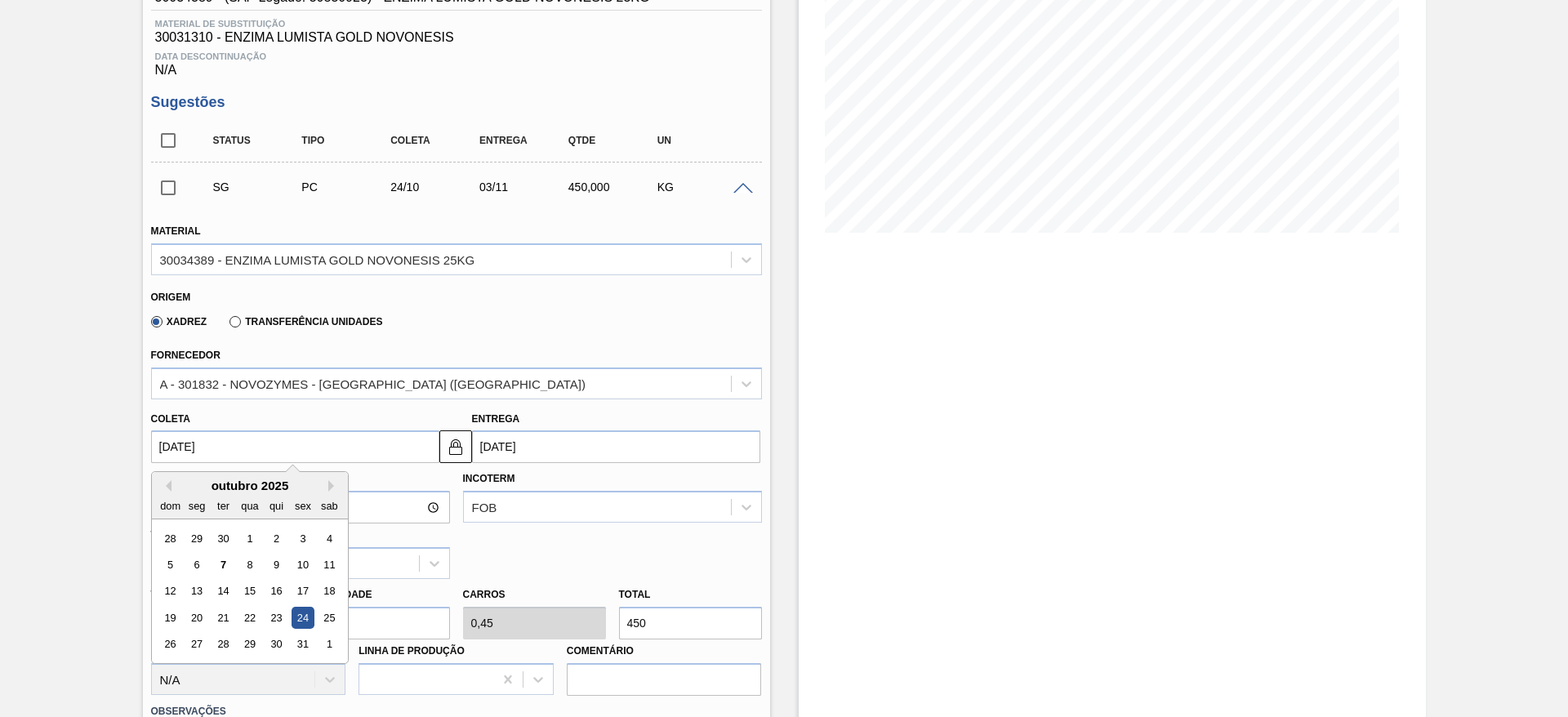
click at [309, 445] on input "[DATE]" at bounding box center [295, 447] width 288 height 32
click at [185, 598] on div "12 13 14 15 16 17 18" at bounding box center [249, 590] width 185 height 26
click at [194, 588] on div "13" at bounding box center [197, 591] width 22 height 22
type input "[DATE]"
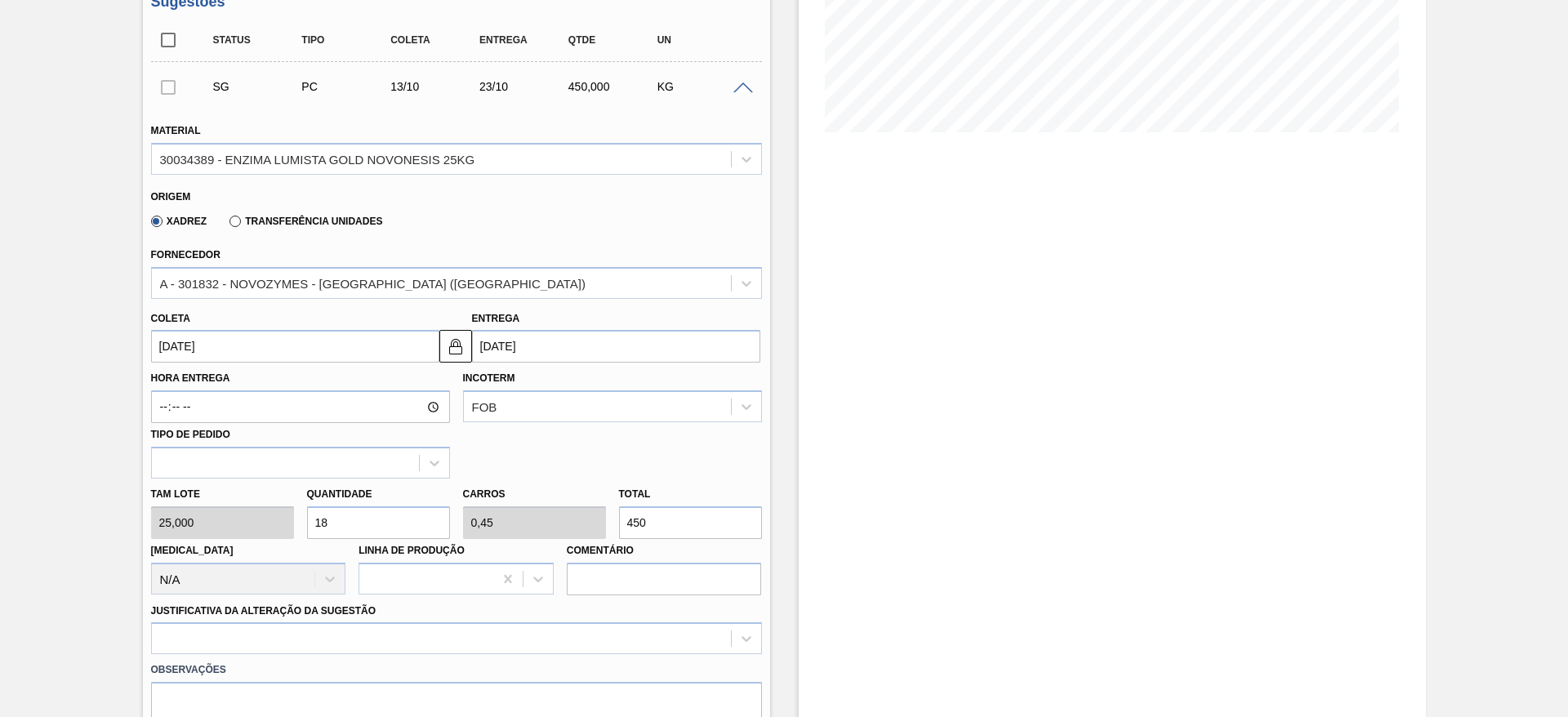
scroll to position [490, 0]
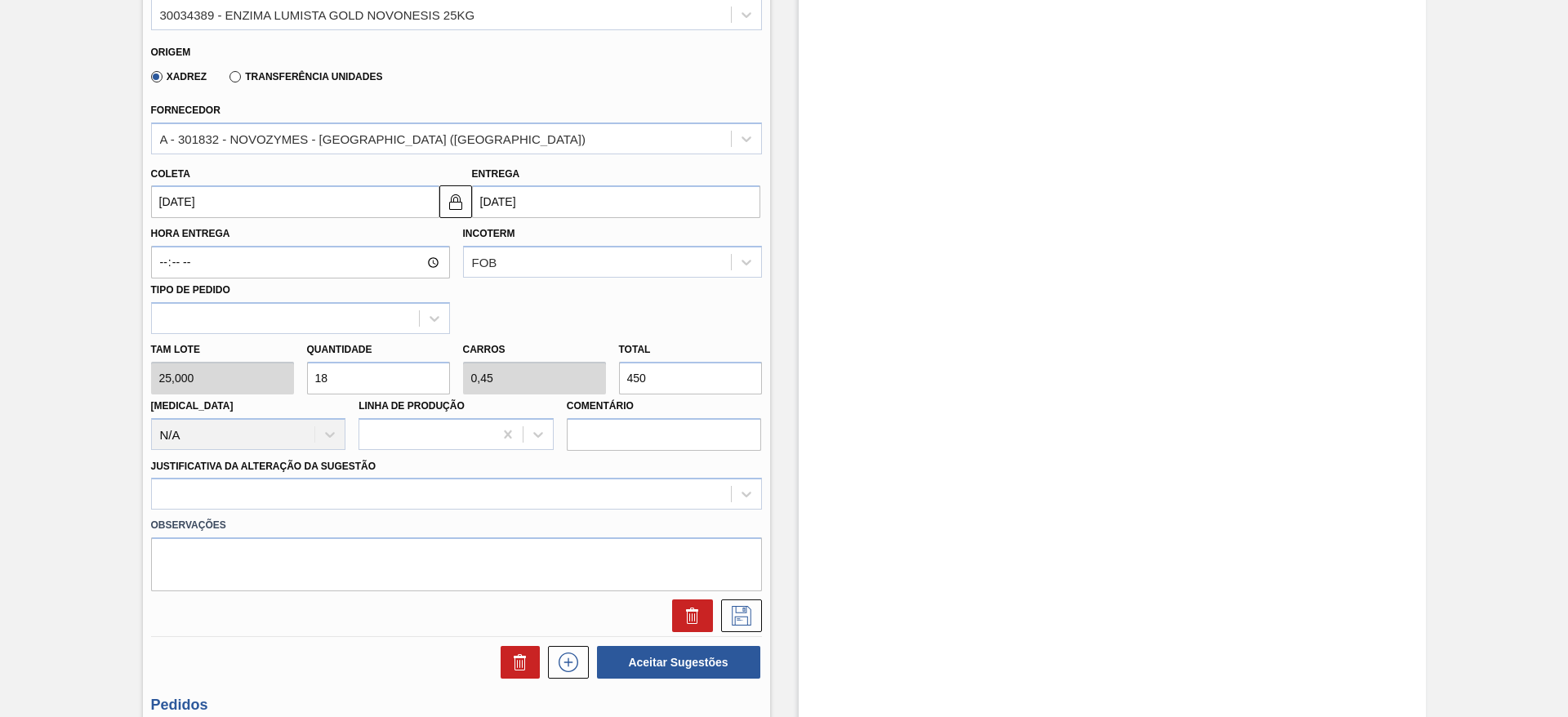
drag, startPoint x: 336, startPoint y: 380, endPoint x: 311, endPoint y: 383, distance: 25.2
click at [311, 383] on input "18" at bounding box center [379, 378] width 143 height 32
type input "1"
type input "0,025"
type input "25"
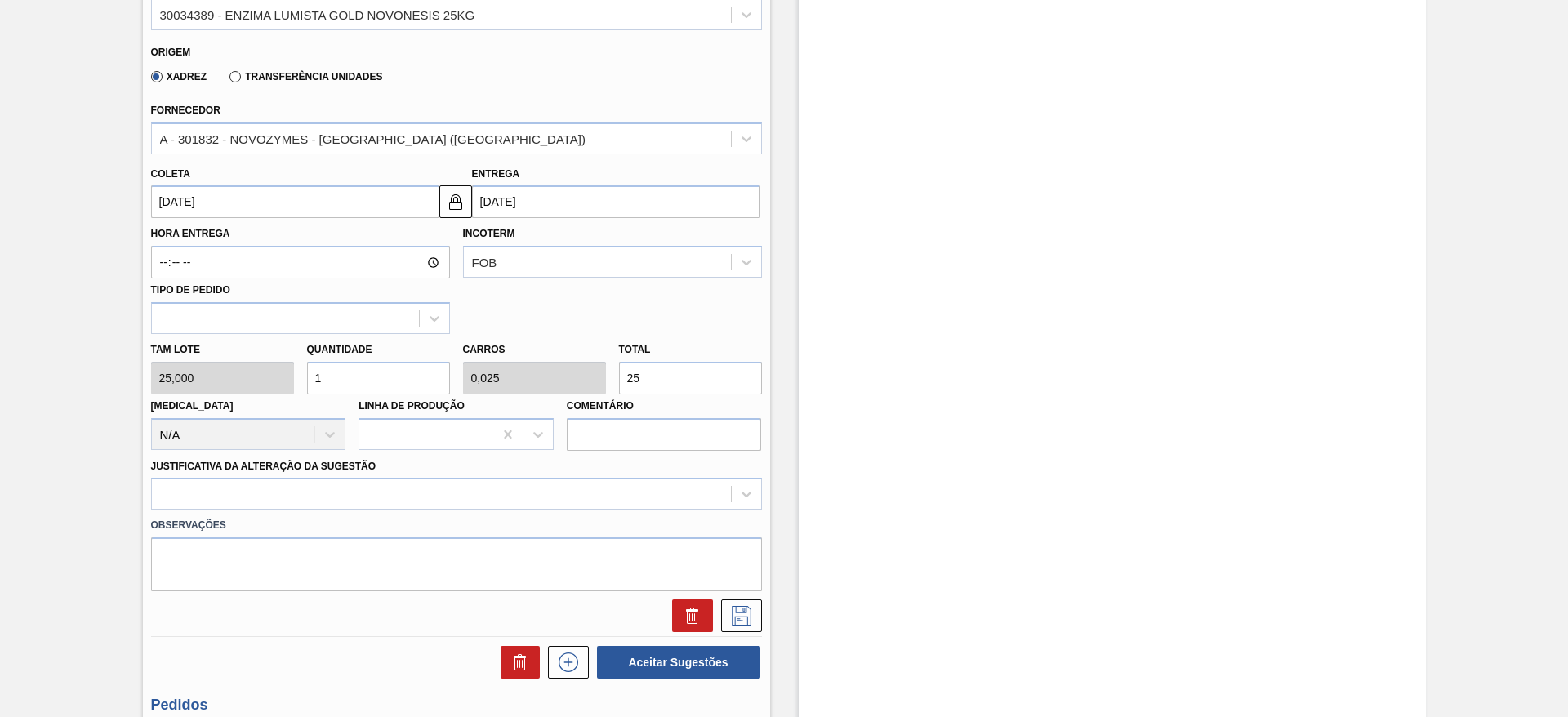
type input "10"
type input "0,25"
type input "250"
type input "10"
click at [250, 491] on div at bounding box center [457, 492] width 611 height 31
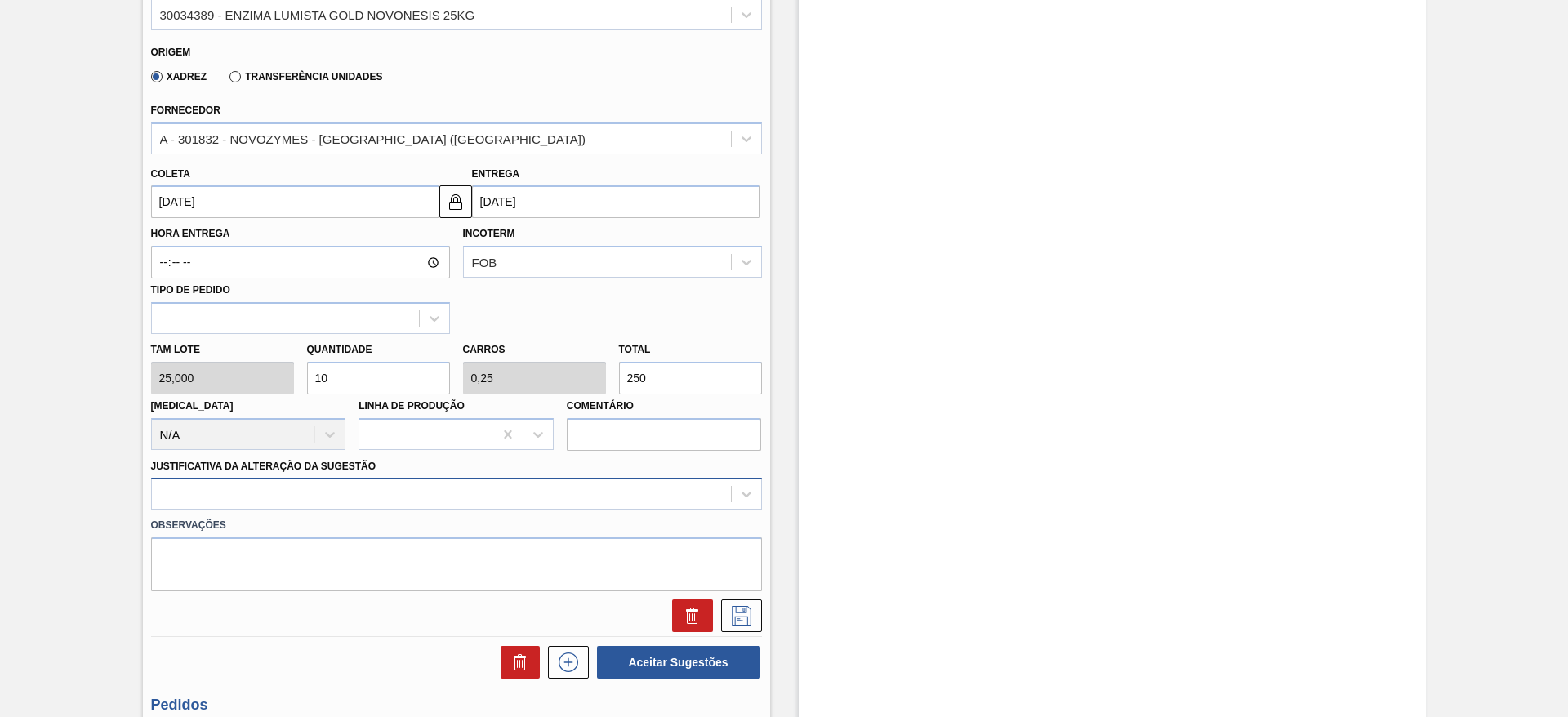
scroll to position [540, 0]
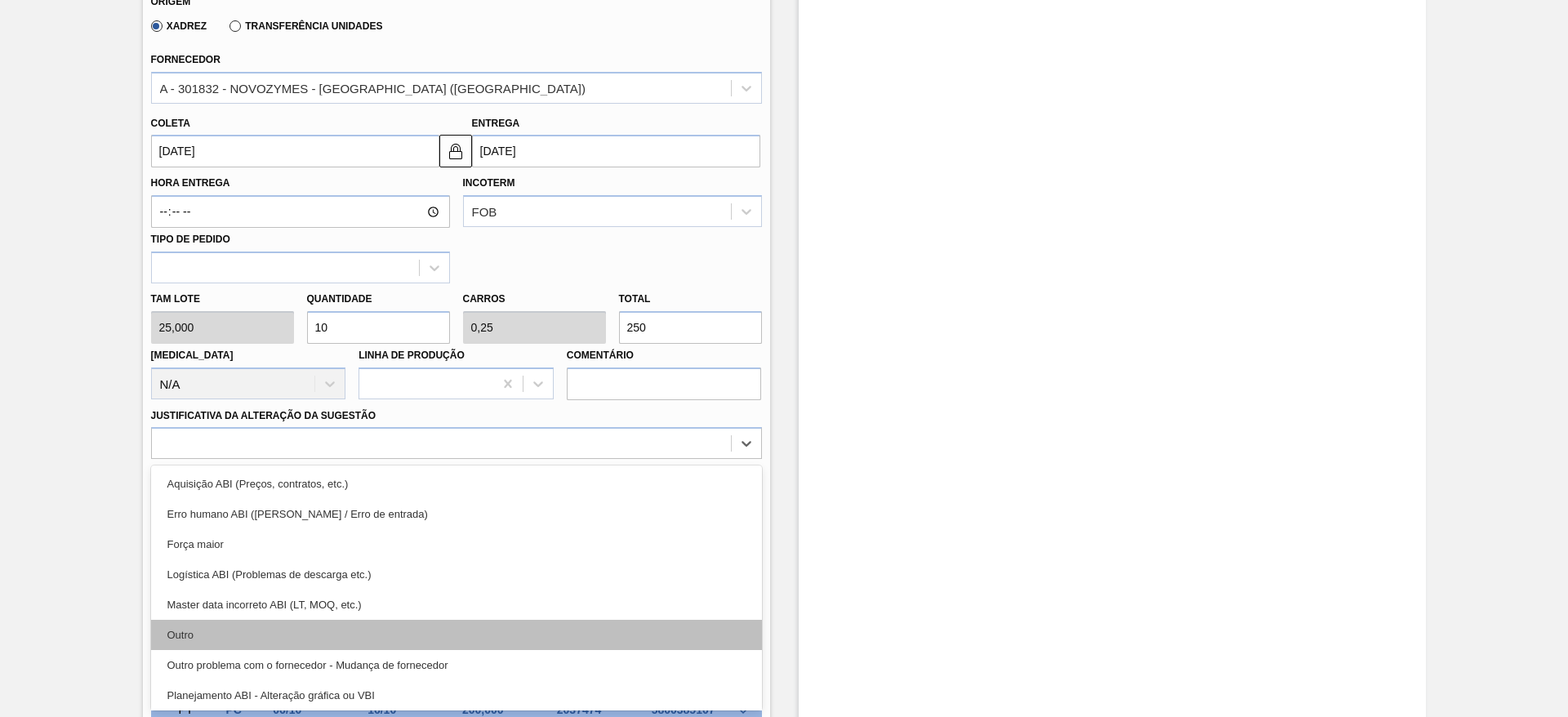
click at [293, 627] on div "Outro" at bounding box center [457, 634] width 611 height 31
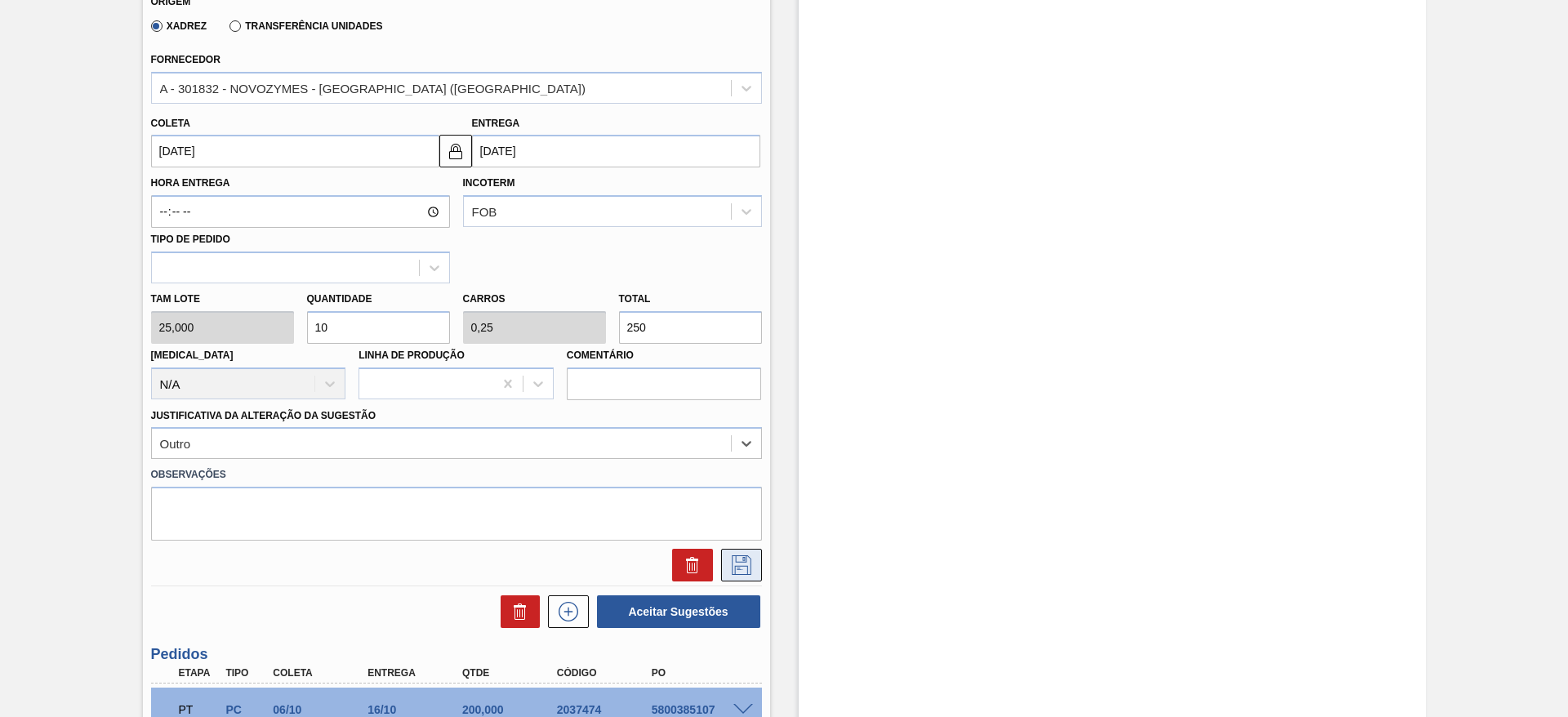
click at [738, 557] on icon at bounding box center [741, 565] width 26 height 20
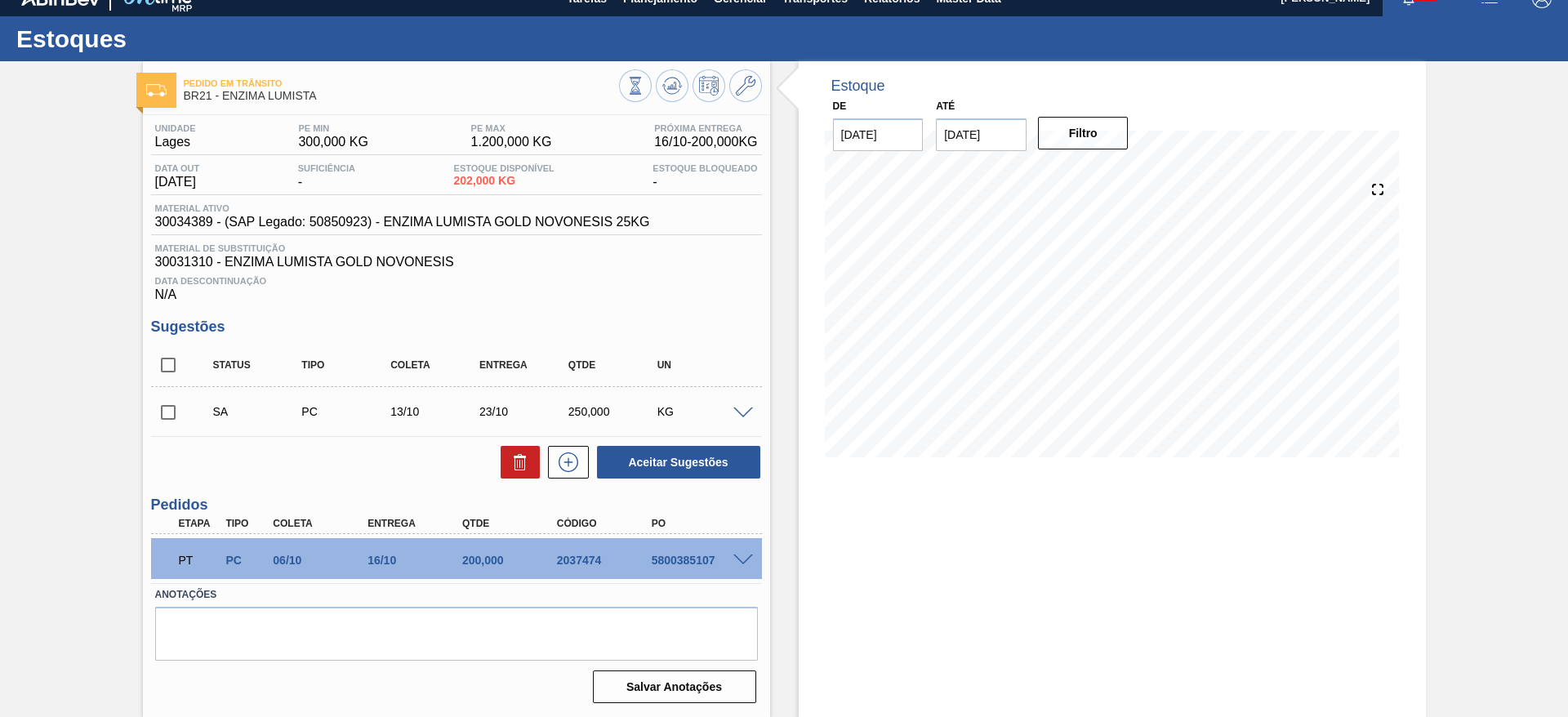
scroll to position [20, 0]
click at [173, 413] on input "checkbox" at bounding box center [168, 413] width 34 height 34
click at [659, 464] on button "Aceitar Sugestões" at bounding box center [679, 462] width 163 height 32
checkbox input "false"
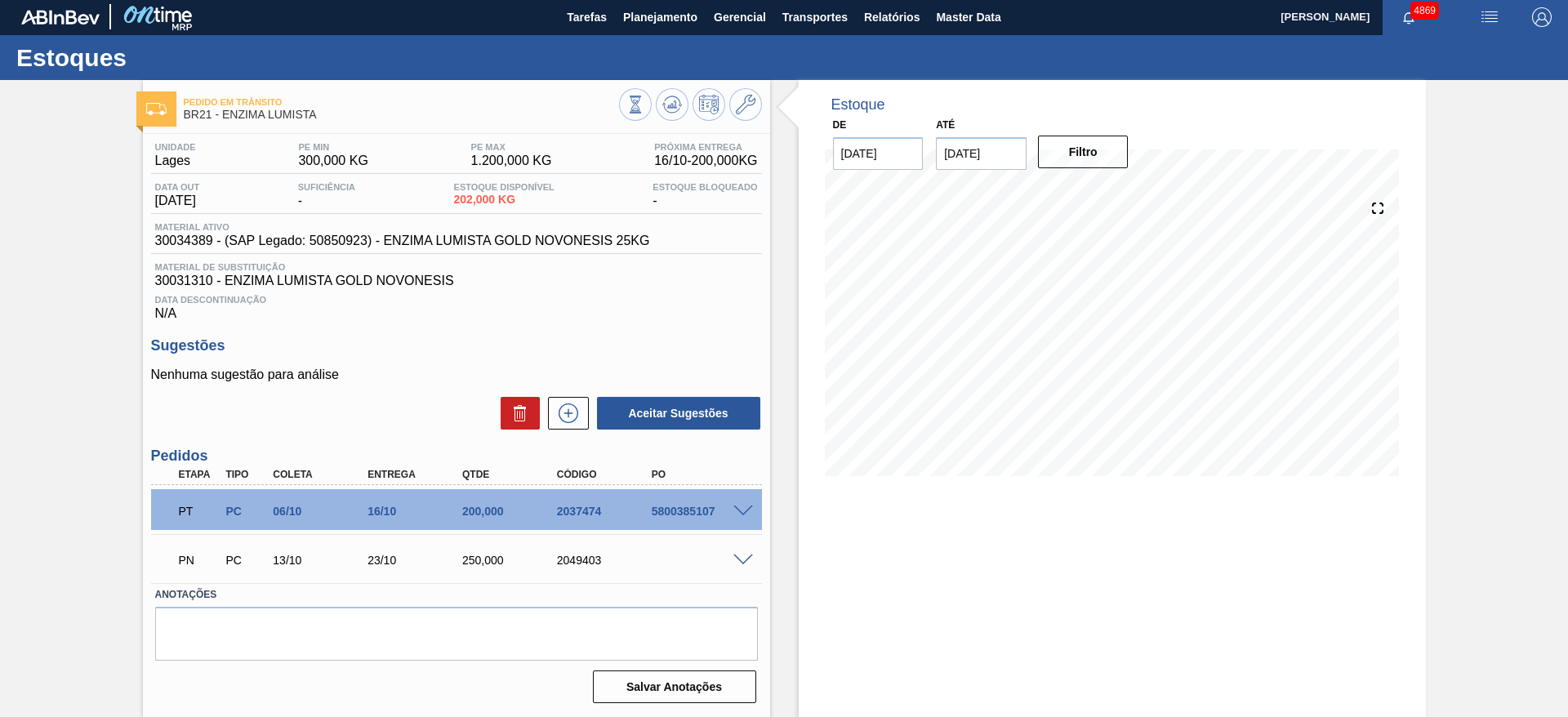
scroll to position [2, 0]
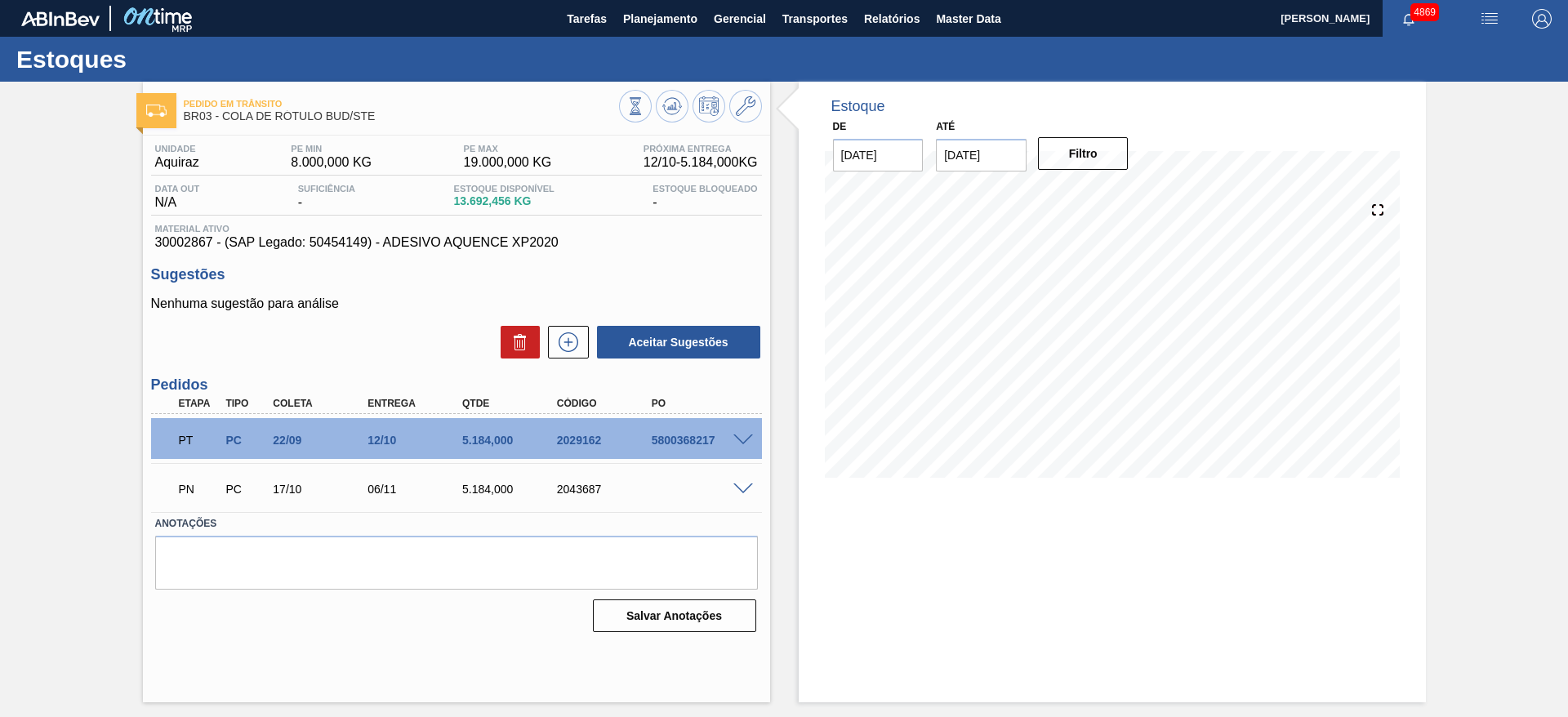
click at [741, 435] on span at bounding box center [743, 441] width 20 height 12
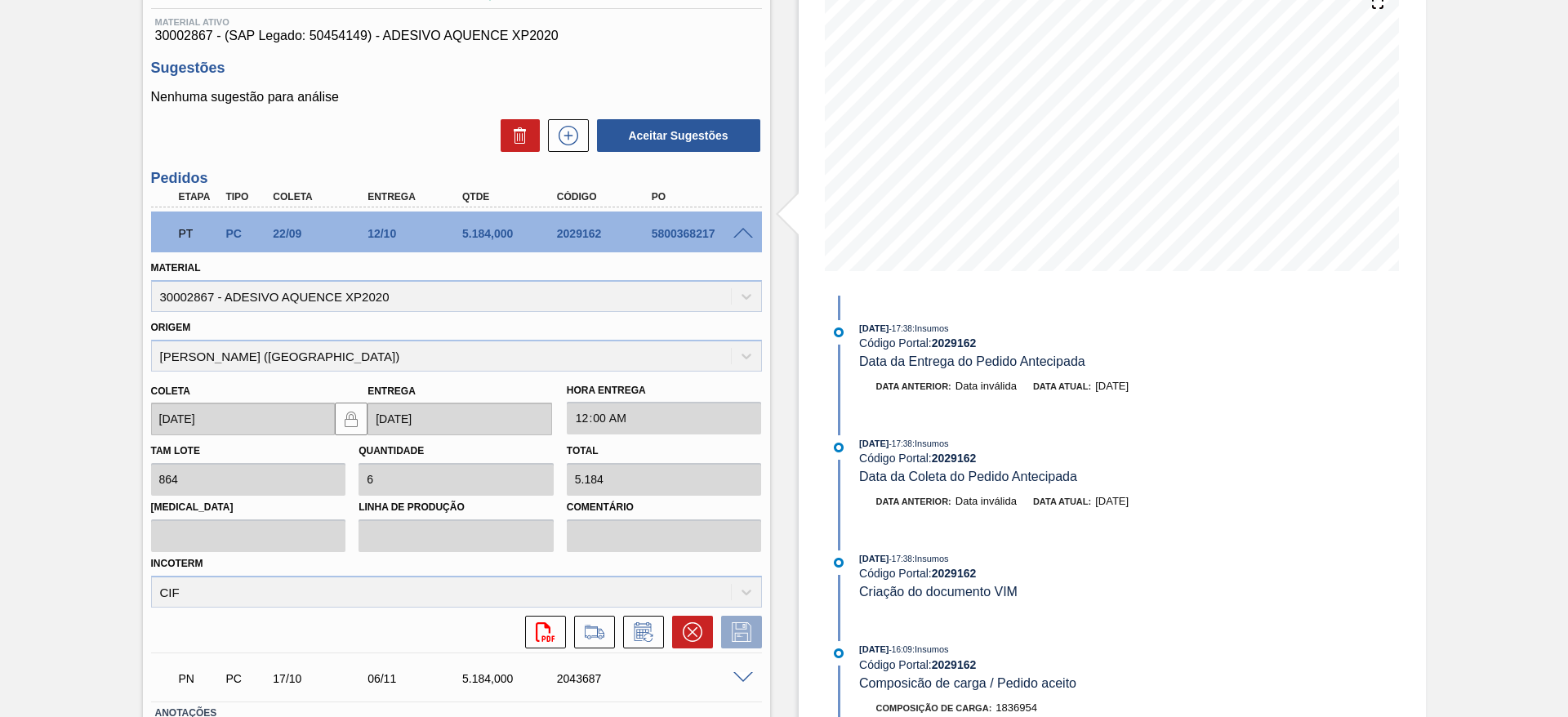
scroll to position [325, 0]
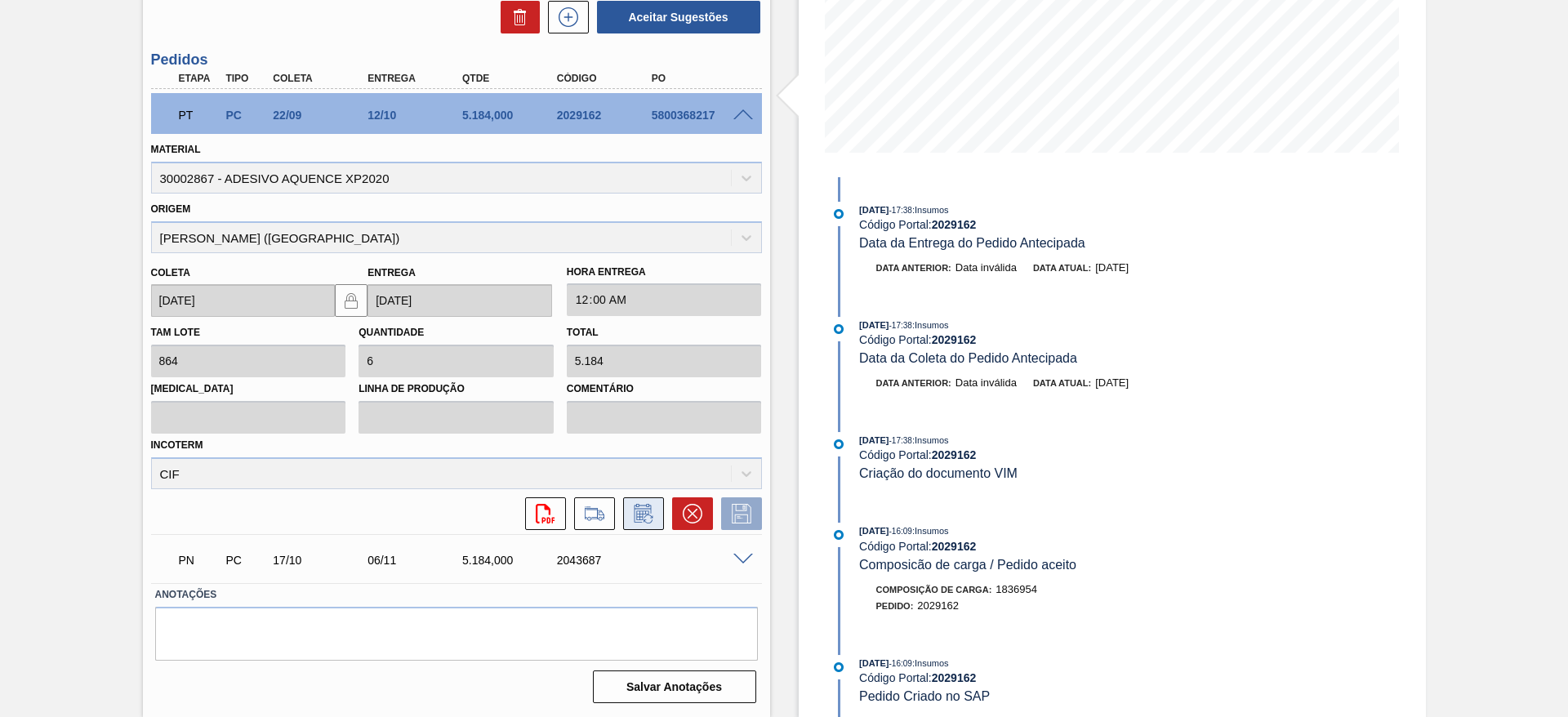
click at [653, 510] on icon at bounding box center [643, 513] width 26 height 20
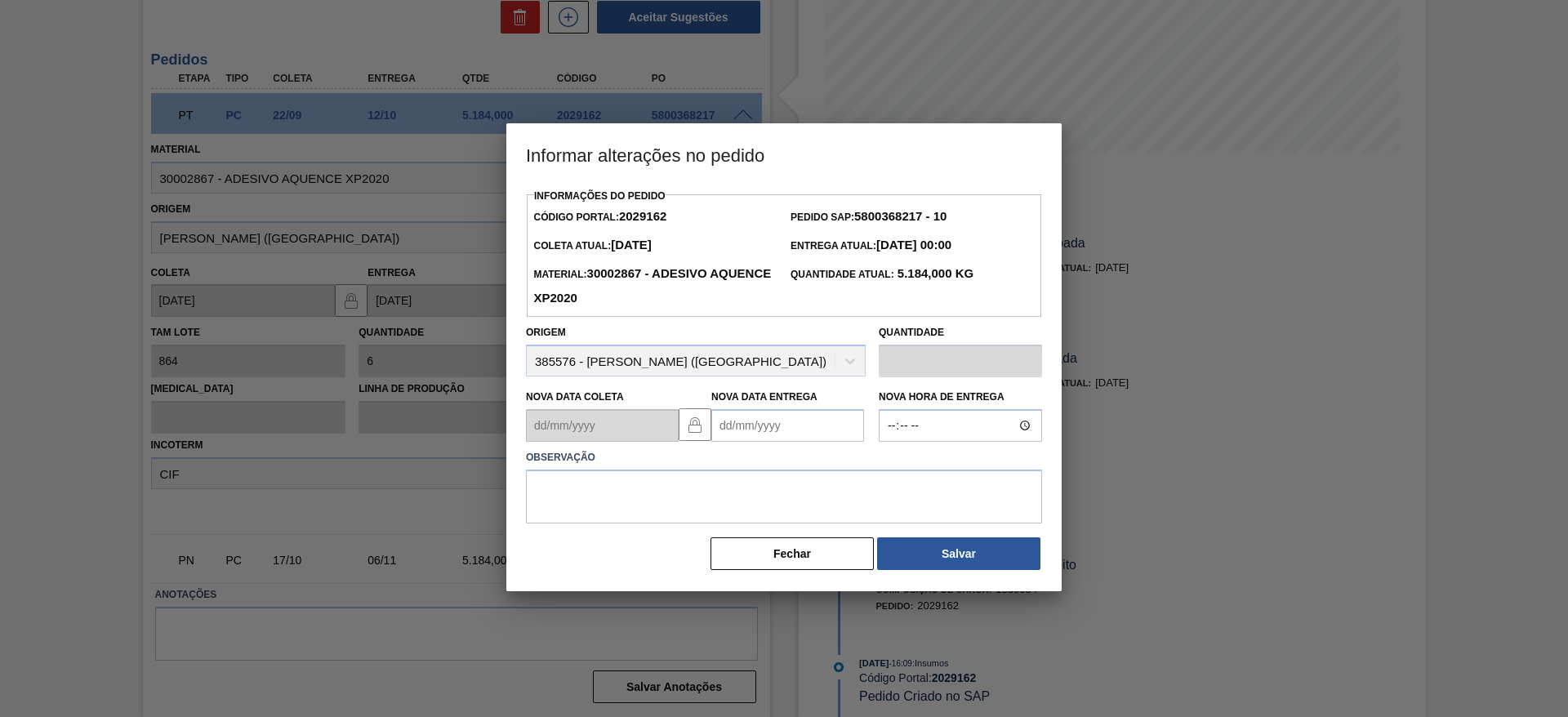
click at [755, 430] on Entrega2029162 "Nova Data Entrega" at bounding box center [787, 425] width 152 height 32
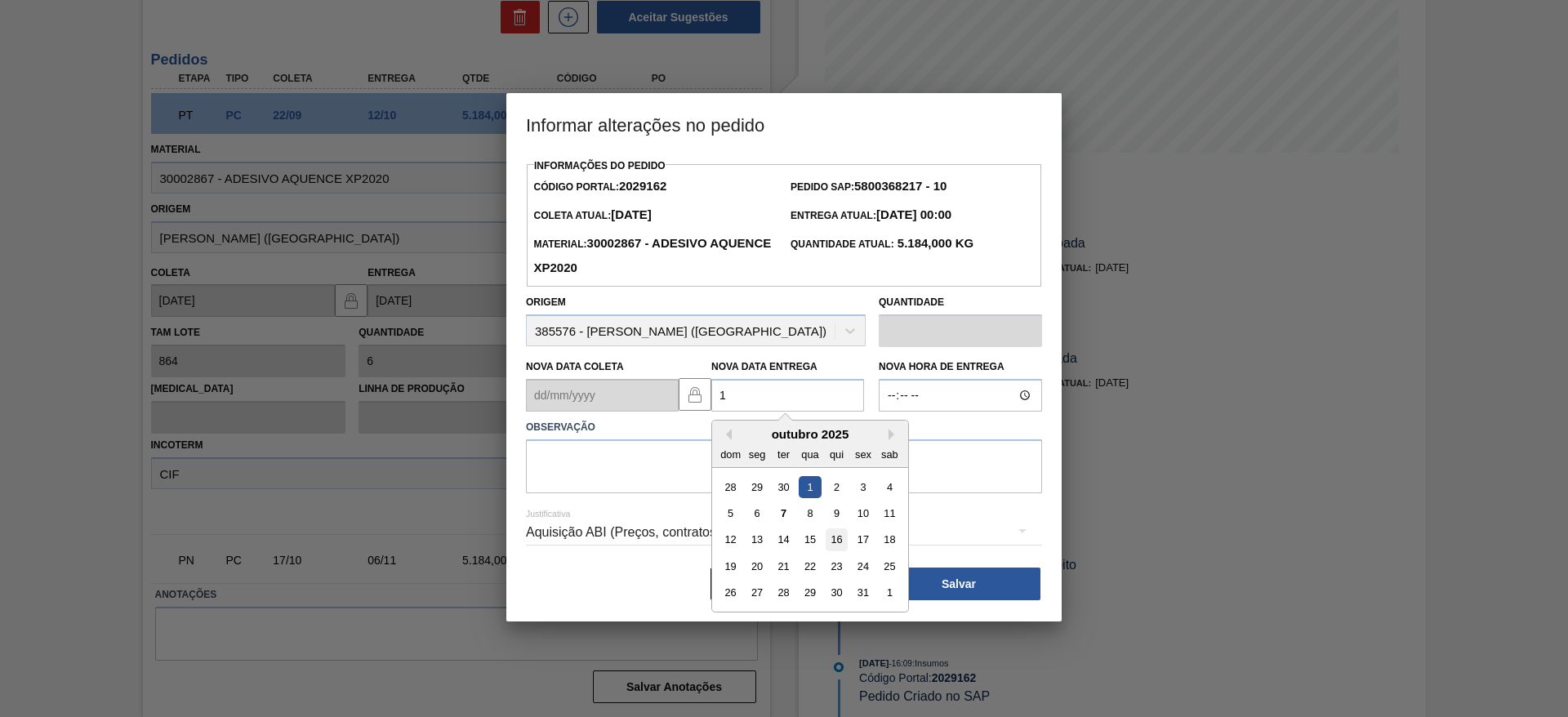
click at [835, 538] on div "16" at bounding box center [836, 540] width 22 height 22
type Entrega2029162 "[DATE]"
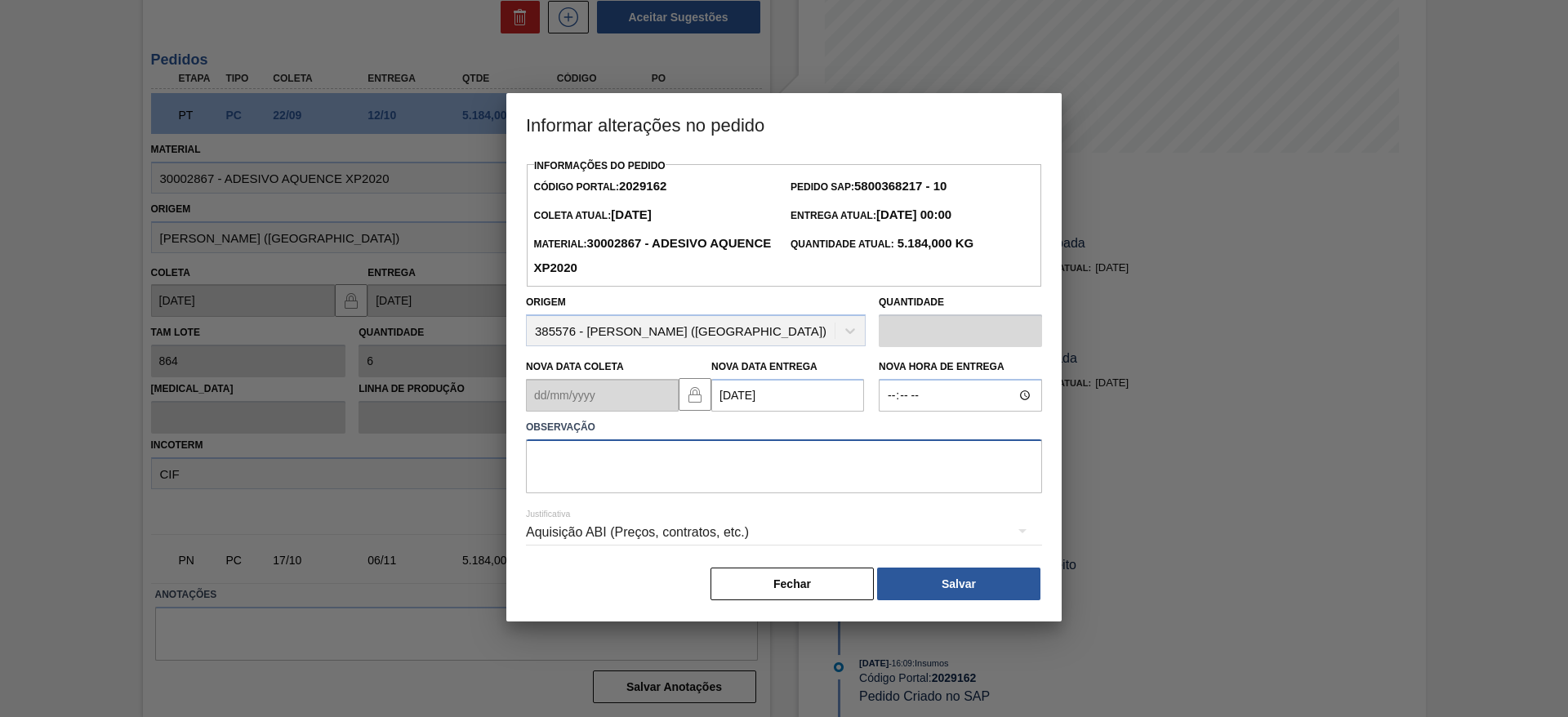
click at [772, 462] on textarea at bounding box center [784, 465] width 516 height 54
type textarea "data"
click at [955, 591] on button "Salvar" at bounding box center [959, 583] width 163 height 32
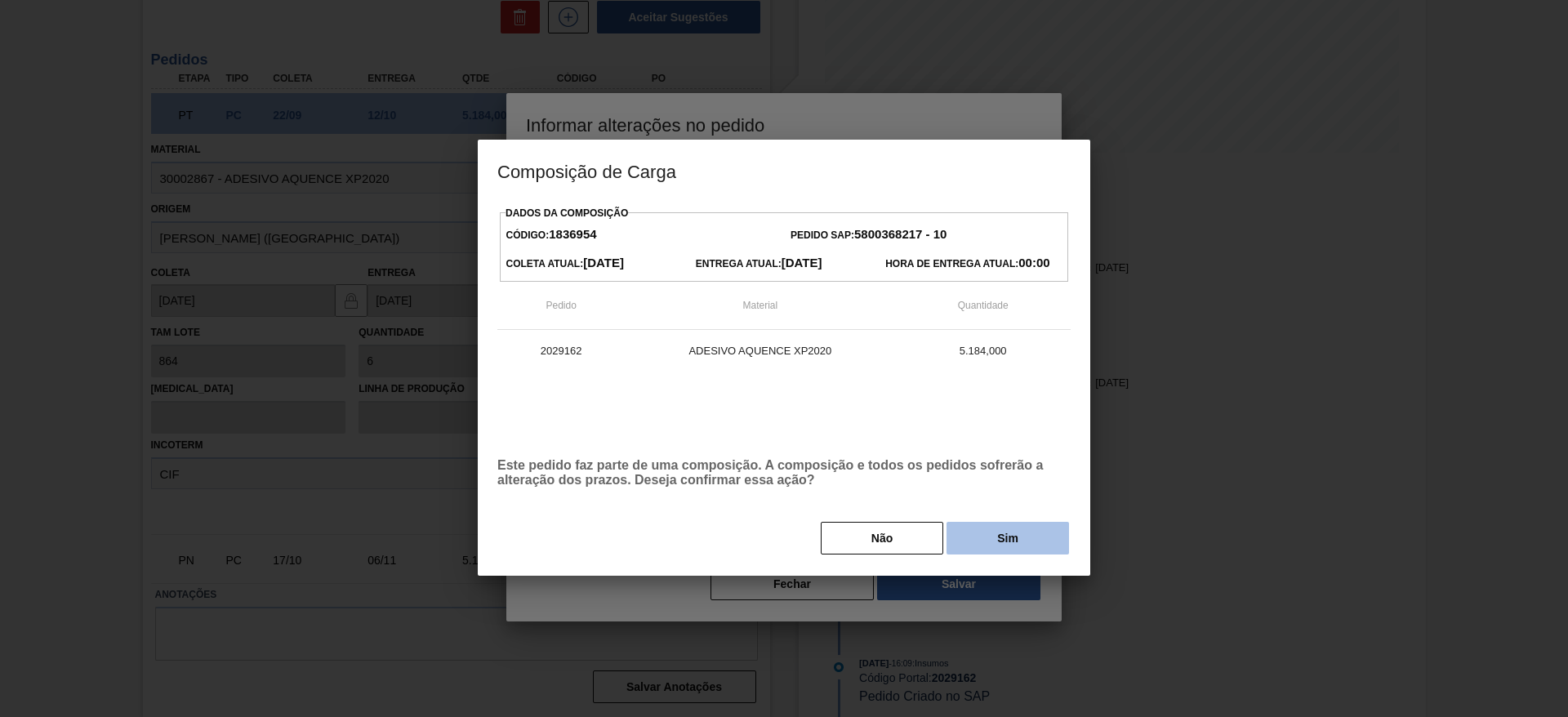
click at [1012, 535] on button "Sim" at bounding box center [1007, 538] width 123 height 32
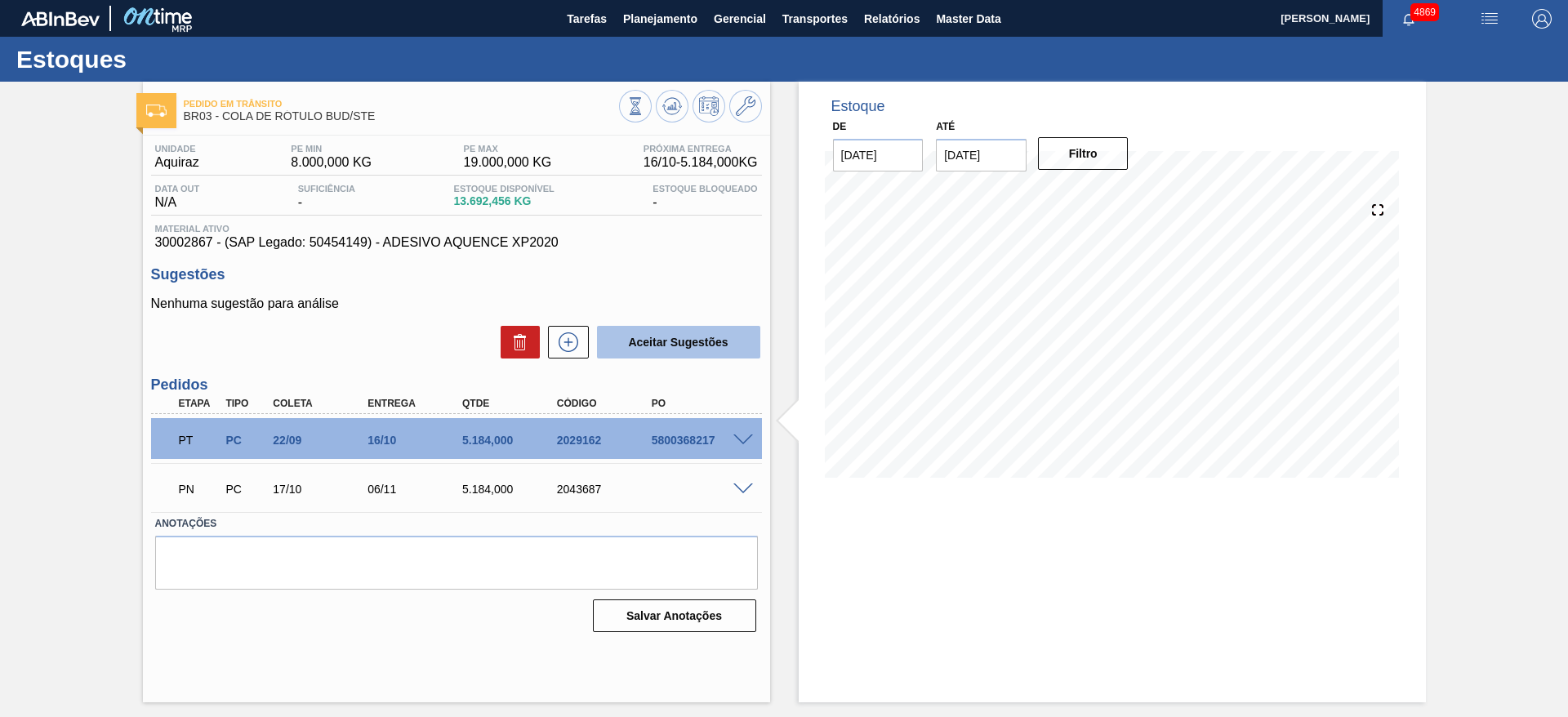
scroll to position [0, 0]
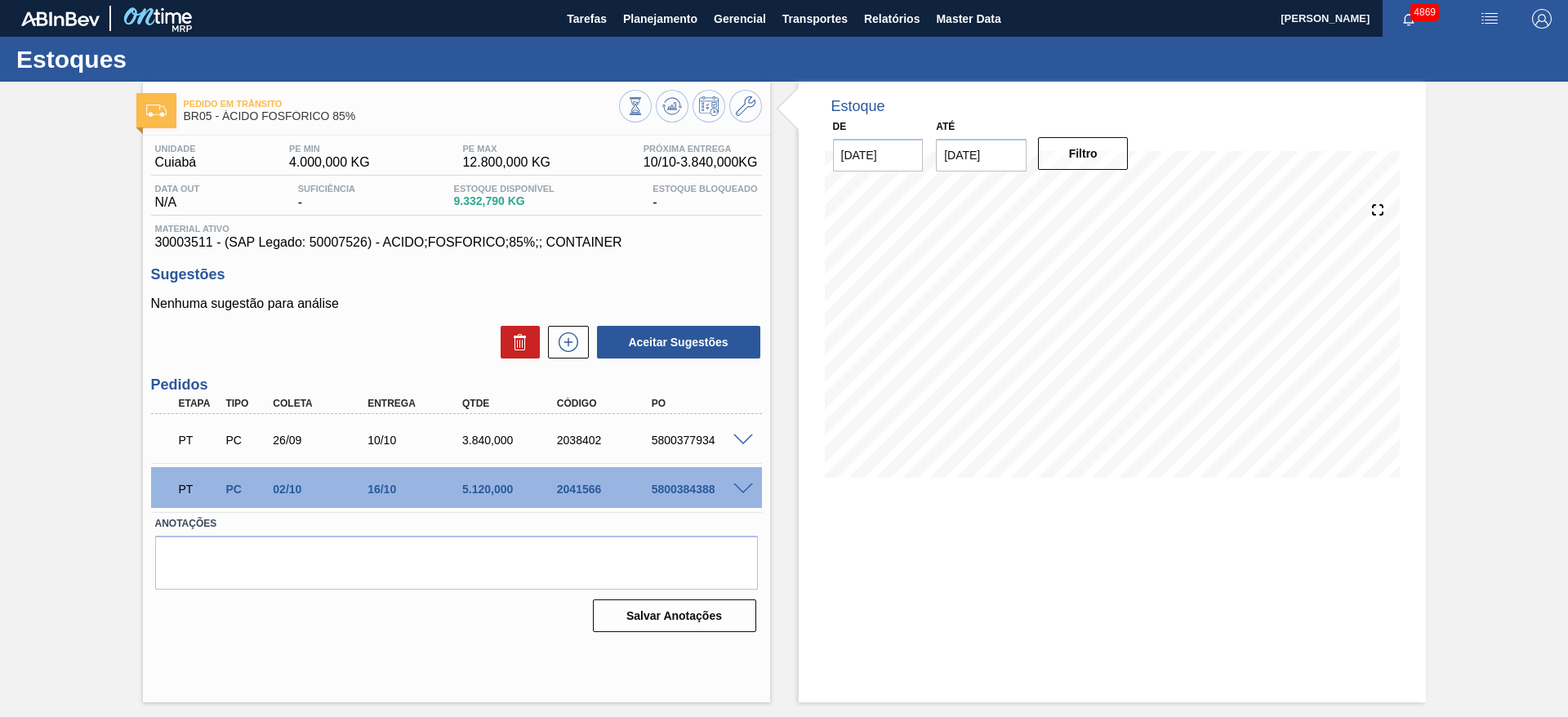
click at [746, 486] on span at bounding box center [743, 489] width 20 height 12
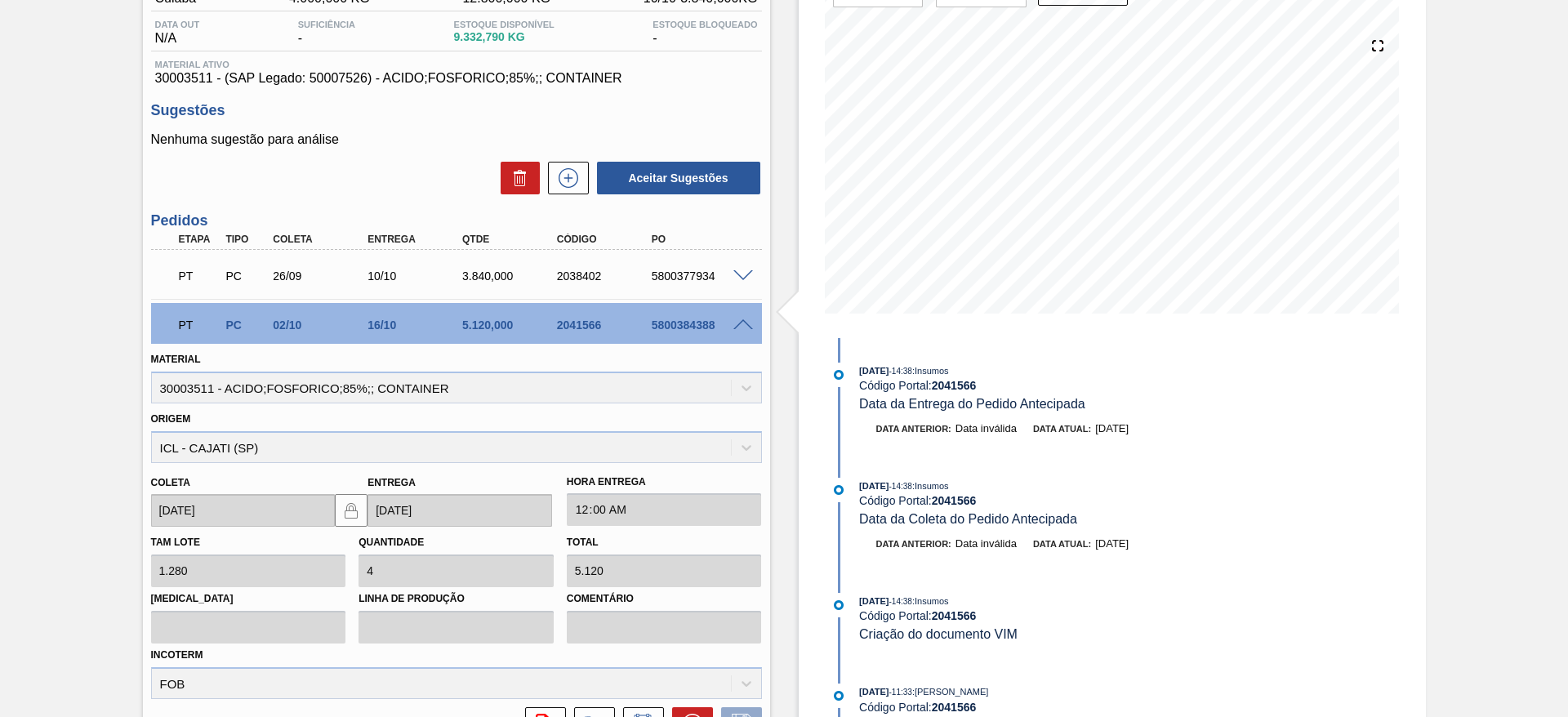
scroll to position [325, 0]
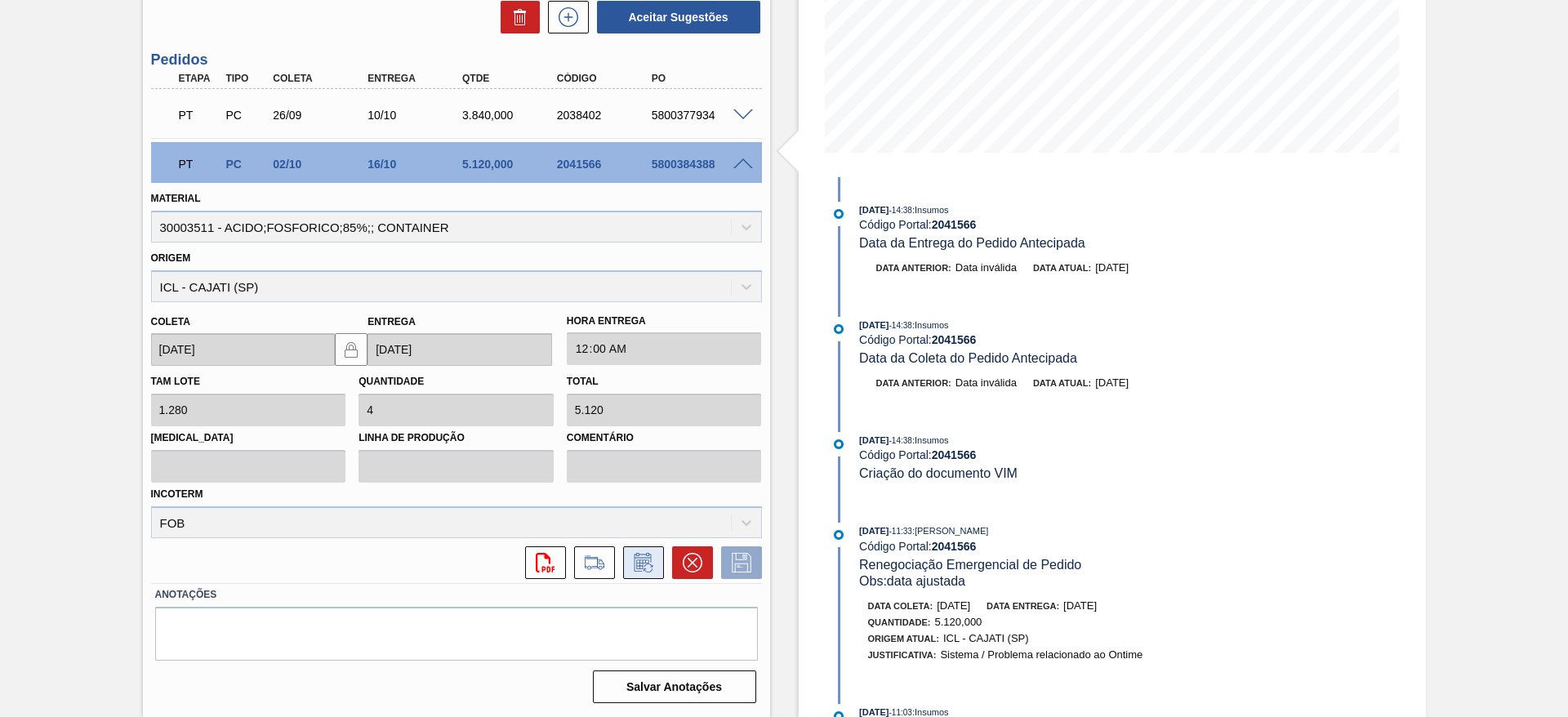
click at [637, 559] on icon at bounding box center [642, 564] width 12 height 10
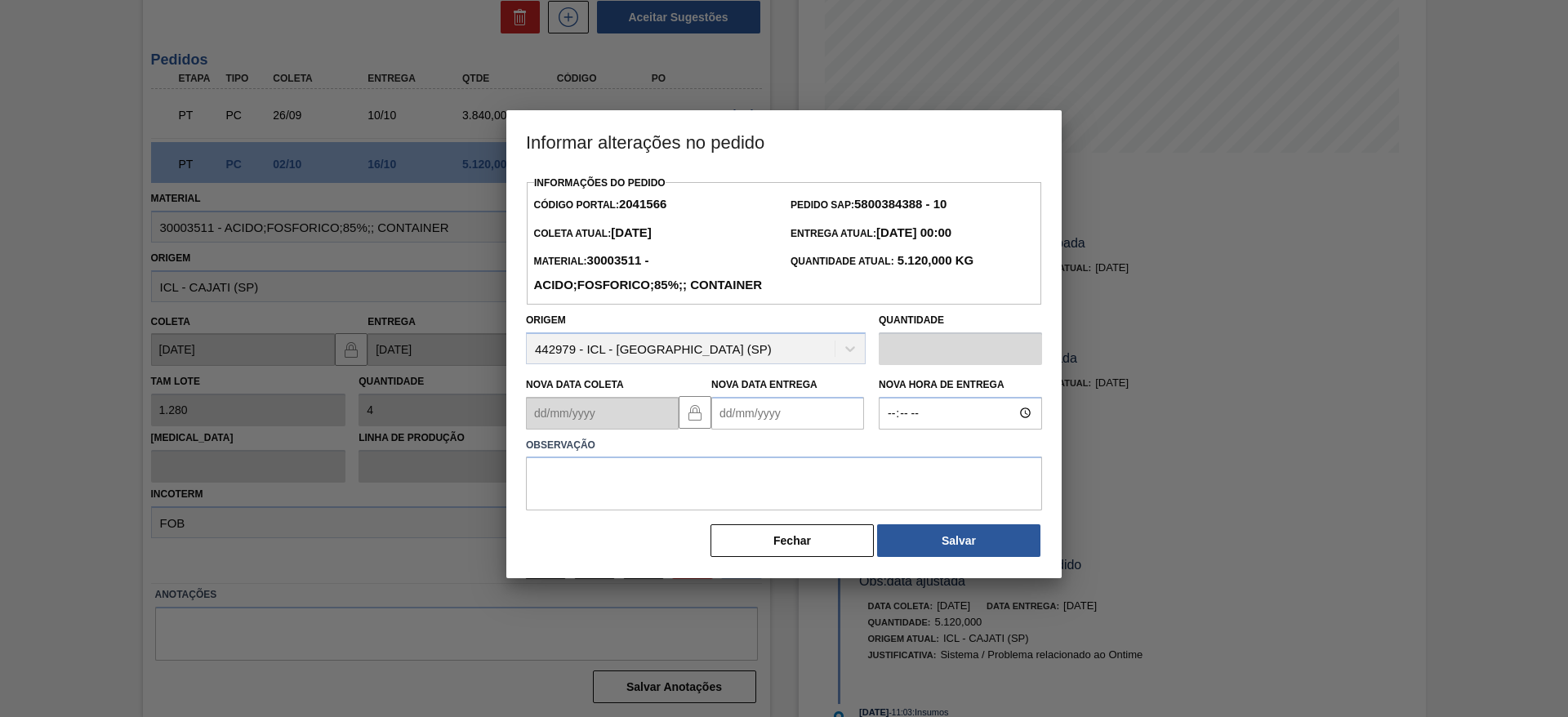
click at [731, 430] on Entrega2041566 "Nova Data Entrega" at bounding box center [787, 413] width 152 height 32
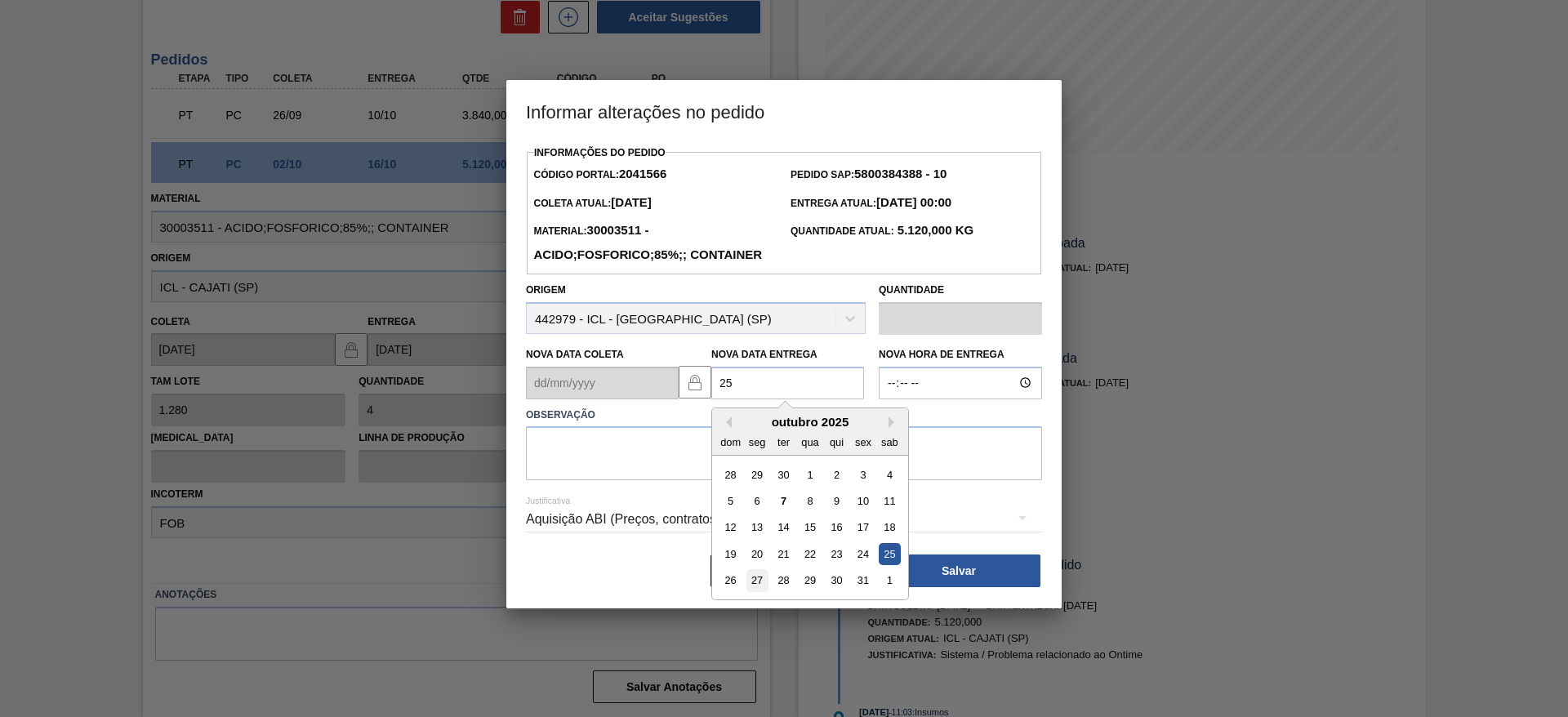
click at [754, 593] on div "26 27 28 29 30 31 1" at bounding box center [810, 579] width 185 height 26
click at [754, 591] on div "27" at bounding box center [757, 580] width 22 height 22
type Entrega2041566 "[DATE]"
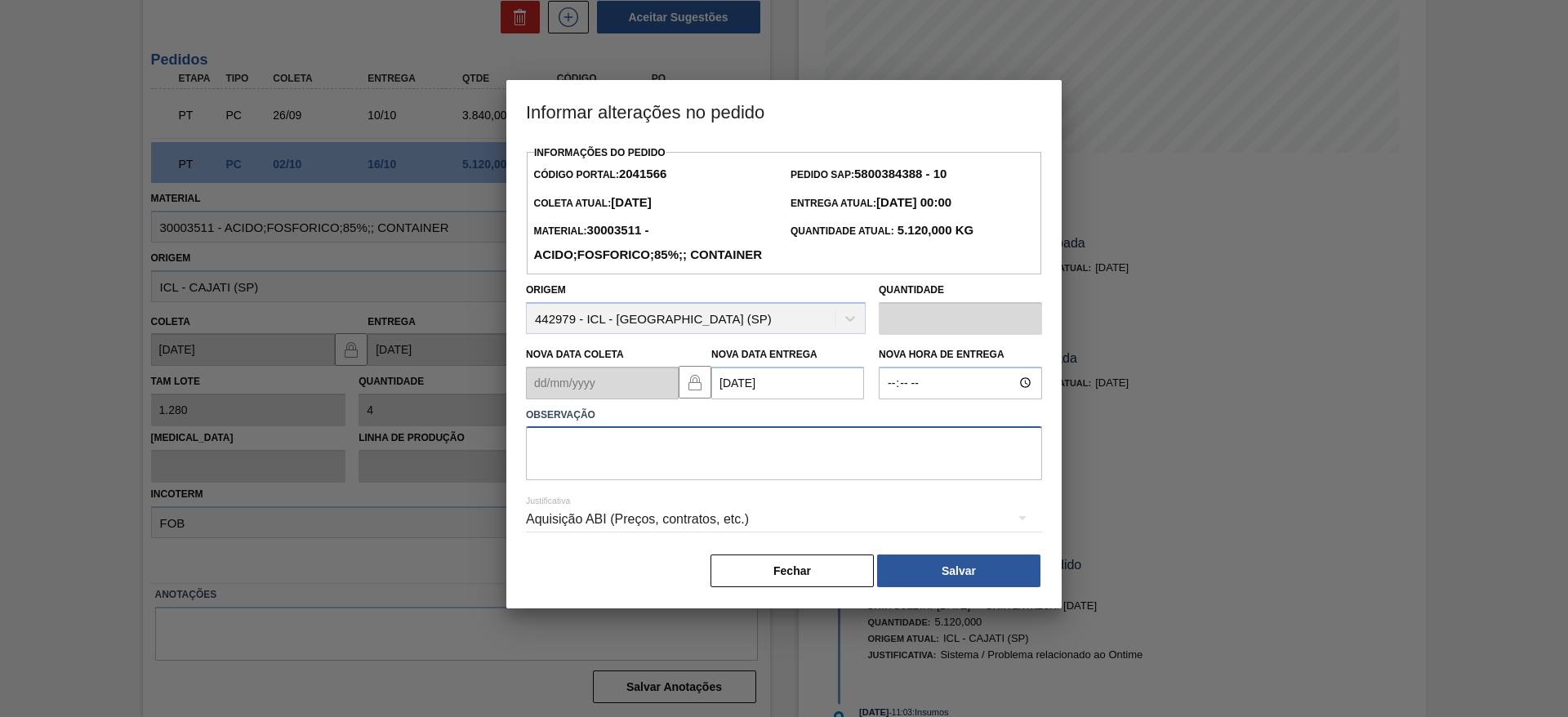
click at [842, 480] on textarea at bounding box center [784, 452] width 516 height 54
type textarea "data"
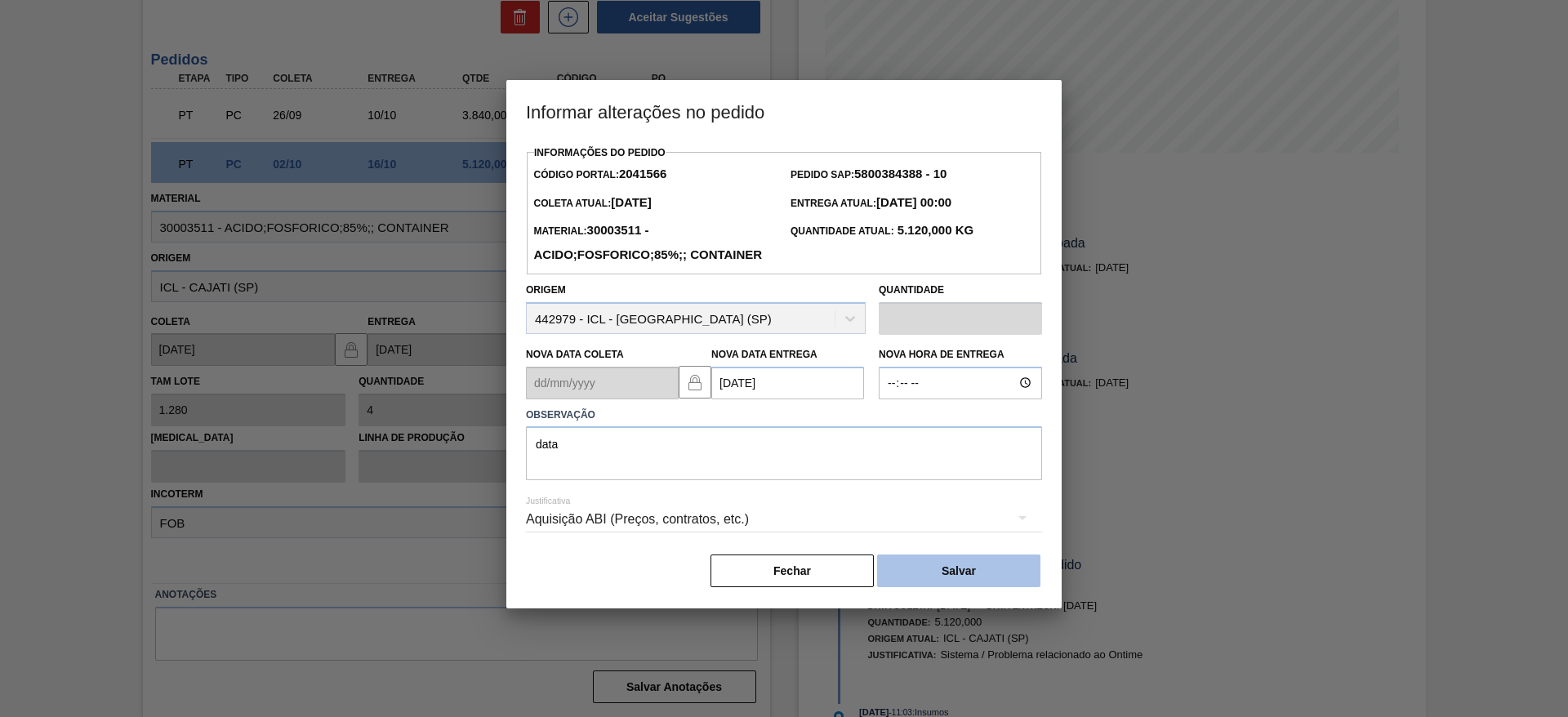
click at [985, 587] on button "Salvar" at bounding box center [959, 571] width 163 height 32
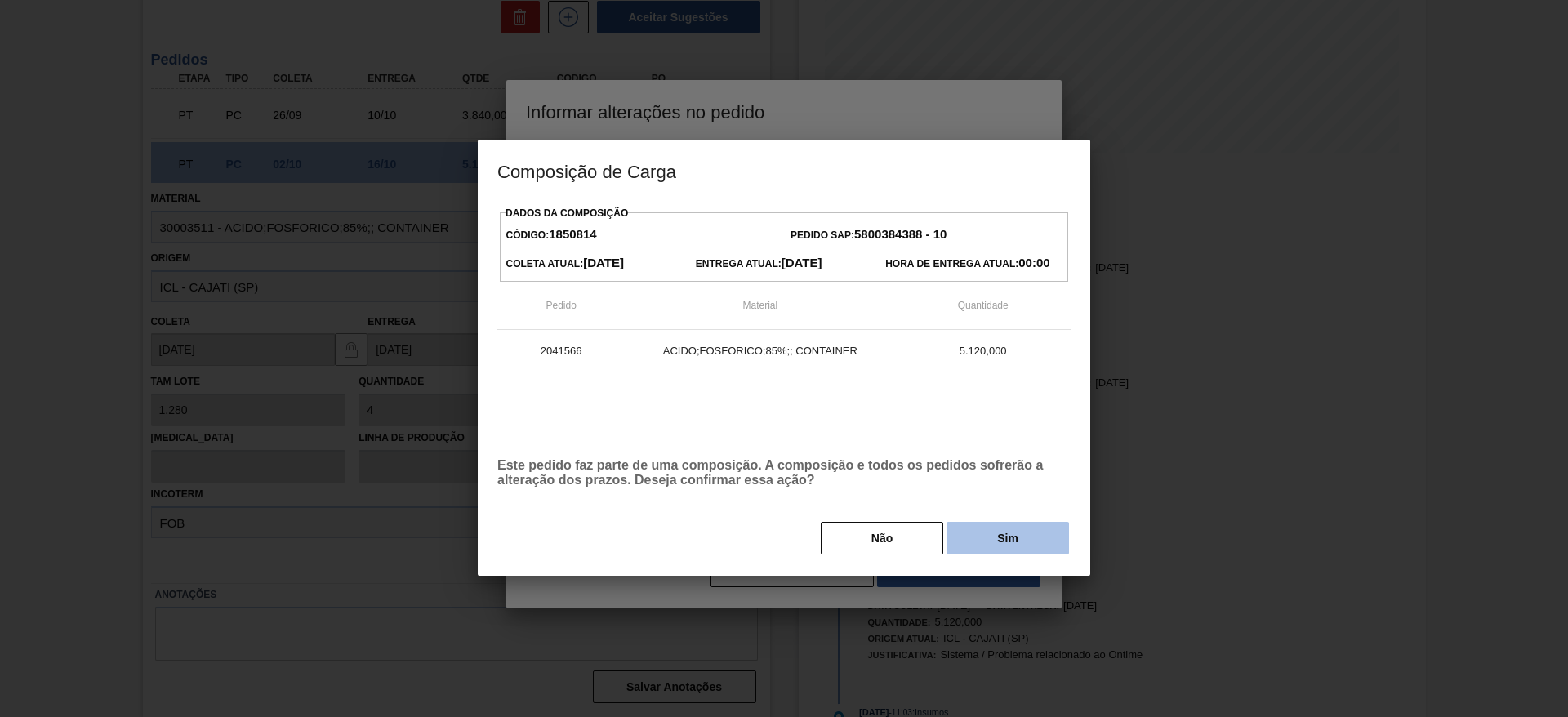
click at [976, 537] on button "Sim" at bounding box center [1007, 538] width 123 height 32
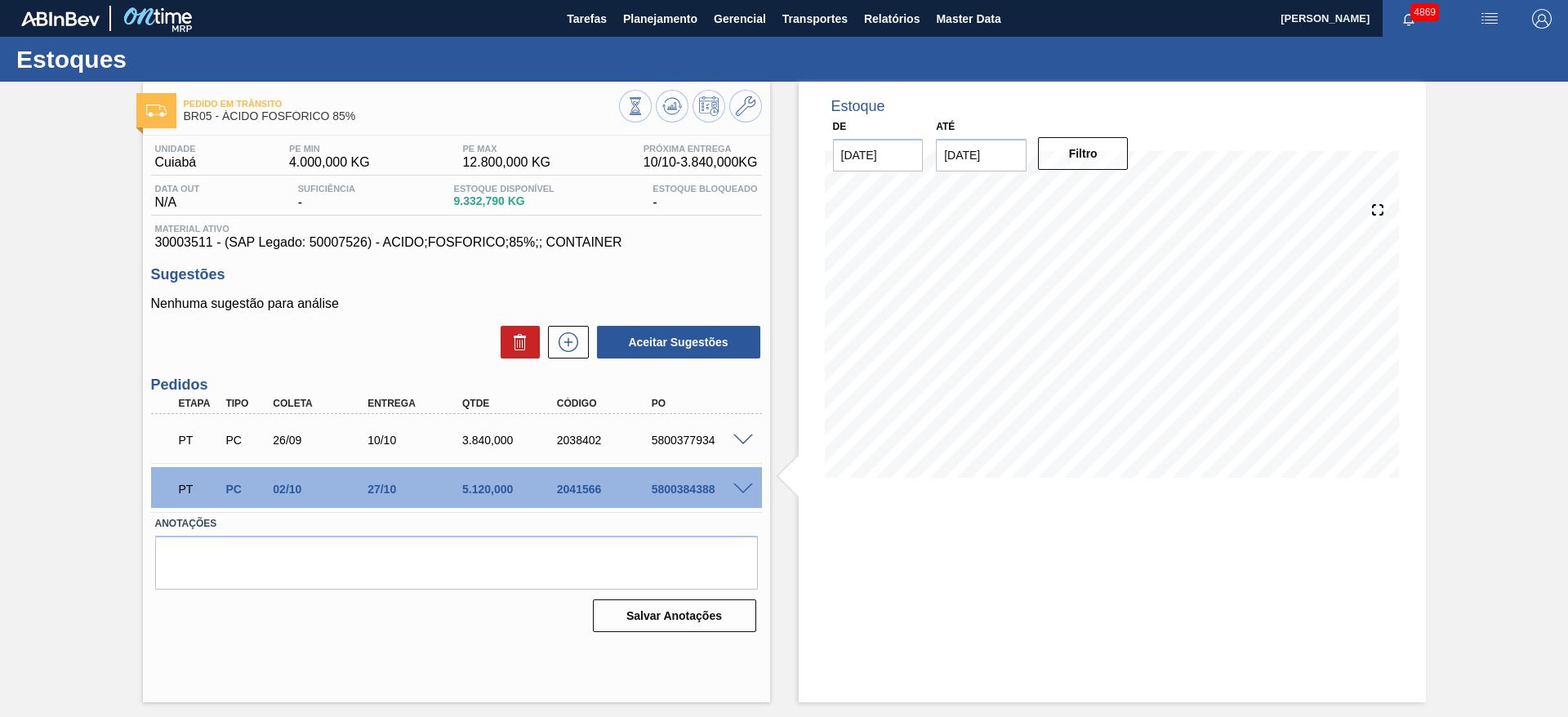
scroll to position [0, 0]
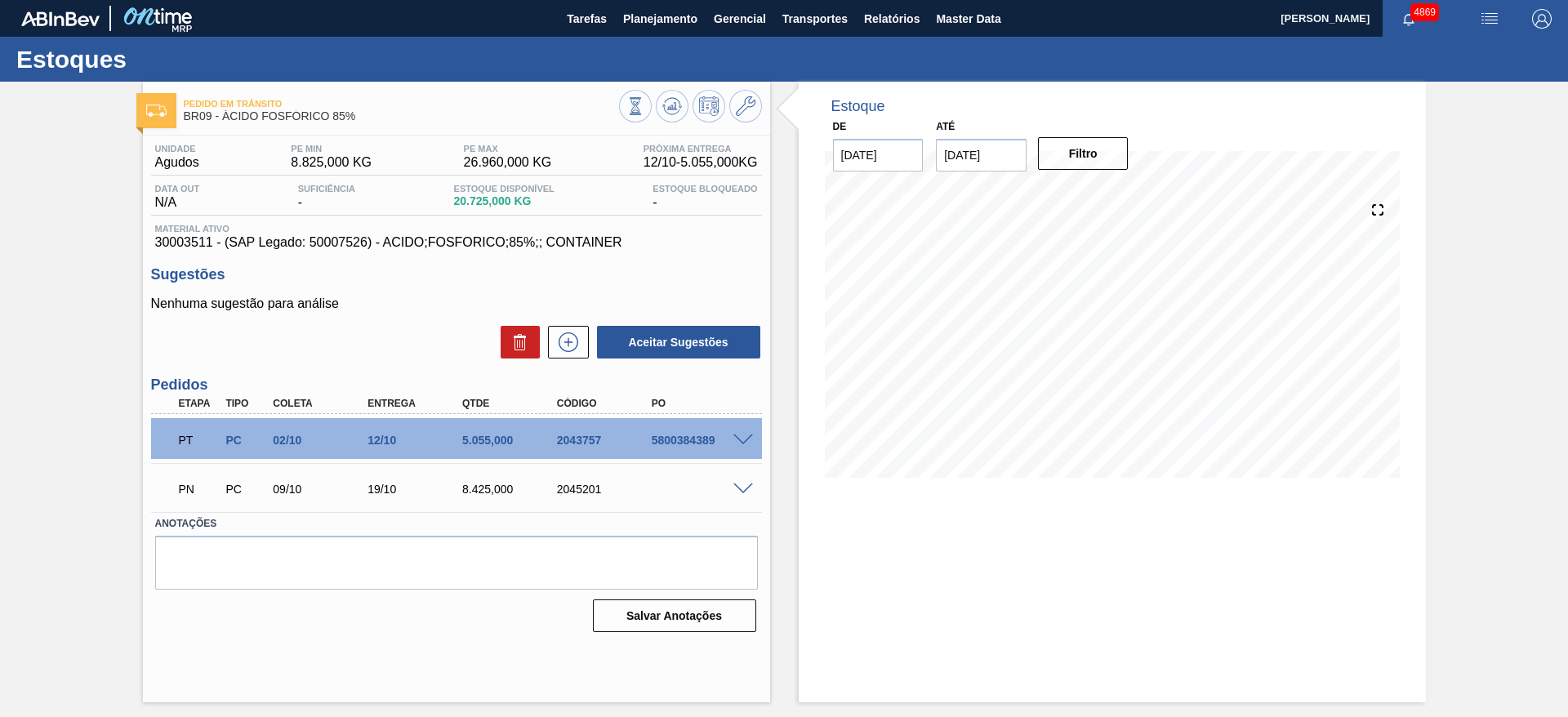
click at [743, 487] on span at bounding box center [743, 489] width 20 height 12
